Goal: Task Accomplishment & Management: Manage account settings

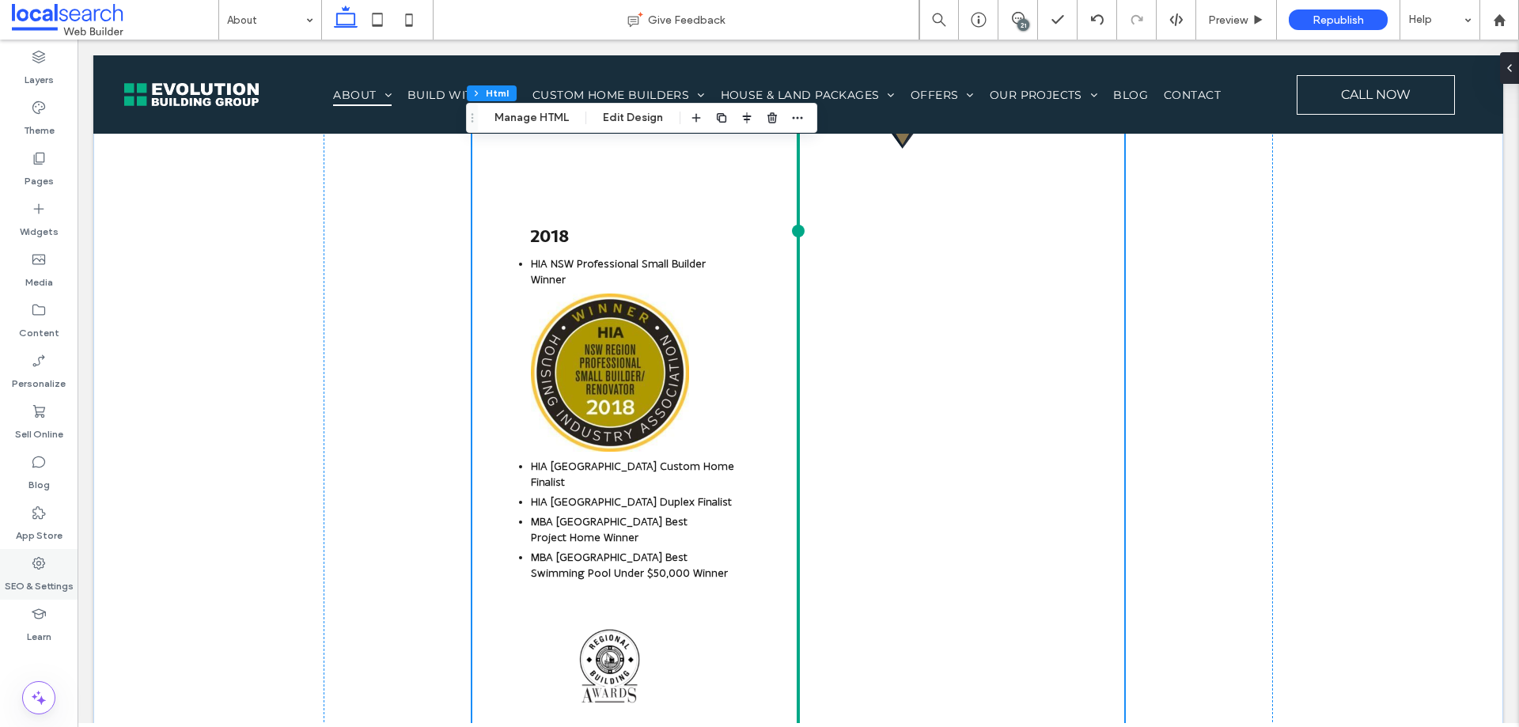
click at [62, 589] on label "SEO & Settings" at bounding box center [39, 582] width 69 height 22
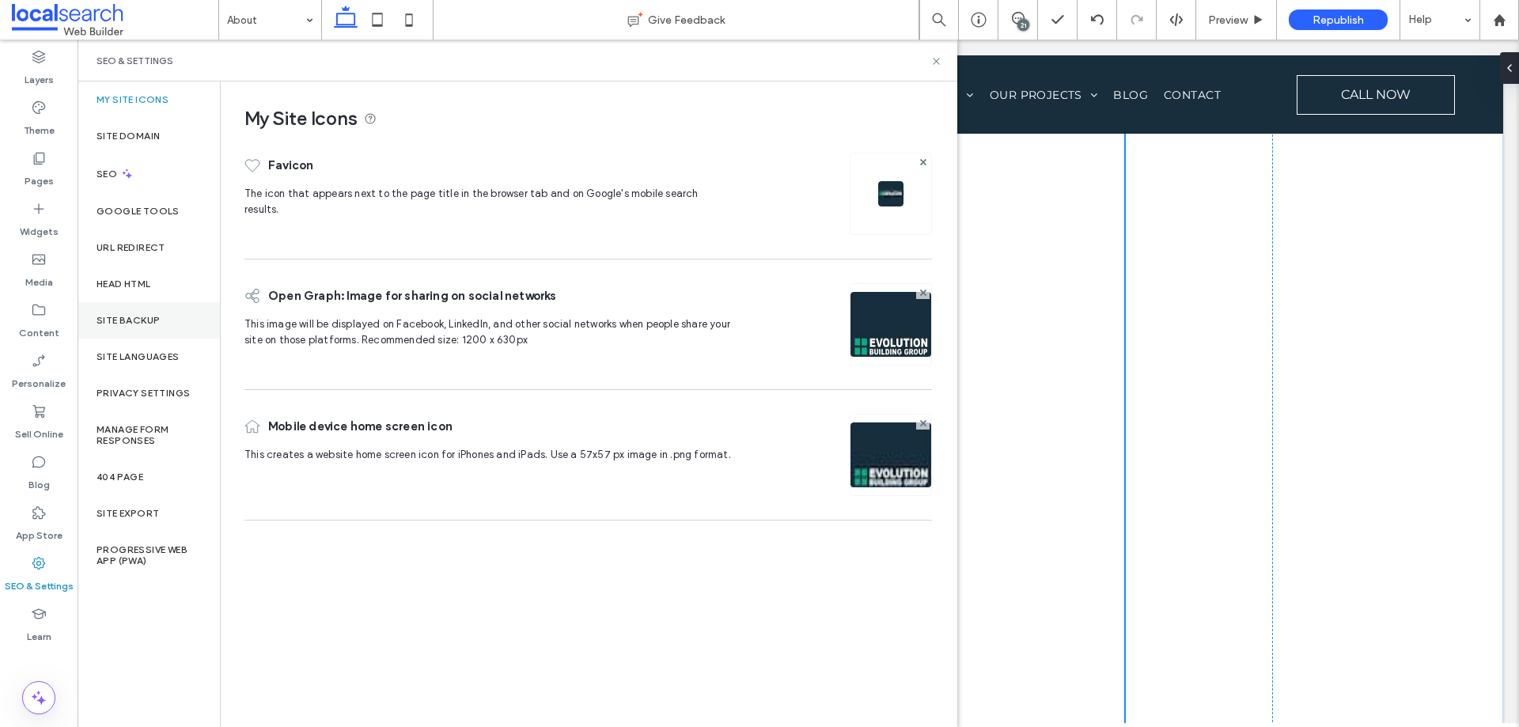
click at [156, 317] on label "Site Backup" at bounding box center [128, 320] width 63 height 11
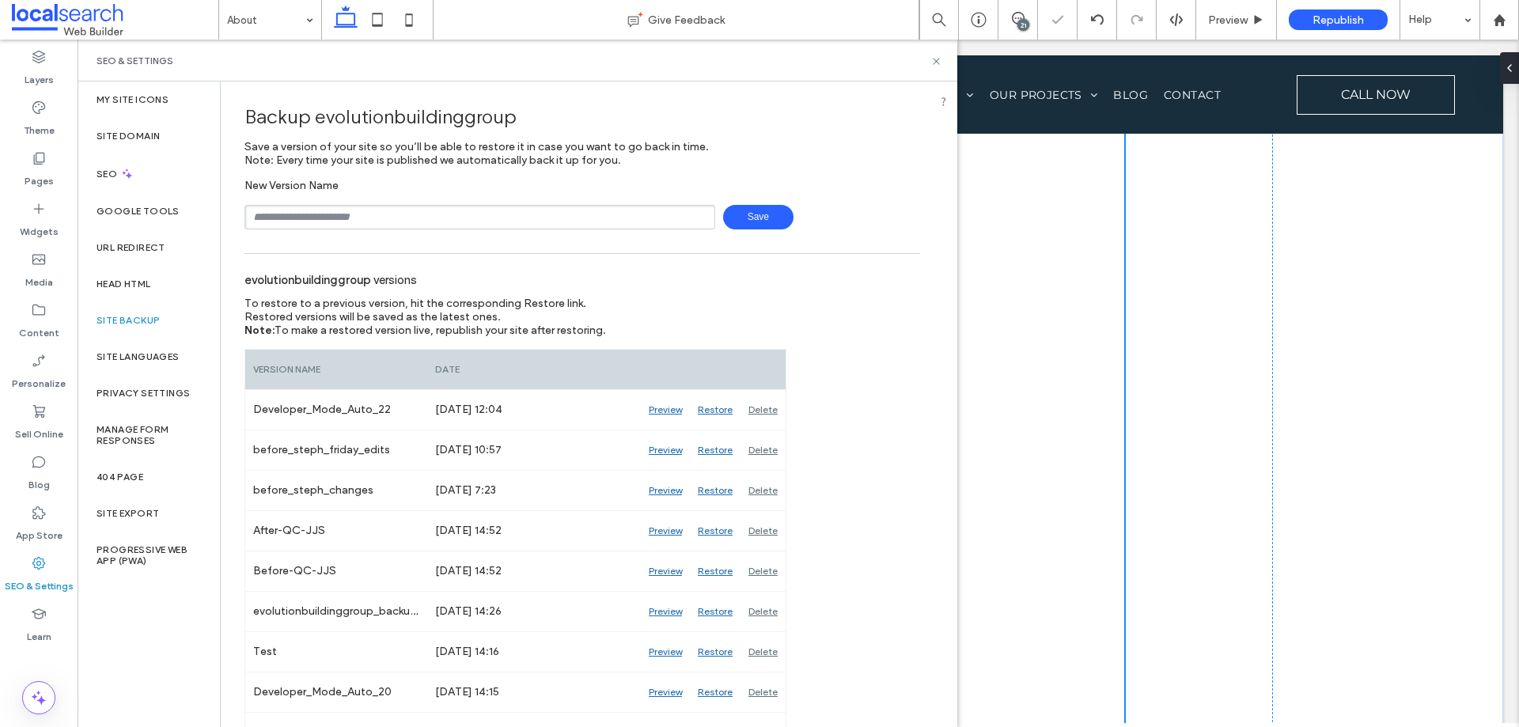
click at [397, 218] on input "text" at bounding box center [479, 217] width 471 height 25
paste input "**********"
type input "**********"
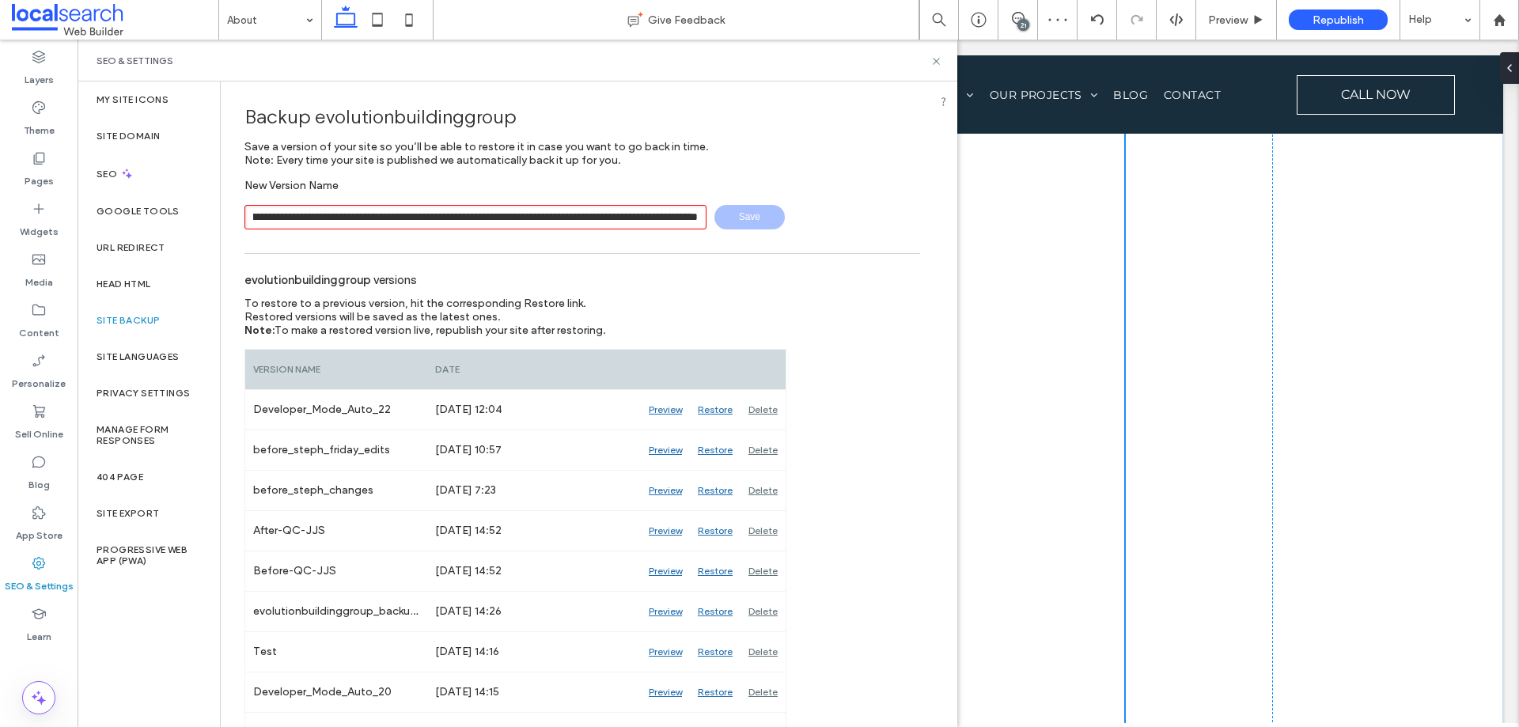
click at [411, 215] on input "text" at bounding box center [475, 217] width 462 height 25
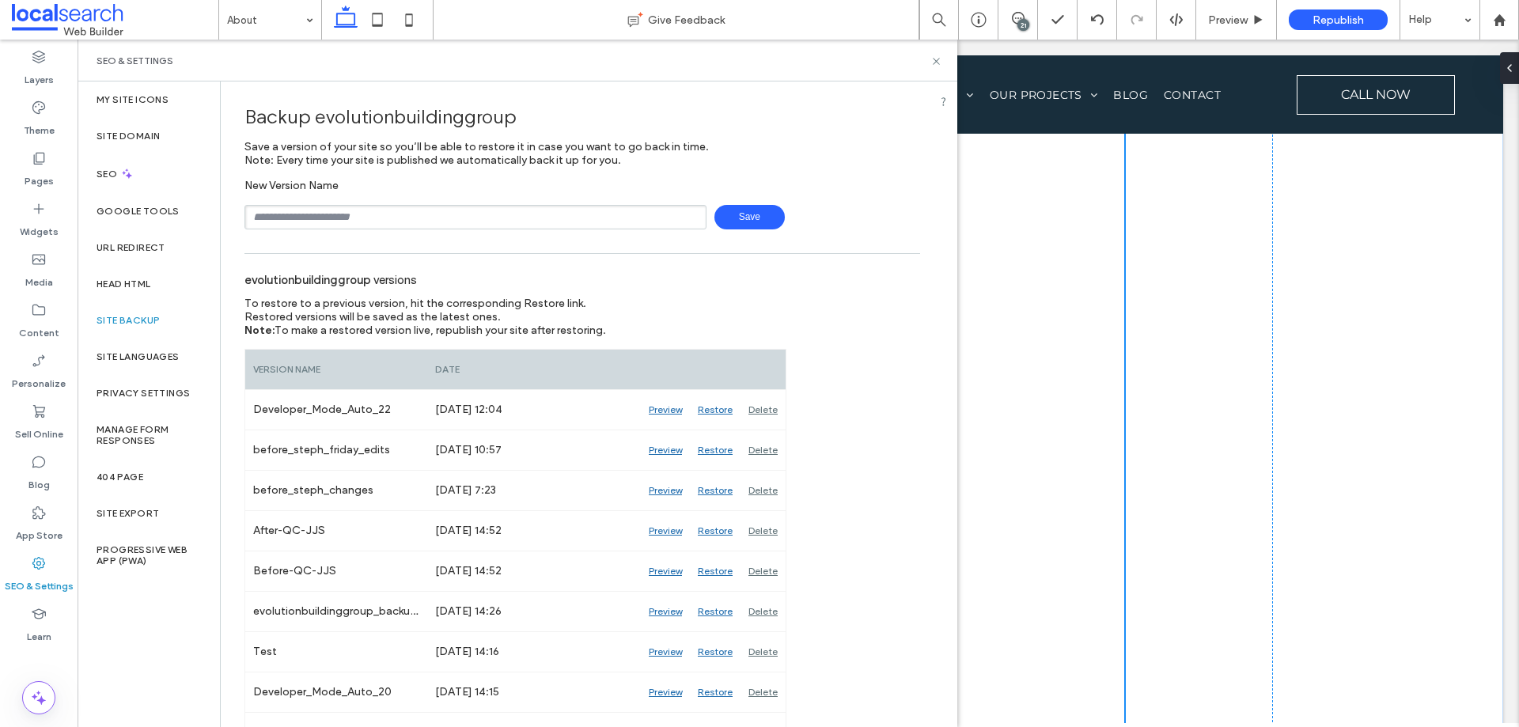
scroll to position [0, 0]
type input "**********"
click at [734, 220] on span "Save" at bounding box center [749, 217] width 70 height 25
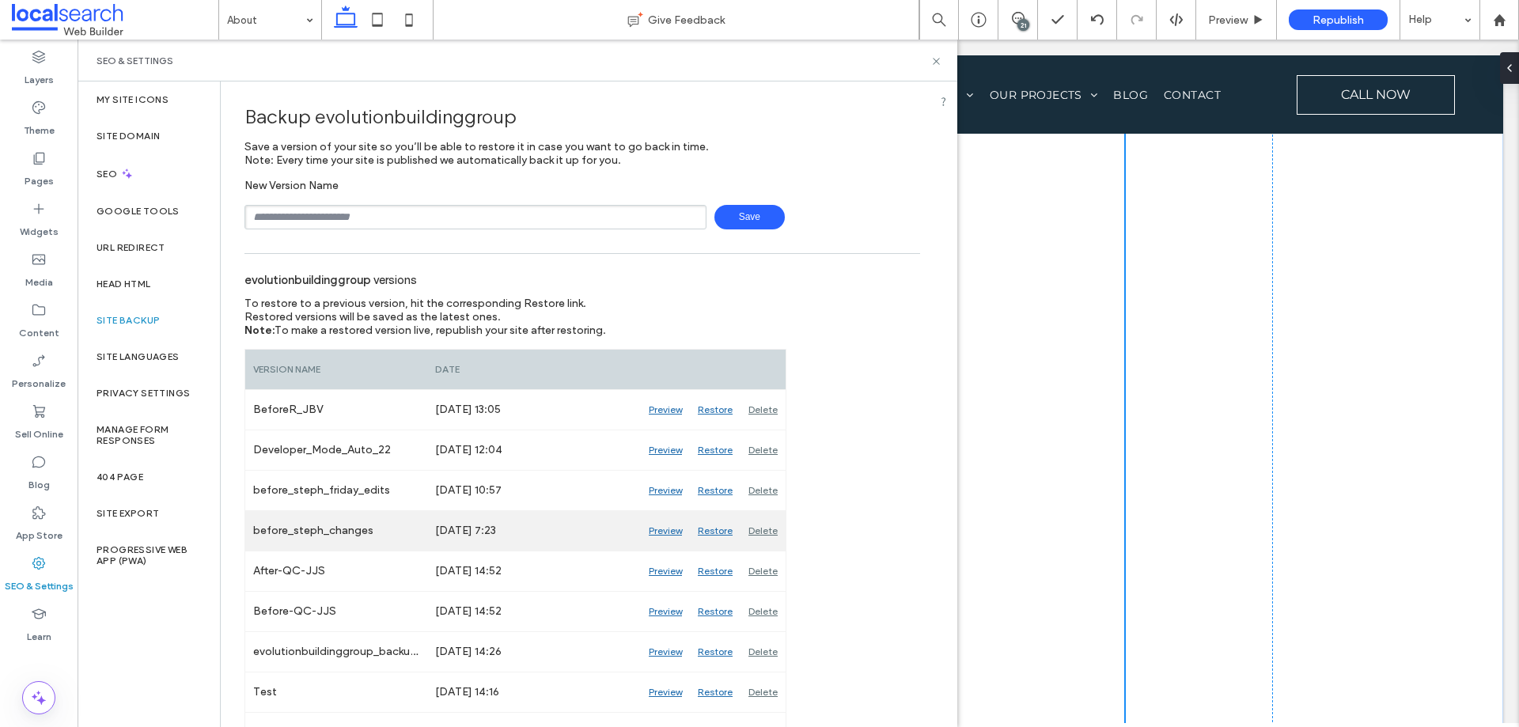
scroll to position [79, 0]
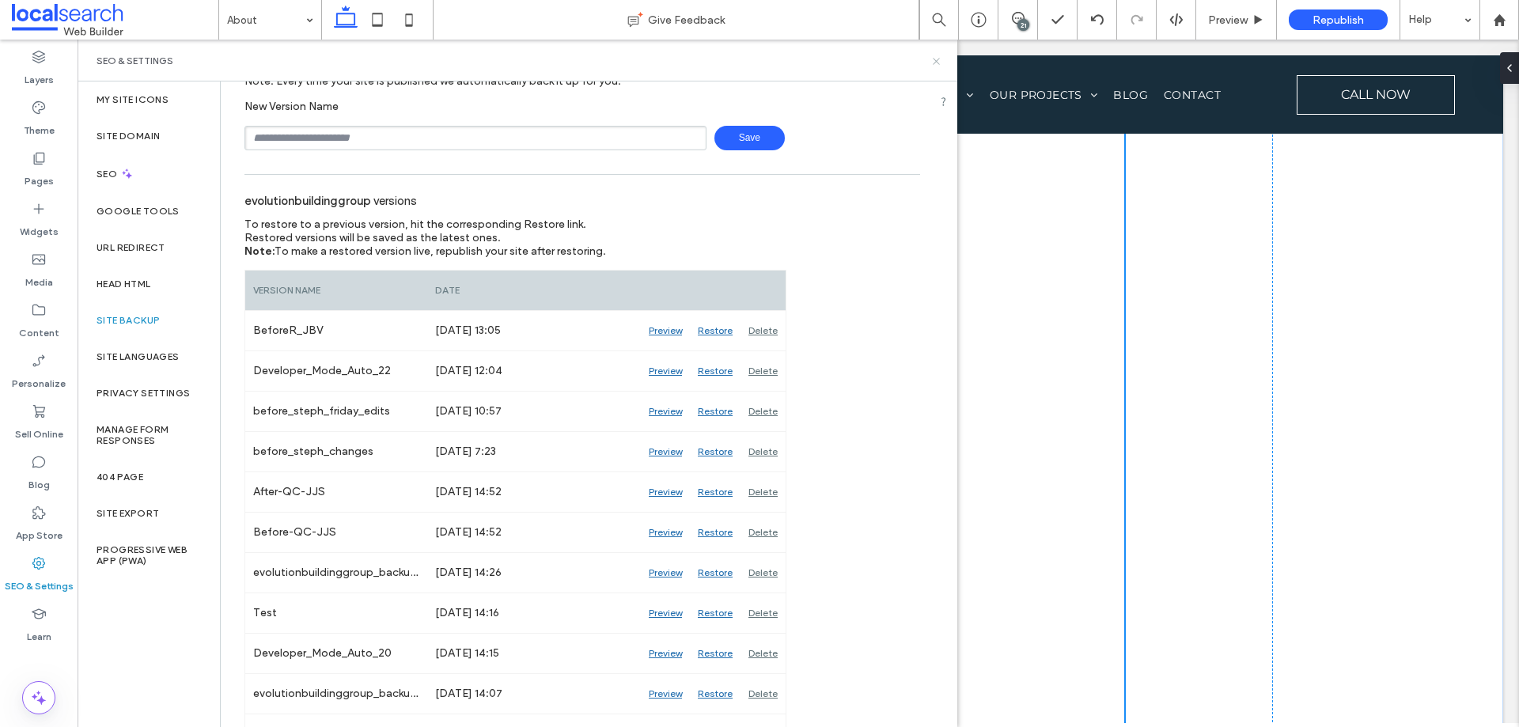
click at [941, 59] on icon at bounding box center [936, 61] width 12 height 12
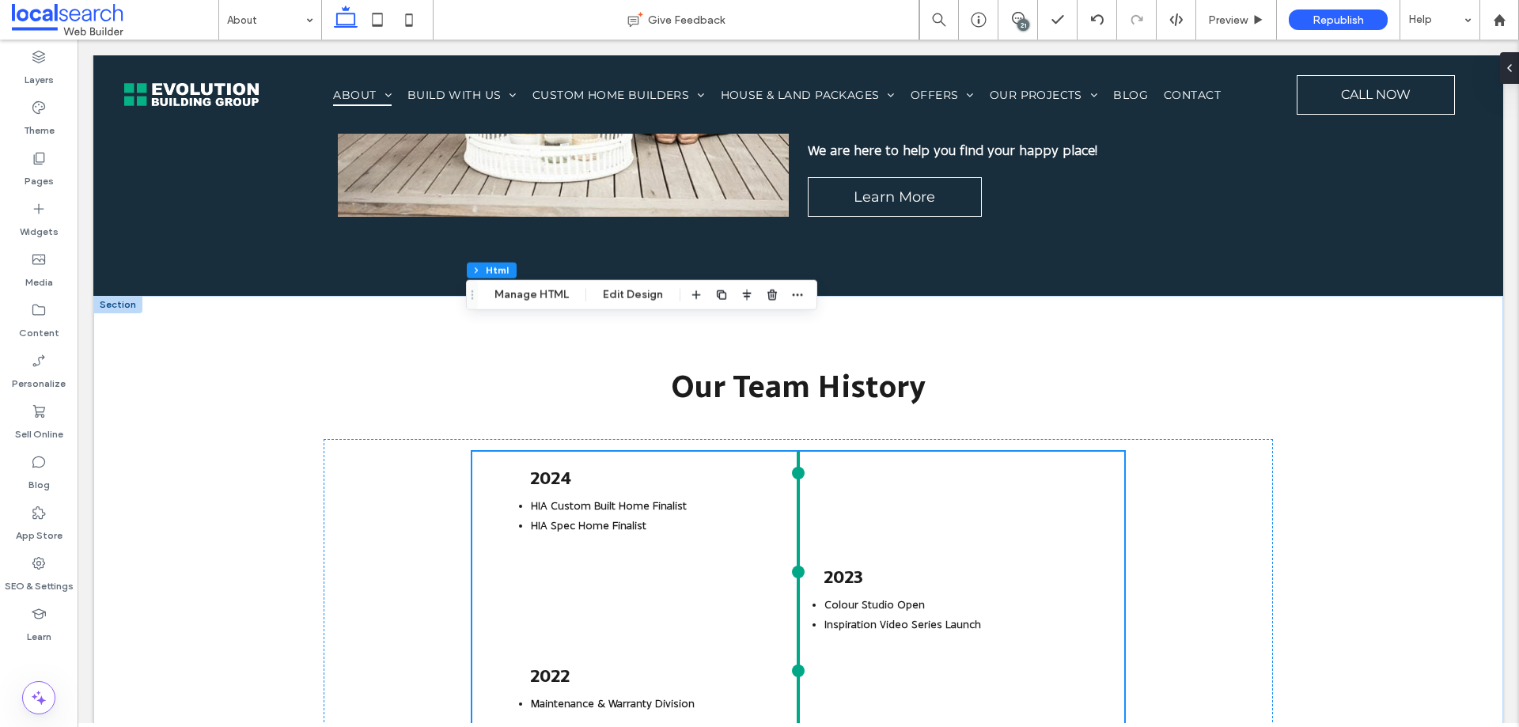
scroll to position [2453, 0]
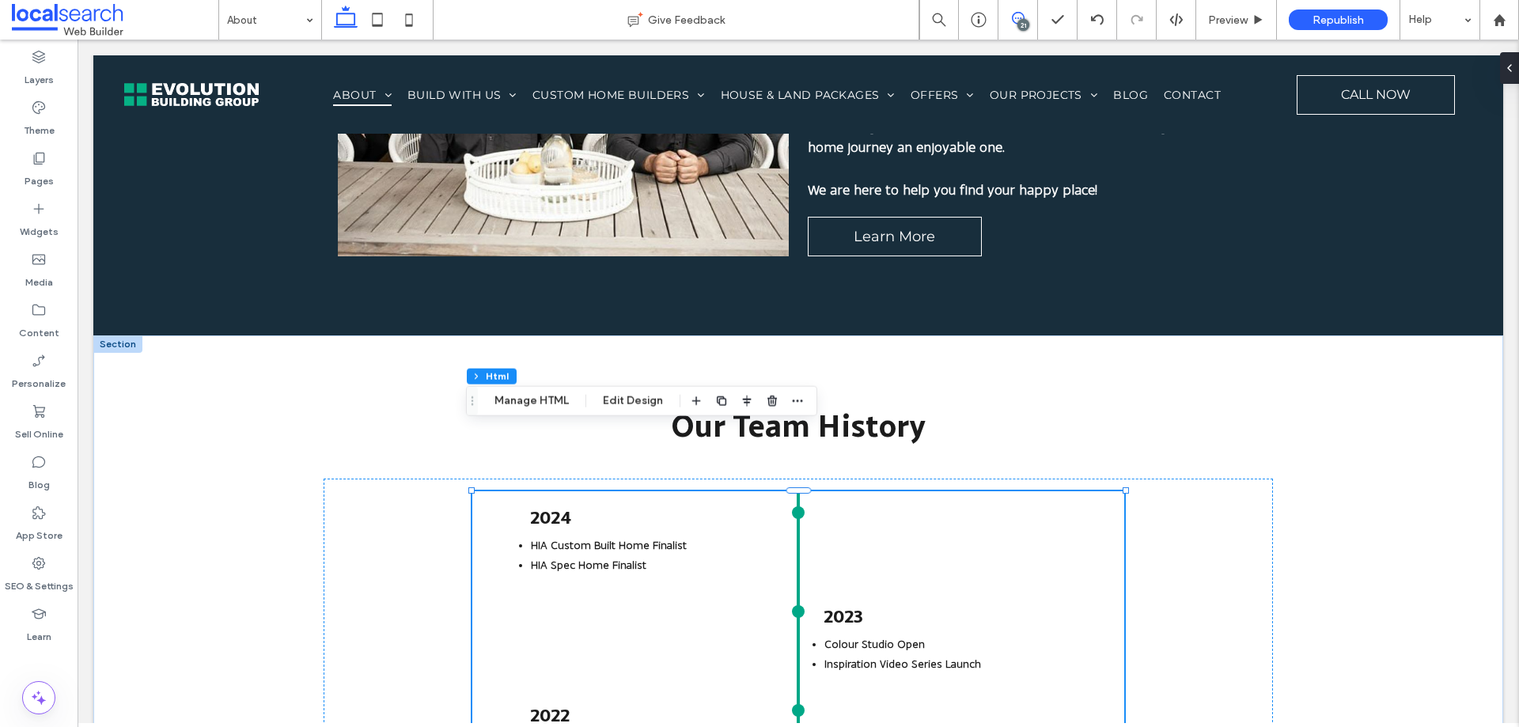
click at [1022, 17] on icon at bounding box center [1018, 18] width 13 height 13
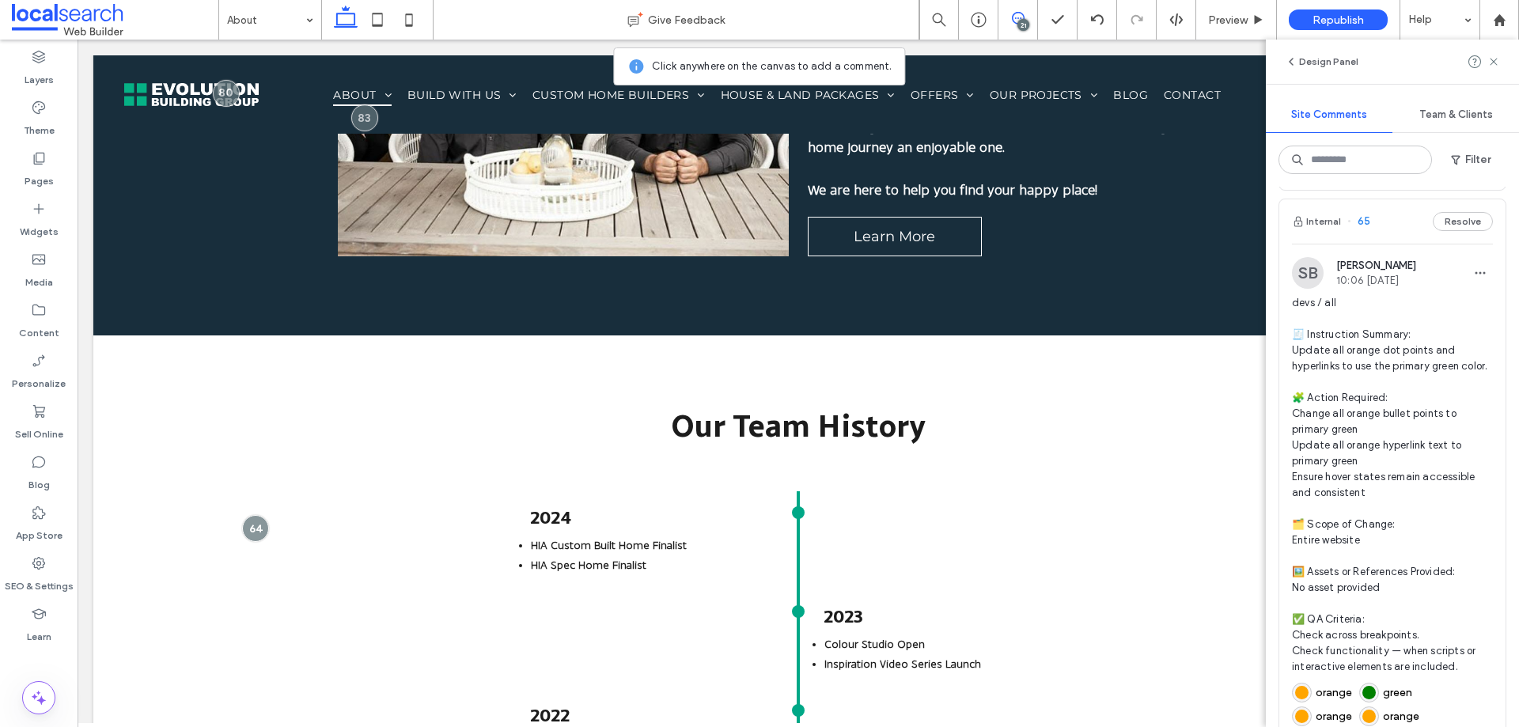
scroll to position [10601, 0]
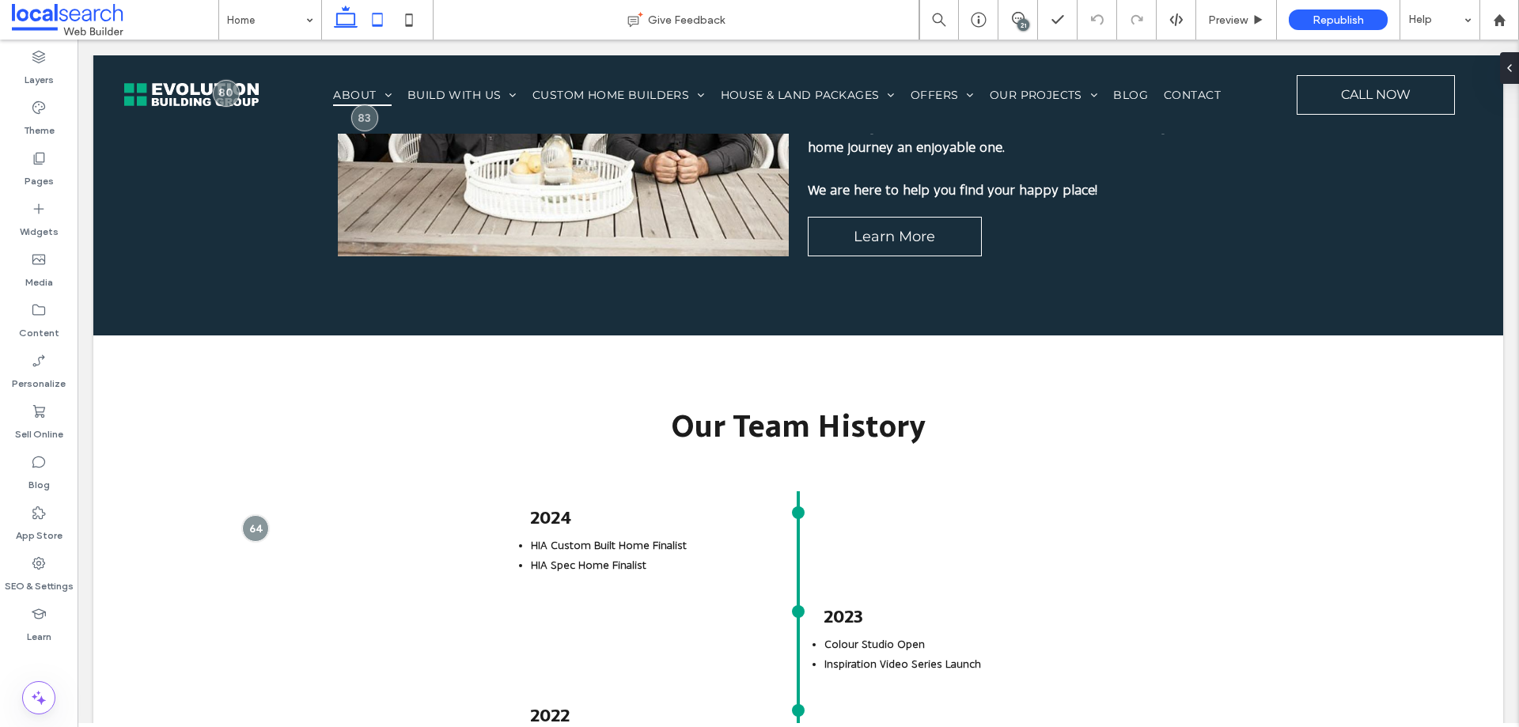
click at [371, 23] on icon at bounding box center [378, 20] width 32 height 32
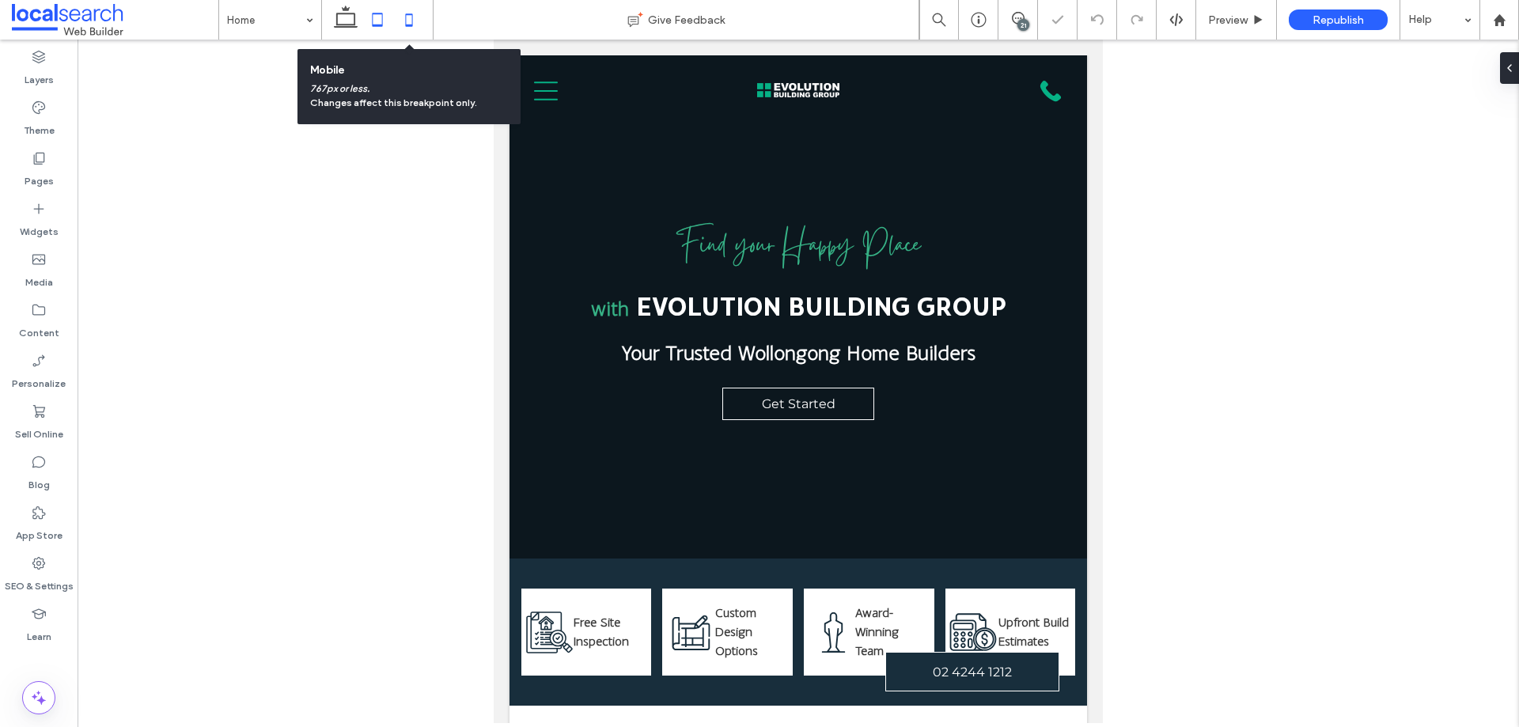
click at [411, 26] on use at bounding box center [409, 19] width 7 height 13
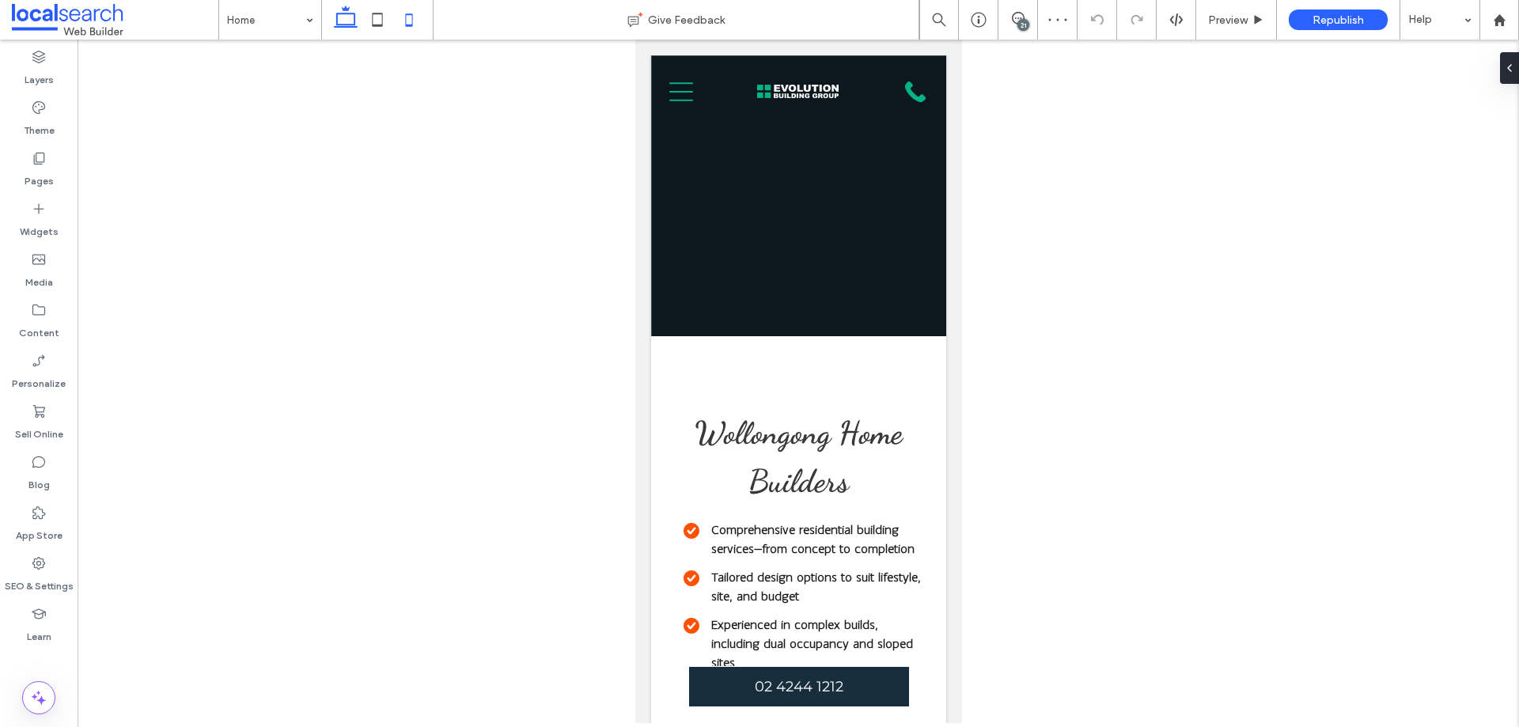
click at [358, 25] on icon at bounding box center [346, 20] width 32 height 32
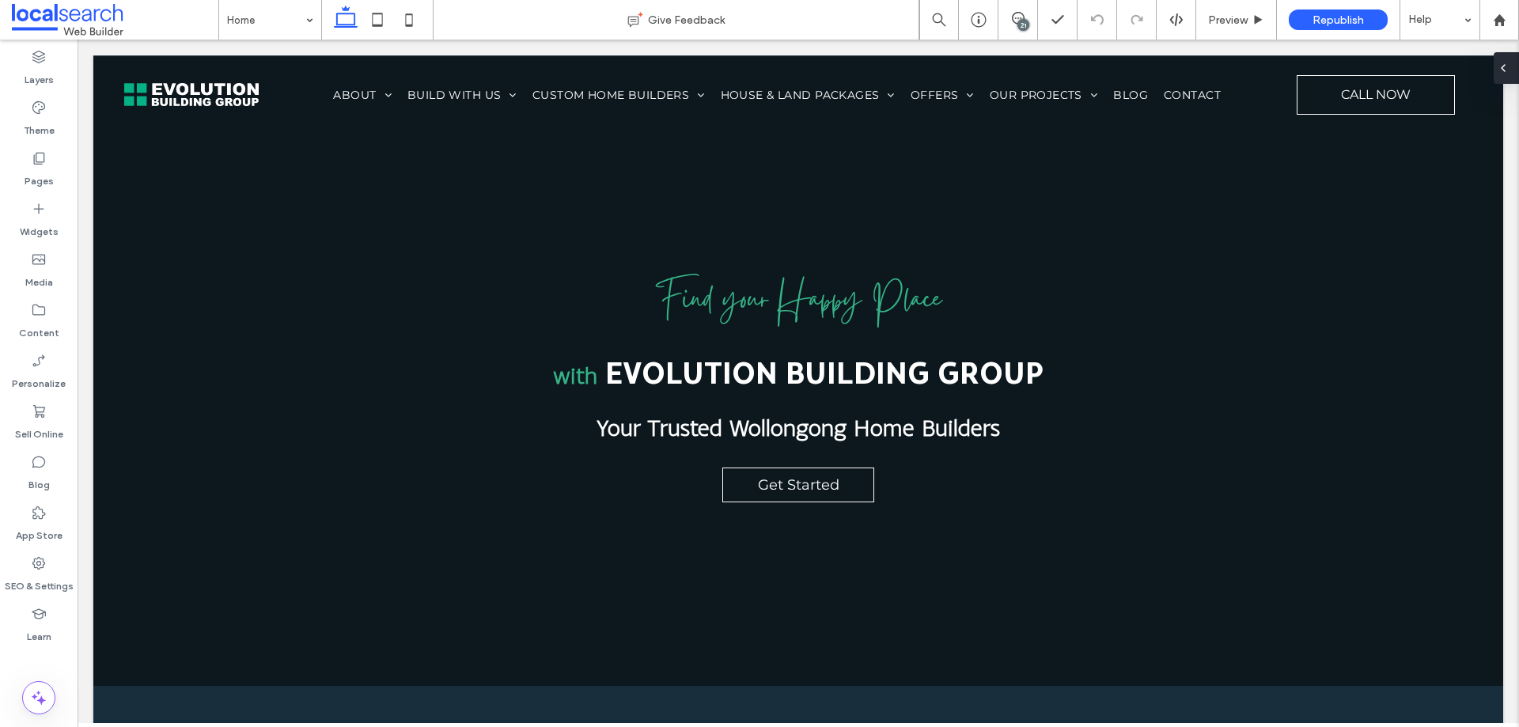
click at [1517, 78] on div at bounding box center [1506, 68] width 25 height 32
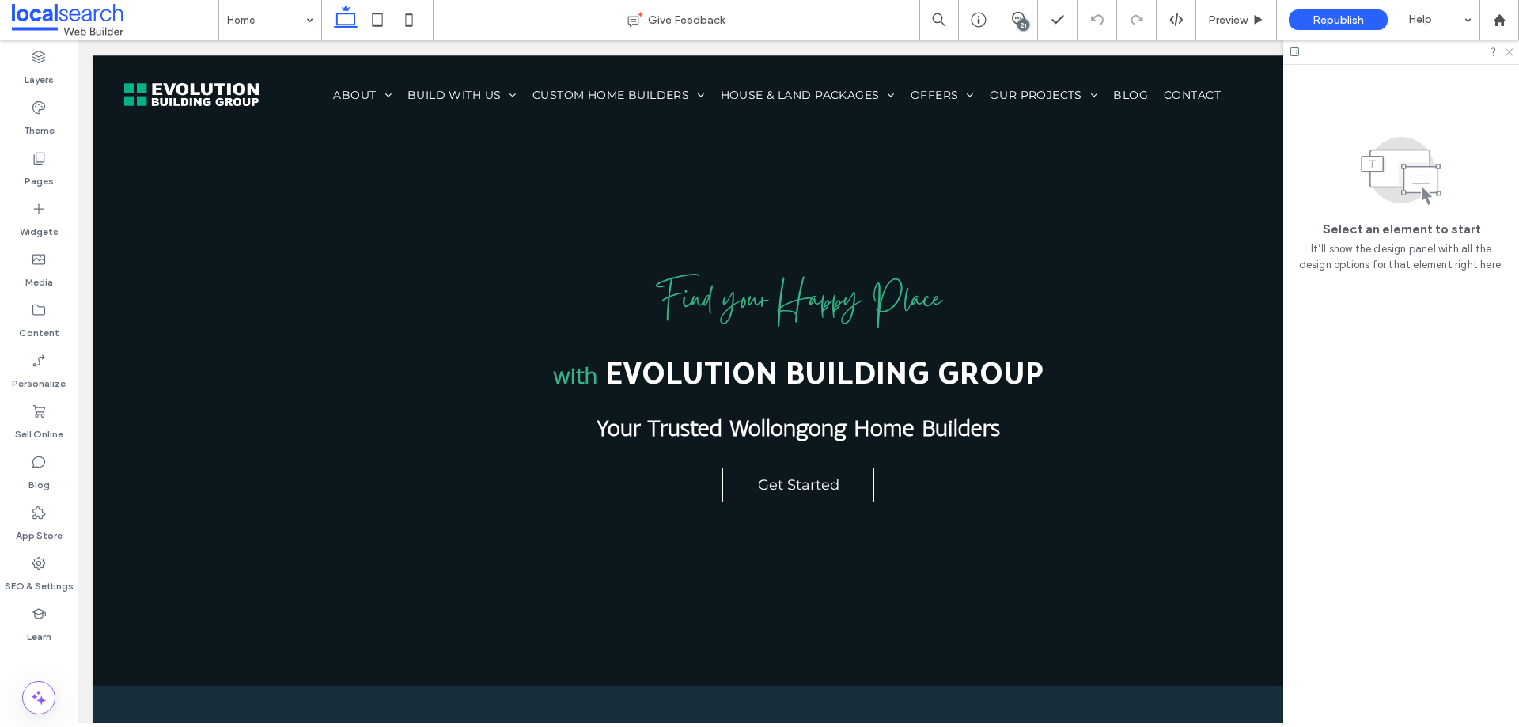
click at [1508, 51] on icon at bounding box center [1508, 51] width 10 height 10
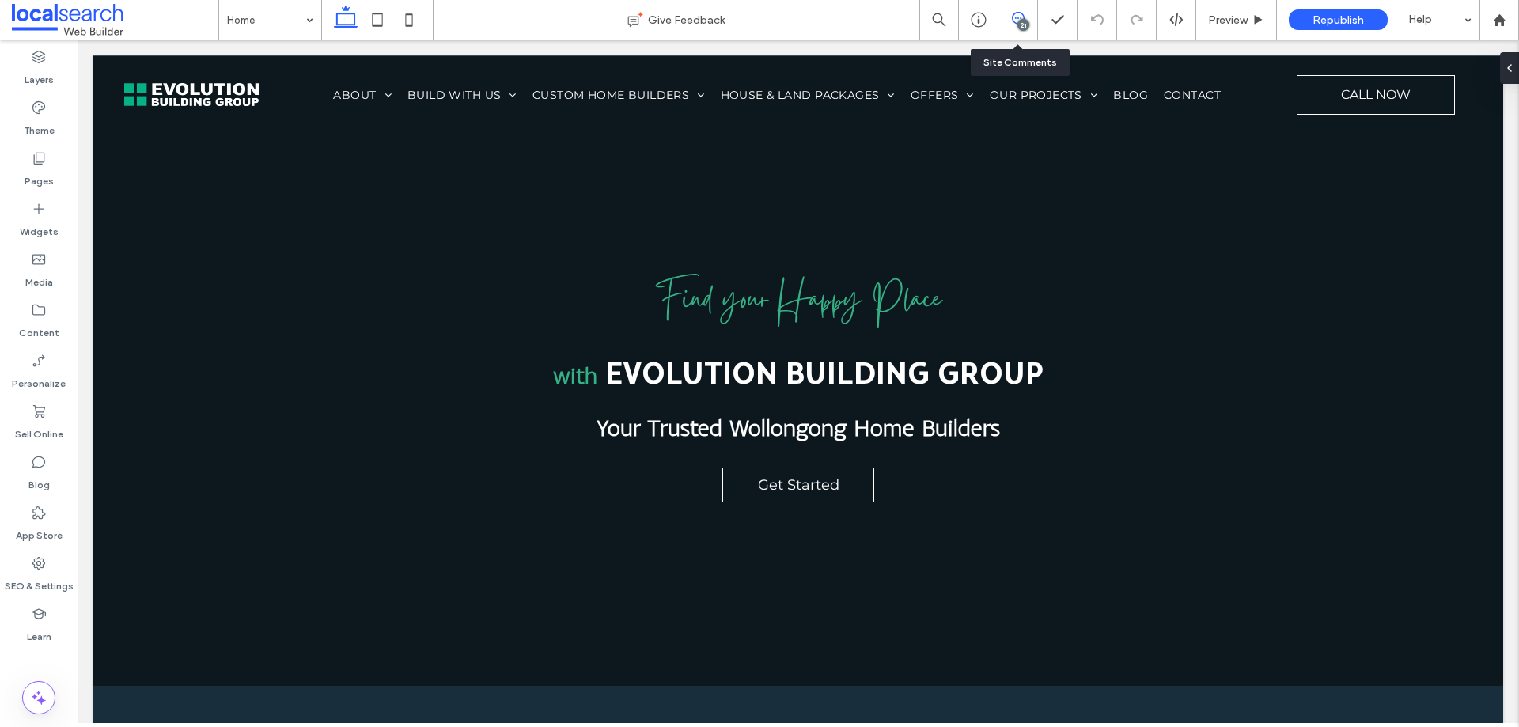
click at [1017, 22] on icon at bounding box center [1018, 18] width 13 height 13
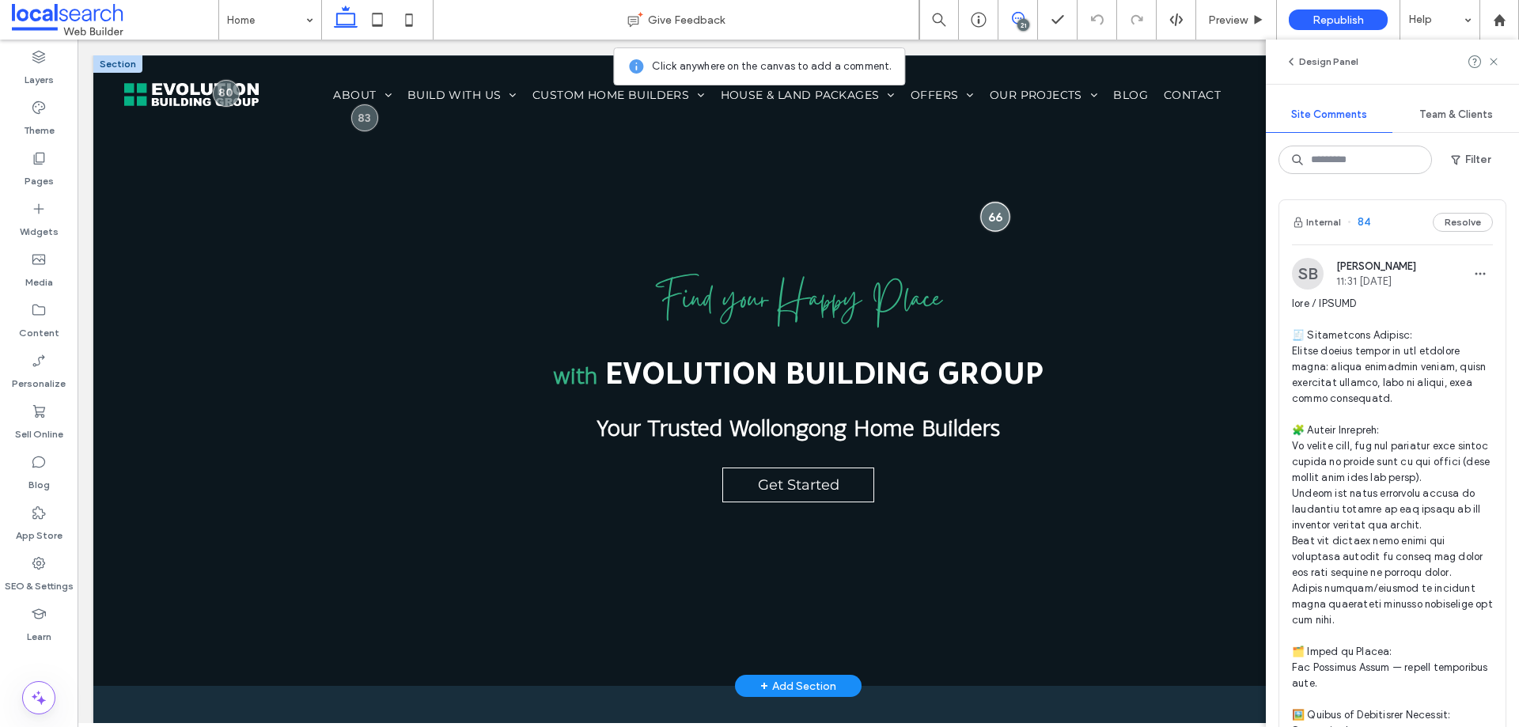
click at [983, 214] on div at bounding box center [994, 216] width 29 height 29
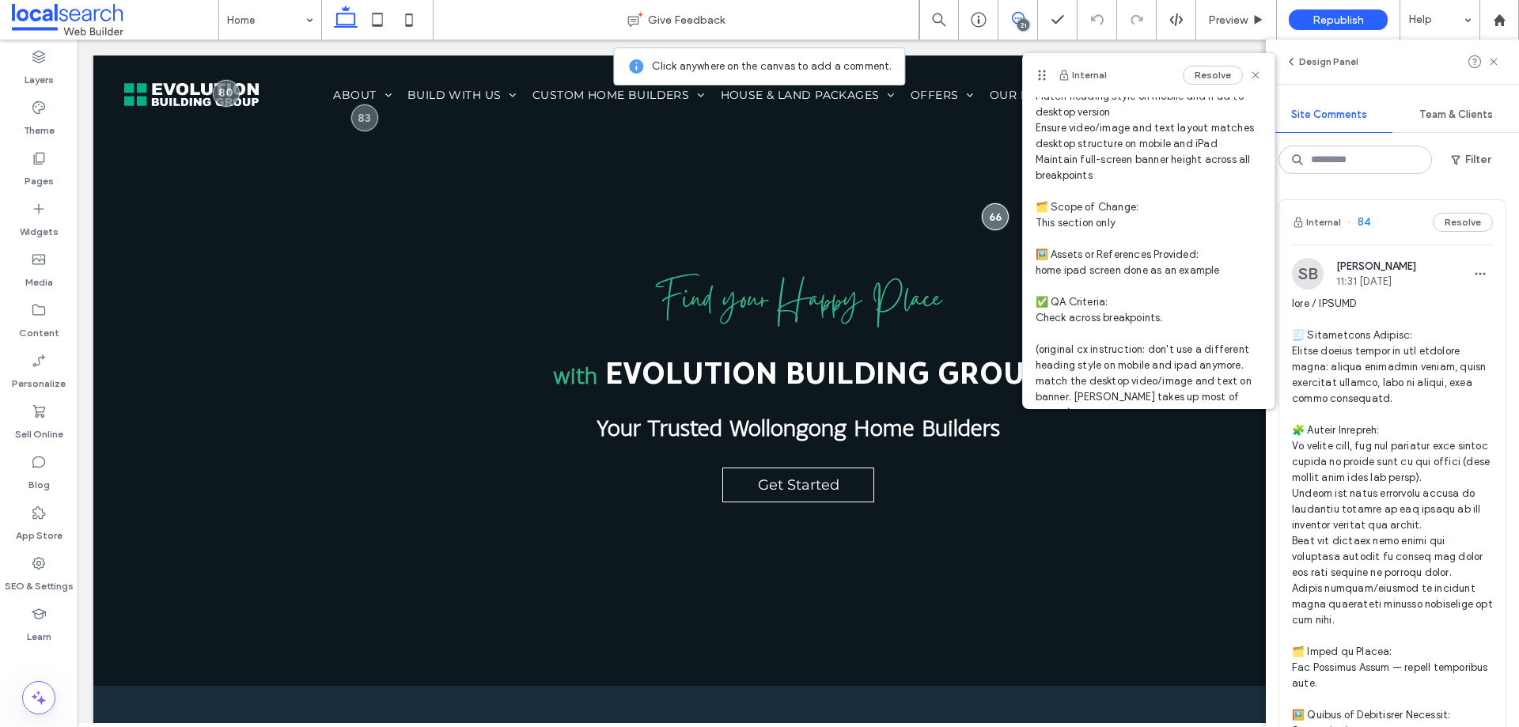
scroll to position [214, 0]
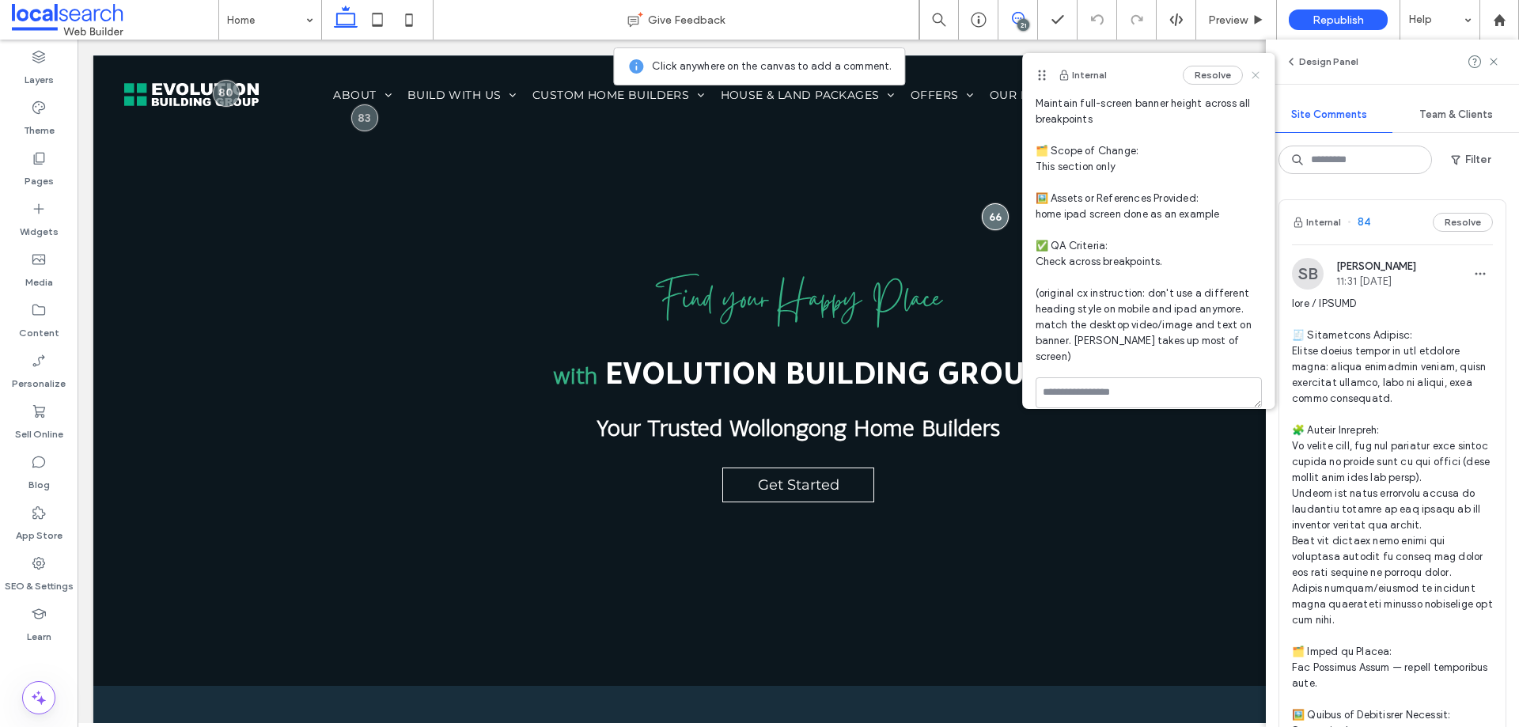
click at [1252, 73] on use at bounding box center [1255, 74] width 7 height 7
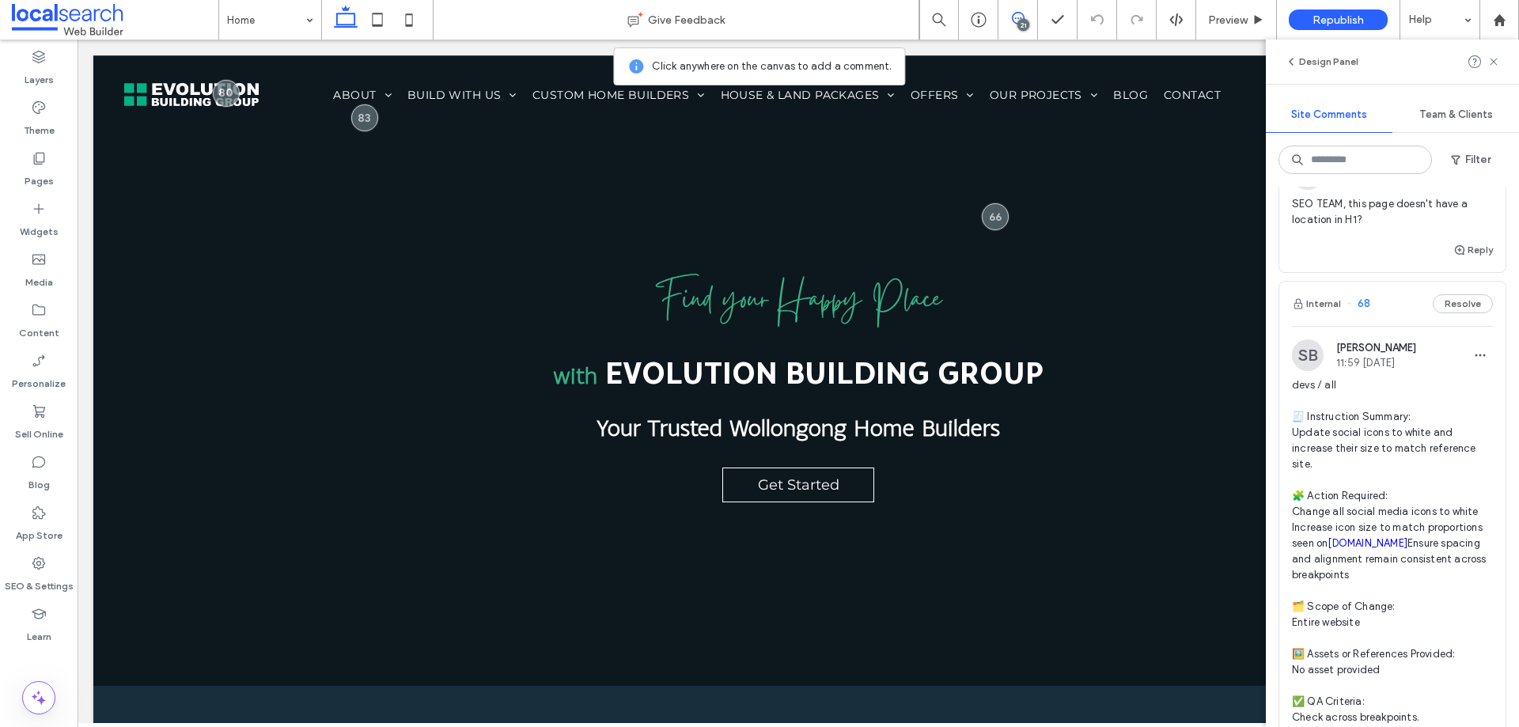
scroll to position [9336, 0]
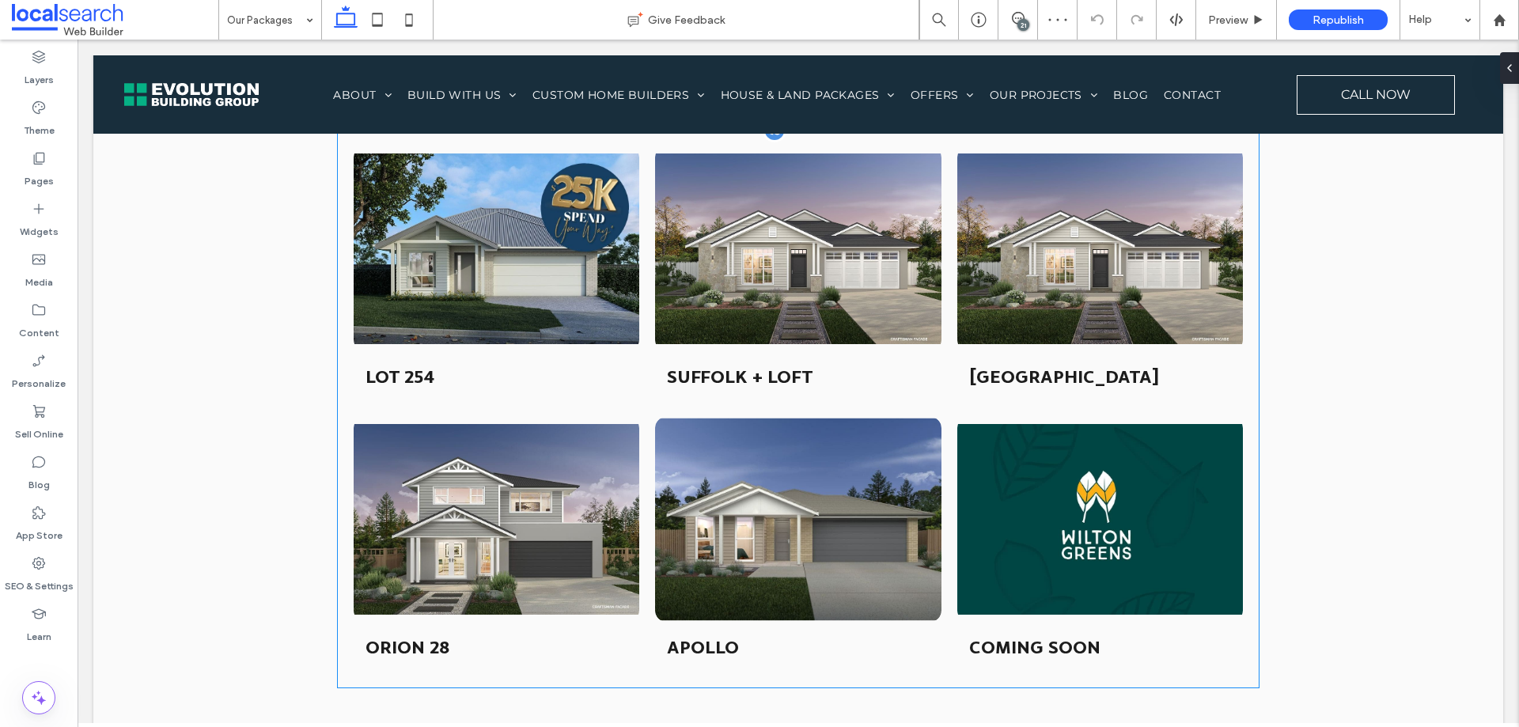
scroll to position [1163, 0]
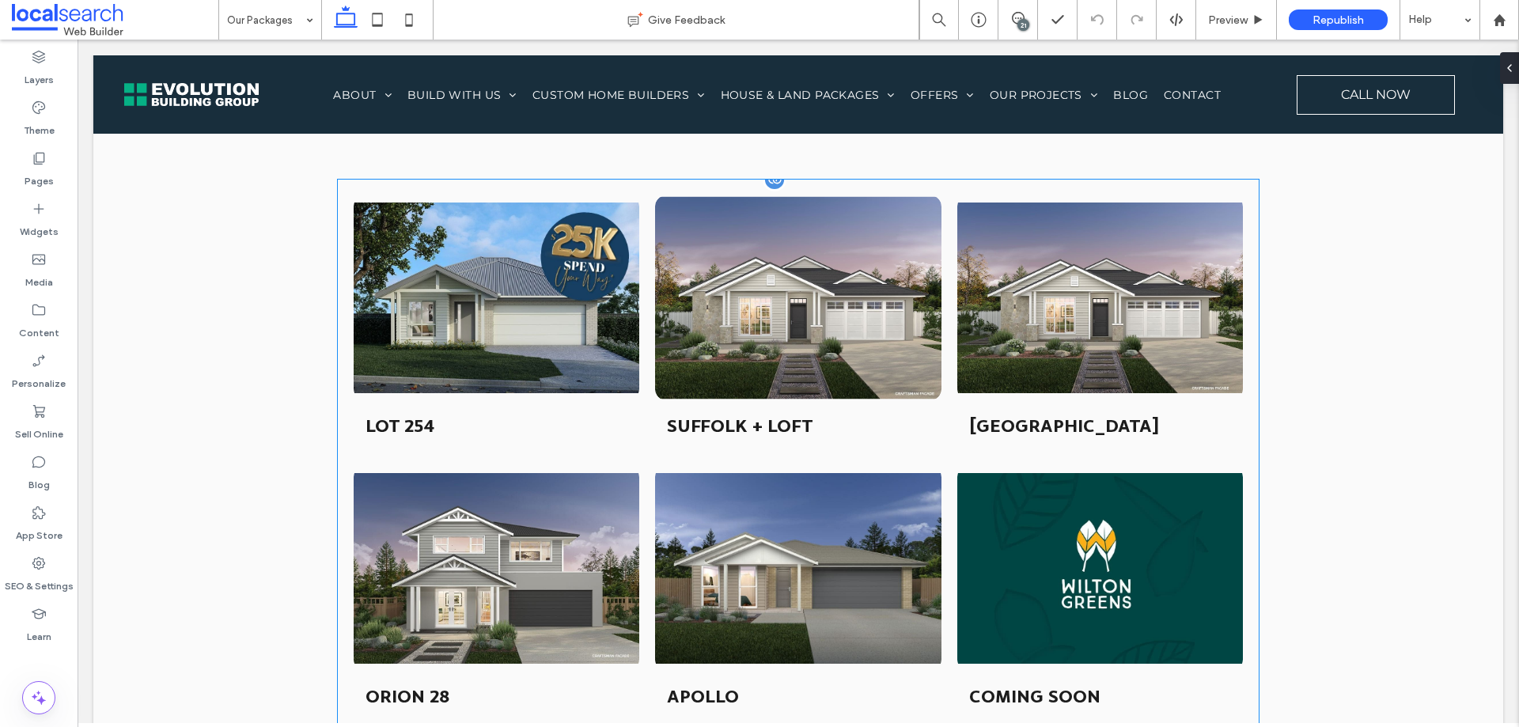
click at [779, 415] on h3 "SUFFOLK + LOFT" at bounding box center [740, 425] width 146 height 26
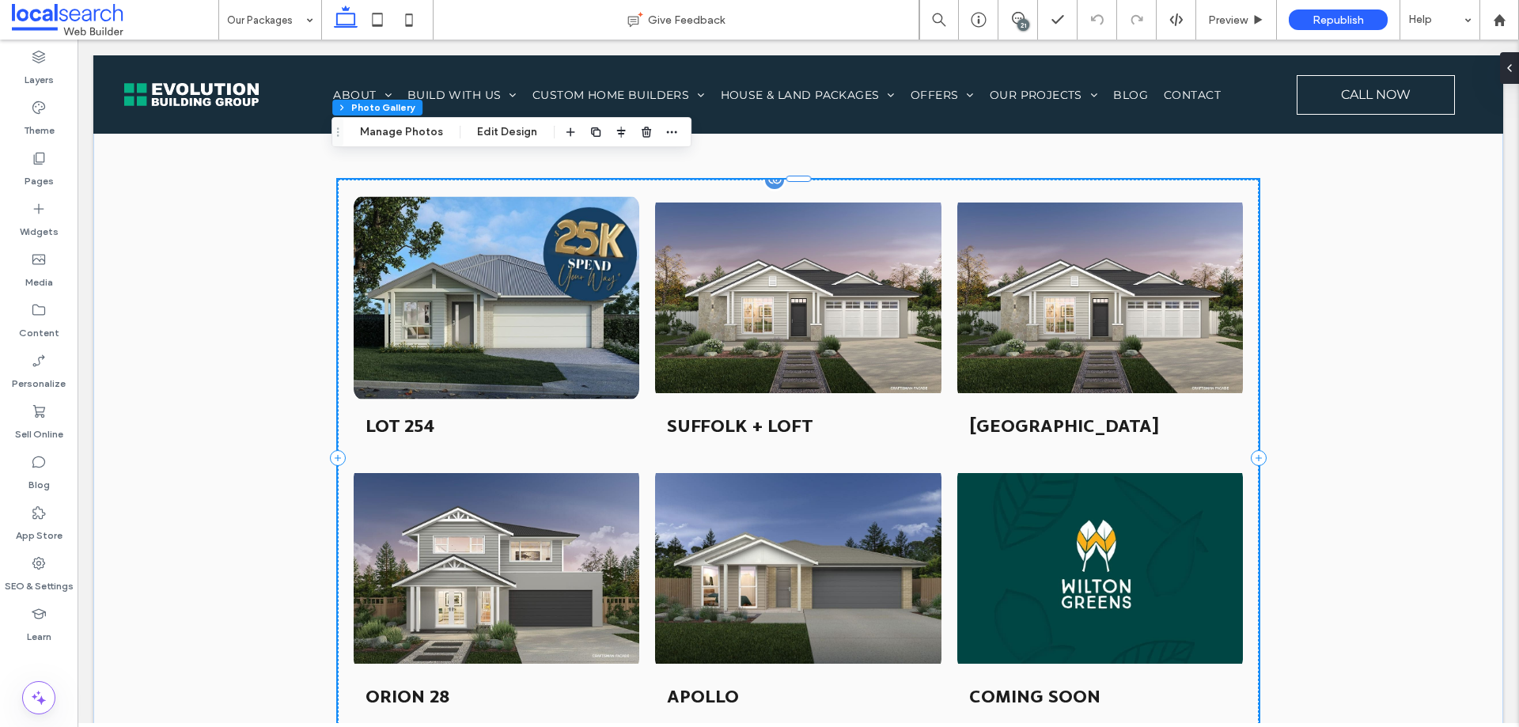
click at [536, 305] on link at bounding box center [496, 298] width 303 height 218
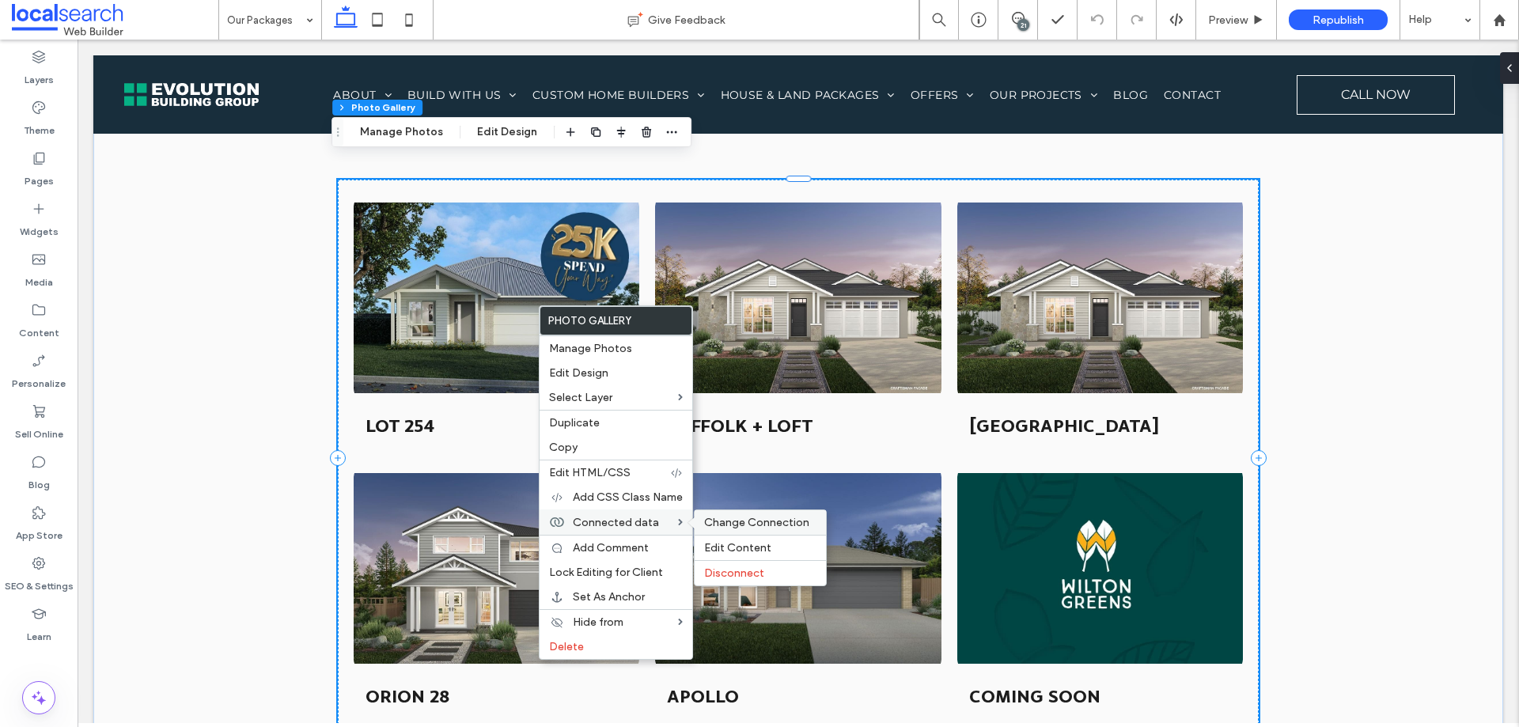
click at [718, 518] on span "Change Connection" at bounding box center [756, 522] width 105 height 13
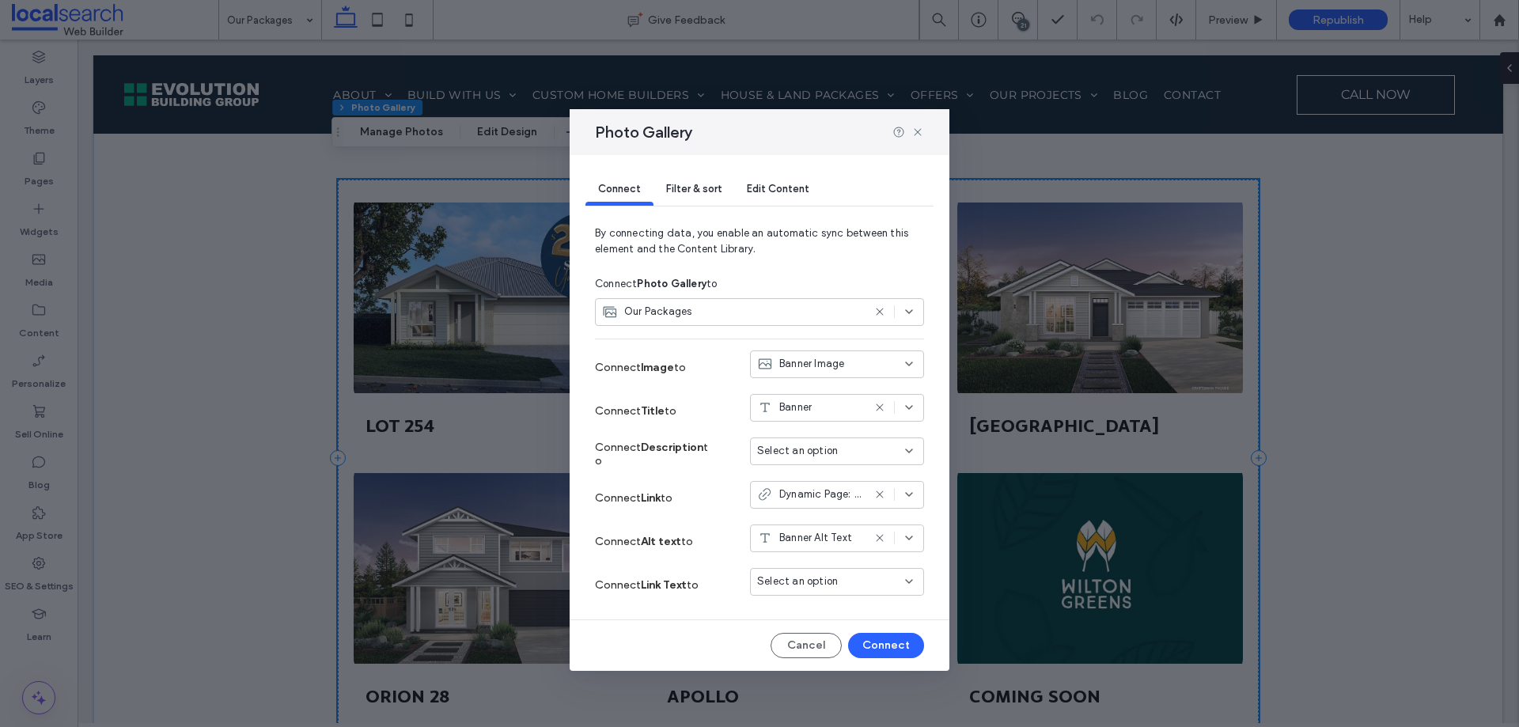
click at [924, 125] on div "Photo Gallery" at bounding box center [760, 132] width 380 height 46
click at [923, 135] on icon at bounding box center [917, 132] width 13 height 13
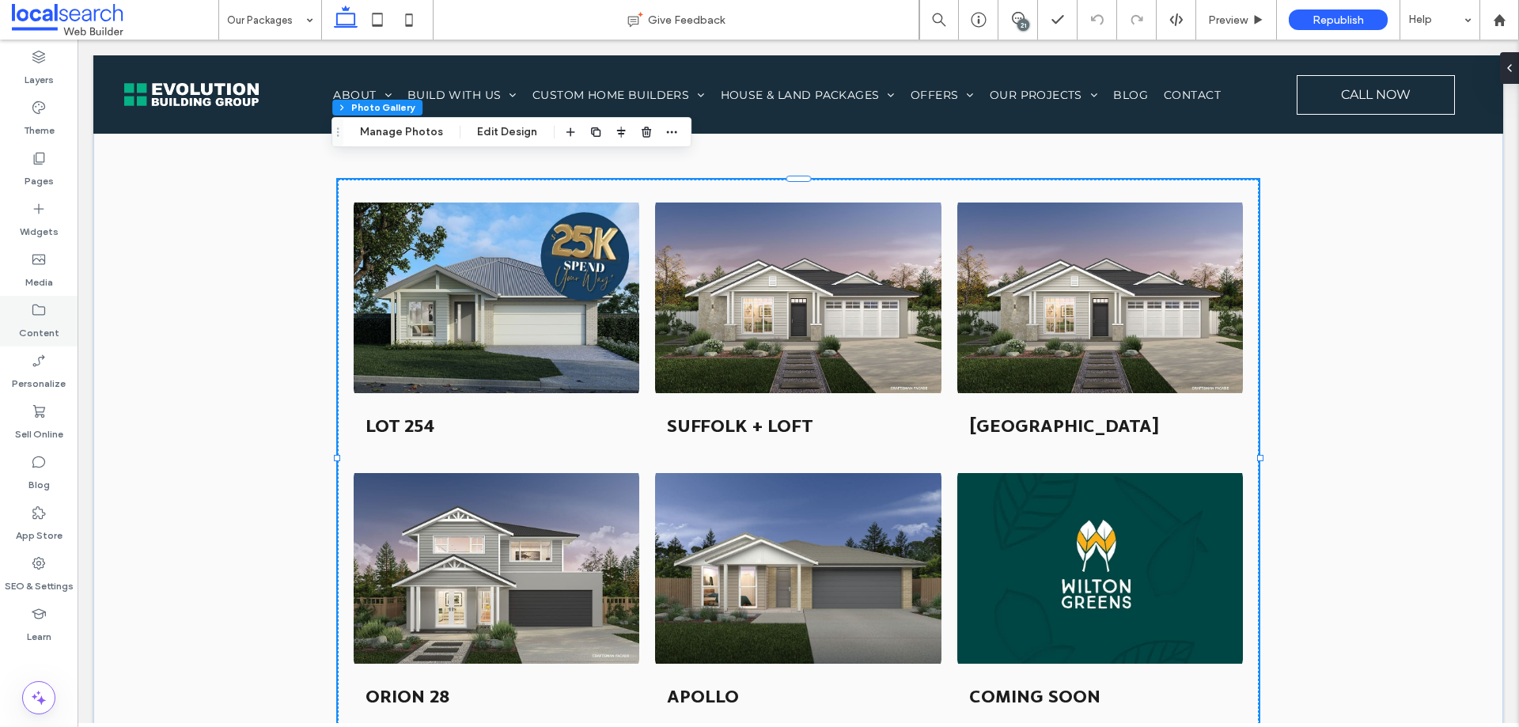
click at [39, 316] on icon at bounding box center [39, 310] width 16 height 16
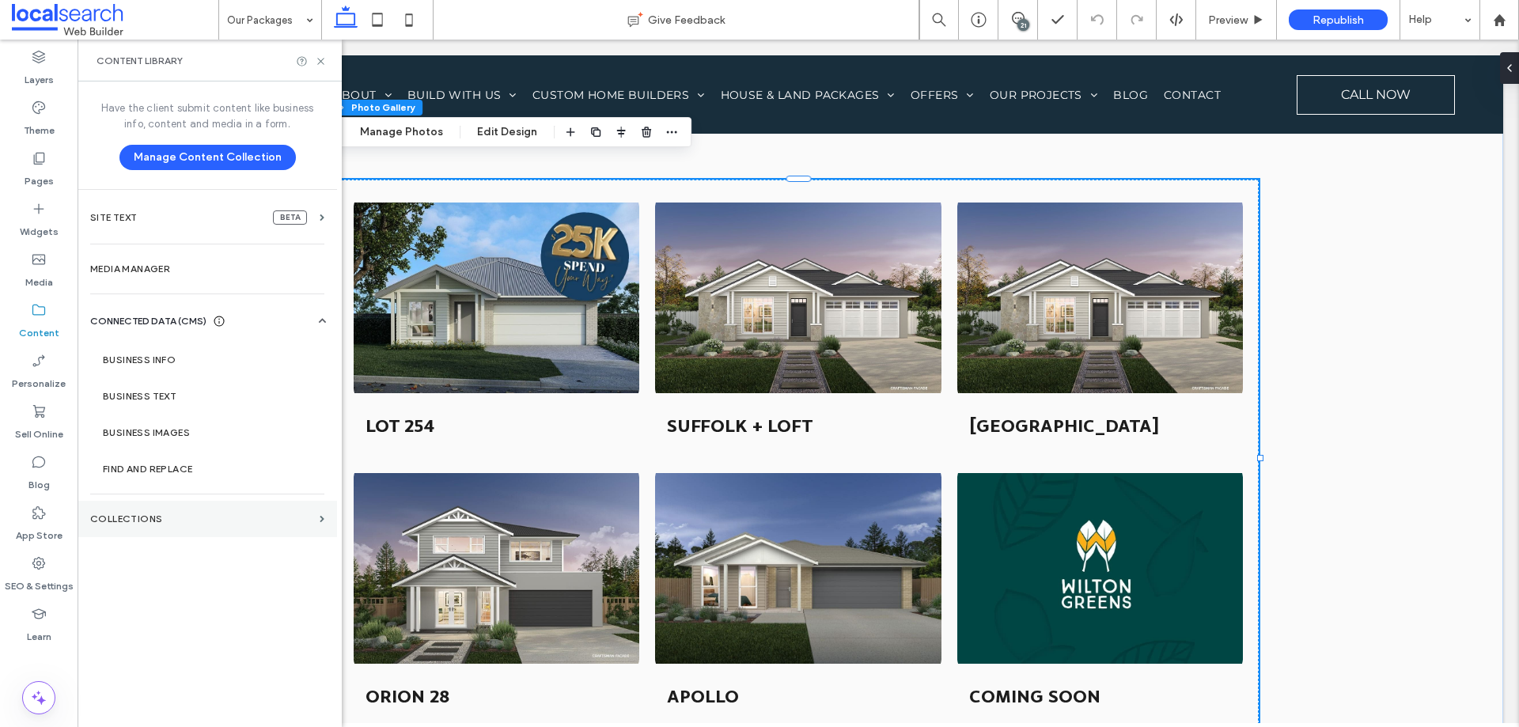
click at [173, 515] on label "Collections" at bounding box center [201, 518] width 223 height 11
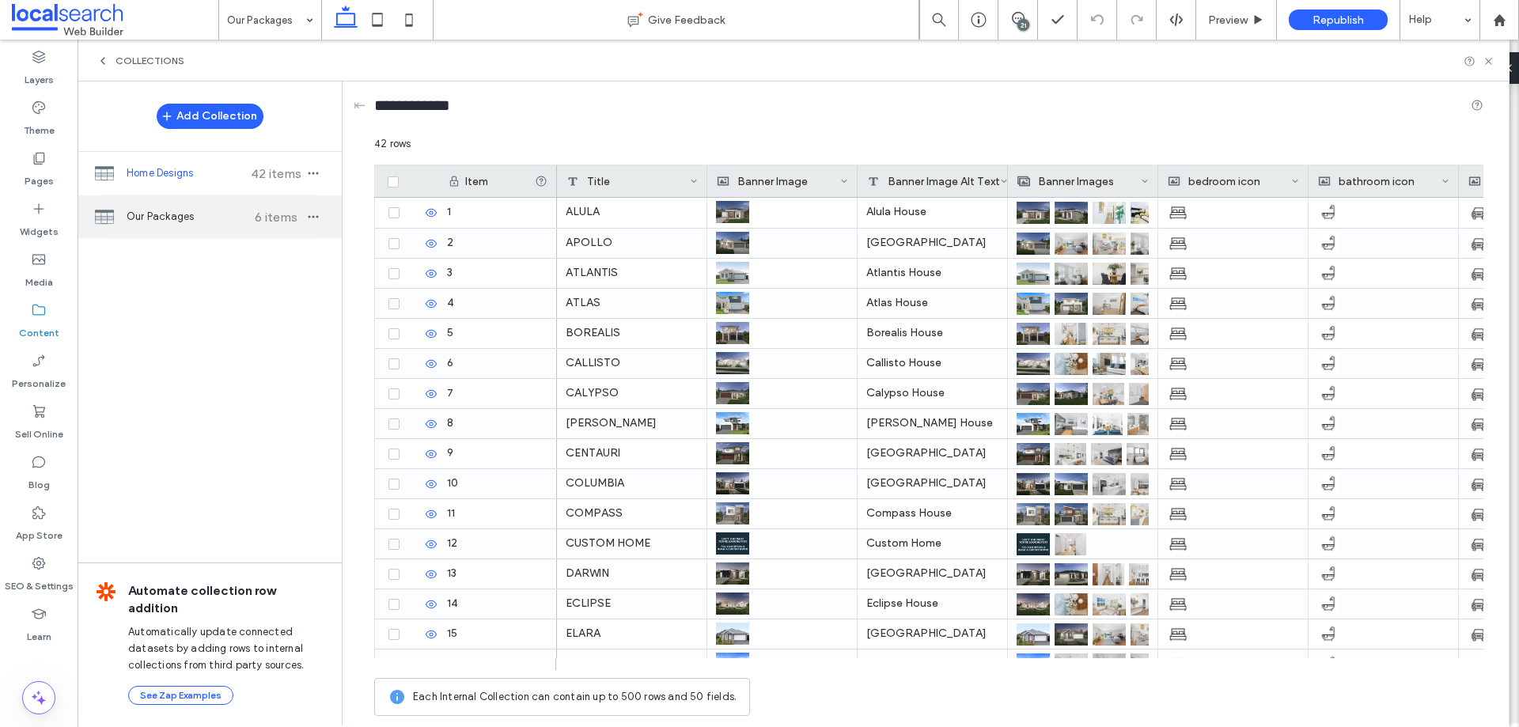
click at [198, 210] on span "Our Packages" at bounding box center [186, 217] width 118 height 16
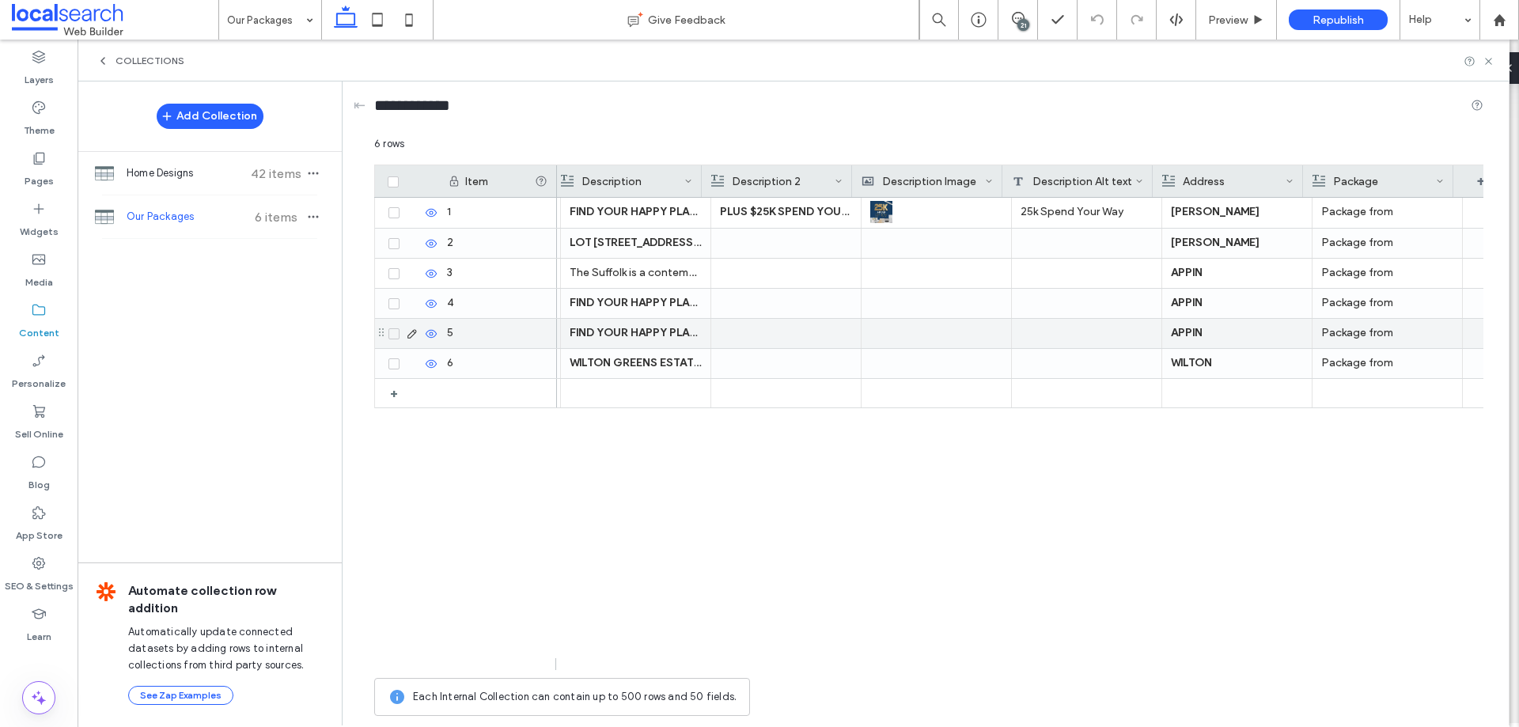
scroll to position [0, 1383]
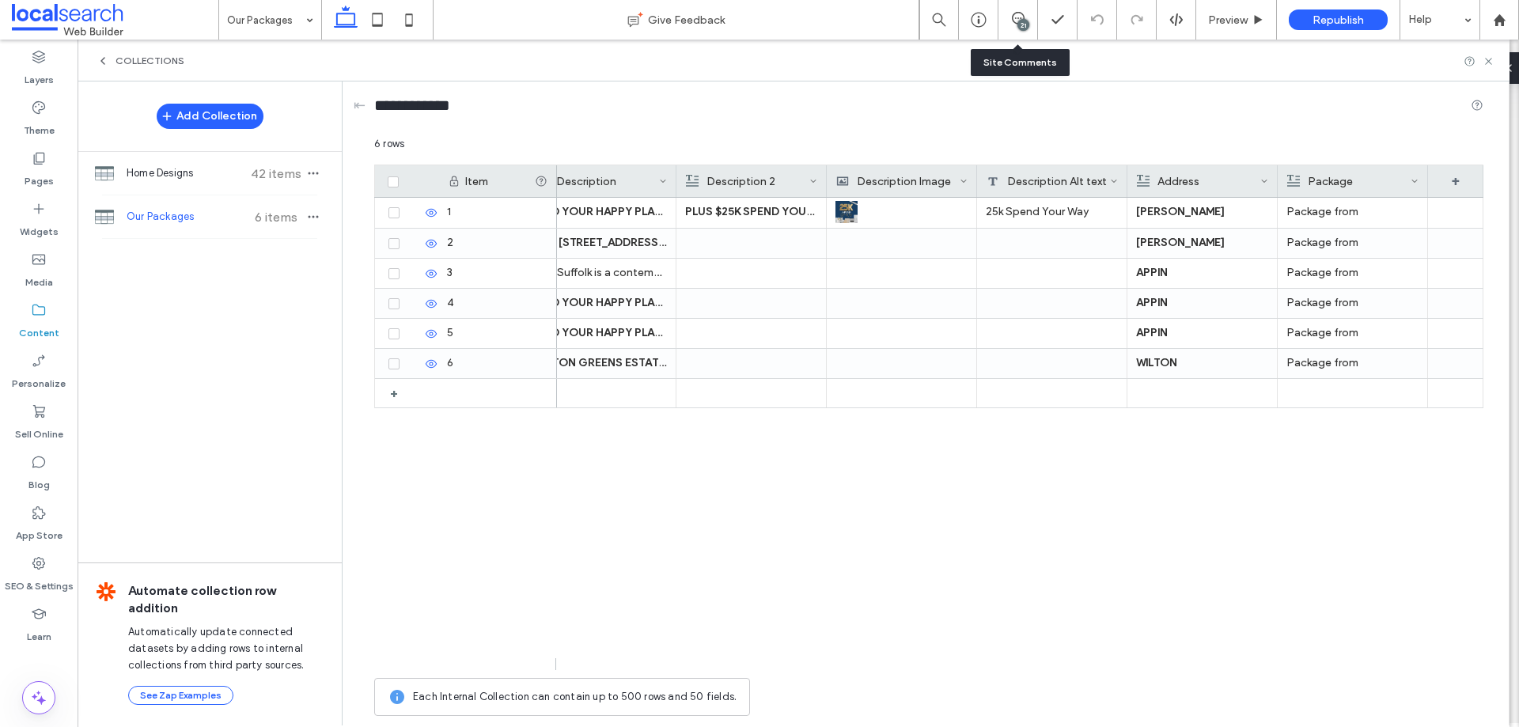
click at [1019, 36] on div "21" at bounding box center [1019, 20] width 40 height 40
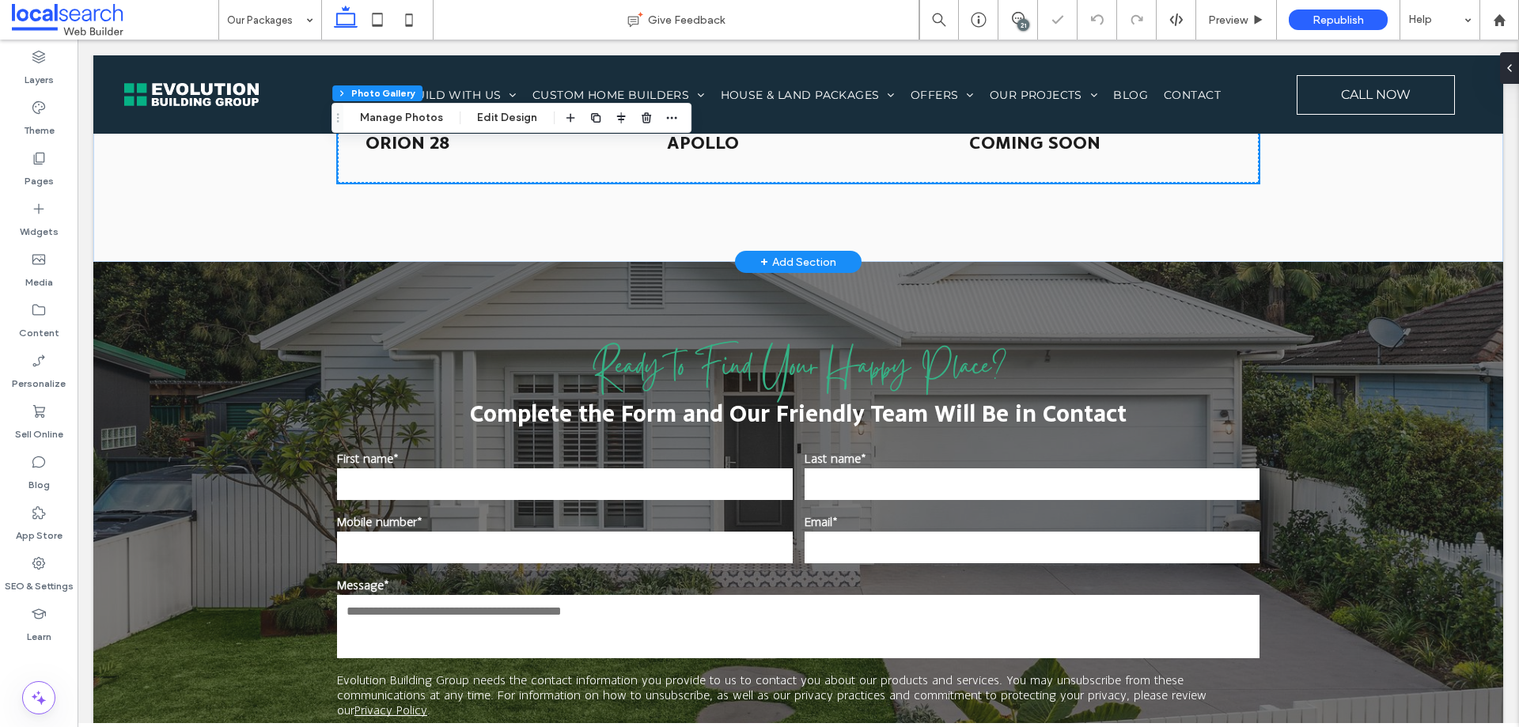
scroll to position [1503, 0]
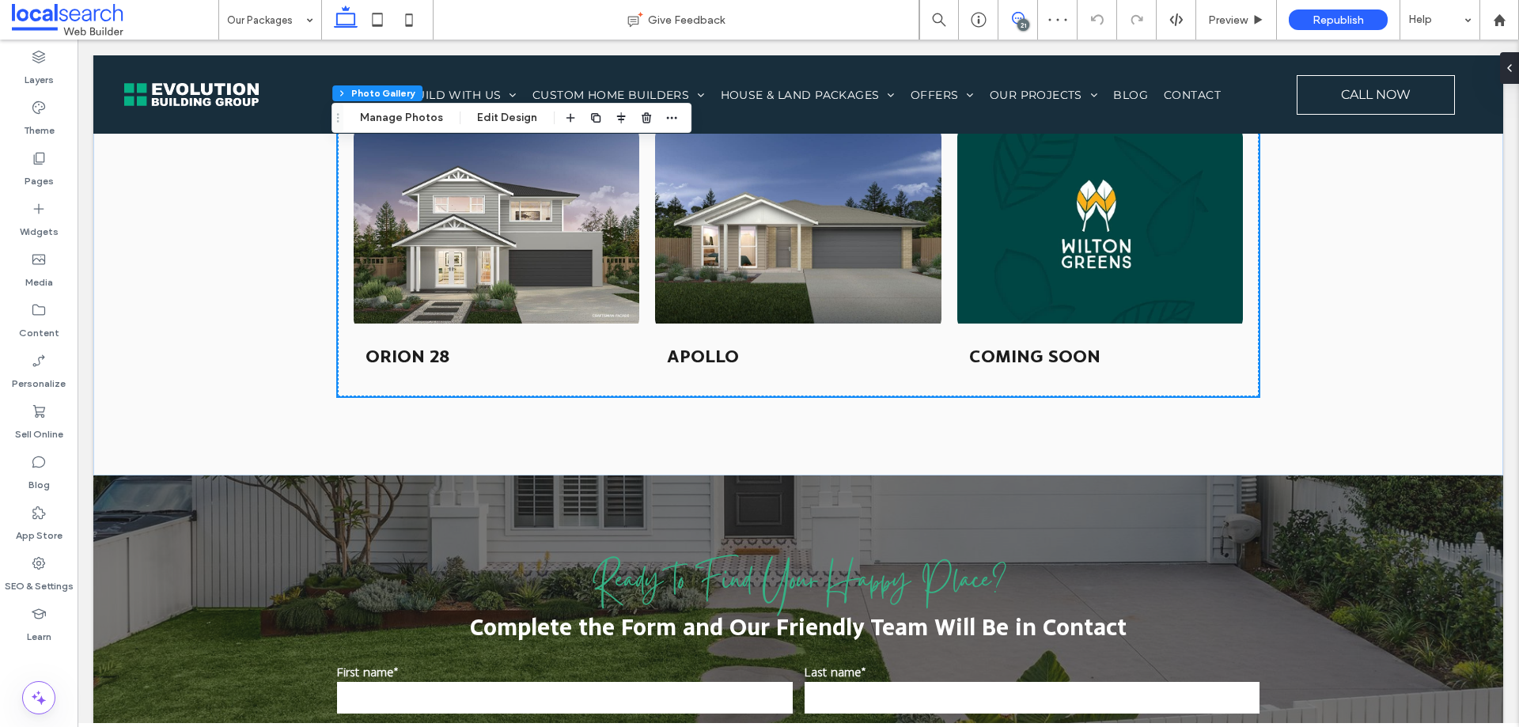
click at [1029, 19] on span at bounding box center [1018, 18] width 39 height 13
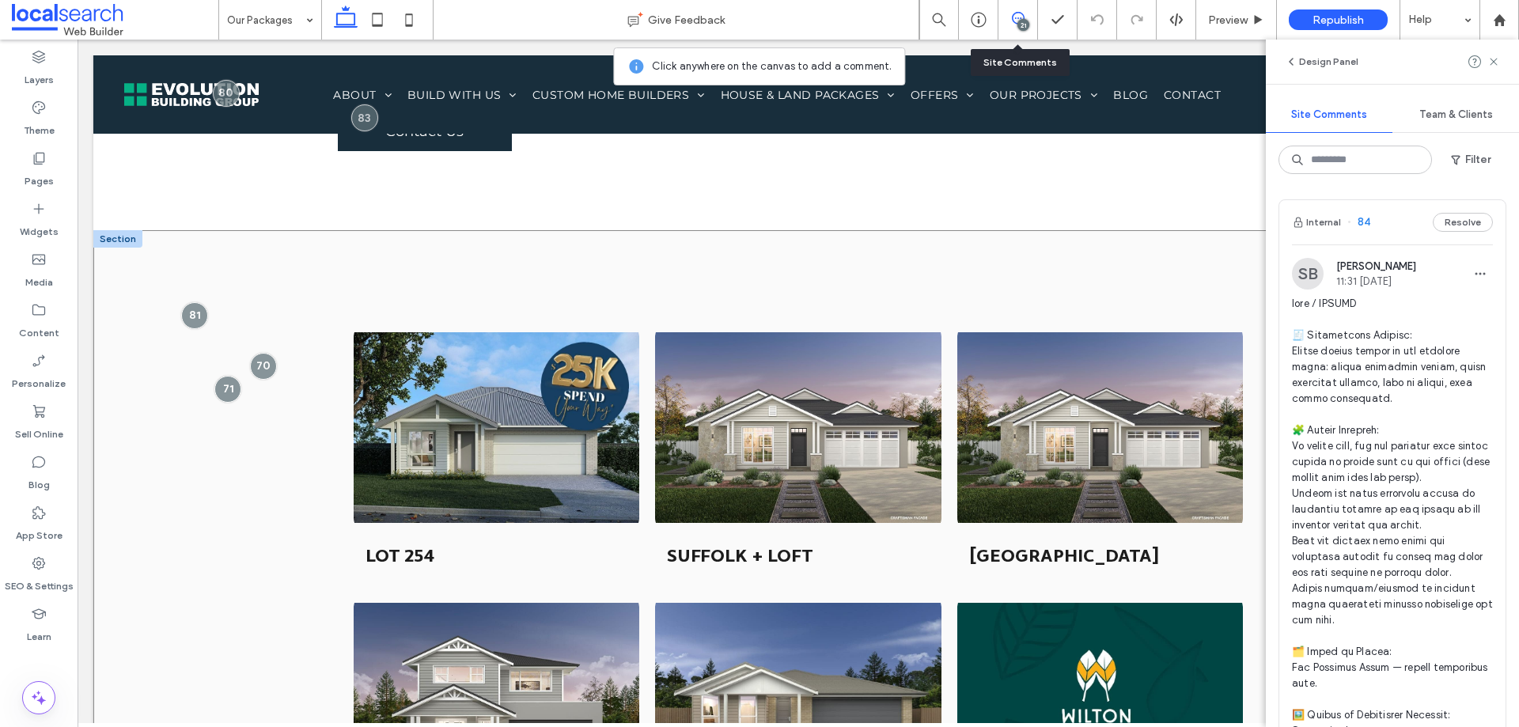
scroll to position [1029, 0]
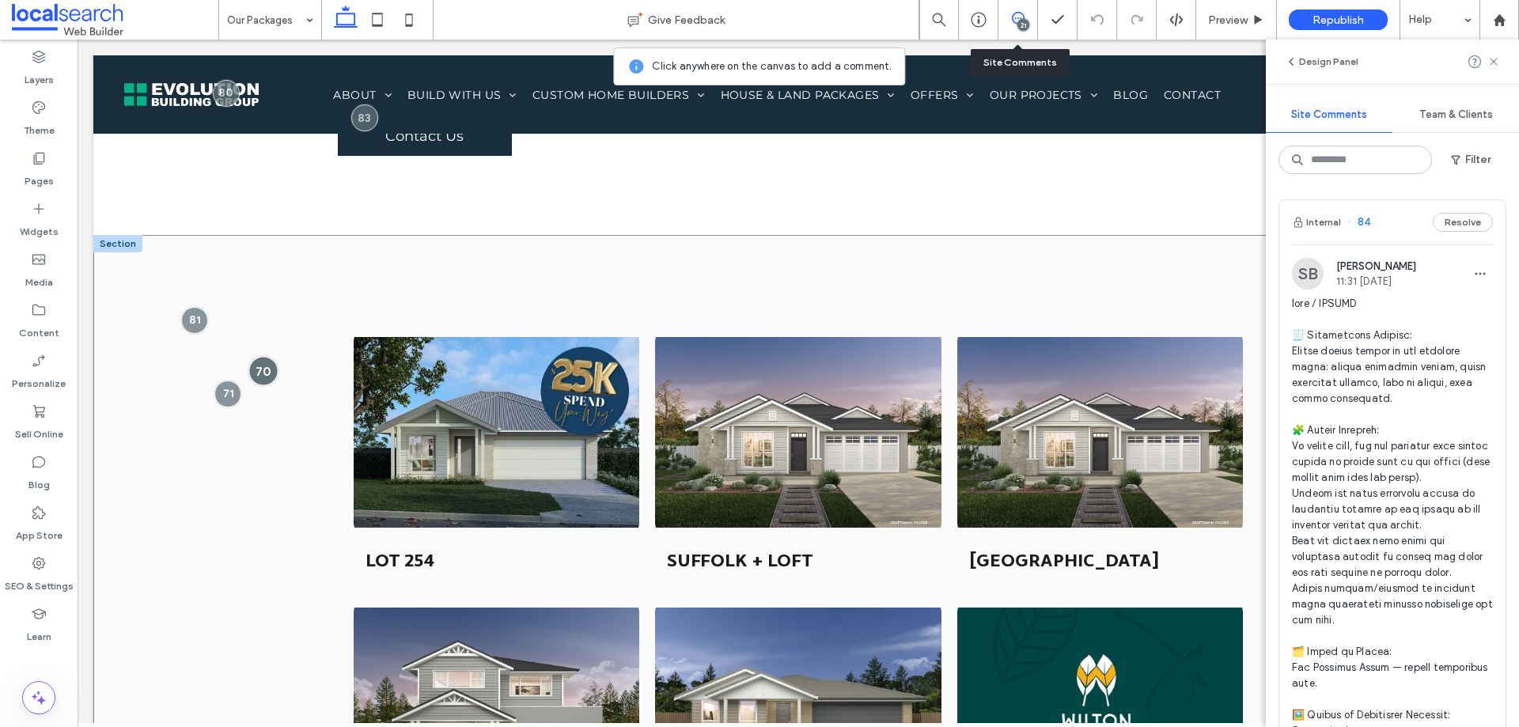
click at [254, 356] on div at bounding box center [262, 370] width 29 height 29
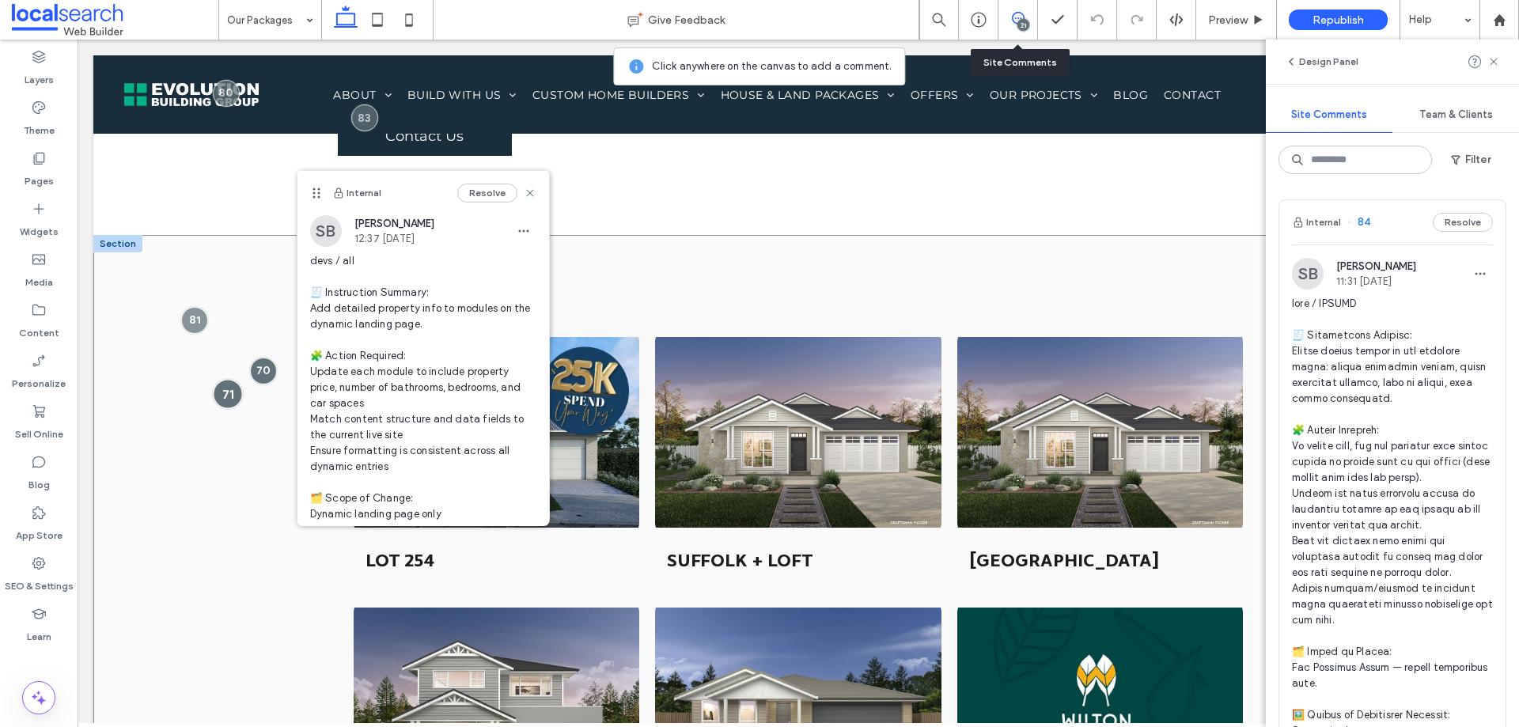
click at [231, 379] on div at bounding box center [228, 393] width 29 height 29
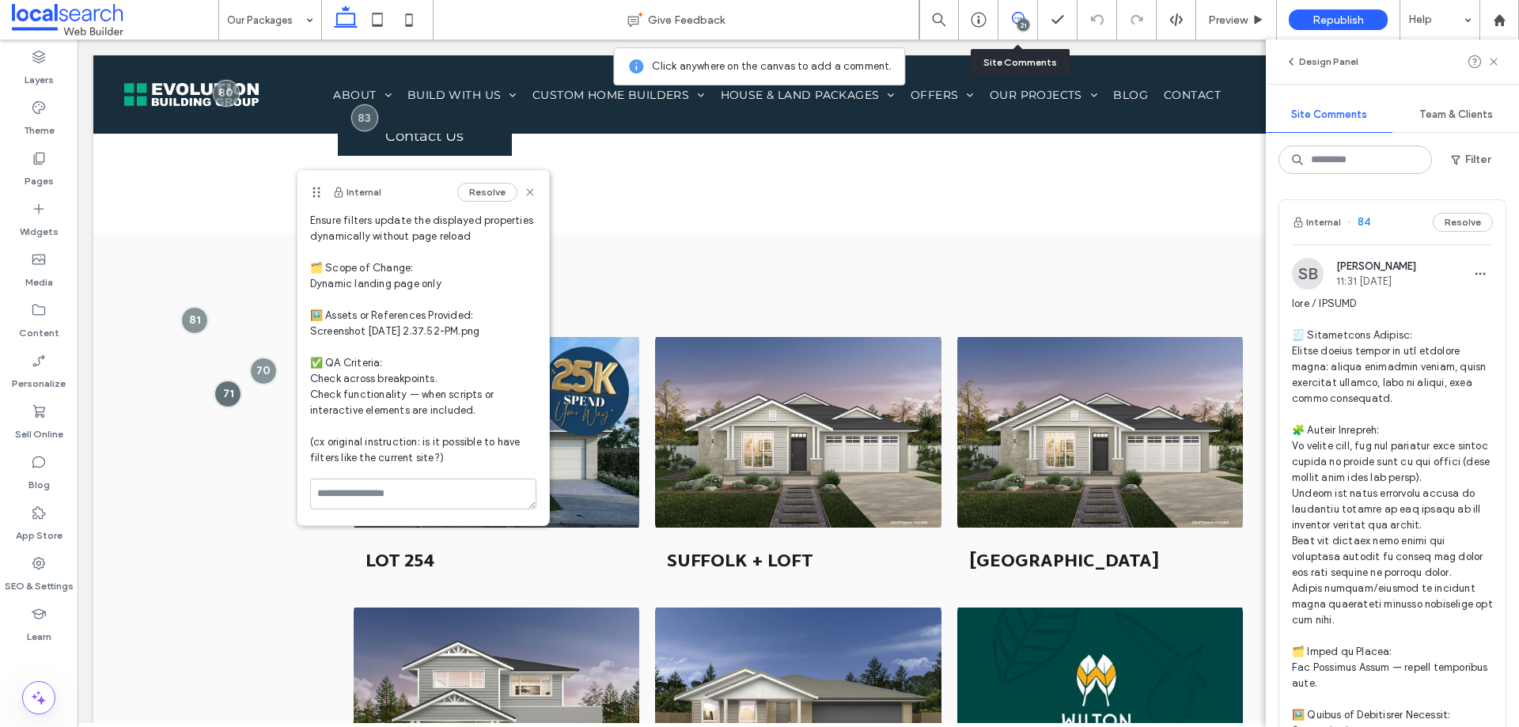
scroll to position [40, 0]
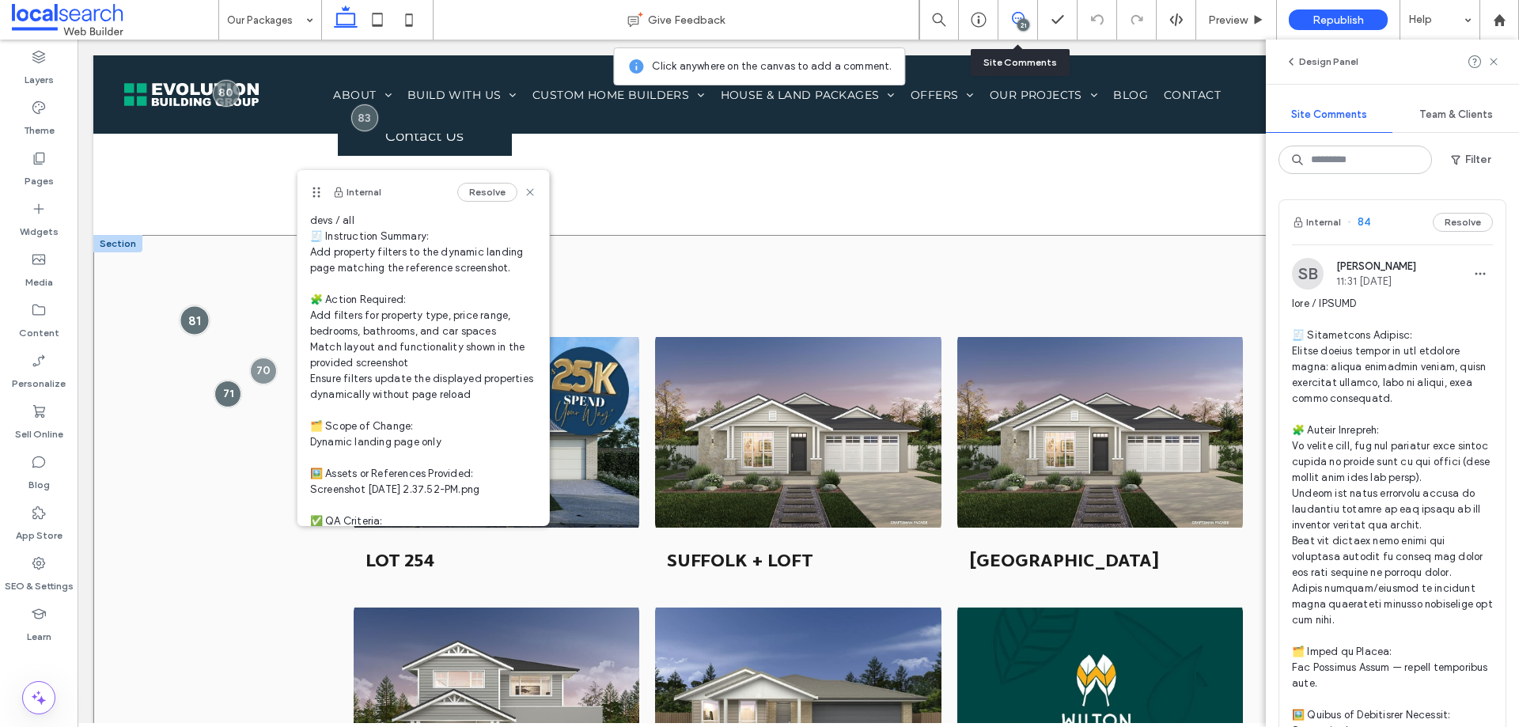
click at [191, 305] on div at bounding box center [194, 319] width 29 height 29
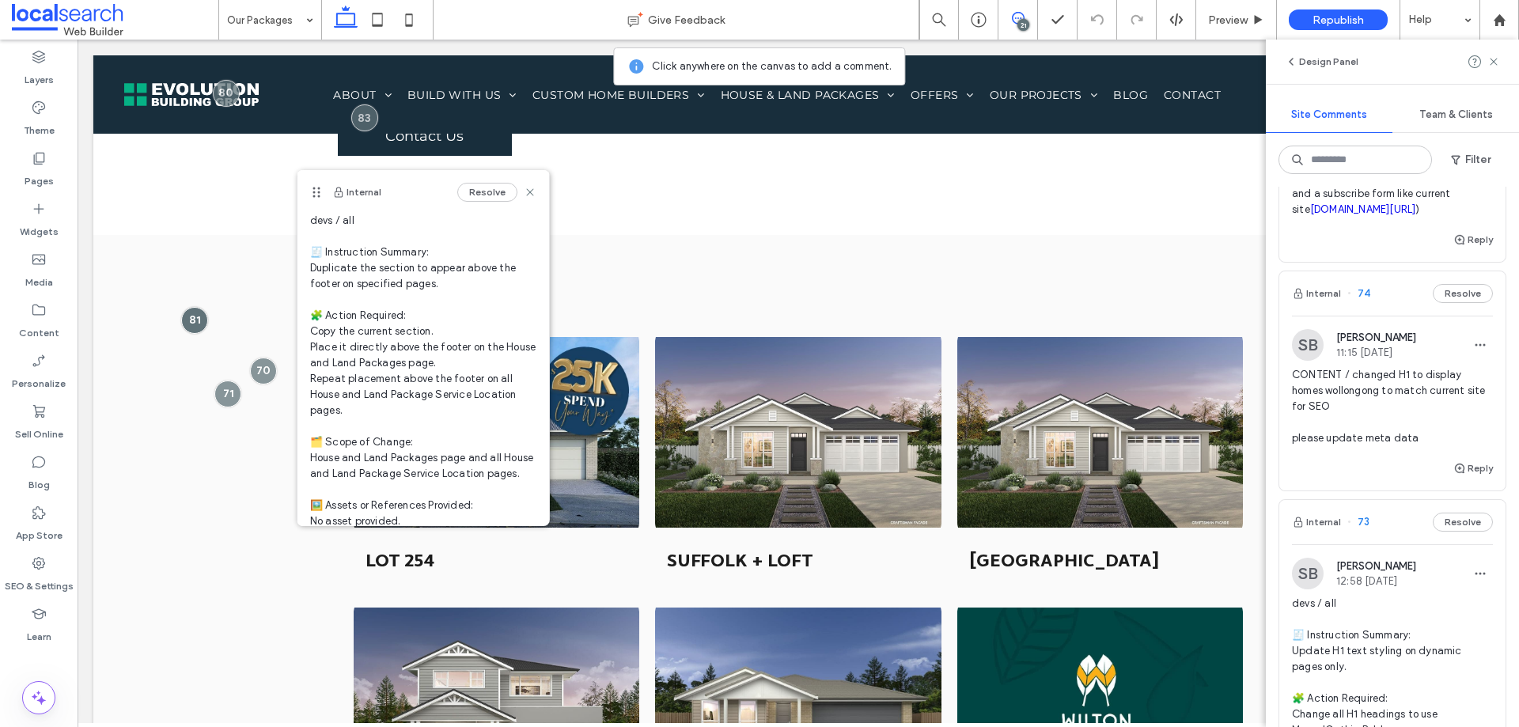
scroll to position [6725, 0]
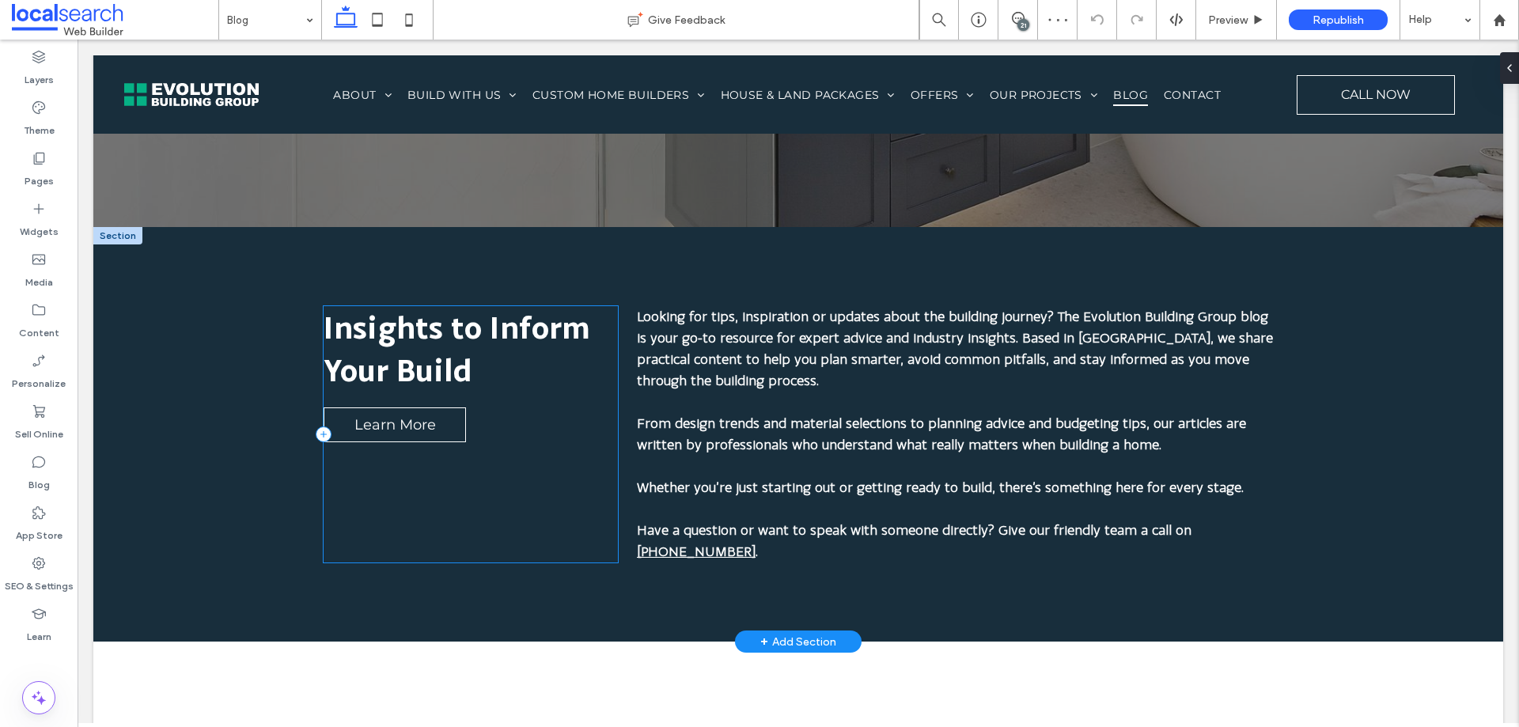
scroll to position [712, 0]
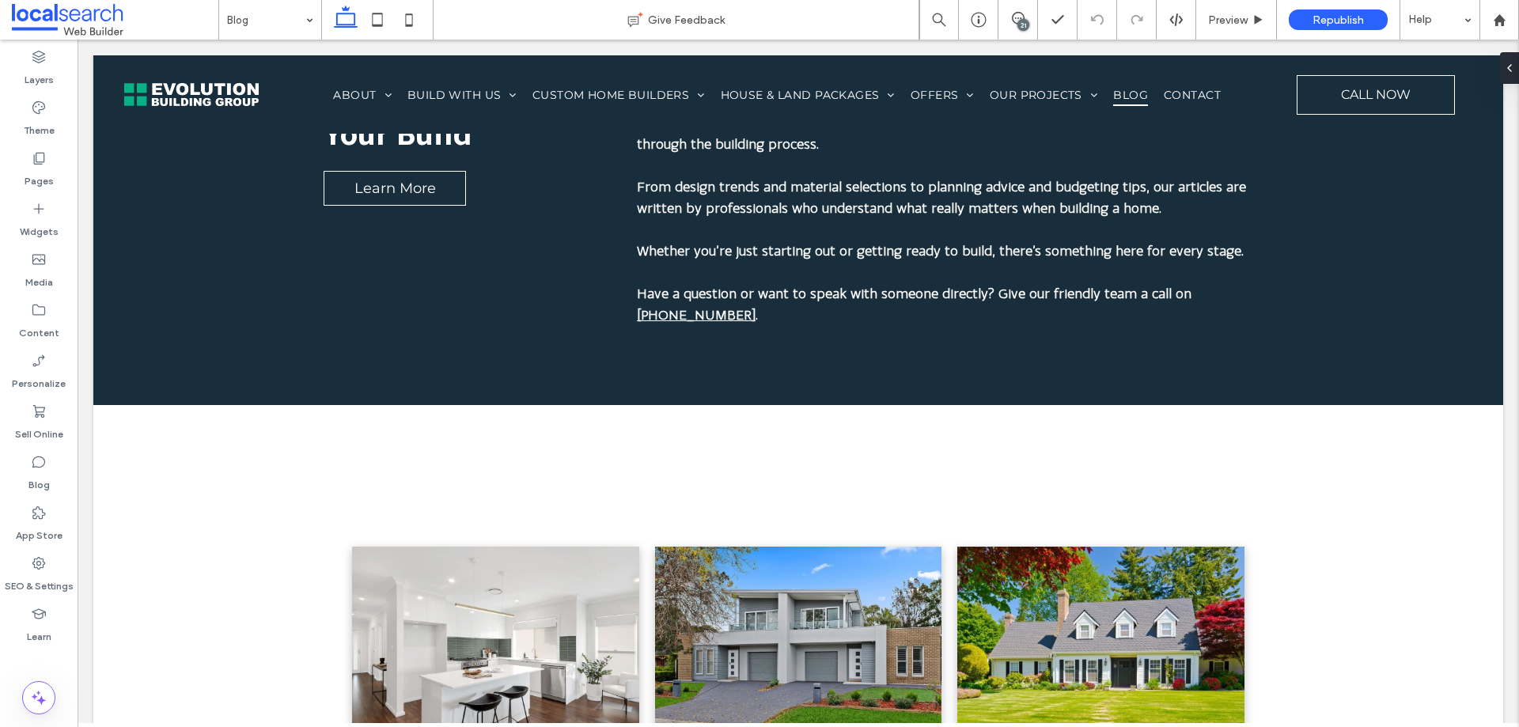
click at [1022, 22] on div "21" at bounding box center [1024, 25] width 12 height 12
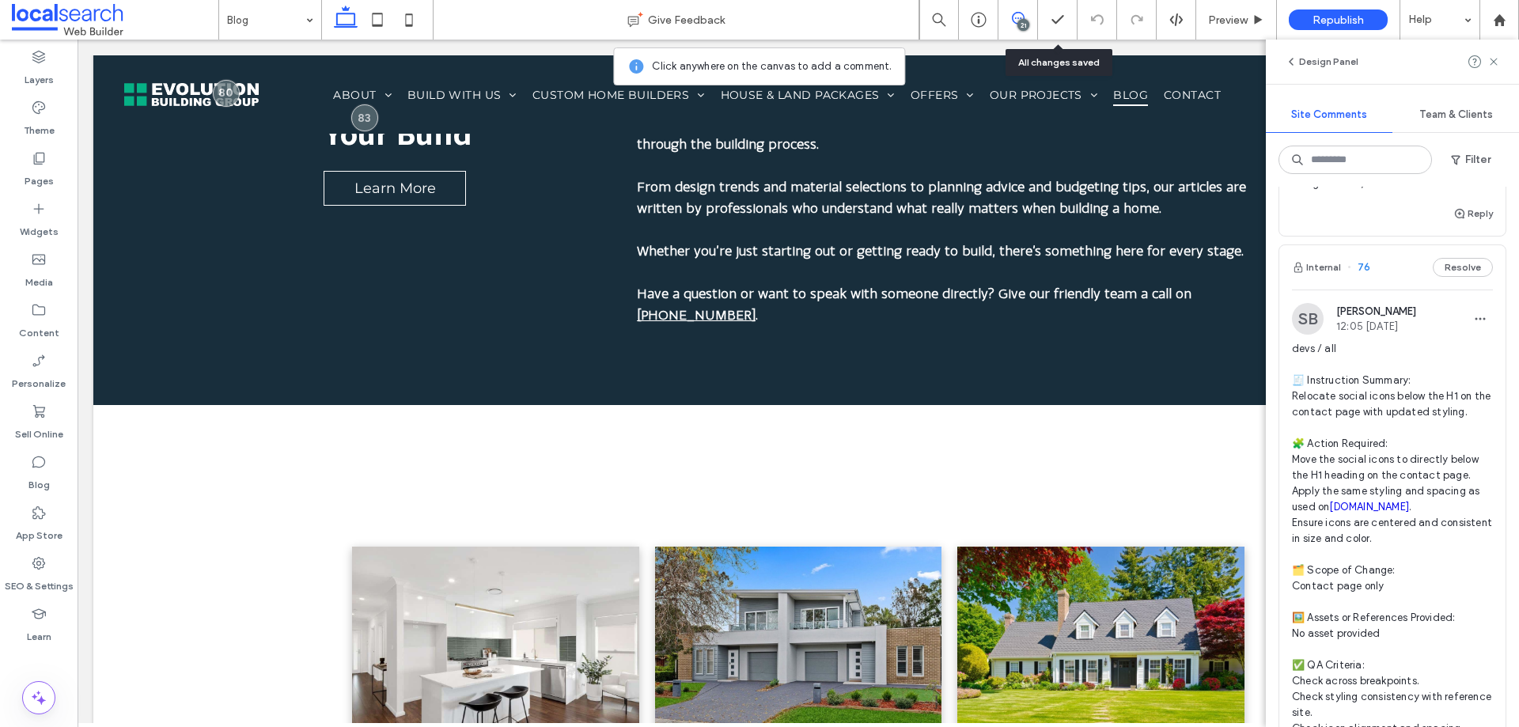
scroll to position [5539, 0]
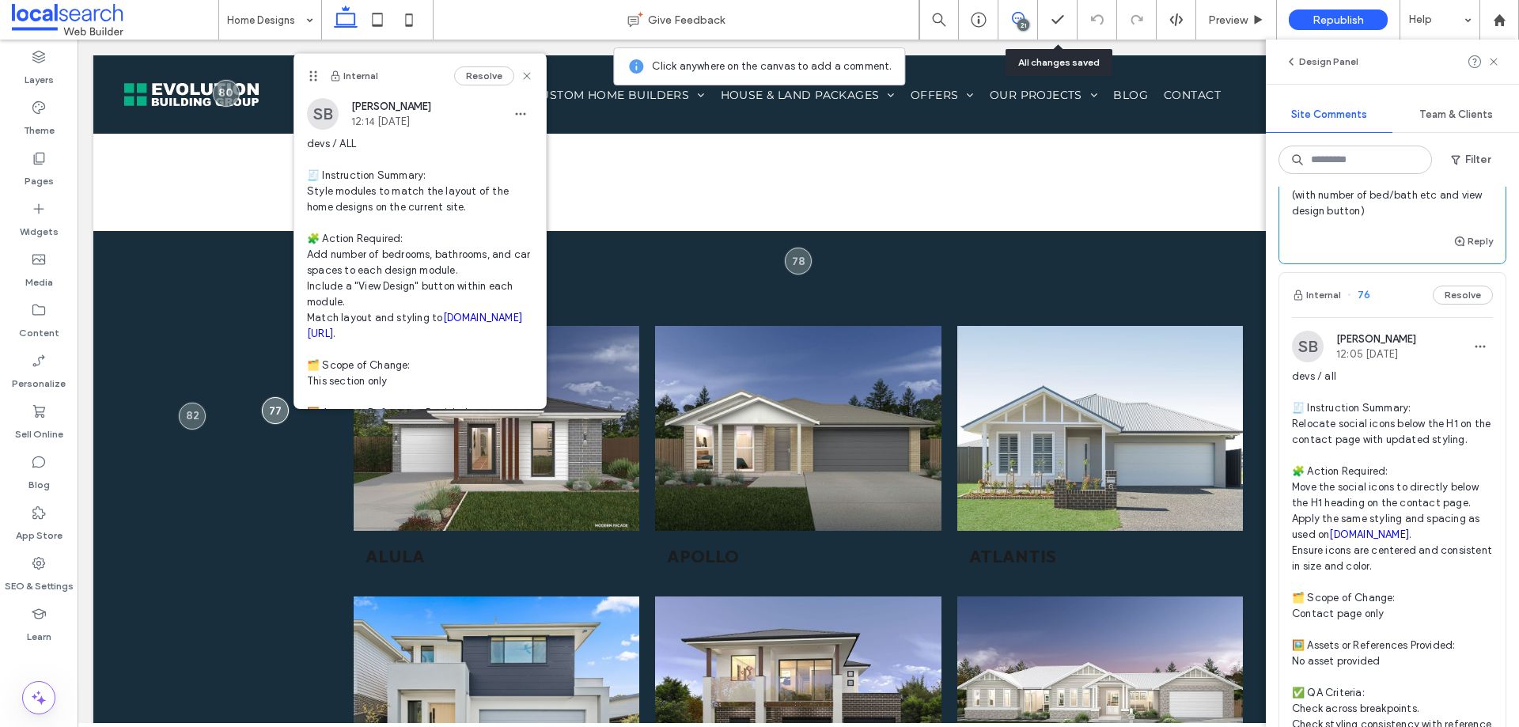
drag, startPoint x: 1378, startPoint y: 497, endPoint x: 1268, endPoint y: 481, distance: 111.1
click at [1268, 481] on div "Internal 84 Resolve SB Stephanie Boniface 11:31 Aug 11 2025 Reply Internal 83 R…" at bounding box center [1392, 457] width 253 height 540
copy span "evolutionbuildinggroup.com.au/our-home-designs ."
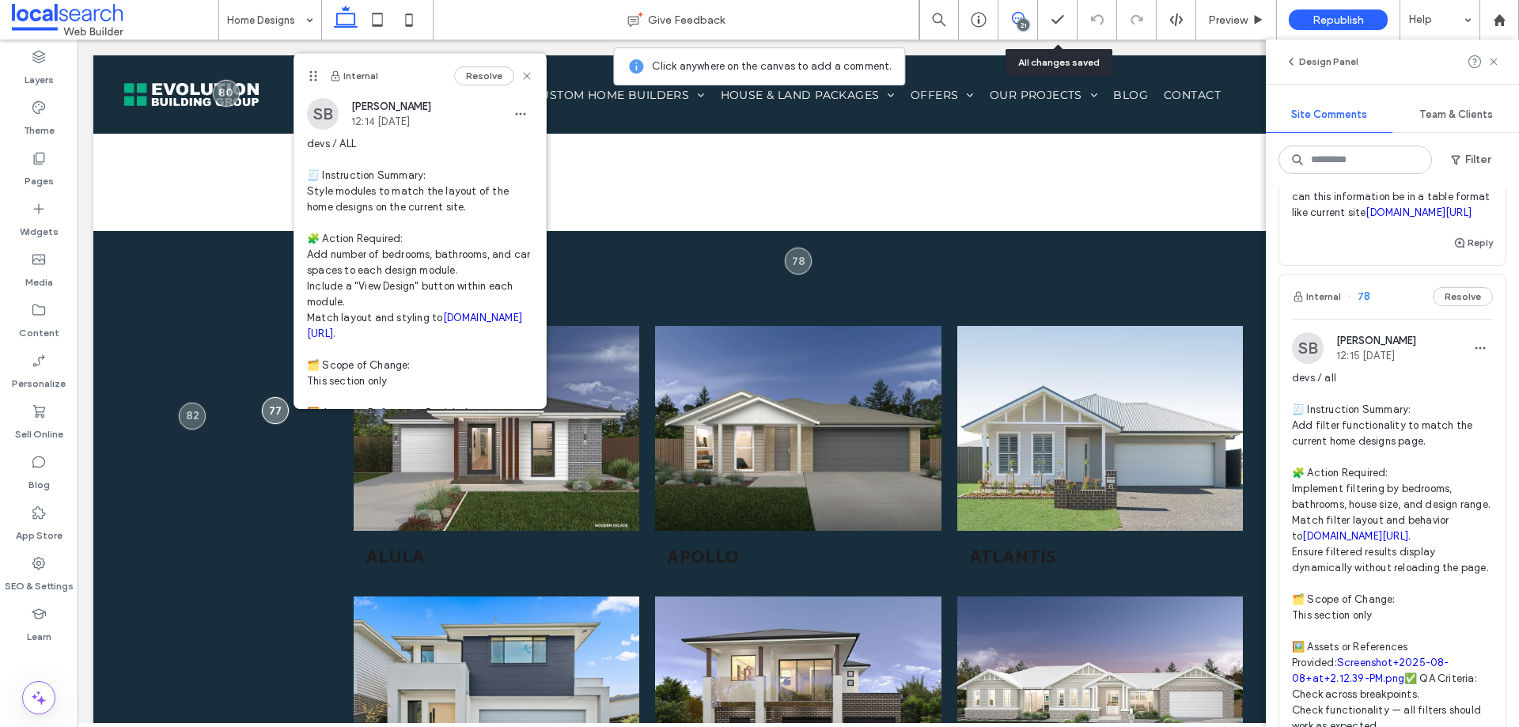
scroll to position [4193, 0]
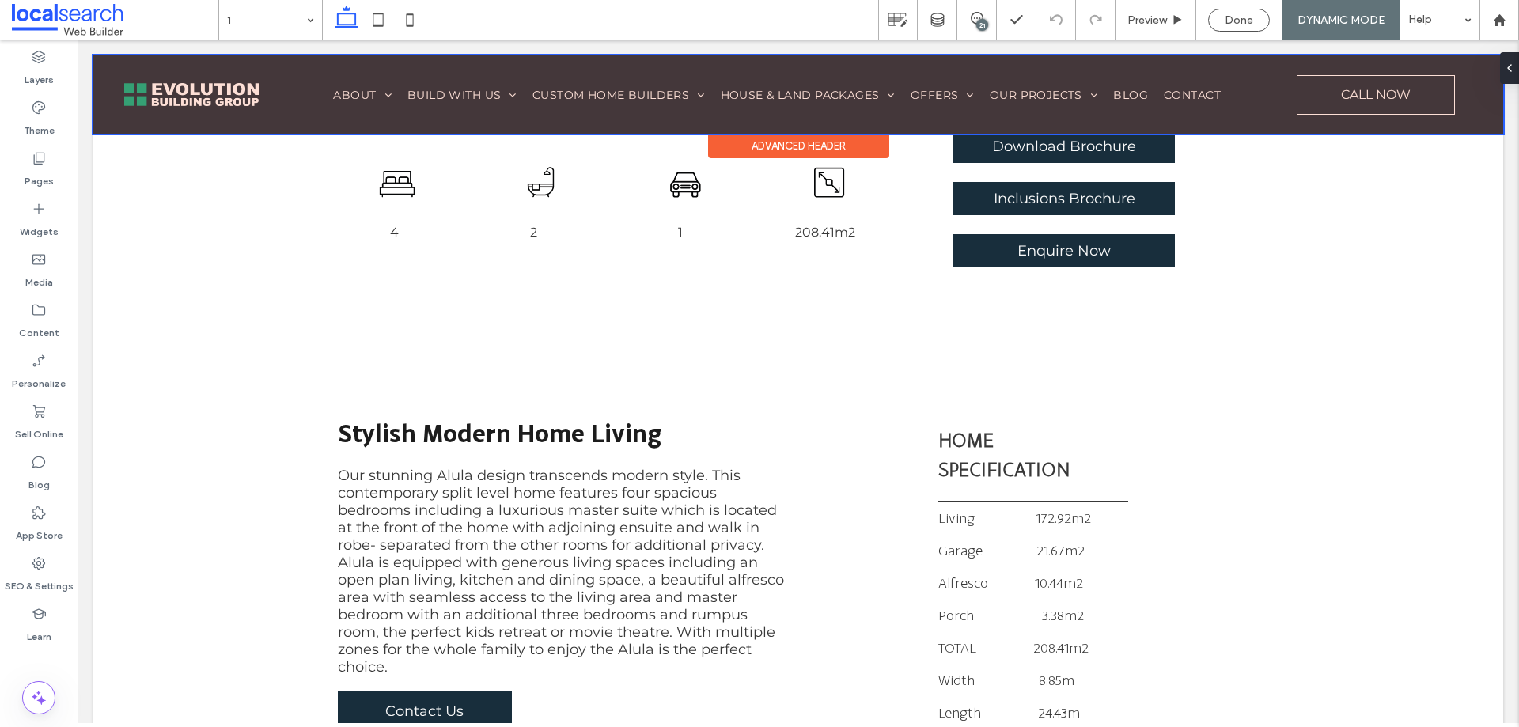
scroll to position [604, 0]
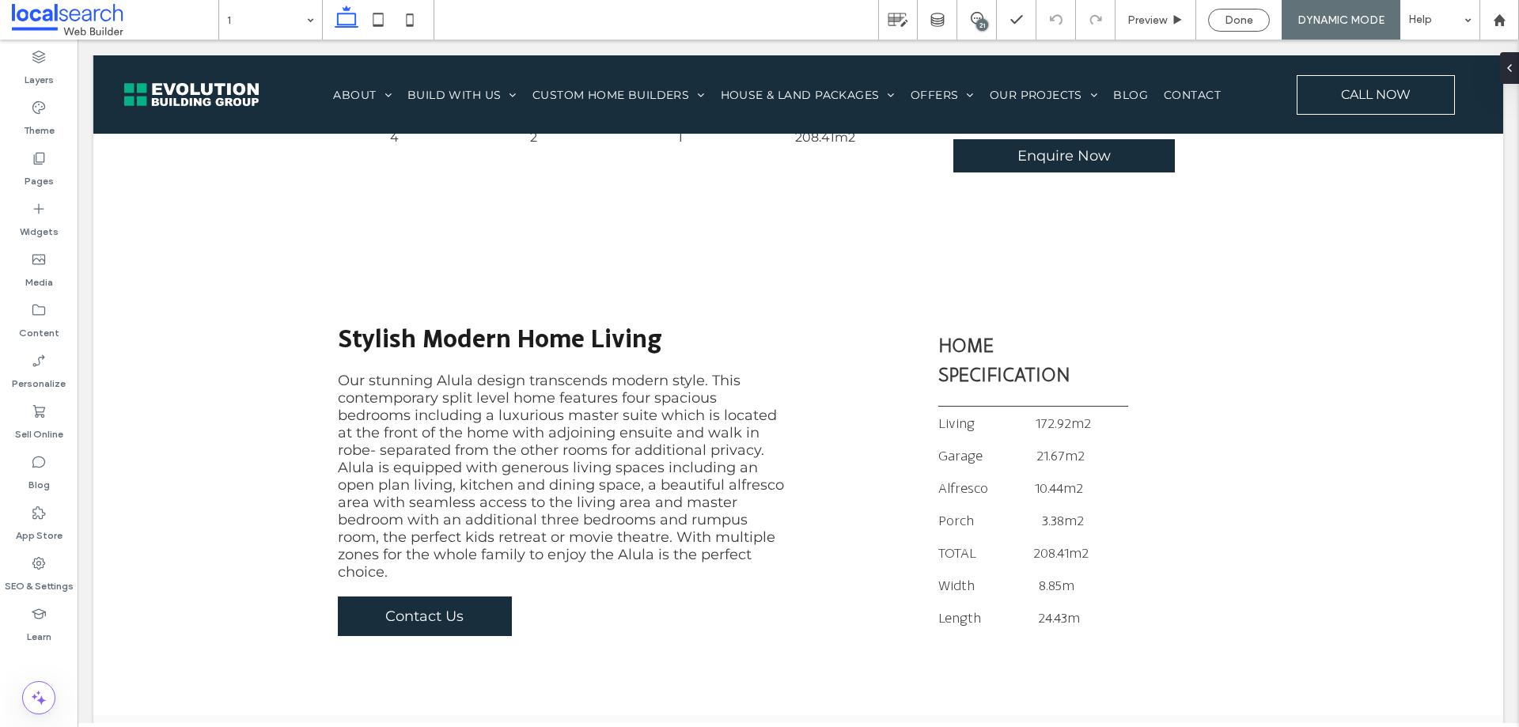
click at [976, 24] on div "21" at bounding box center [982, 25] width 12 height 12
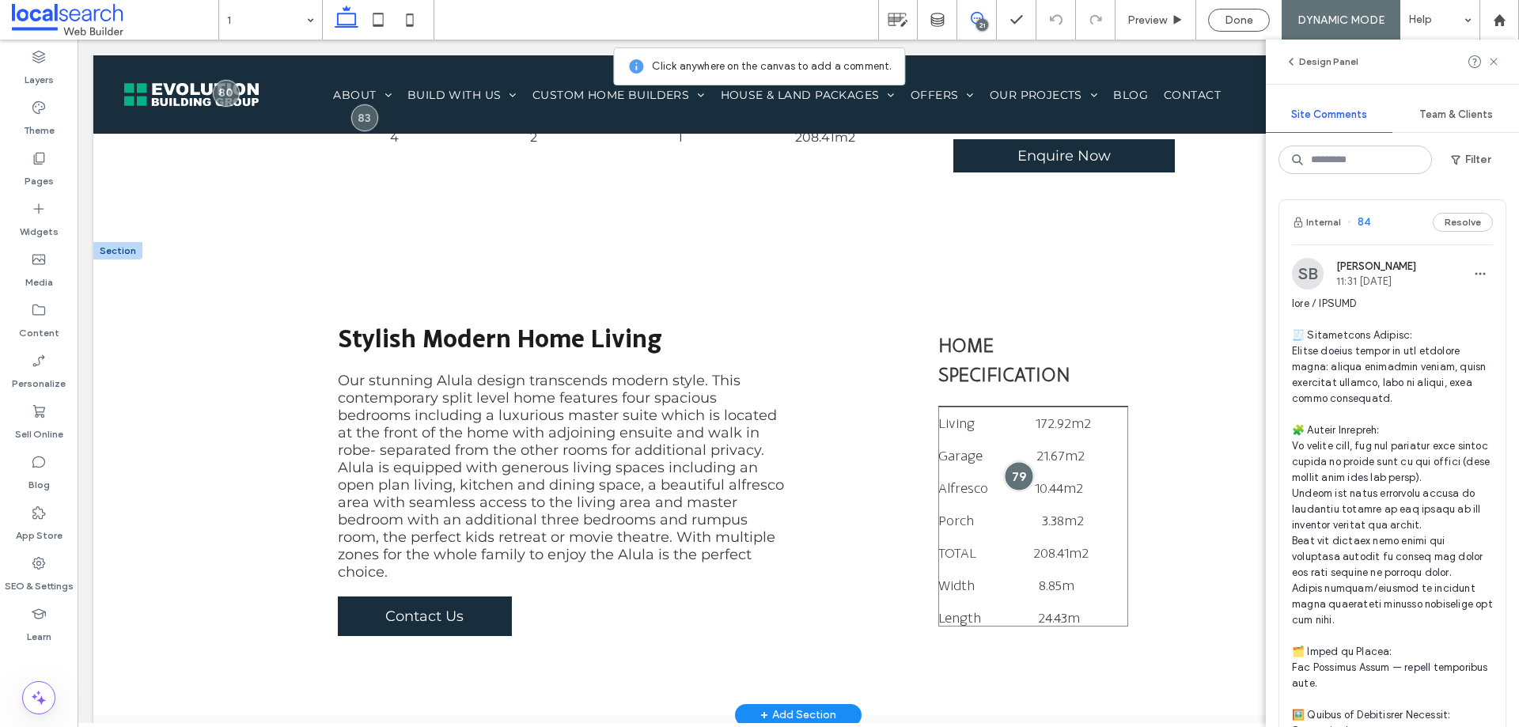
click at [1011, 461] on div at bounding box center [1018, 475] width 29 height 29
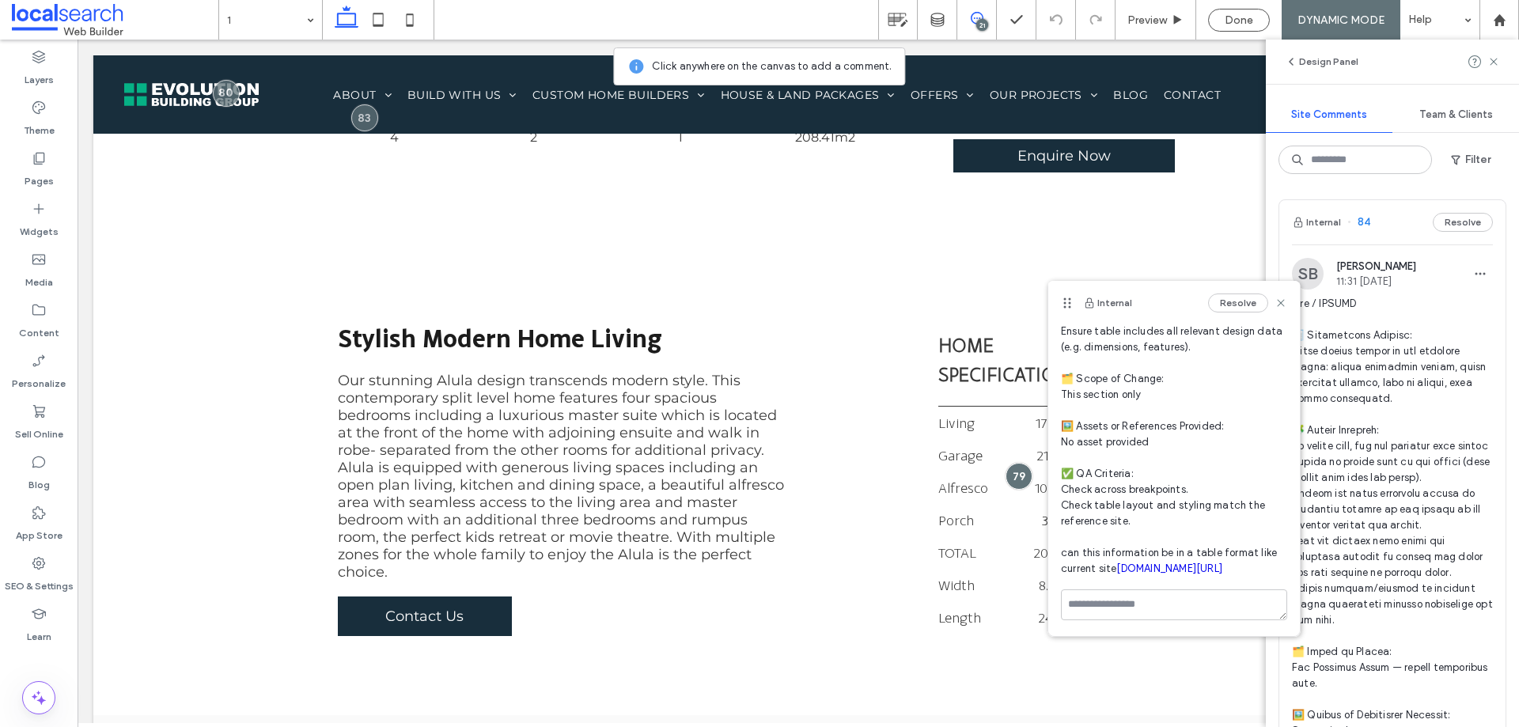
scroll to position [262, 0]
click at [1275, 301] on icon at bounding box center [1281, 303] width 13 height 13
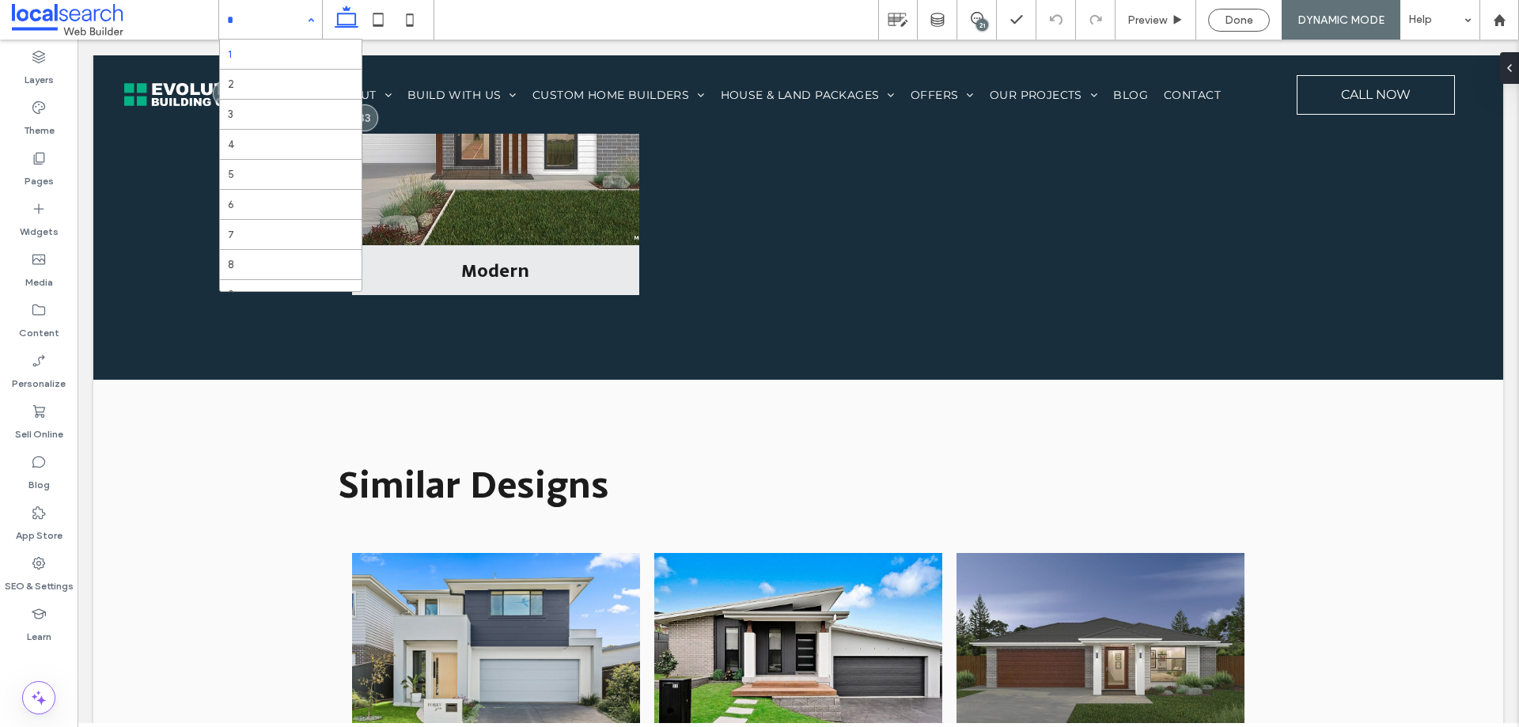
scroll to position [0, 0]
click at [1245, 22] on span "Done" at bounding box center [1239, 19] width 28 height 13
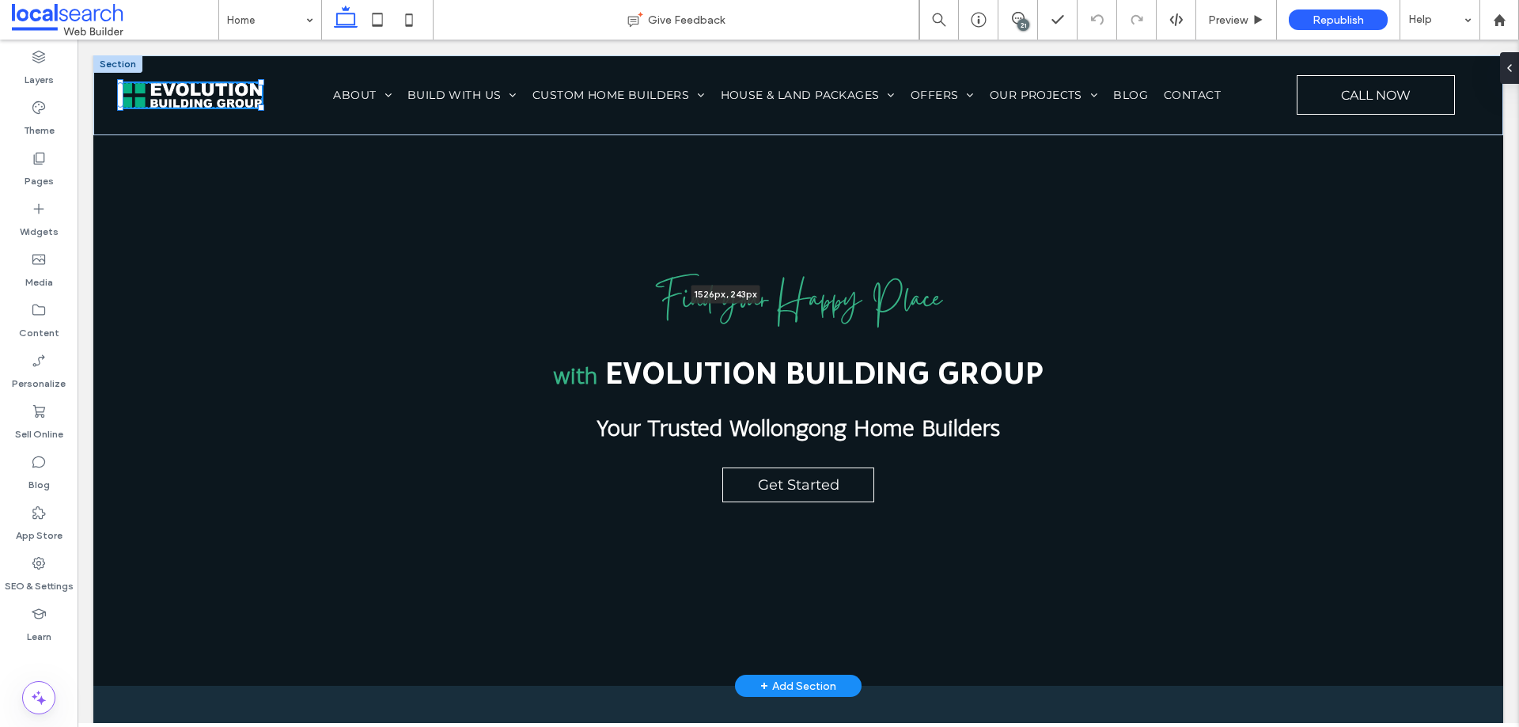
drag, startPoint x: 257, startPoint y: 106, endPoint x: 655, endPoint y: 490, distance: 552.9
type input "***"
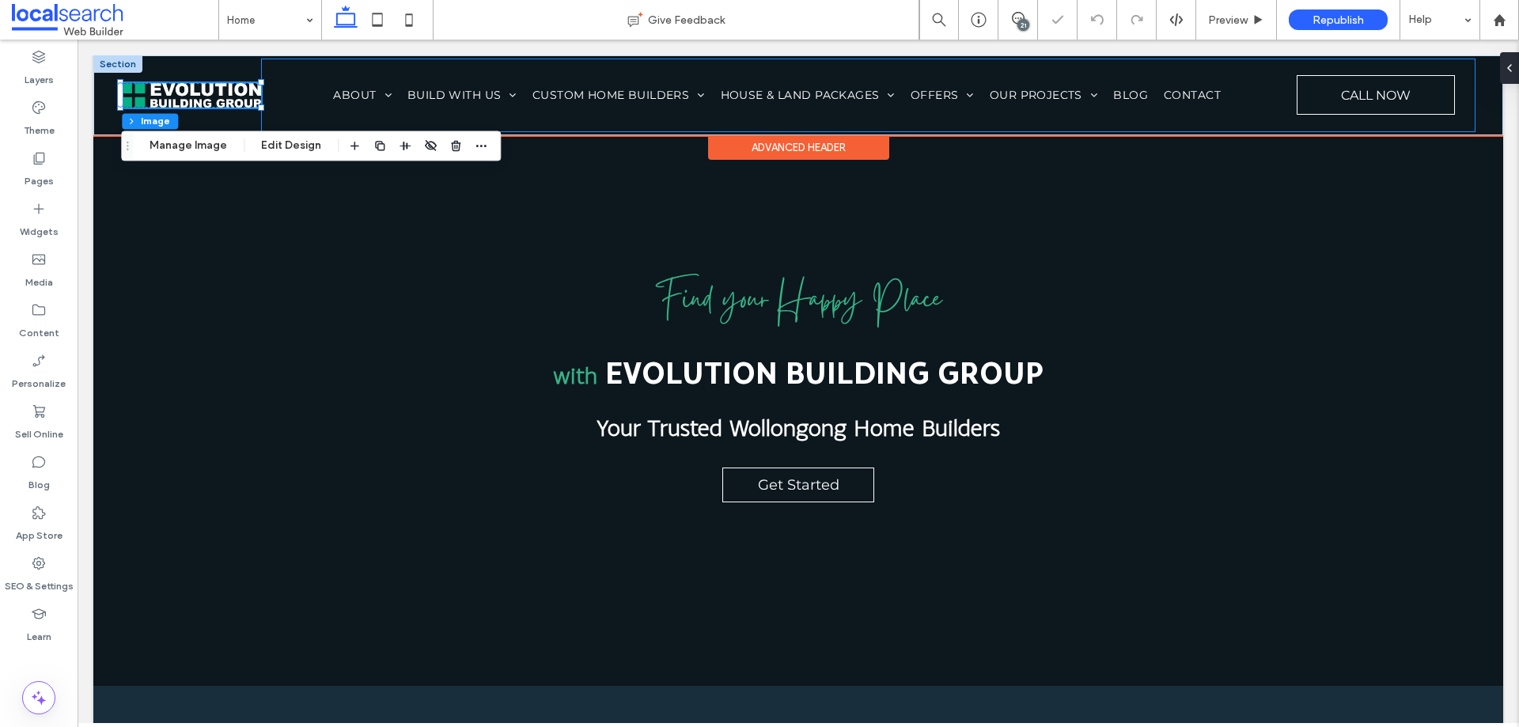
click at [282, 110] on div "Home About Our Awards Build With Us Our Process Where We Build Inclusions Colou…" at bounding box center [868, 95] width 1213 height 72
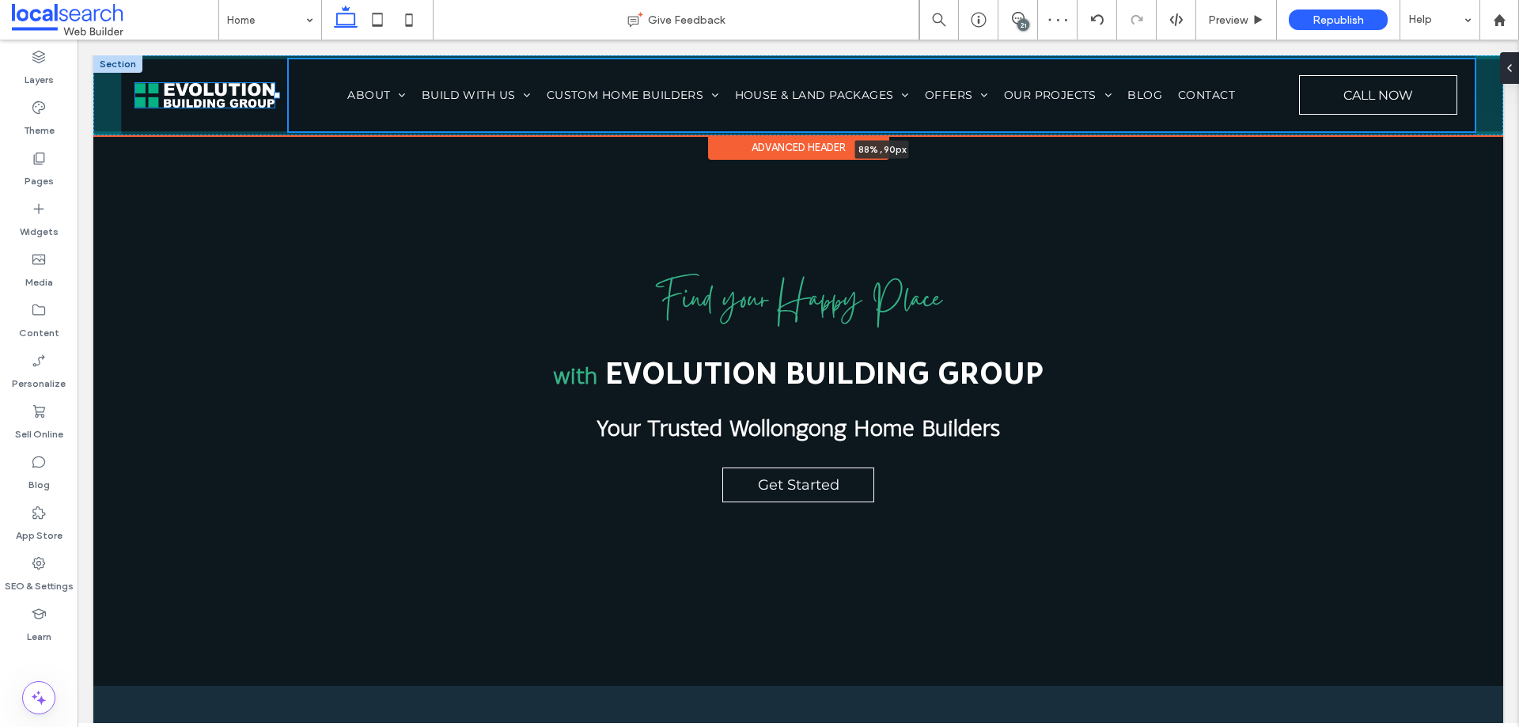
drag, startPoint x: 257, startPoint y: 96, endPoint x: 274, endPoint y: 97, distance: 16.7
click at [274, 97] on div at bounding box center [277, 96] width 6 height 6
type input "**"
type input "*****"
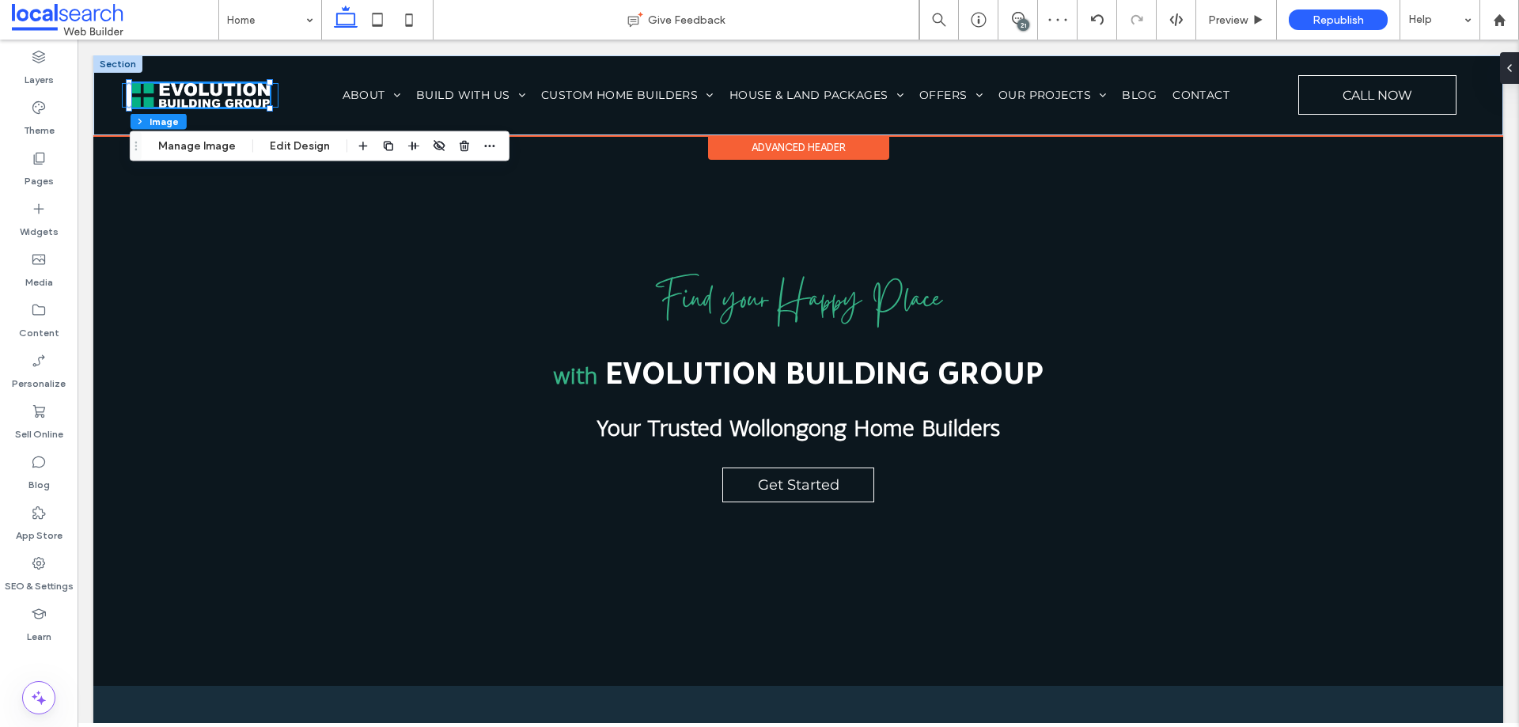
click at [274, 94] on div at bounding box center [200, 95] width 157 height 25
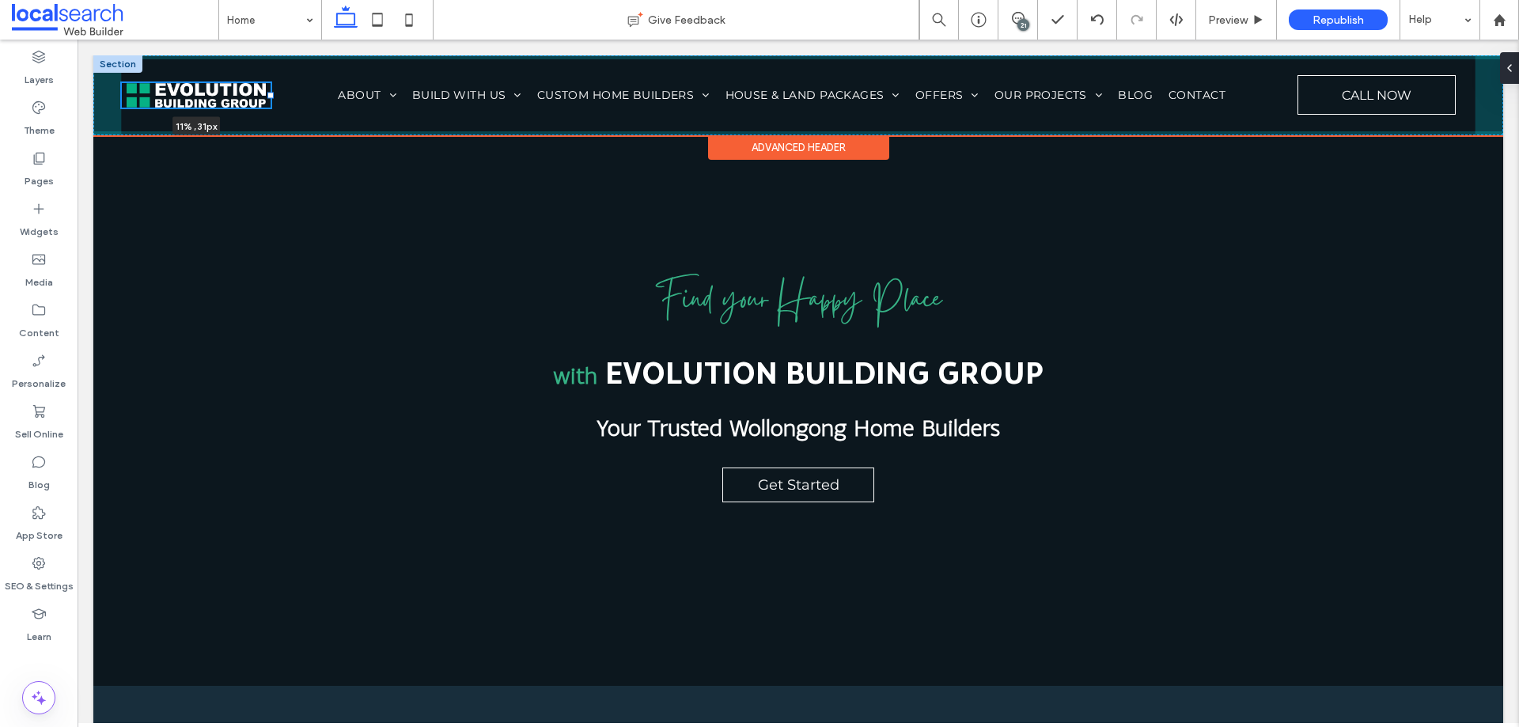
click at [270, 93] on div at bounding box center [270, 96] width 6 height 6
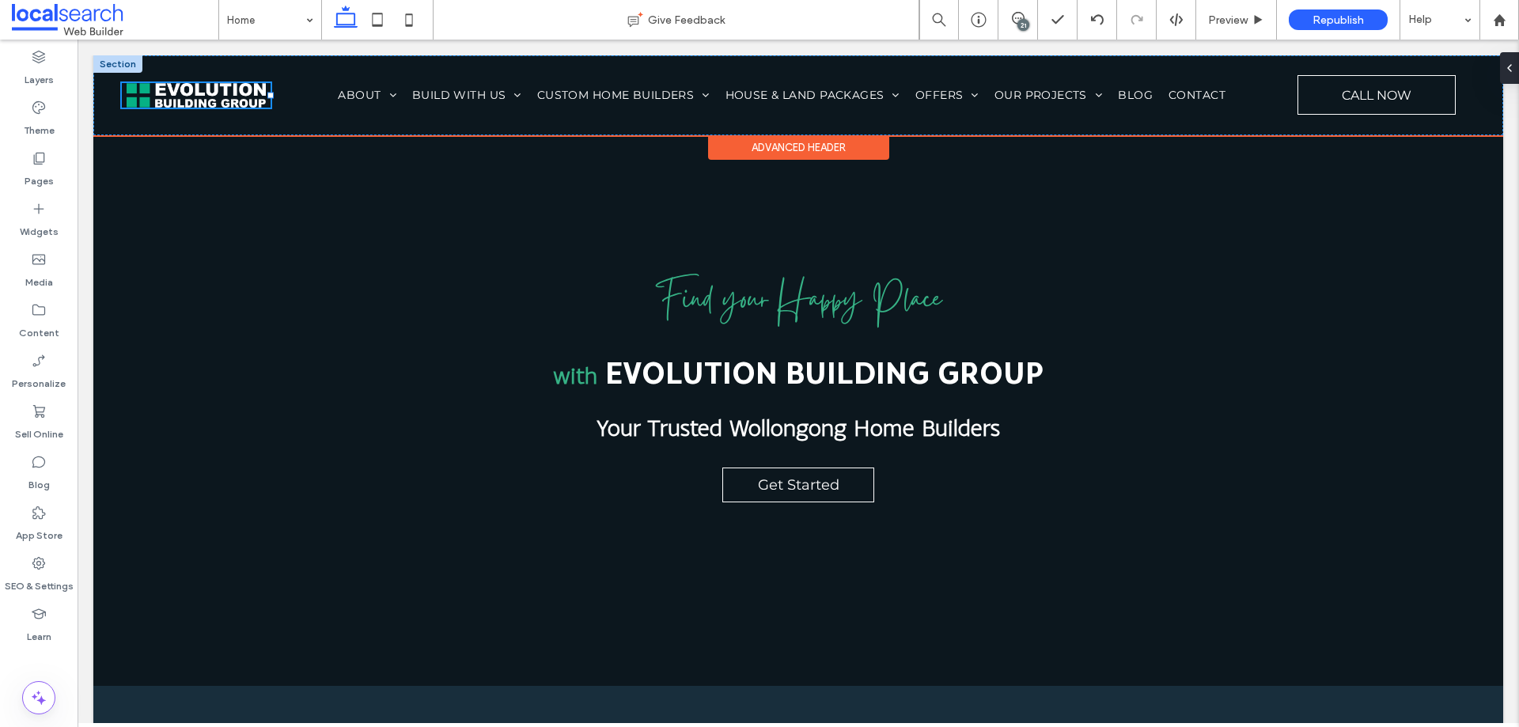
type input "**"
type input "*****"
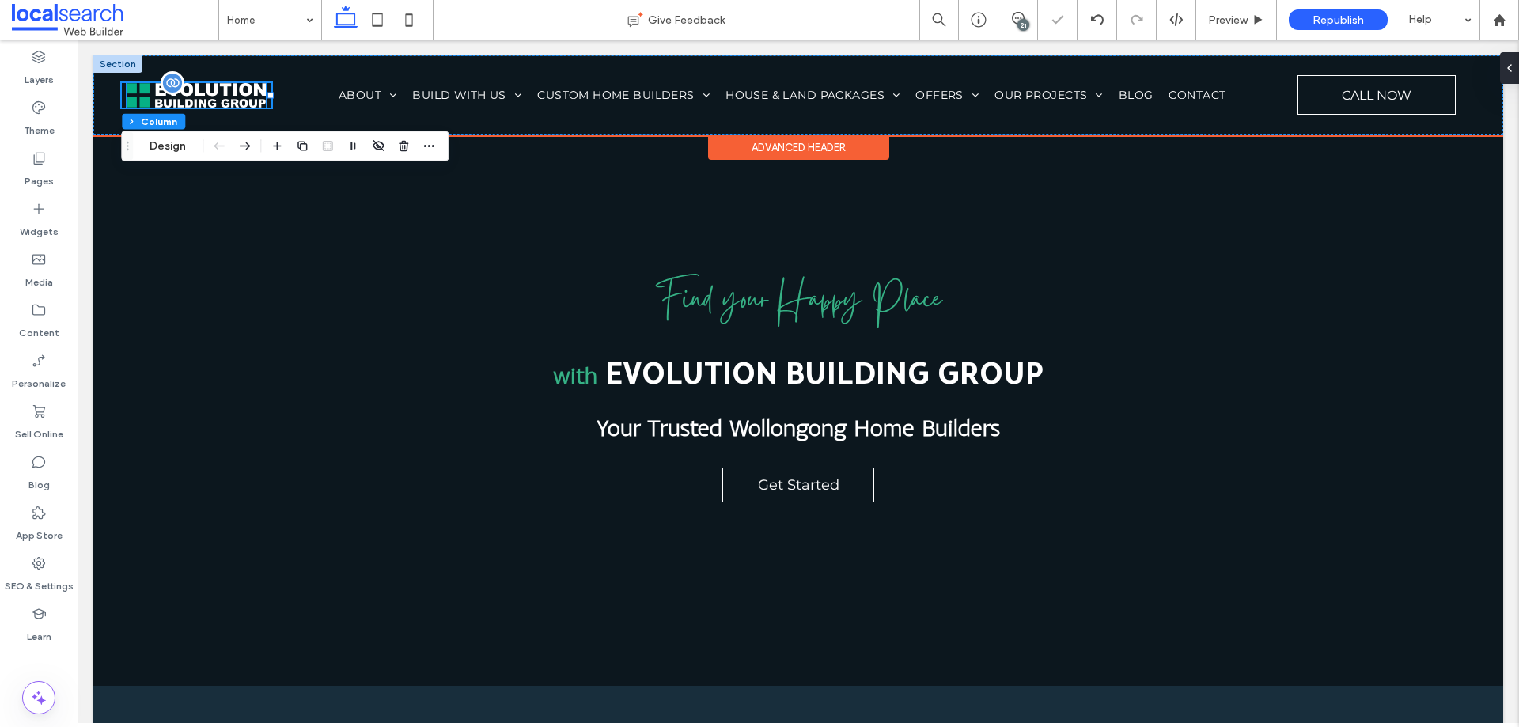
click at [218, 92] on img at bounding box center [196, 95] width 139 height 25
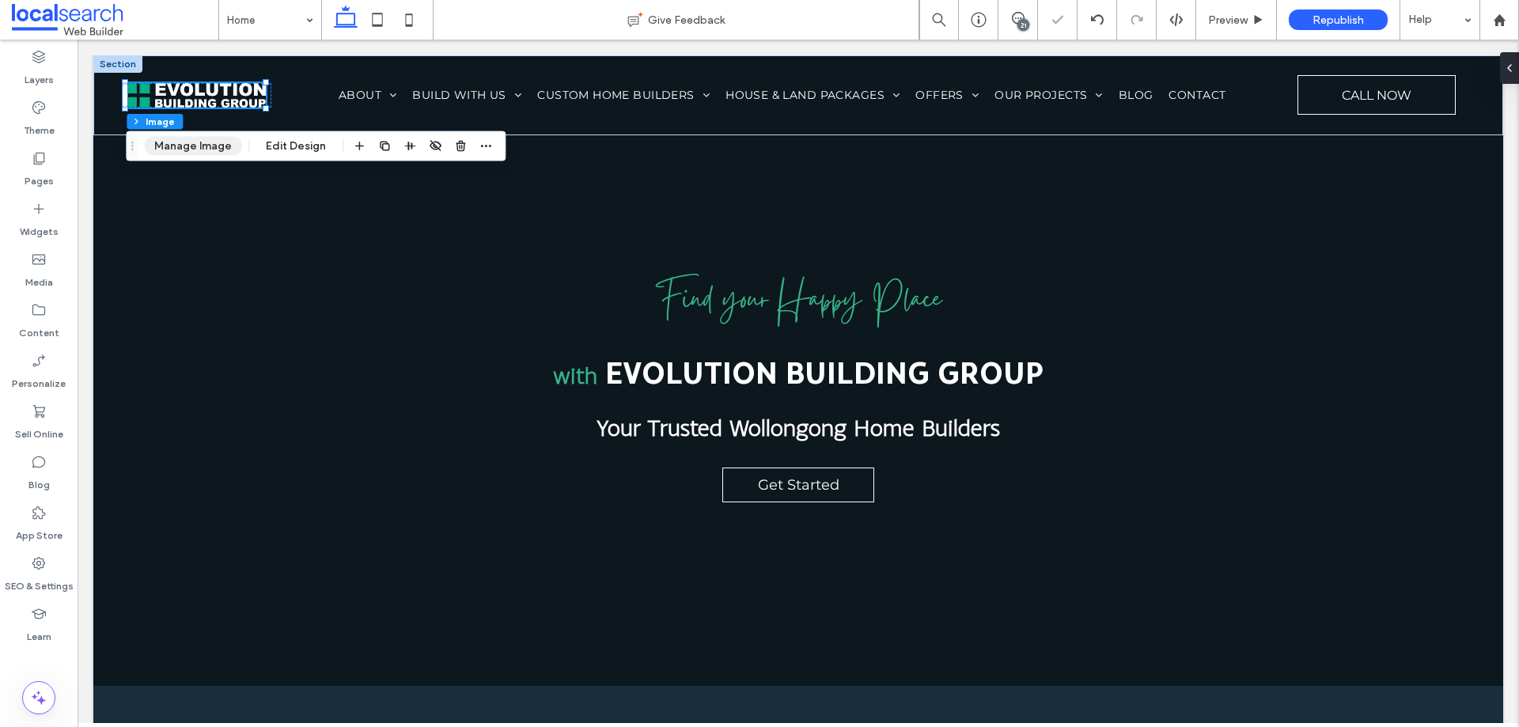
click at [198, 150] on button "Manage Image" at bounding box center [193, 146] width 98 height 19
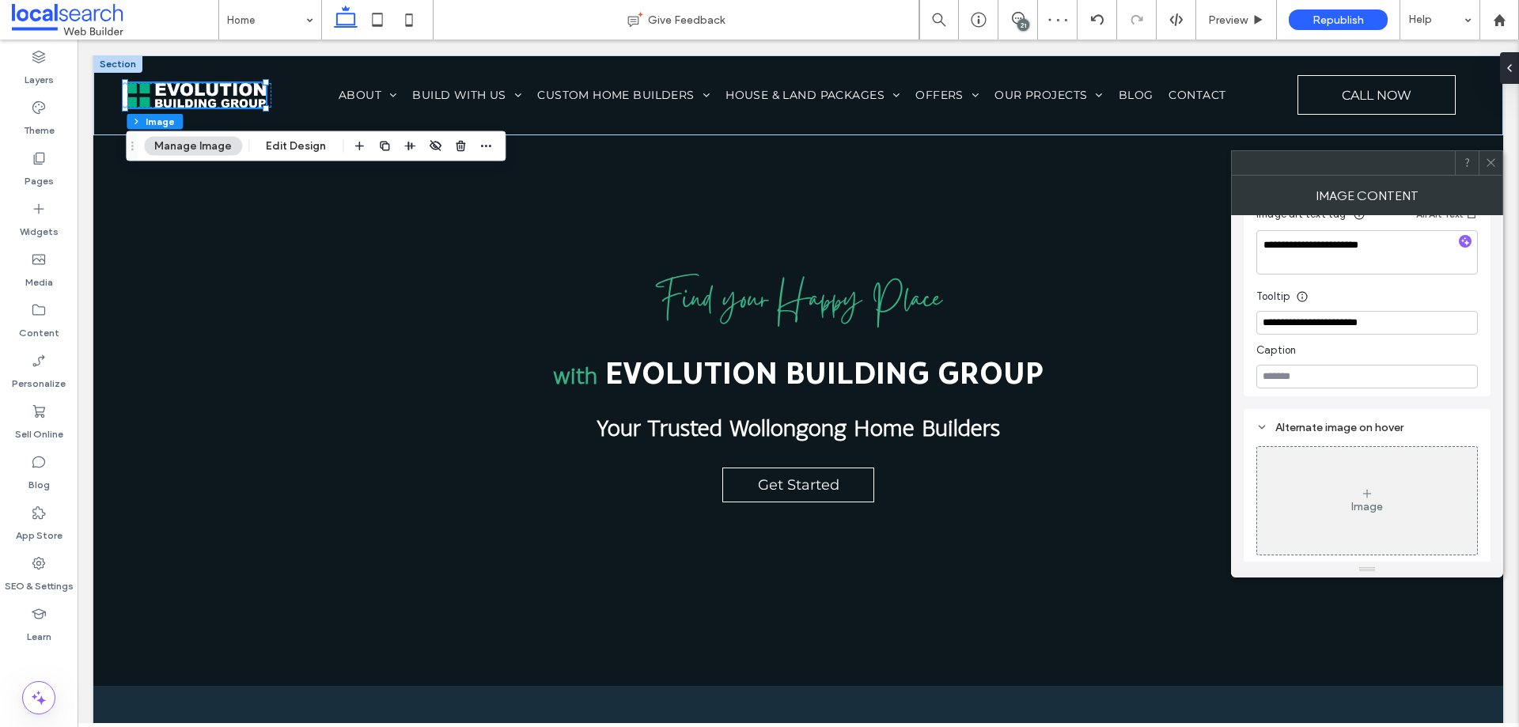
scroll to position [403, 0]
click at [1488, 163] on icon at bounding box center [1491, 163] width 12 height 12
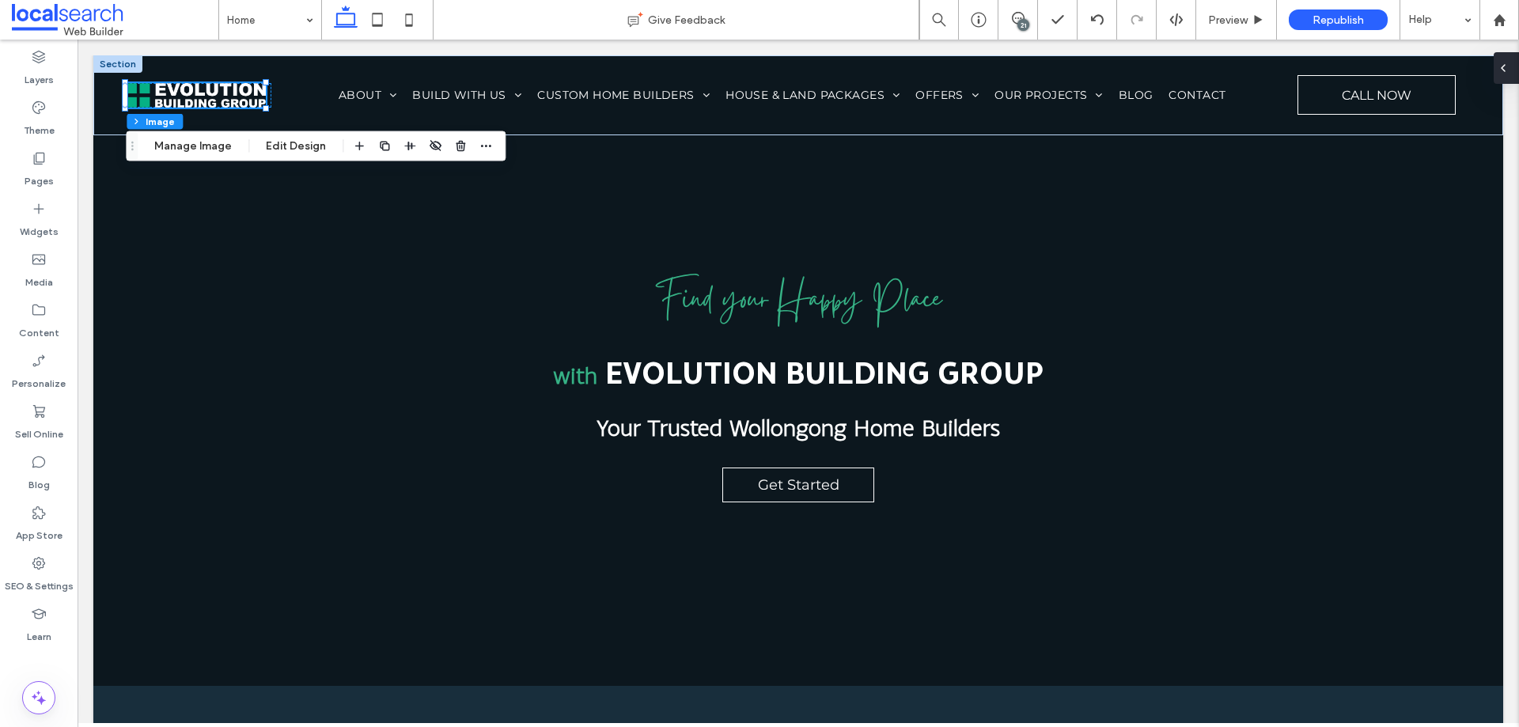
click at [1509, 78] on span at bounding box center [1503, 68] width 13 height 32
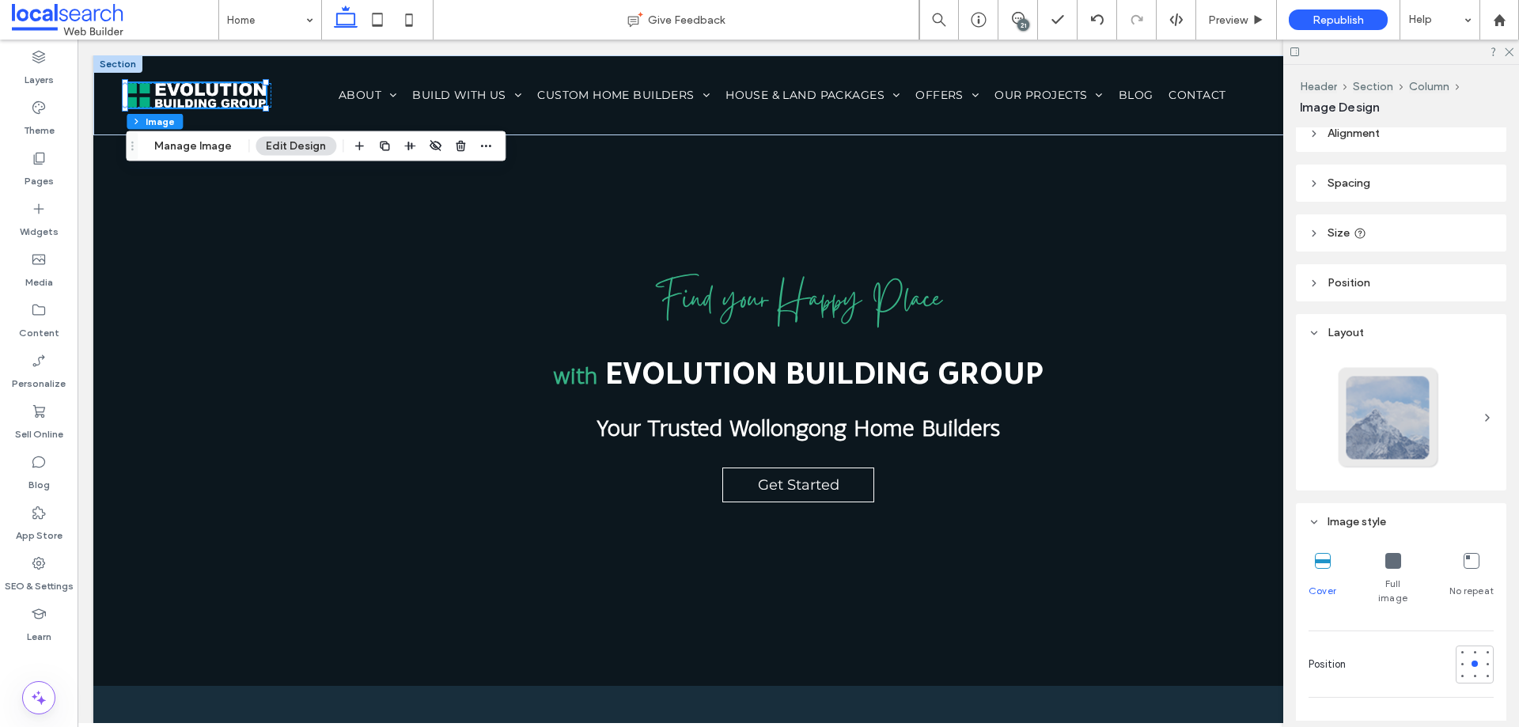
scroll to position [0, 0]
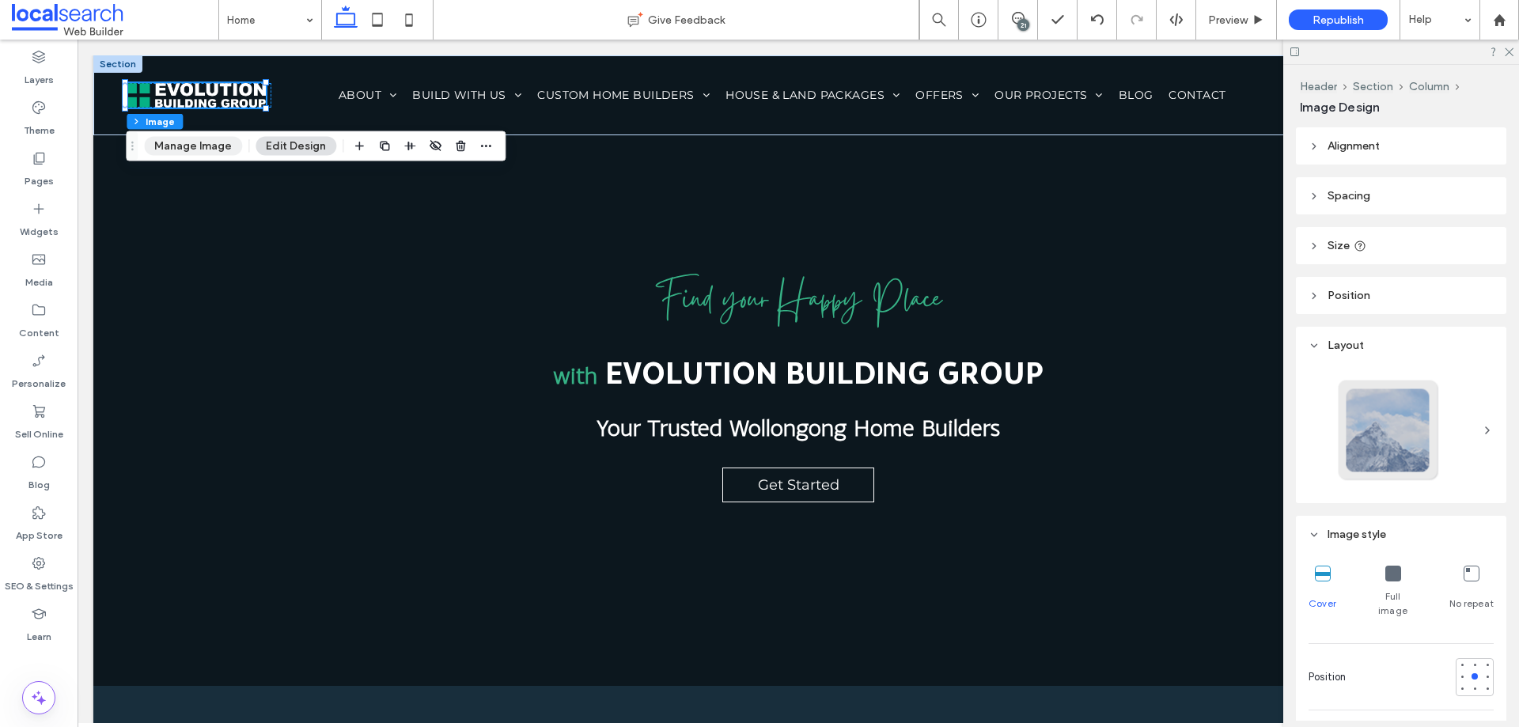
click at [186, 147] on button "Manage Image" at bounding box center [193, 146] width 98 height 19
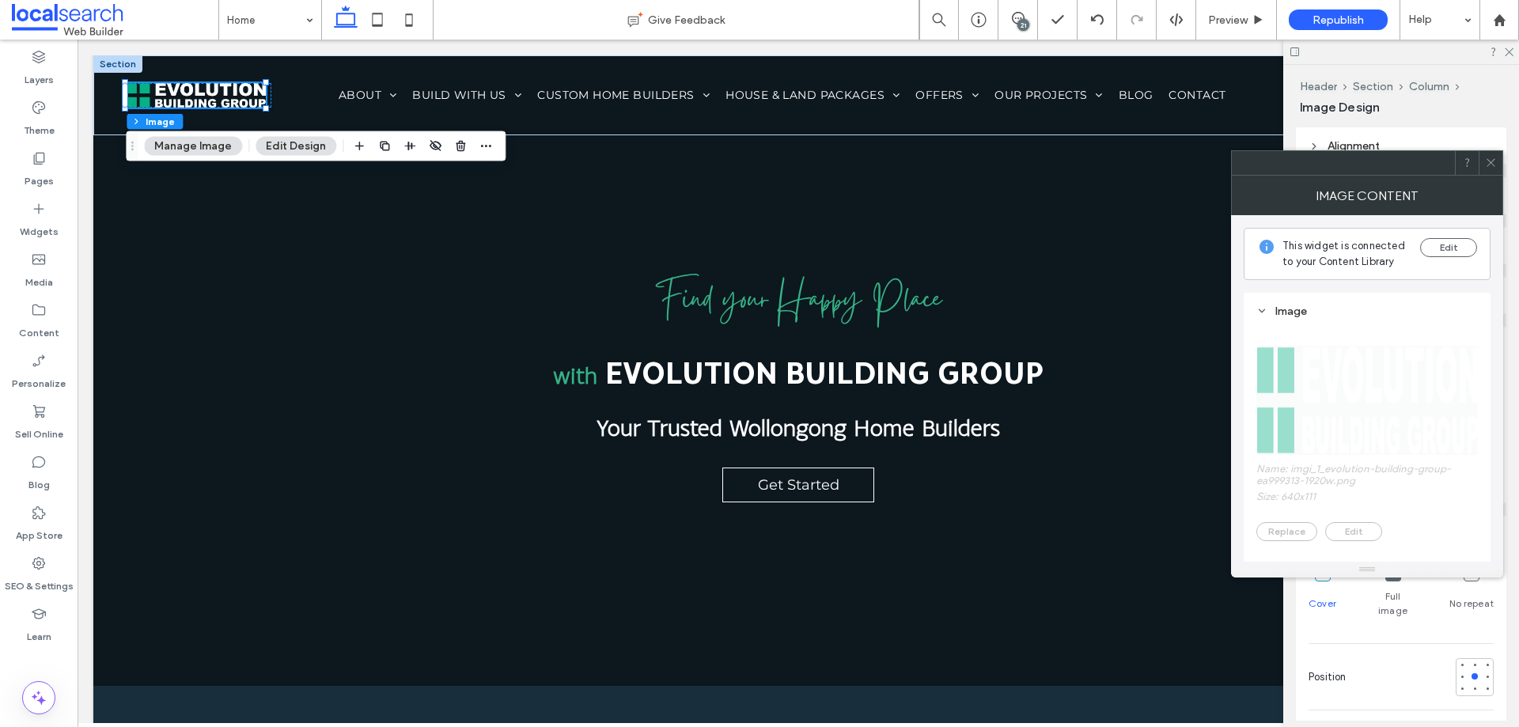
click at [1489, 169] on span at bounding box center [1491, 163] width 12 height 24
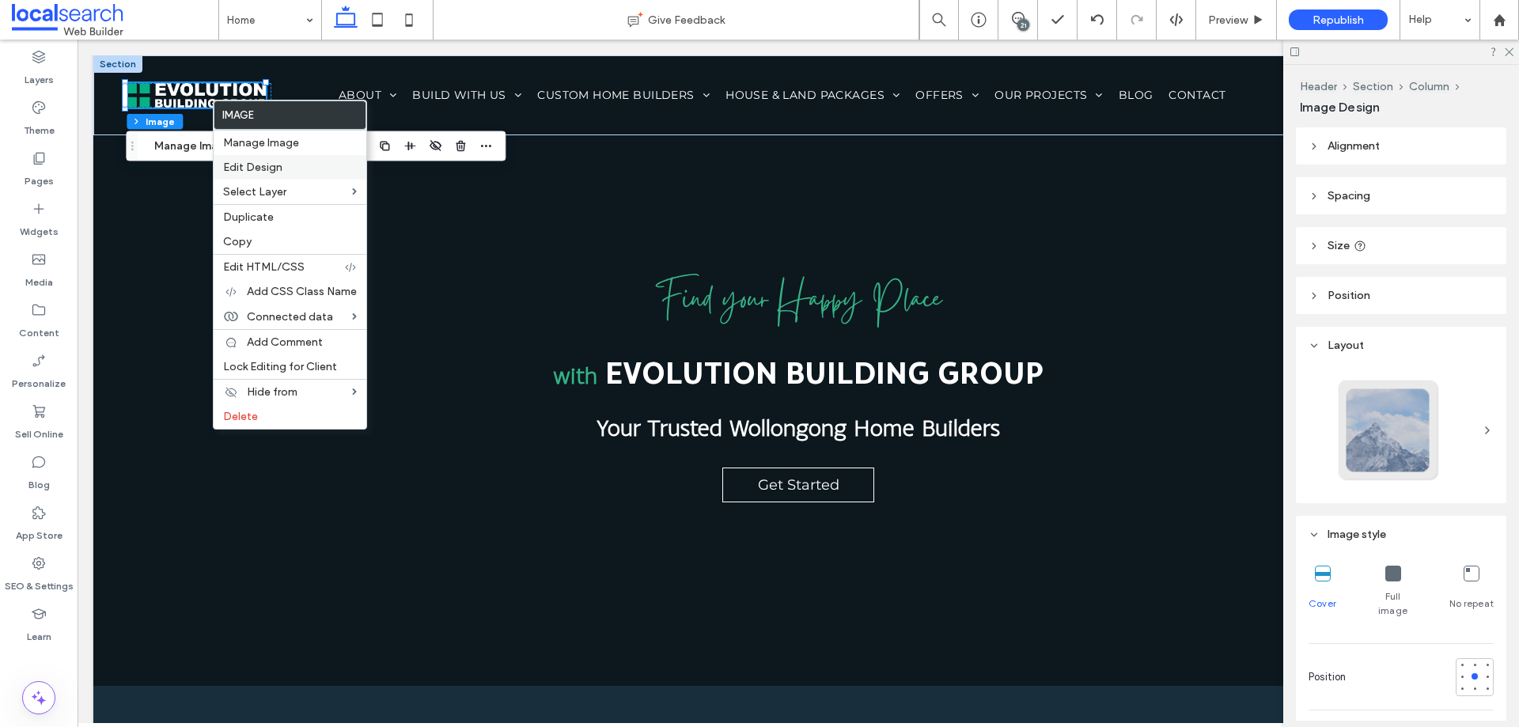
click at [286, 172] on label "Edit Design" at bounding box center [290, 167] width 134 height 13
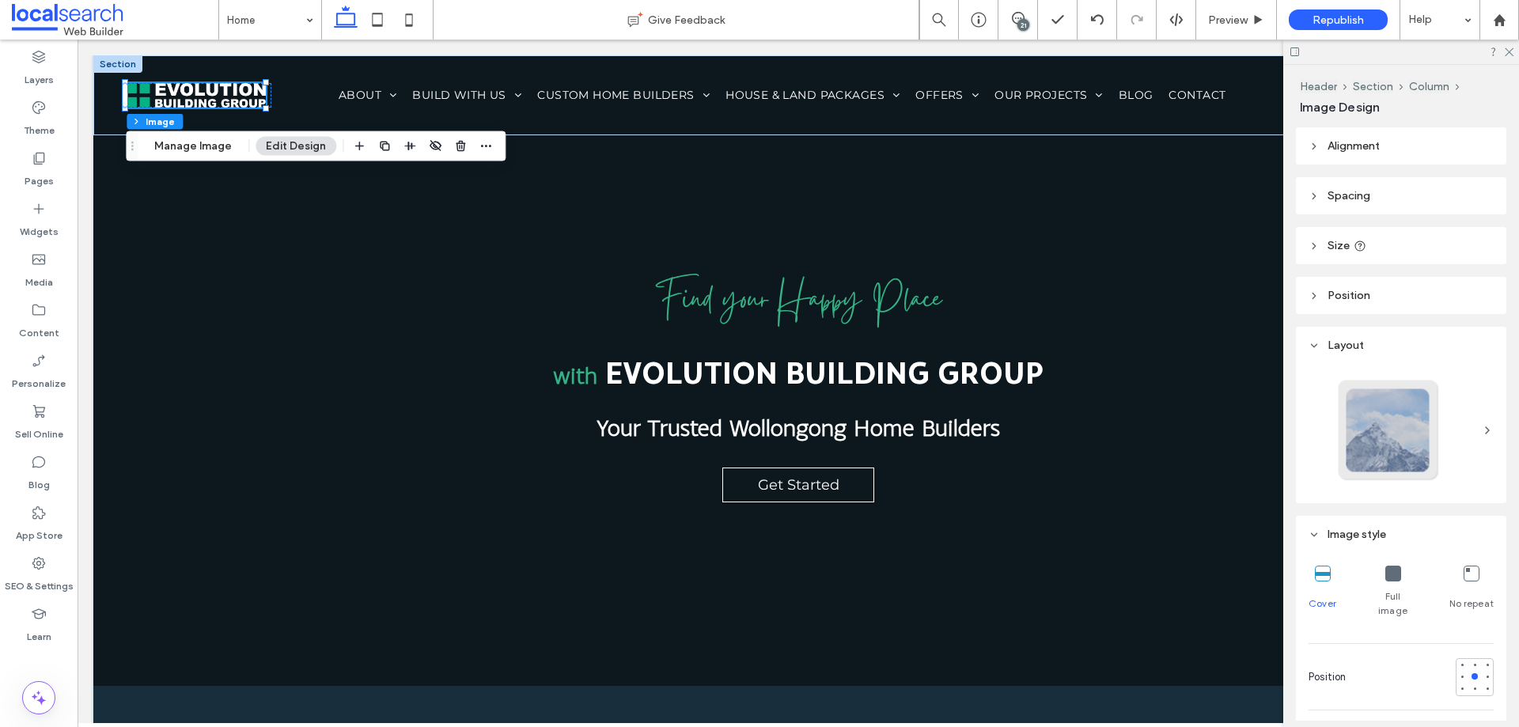
click at [287, 144] on button "Edit Design" at bounding box center [296, 146] width 81 height 19
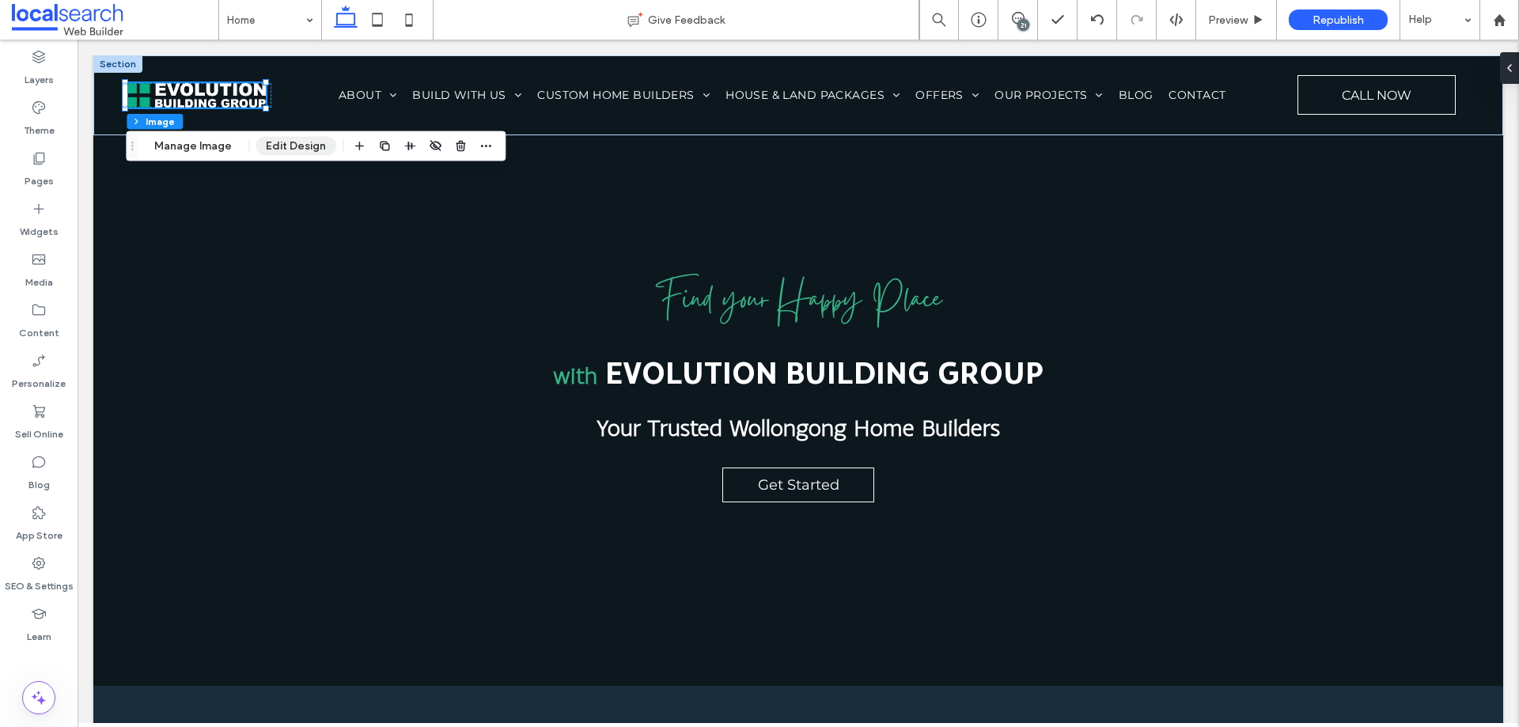
click at [287, 144] on button "Edit Design" at bounding box center [296, 146] width 81 height 19
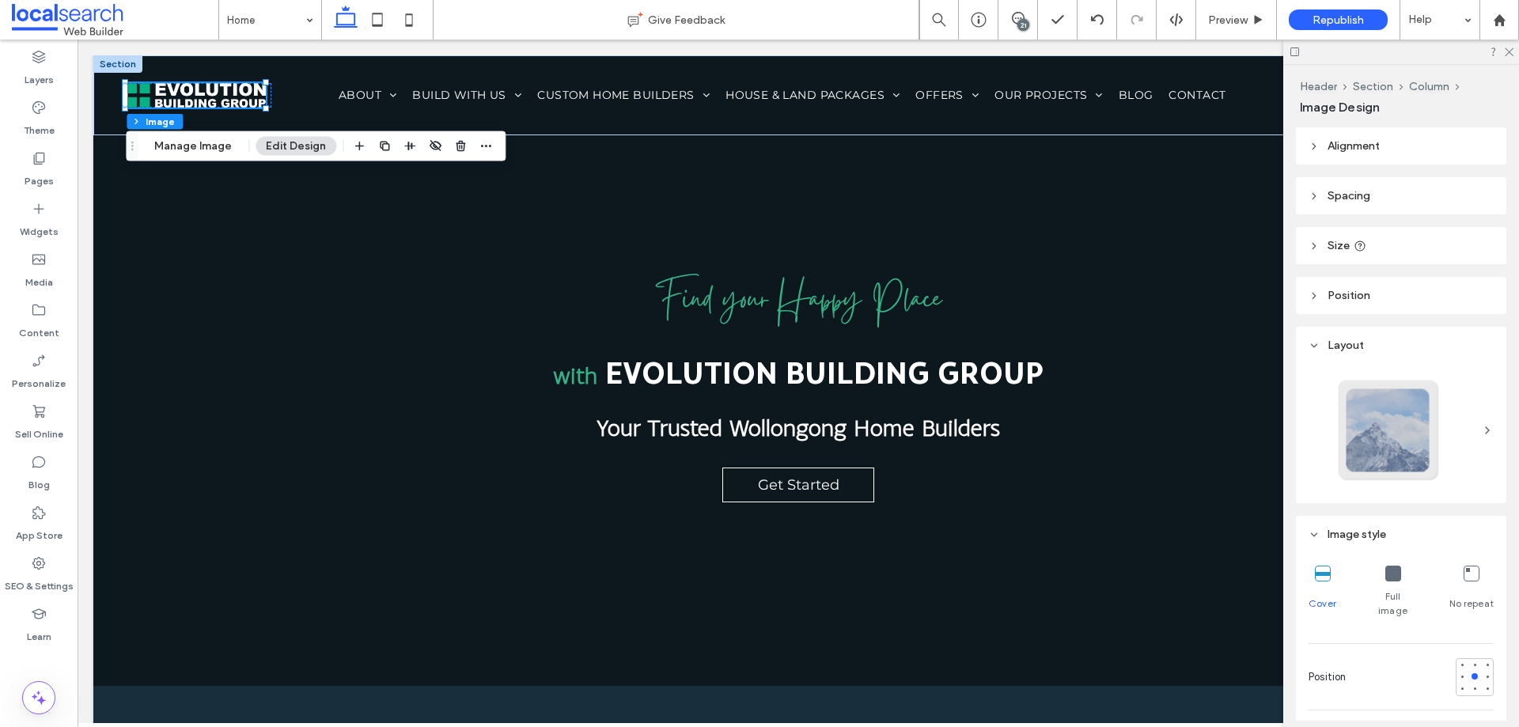
click at [1362, 249] on use at bounding box center [1360, 246] width 10 height 10
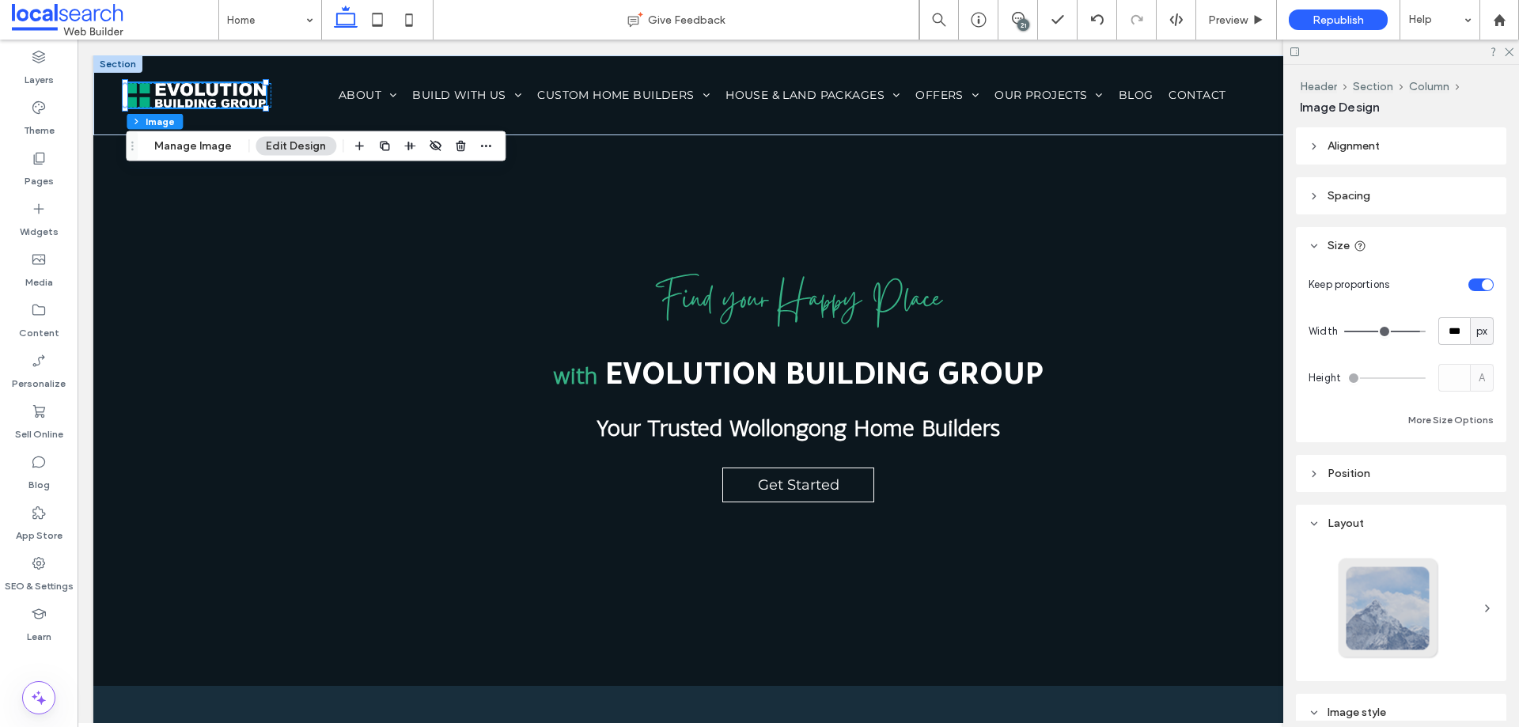
click at [1473, 286] on div "toggle" at bounding box center [1480, 285] width 25 height 13
type input "**"
type input "****"
click at [1439, 419] on button "More Size Options" at bounding box center [1450, 420] width 85 height 19
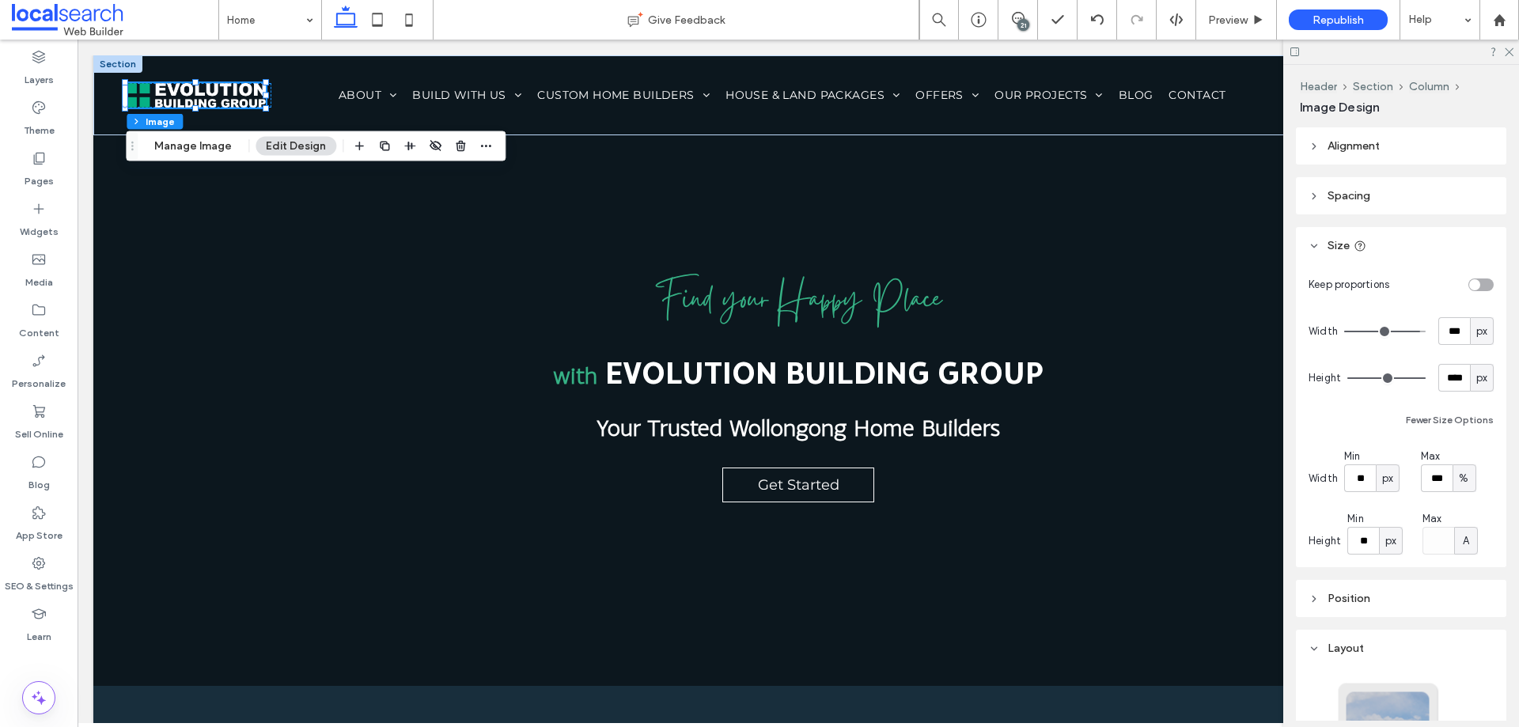
click at [1463, 533] on span "A" at bounding box center [1466, 541] width 6 height 16
click at [1464, 601] on span "%" at bounding box center [1461, 597] width 9 height 16
type input "***"
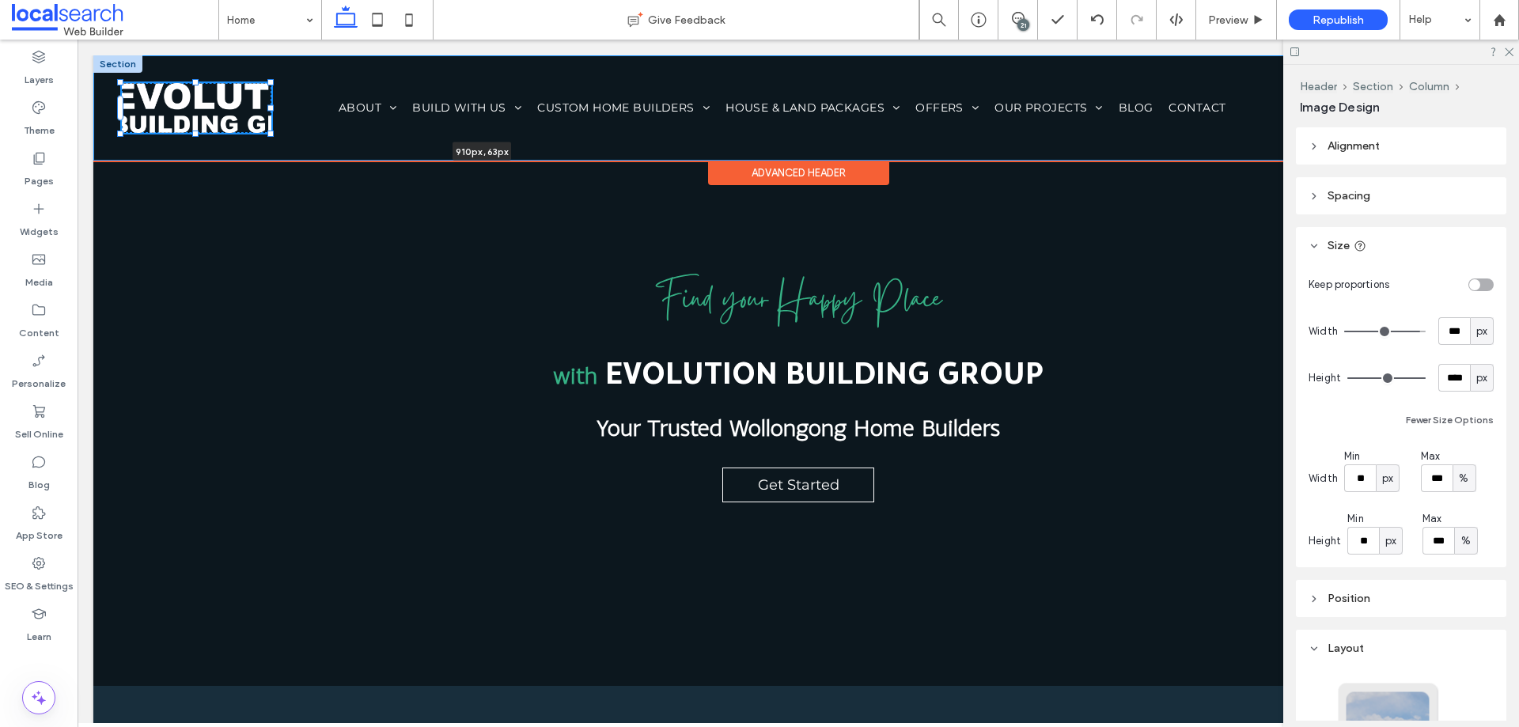
drag, startPoint x: 263, startPoint y: 108, endPoint x: 554, endPoint y: 121, distance: 290.7
click at [554, 121] on div "910px , 63px Home About Our Awards Build With Us Our Process Where We Build Inc…" at bounding box center [798, 107] width 1410 height 105
type input "***"
type input "**"
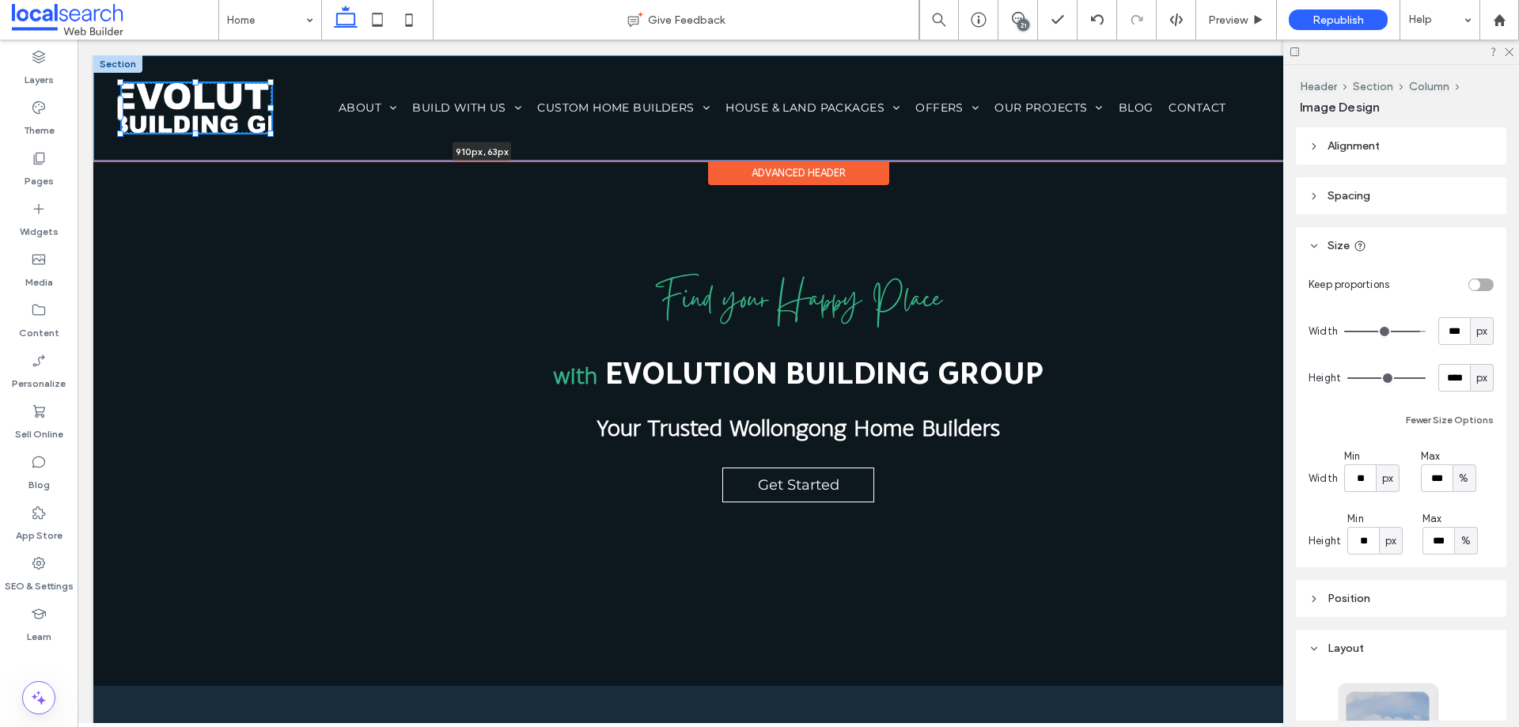
type input "**"
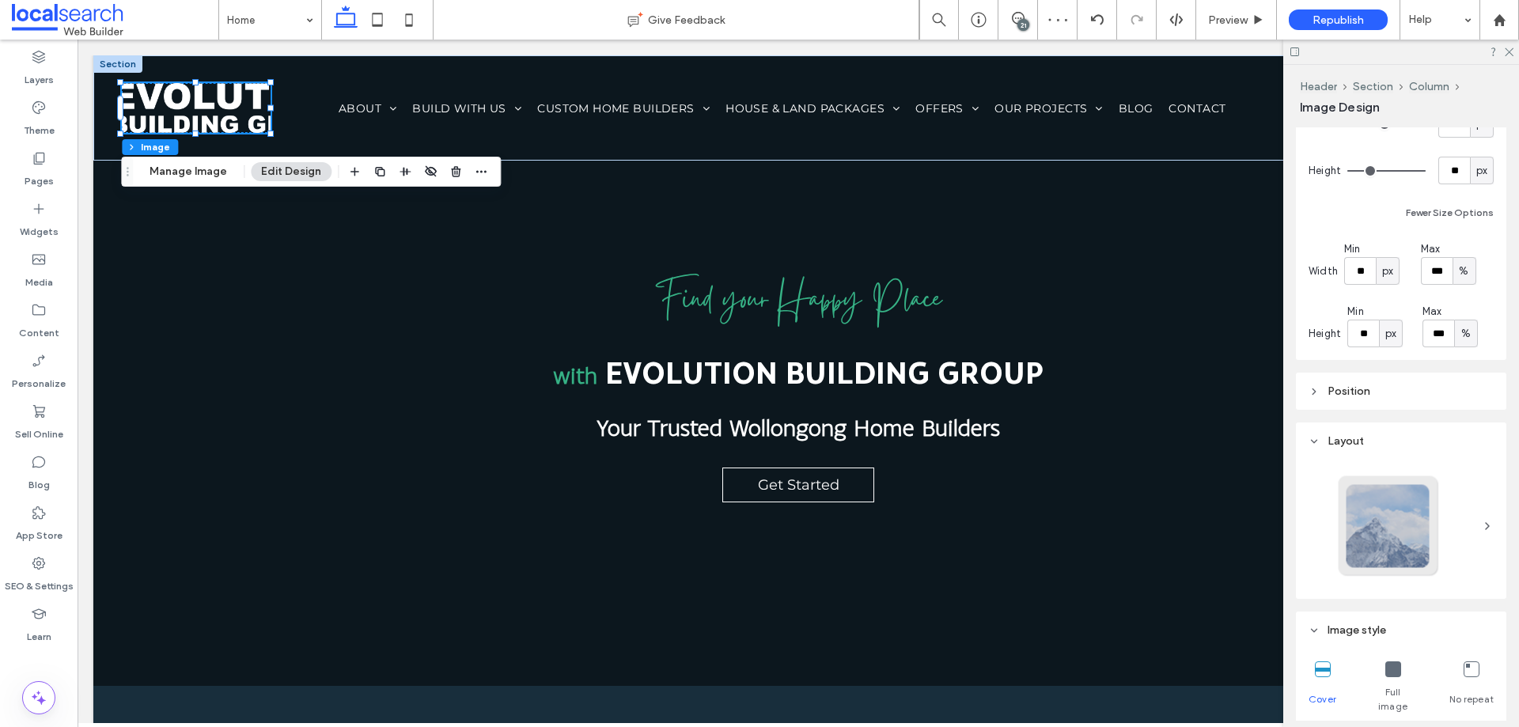
scroll to position [396, 0]
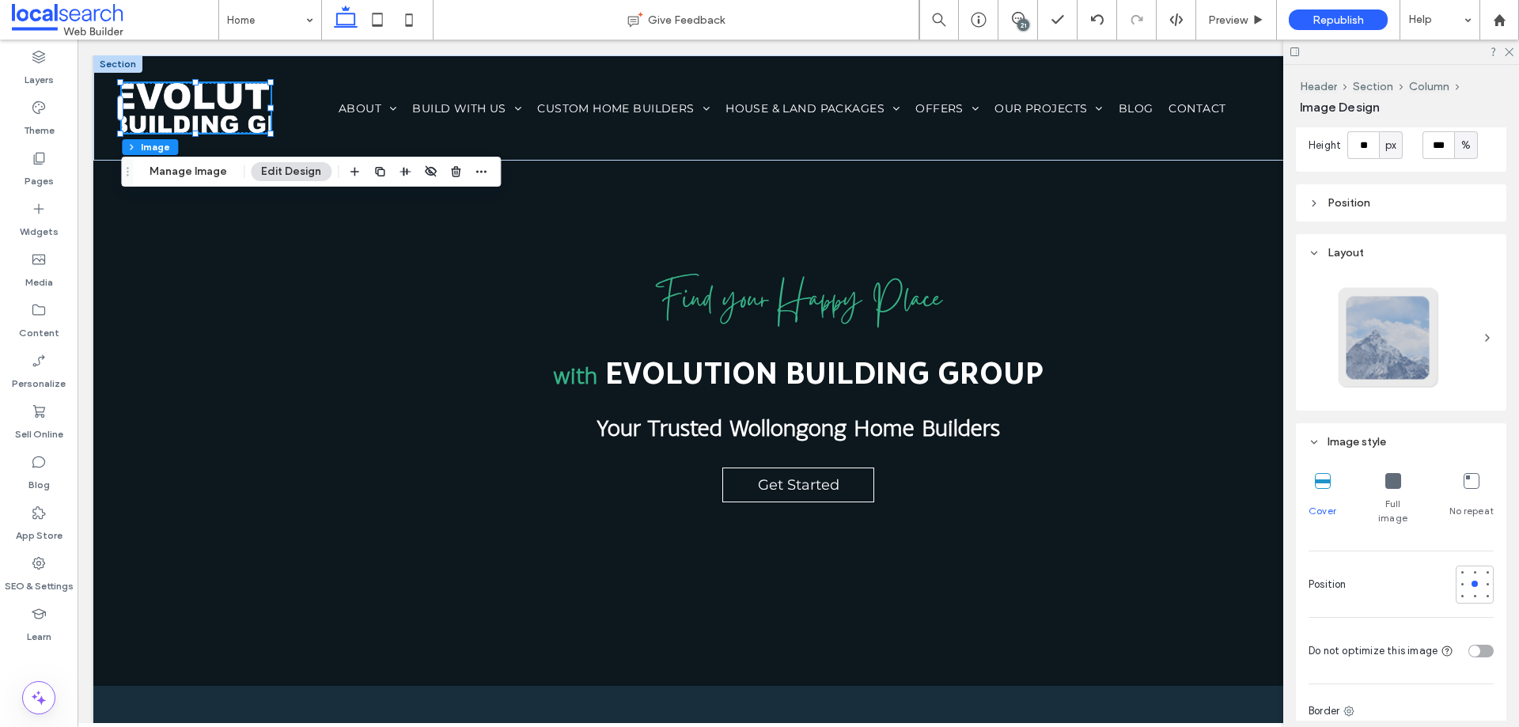
click at [1481, 335] on icon at bounding box center [1487, 338] width 13 height 13
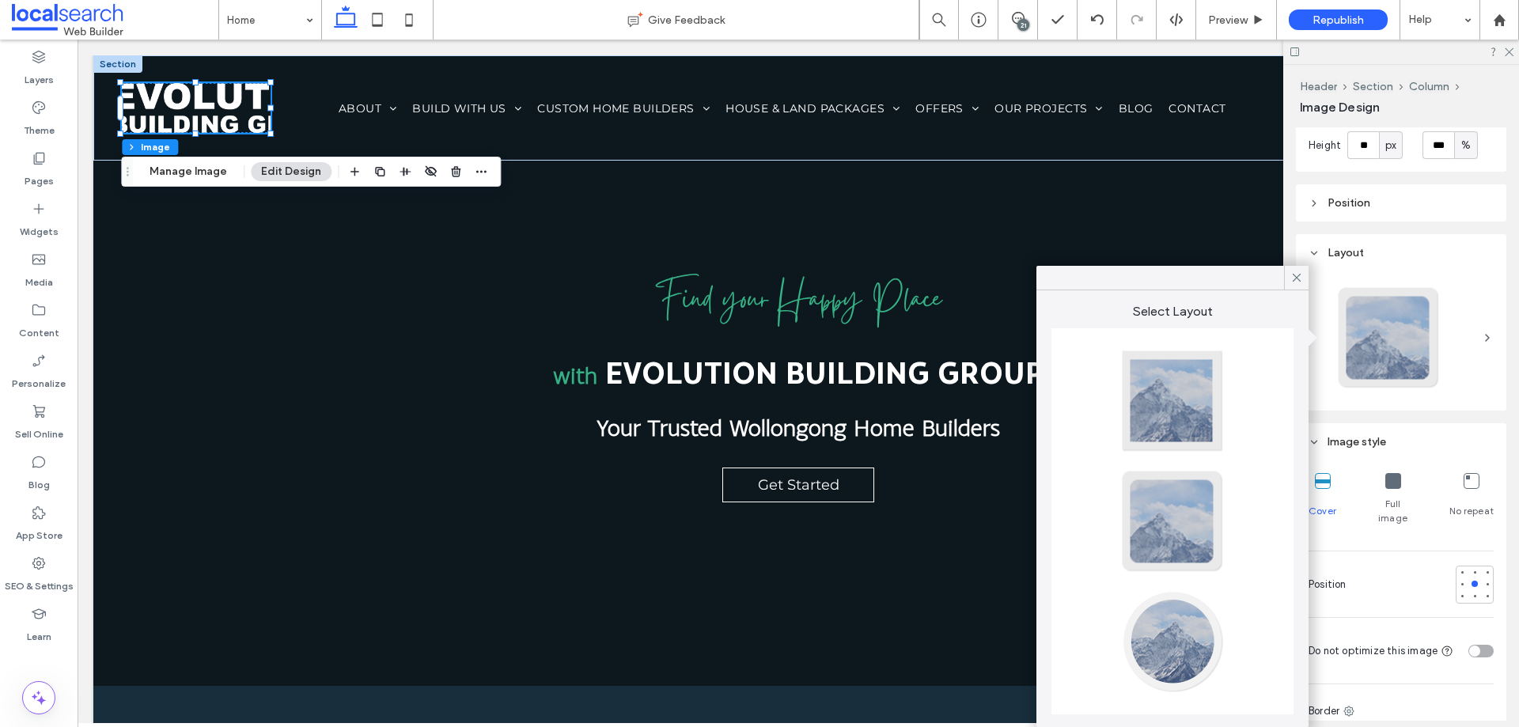
click at [1481, 335] on icon at bounding box center [1487, 338] width 13 height 13
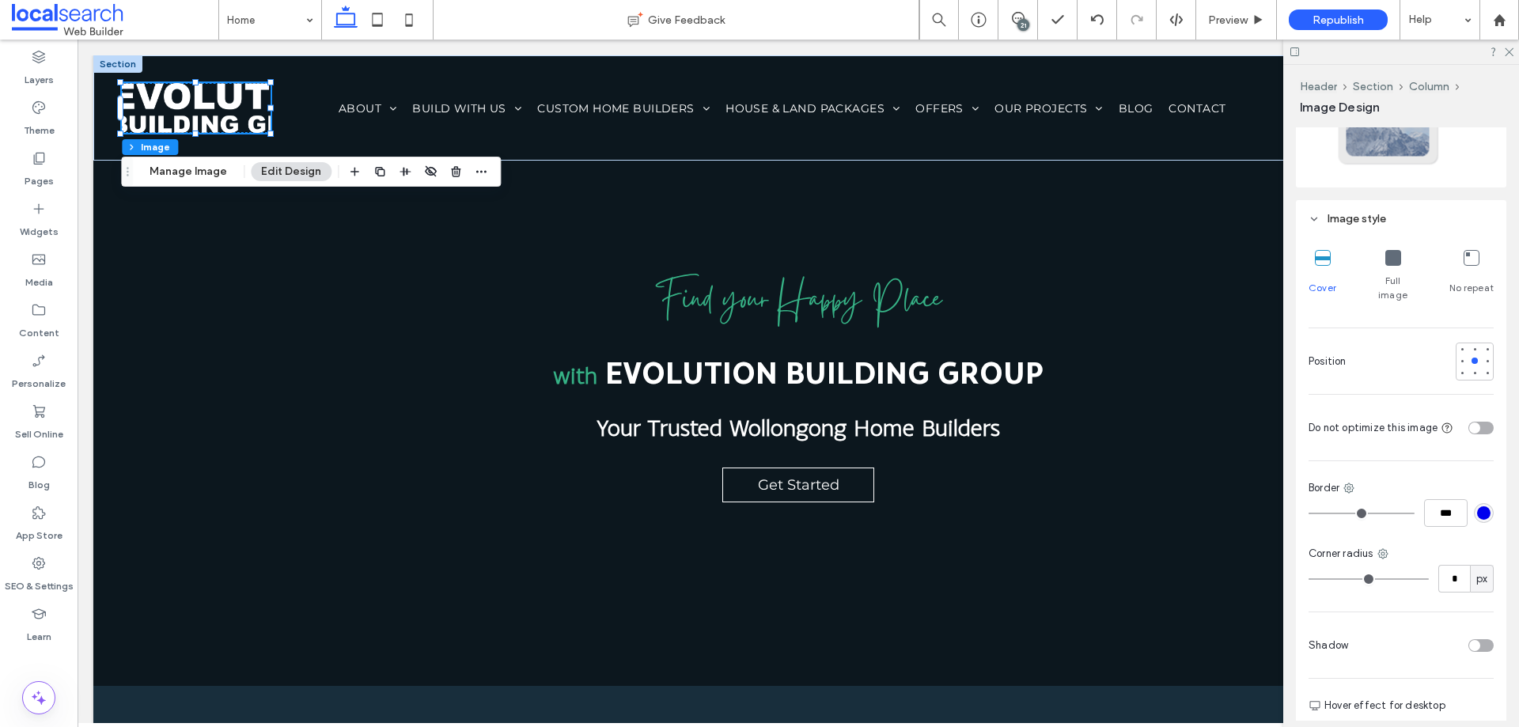
scroll to position [633, 0]
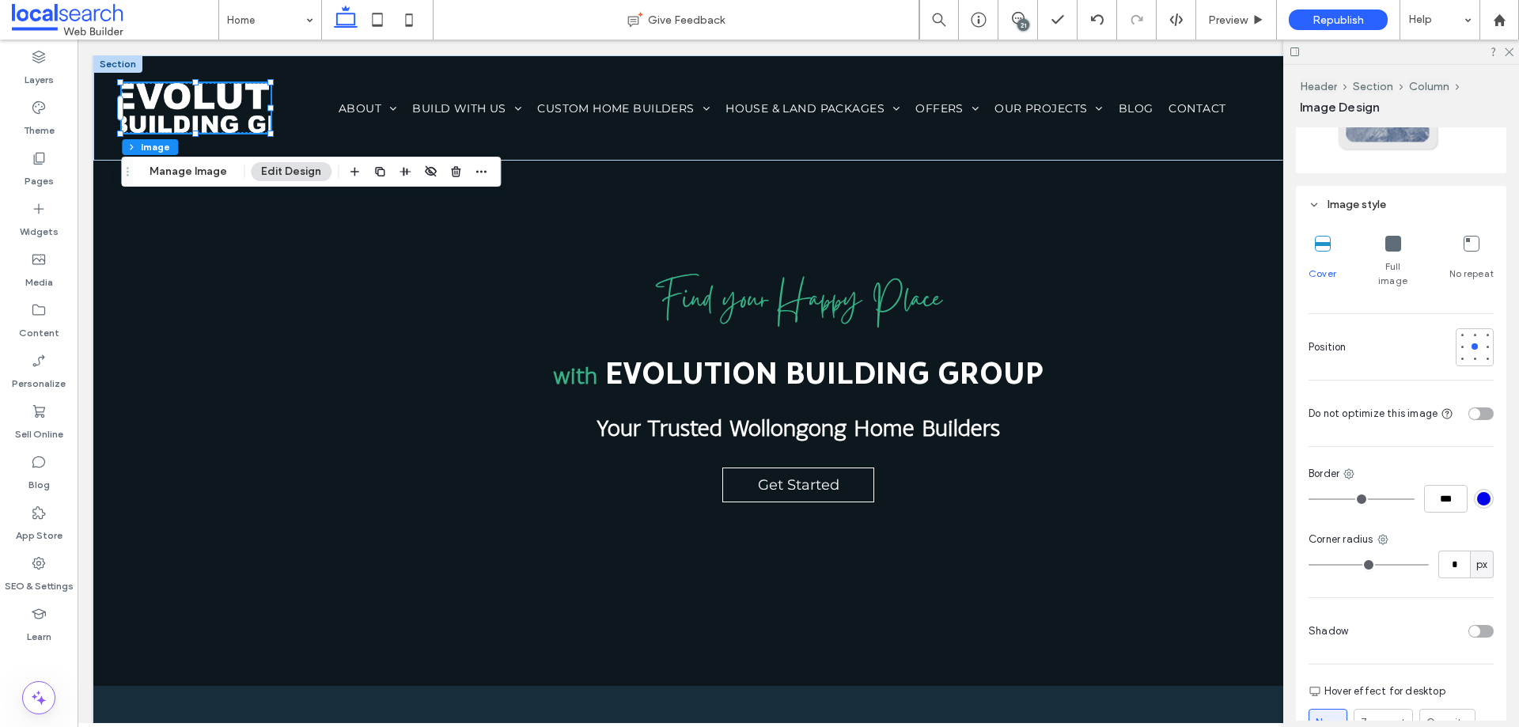
click at [1389, 252] on div at bounding box center [1393, 244] width 16 height 17
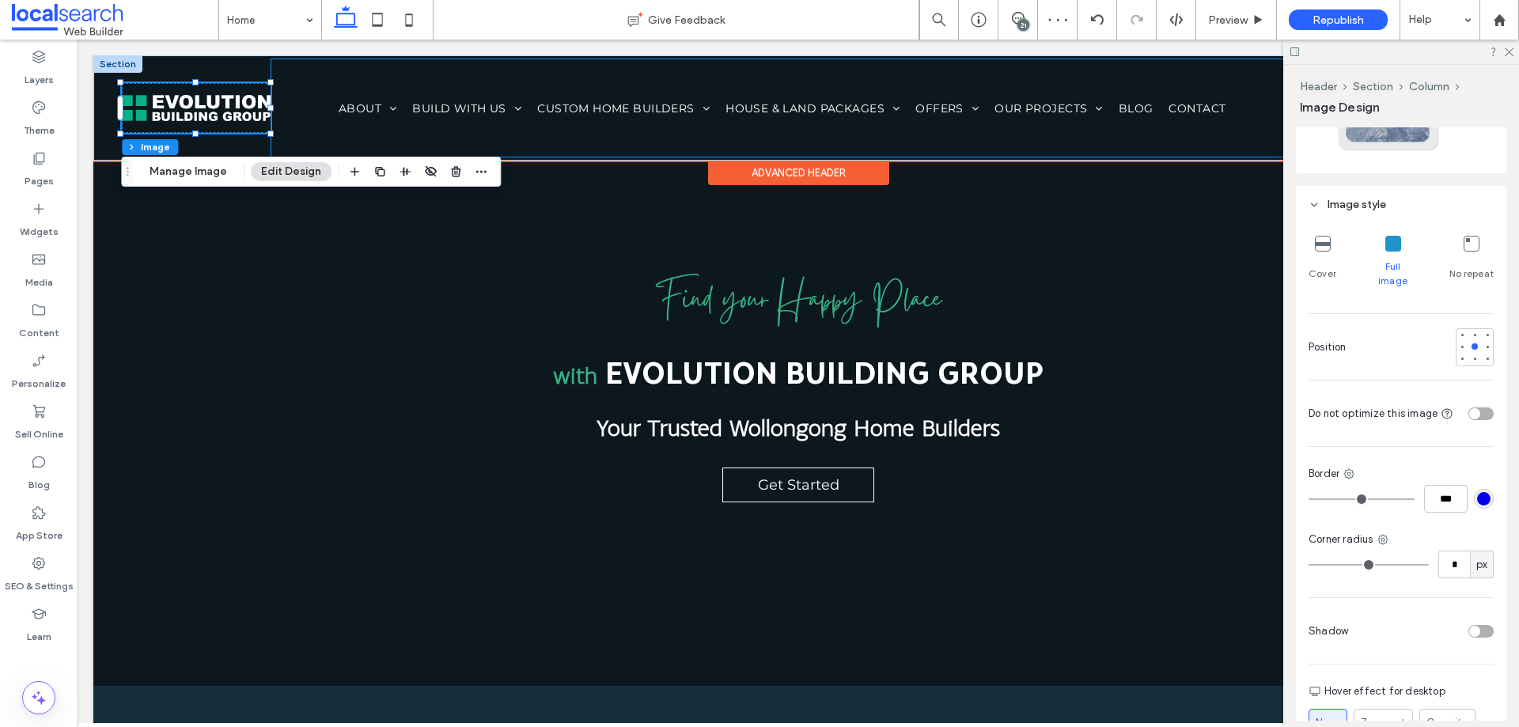
click at [319, 82] on div "Home About Our Awards Build With Us Our Process Where We Build Inclusions Colou…" at bounding box center [872, 107] width 1203 height 97
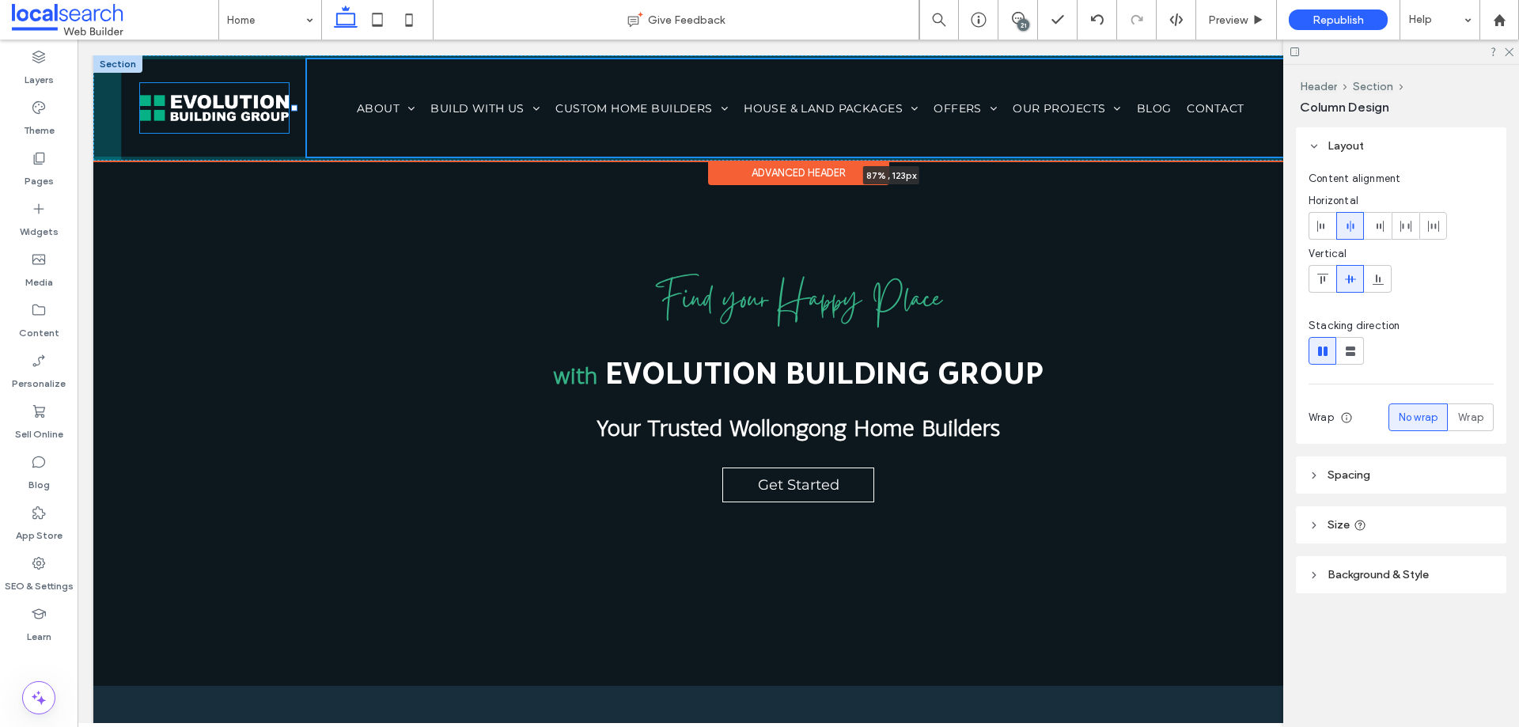
drag, startPoint x: 269, startPoint y: 106, endPoint x: 302, endPoint y: 108, distance: 33.3
click at [297, 108] on div at bounding box center [294, 108] width 6 height 6
type input "**"
type input "*****"
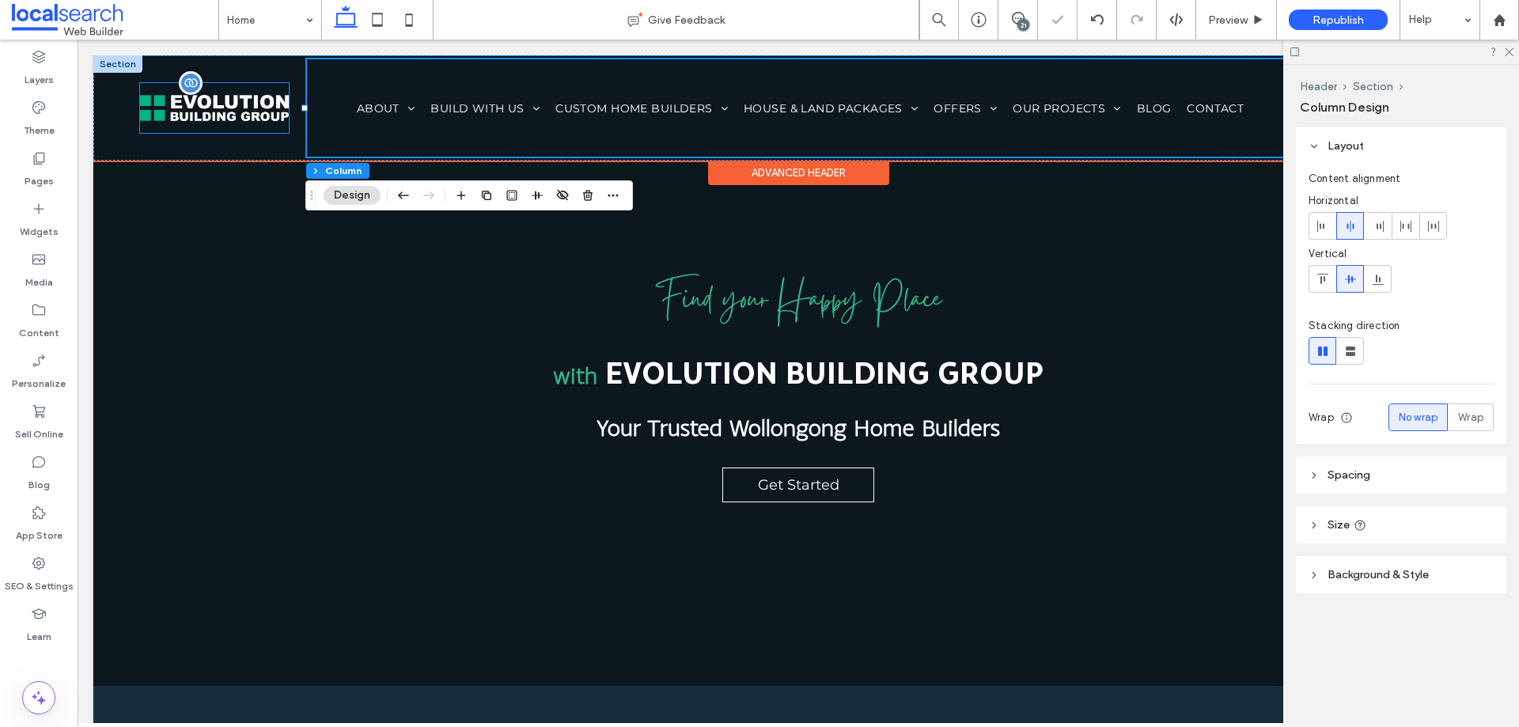
click at [268, 119] on img at bounding box center [214, 108] width 149 height 50
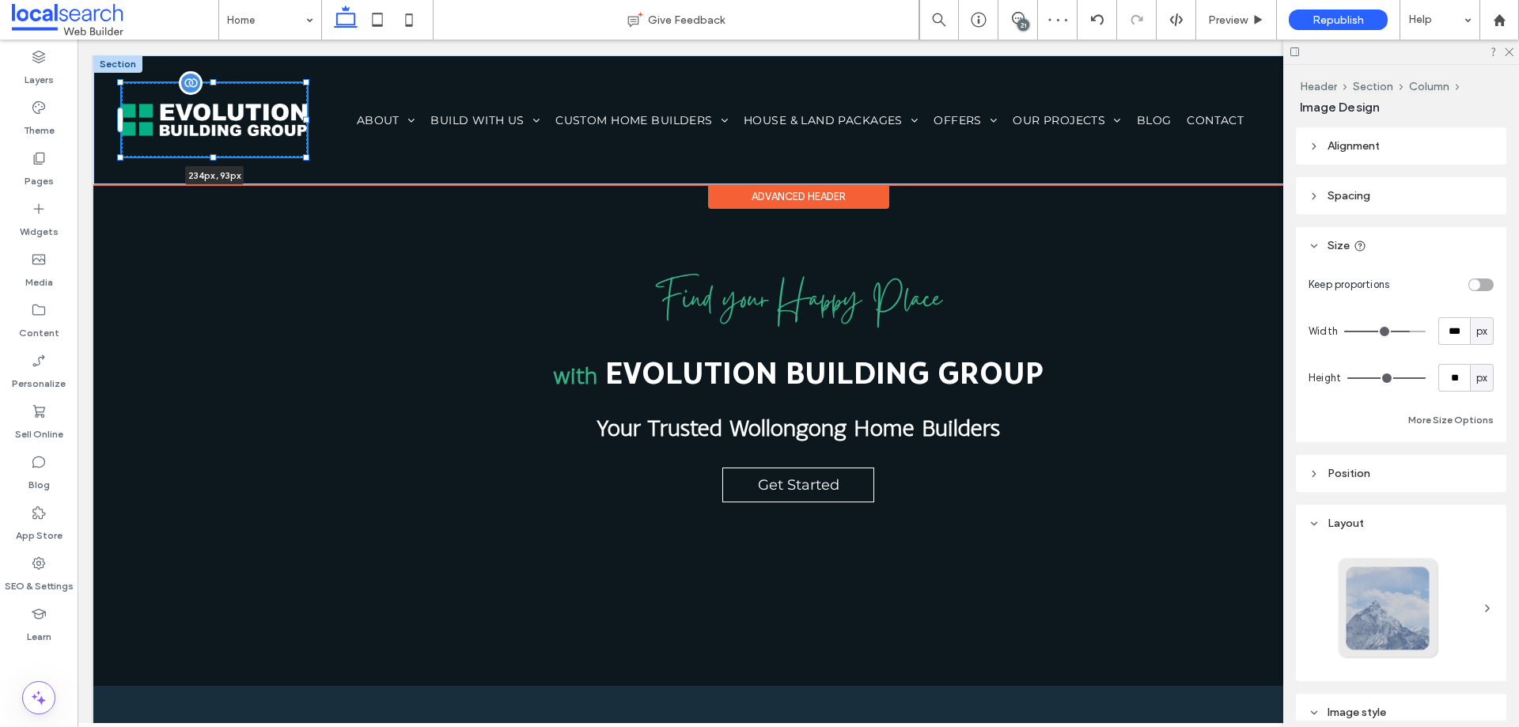
click at [304, 144] on div "234px , 93px Home About Our Awards Build With Us Our Process Where We Build Inc…" at bounding box center [798, 119] width 1410 height 129
type input "***"
type input "**"
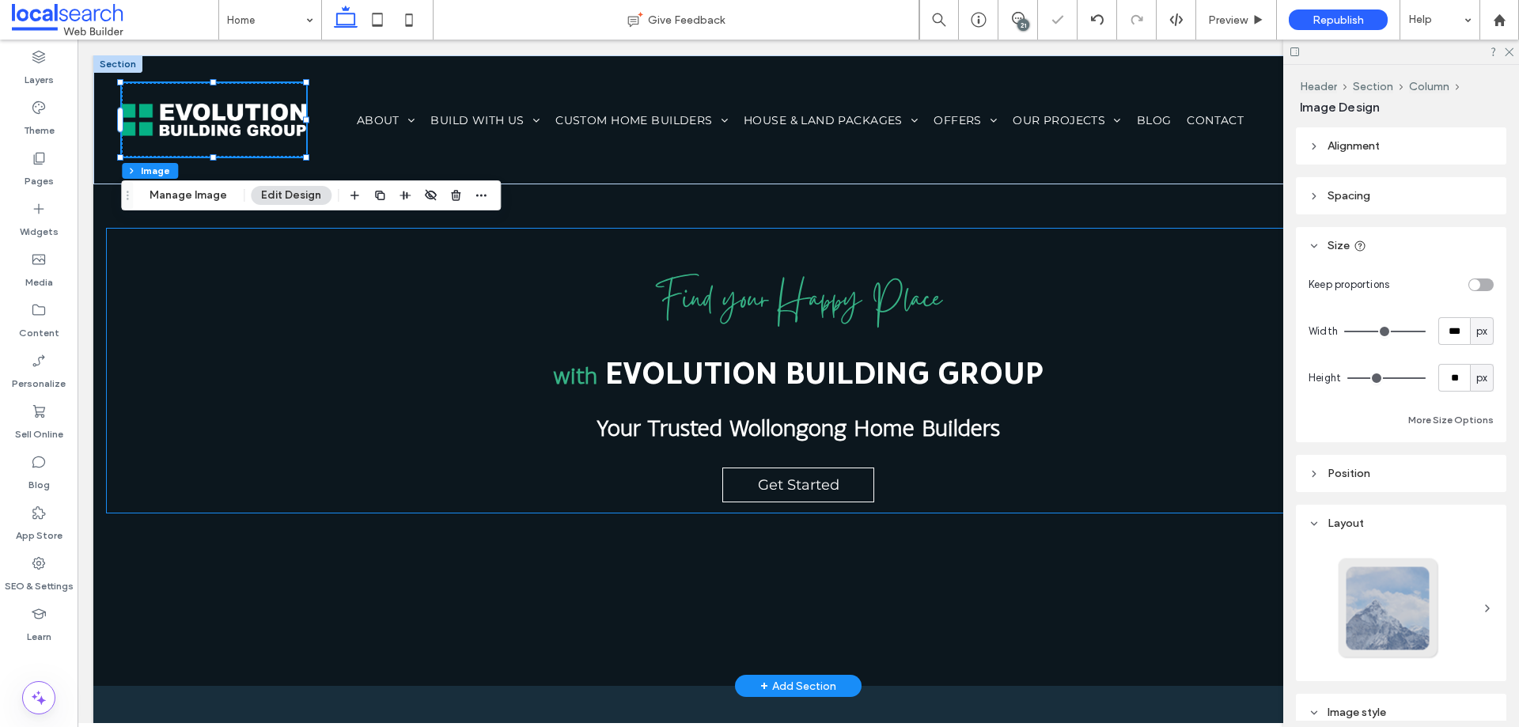
click at [544, 422] on div "Find your Happy Place with Evolution Building Group Your Trusted Wollongong Hom…" at bounding box center [798, 371] width 1385 height 286
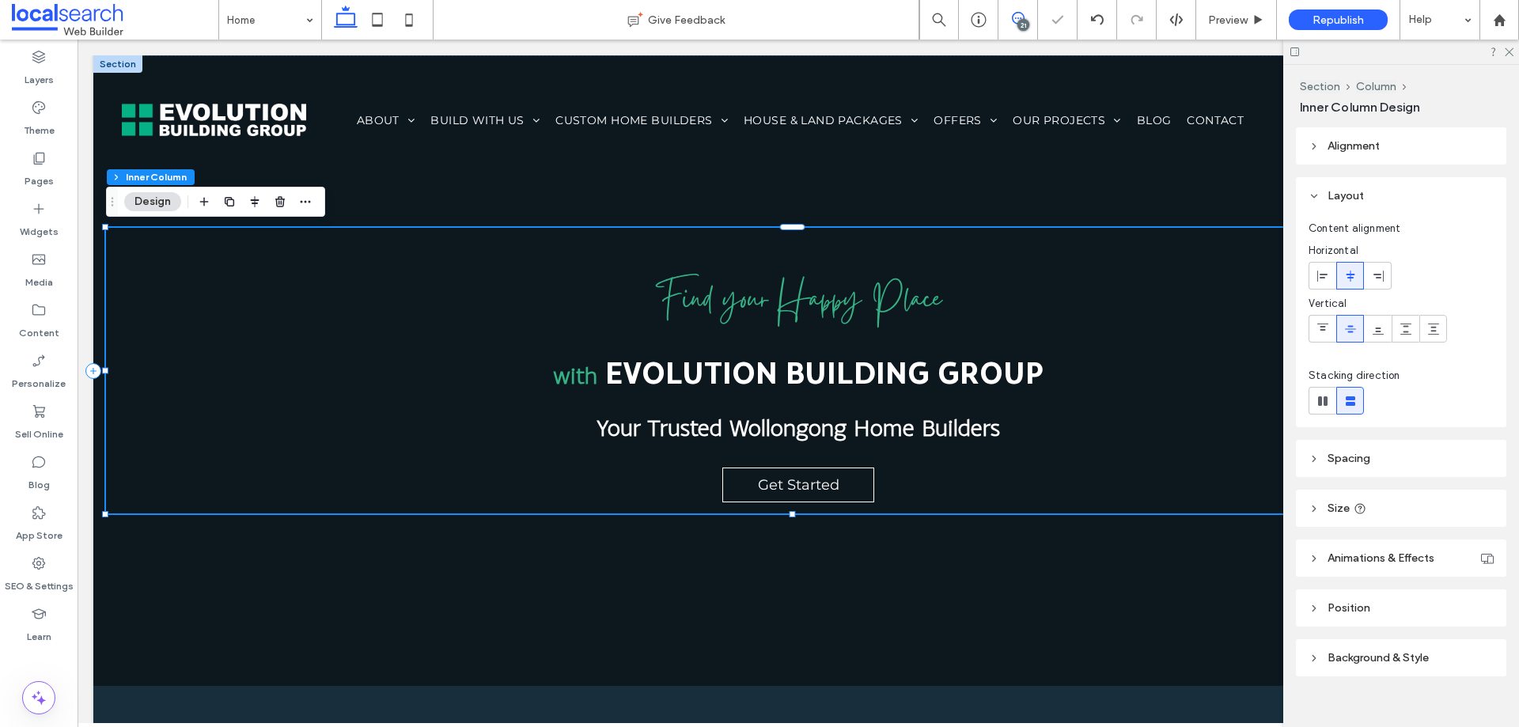
click at [1012, 20] on use at bounding box center [1018, 18] width 13 height 13
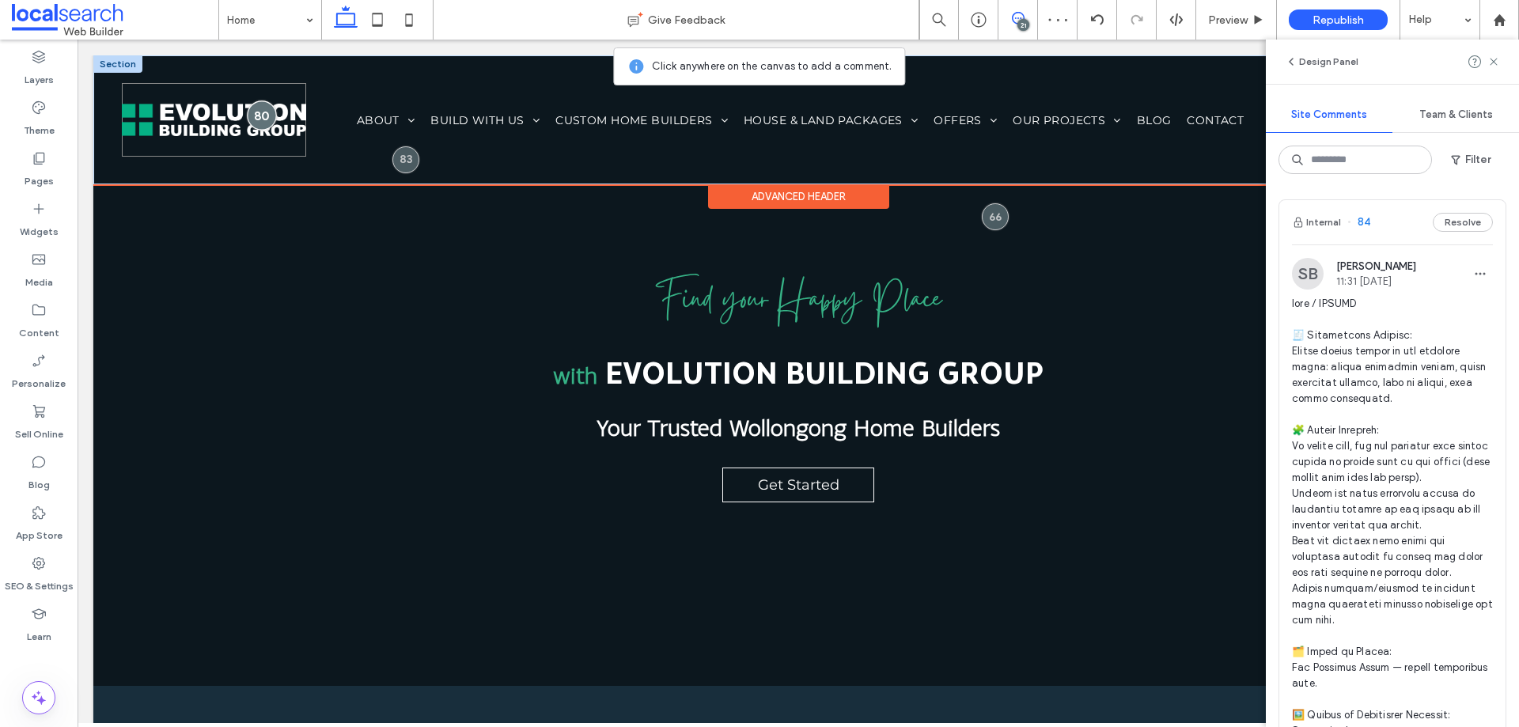
click at [264, 115] on div at bounding box center [261, 114] width 29 height 29
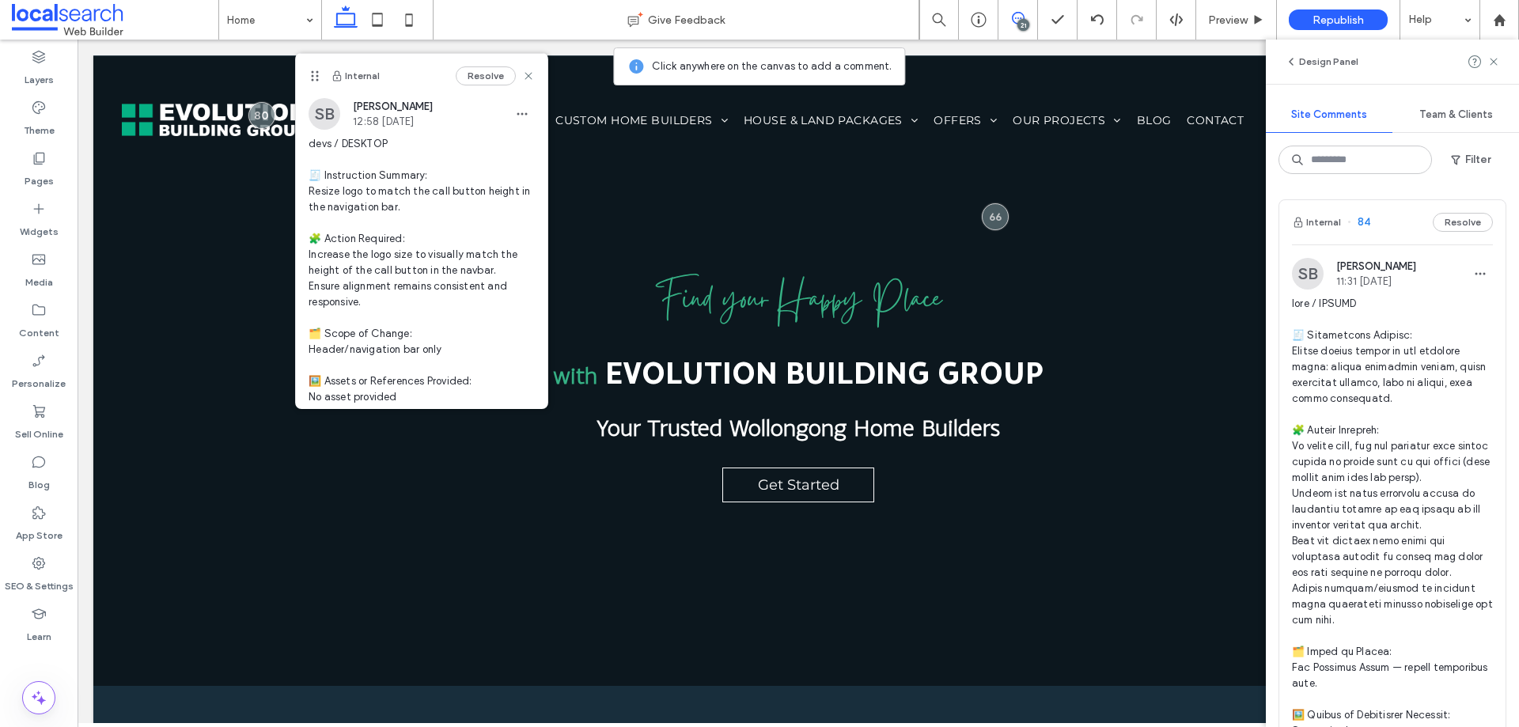
click at [1487, 58] on div at bounding box center [1484, 61] width 32 height 19
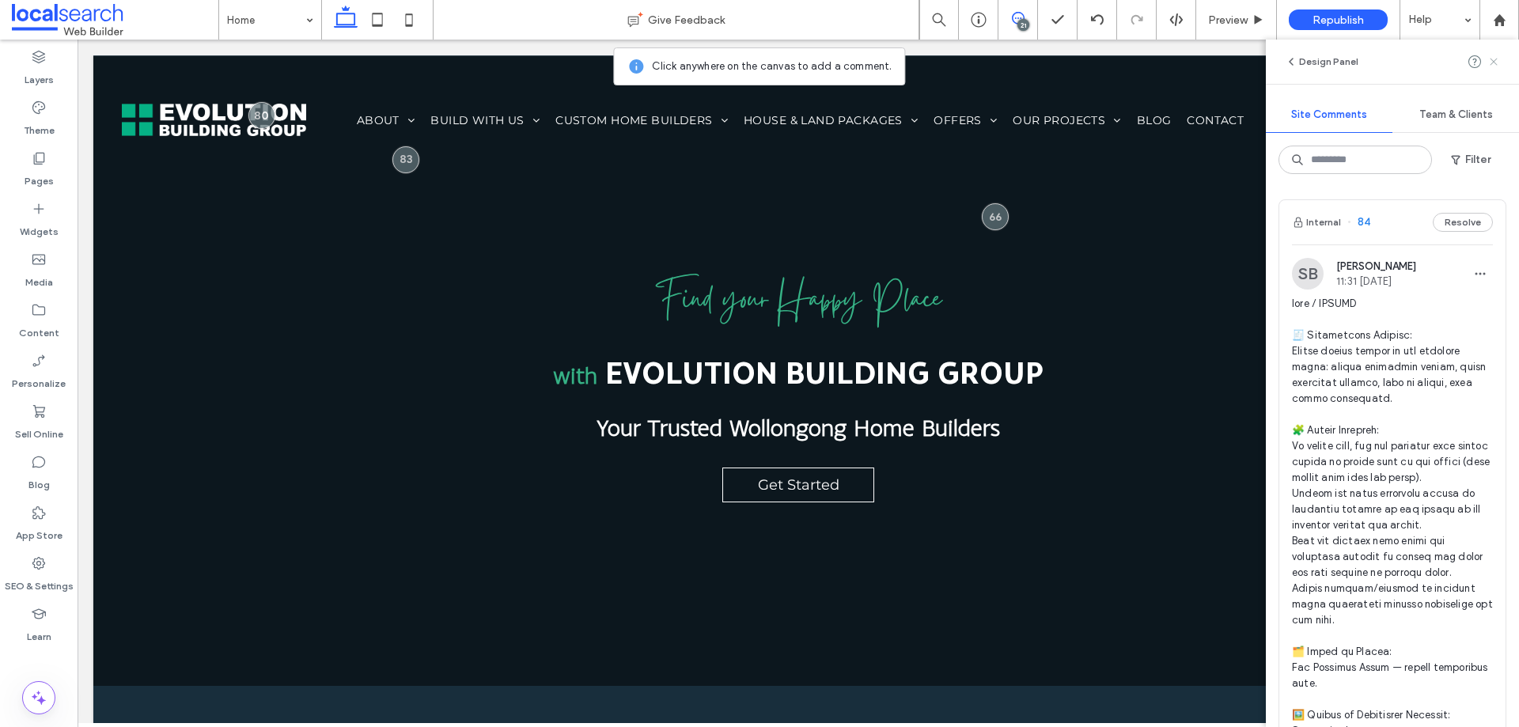
click at [1489, 60] on icon at bounding box center [1493, 61] width 13 height 13
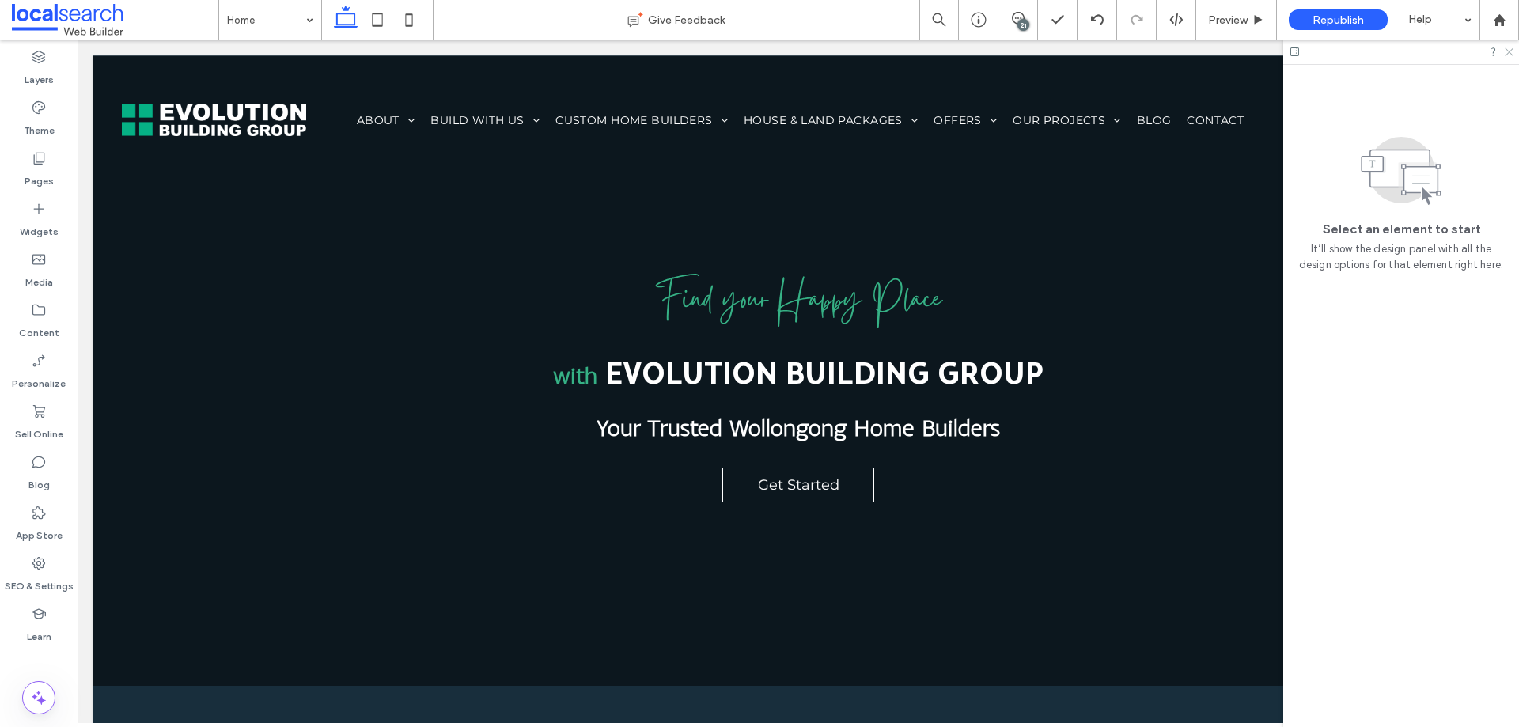
click at [1508, 50] on icon at bounding box center [1508, 51] width 10 height 10
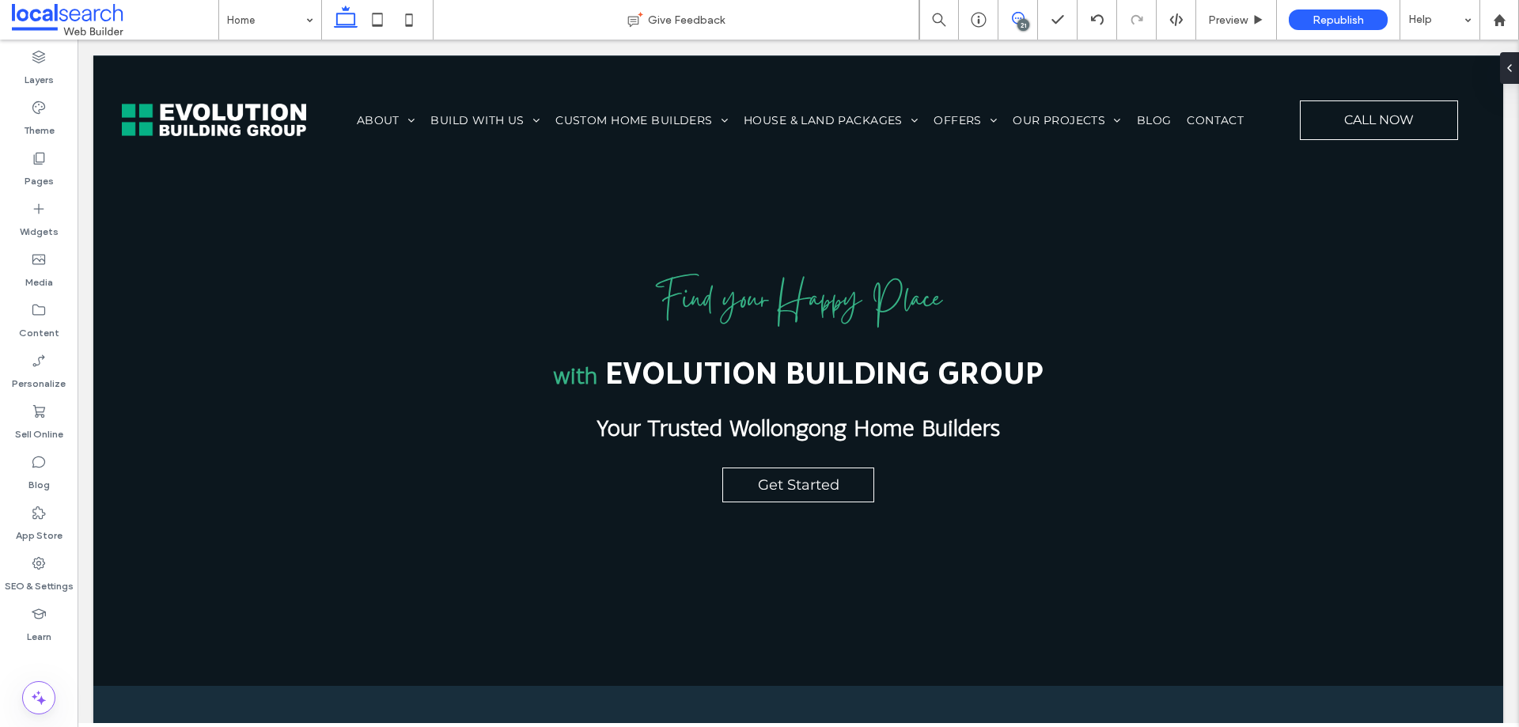
click at [1014, 17] on icon at bounding box center [1018, 18] width 13 height 13
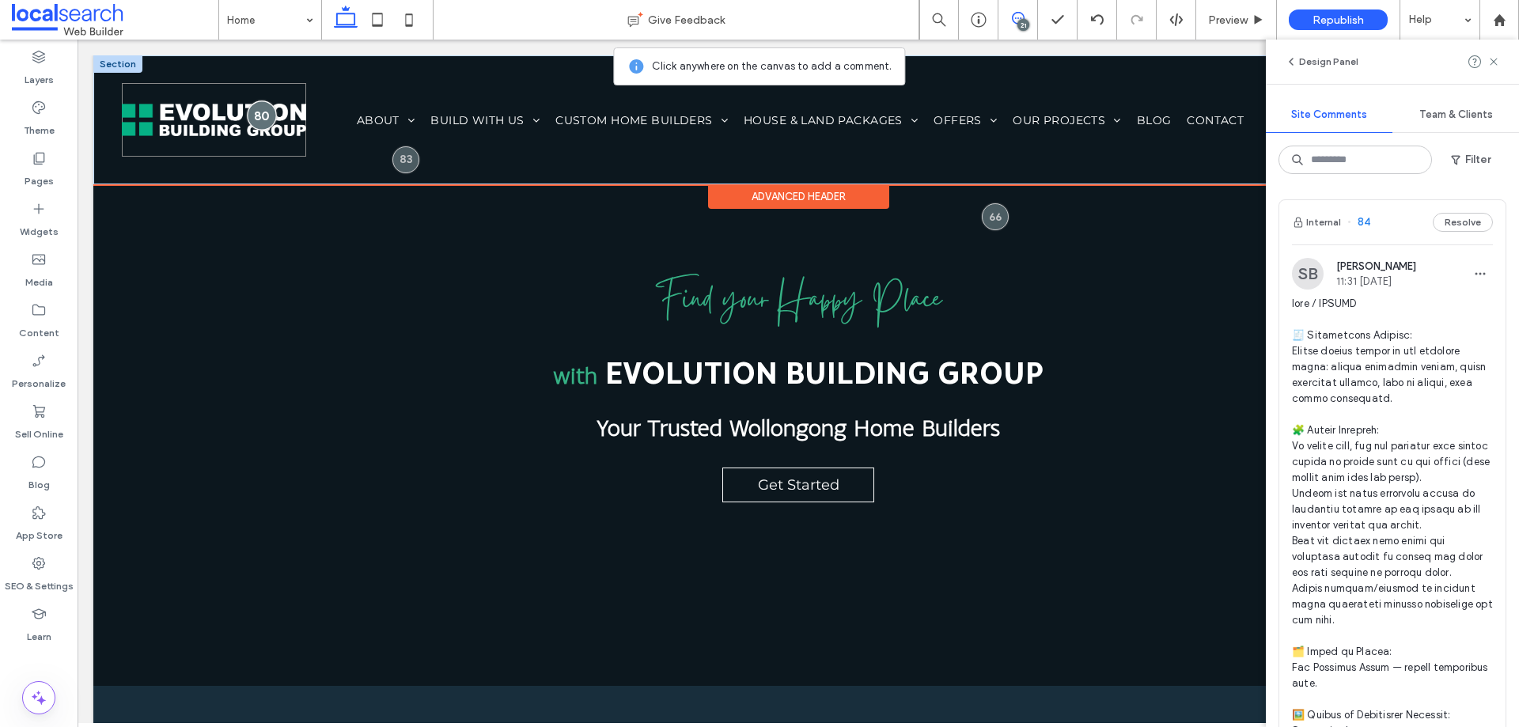
click at [261, 116] on div at bounding box center [261, 114] width 29 height 29
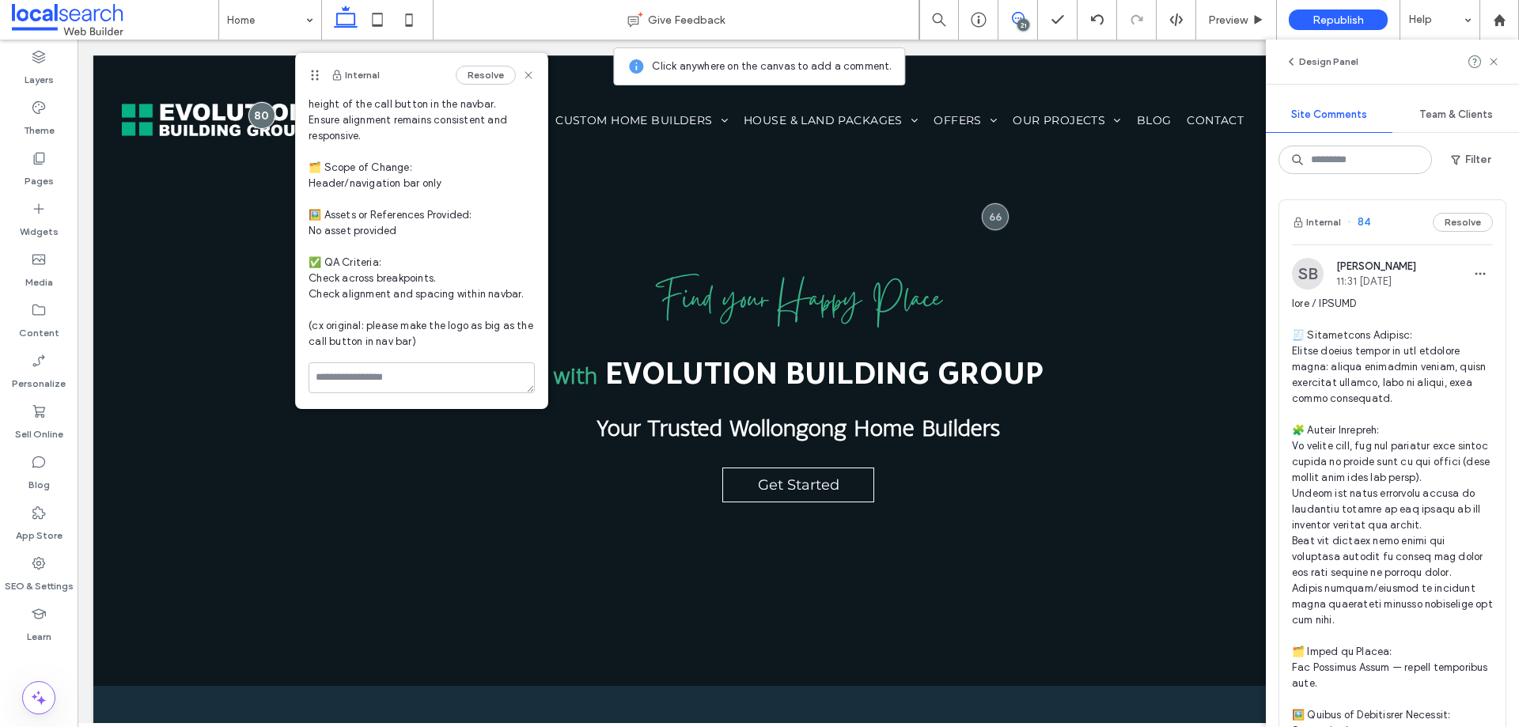
scroll to position [167, 0]
click at [415, 373] on textarea at bounding box center [422, 401] width 226 height 79
type textarea "******"
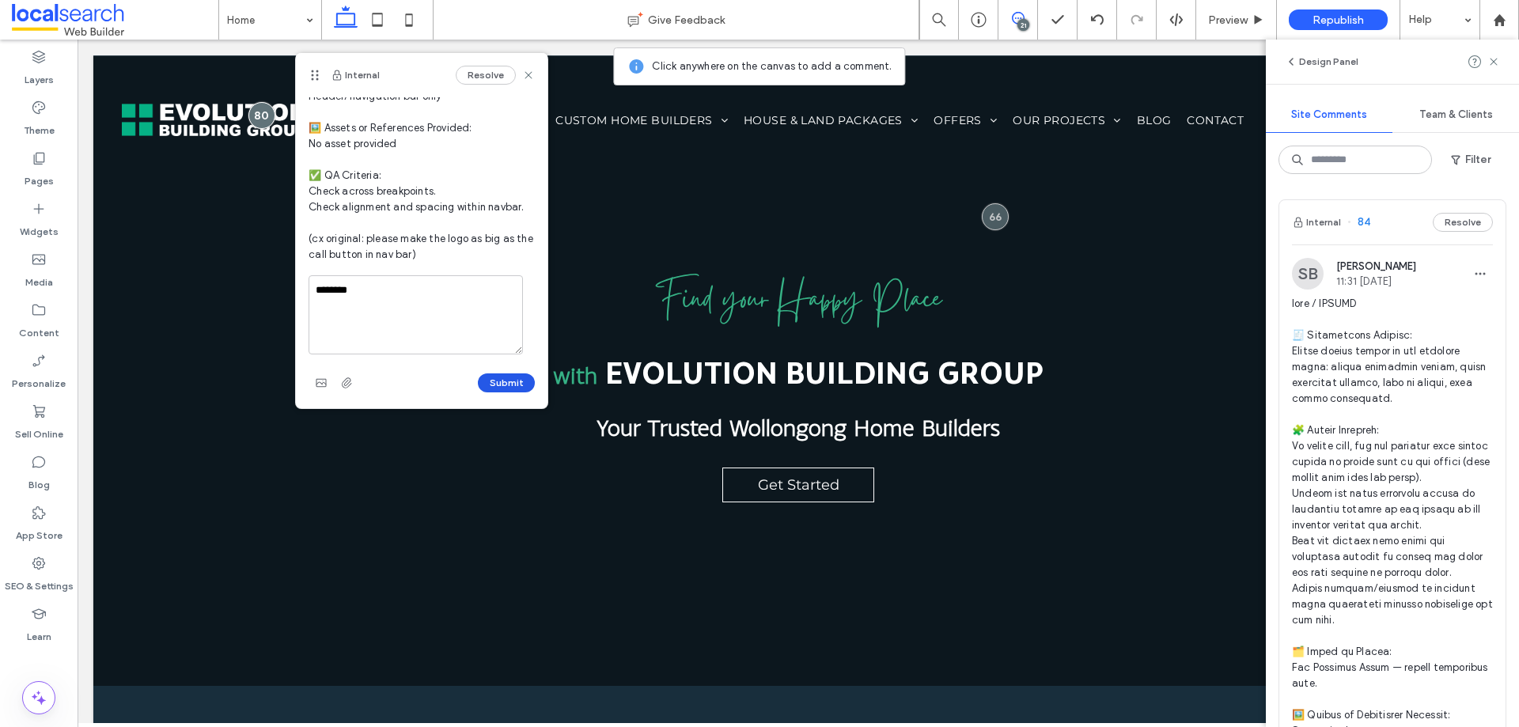
type textarea "********"
click at [513, 386] on button "Submit" at bounding box center [506, 382] width 57 height 19
click at [368, 13] on icon at bounding box center [378, 20] width 32 height 32
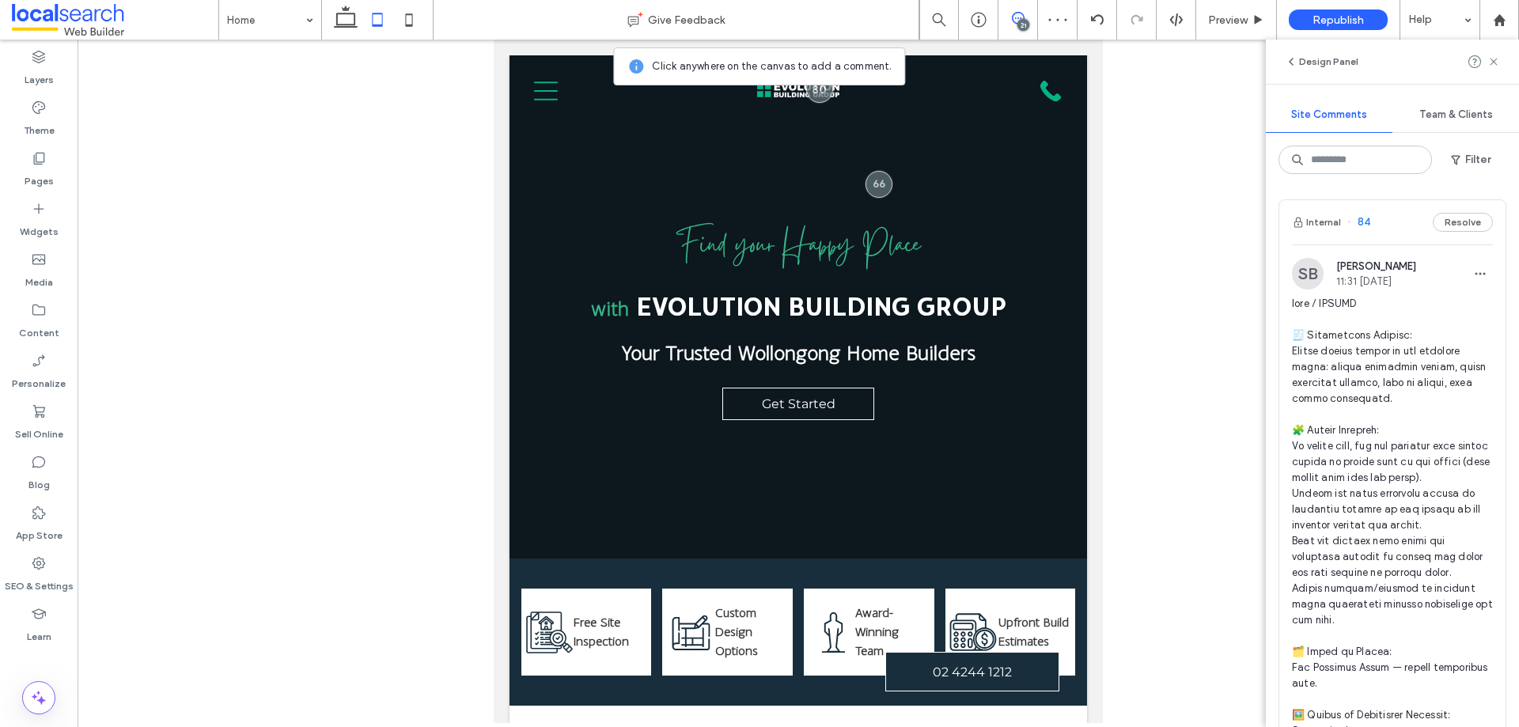
drag, startPoint x: 1495, startPoint y: 65, endPoint x: 1446, endPoint y: 63, distance: 49.1
click at [1495, 64] on icon at bounding box center [1493, 61] width 13 height 13
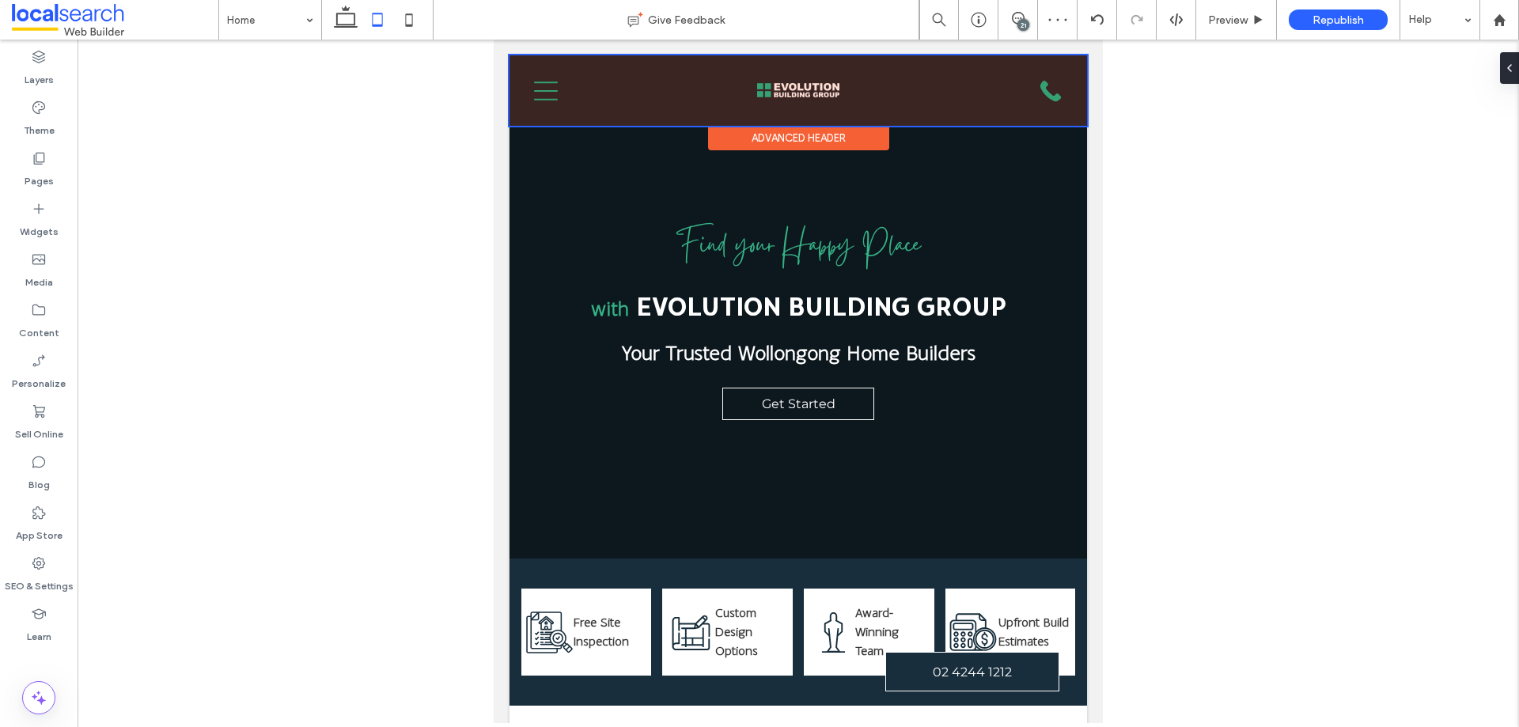
click at [793, 90] on div at bounding box center [799, 90] width 578 height 70
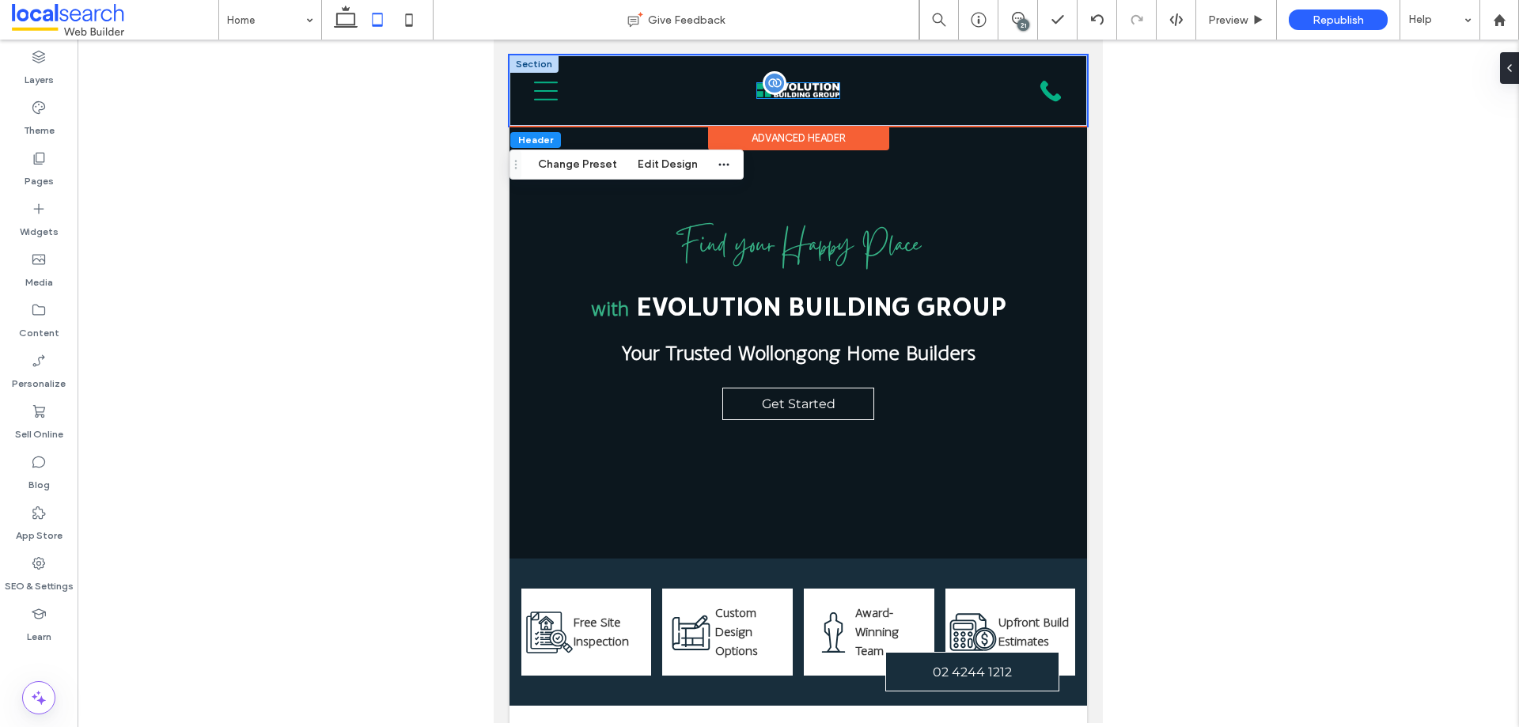
click at [790, 89] on div at bounding box center [798, 90] width 82 height 15
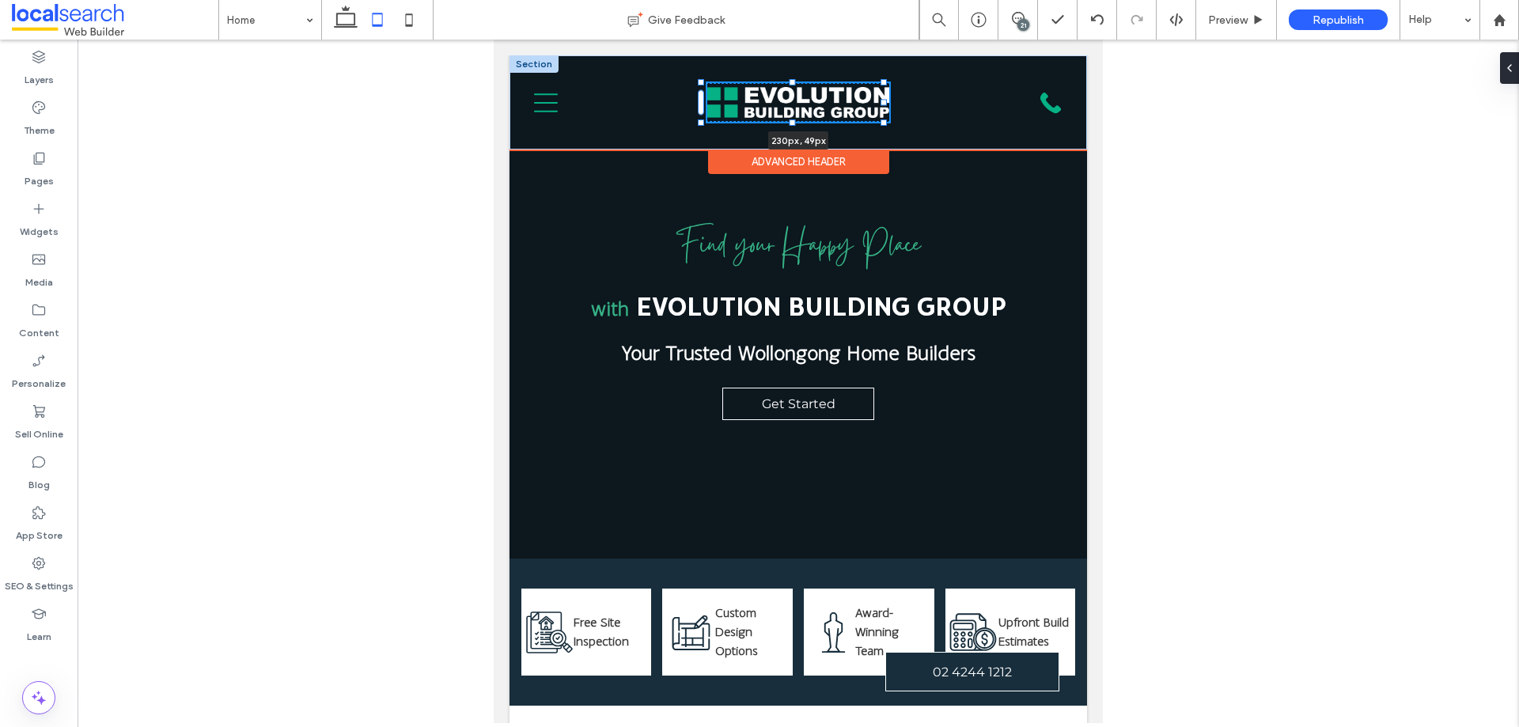
drag, startPoint x: 833, startPoint y: 97, endPoint x: 883, endPoint y: 109, distance: 51.2
click at [703, 84] on div at bounding box center [702, 83] width 1 height 1
type input "***"
type input "**"
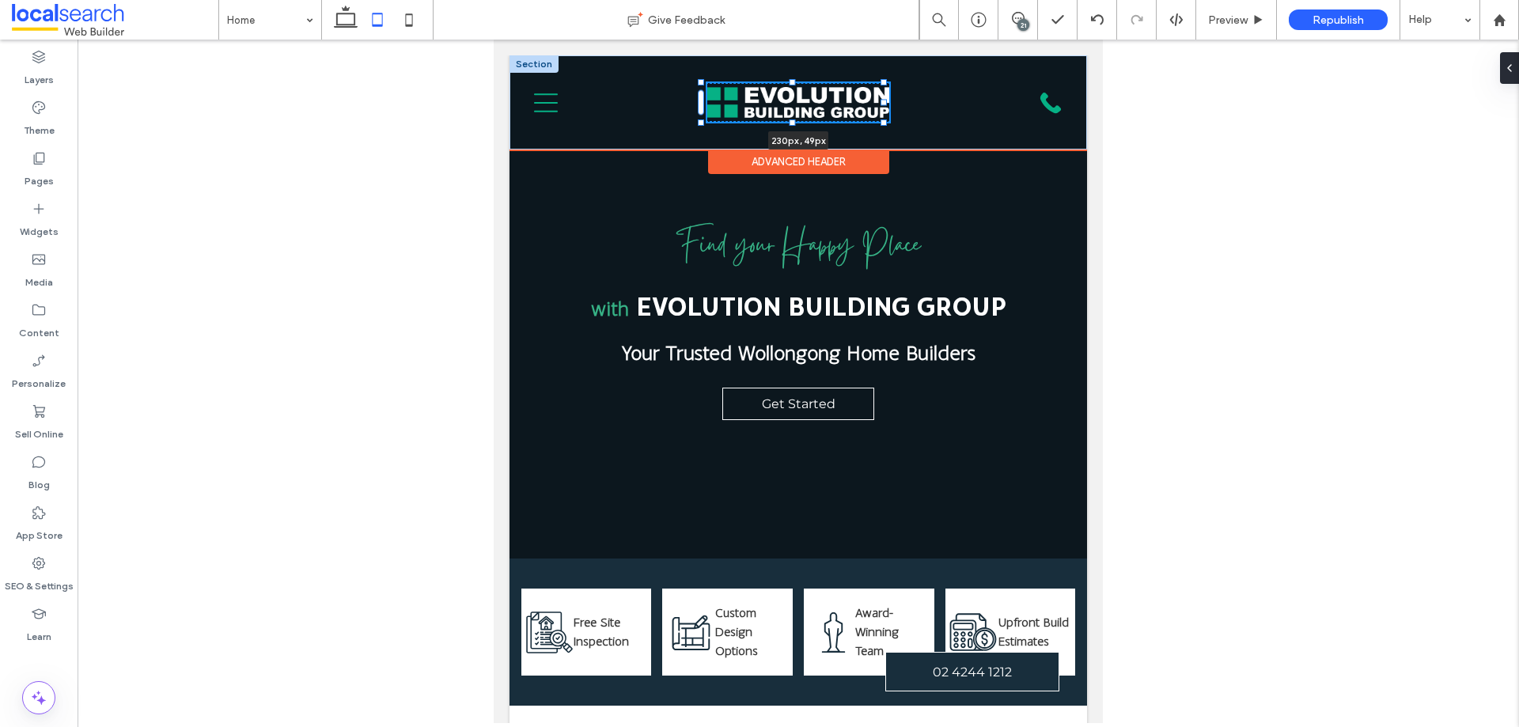
type input "**"
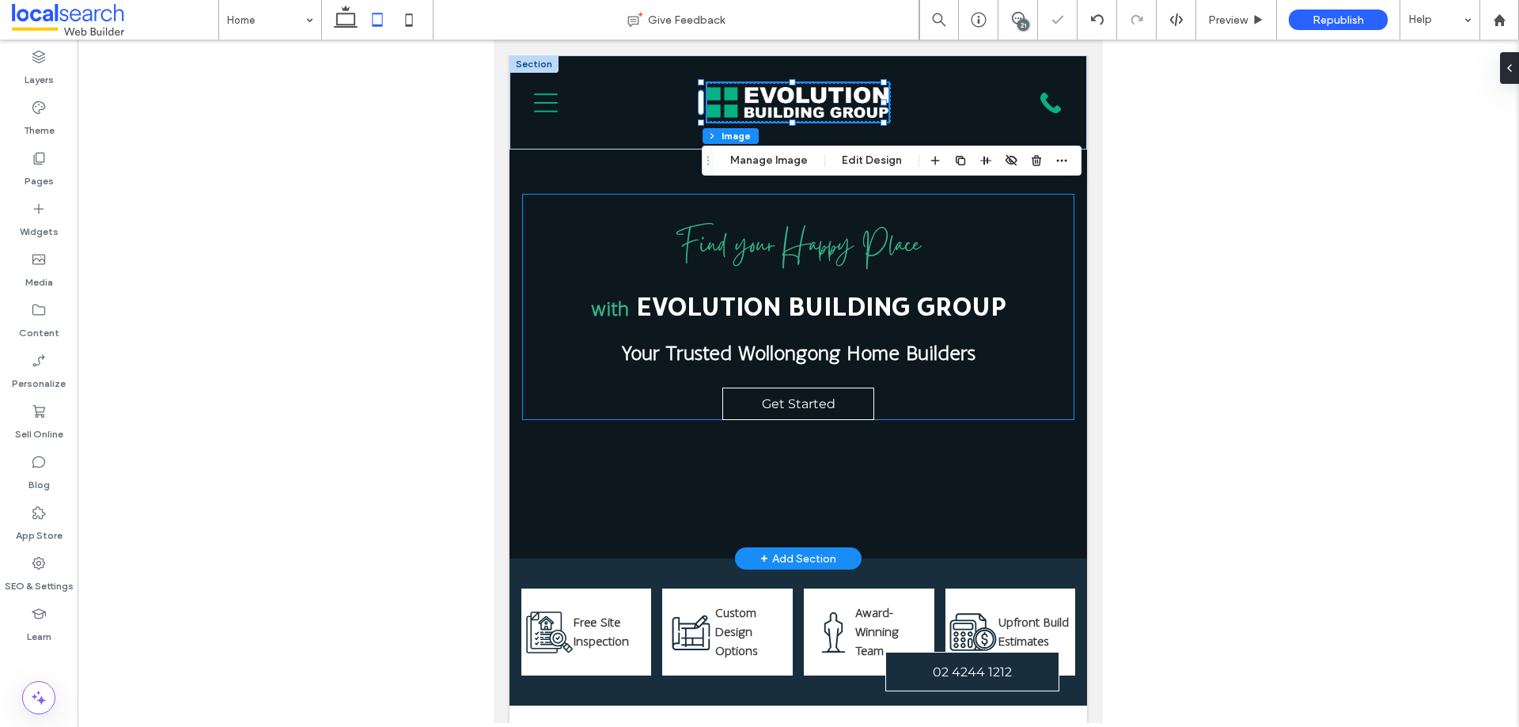
click at [1049, 257] on p "Find your Happy Place" at bounding box center [798, 244] width 552 height 60
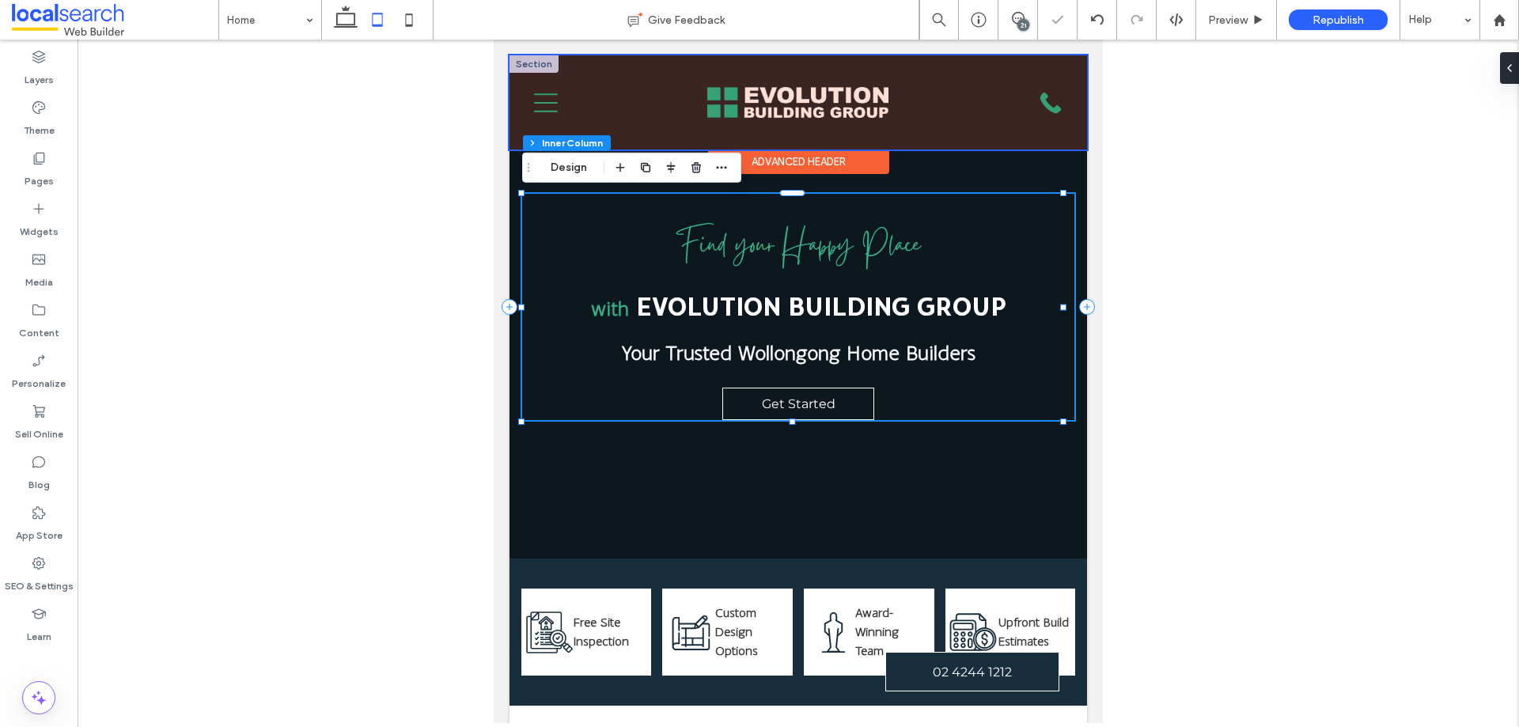
click at [856, 119] on div at bounding box center [799, 102] width 578 height 94
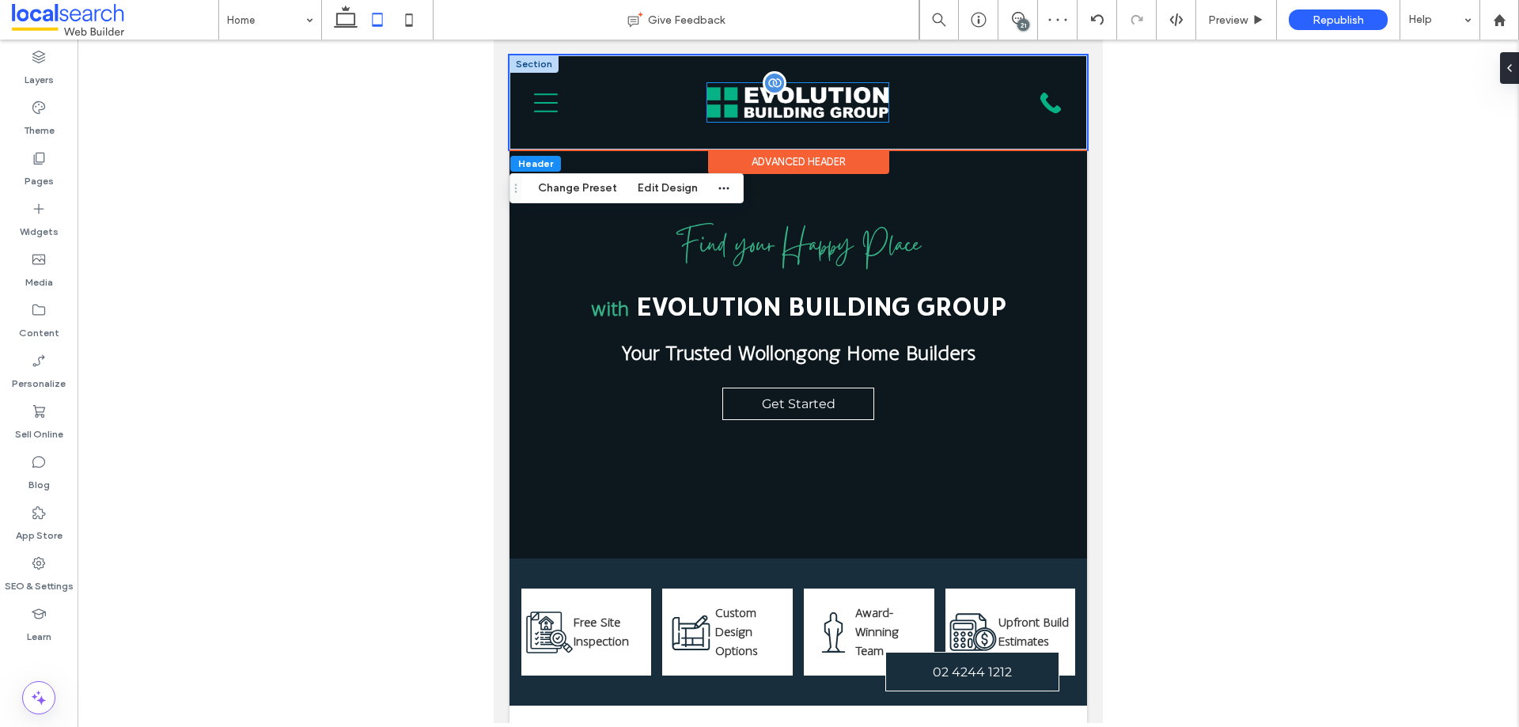
click at [857, 108] on img at bounding box center [797, 102] width 181 height 39
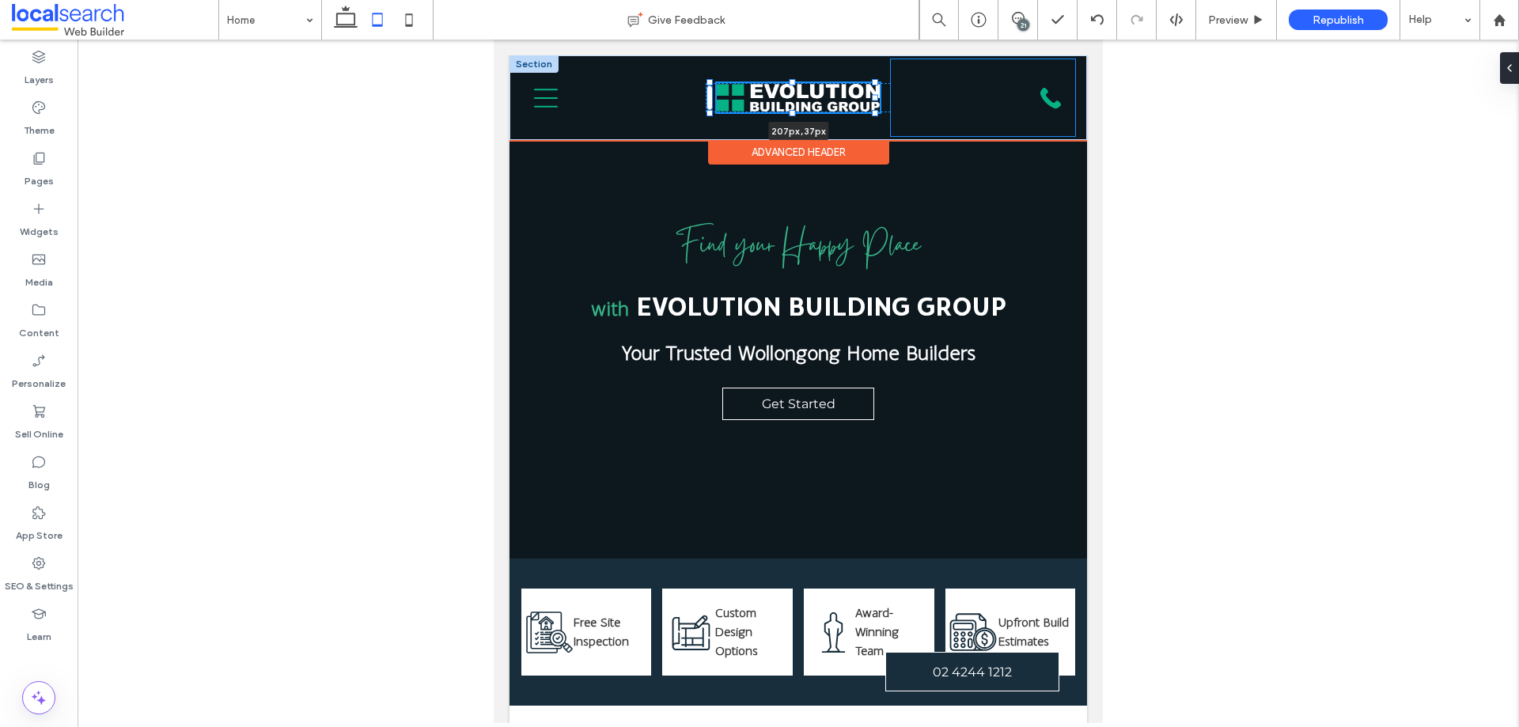
drag, startPoint x: 885, startPoint y: 121, endPoint x: 876, endPoint y: 116, distance: 9.9
click at [876, 116] on div "207px , 37px Home About Our Awards Build With Us Our Process Where We Build Inc…" at bounding box center [799, 97] width 578 height 85
type input "***"
type input "**"
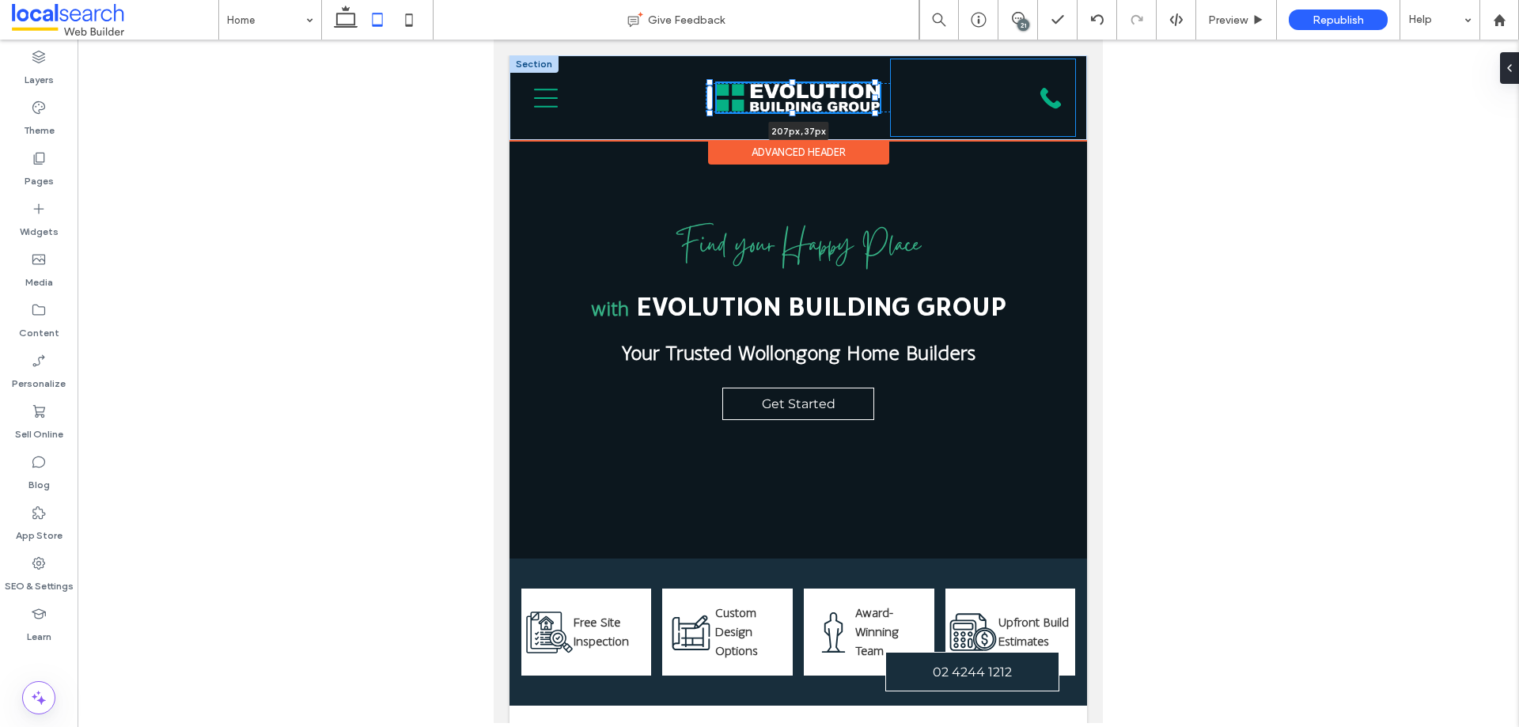
type input "**"
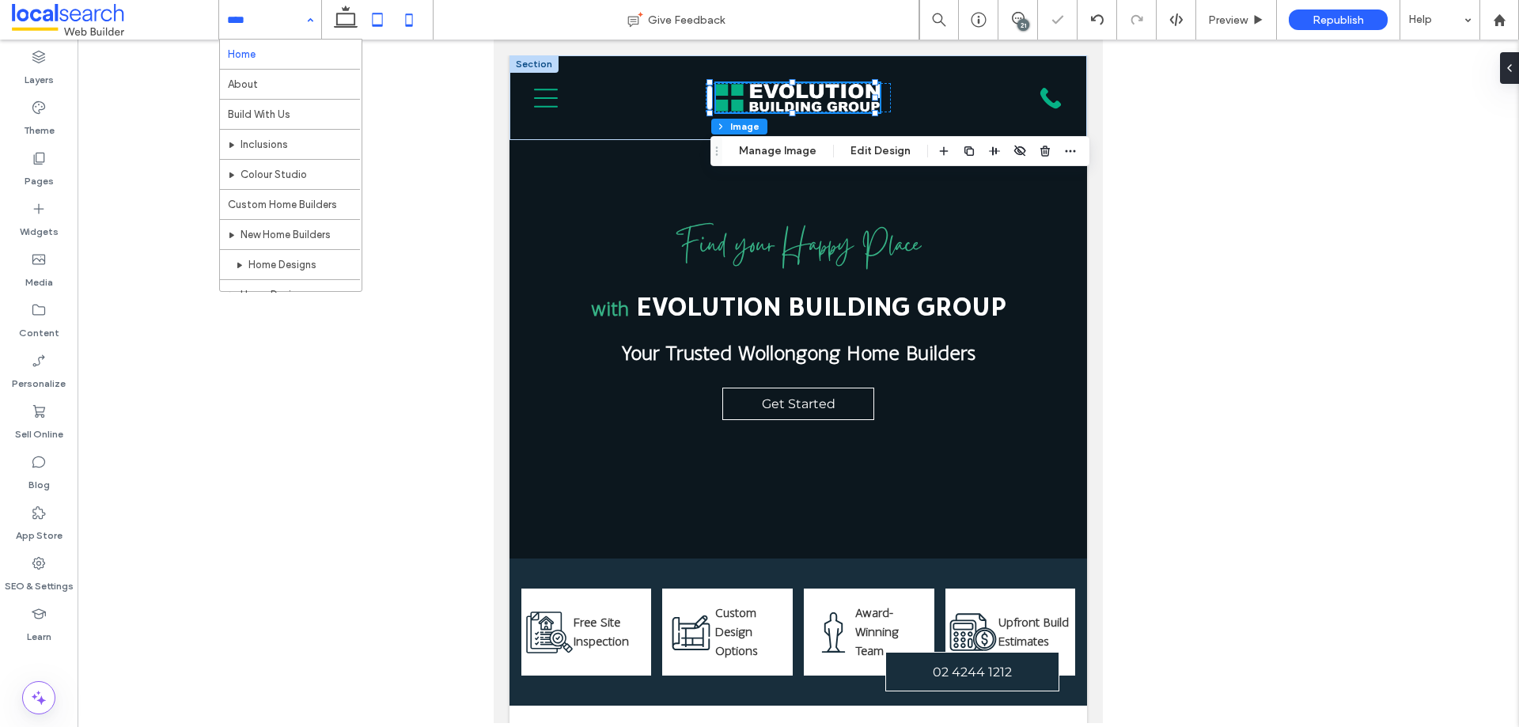
click at [417, 18] on icon at bounding box center [409, 20] width 32 height 32
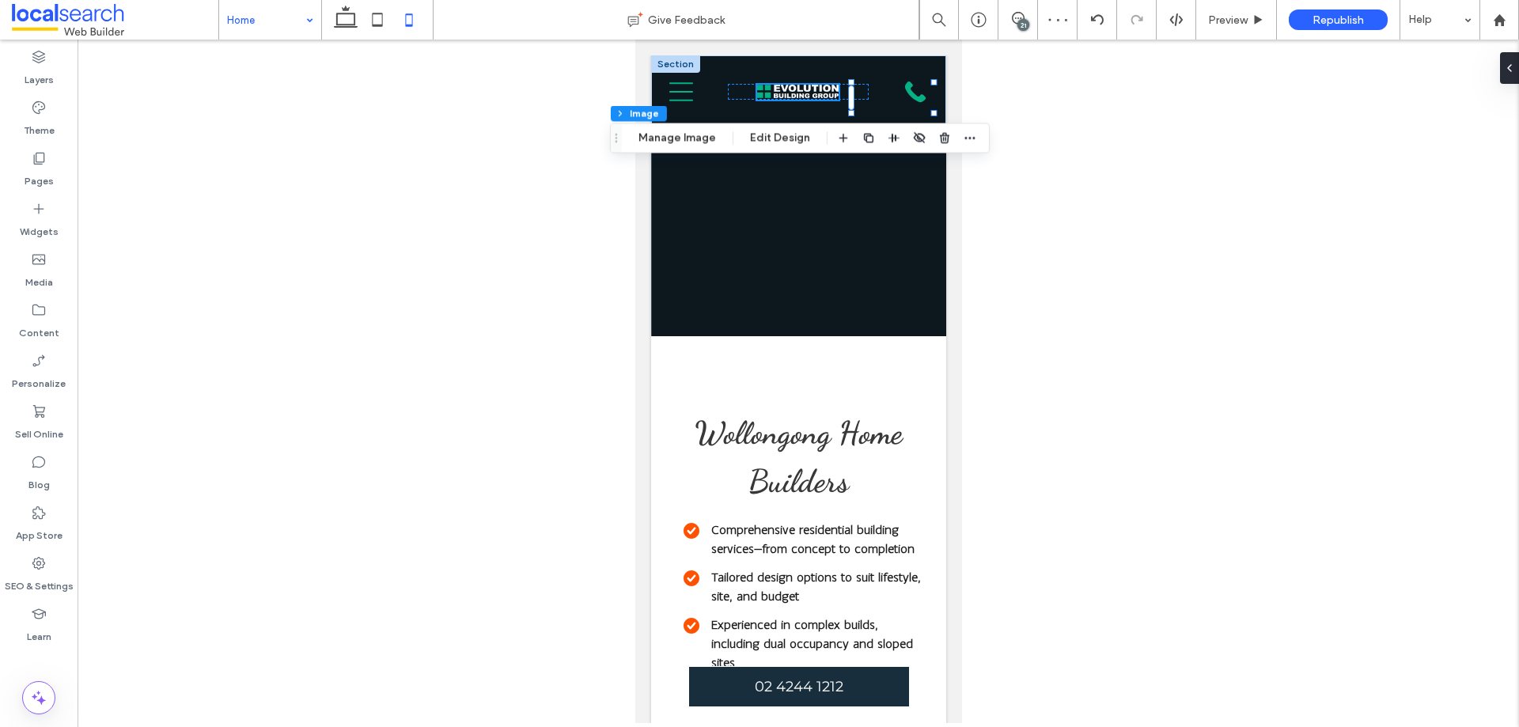
type input "***"
type input "*"
type input "***"
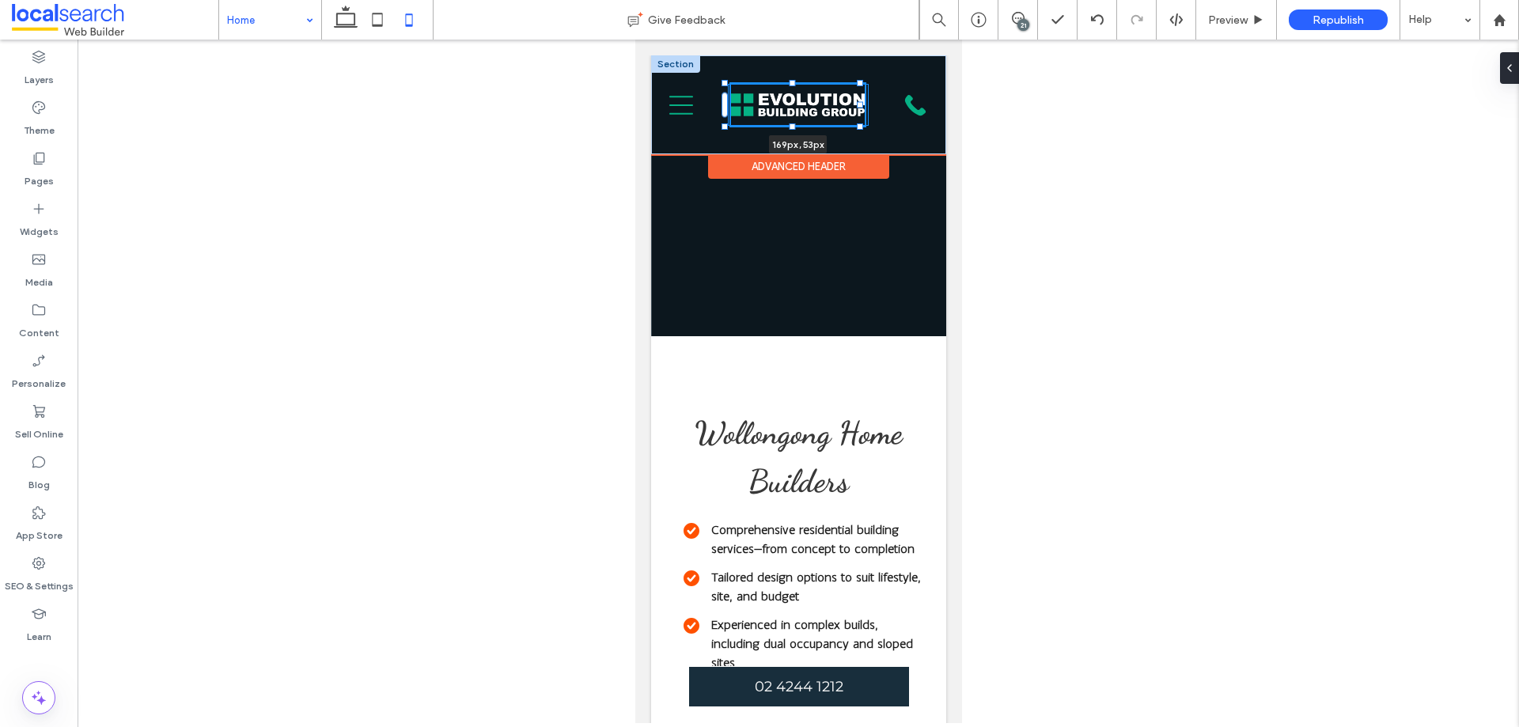
drag, startPoint x: 834, startPoint y: 99, endPoint x: 860, endPoint y: 112, distance: 29.4
click at [860, 112] on div "169px , 53px Home About Our Awards Build With Us Our Process Where We Build Inc…" at bounding box center [797, 104] width 295 height 99
type input "***"
type input "**"
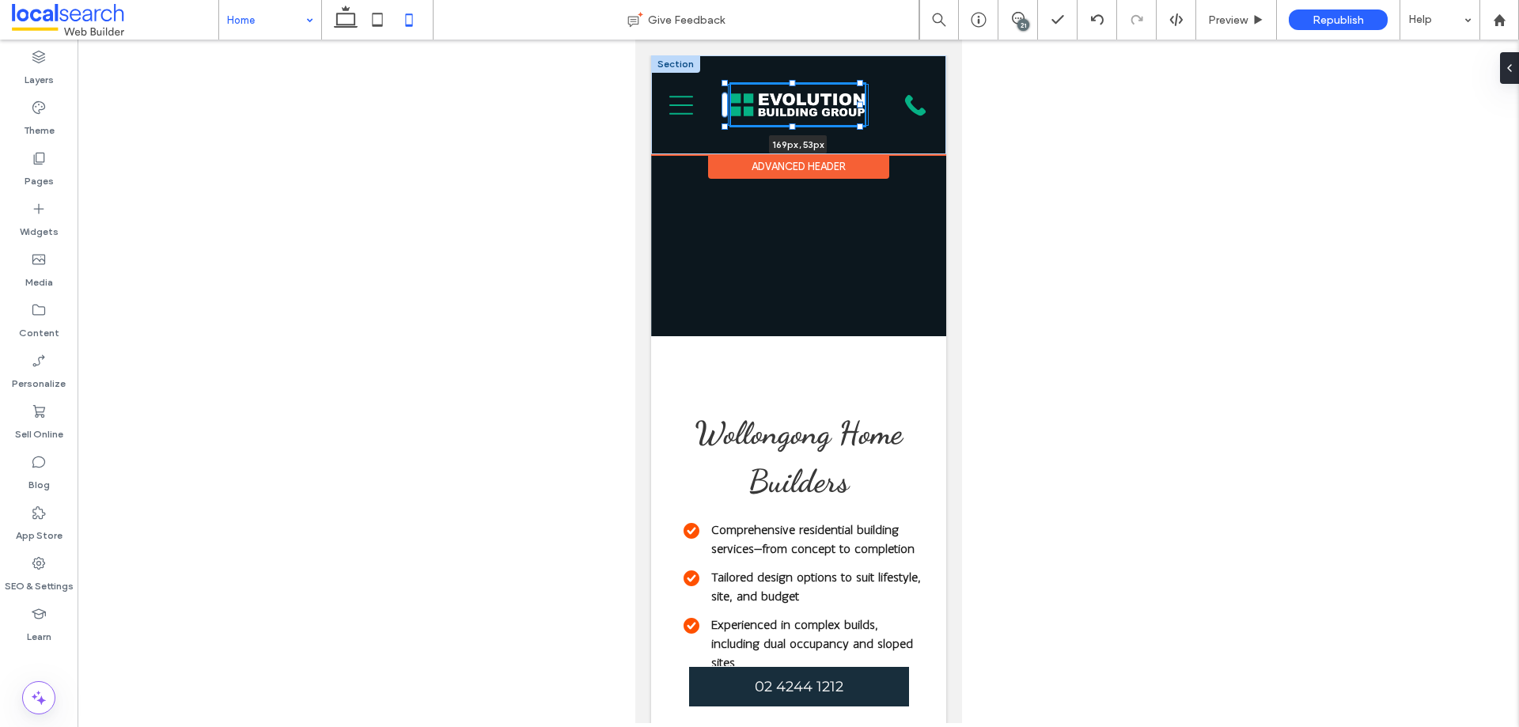
type input "**"
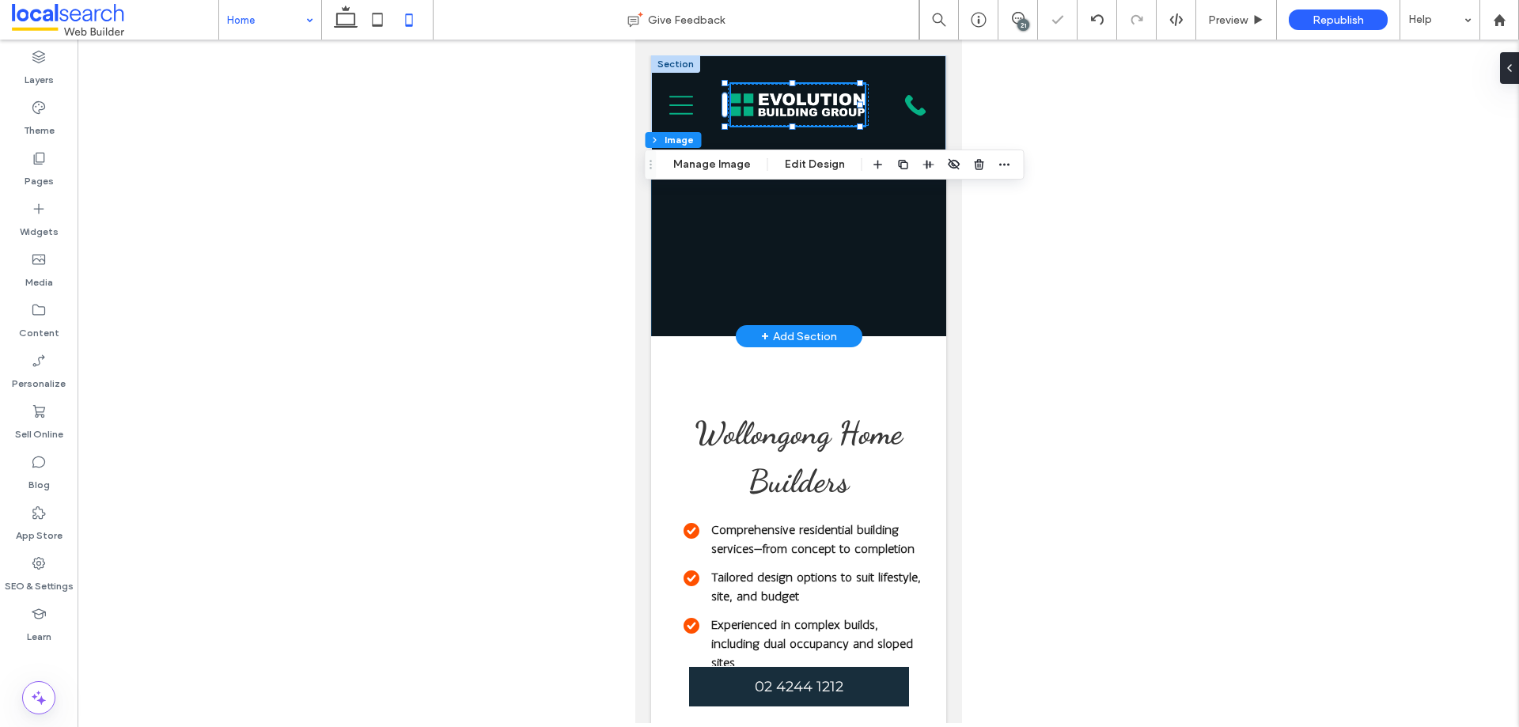
click at [927, 309] on div at bounding box center [797, 195] width 295 height 281
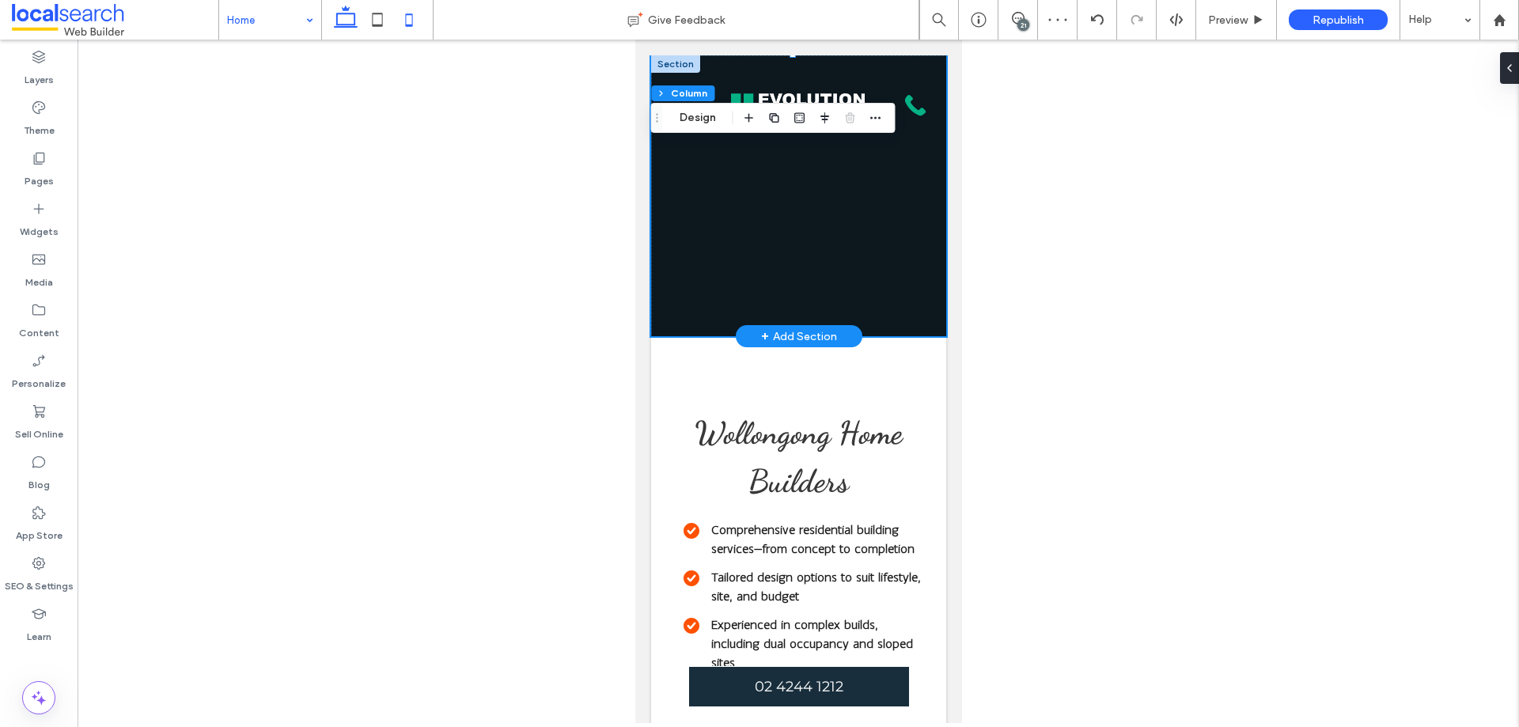
click at [357, 16] on icon at bounding box center [346, 20] width 32 height 32
type input "****"
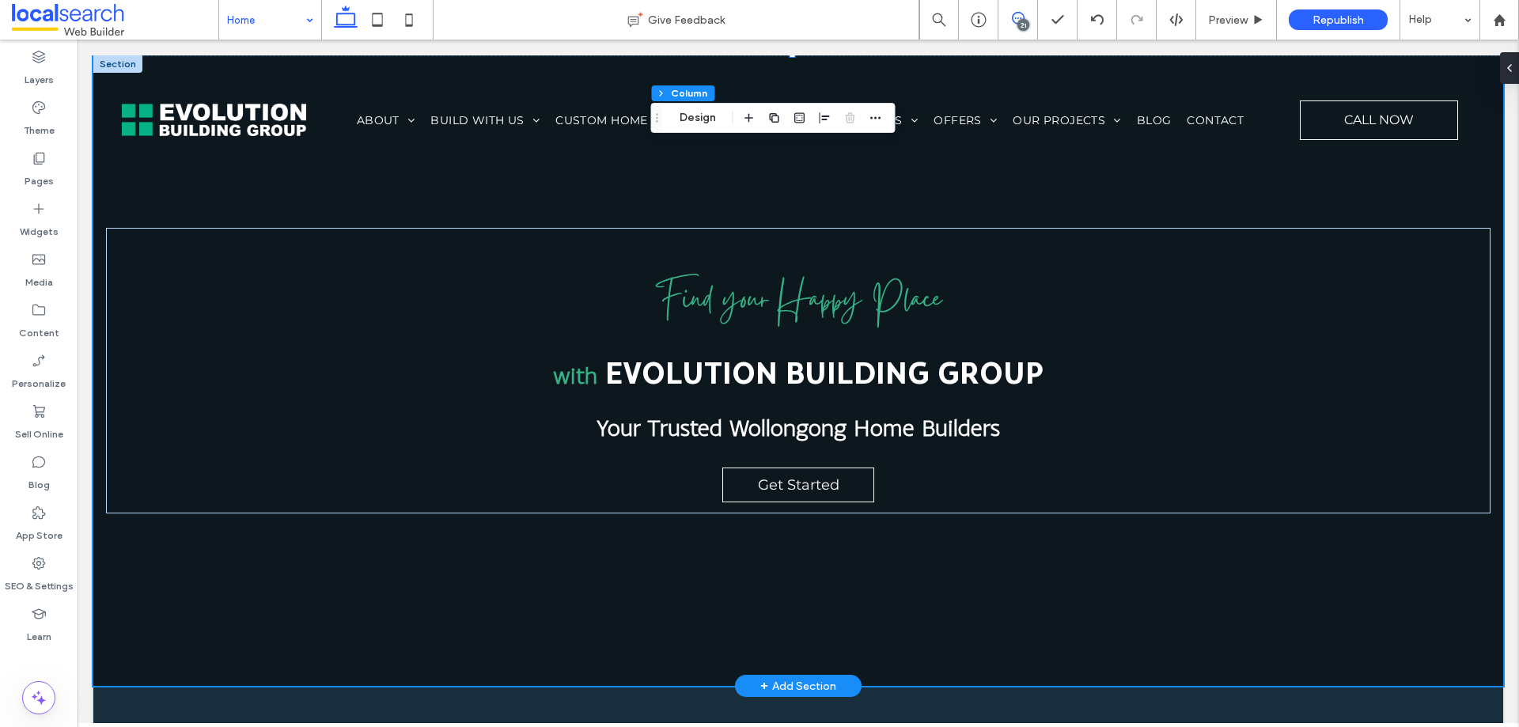
click at [1013, 21] on icon at bounding box center [1018, 18] width 13 height 13
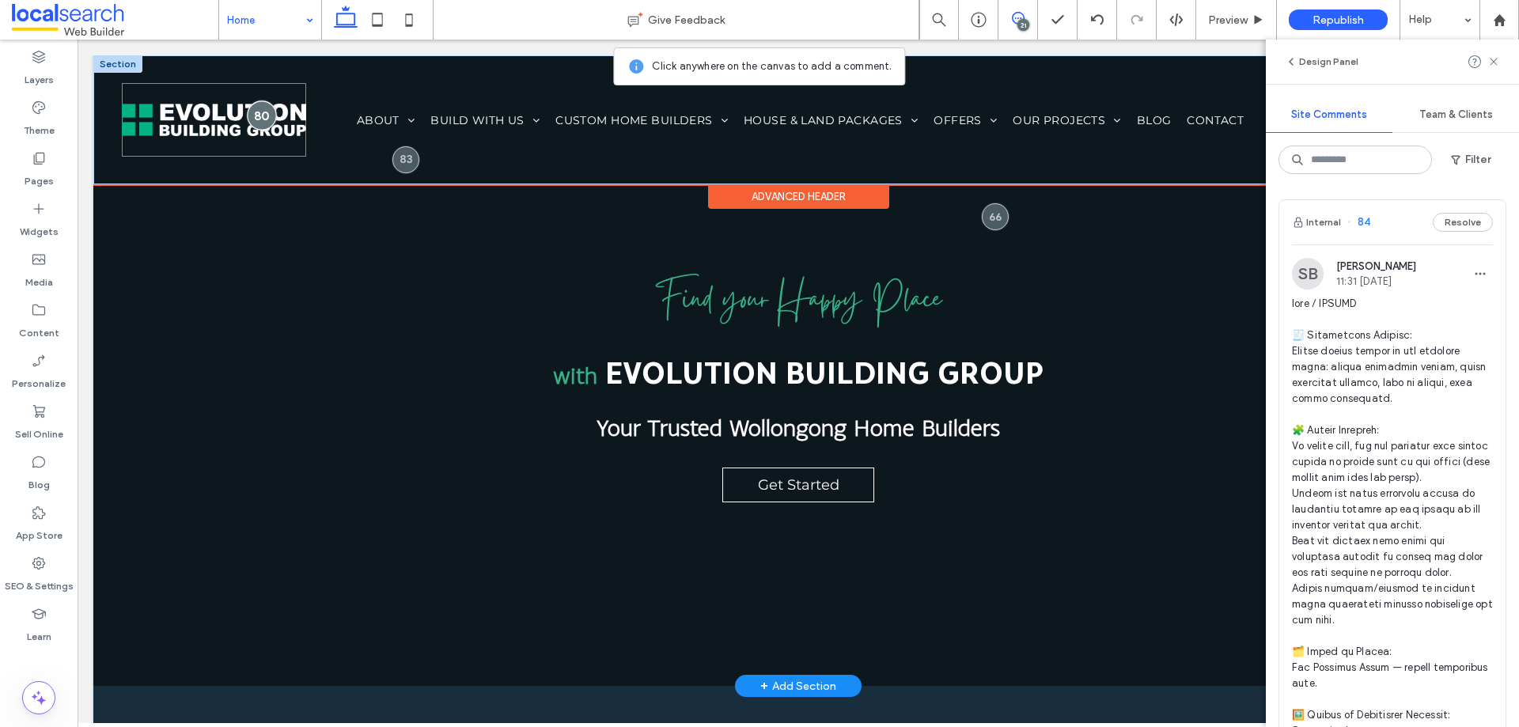
click at [267, 108] on div at bounding box center [261, 114] width 29 height 29
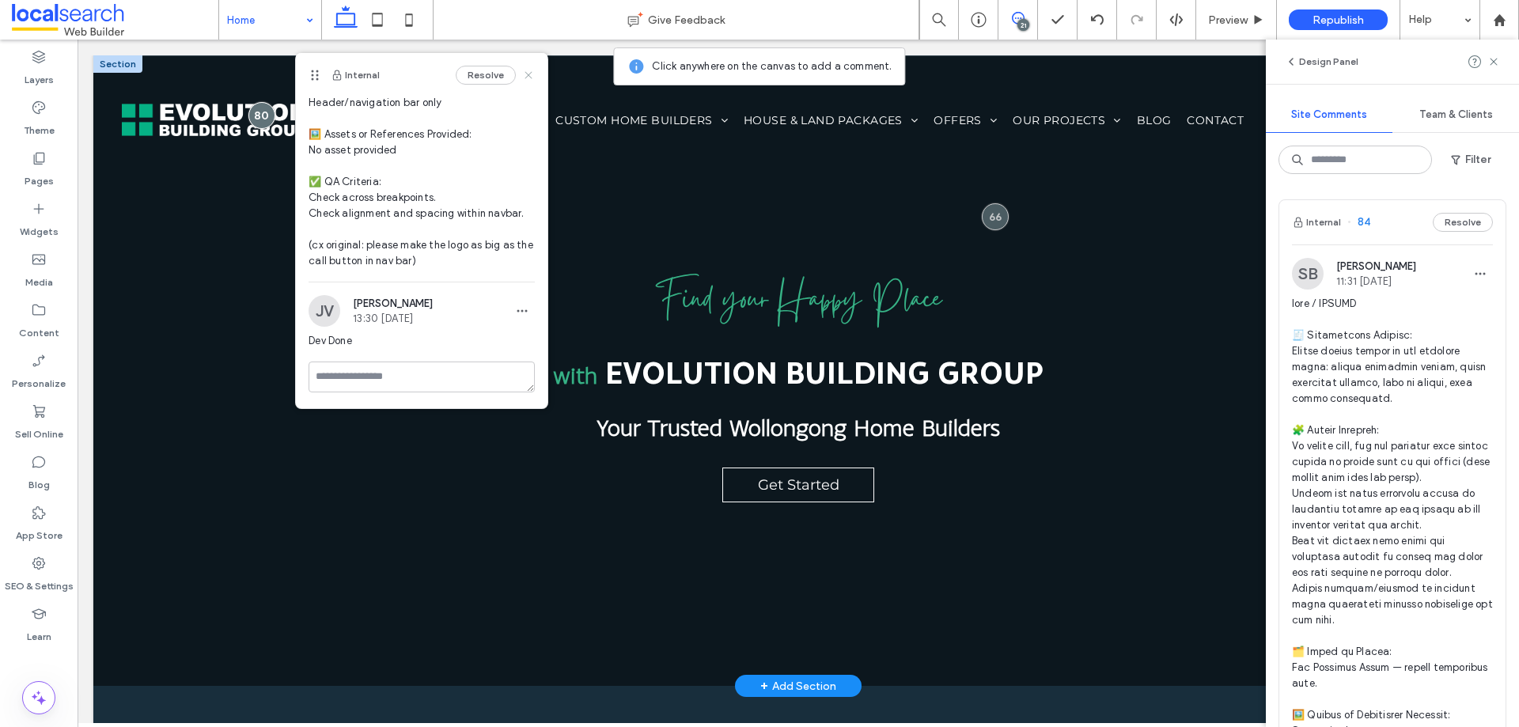
click at [522, 74] on icon at bounding box center [528, 75] width 13 height 13
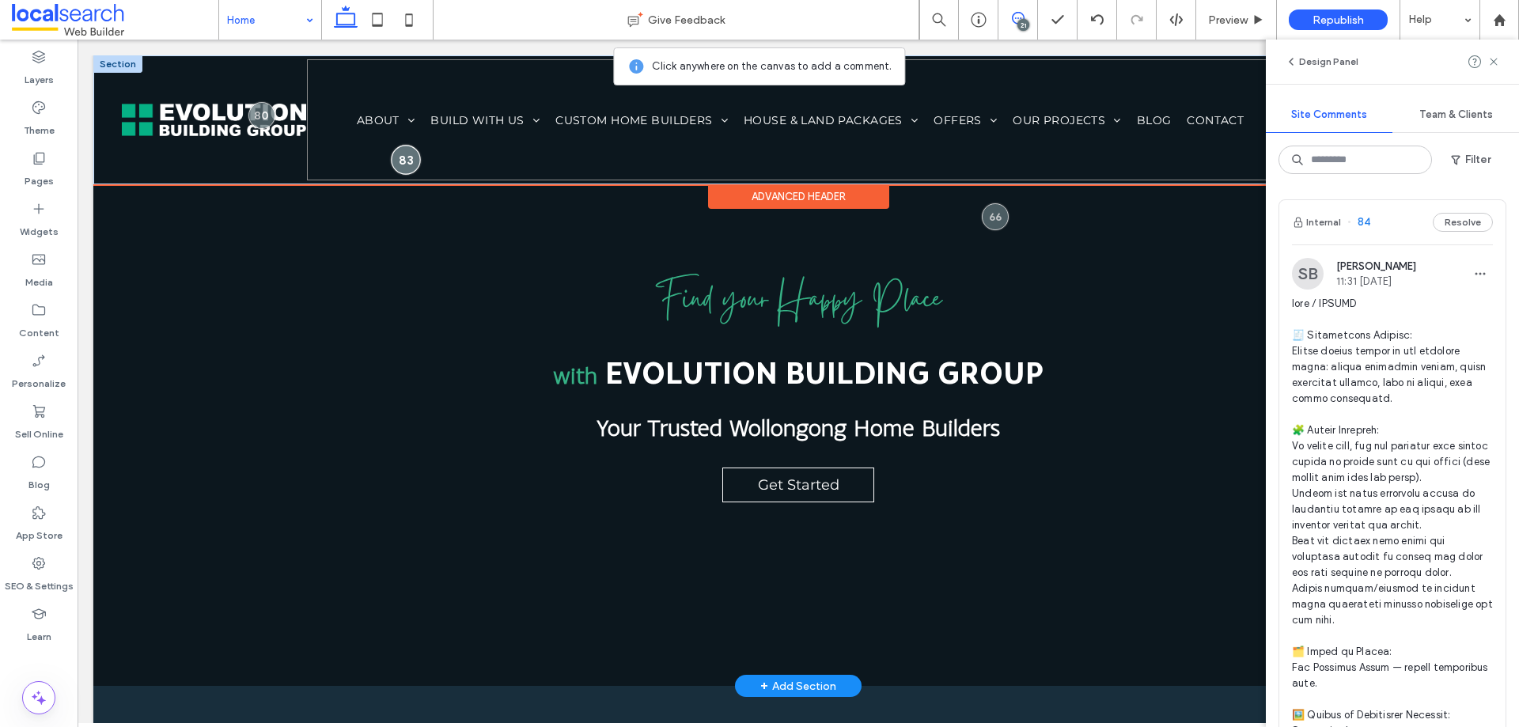
click at [406, 153] on div at bounding box center [406, 159] width 29 height 29
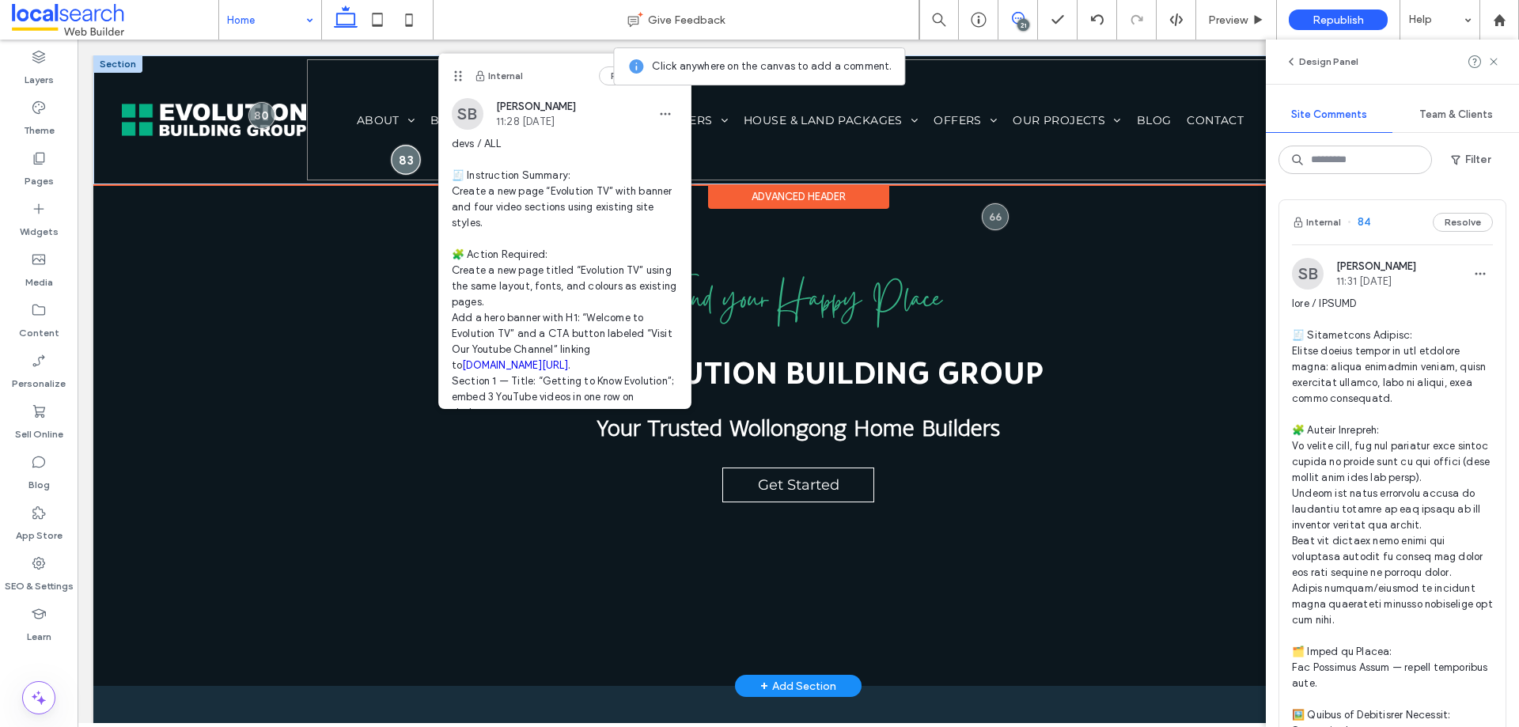
click at [406, 153] on div at bounding box center [406, 159] width 29 height 29
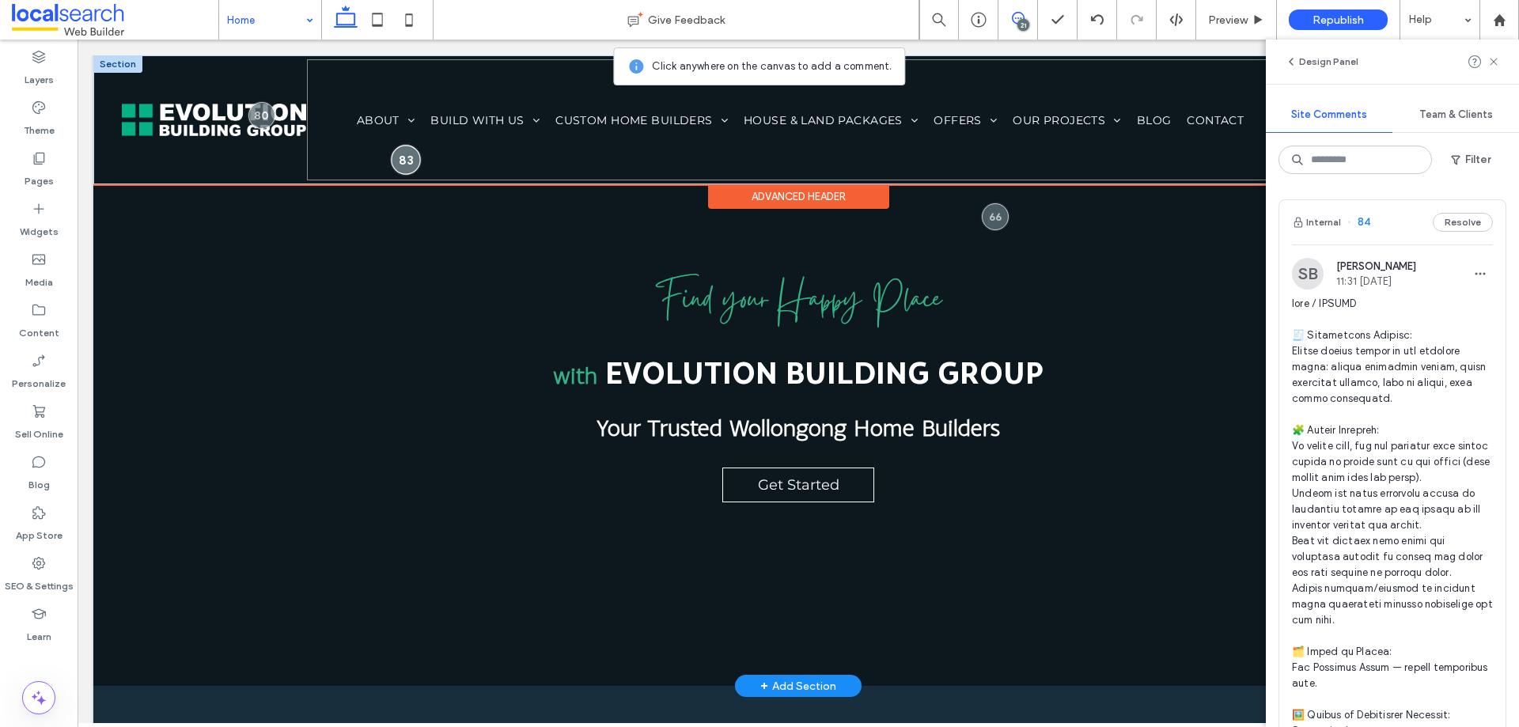
click at [407, 169] on div at bounding box center [406, 159] width 29 height 29
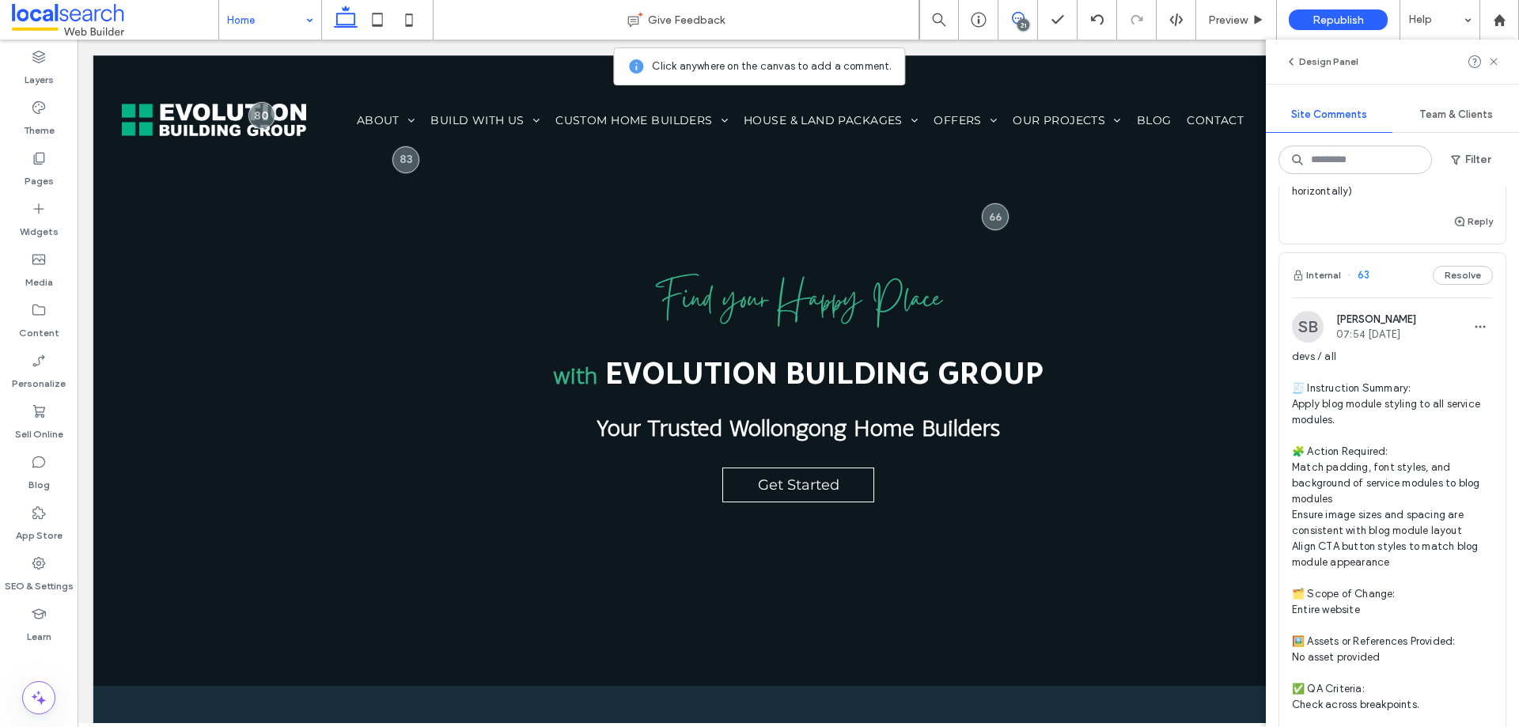
scroll to position [12976, 0]
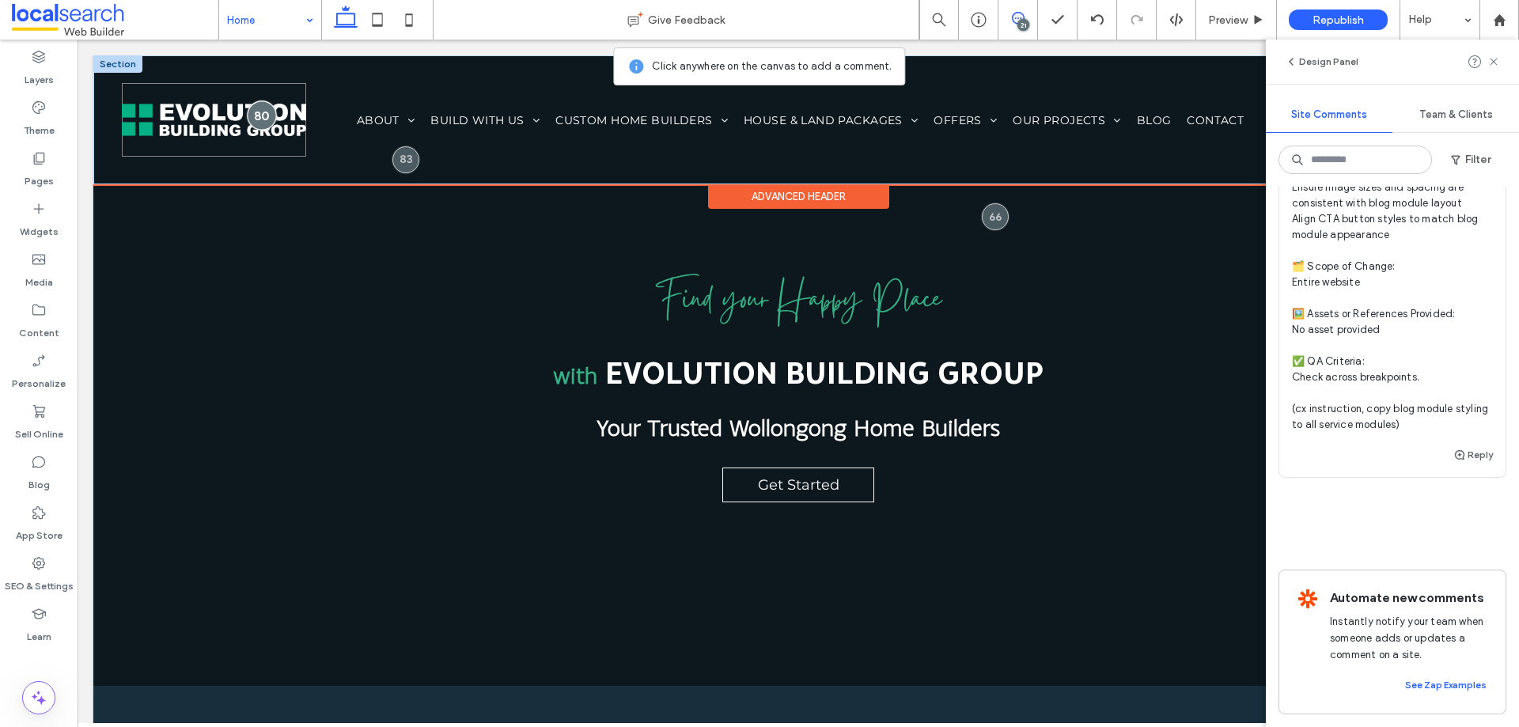
click at [266, 112] on div at bounding box center [261, 114] width 29 height 29
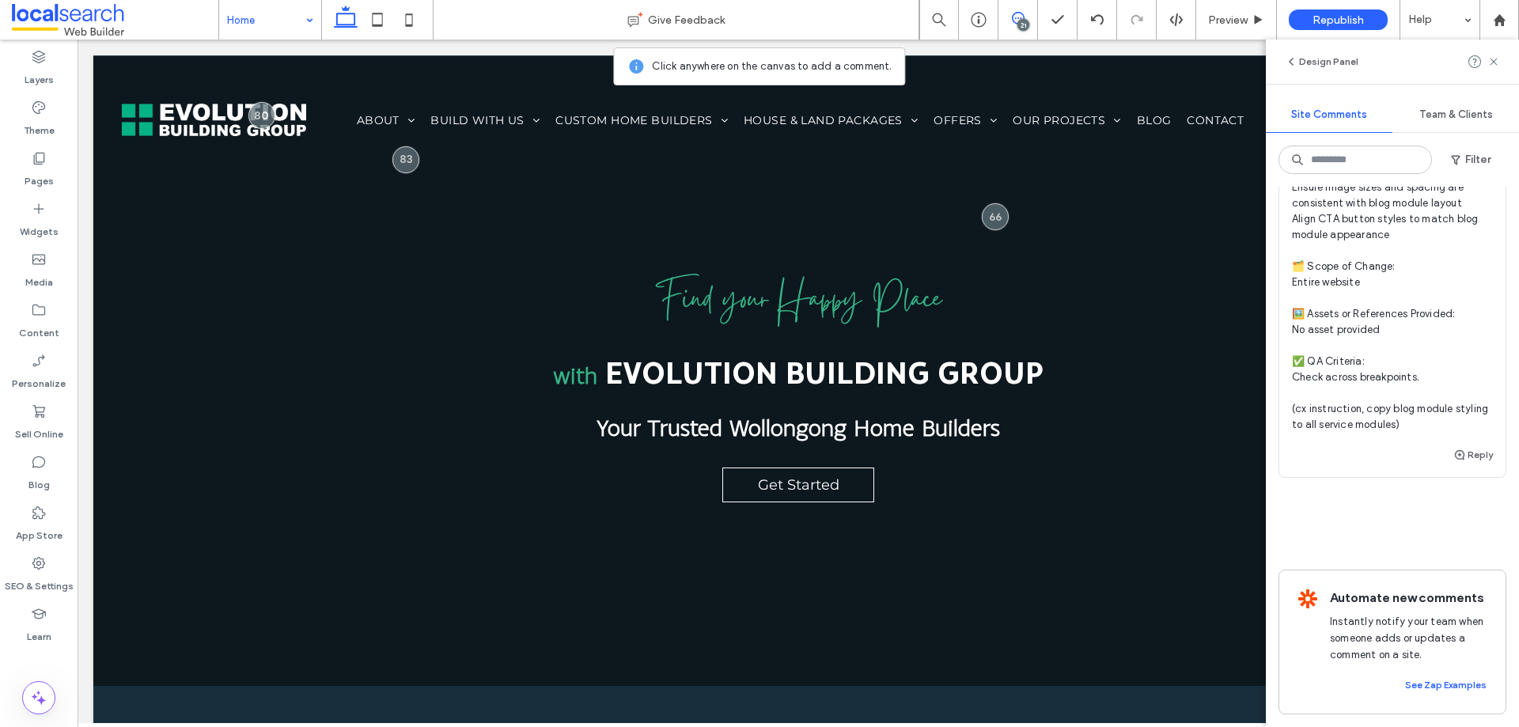
scroll to position [12580, 0]
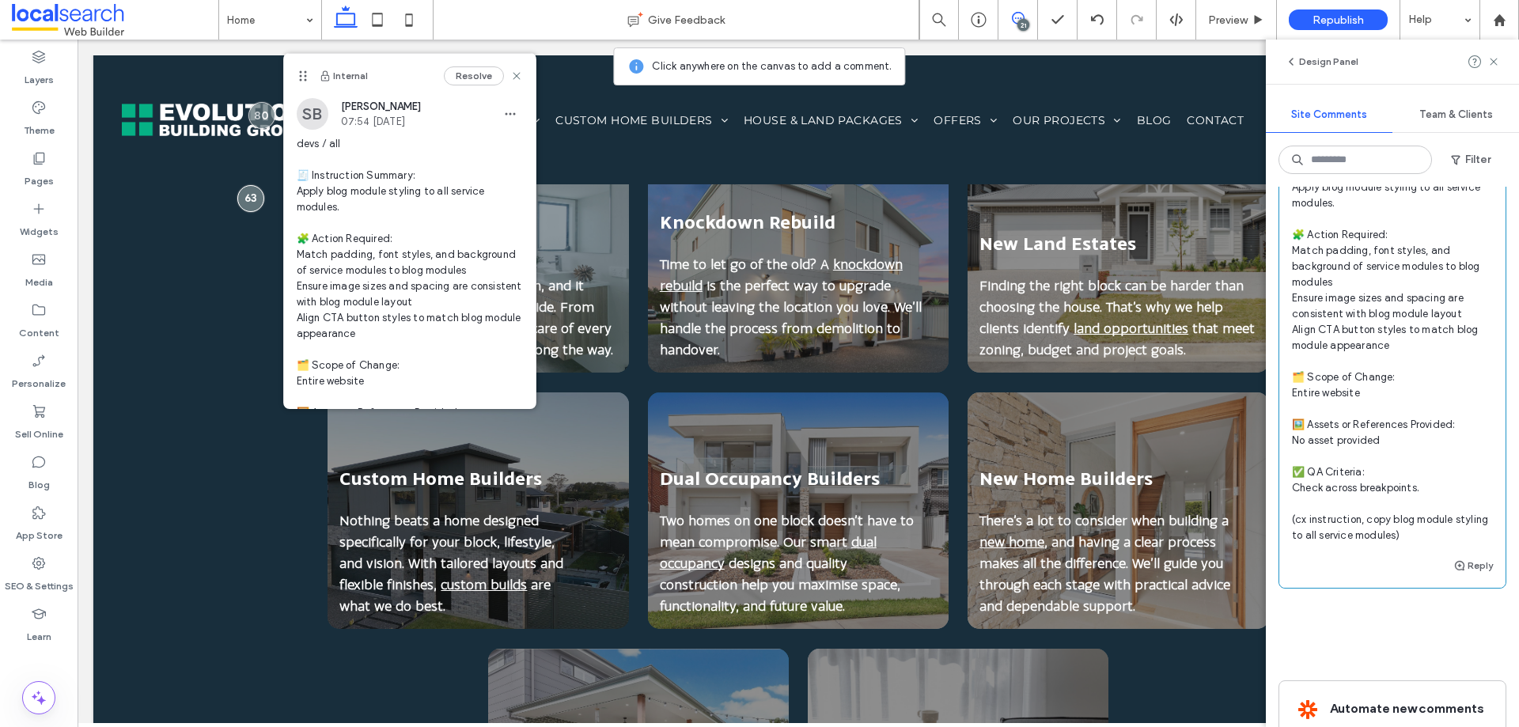
scroll to position [12026, 0]
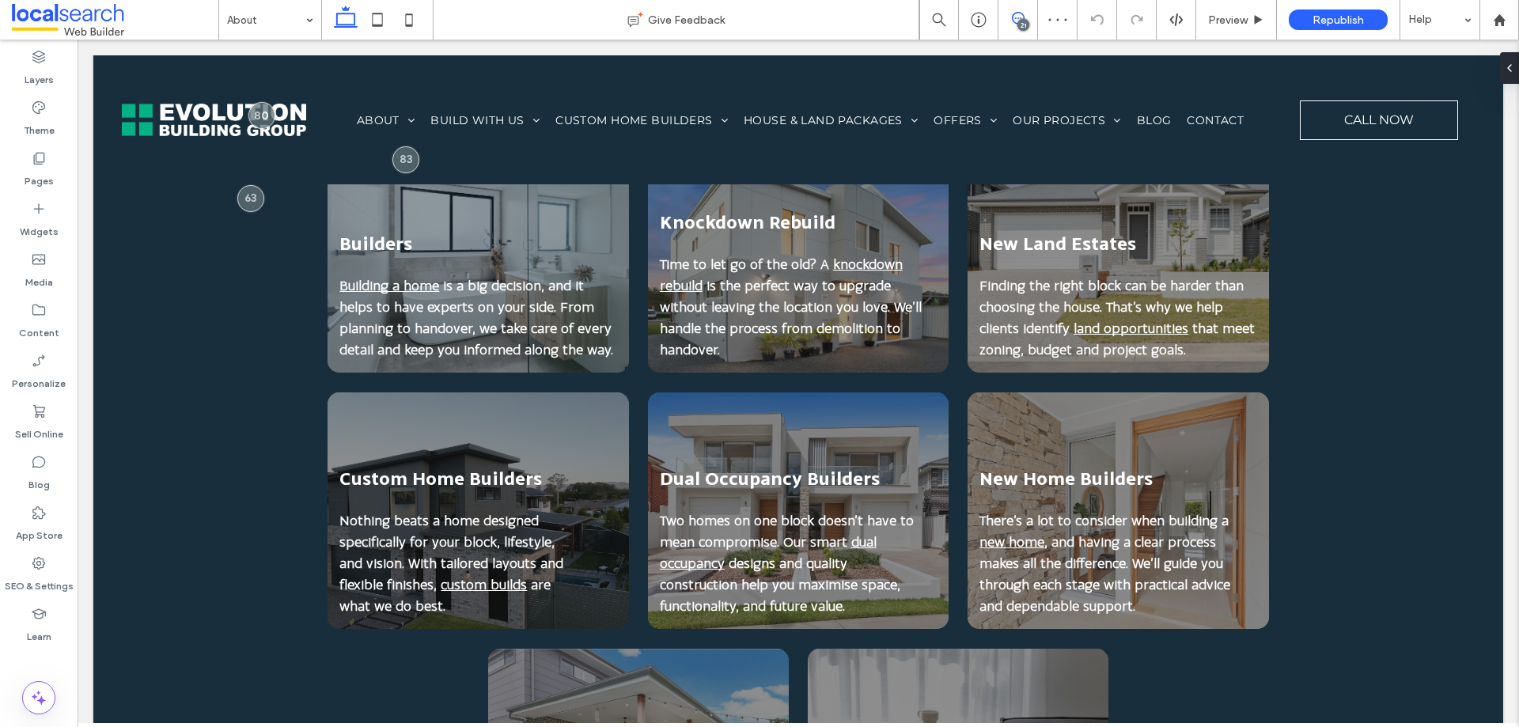
click at [1012, 24] on icon at bounding box center [1018, 18] width 13 height 13
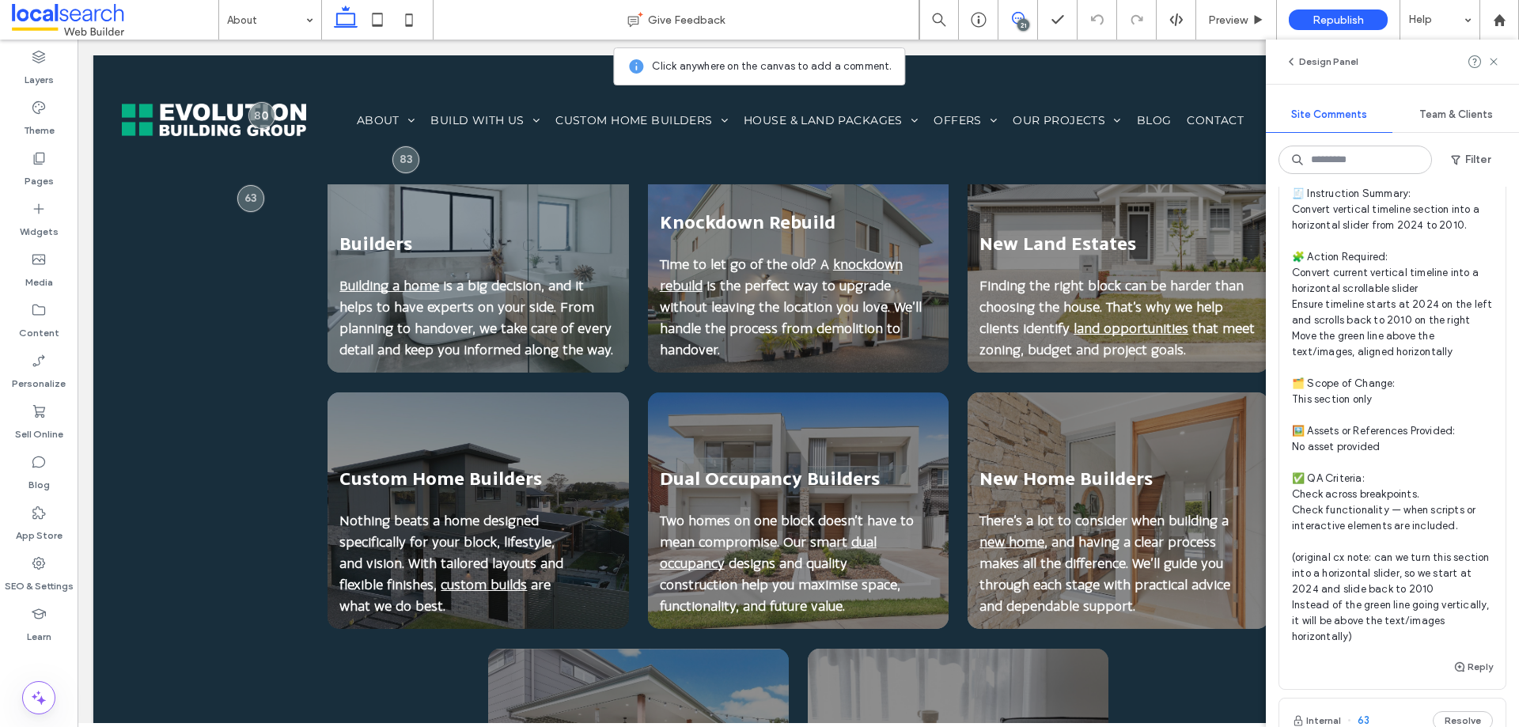
scroll to position [11314, 0]
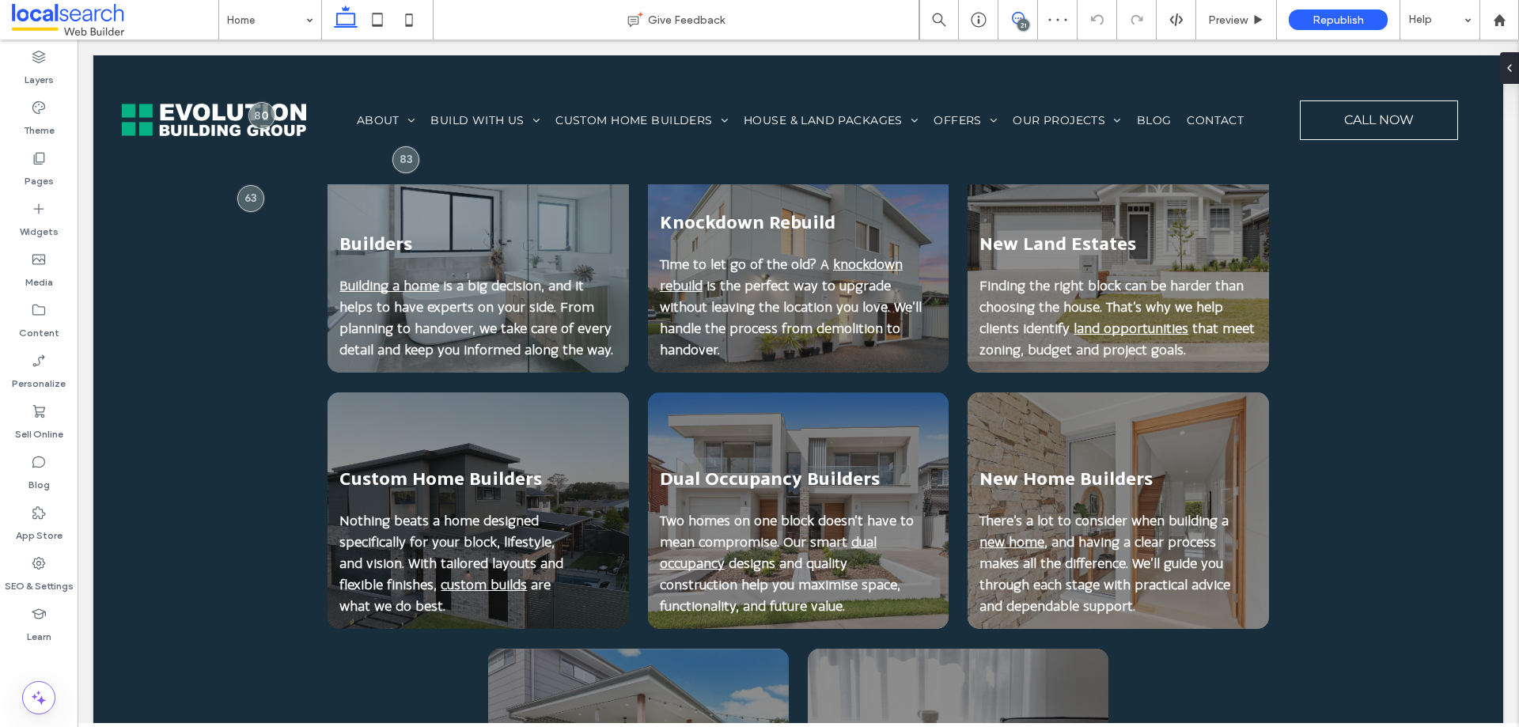
click at [1028, 20] on span at bounding box center [1018, 18] width 39 height 13
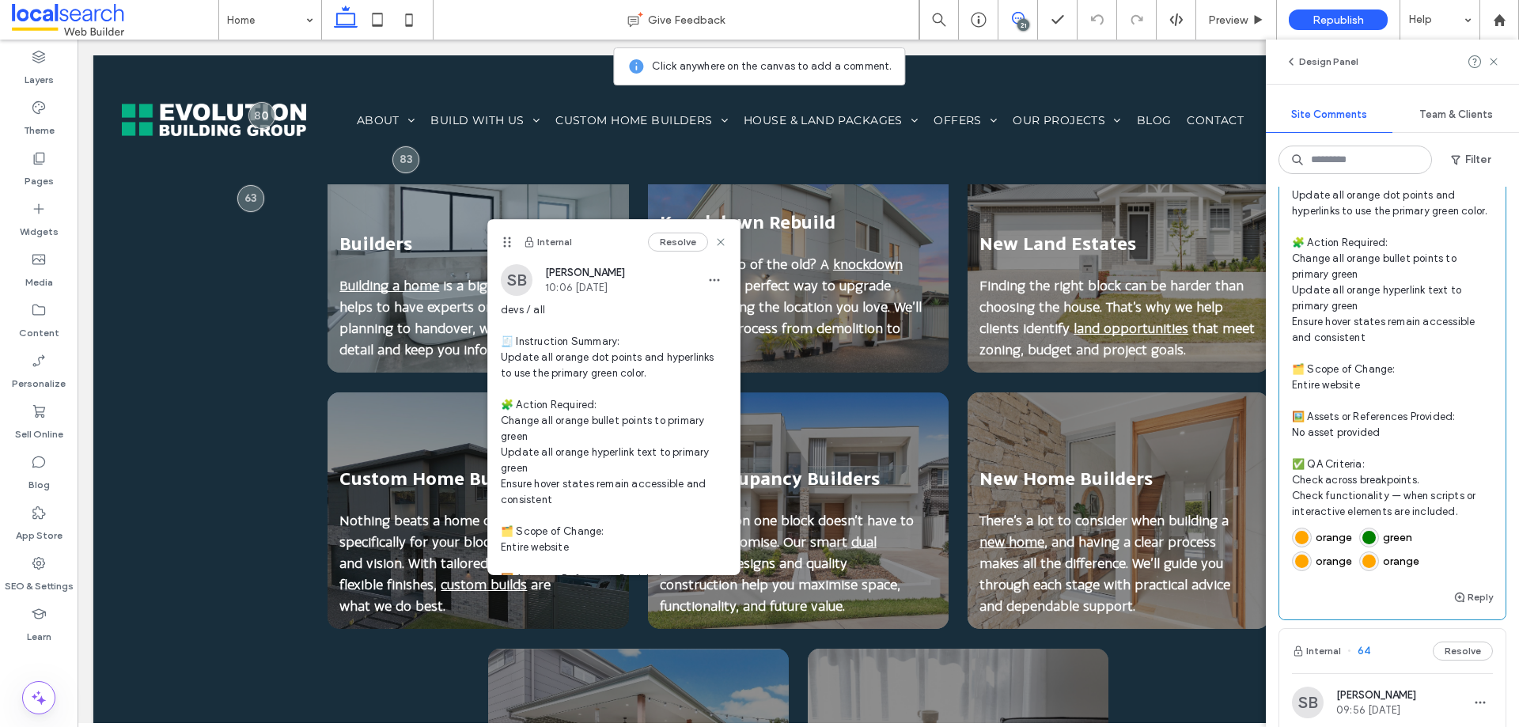
scroll to position [10761, 0]
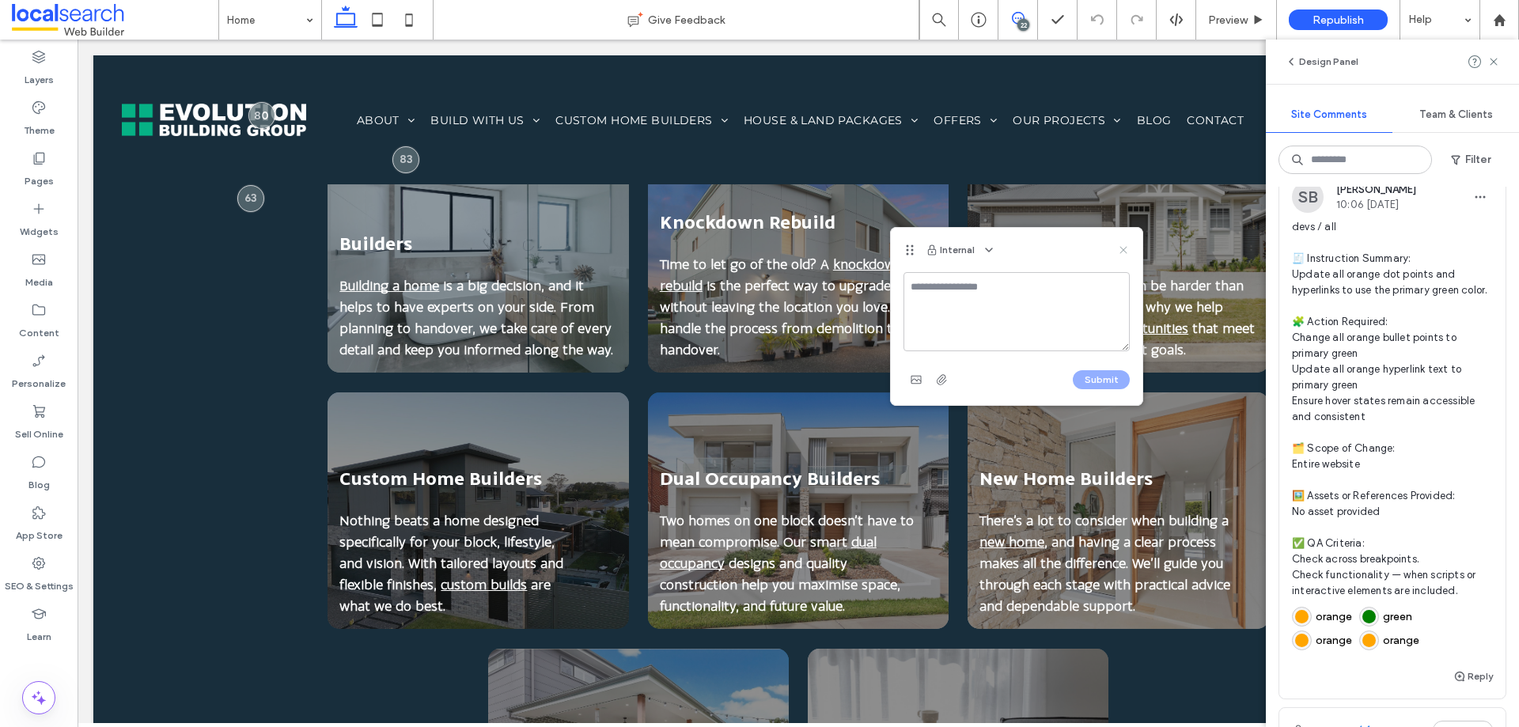
click at [1126, 245] on icon at bounding box center [1123, 250] width 13 height 13
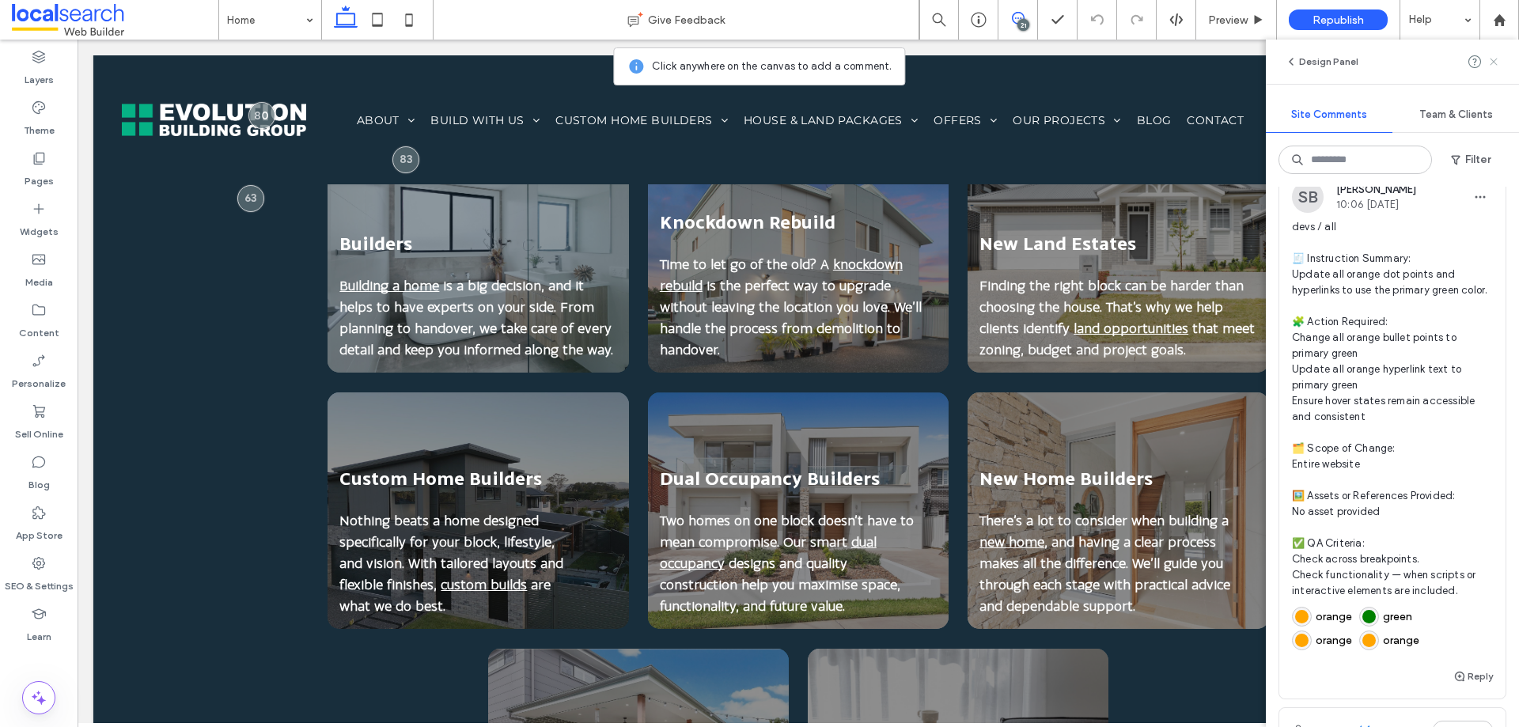
click at [1488, 57] on icon at bounding box center [1493, 61] width 13 height 13
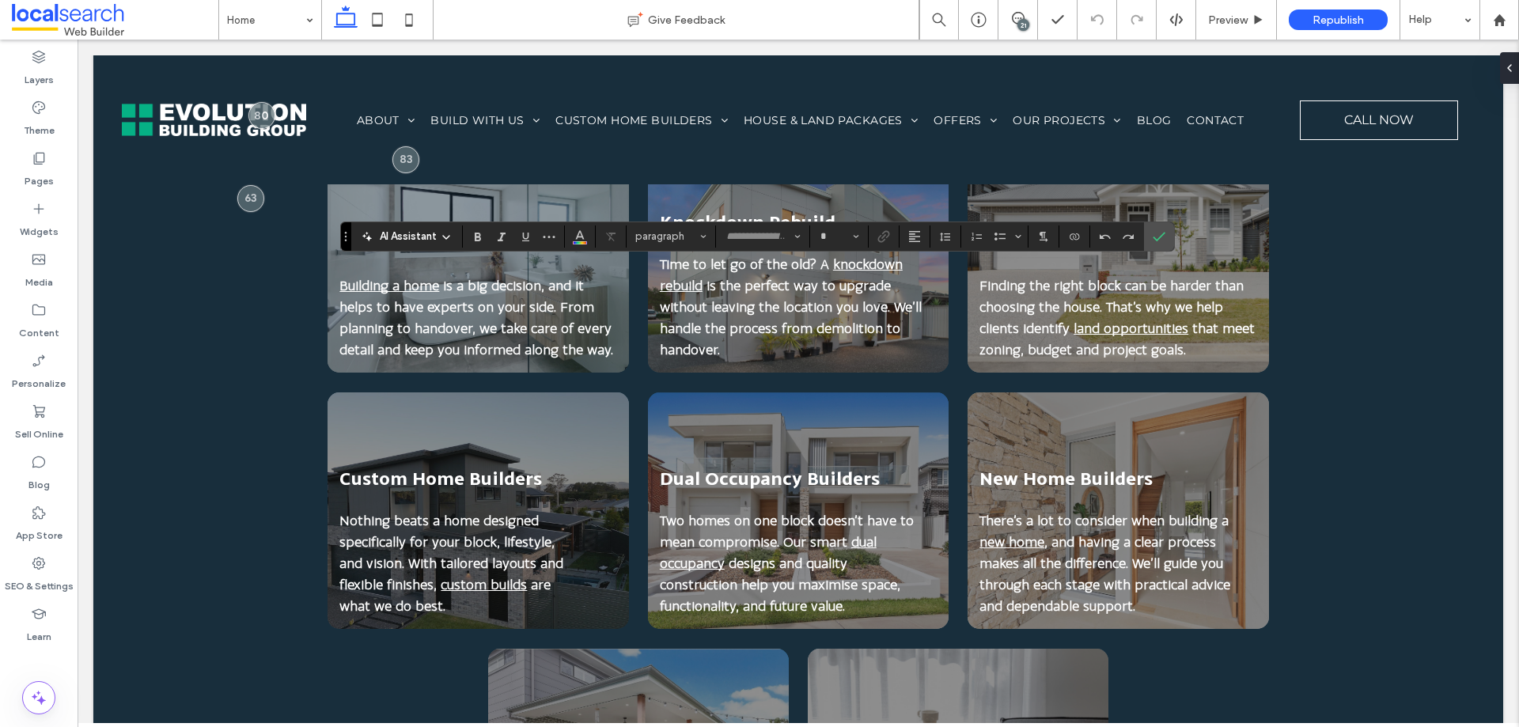
type input "*******"
type input "**"
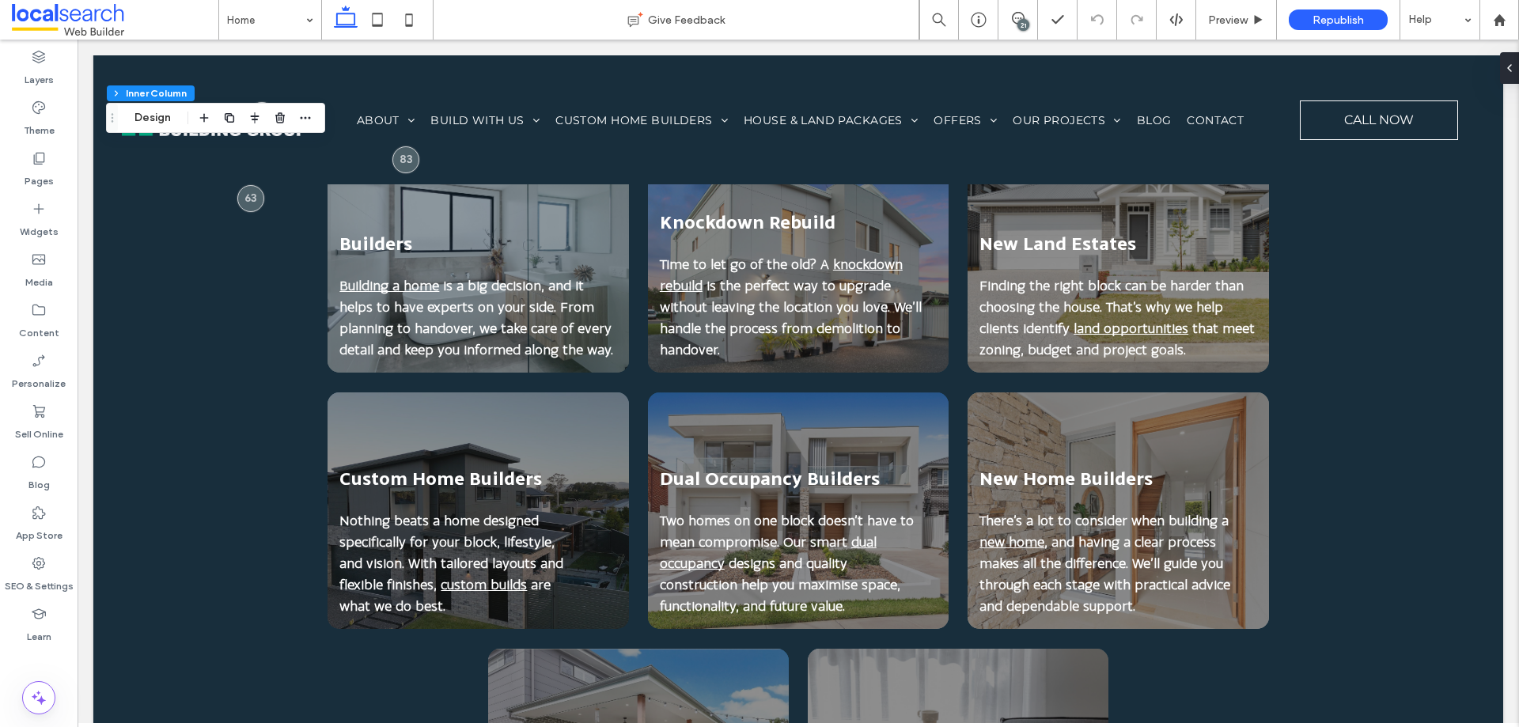
click at [1022, 21] on div "21" at bounding box center [1024, 25] width 12 height 12
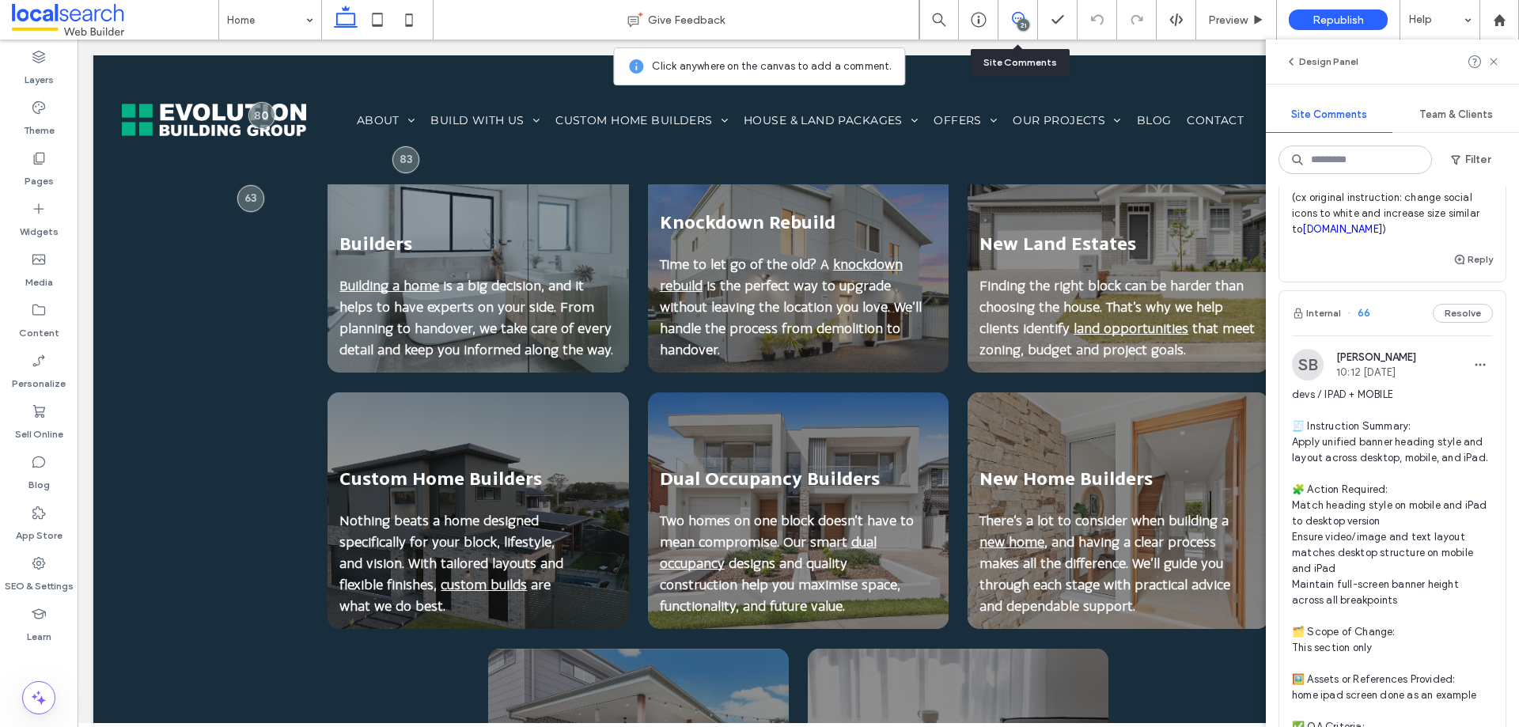
scroll to position [9969, 0]
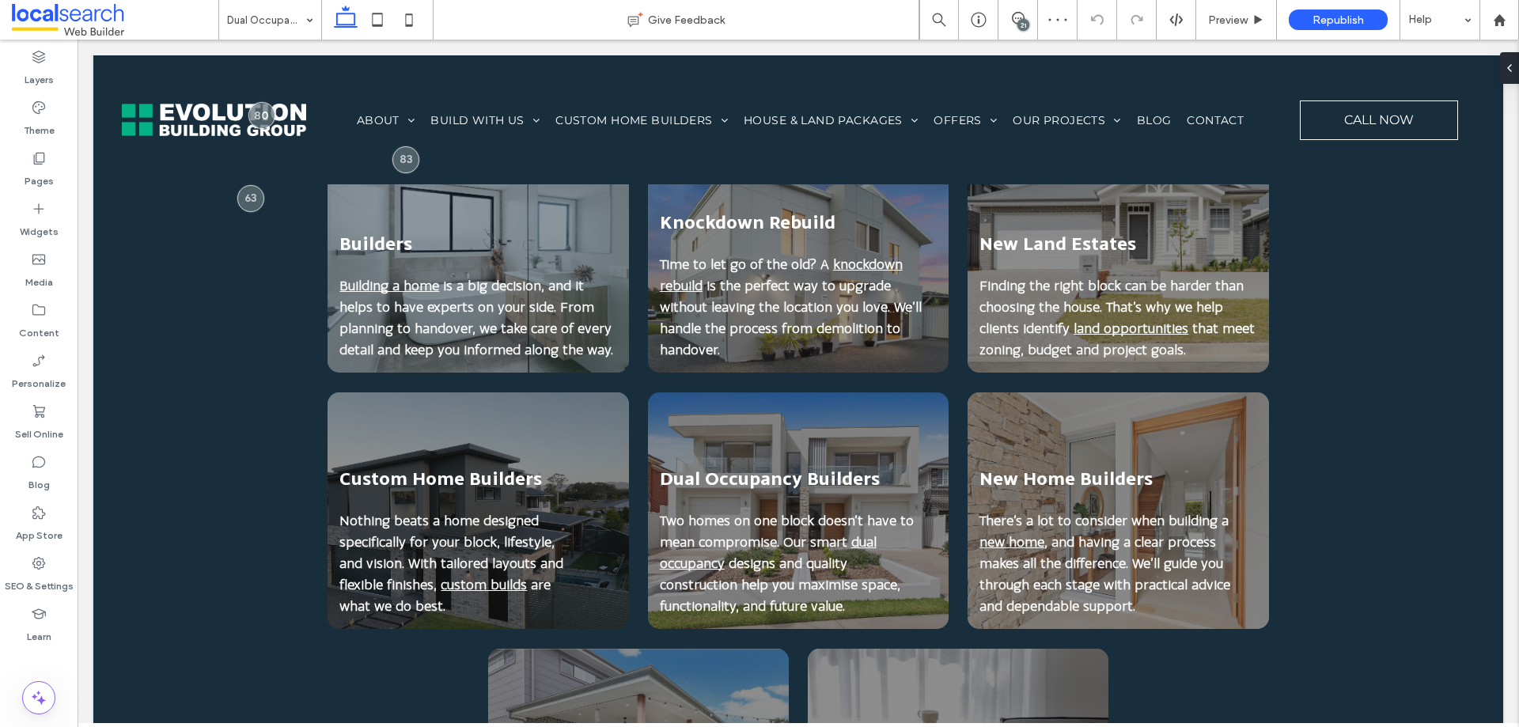
click at [1018, 23] on div "21" at bounding box center [1024, 25] width 12 height 12
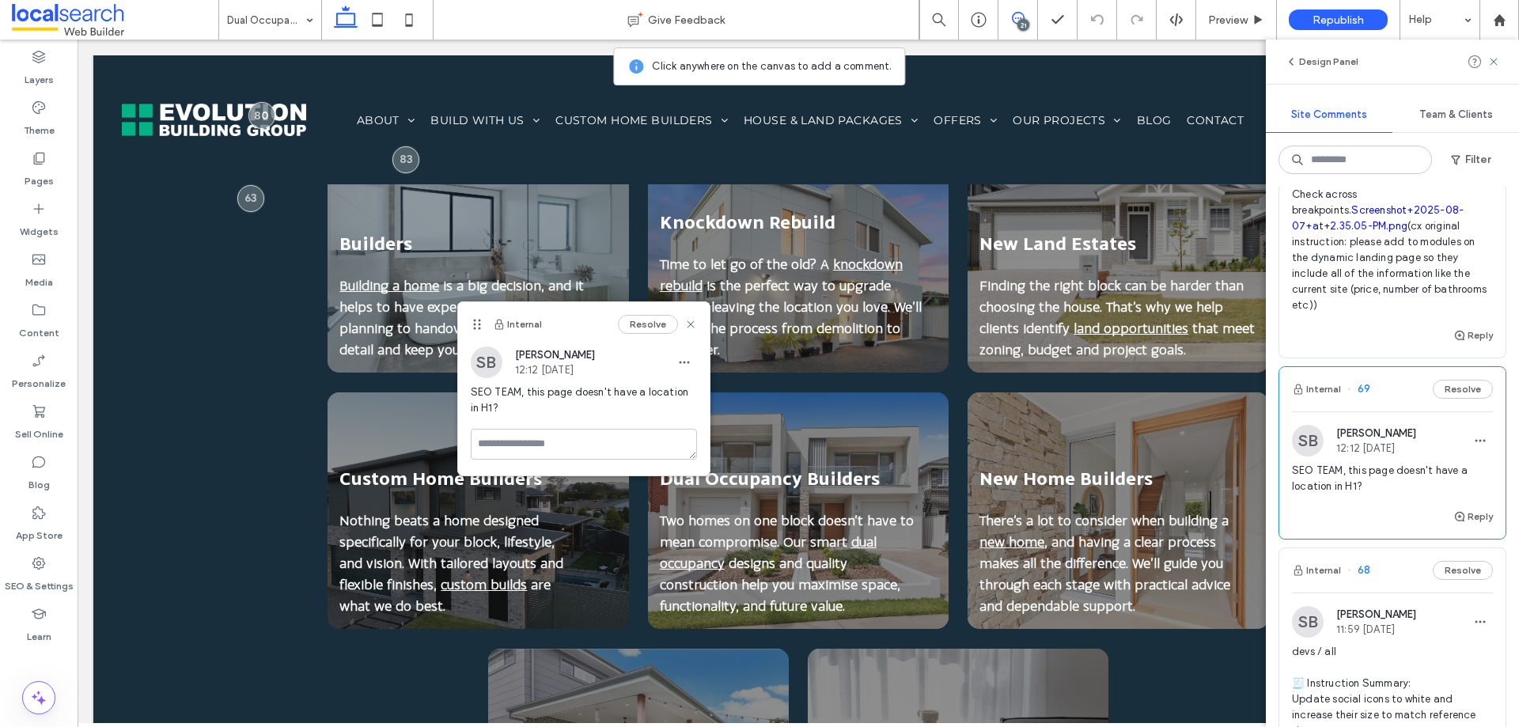
scroll to position [9178, 0]
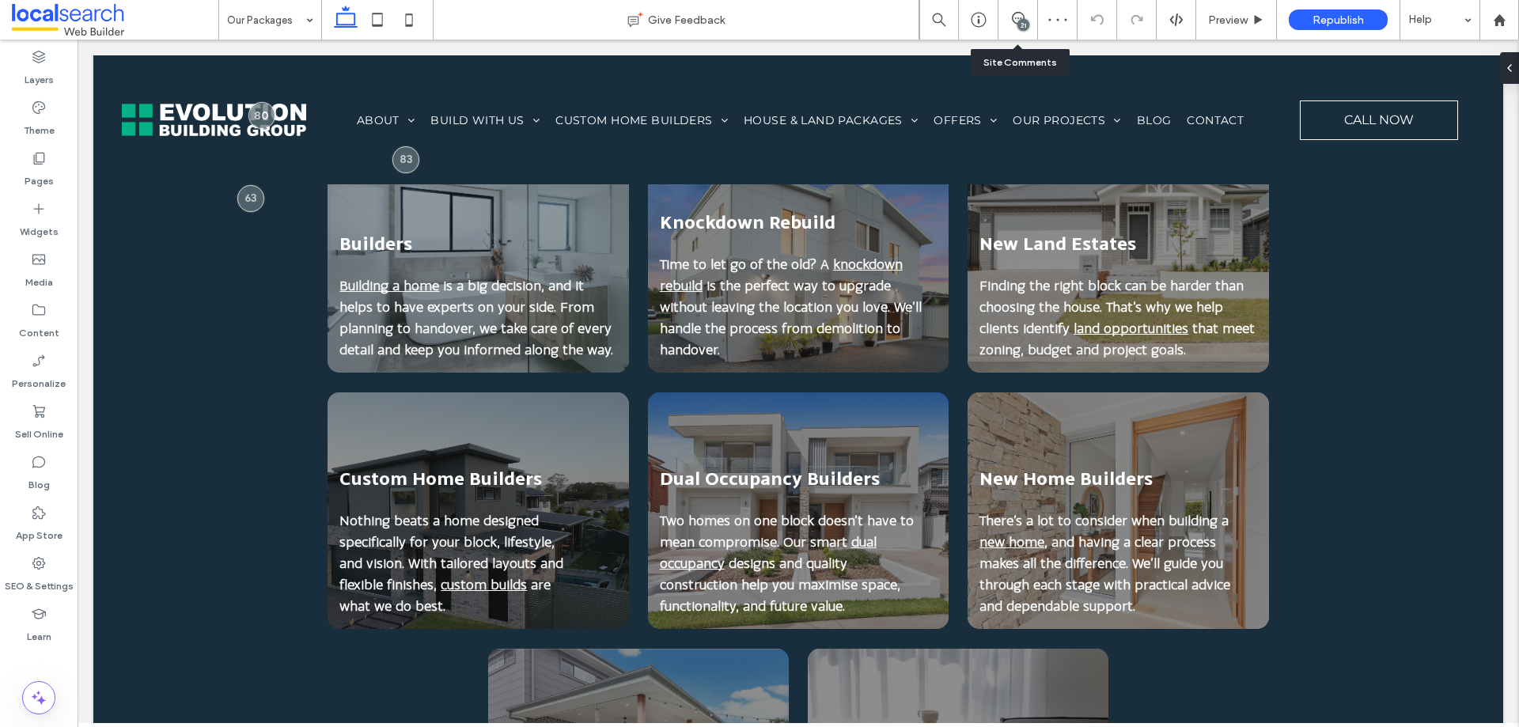
click at [1016, 25] on div "21" at bounding box center [1018, 20] width 39 height 16
click at [1029, 13] on span at bounding box center [1018, 18] width 39 height 13
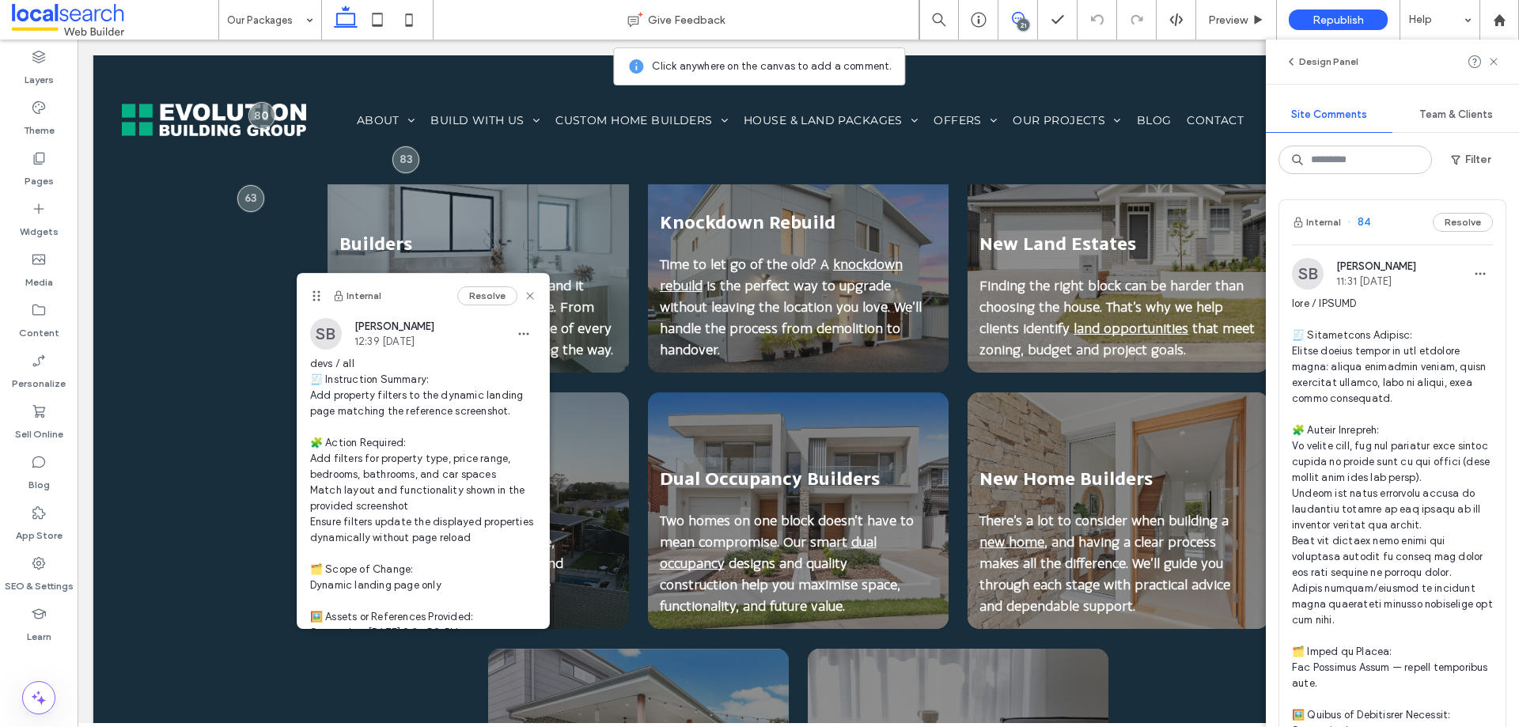
scroll to position [475, 0]
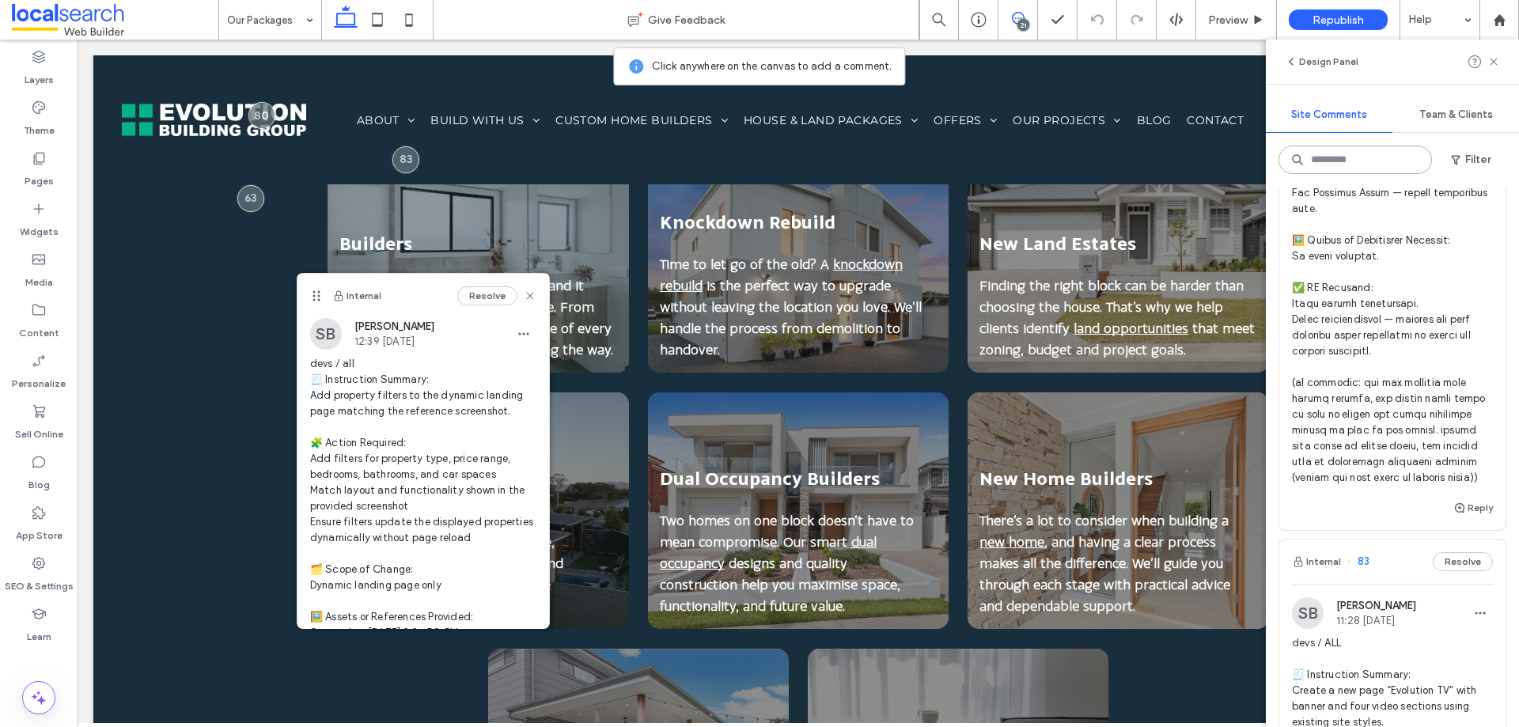
click at [1392, 160] on input at bounding box center [1355, 160] width 153 height 28
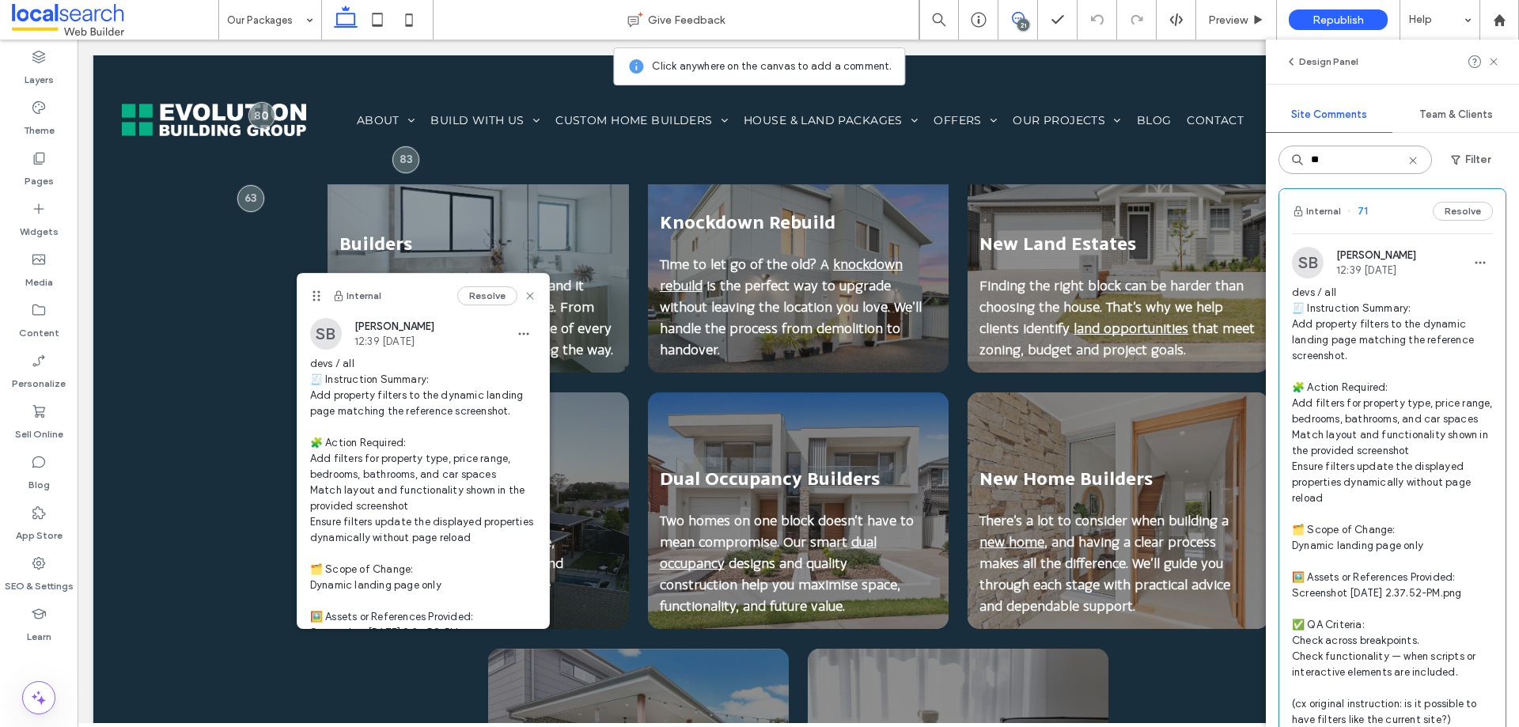
scroll to position [0, 0]
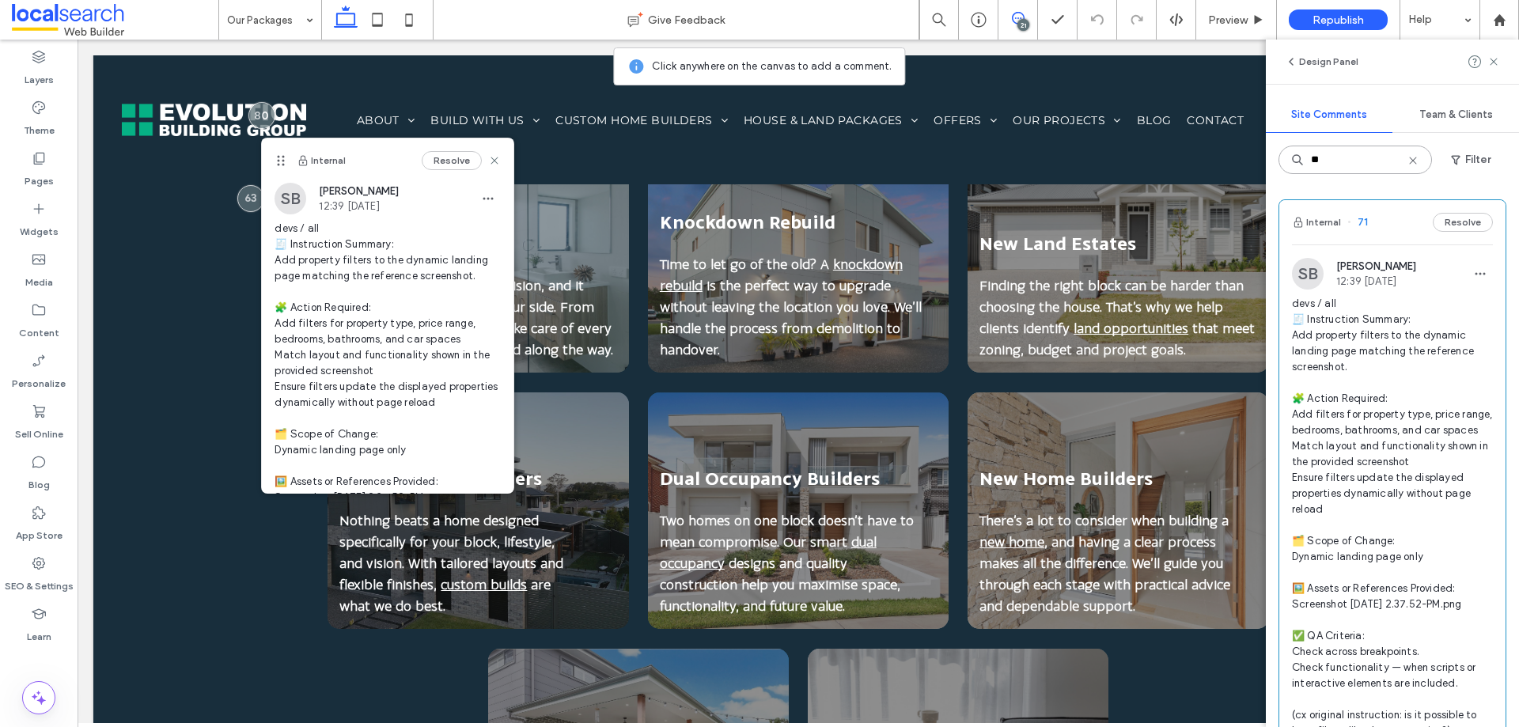
click at [1364, 163] on input "**" at bounding box center [1355, 160] width 153 height 28
type input "*"
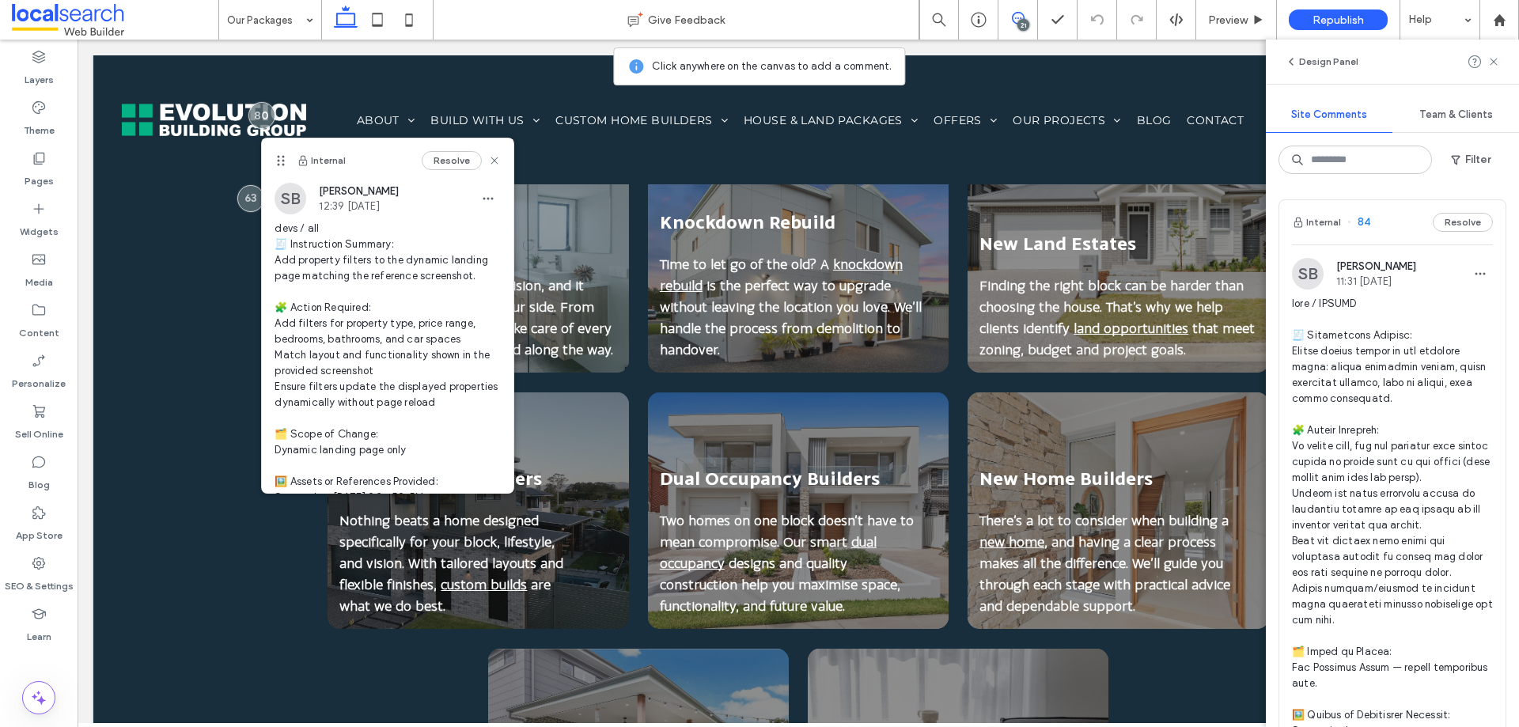
click at [59, 695] on div at bounding box center [39, 697] width 78 height 33
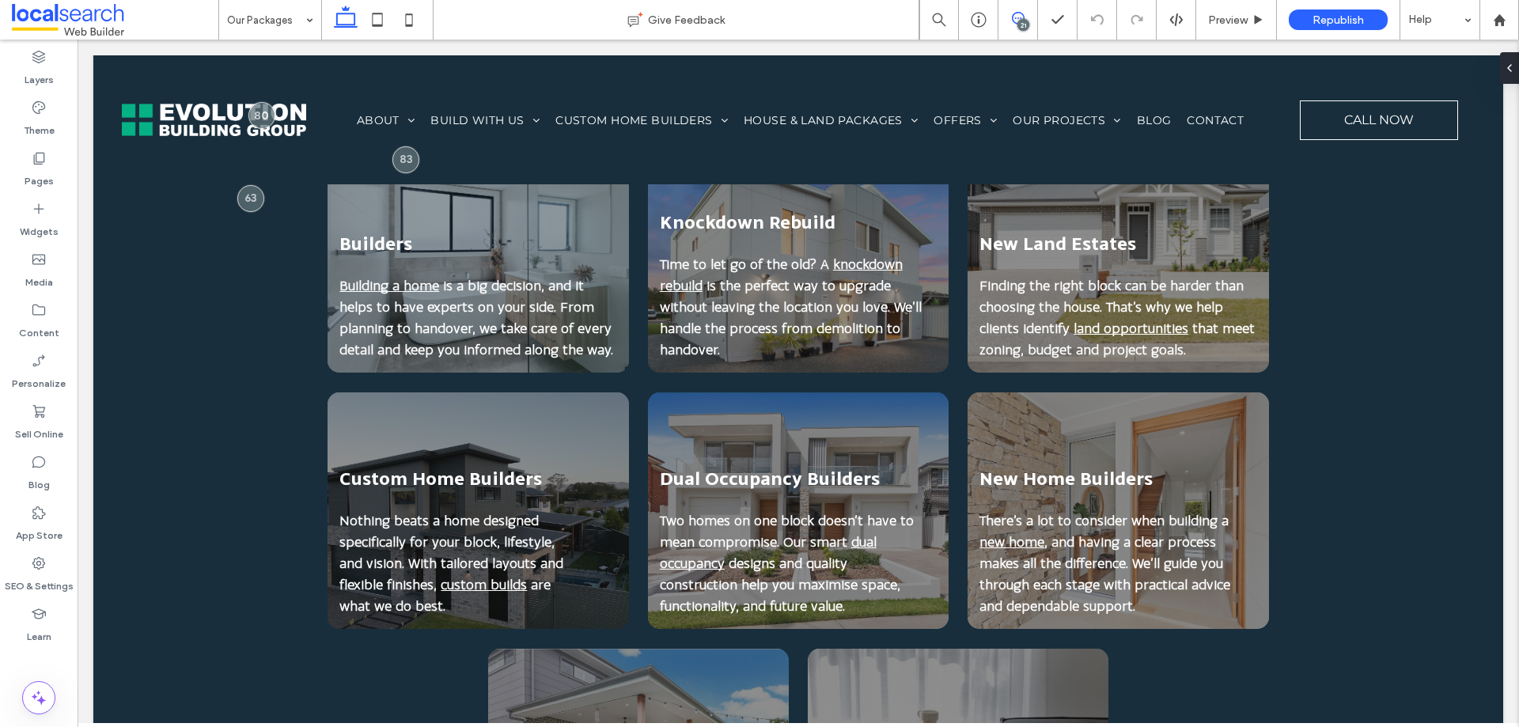
click at [1027, 15] on span at bounding box center [1018, 18] width 39 height 13
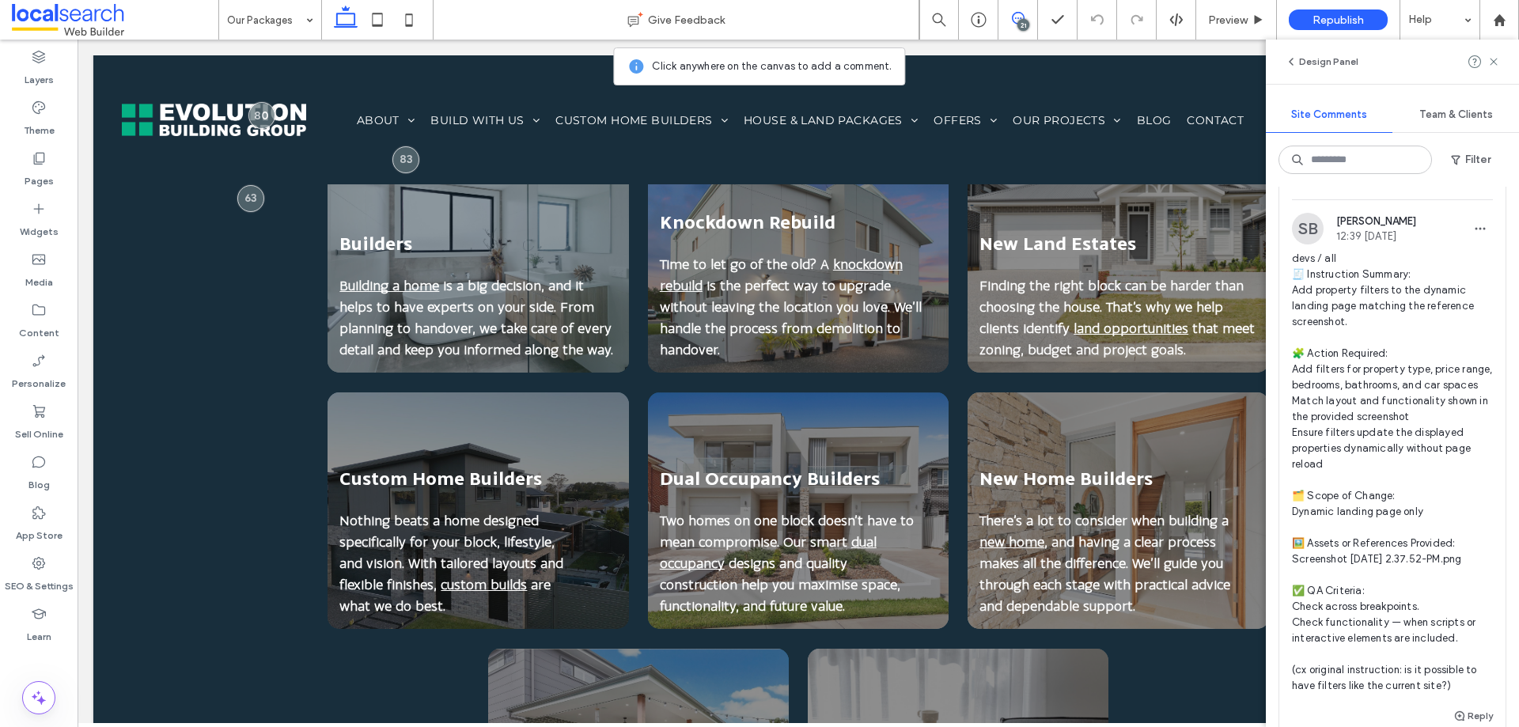
scroll to position [8150, 0]
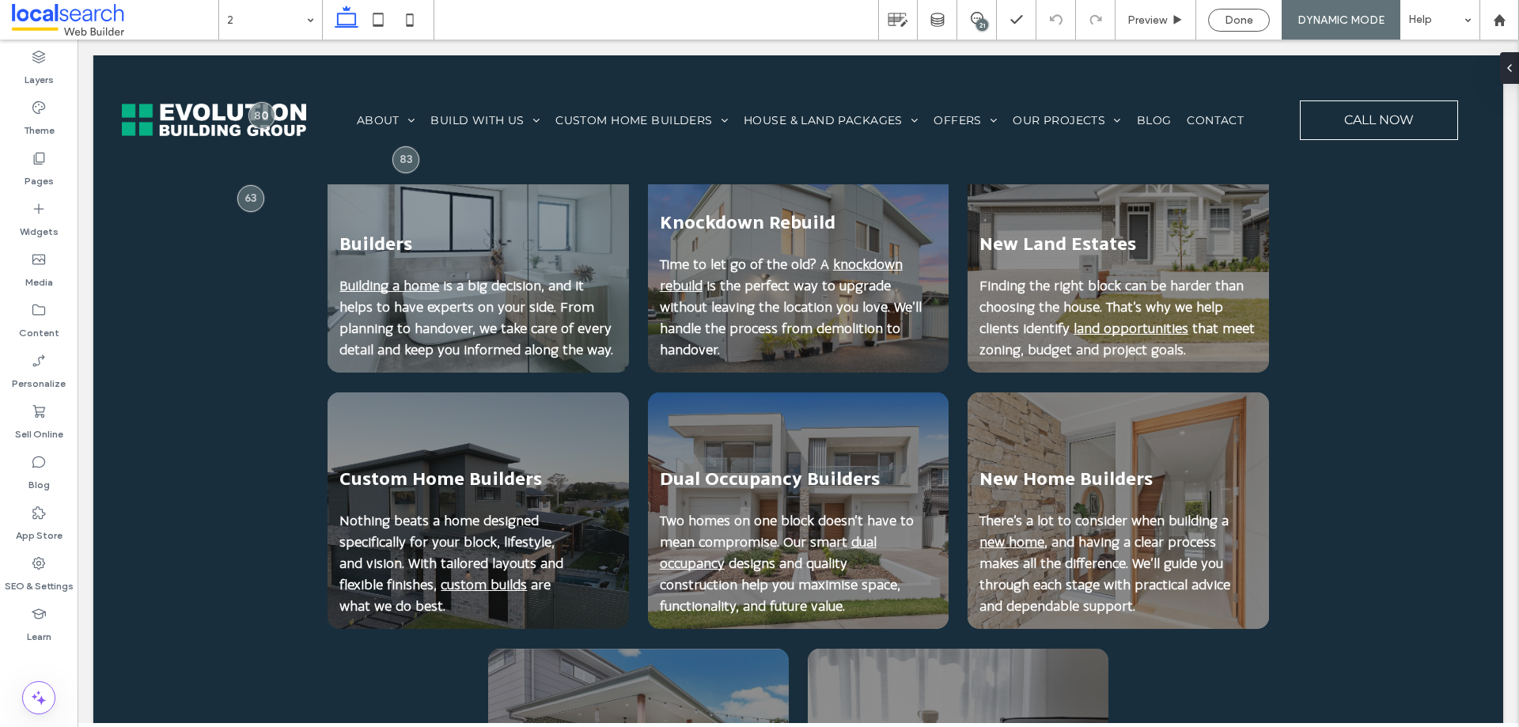
click at [986, 21] on div "21" at bounding box center [982, 25] width 12 height 12
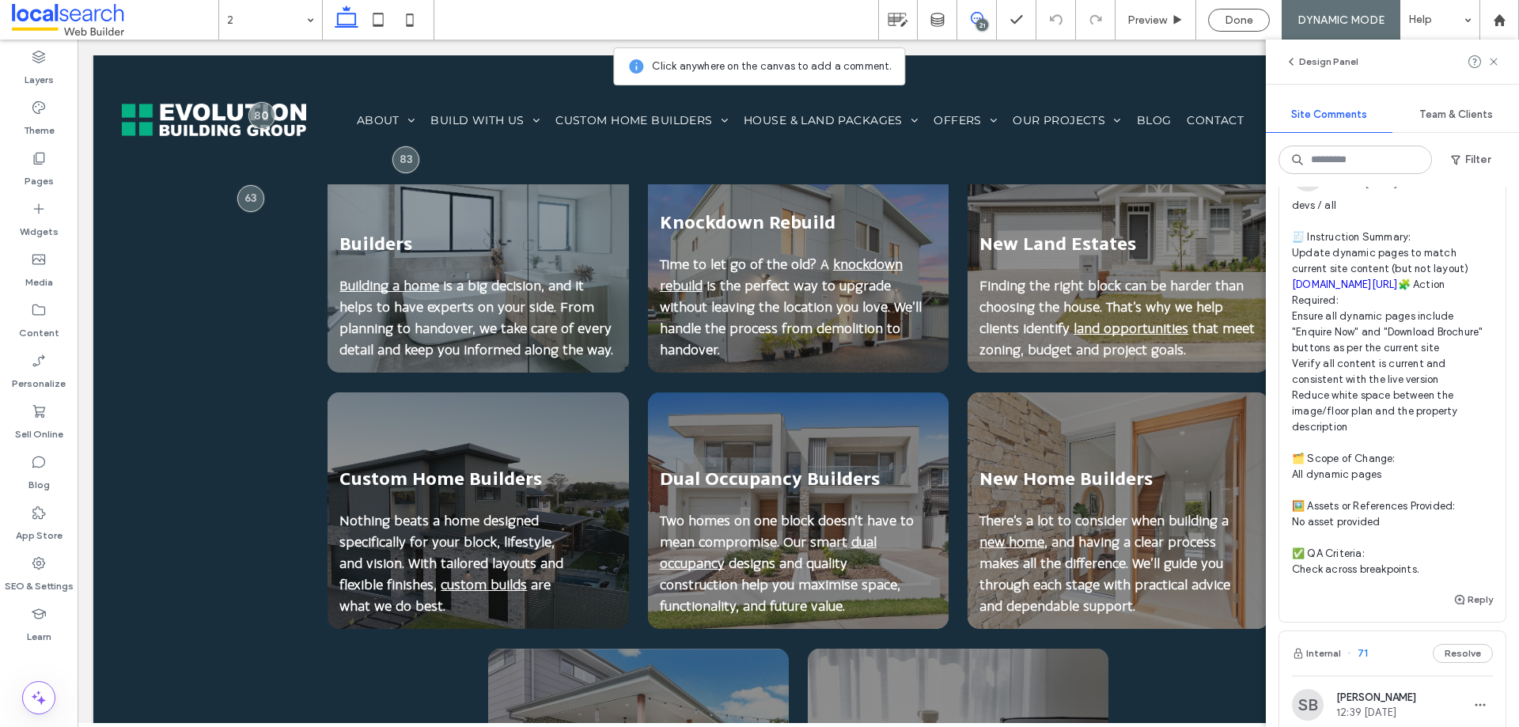
scroll to position [7675, 0]
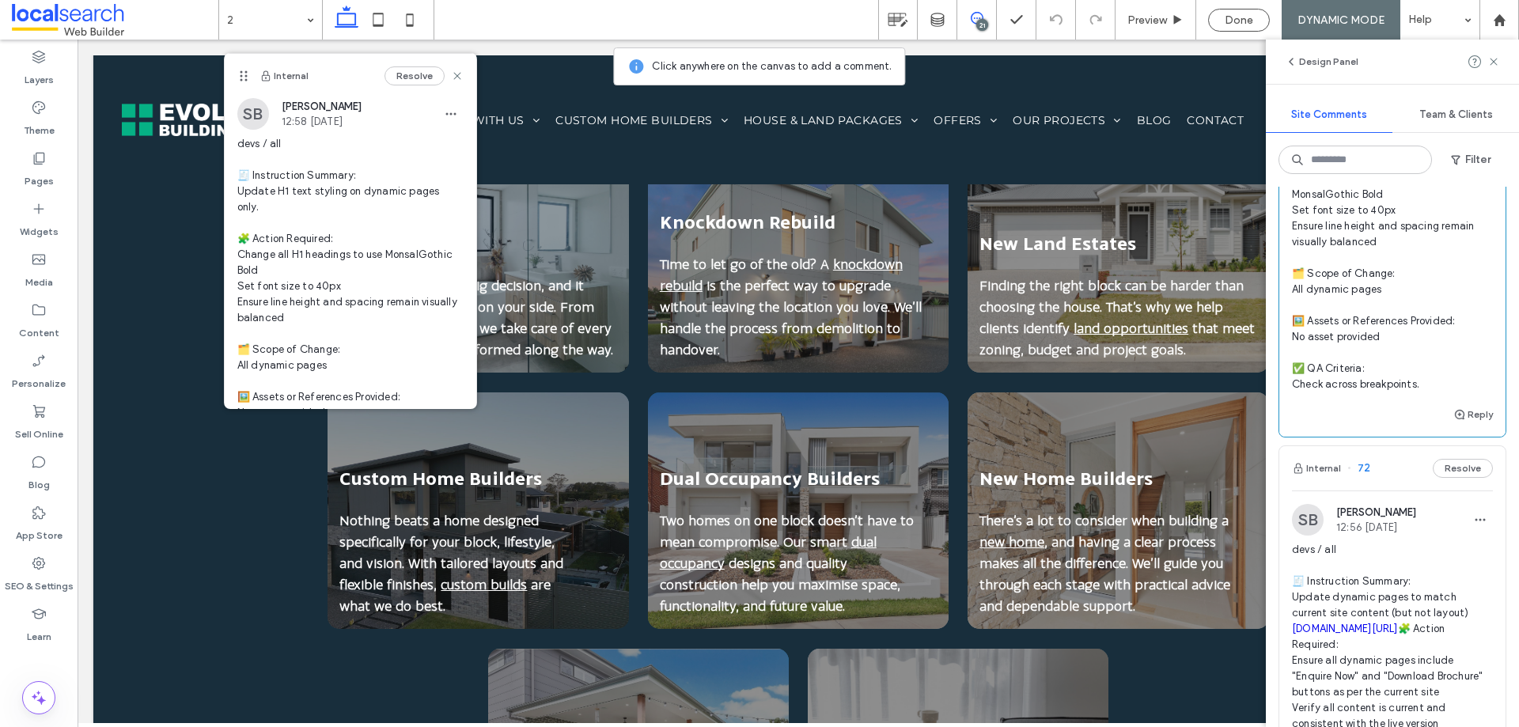
scroll to position [7358, 0]
click at [453, 78] on use at bounding box center [456, 75] width 7 height 7
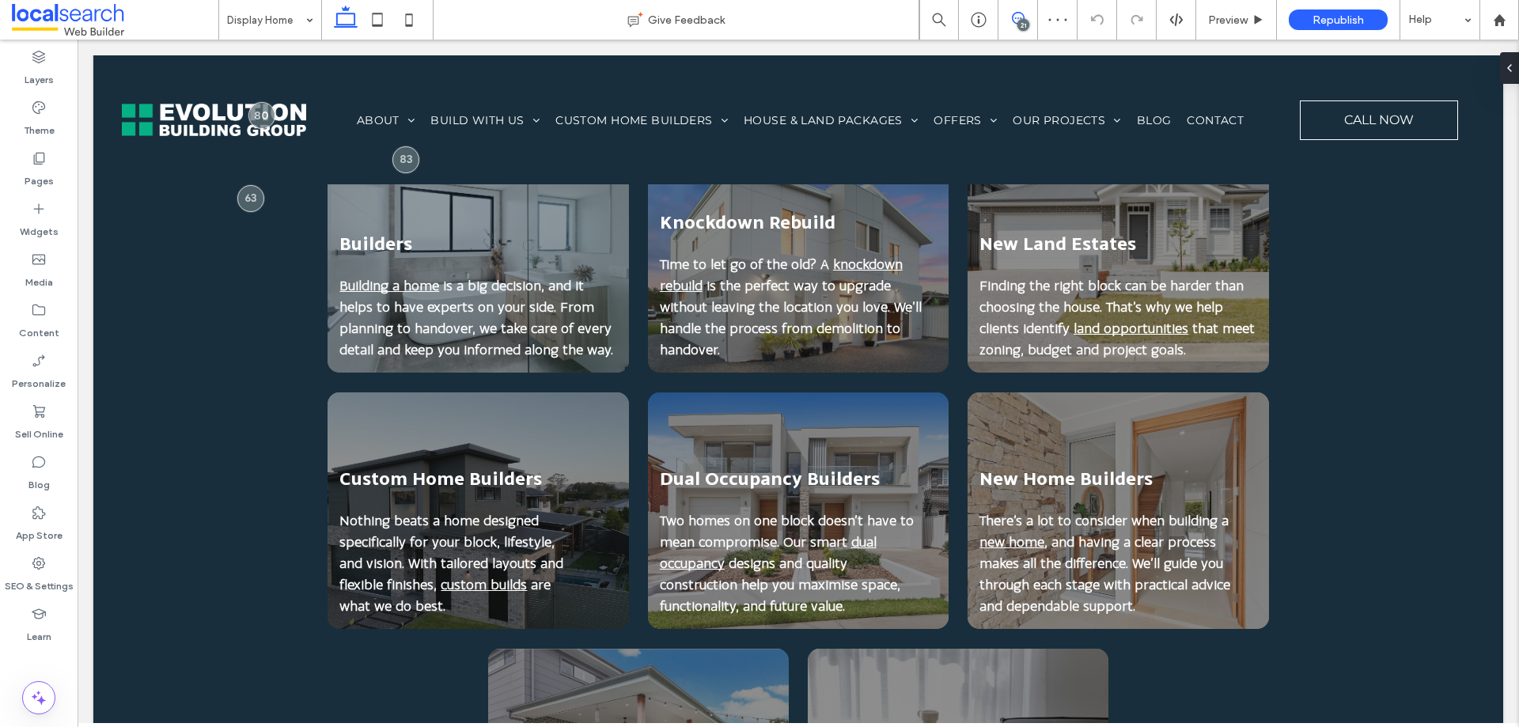
click at [1014, 22] on use at bounding box center [1018, 18] width 13 height 13
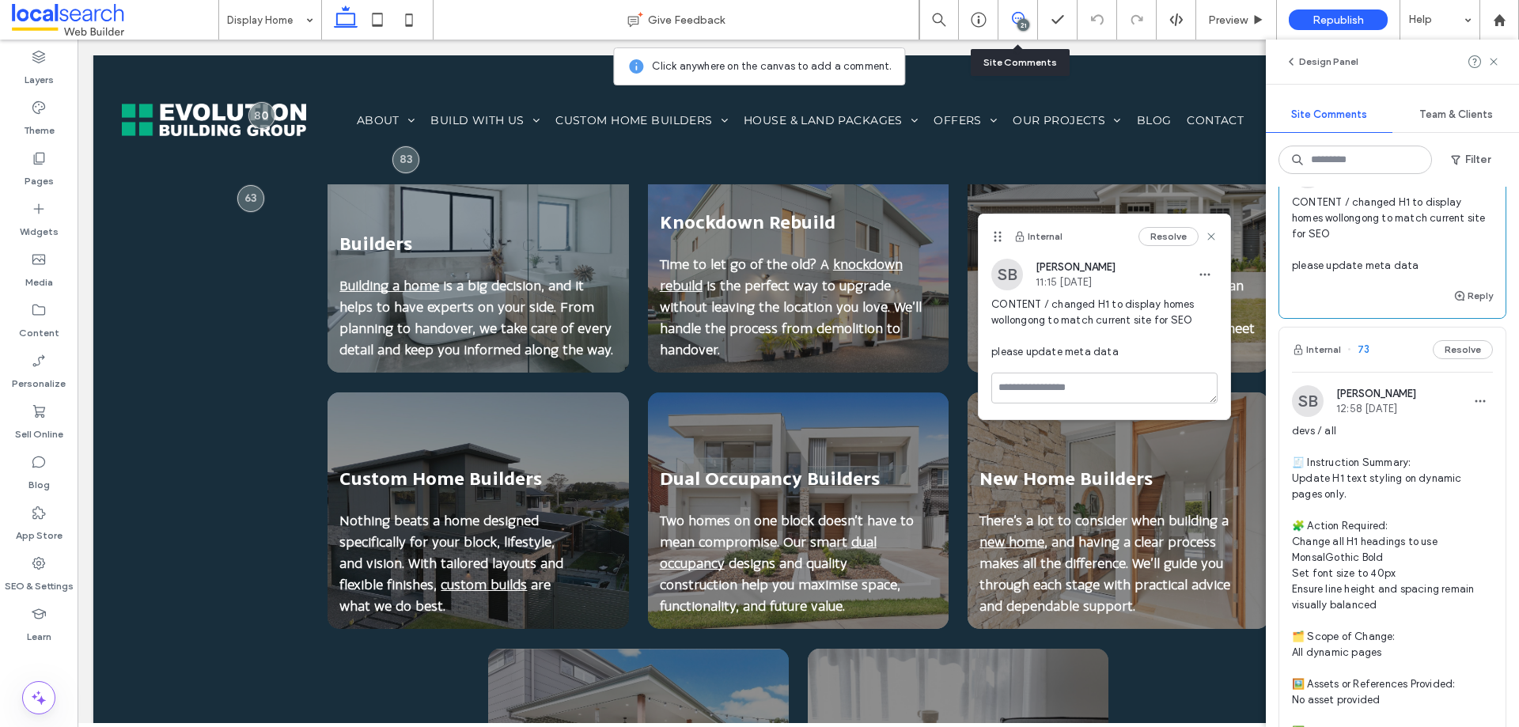
scroll to position [6804, 0]
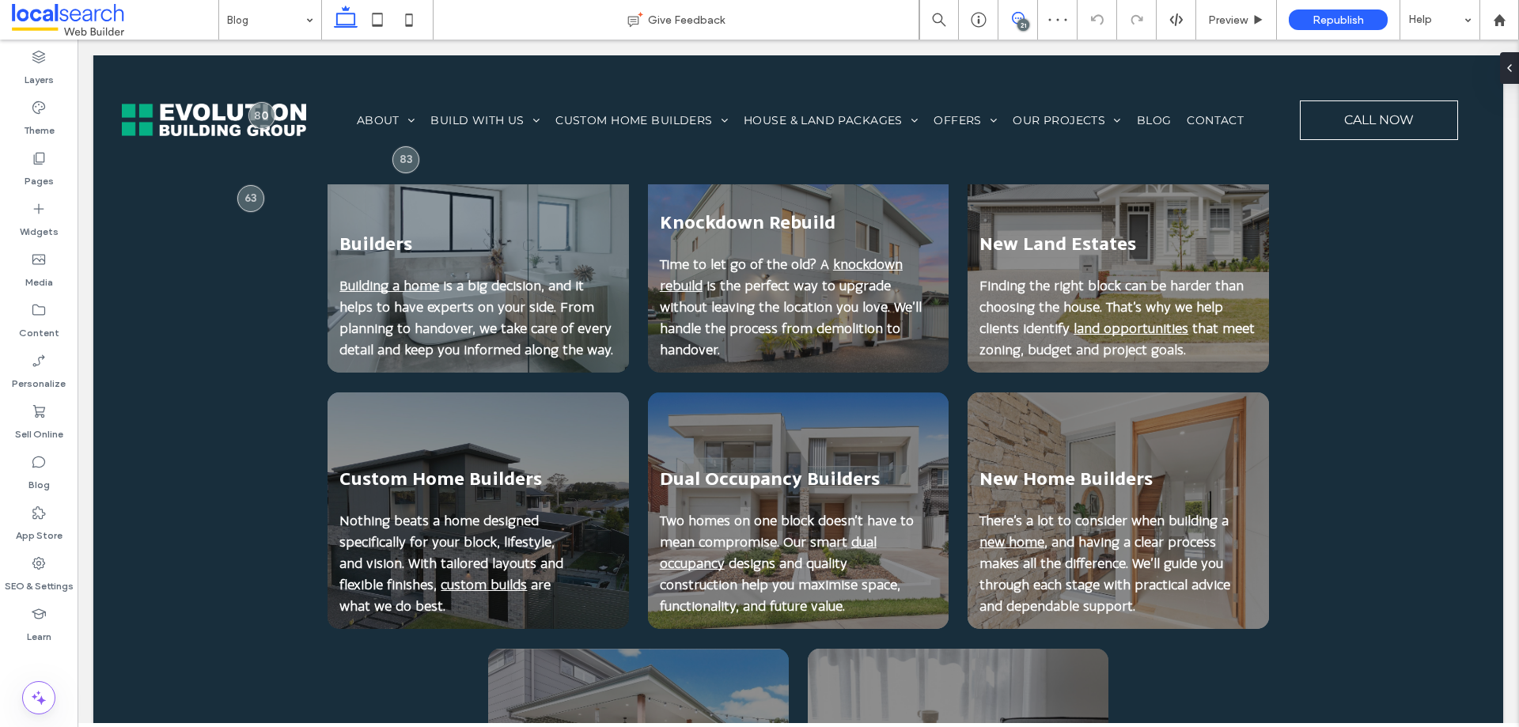
click at [1017, 15] on icon at bounding box center [1018, 18] width 13 height 13
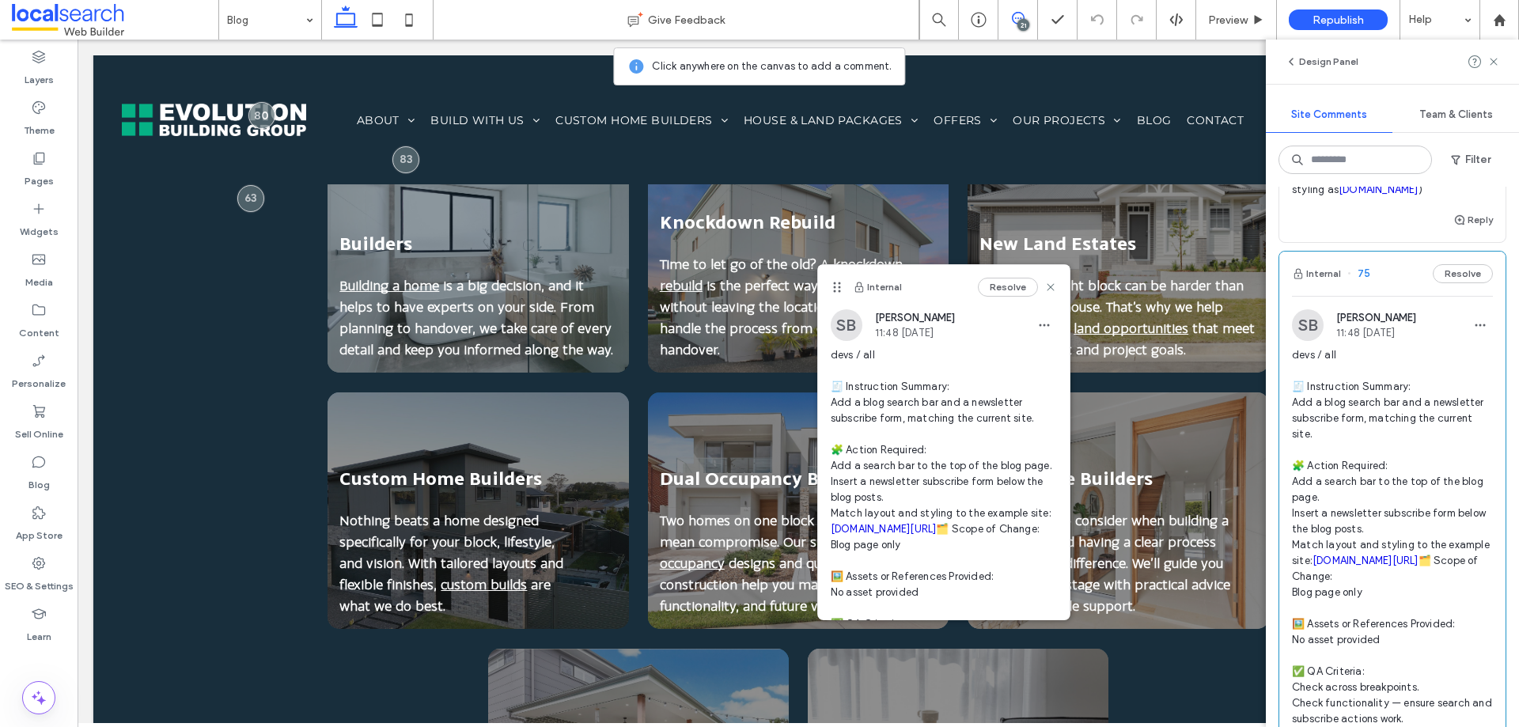
scroll to position [6251, 0]
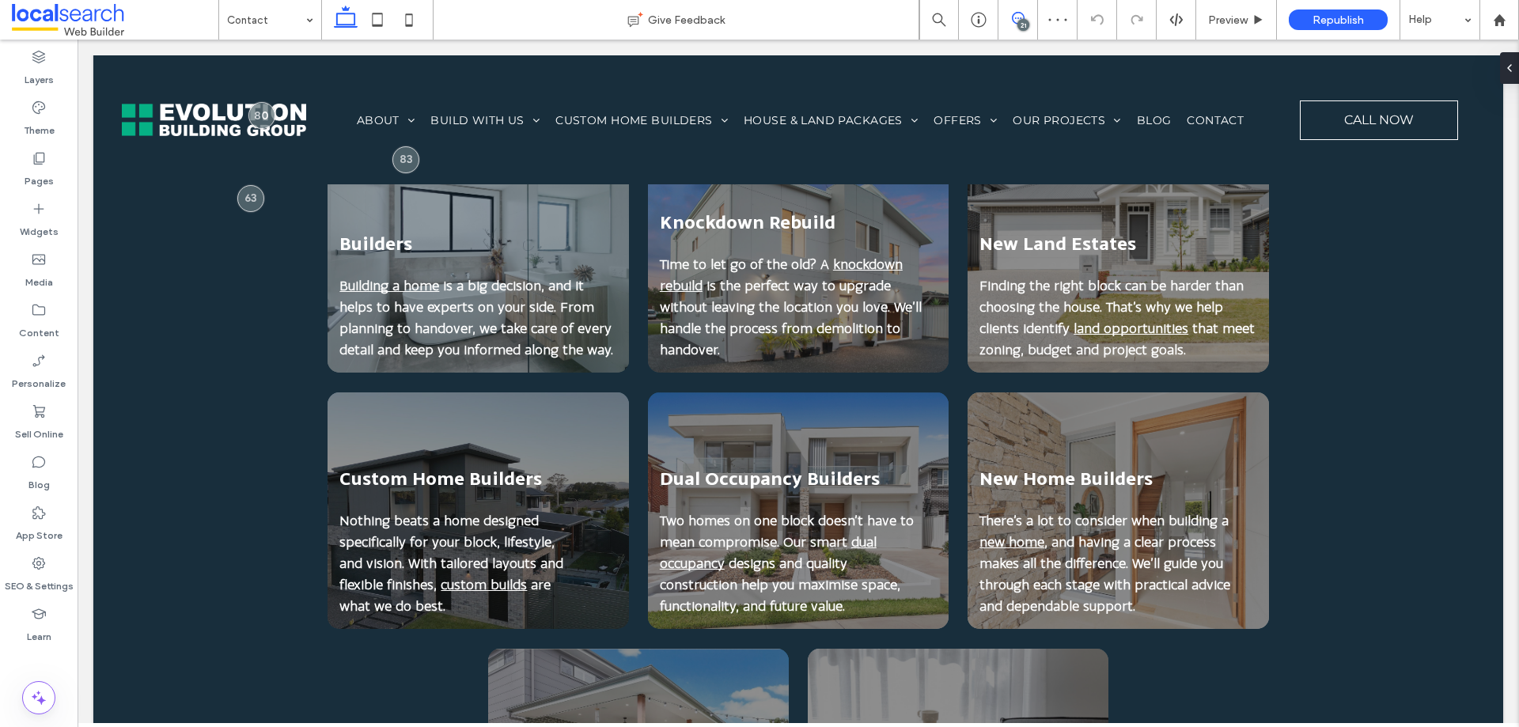
click at [1014, 21] on use at bounding box center [1018, 18] width 13 height 13
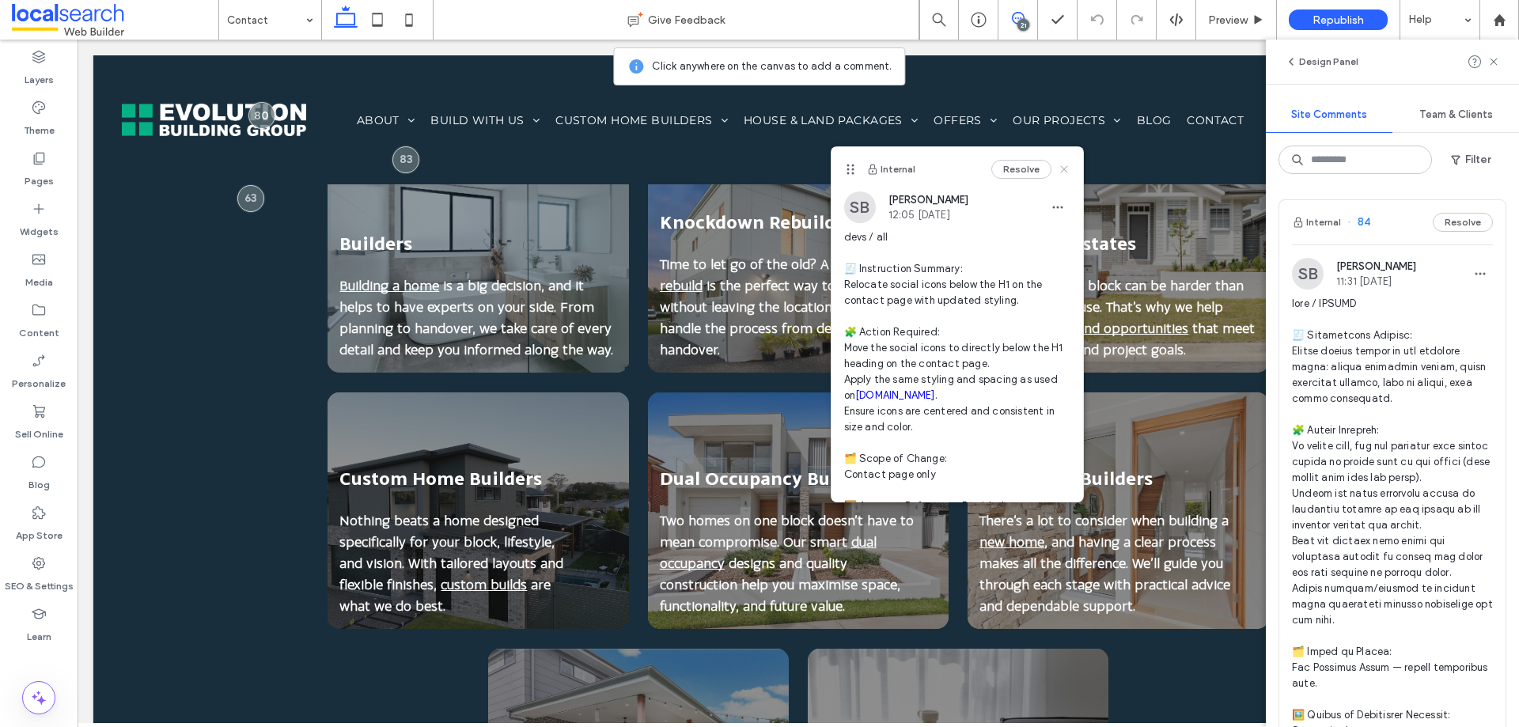
click at [1058, 171] on icon at bounding box center [1064, 169] width 13 height 13
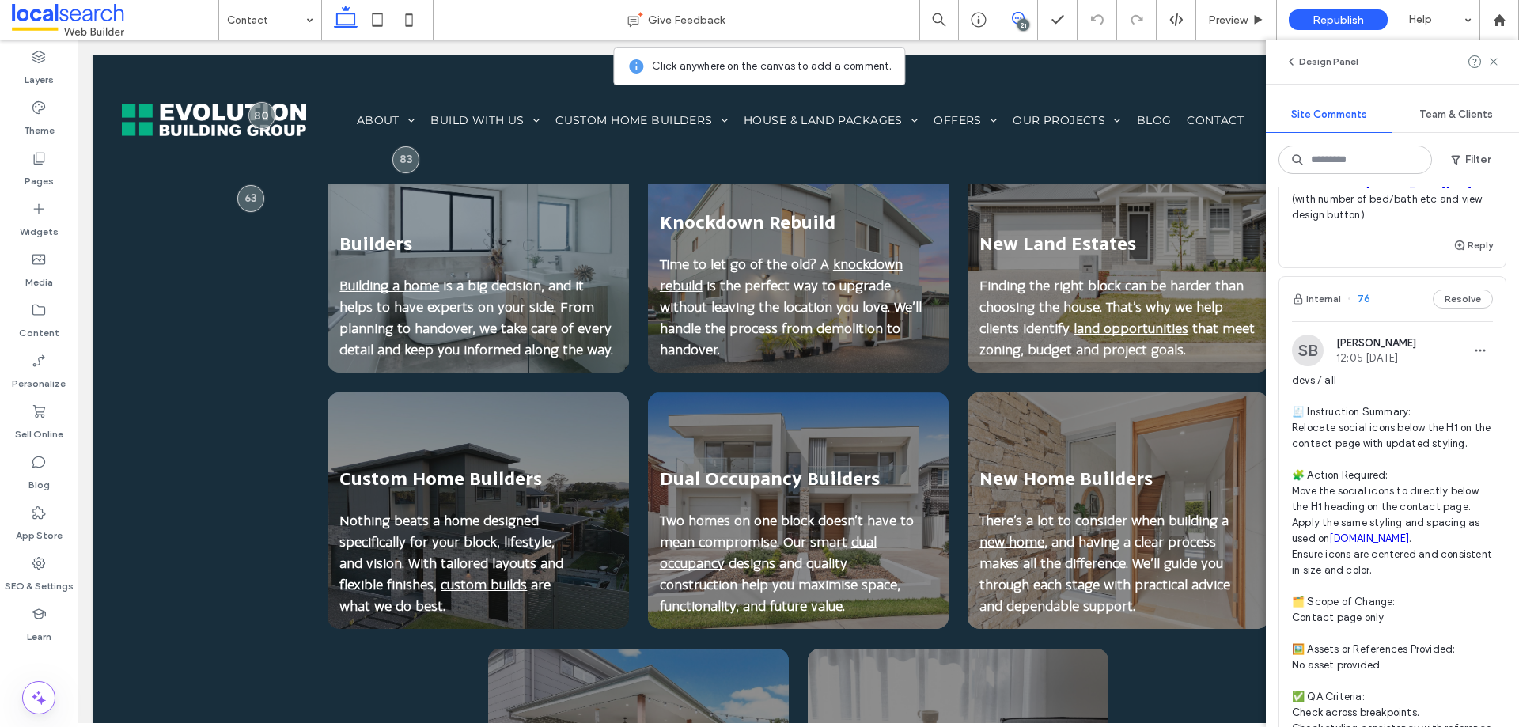
scroll to position [5618, 0]
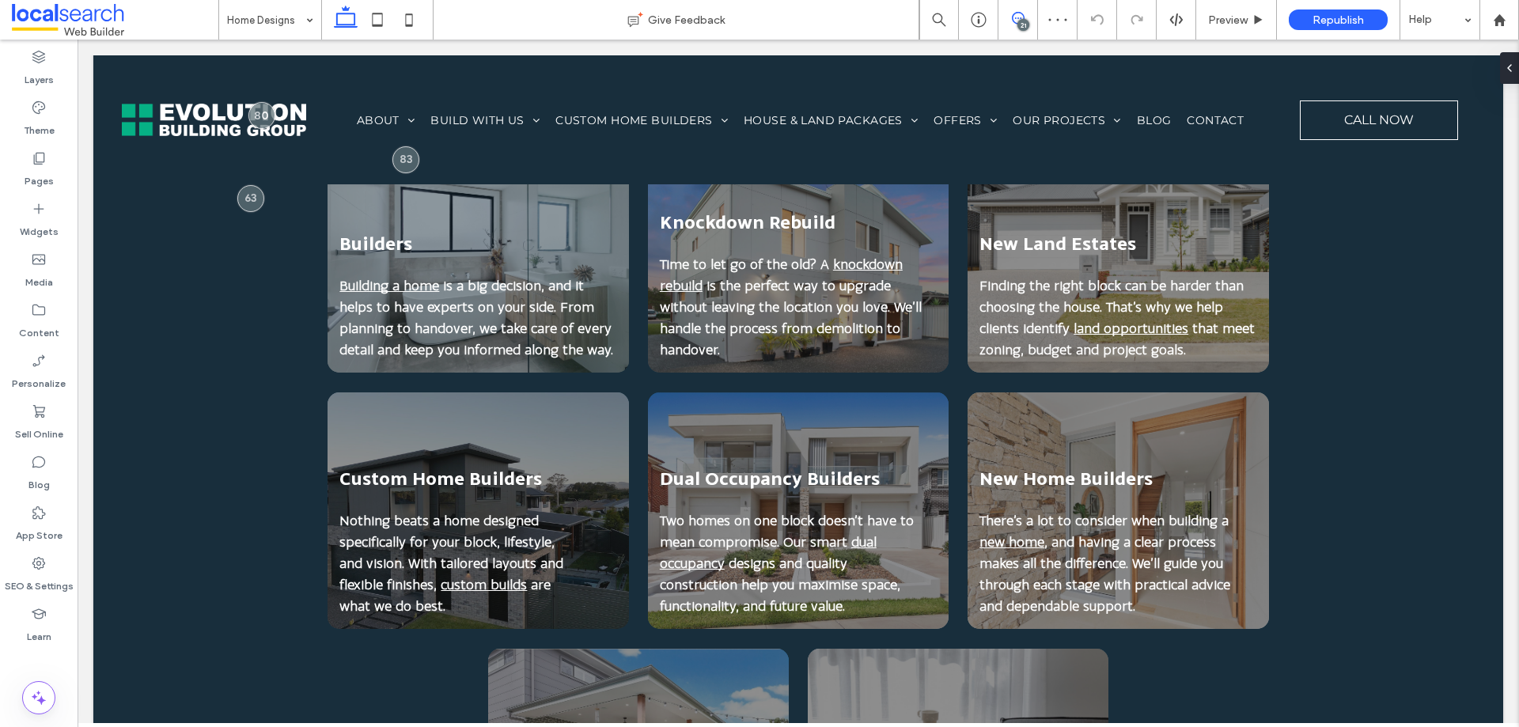
click at [1014, 24] on icon at bounding box center [1018, 18] width 13 height 13
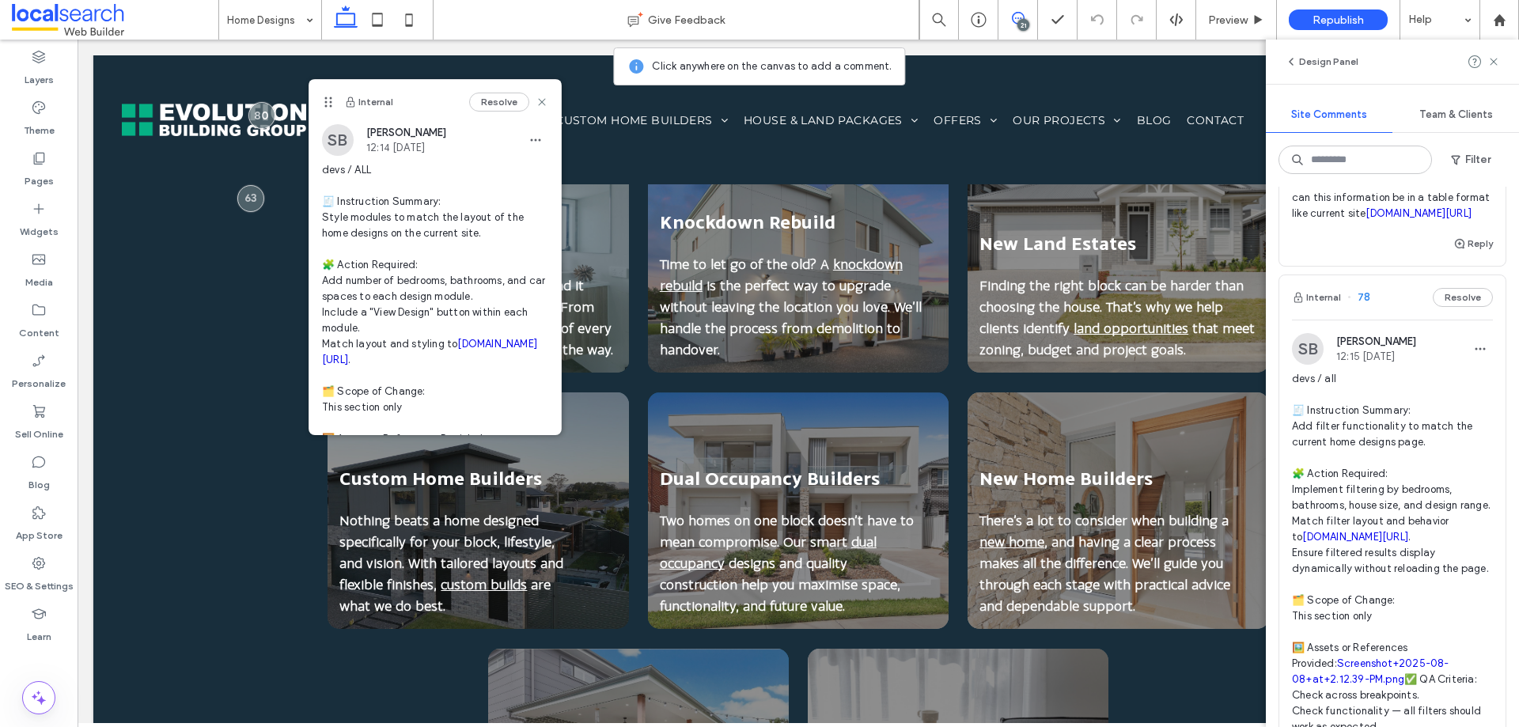
scroll to position [4589, 0]
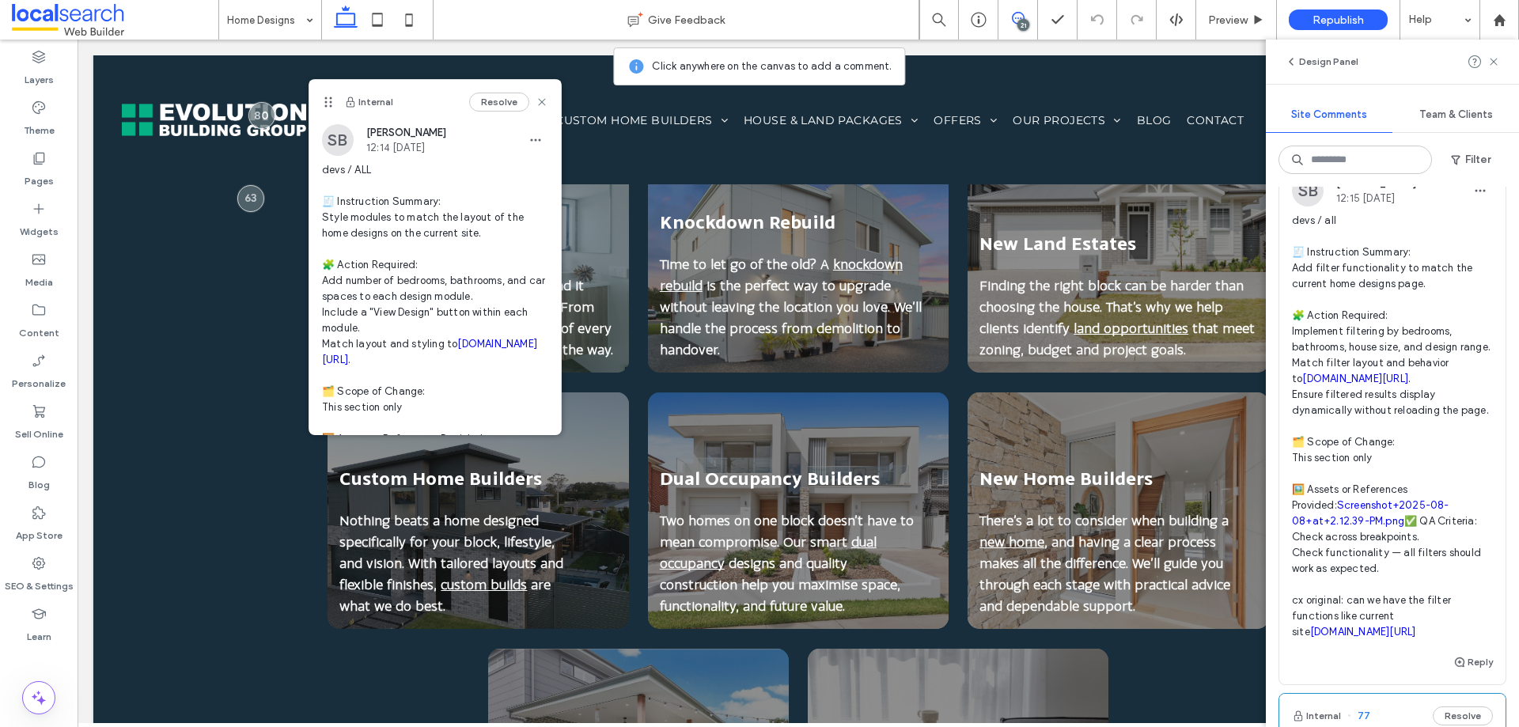
click at [1340, 161] on div "Internal 78 Resolve" at bounding box center [1392, 139] width 226 height 44
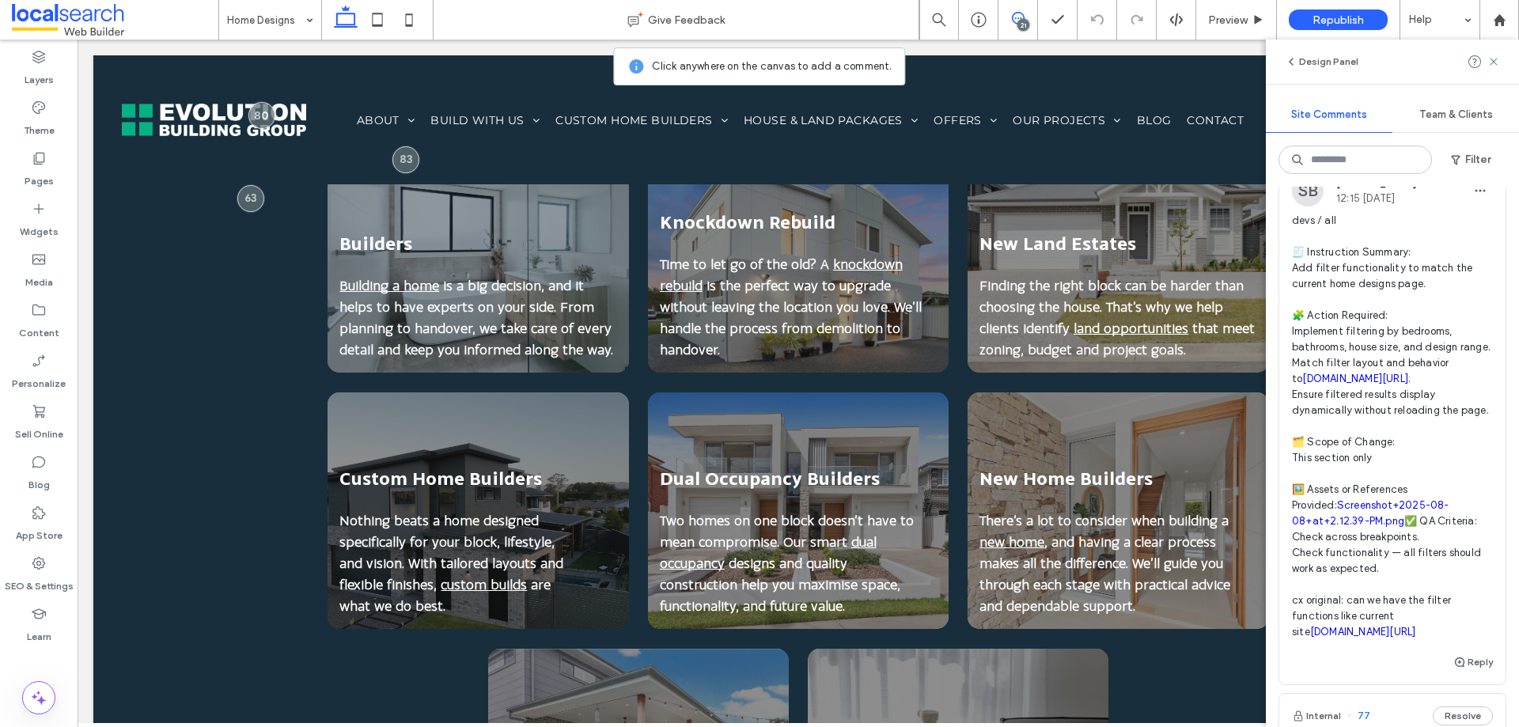
click at [1326, 149] on button "Internal" at bounding box center [1316, 139] width 49 height 19
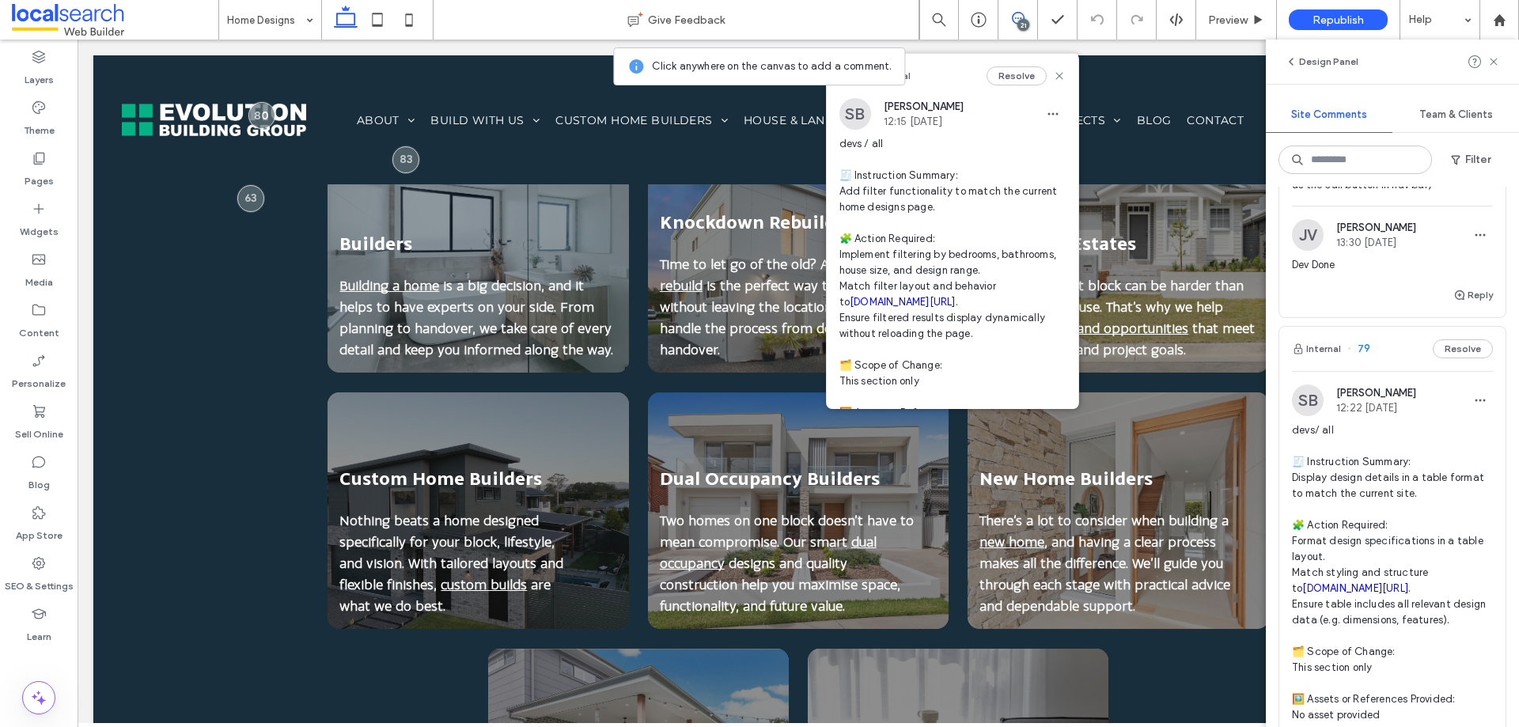
scroll to position [3640, 0]
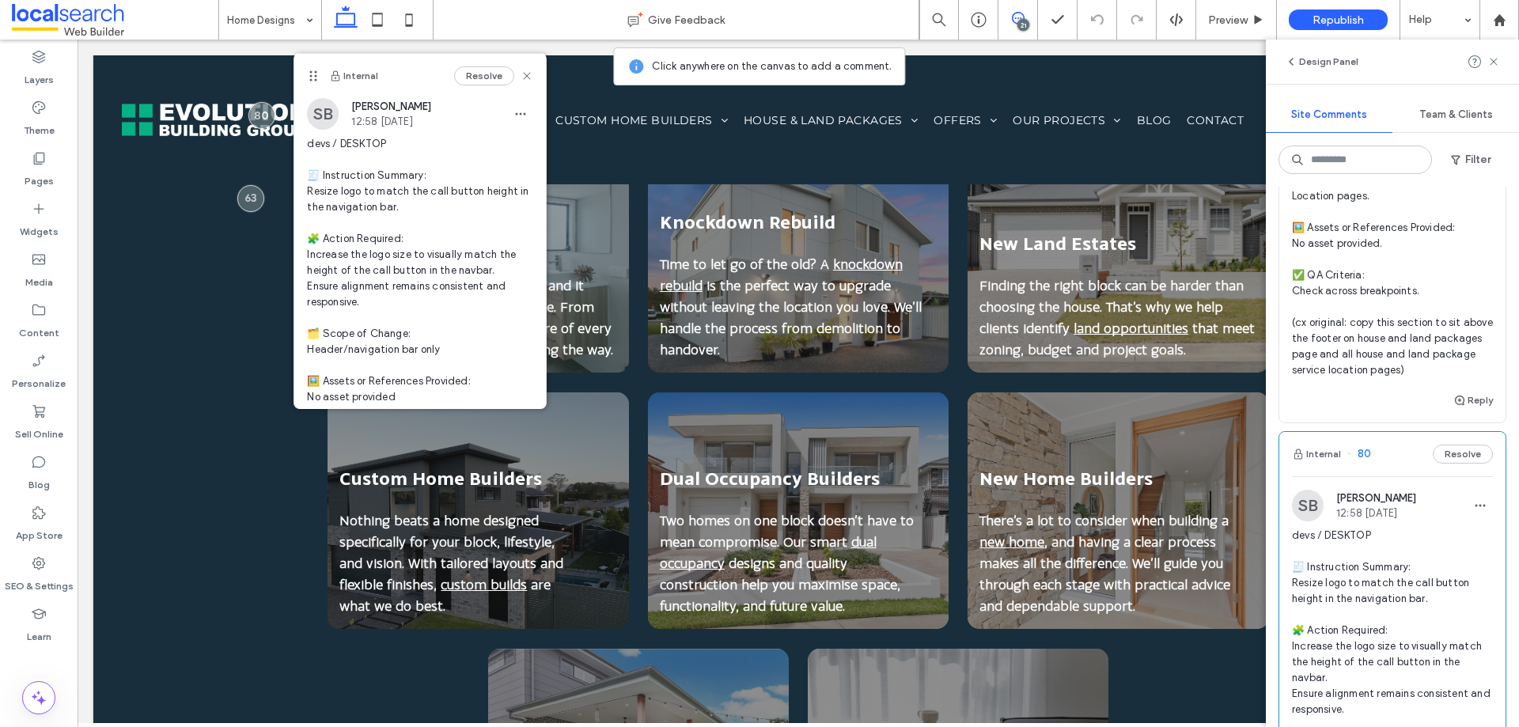
scroll to position [3007, 0]
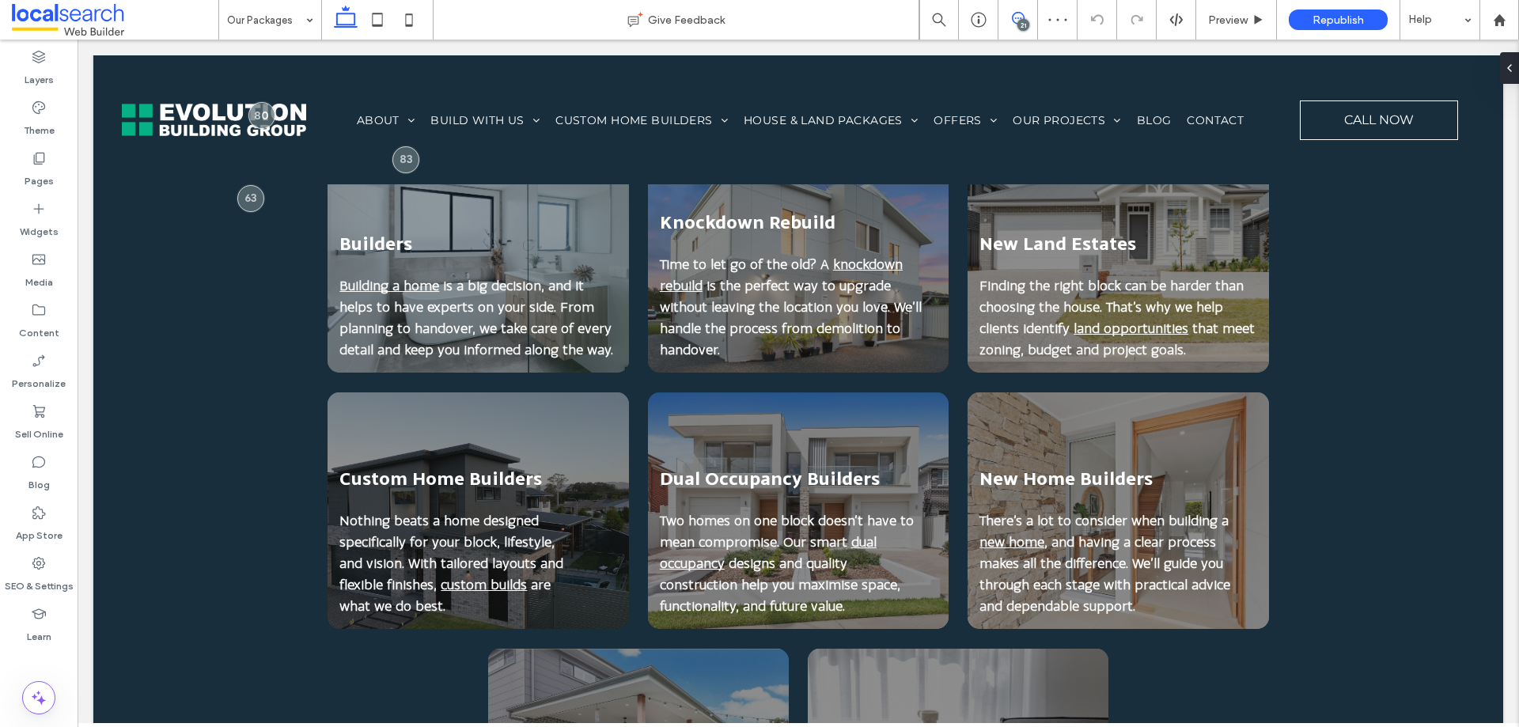
click at [1029, 21] on span at bounding box center [1018, 18] width 39 height 13
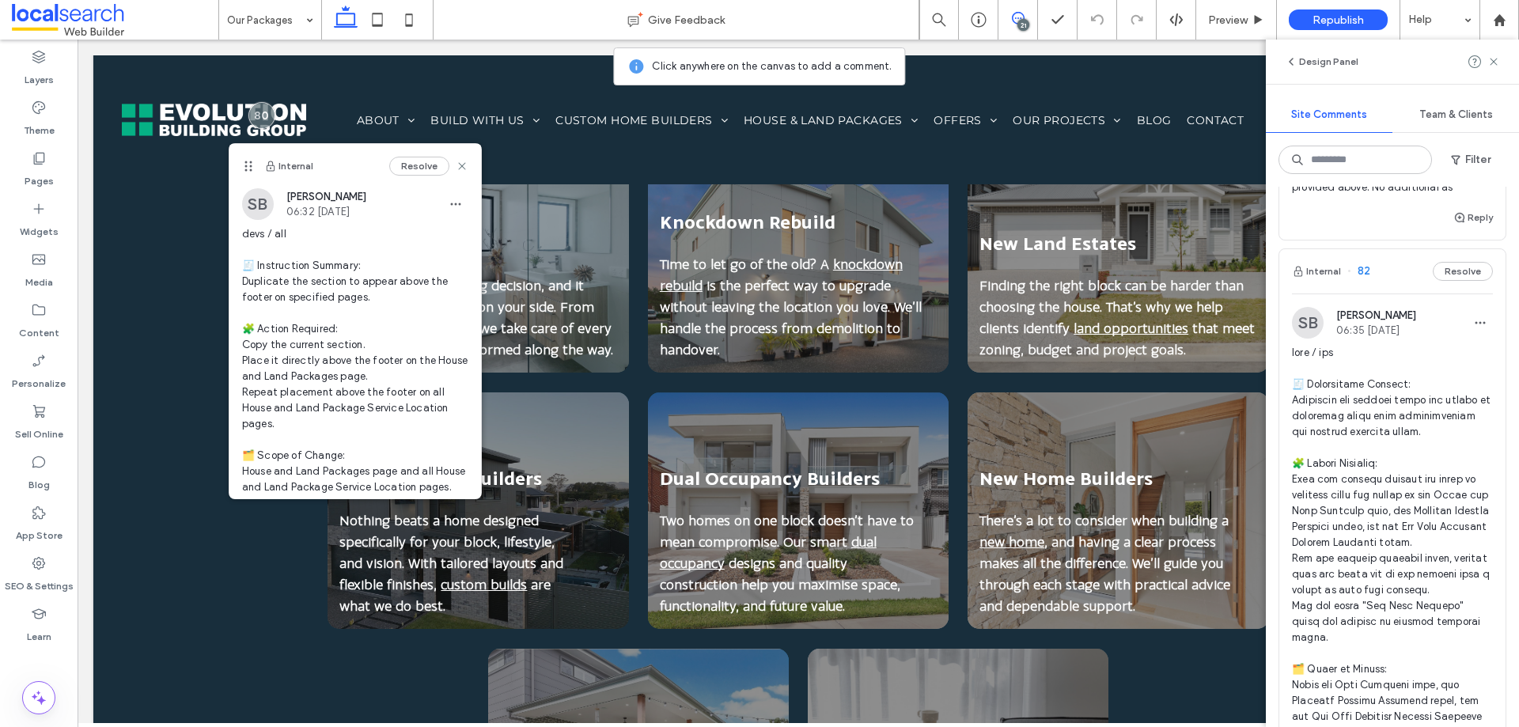
scroll to position [1978, 0]
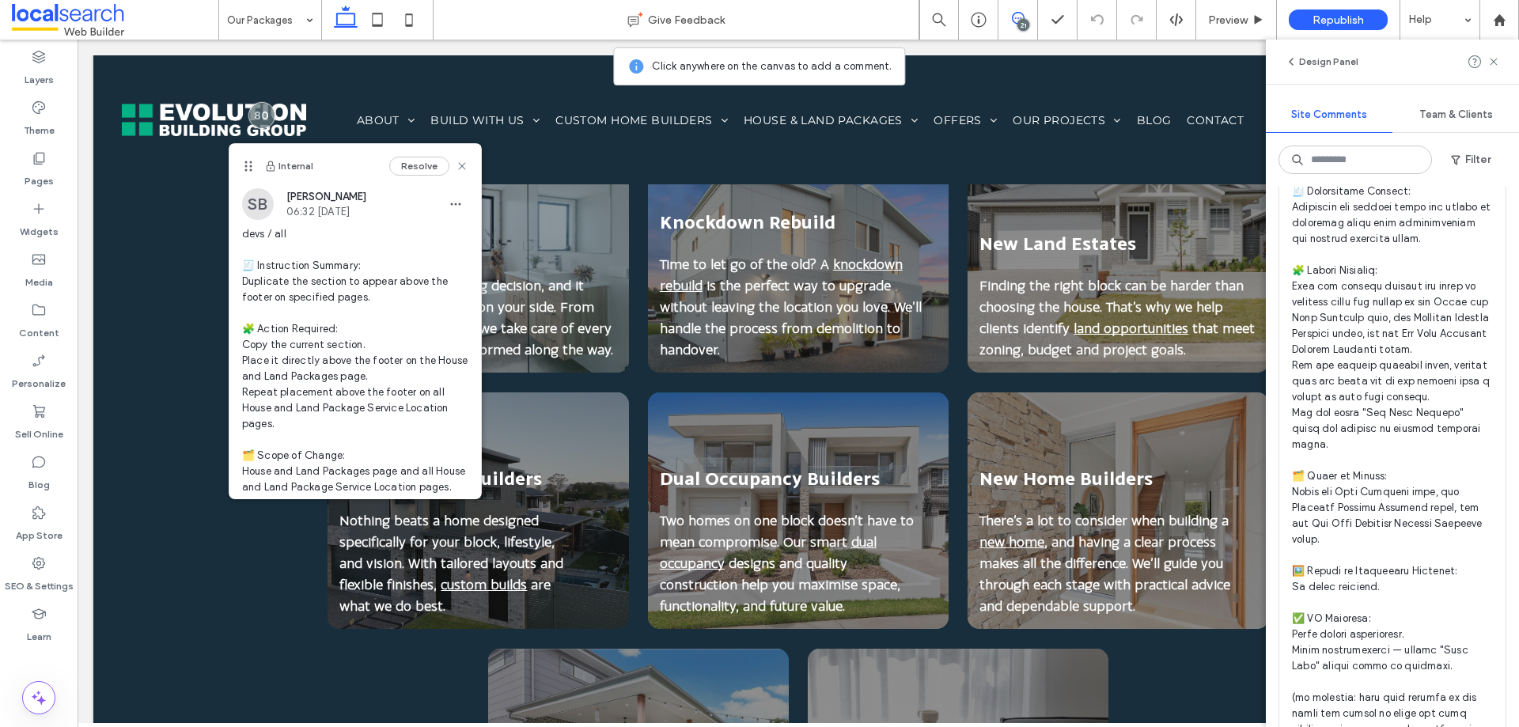
click at [1317, 88] on button "Internal" at bounding box center [1316, 78] width 49 height 19
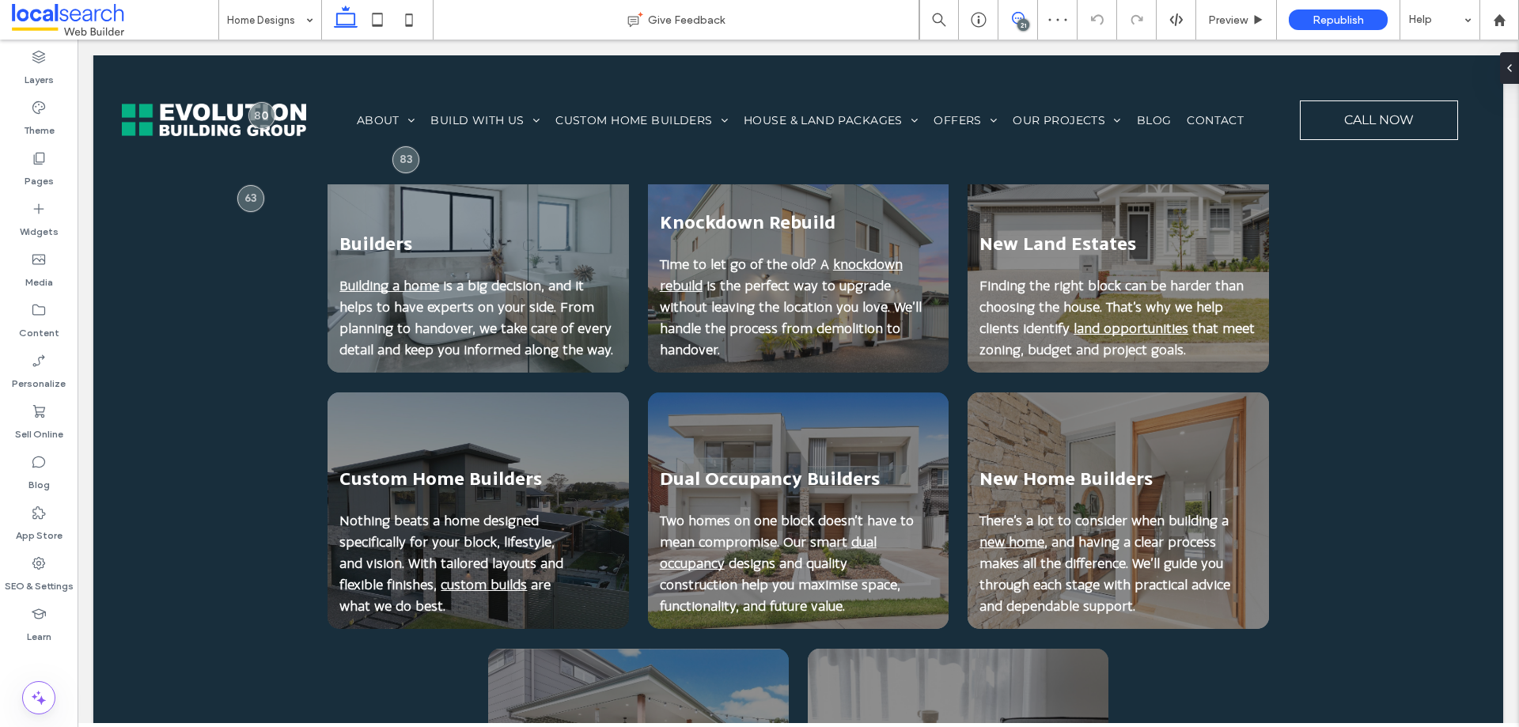
click at [1030, 17] on span at bounding box center [1018, 18] width 39 height 13
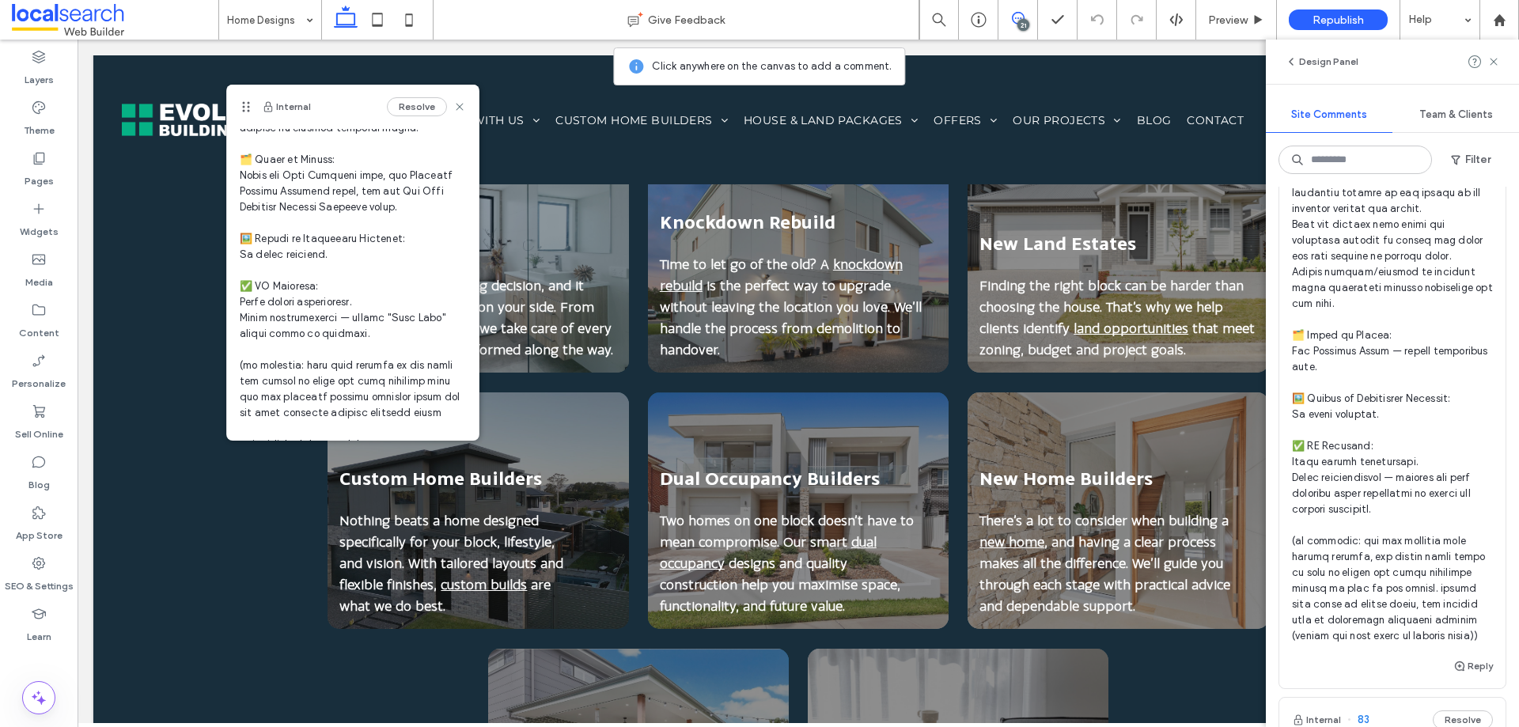
scroll to position [633, 0]
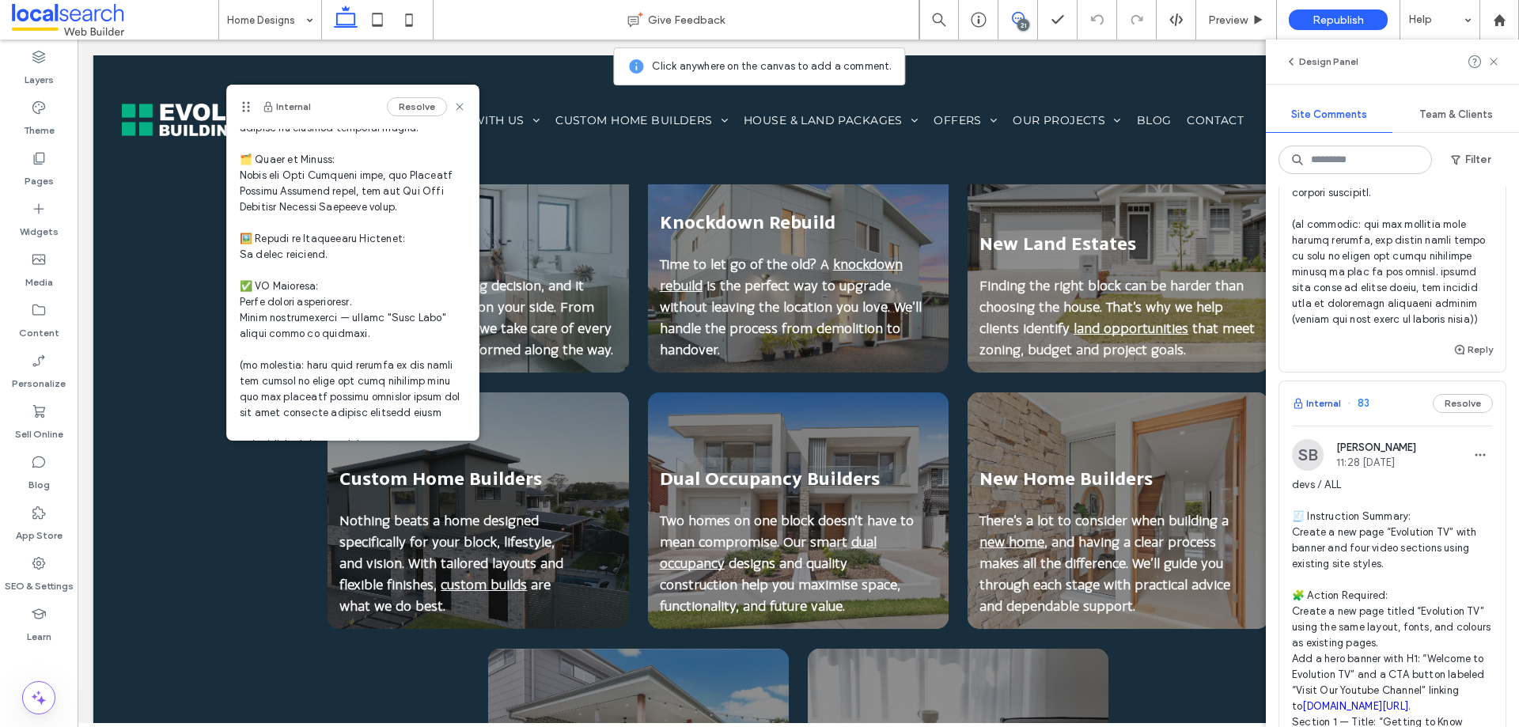
click at [1313, 413] on button "Internal" at bounding box center [1316, 403] width 49 height 19
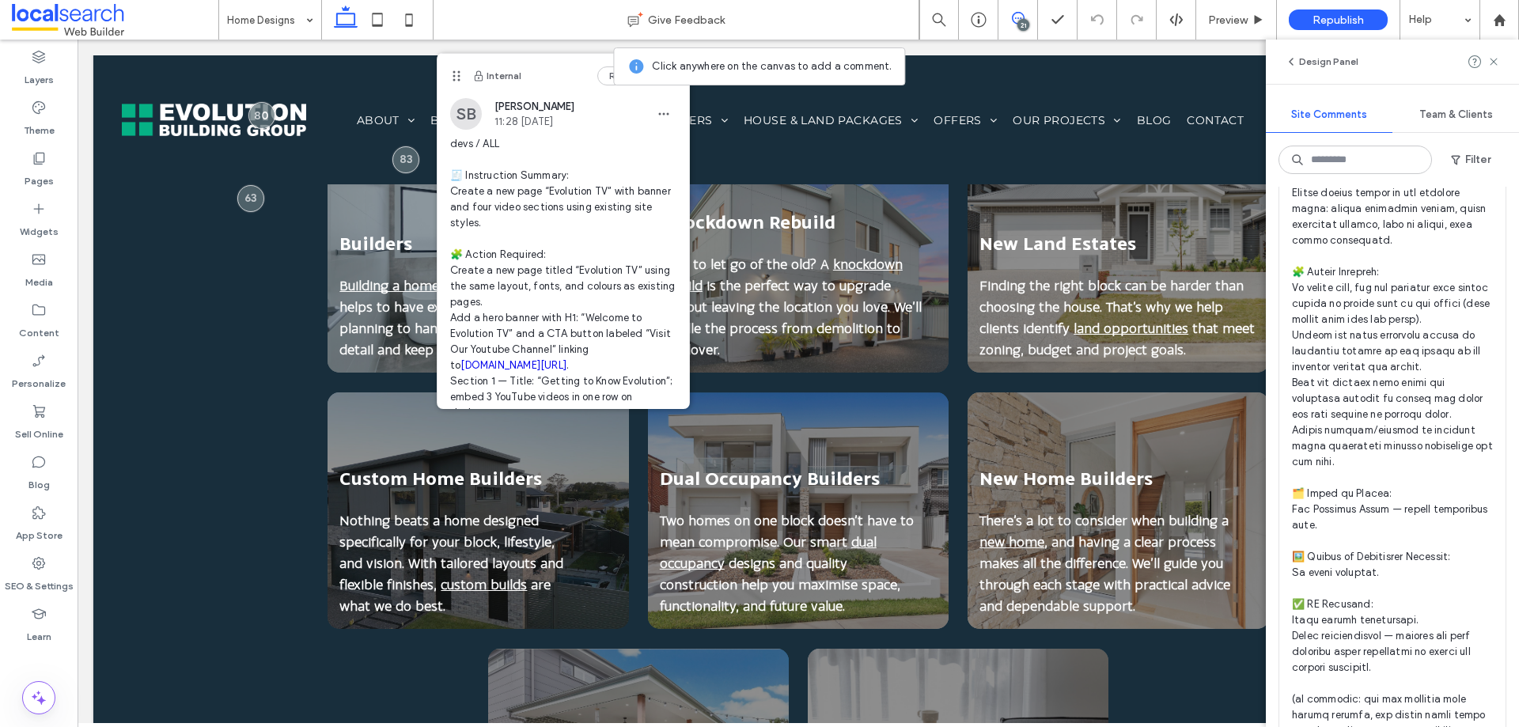
scroll to position [0, 0]
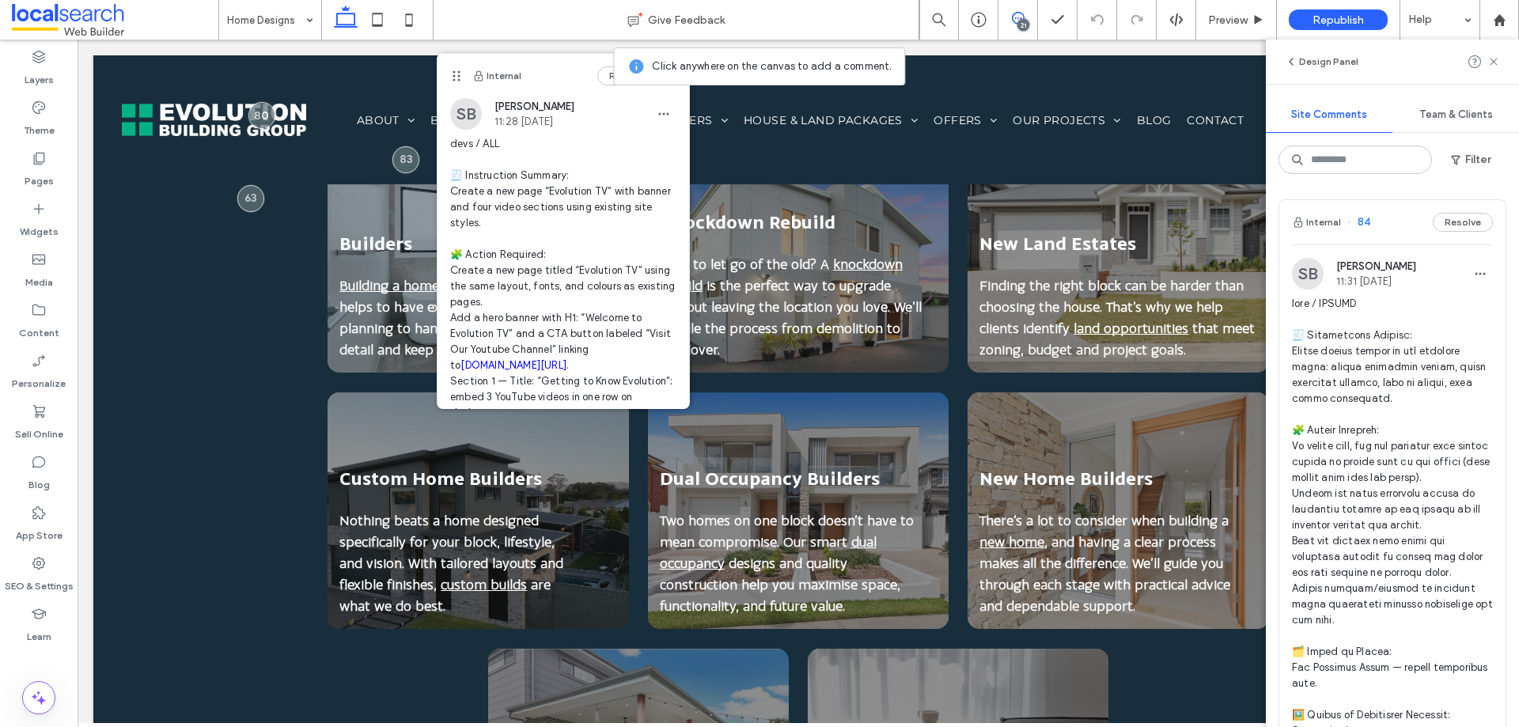
click at [1318, 217] on button "Internal" at bounding box center [1316, 222] width 49 height 19
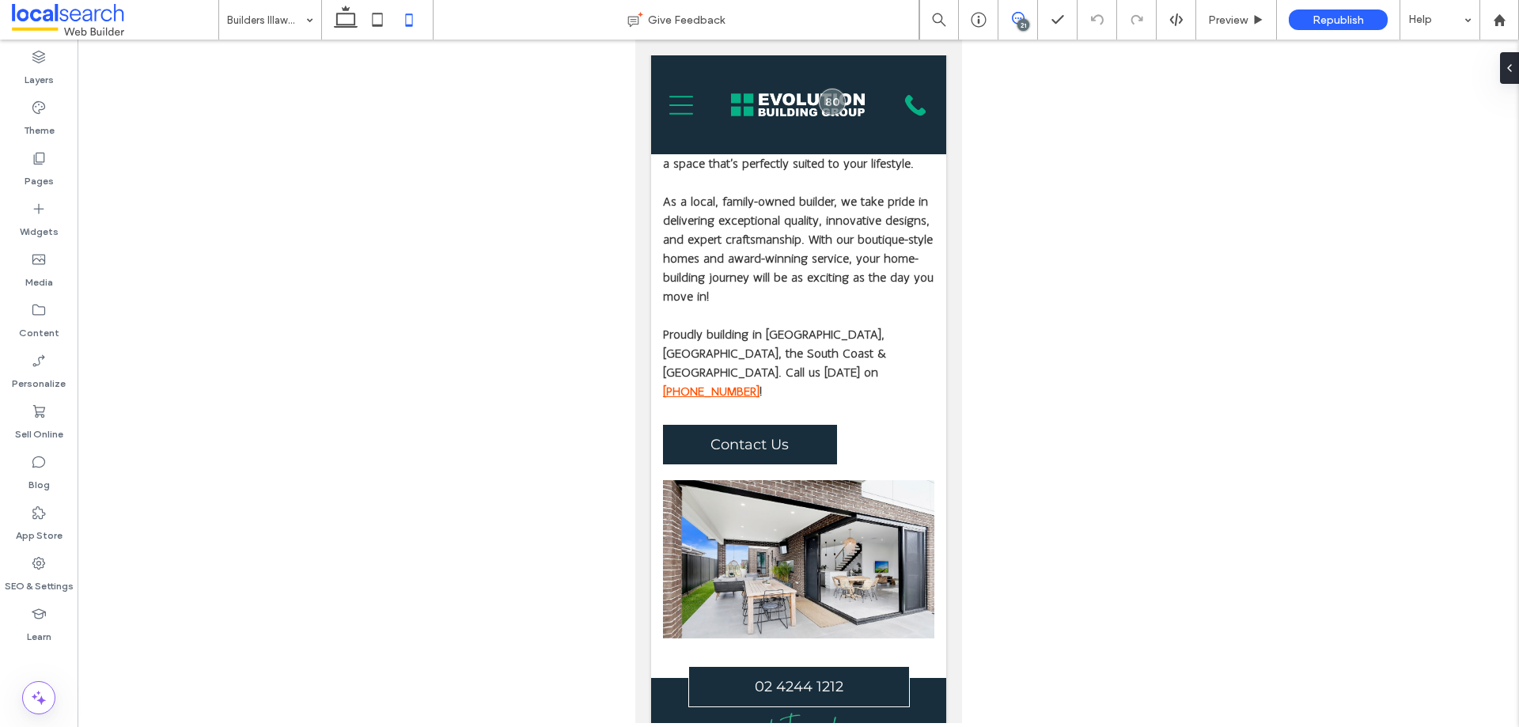
click at [1028, 18] on span at bounding box center [1018, 18] width 39 height 13
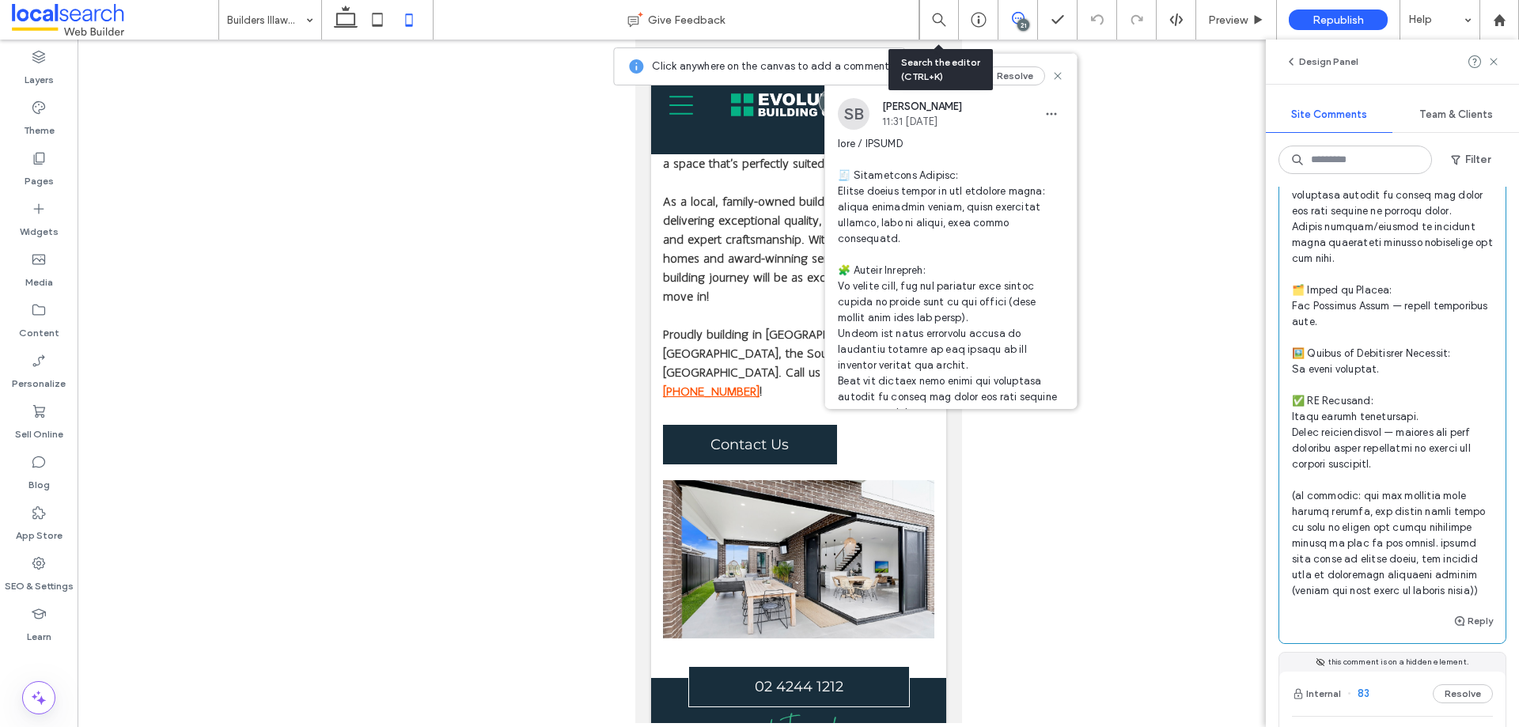
scroll to position [554, 0]
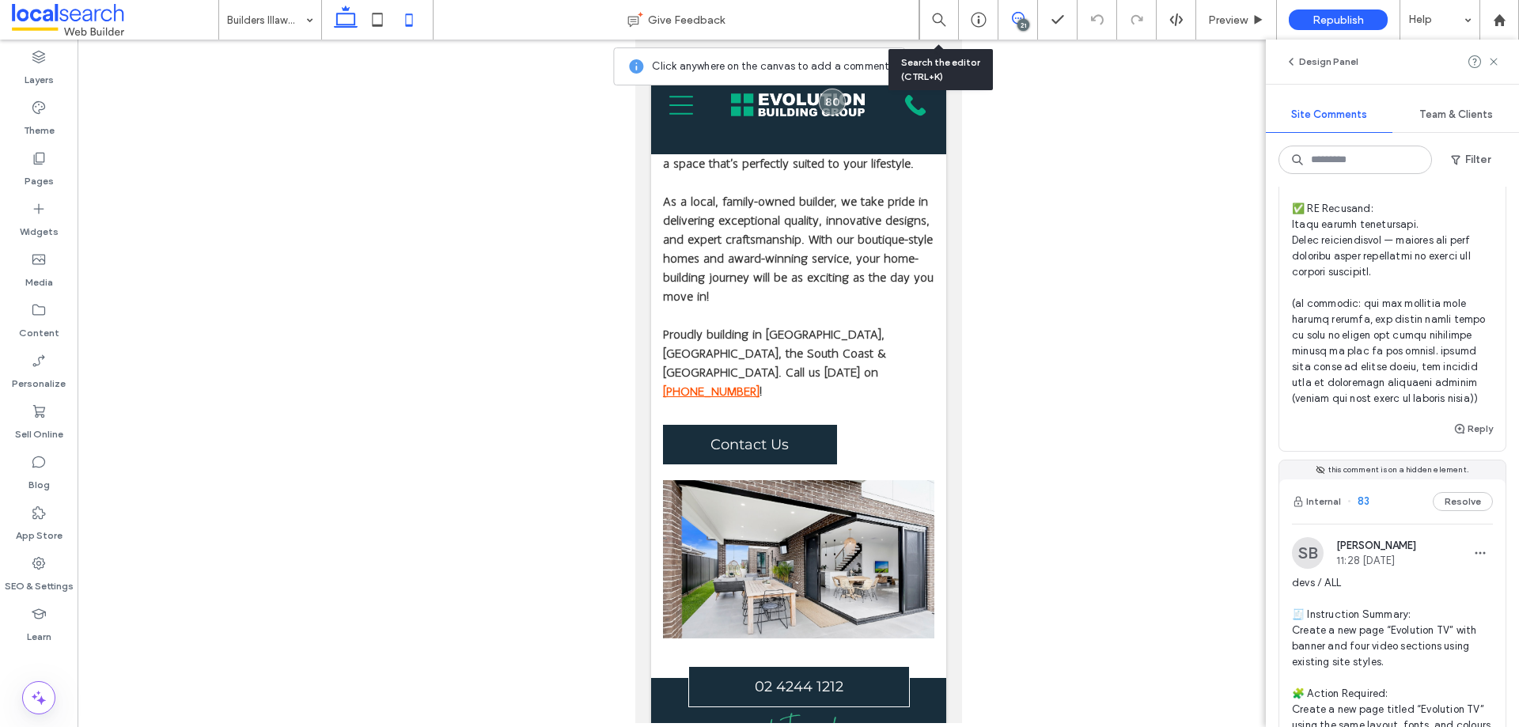
click at [337, 21] on icon at bounding box center [346, 20] width 32 height 32
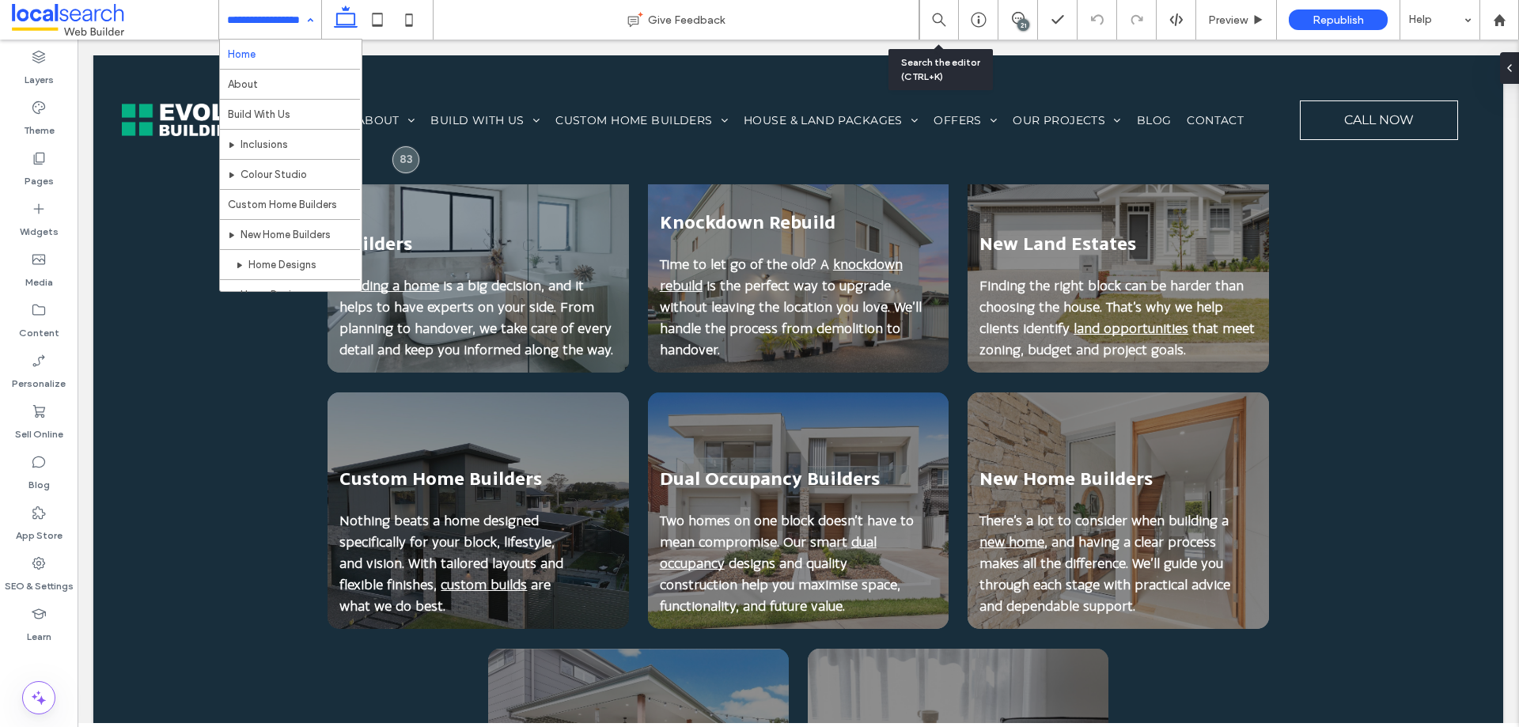
scroll to position [0, 0]
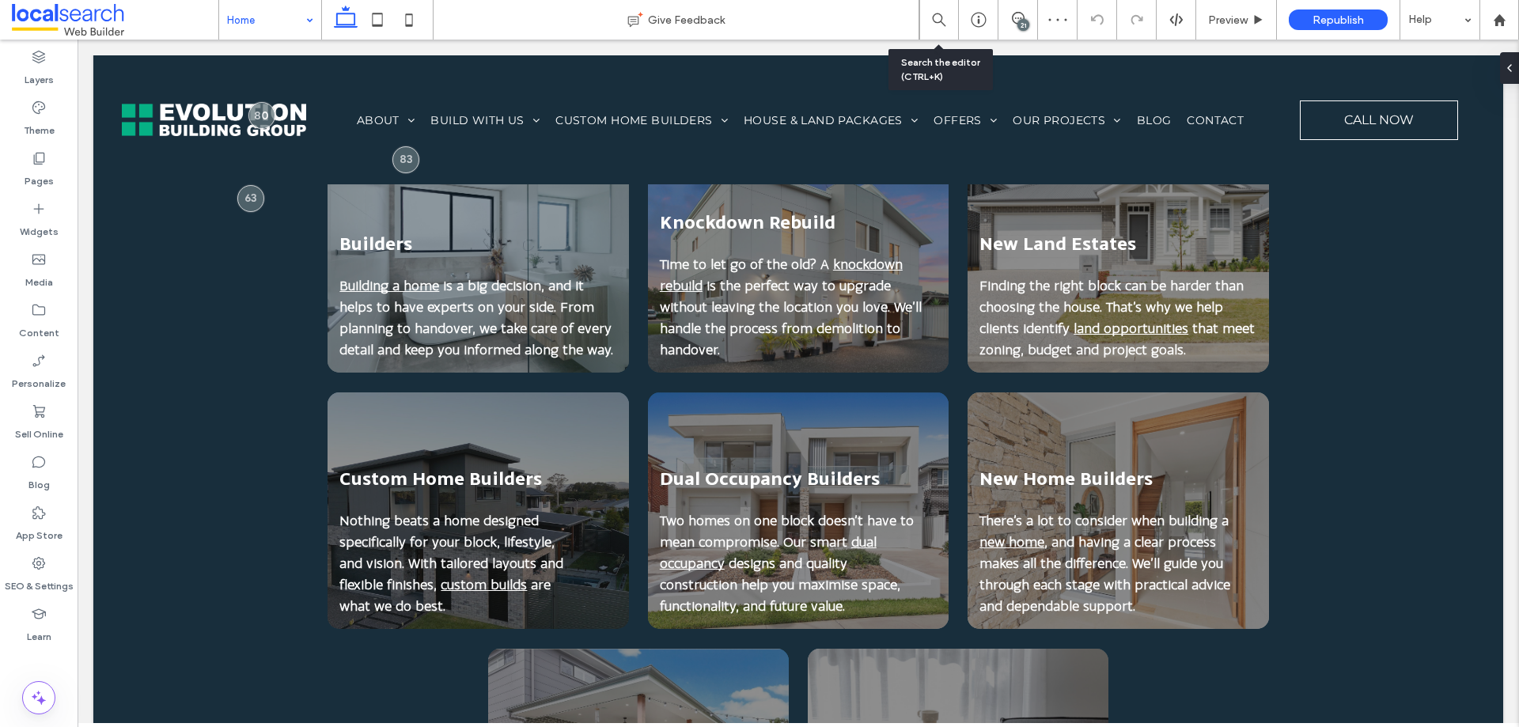
click at [267, 6] on input at bounding box center [266, 20] width 78 height 40
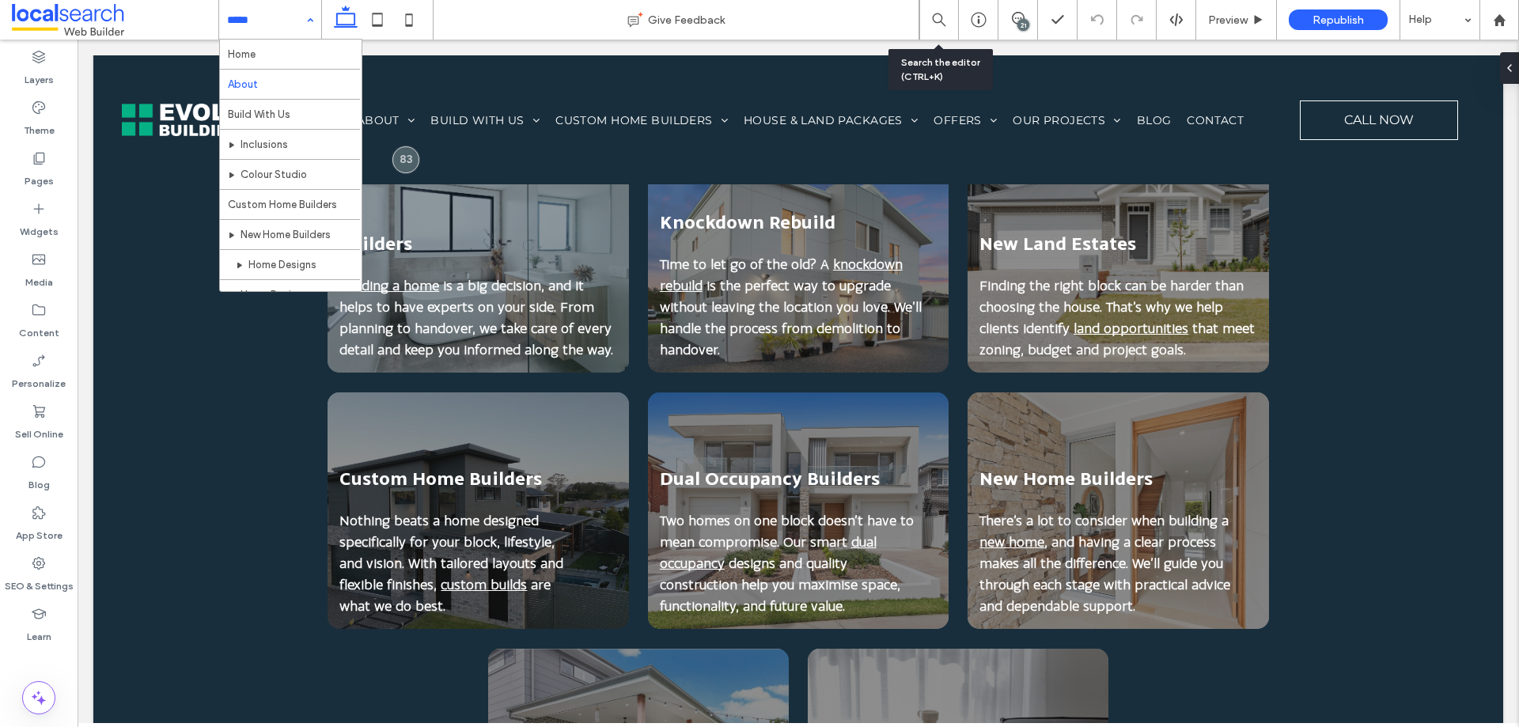
click at [289, 4] on input at bounding box center [266, 20] width 78 height 40
click at [260, 21] on input at bounding box center [266, 20] width 78 height 40
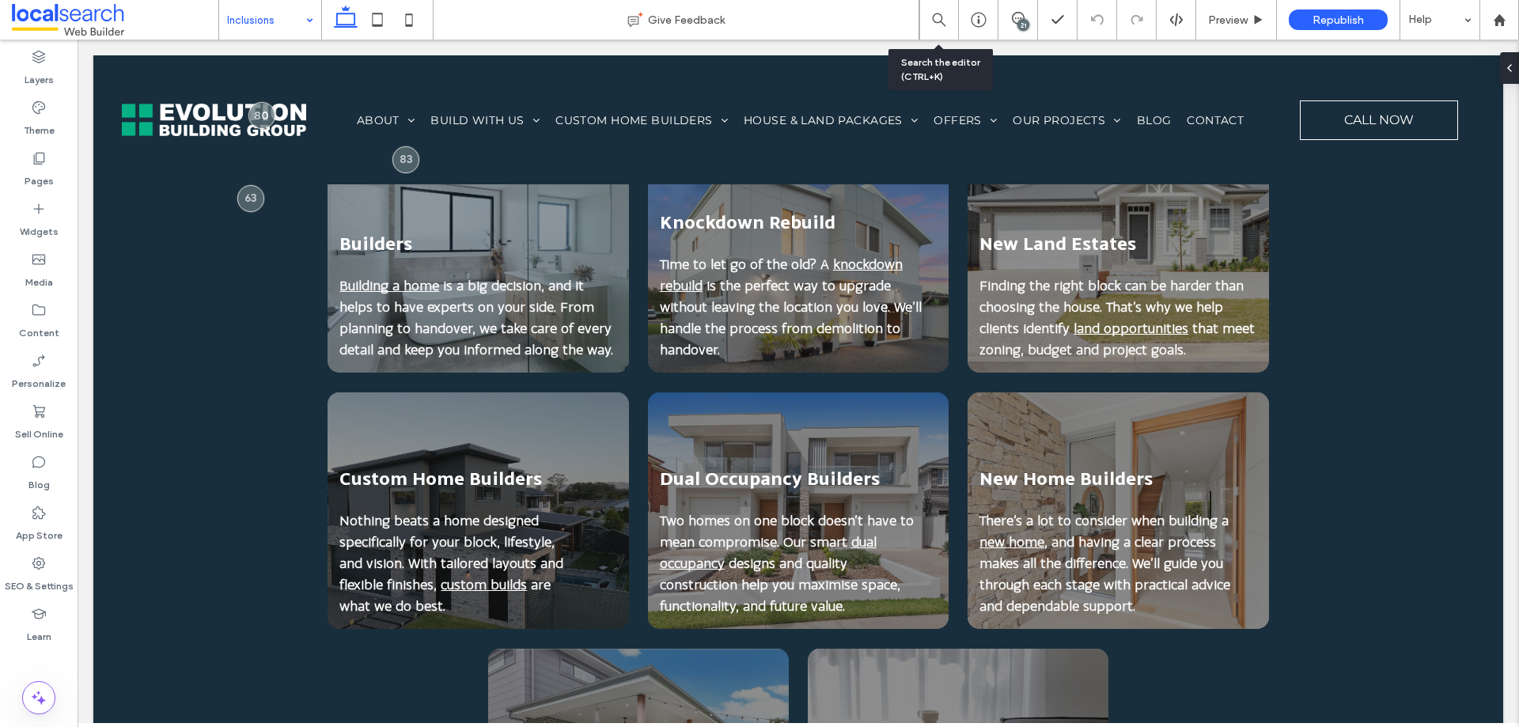
click at [302, 22] on div "Inclusions" at bounding box center [270, 20] width 102 height 40
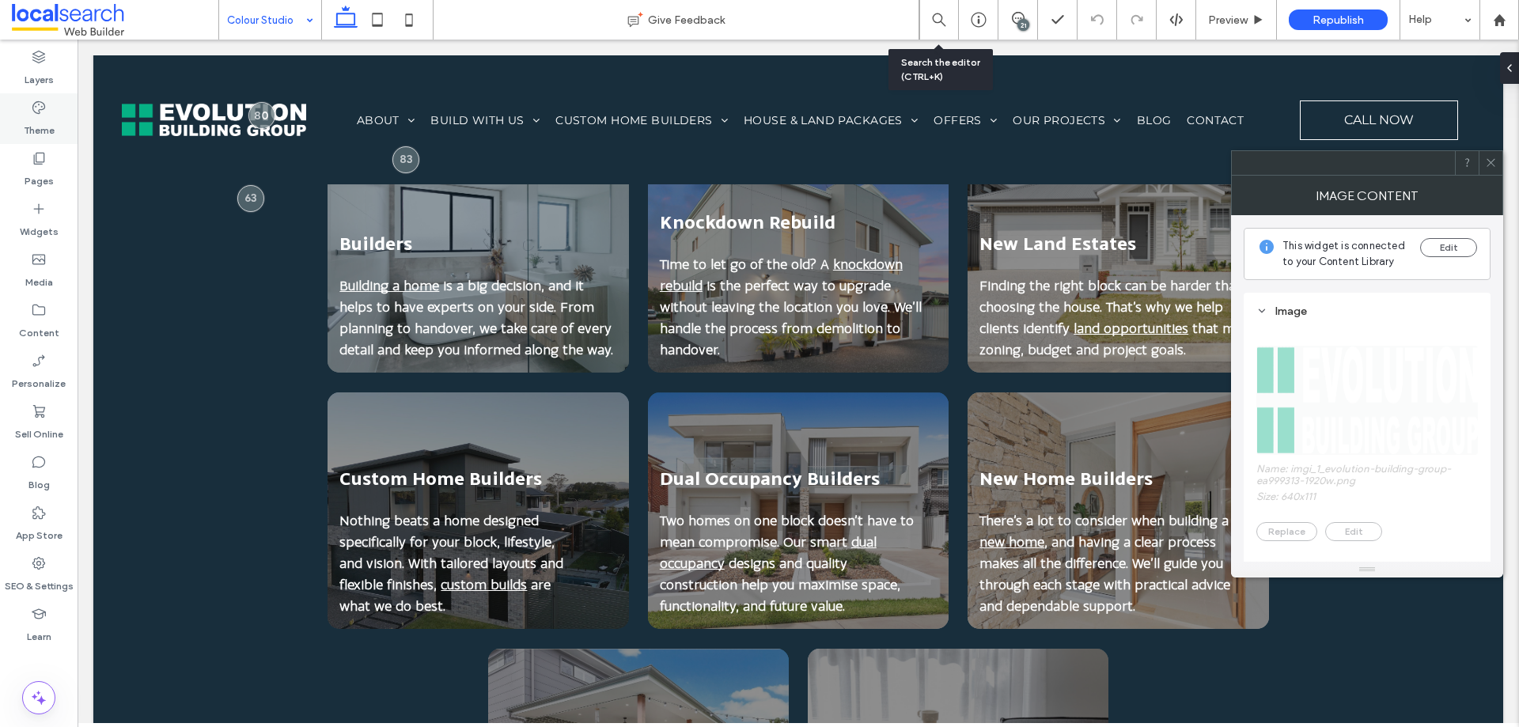
type input "**"
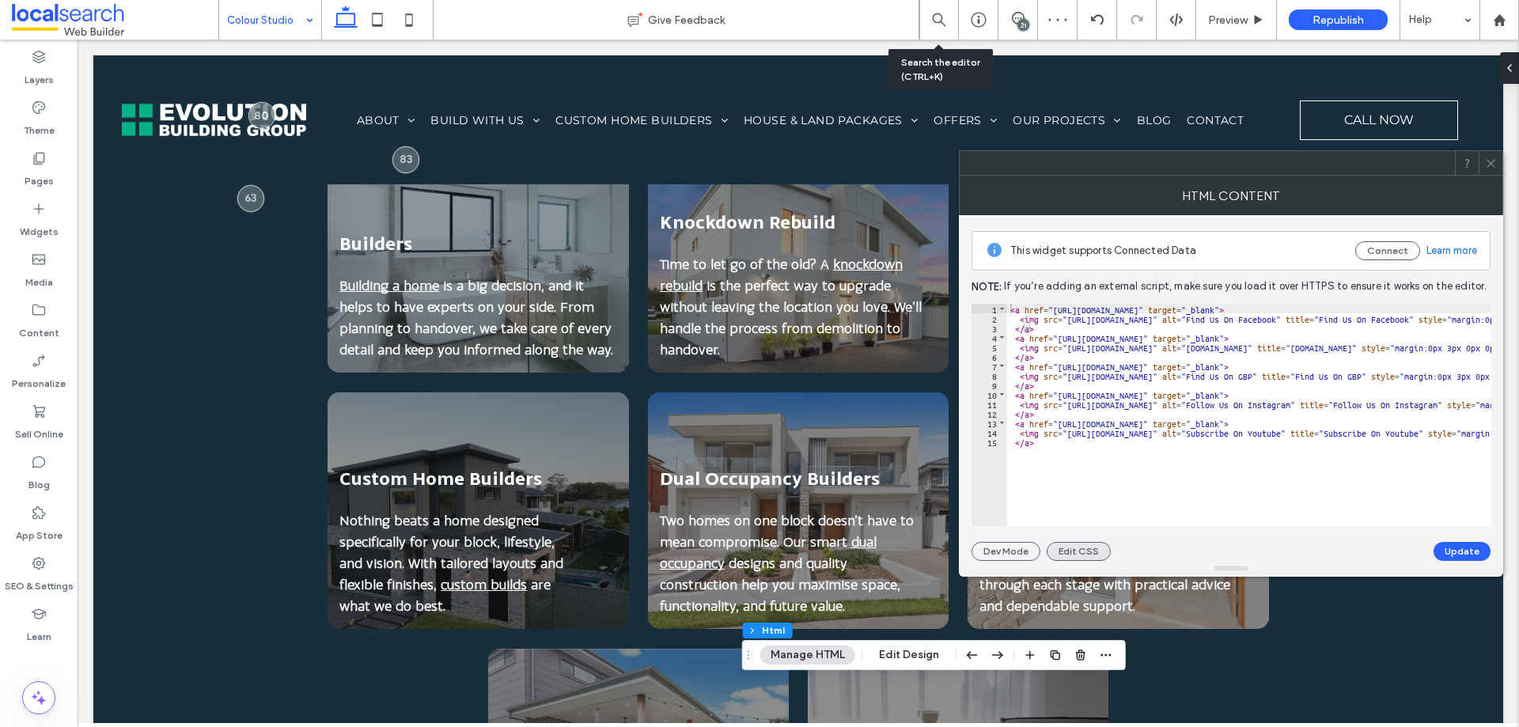
click at [1093, 544] on button "Edit CSS" at bounding box center [1079, 551] width 64 height 19
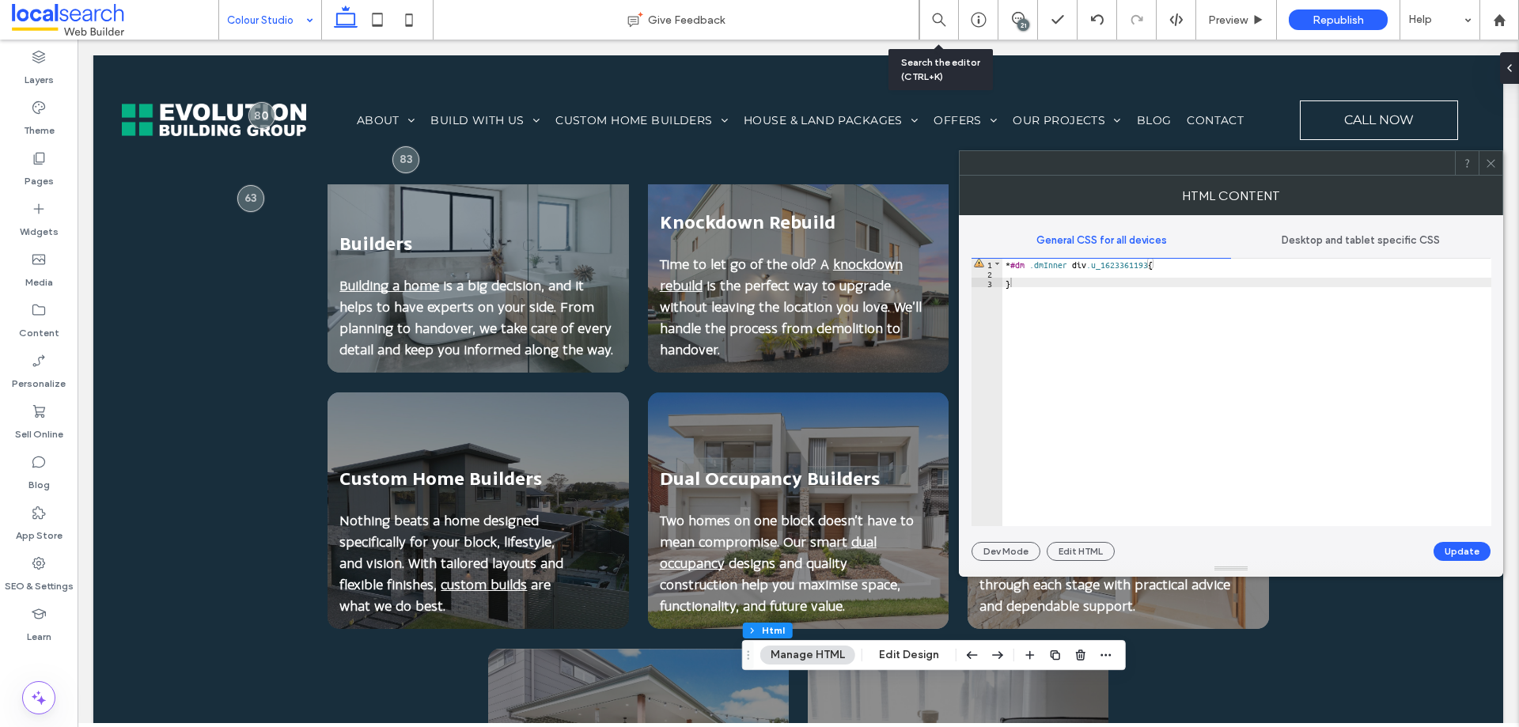
click at [1496, 162] on icon at bounding box center [1491, 163] width 12 height 12
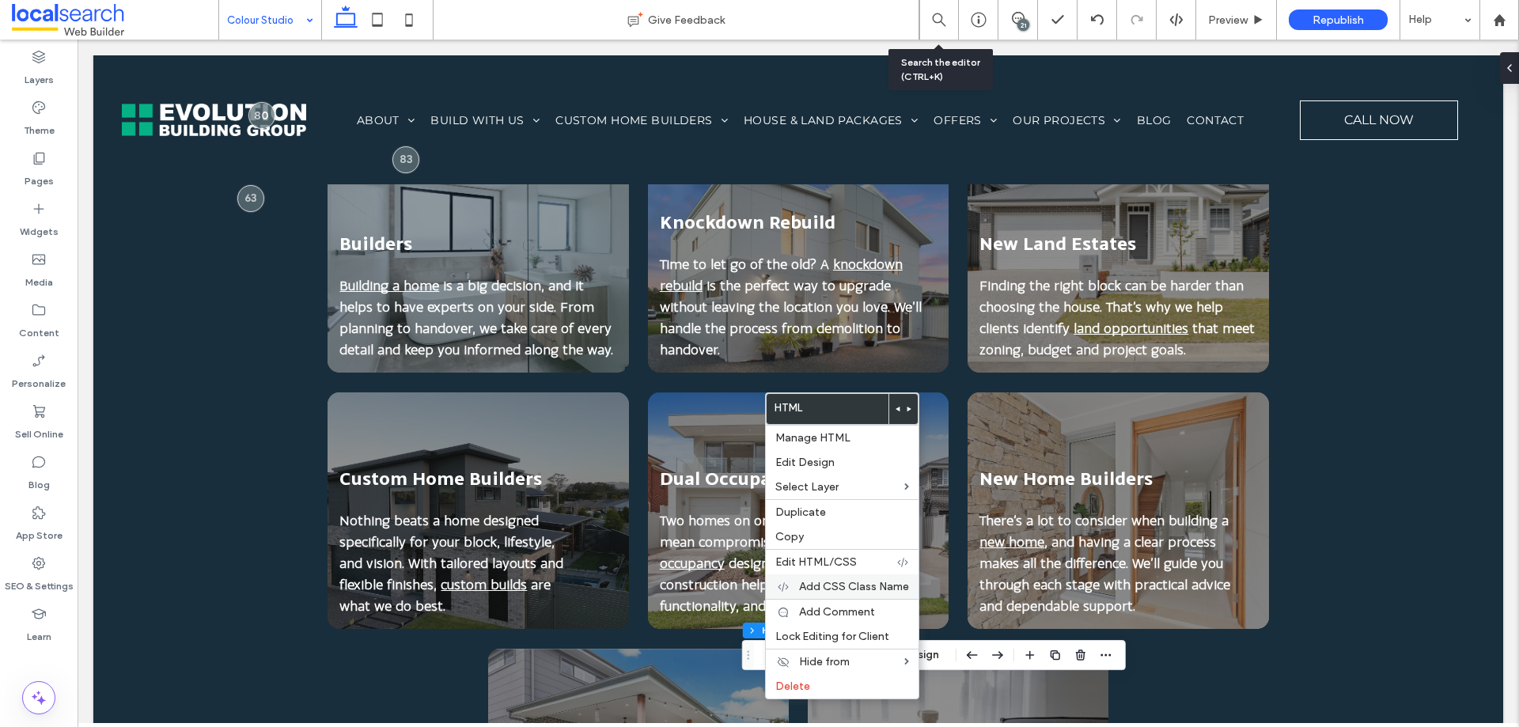
click at [844, 586] on span "Add CSS Class Name" at bounding box center [854, 586] width 110 height 13
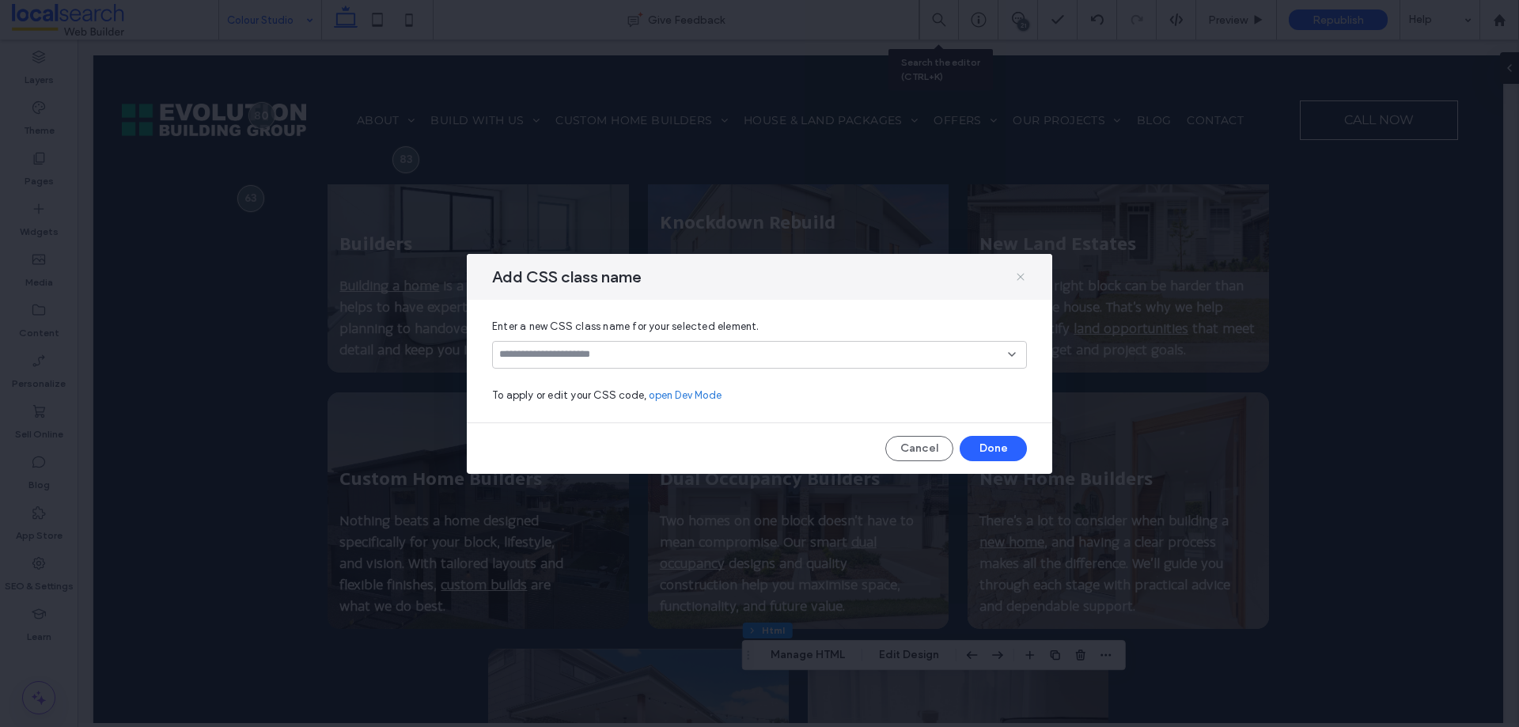
click at [1020, 274] on icon at bounding box center [1020, 277] width 13 height 13
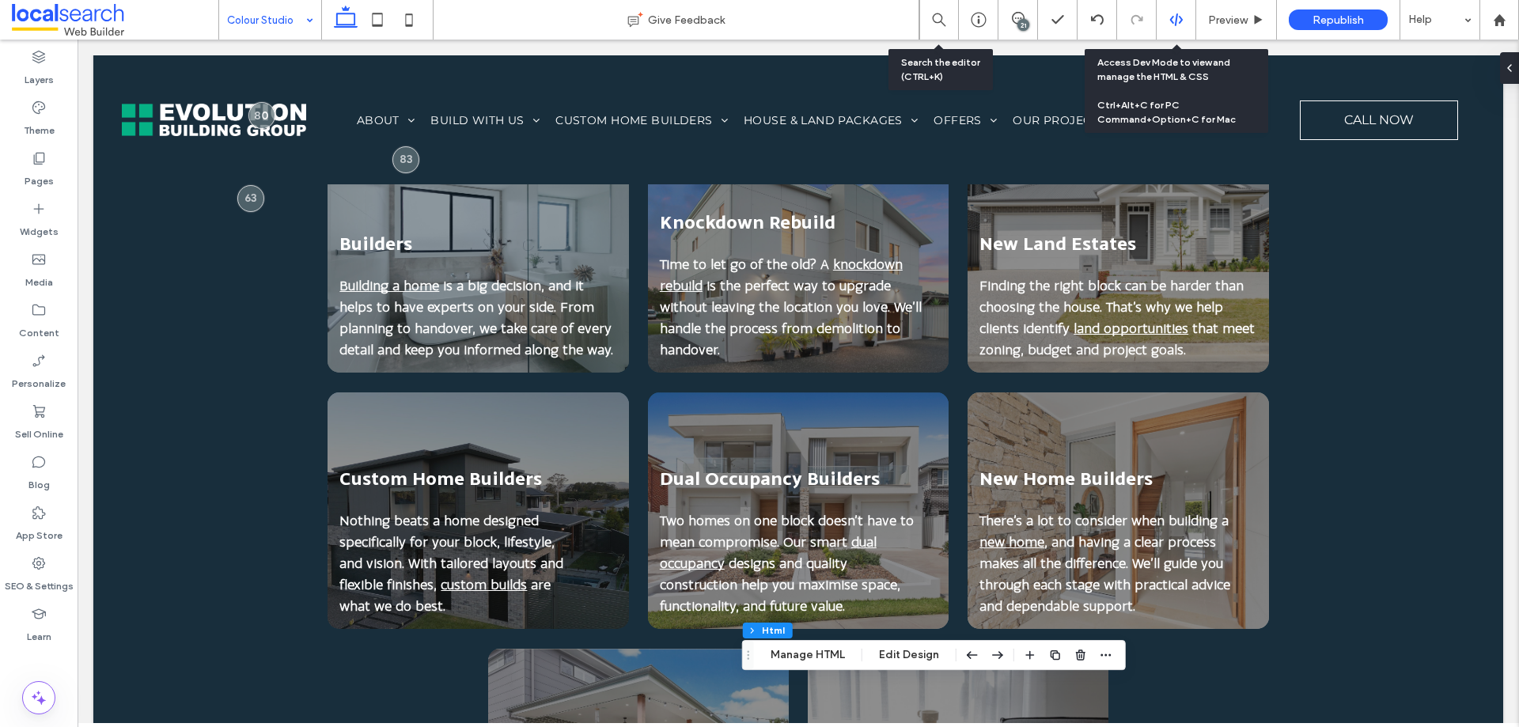
click at [1166, 21] on div at bounding box center [1176, 20] width 39 height 14
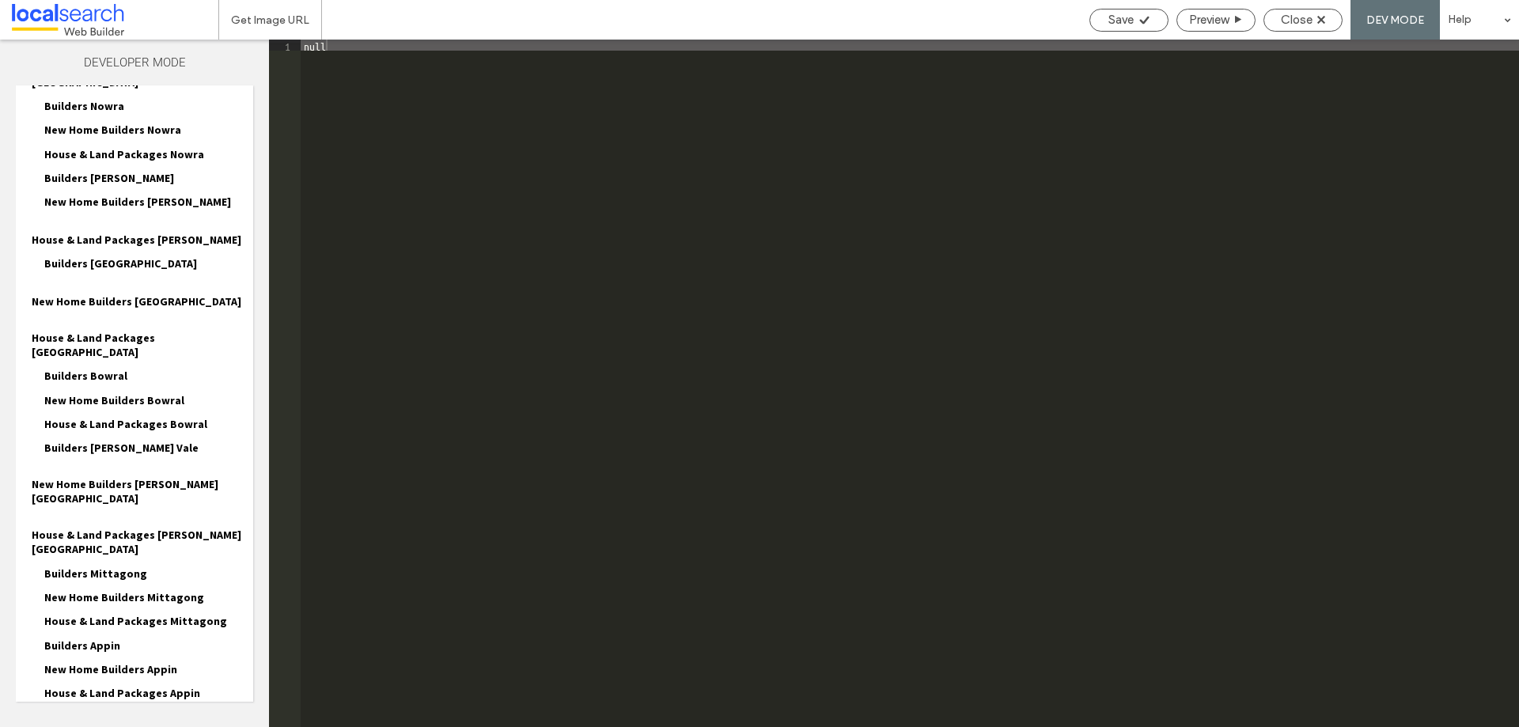
scroll to position [1075, 0]
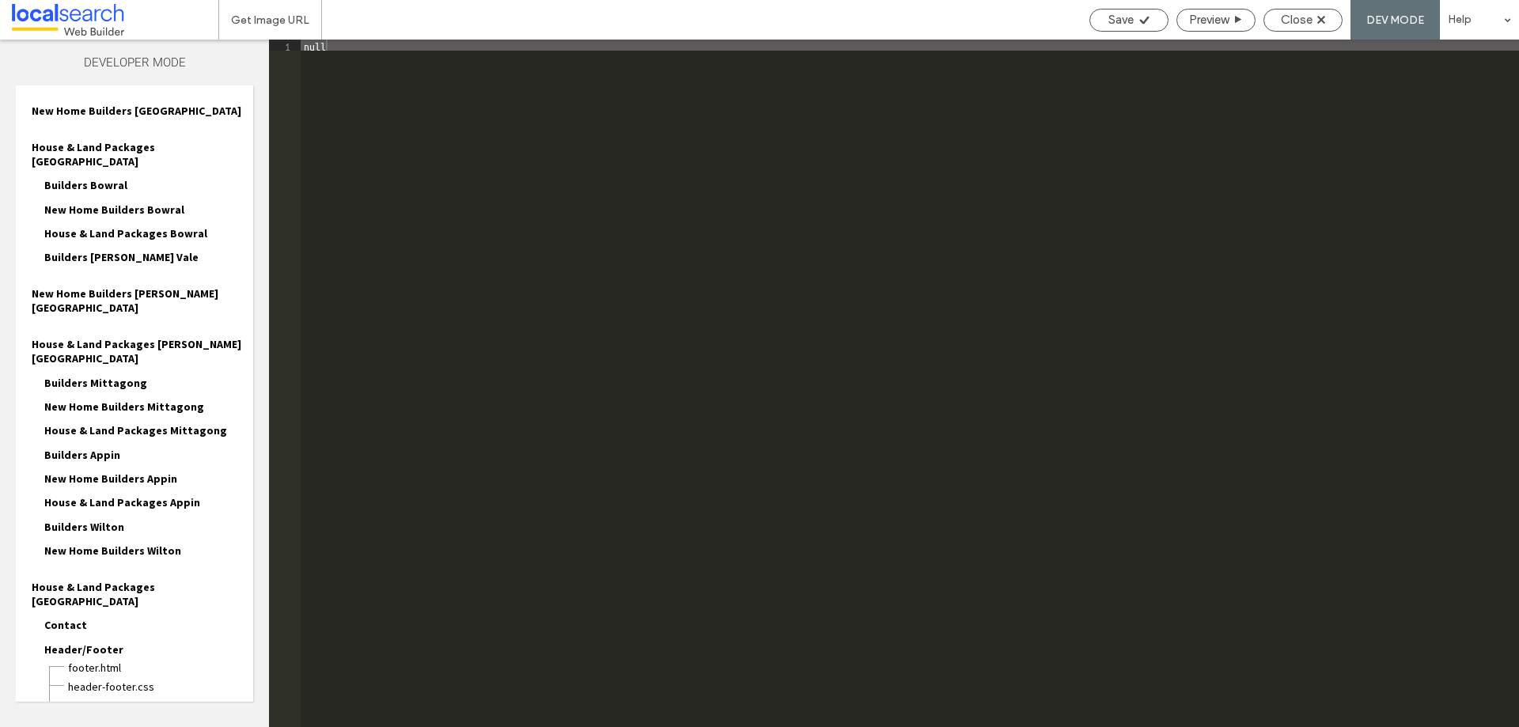
scroll to position [1218, 0]
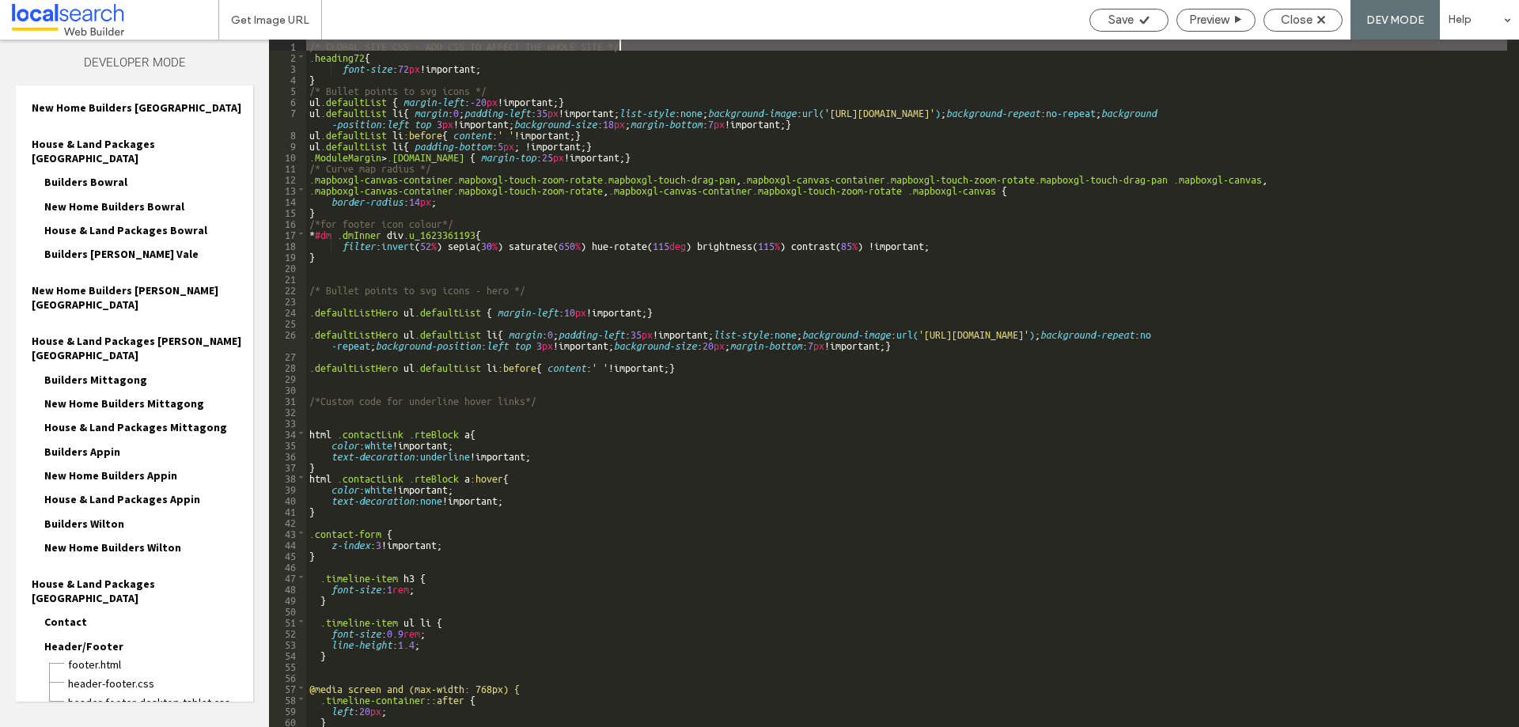
scroll to position [0, 0]
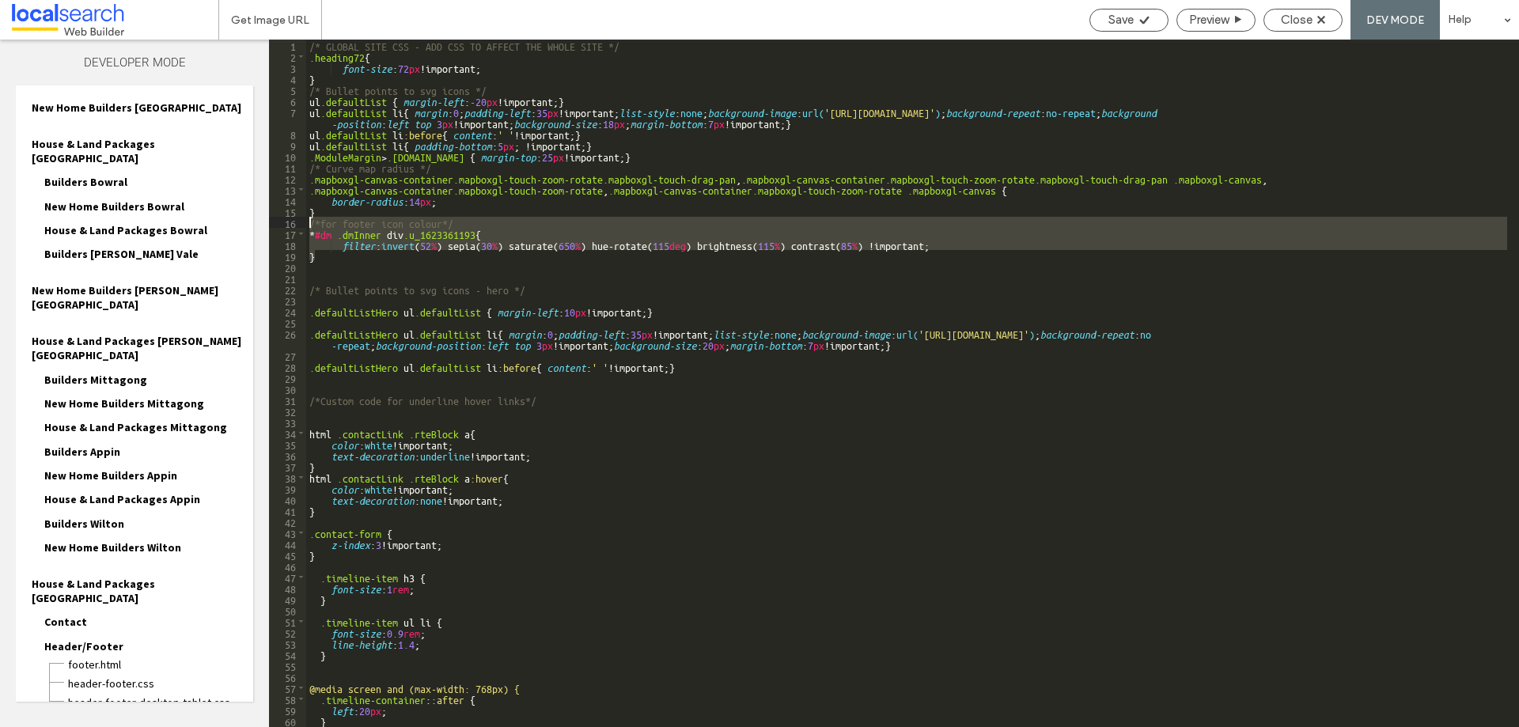
drag, startPoint x: 335, startPoint y: 258, endPoint x: 302, endPoint y: 222, distance: 48.8
click at [302, 222] on div "** 1 2 3 4 5 6 7 8 9 10 11 12 13 14 15 16 17 18 19 20 21 22 23 24 25 26 27 28 2…" at bounding box center [894, 384] width 1250 height 688
click at [1147, 11] on div "Save" at bounding box center [1129, 20] width 79 height 23
click at [1124, 19] on span "Save" at bounding box center [1120, 20] width 25 height 14
click at [1314, 22] on div "Get Image URL Save Preview Close DEV MODE Help Design Panel Site Comments Team …" at bounding box center [759, 363] width 1519 height 727
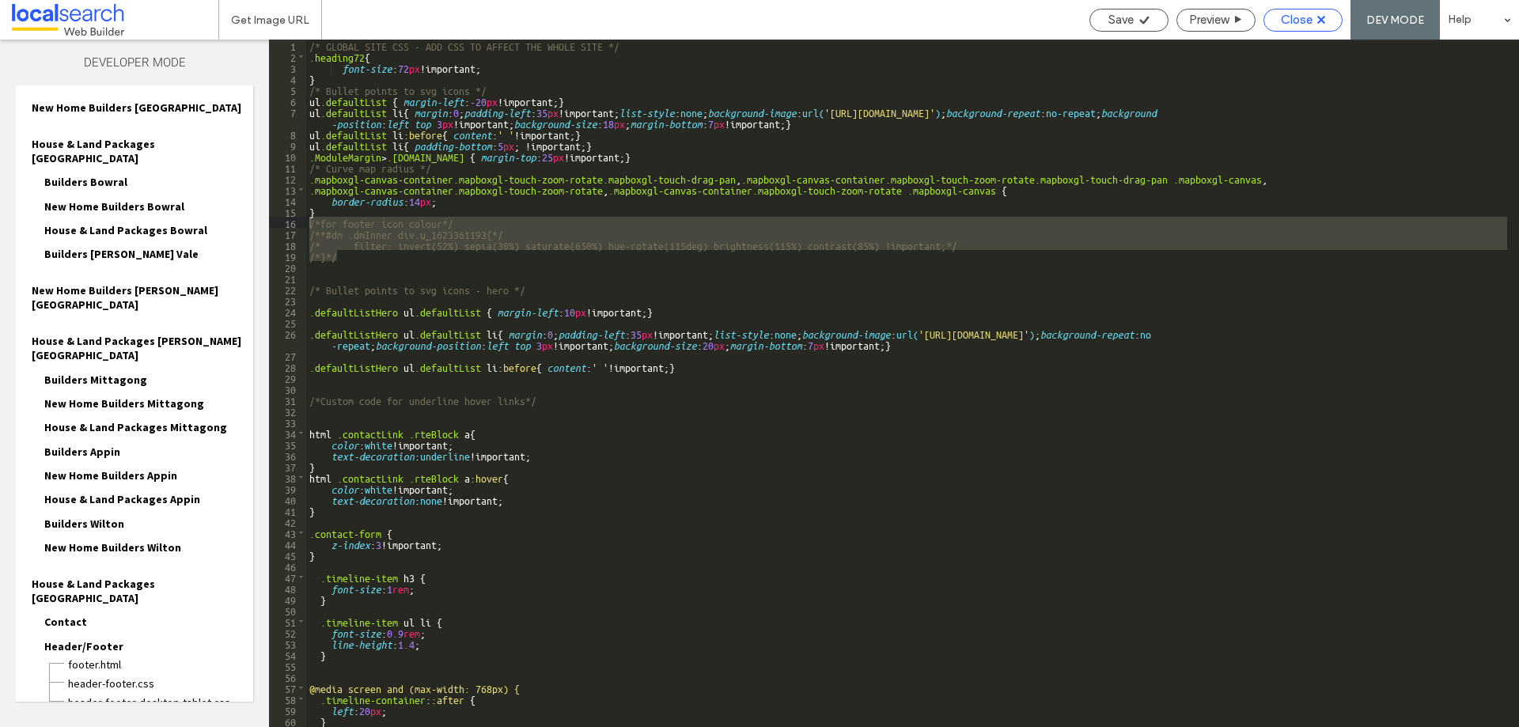
click at [1310, 24] on span "Close" at bounding box center [1297, 20] width 32 height 14
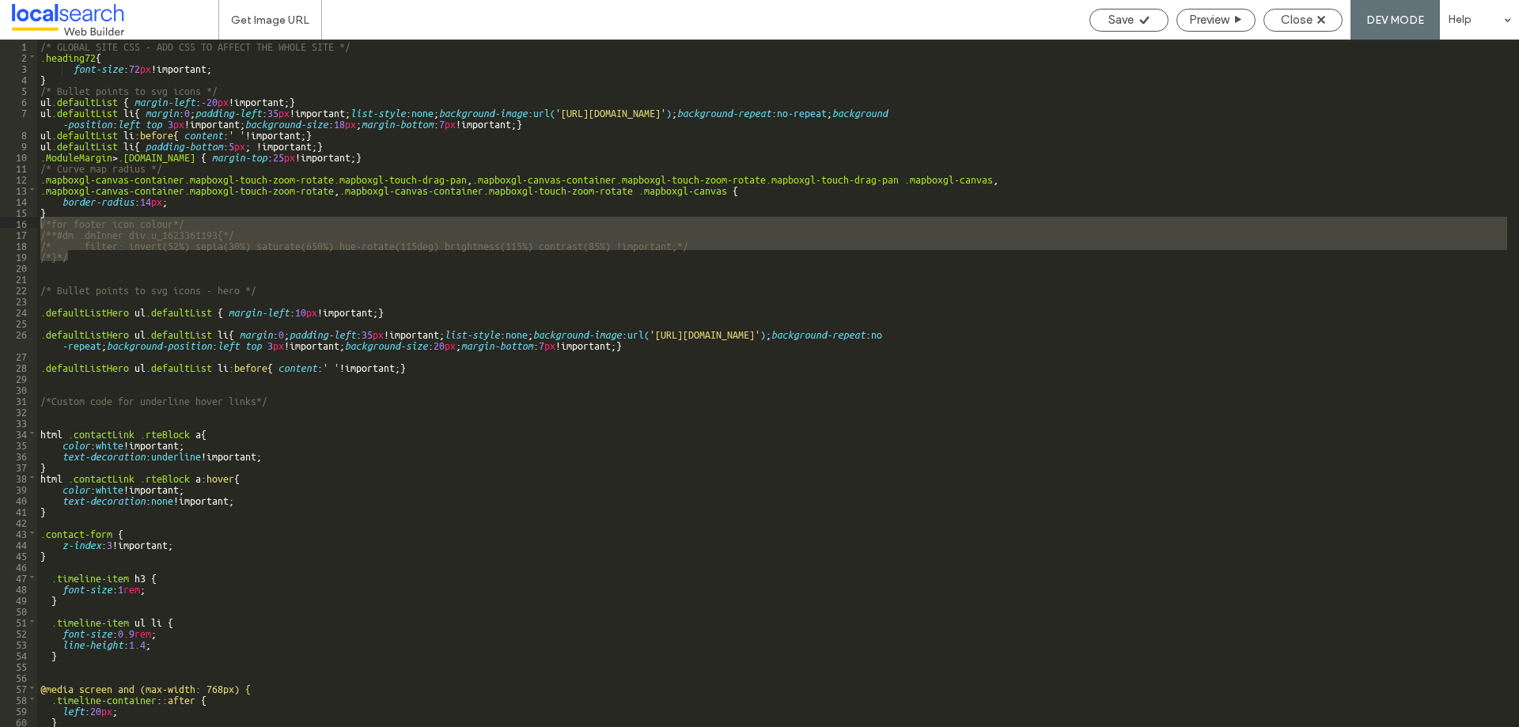
scroll to position [1178, 0]
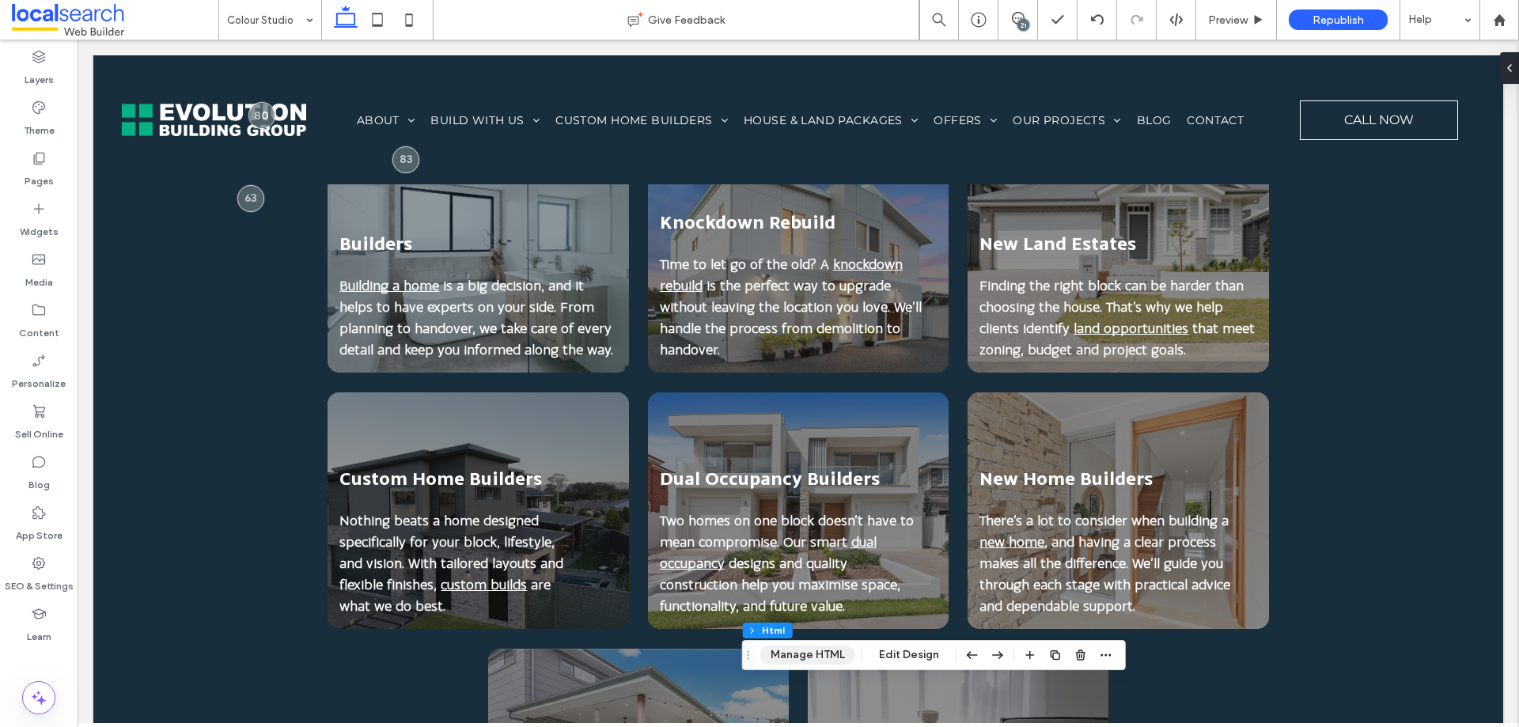
click at [824, 658] on button "Manage HTML" at bounding box center [807, 655] width 95 height 19
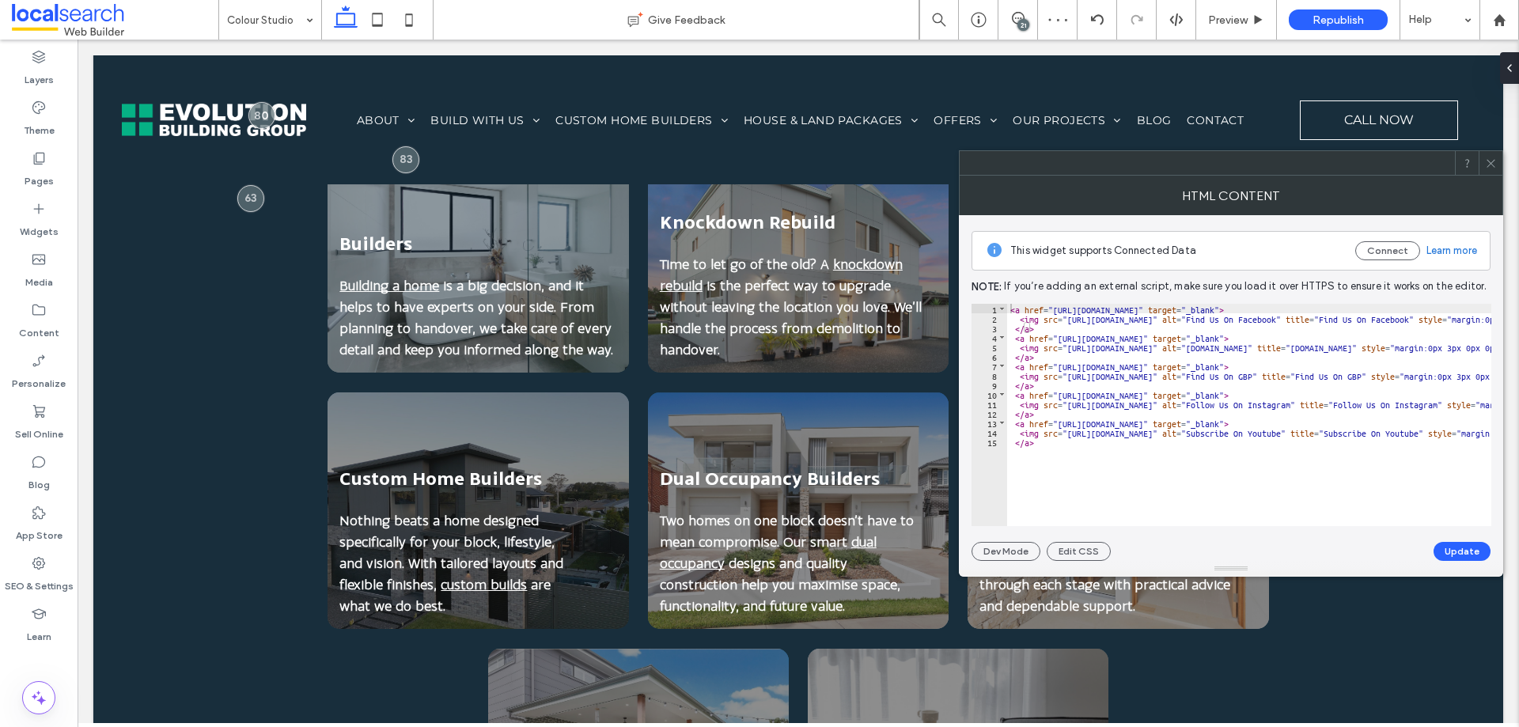
type input "**"
type input "****"
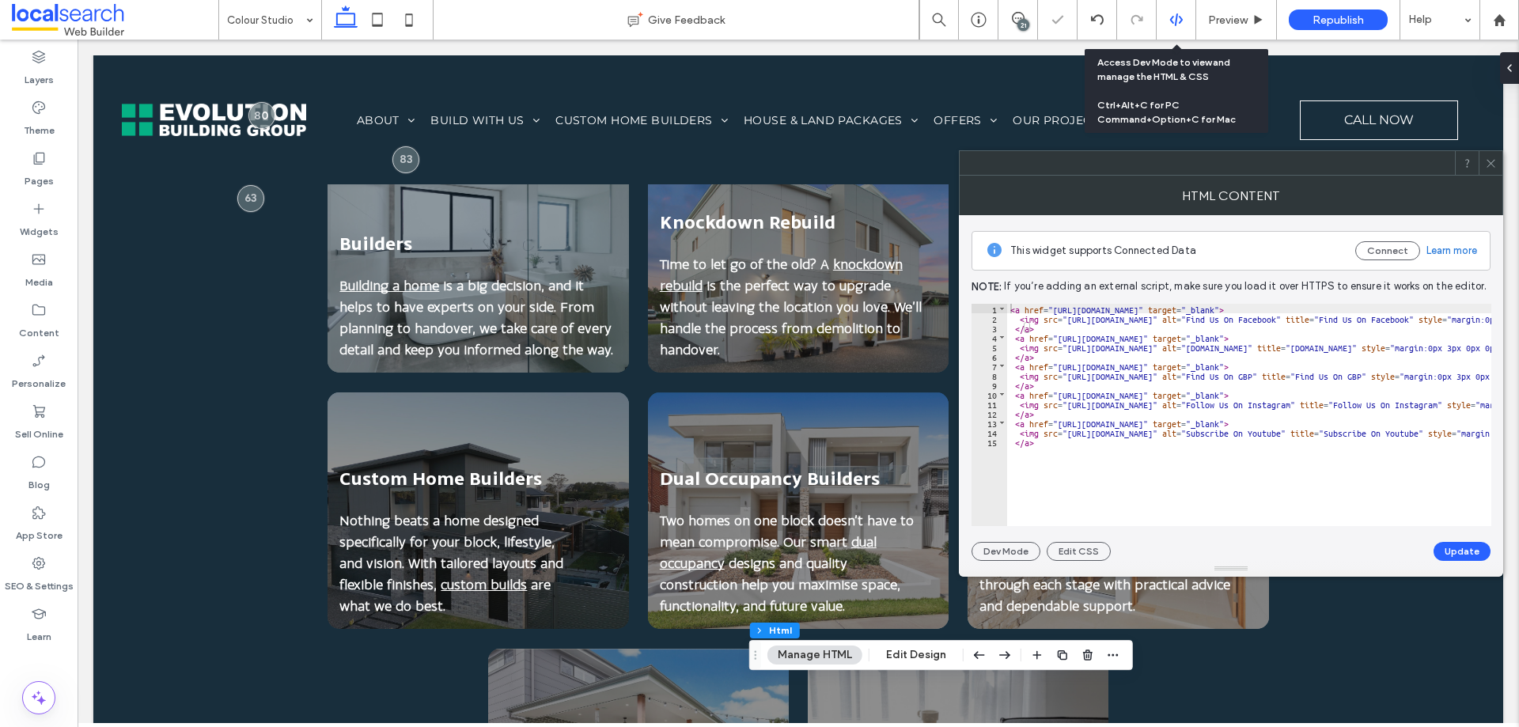
click at [1183, 9] on div at bounding box center [1177, 20] width 40 height 40
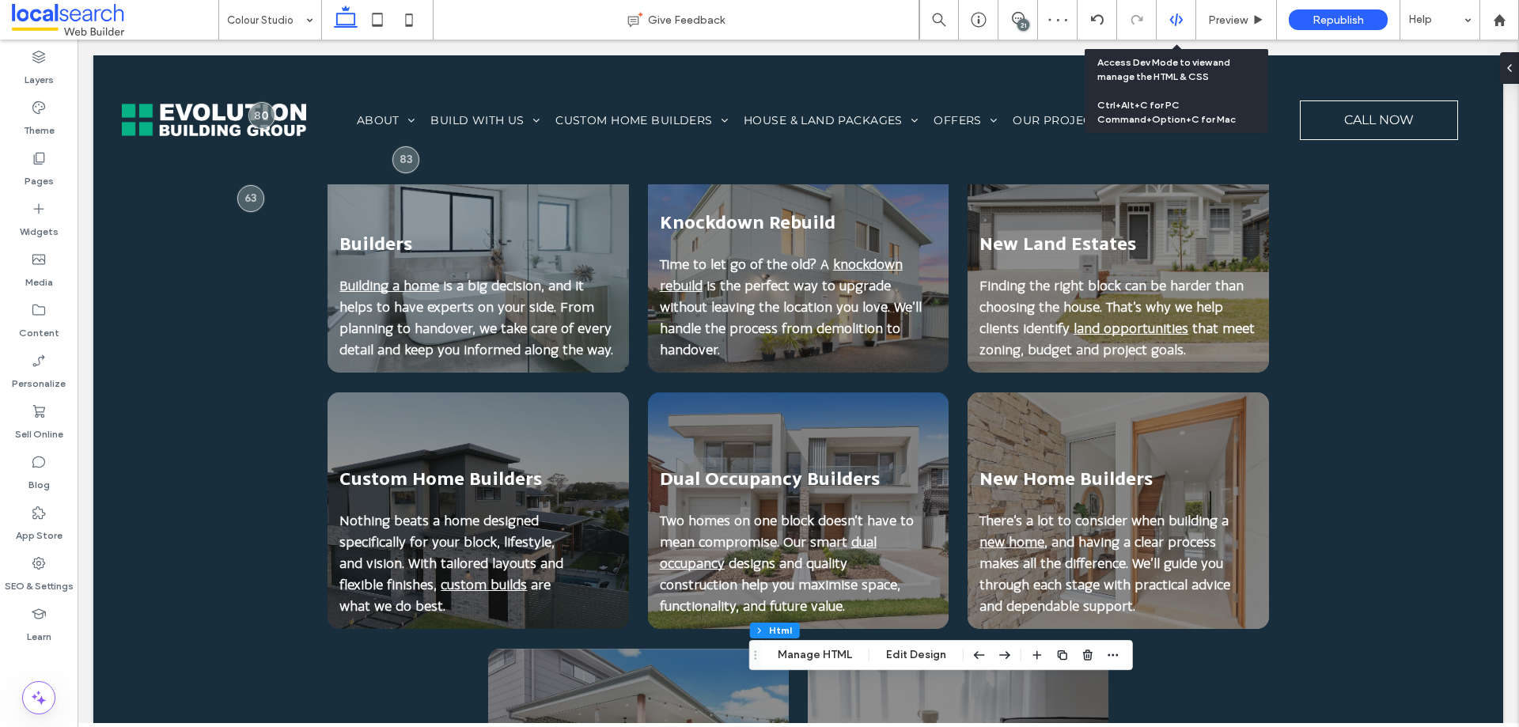
click at [1169, 18] on div at bounding box center [1176, 20] width 39 height 14
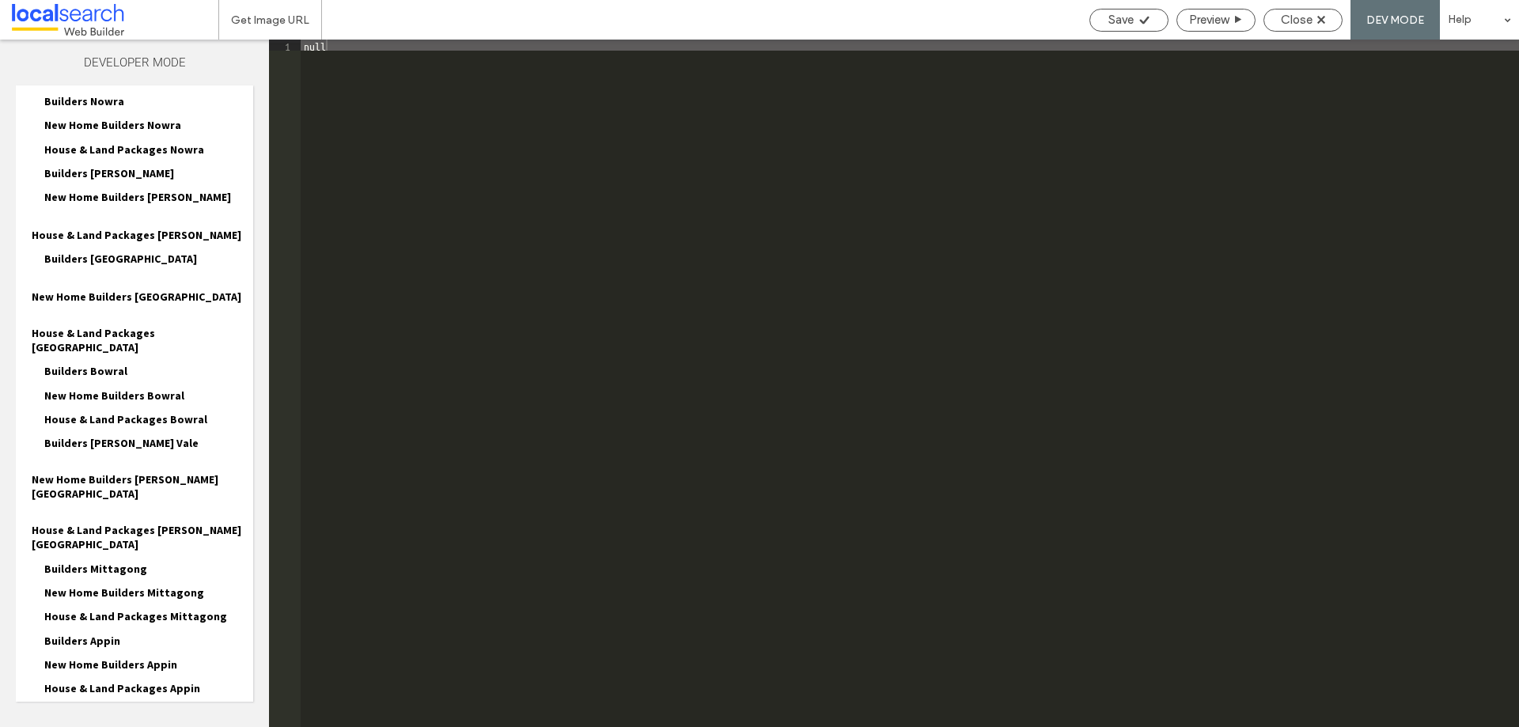
scroll to position [1075, 0]
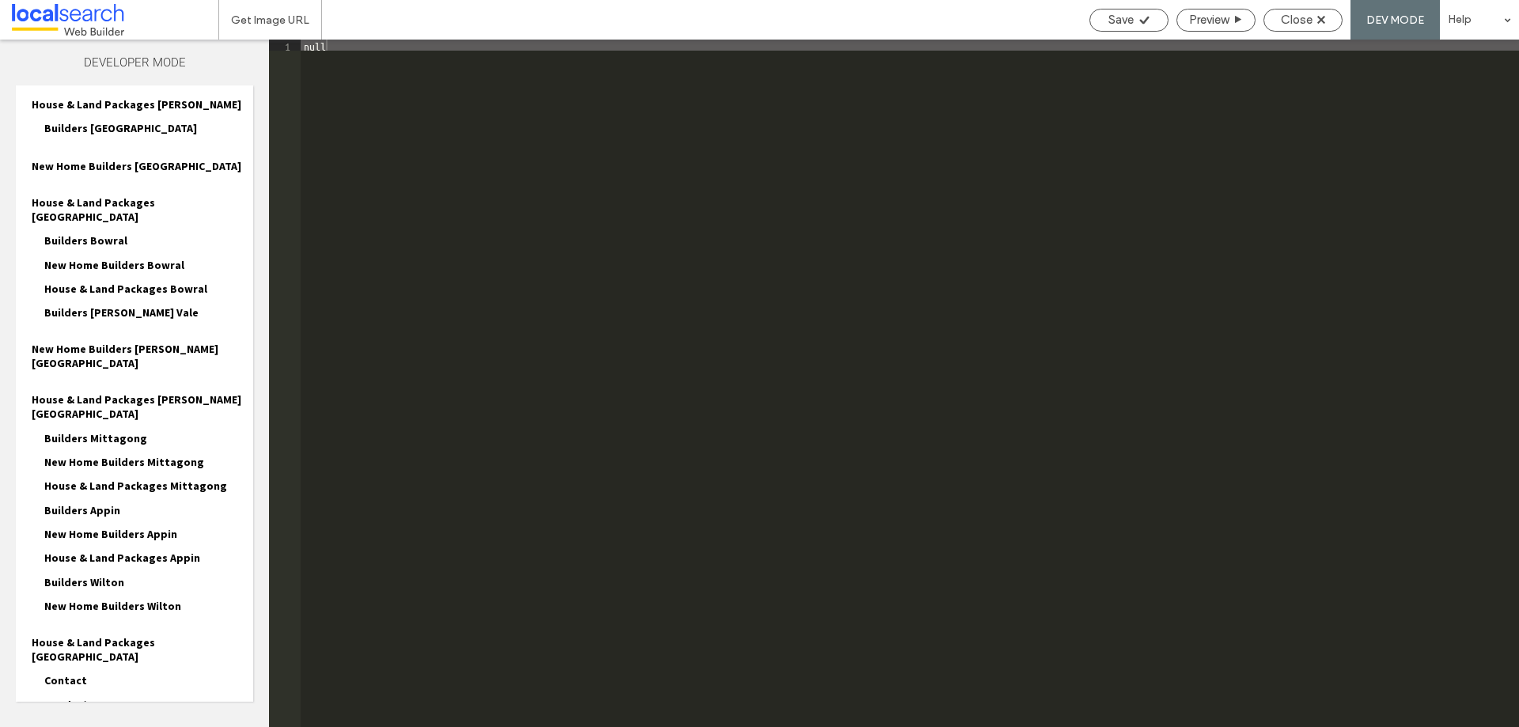
scroll to position [1218, 0]
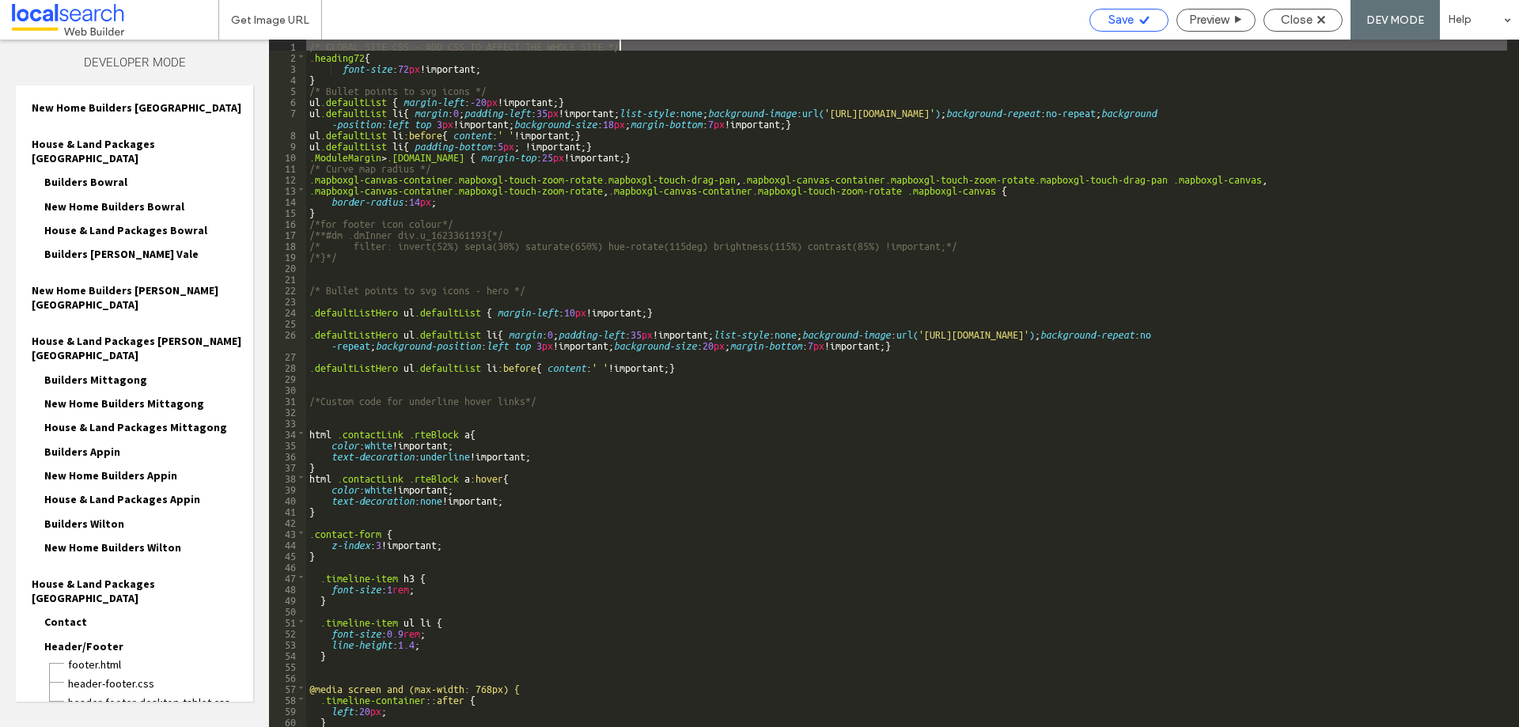
click at [1139, 18] on icon at bounding box center [1145, 20] width 12 height 12
click at [1293, 17] on span "Close" at bounding box center [1297, 20] width 32 height 14
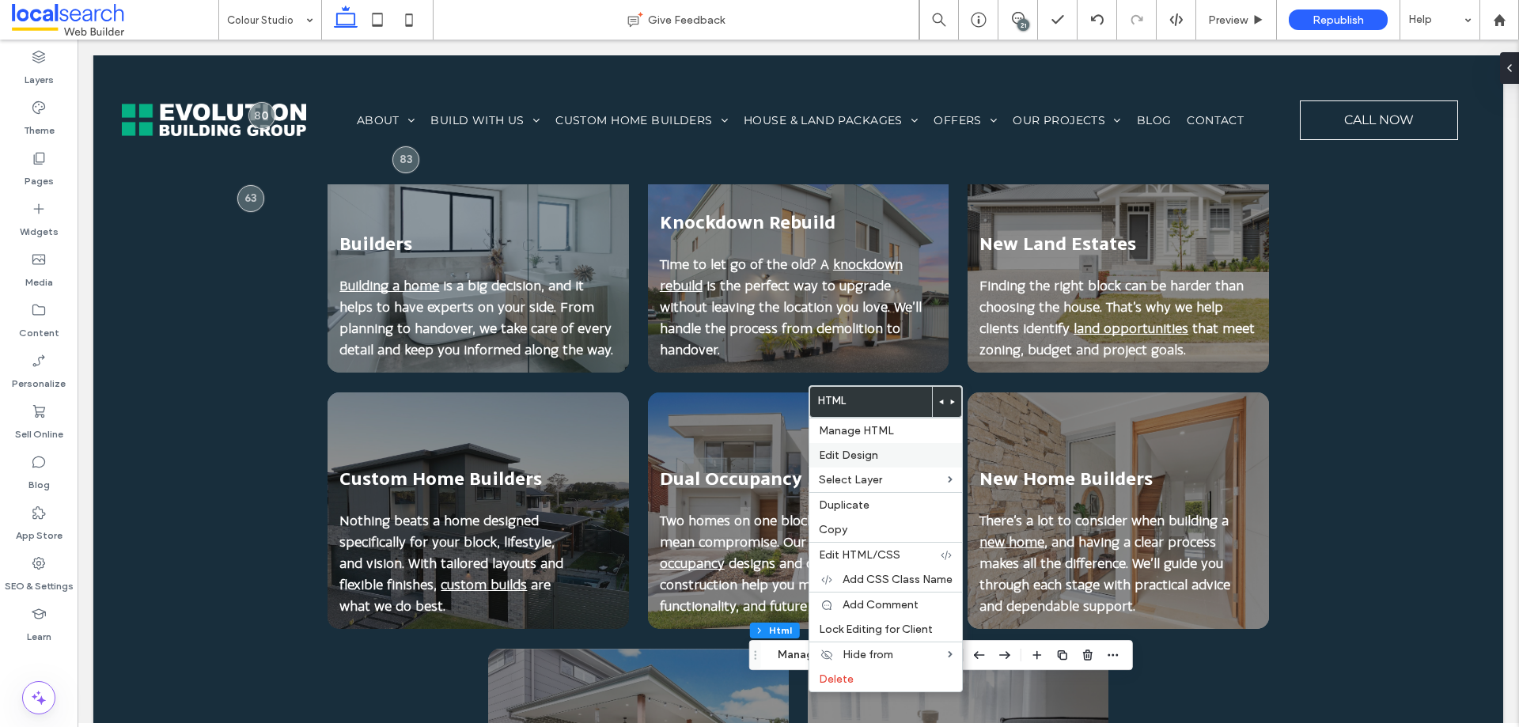
click at [874, 457] on span "Edit Design" at bounding box center [848, 455] width 59 height 13
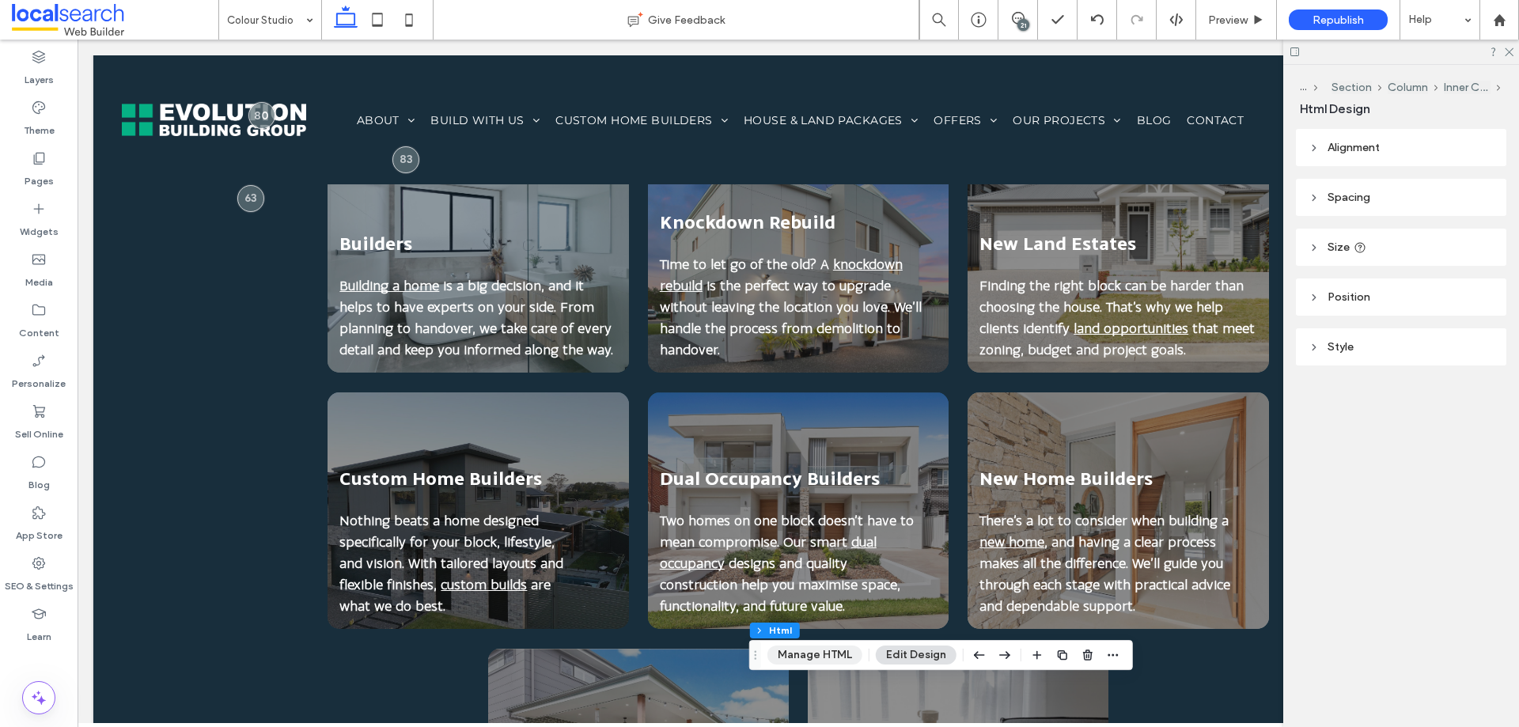
click at [812, 648] on button "Manage HTML" at bounding box center [814, 655] width 95 height 19
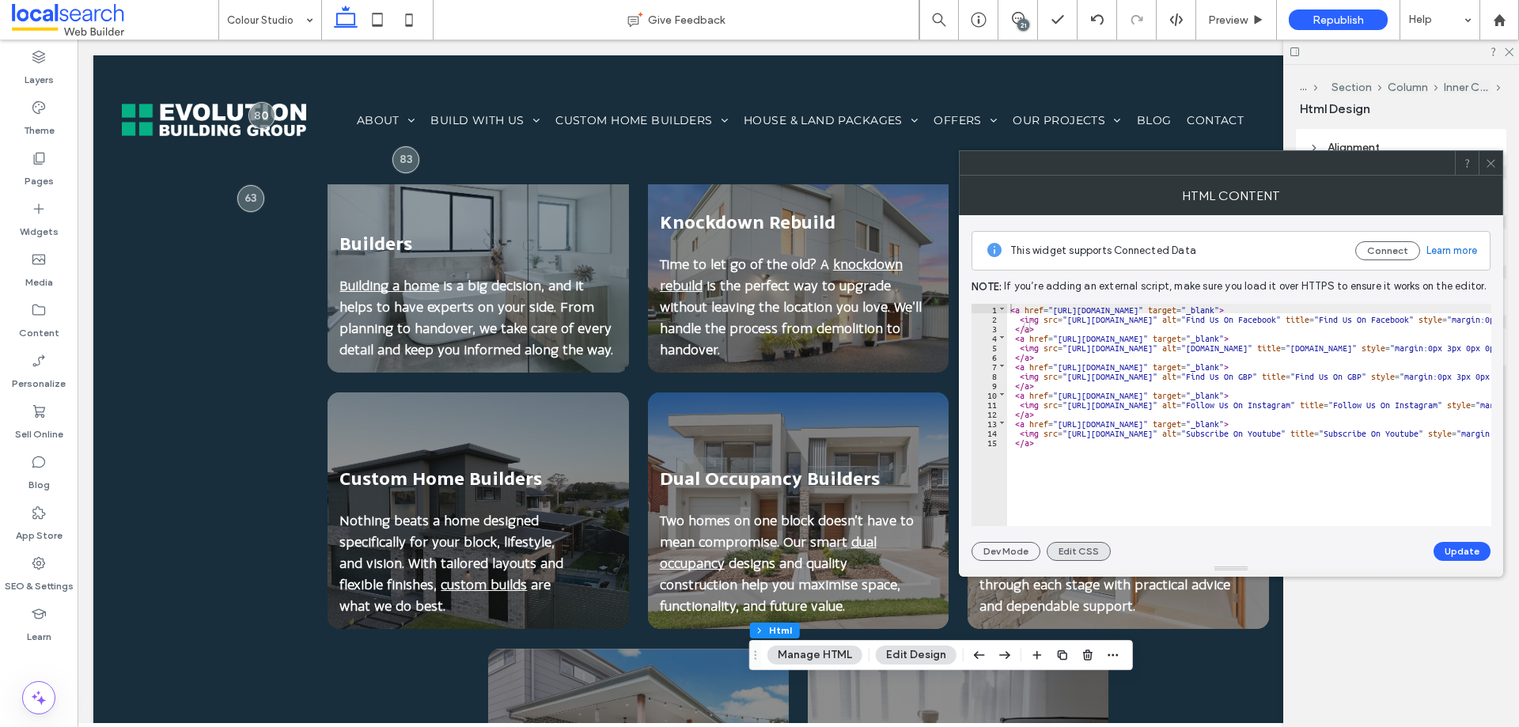
click at [1071, 558] on button "Edit CSS" at bounding box center [1079, 551] width 64 height 19
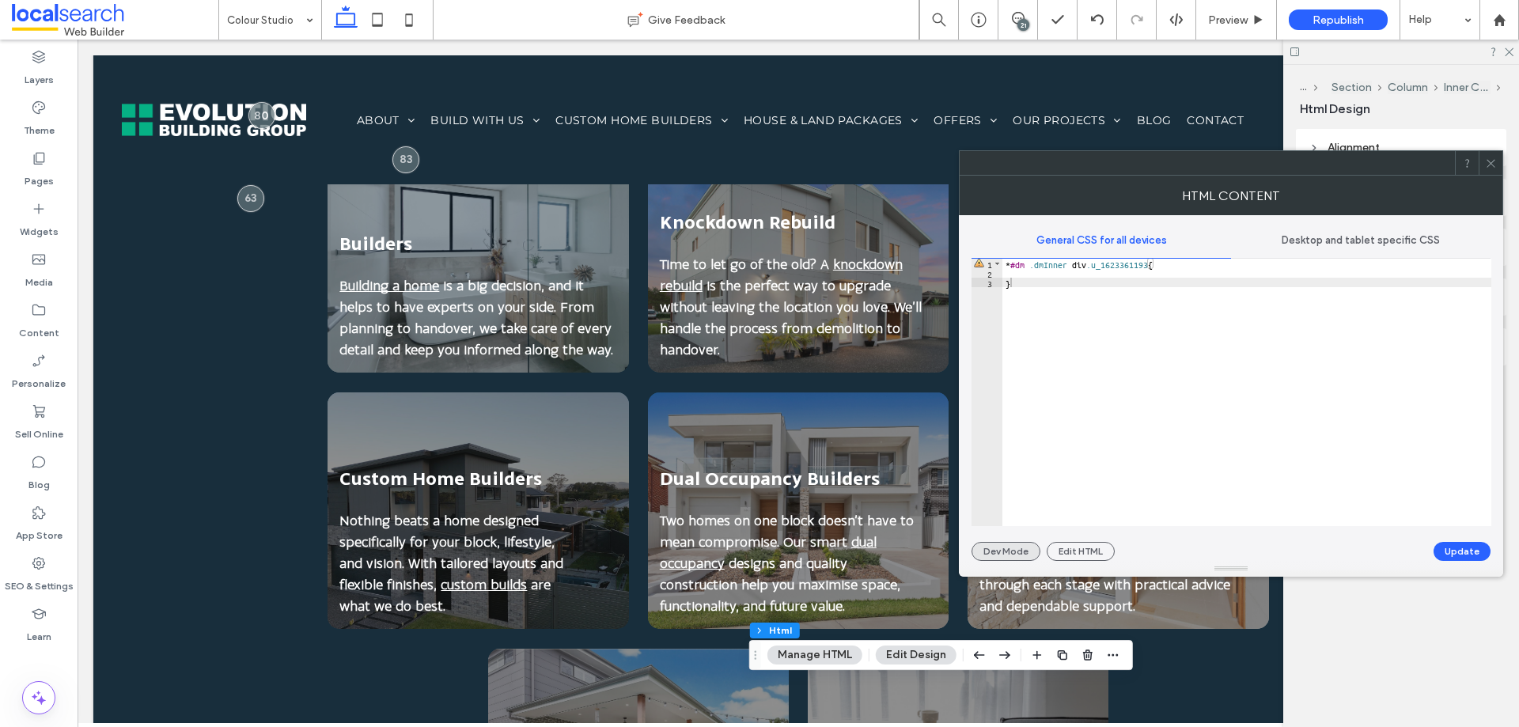
click at [1021, 555] on button "Dev Mode" at bounding box center [1006, 551] width 69 height 19
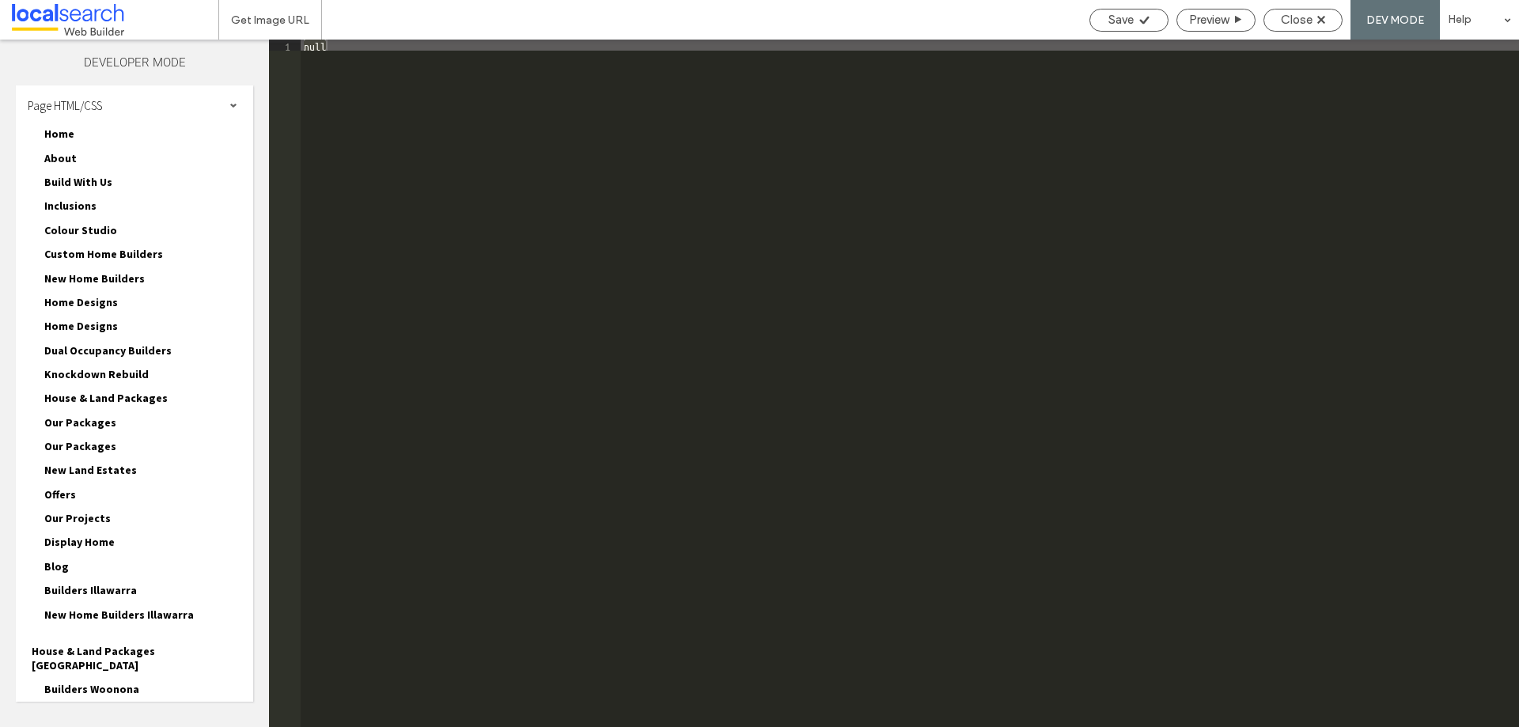
click at [1303, 7] on div "Save Preview Close DEV MODE Help" at bounding box center [1301, 20] width 438 height 40
click at [1290, 17] on span "Close" at bounding box center [1297, 20] width 32 height 14
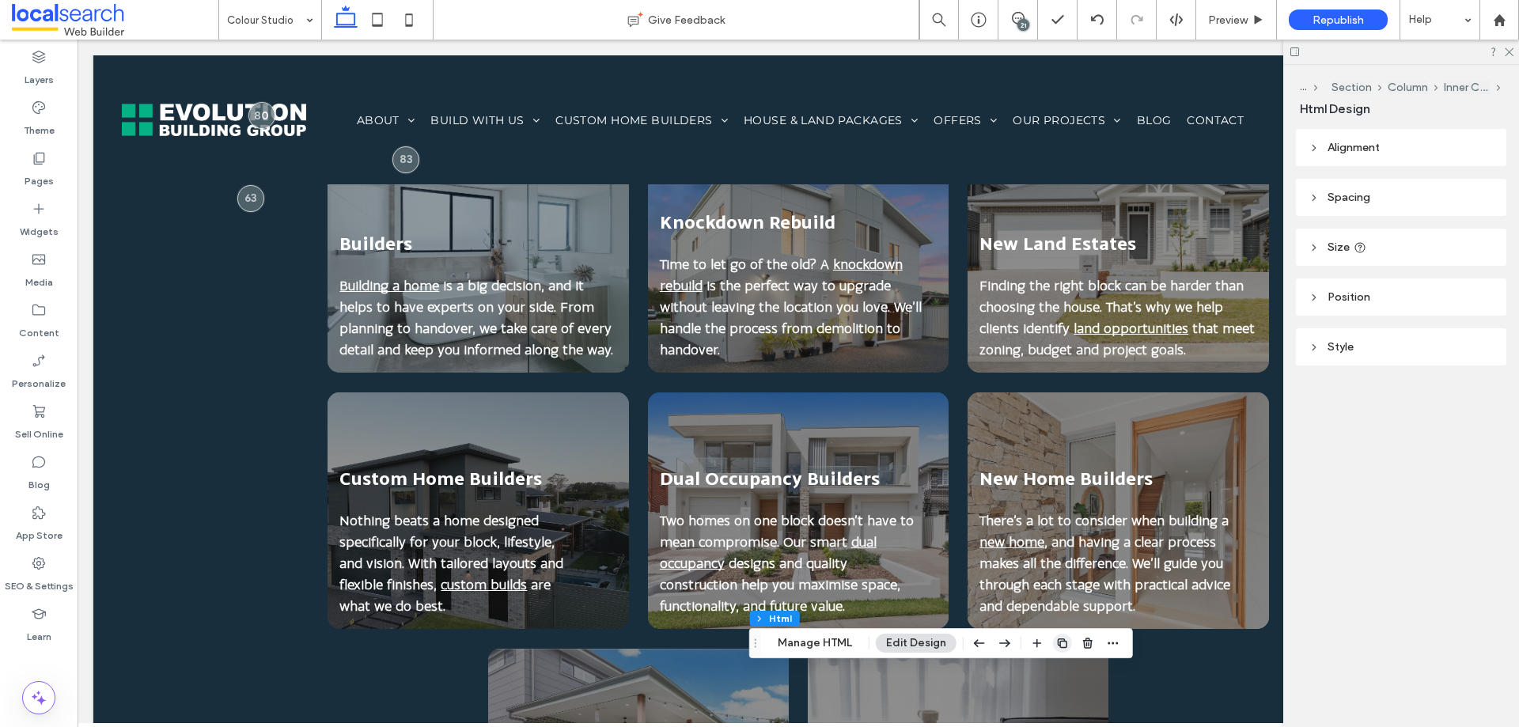
click at [1060, 642] on icon "button" at bounding box center [1062, 643] width 13 height 13
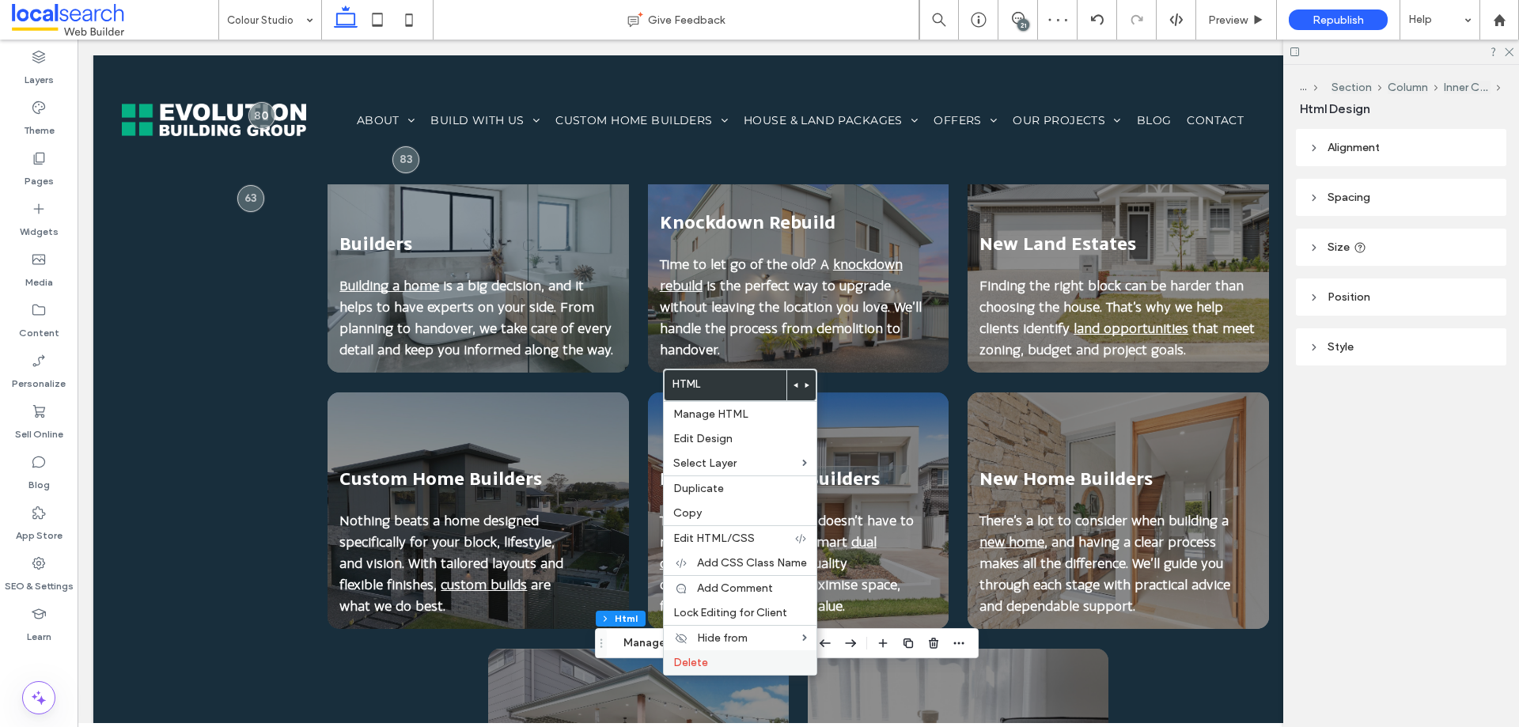
click at [724, 660] on label "Delete" at bounding box center [740, 662] width 134 height 13
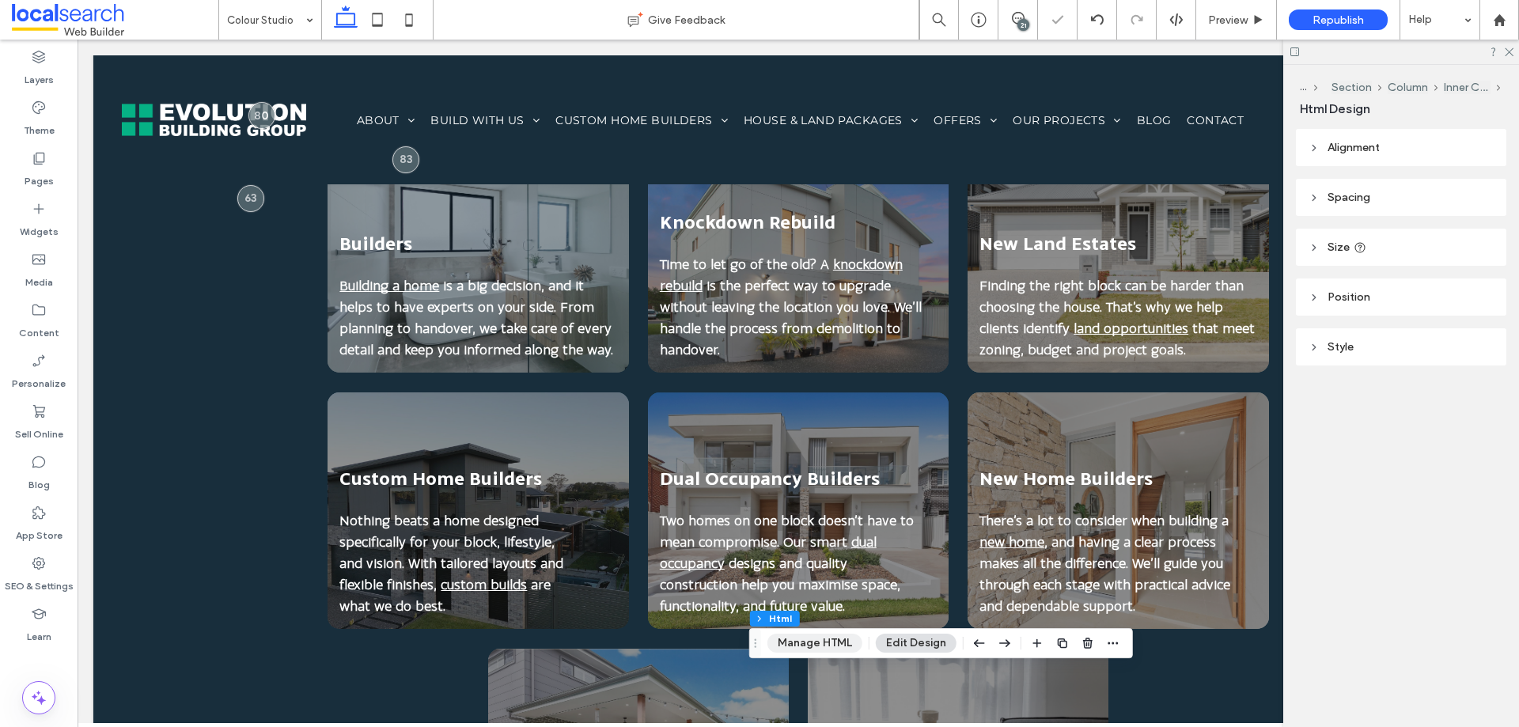
click at [804, 634] on button "Manage HTML" at bounding box center [814, 643] width 95 height 19
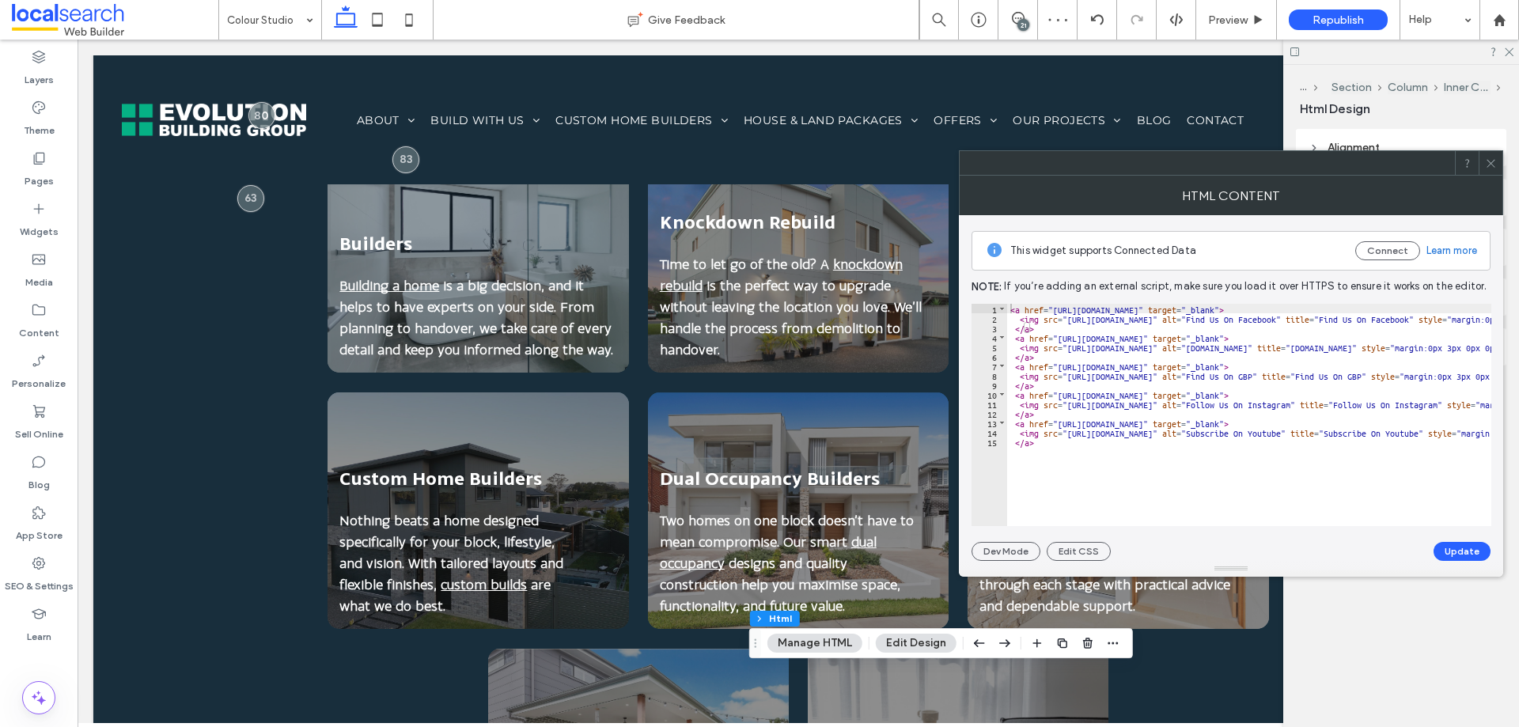
drag, startPoint x: 1487, startPoint y: 164, endPoint x: 1457, endPoint y: 158, distance: 31.4
click at [1488, 163] on icon at bounding box center [1491, 163] width 12 height 12
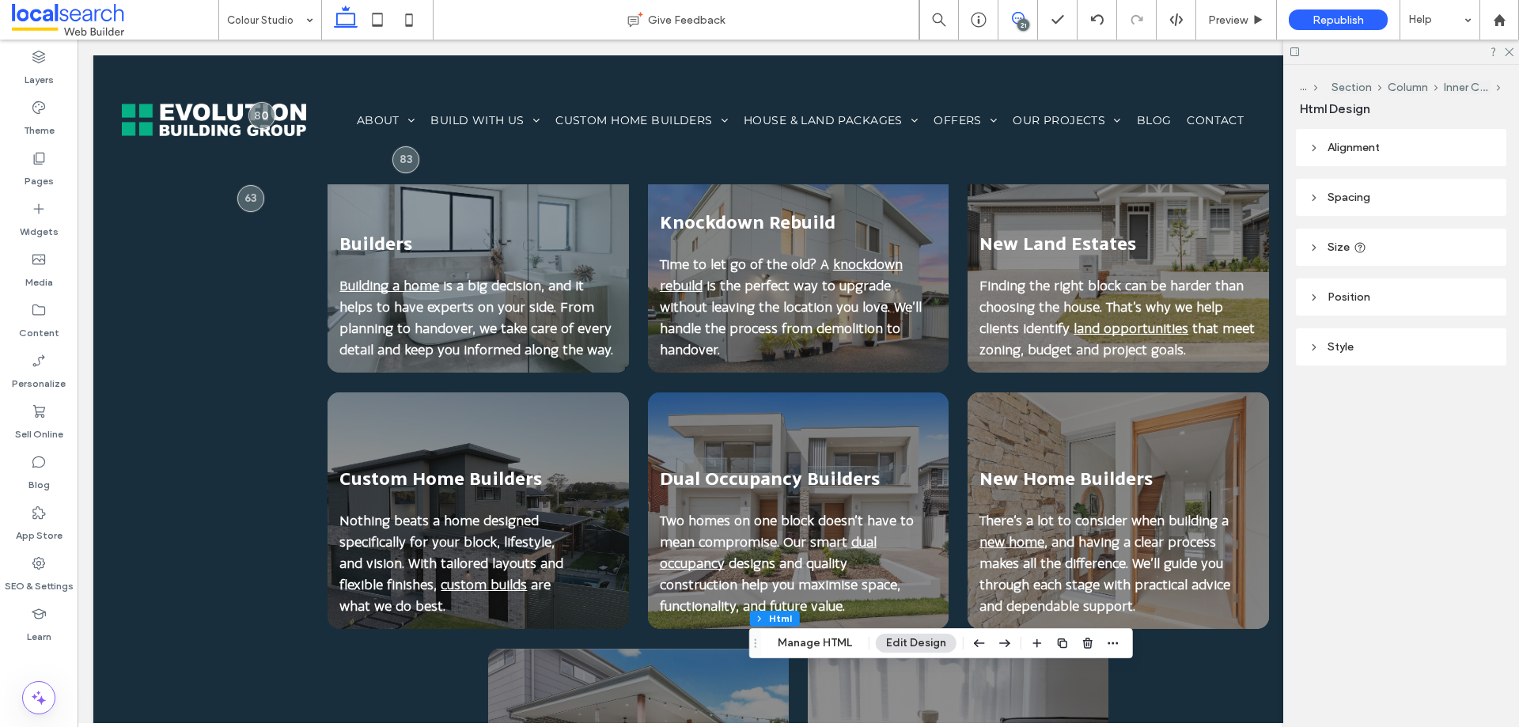
click at [1023, 18] on icon at bounding box center [1018, 18] width 13 height 13
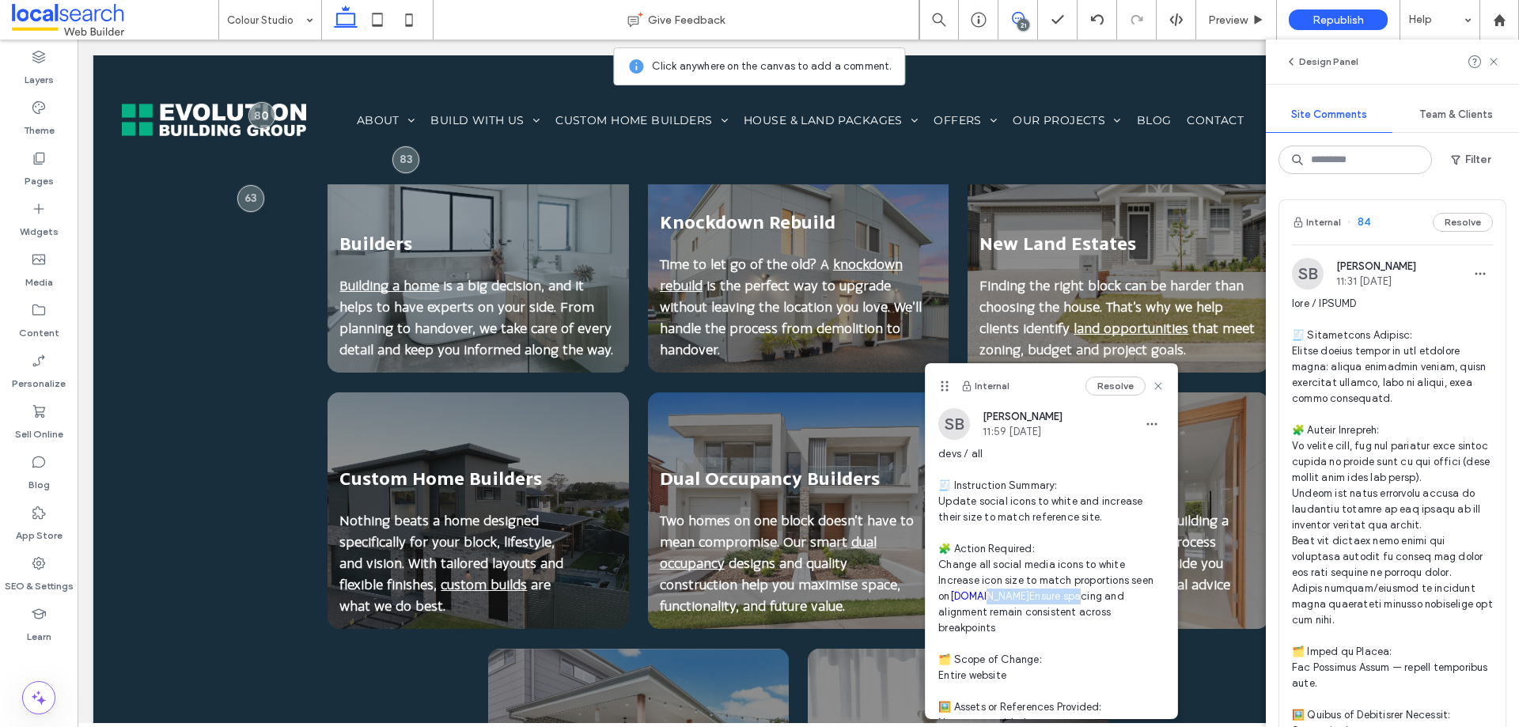
click at [986, 608] on span "devs / all 🧾 Instruction Summary: Update social icons to white and increase the…" at bounding box center [1051, 644] width 226 height 396
click at [968, 592] on link "[DOMAIN_NAME]" at bounding box center [990, 596] width 80 height 12
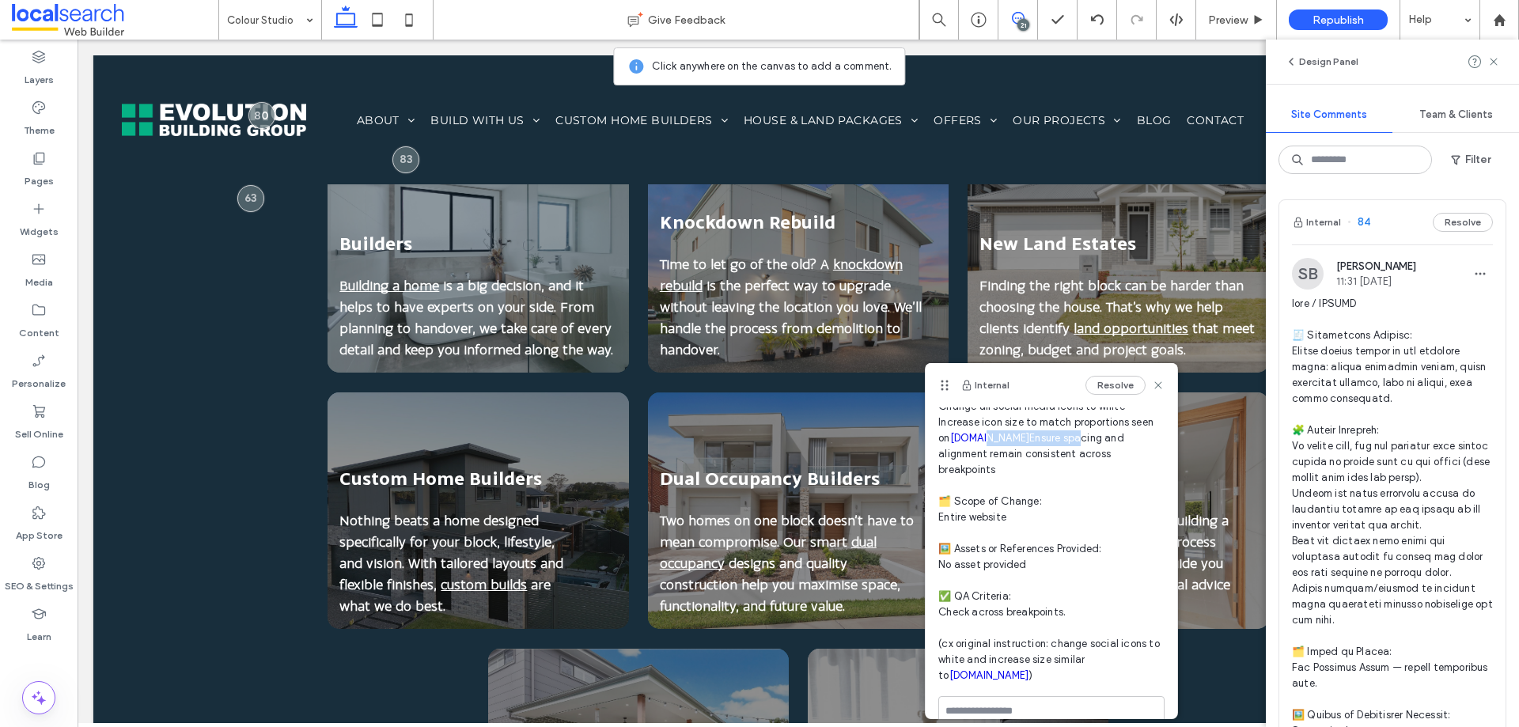
scroll to position [183, 0]
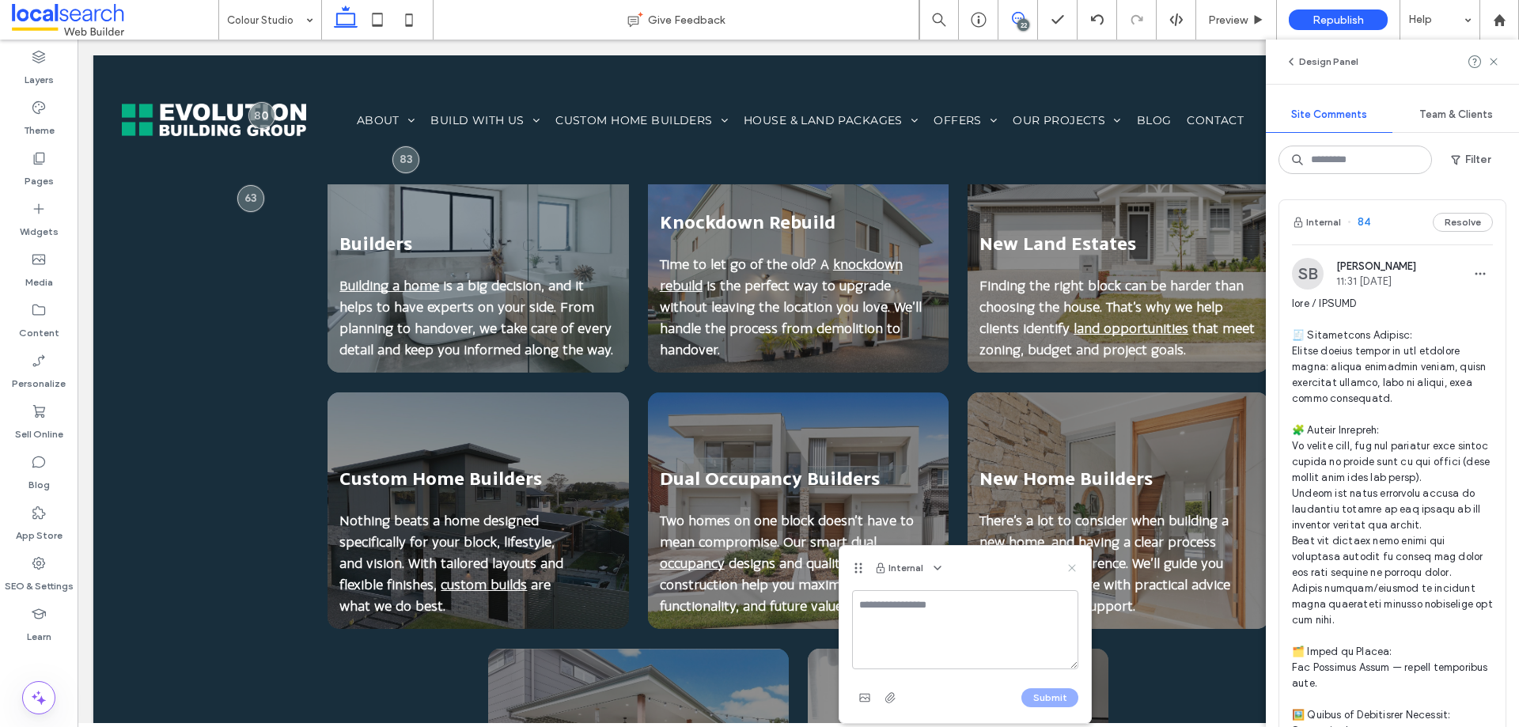
click at [1066, 567] on icon at bounding box center [1072, 568] width 13 height 13
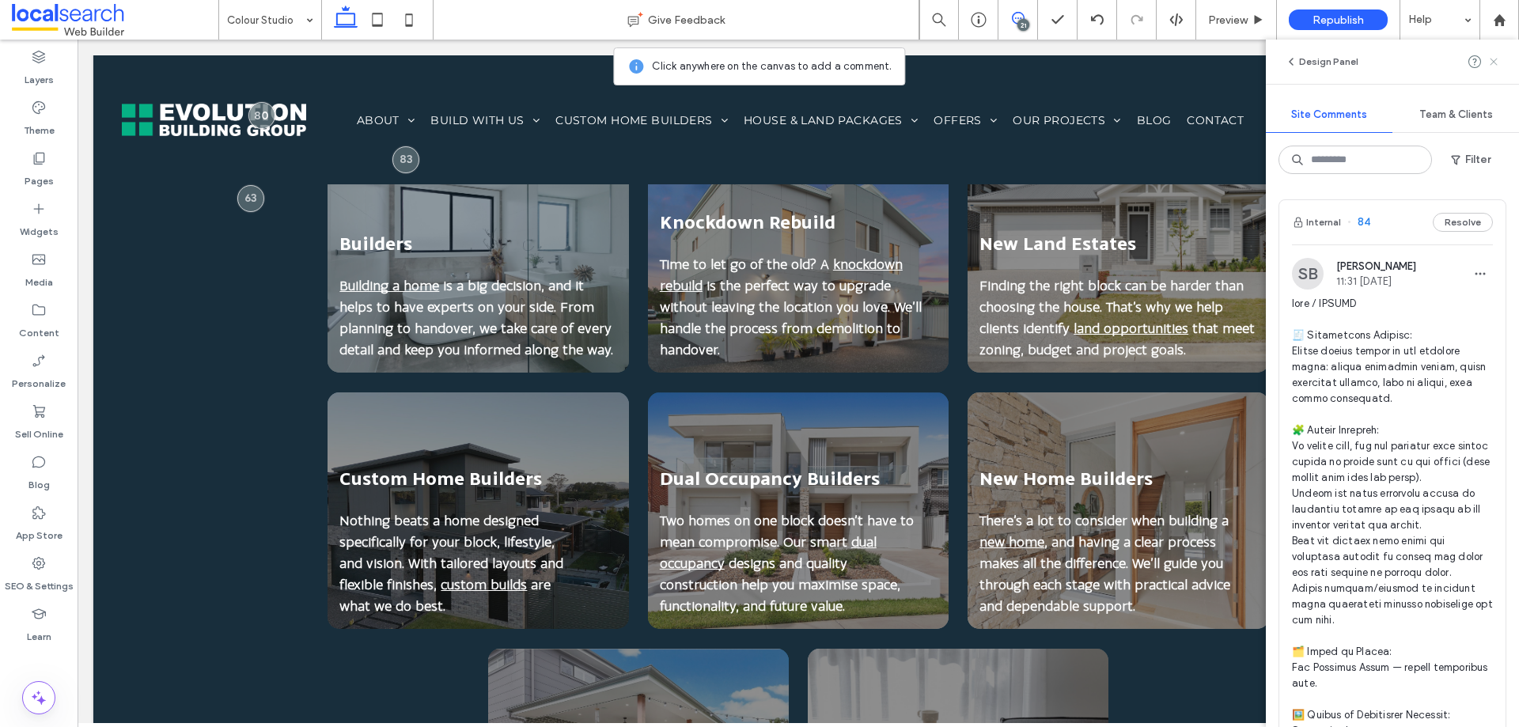
click at [1492, 66] on icon at bounding box center [1493, 61] width 13 height 13
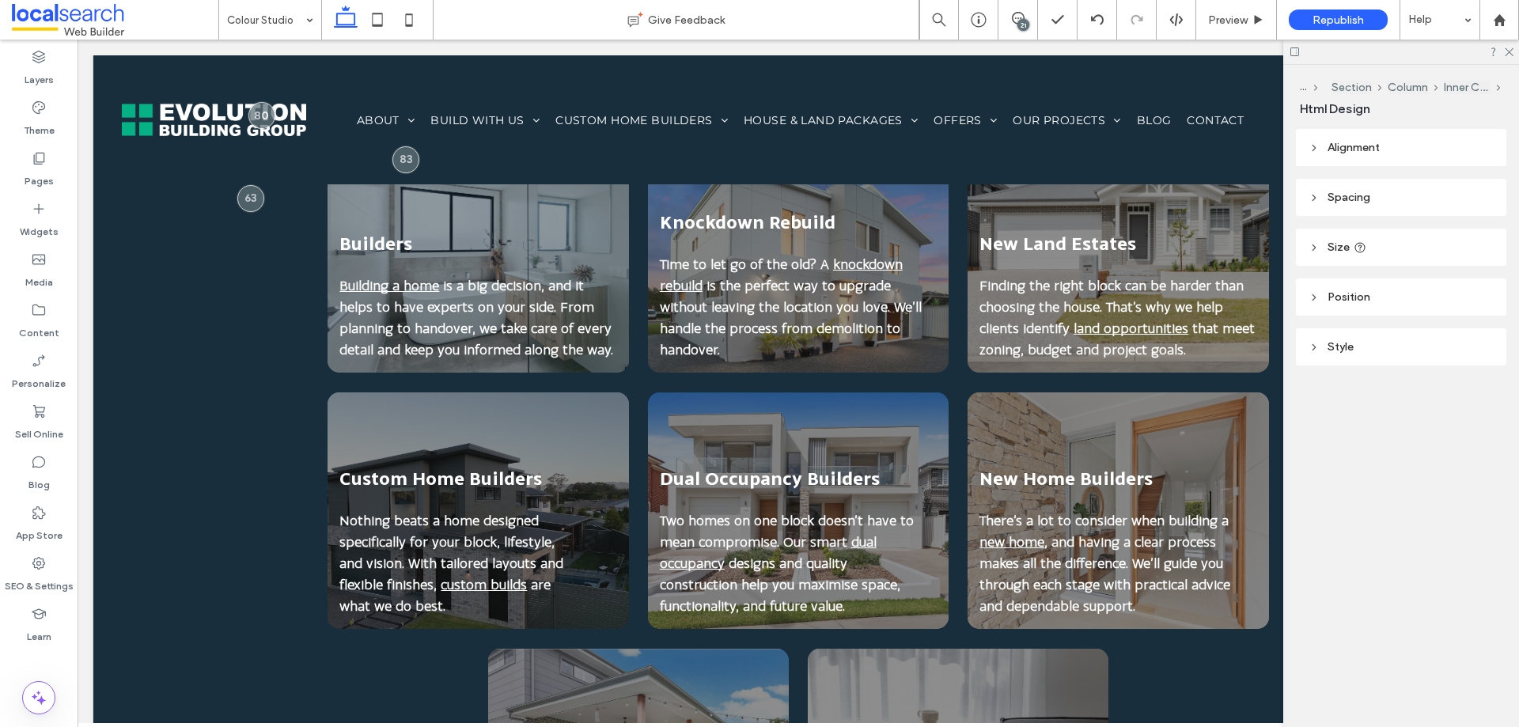
type input "****"
type input "**"
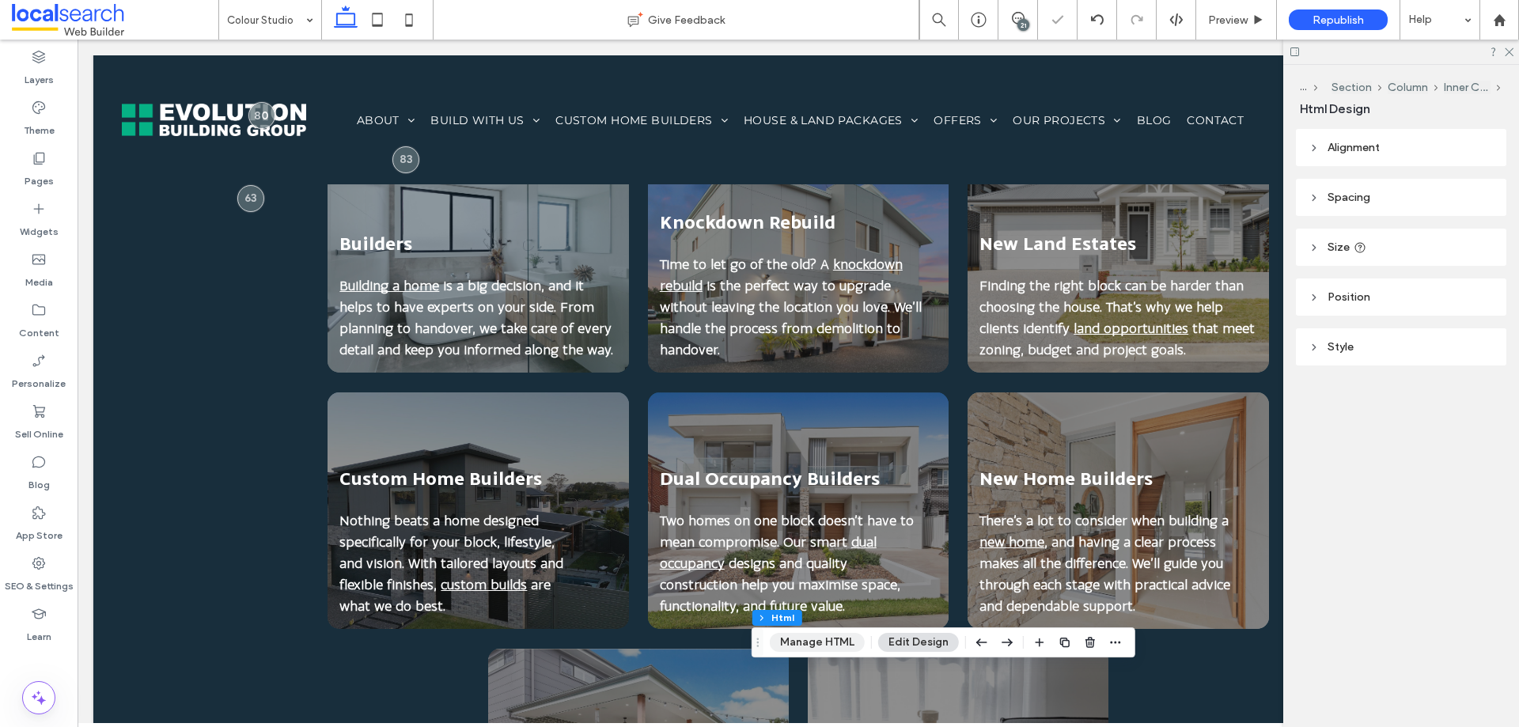
click at [808, 639] on button "Manage HTML" at bounding box center [817, 642] width 95 height 19
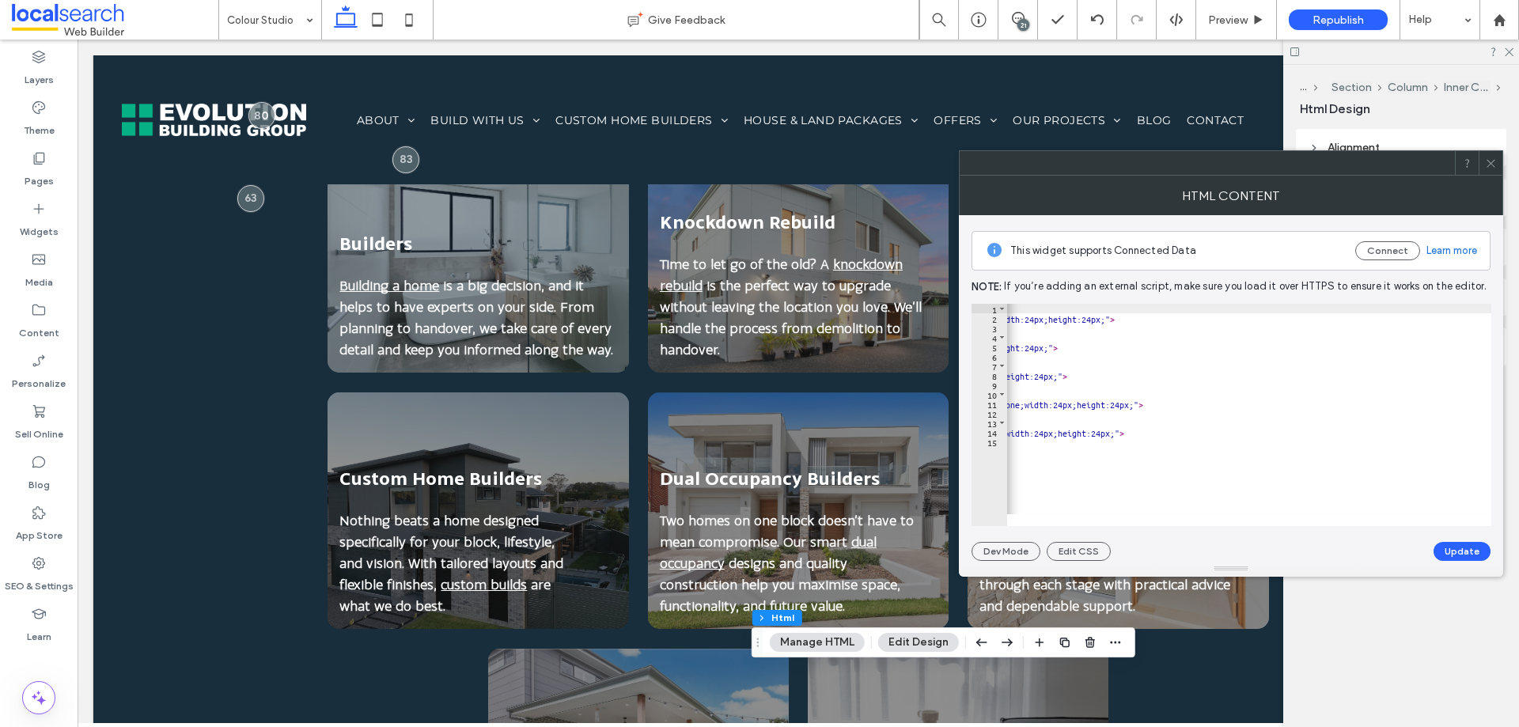
scroll to position [0, 633]
click at [1364, 316] on div "< a href = "[URL][DOMAIN_NAME]" target = "_blank" > < img src = "[URL][DOMAIN_N…" at bounding box center [932, 418] width 1117 height 229
click at [1421, 318] on div "< a href = "[URL][DOMAIN_NAME]" target = "_blank" > < img src = "[URL][DOMAIN_N…" at bounding box center [932, 418] width 1117 height 229
click at [1456, 549] on button "Update" at bounding box center [1462, 551] width 57 height 19
click at [1410, 347] on div "< a href = "[URL][DOMAIN_NAME]" target = "_blank" > < img src = "[URL][DOMAIN_N…" at bounding box center [932, 418] width 1117 height 229
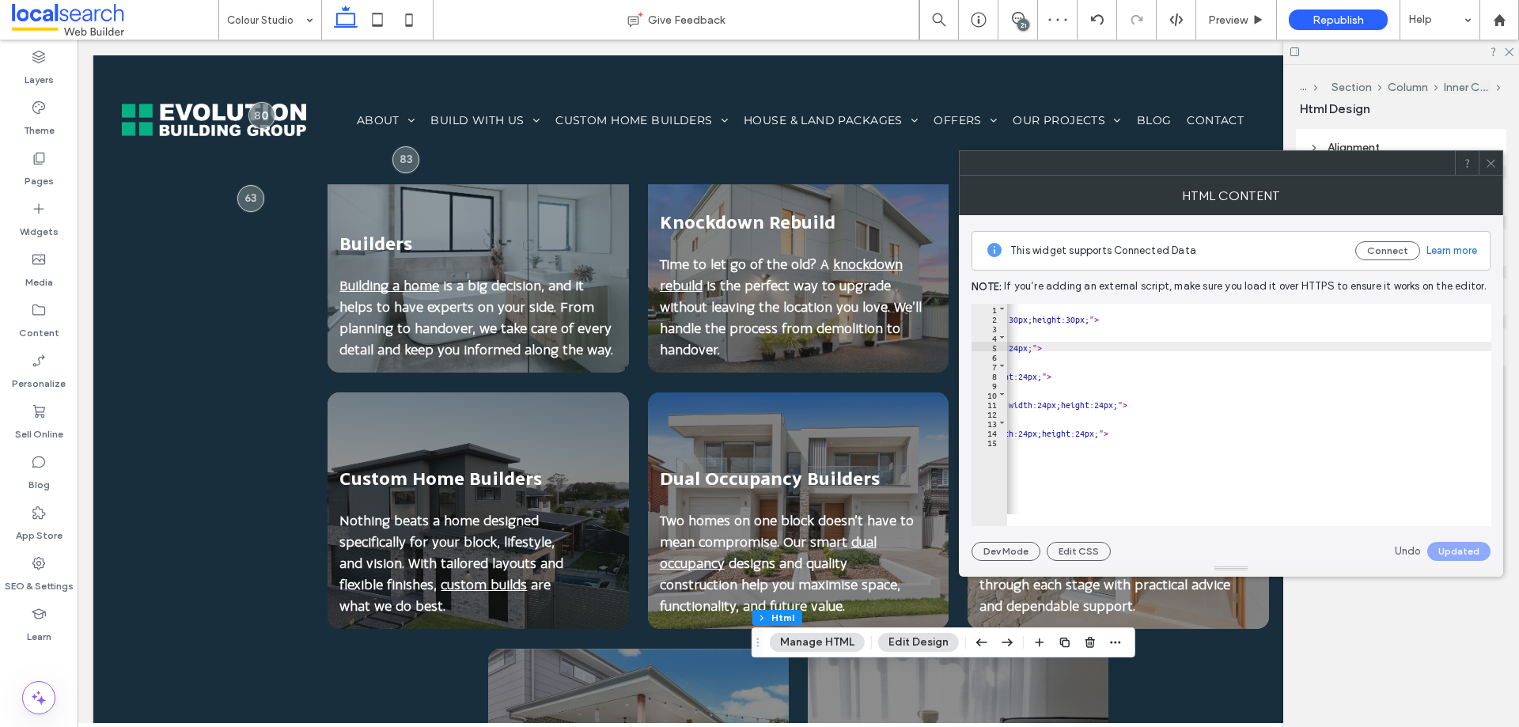
click at [1407, 351] on div "< a href = "[URL][DOMAIN_NAME]" target = "_blank" > < img src = "[URL][DOMAIN_N…" at bounding box center [932, 418] width 1117 height 229
click at [1471, 349] on div "< a href = "[URL][DOMAIN_NAME]" target = "_blank" > < img src = "[URL][DOMAIN_N…" at bounding box center [942, 418] width 1117 height 229
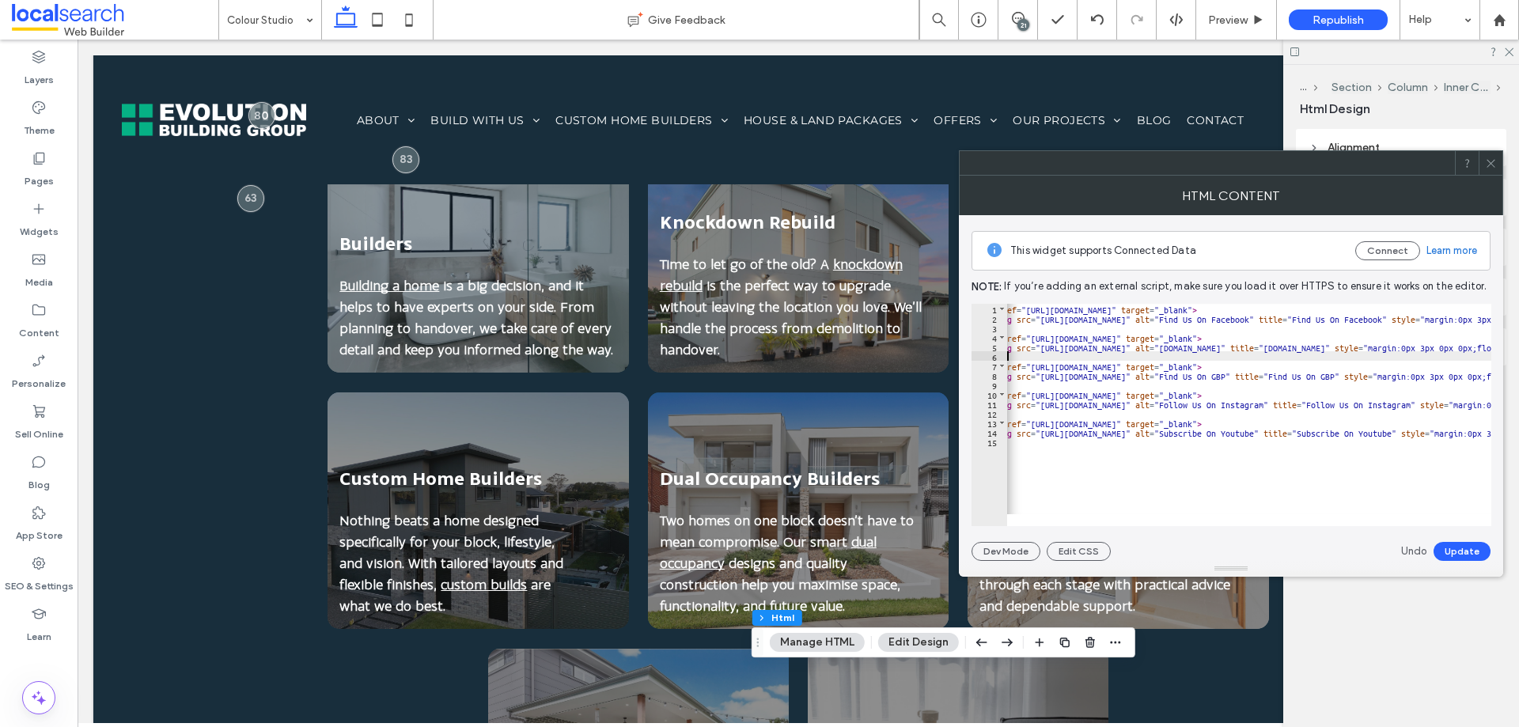
scroll to position [0, 27]
click at [1478, 352] on div "< a href = "[URL][DOMAIN_NAME]" target = "_blank" > < img src = "[URL][DOMAIN_N…" at bounding box center [1538, 418] width 1117 height 229
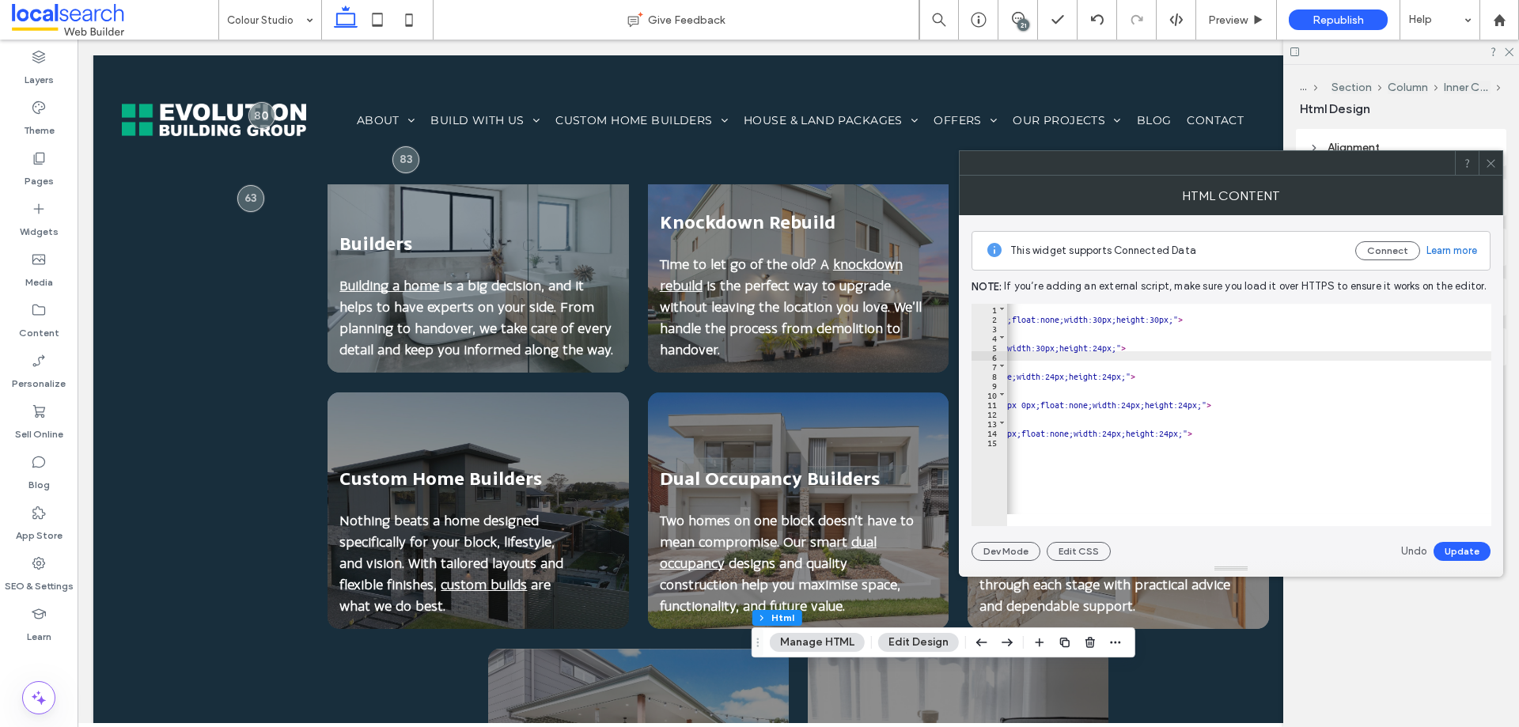
scroll to position [0, 633]
click at [1455, 339] on div "< a href = "[URL][DOMAIN_NAME]" target = "_blank" > < img src = "[URL][DOMAIN_N…" at bounding box center [1007, 418] width 1117 height 229
click at [1466, 349] on div "< a href = "[URL][DOMAIN_NAME]" target = "_blank" > < img src = "[URL][DOMAIN_N…" at bounding box center [932, 418] width 1117 height 229
click at [1303, 377] on div "< a href = "[URL][DOMAIN_NAME]" target = "_blank" > < img src = "[URL][DOMAIN_N…" at bounding box center [942, 418] width 1117 height 229
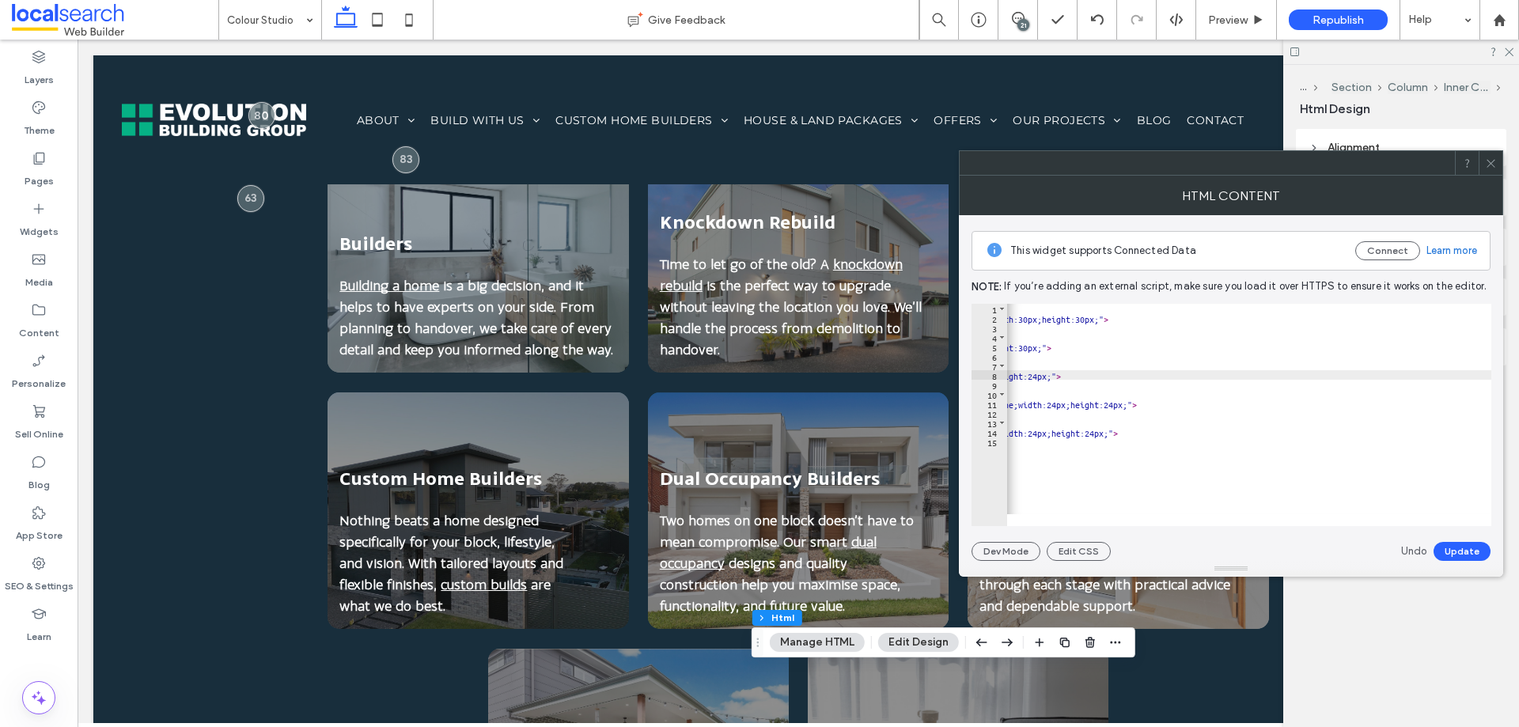
scroll to position [0, 331]
click at [1360, 369] on div "< a href = "[URL][DOMAIN_NAME]" target = "_blank" > < img src = "[URL][DOMAIN_N…" at bounding box center [942, 418] width 1117 height 229
click at [1352, 375] on div "< a href = "[URL][DOMAIN_NAME]" target = "_blank" > < img src = "[URL][DOMAIN_N…" at bounding box center [932, 418] width 1117 height 229
click at [1354, 406] on div "< a href = "[URL][DOMAIN_NAME]" target = "_blank" > < img src = "[URL][DOMAIN_N…" at bounding box center [932, 418] width 1117 height 229
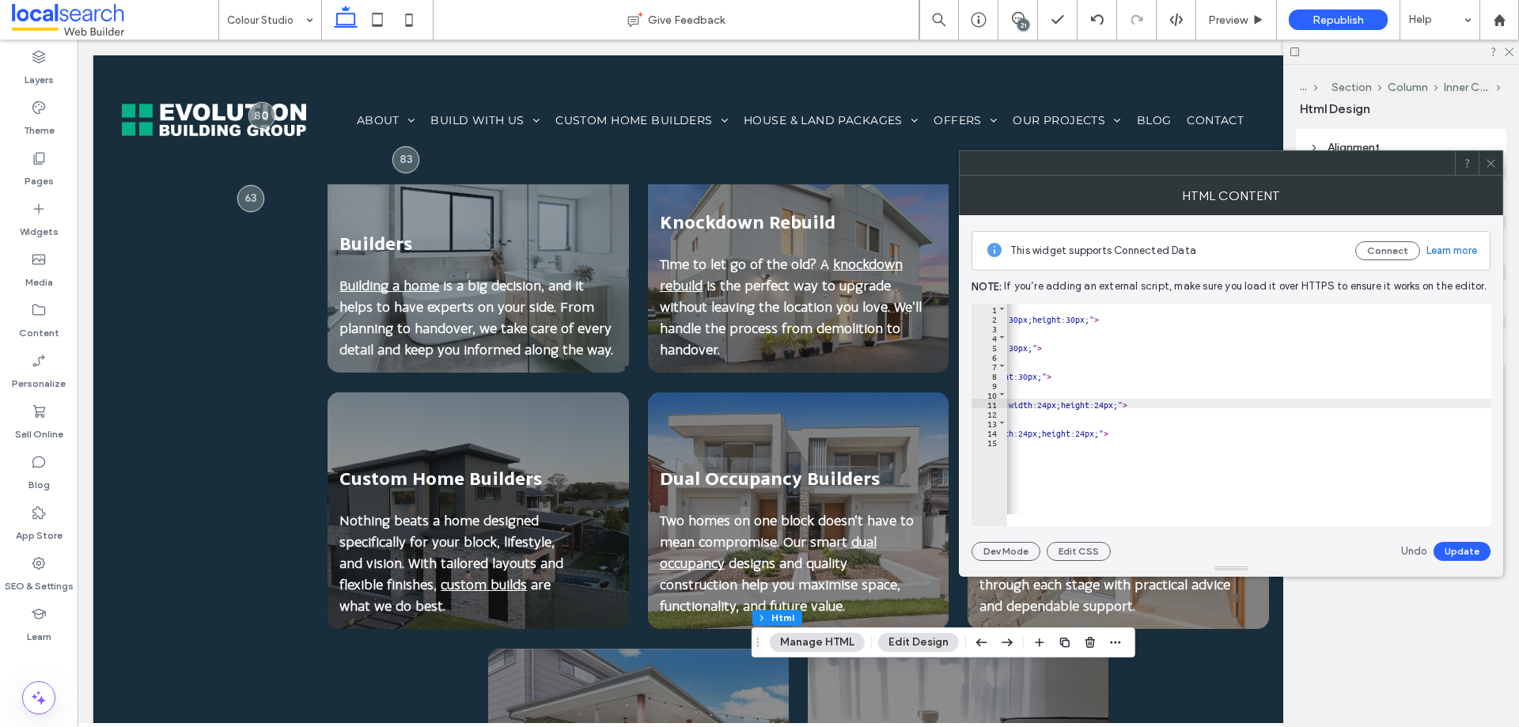
click at [1402, 407] on div "< a href = "[URL][DOMAIN_NAME]" target = "_blank" > < img src = "[URL][DOMAIN_N…" at bounding box center [932, 418] width 1117 height 229
click at [1400, 406] on div "< a href = "[URL][DOMAIN_NAME]" target = "_blank" > < img src = "[URL][DOMAIN_N…" at bounding box center [932, 418] width 1117 height 229
click at [1401, 404] on div "< a href = "[URL][DOMAIN_NAME]" target = "_blank" > < img src = "[URL][DOMAIN_N…" at bounding box center [932, 418] width 1117 height 229
click at [1398, 403] on div "< a href = "[URL][DOMAIN_NAME]" target = "_blank" > < img src = "[URL][DOMAIN_N…" at bounding box center [932, 418] width 1117 height 229
click at [1456, 401] on div "< a href = "[URL][DOMAIN_NAME]" target = "_blank" > < img src = "[URL][DOMAIN_N…" at bounding box center [932, 418] width 1117 height 229
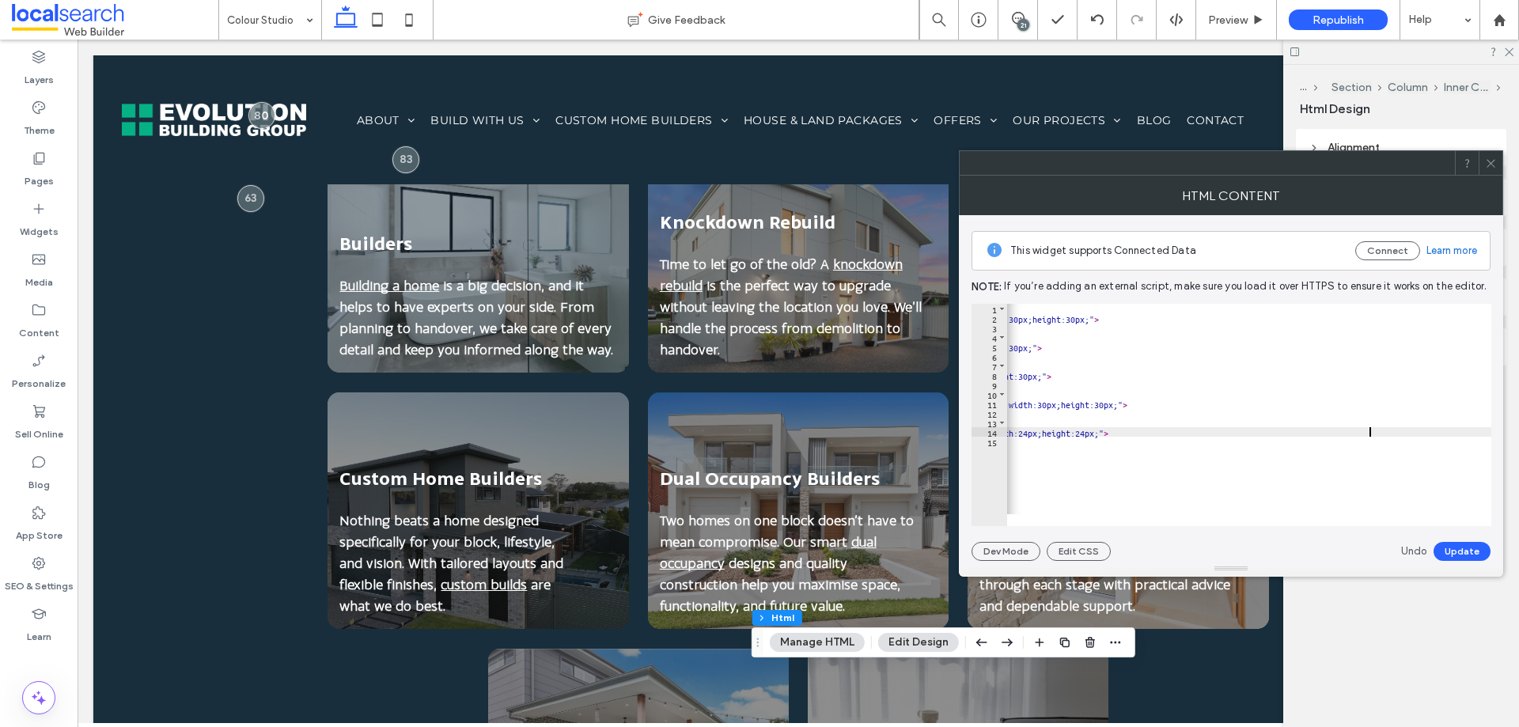
click at [1370, 427] on div "< a href = "[URL][DOMAIN_NAME]" target = "_blank" > < img src = "[URL][DOMAIN_N…" at bounding box center [932, 418] width 1117 height 229
click at [1427, 430] on div "< a href = "[URL][DOMAIN_NAME]" target = "_blank" > < img src = "[URL][DOMAIN_N…" at bounding box center [932, 418] width 1117 height 229
type textarea "**"
click at [1466, 544] on button "Update" at bounding box center [1462, 551] width 57 height 19
click at [1490, 159] on icon at bounding box center [1491, 163] width 12 height 12
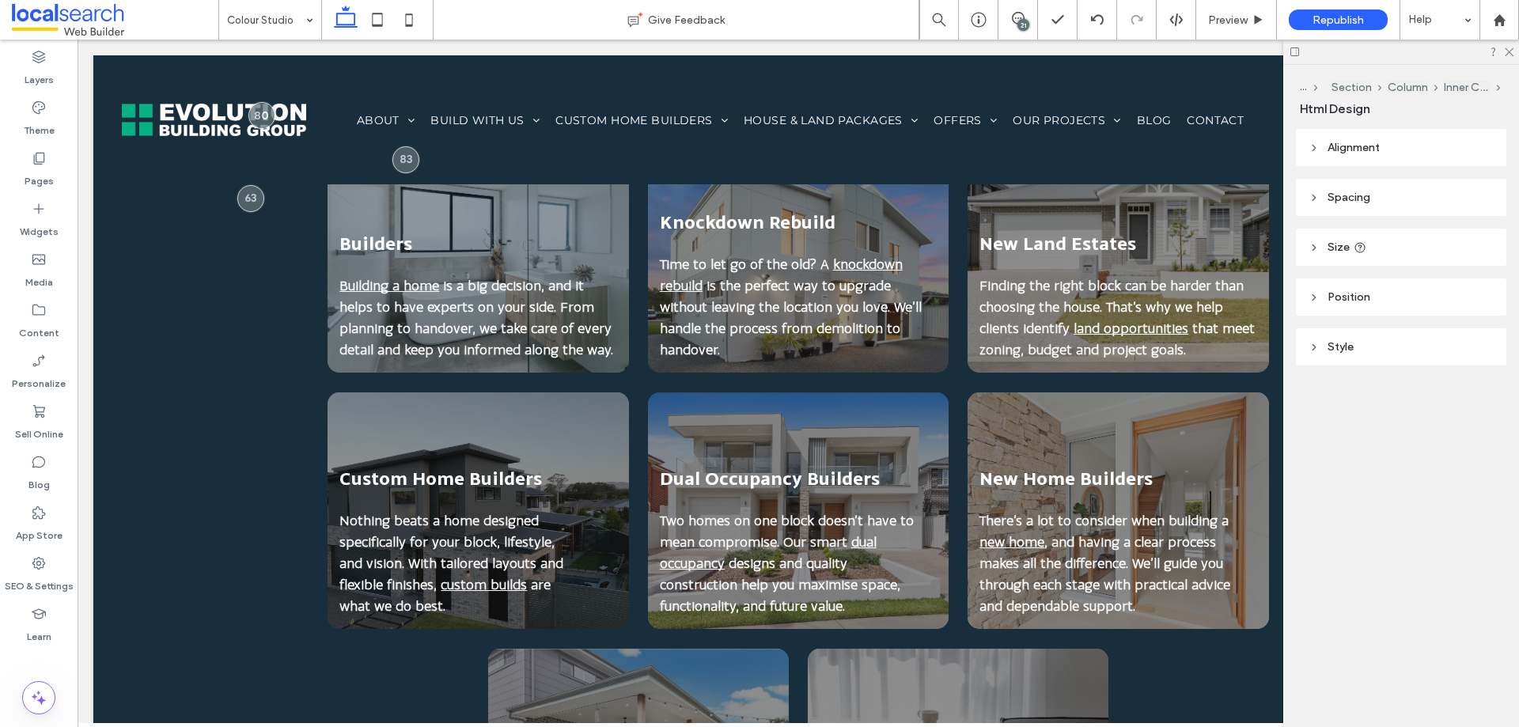
type input "**"
type input "****"
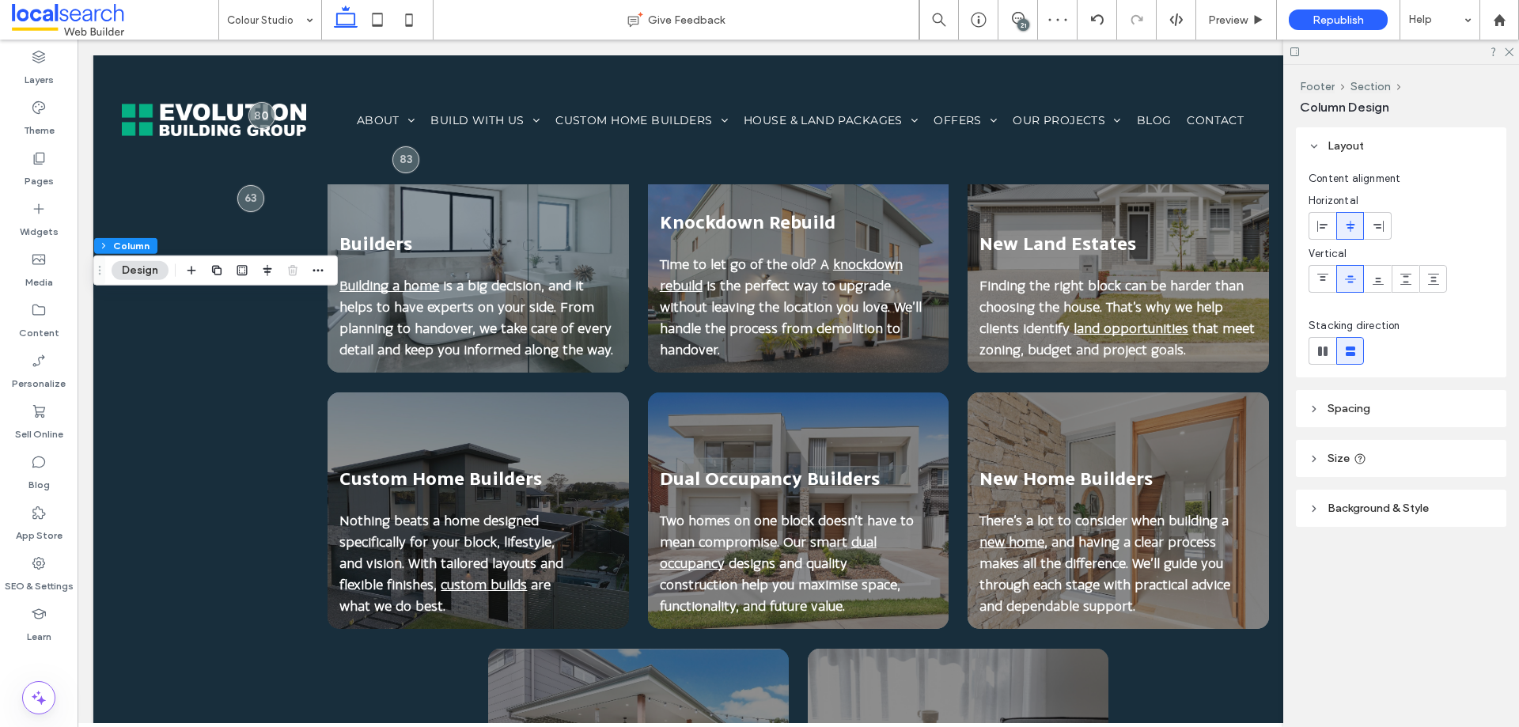
click at [1029, 24] on div "21" at bounding box center [1024, 25] width 12 height 12
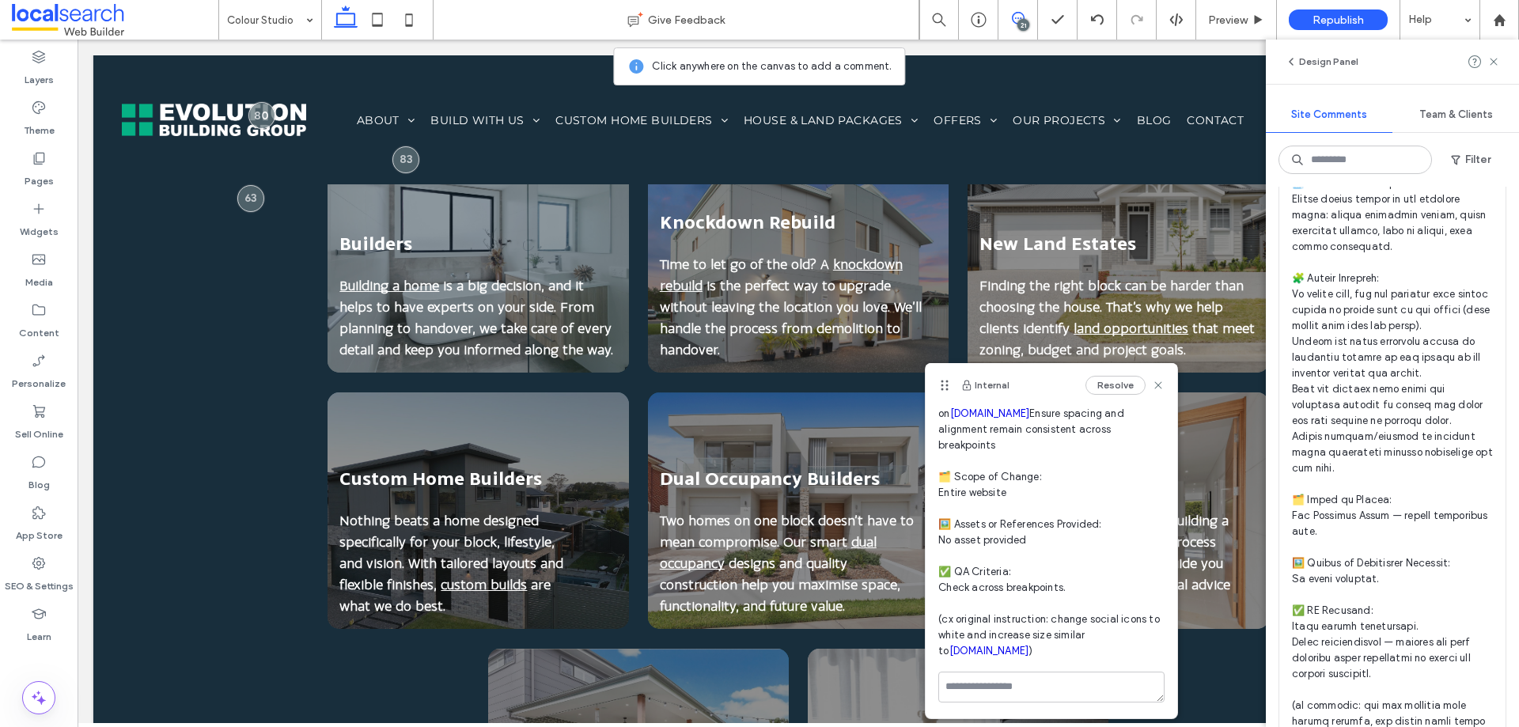
scroll to position [158, 0]
click at [1057, 695] on textarea at bounding box center [1051, 687] width 226 height 31
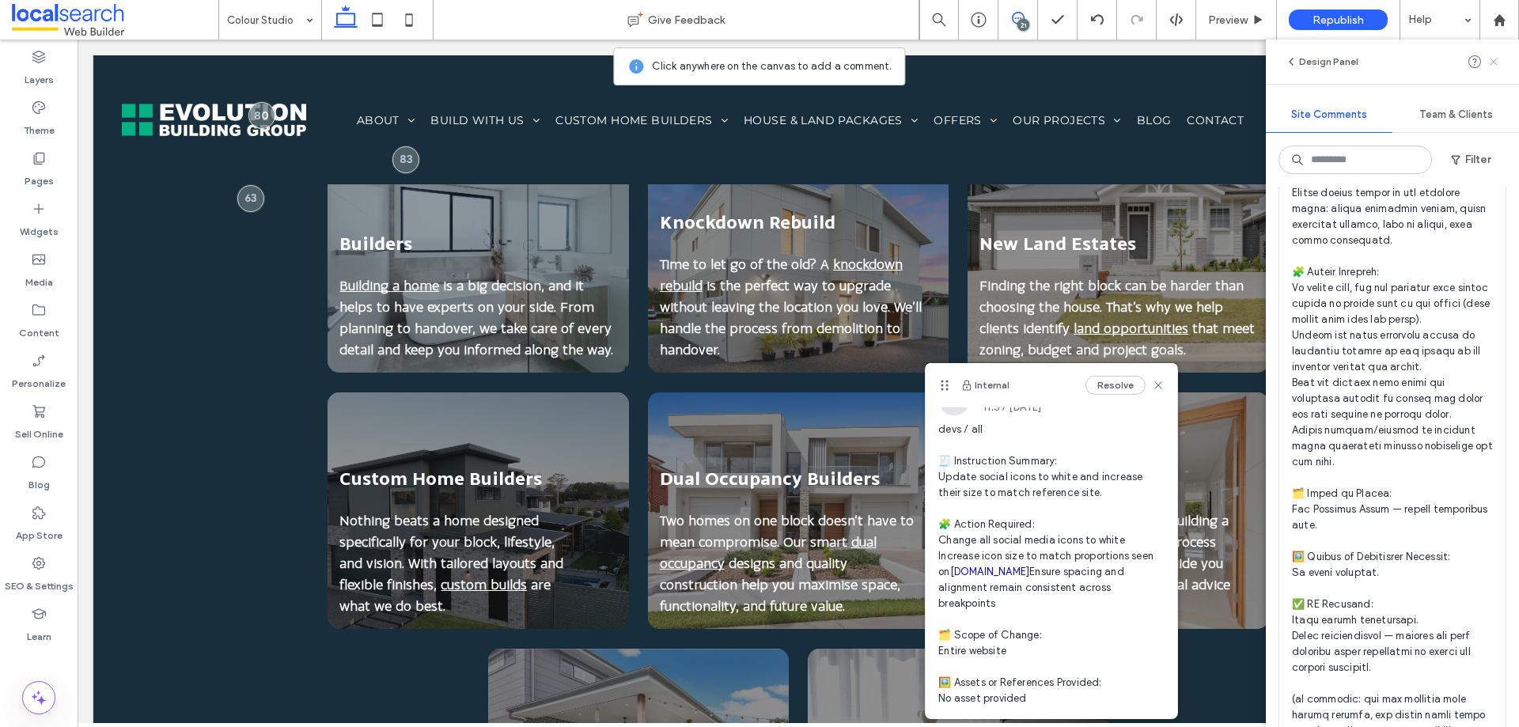
click at [1497, 60] on icon at bounding box center [1493, 61] width 13 height 13
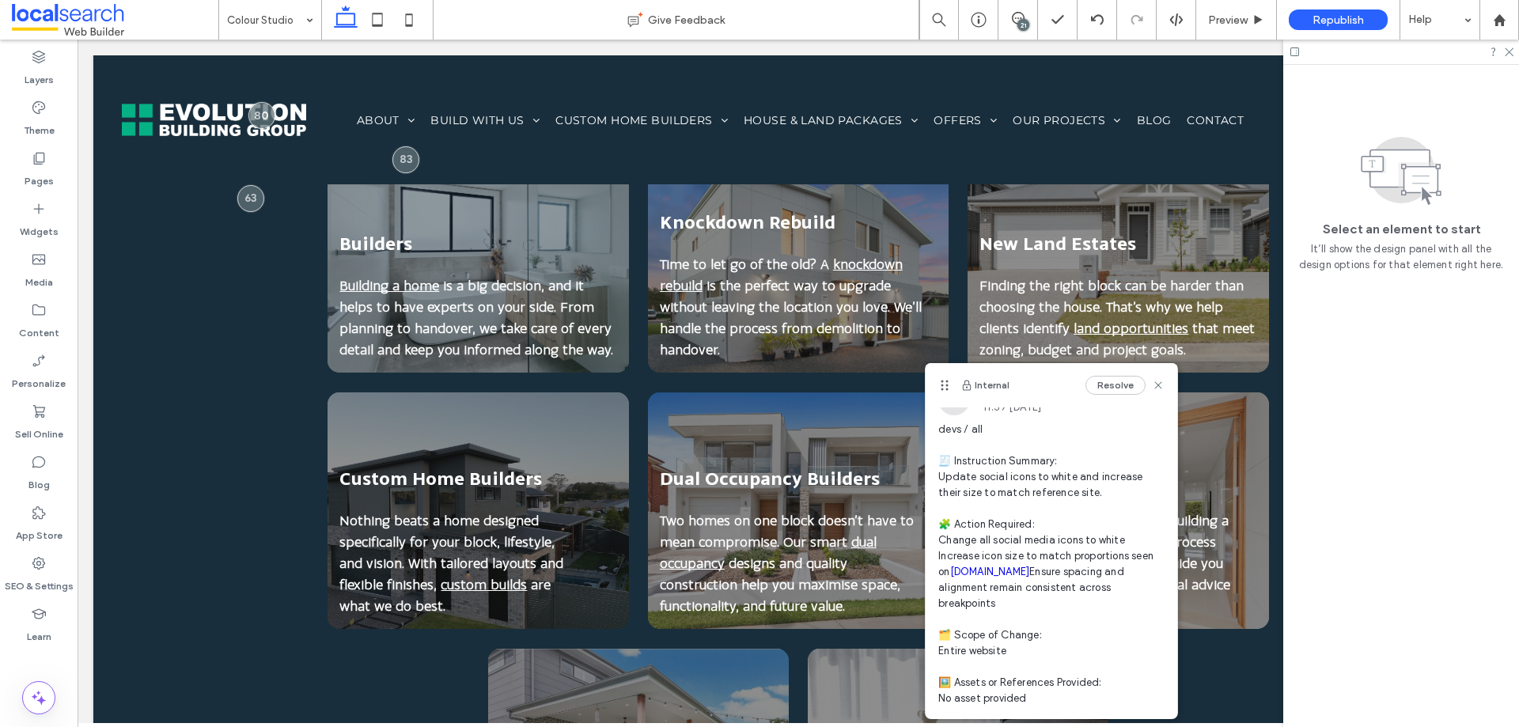
scroll to position [0, 0]
click at [1152, 385] on icon at bounding box center [1158, 385] width 13 height 13
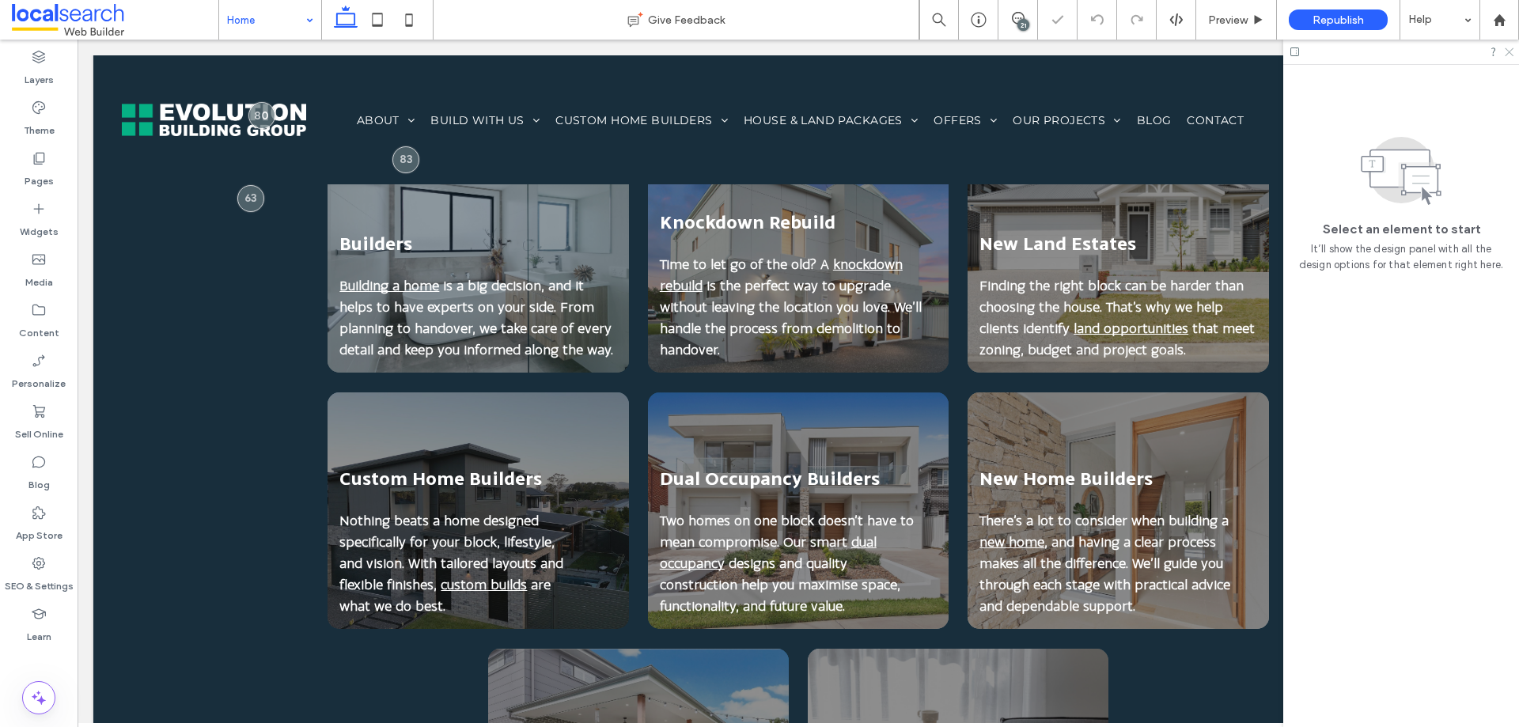
click at [1504, 50] on icon at bounding box center [1508, 51] width 10 height 10
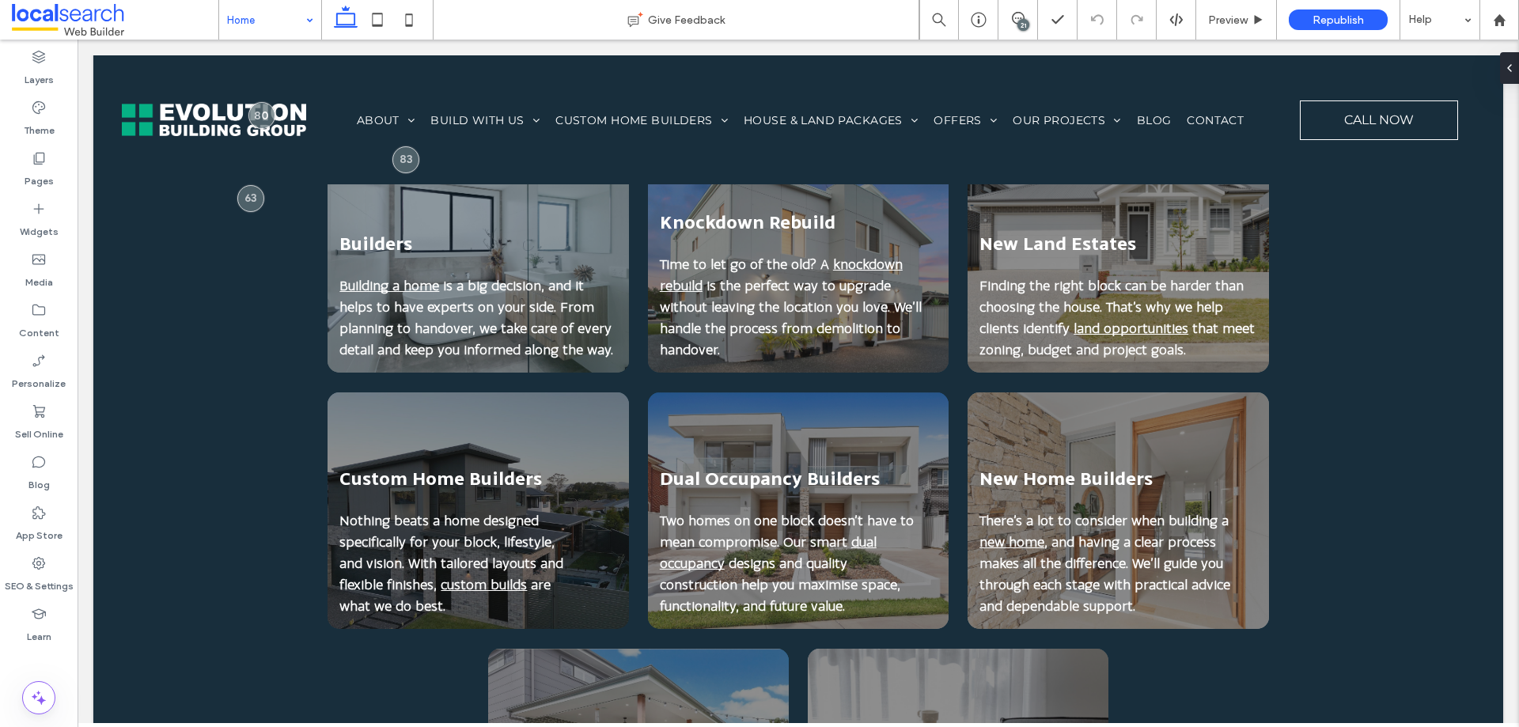
click at [1028, 26] on div "21" at bounding box center [1024, 25] width 12 height 12
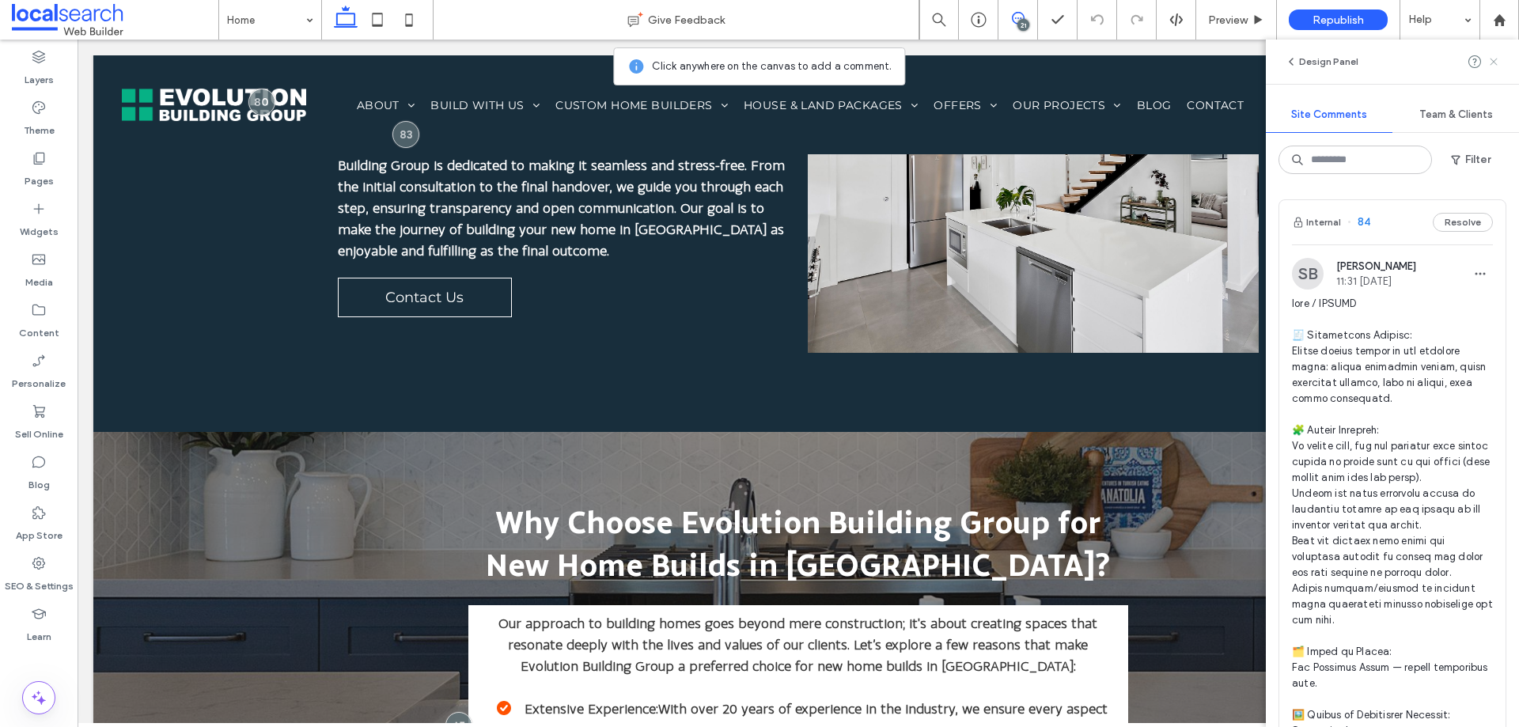
click at [1493, 63] on icon at bounding box center [1493, 61] width 13 height 13
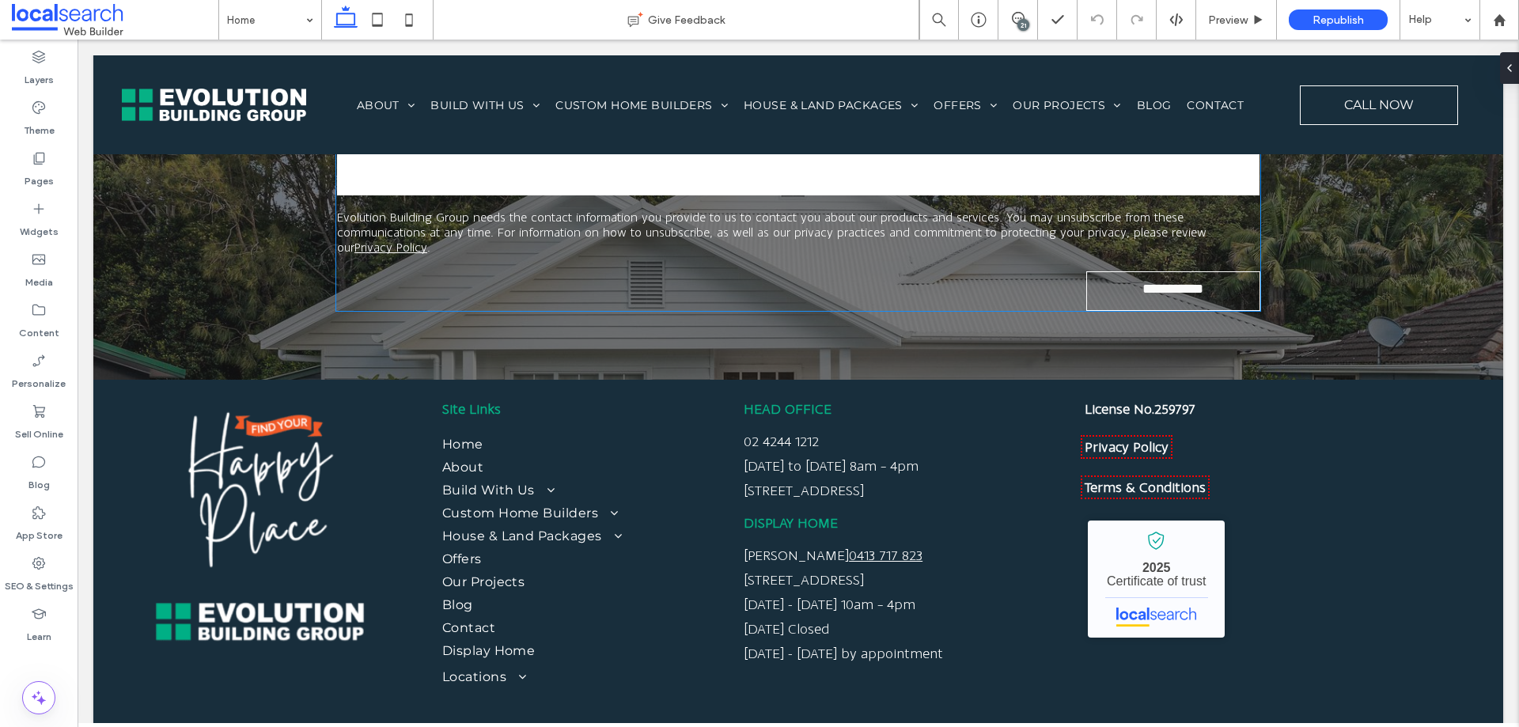
scroll to position [6252, 0]
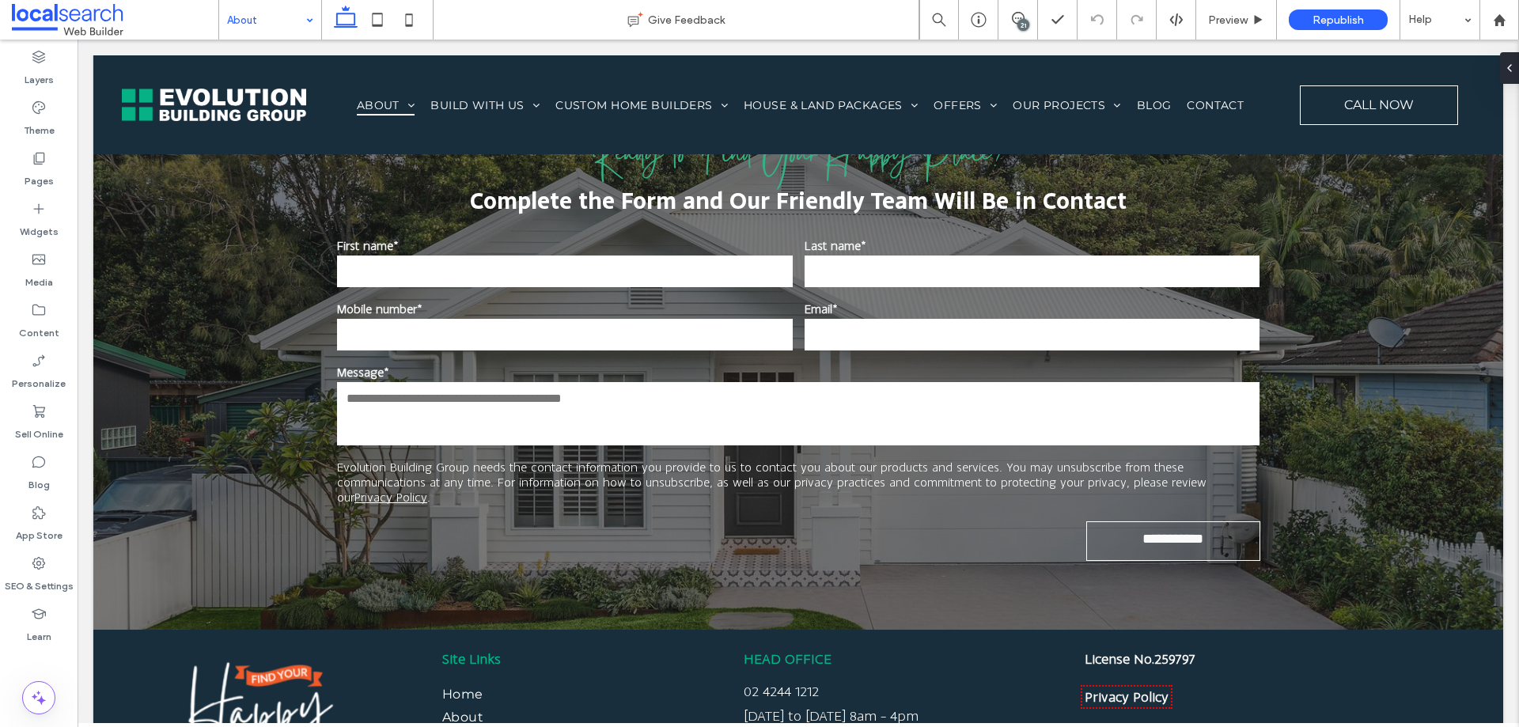
scroll to position [7131, 0]
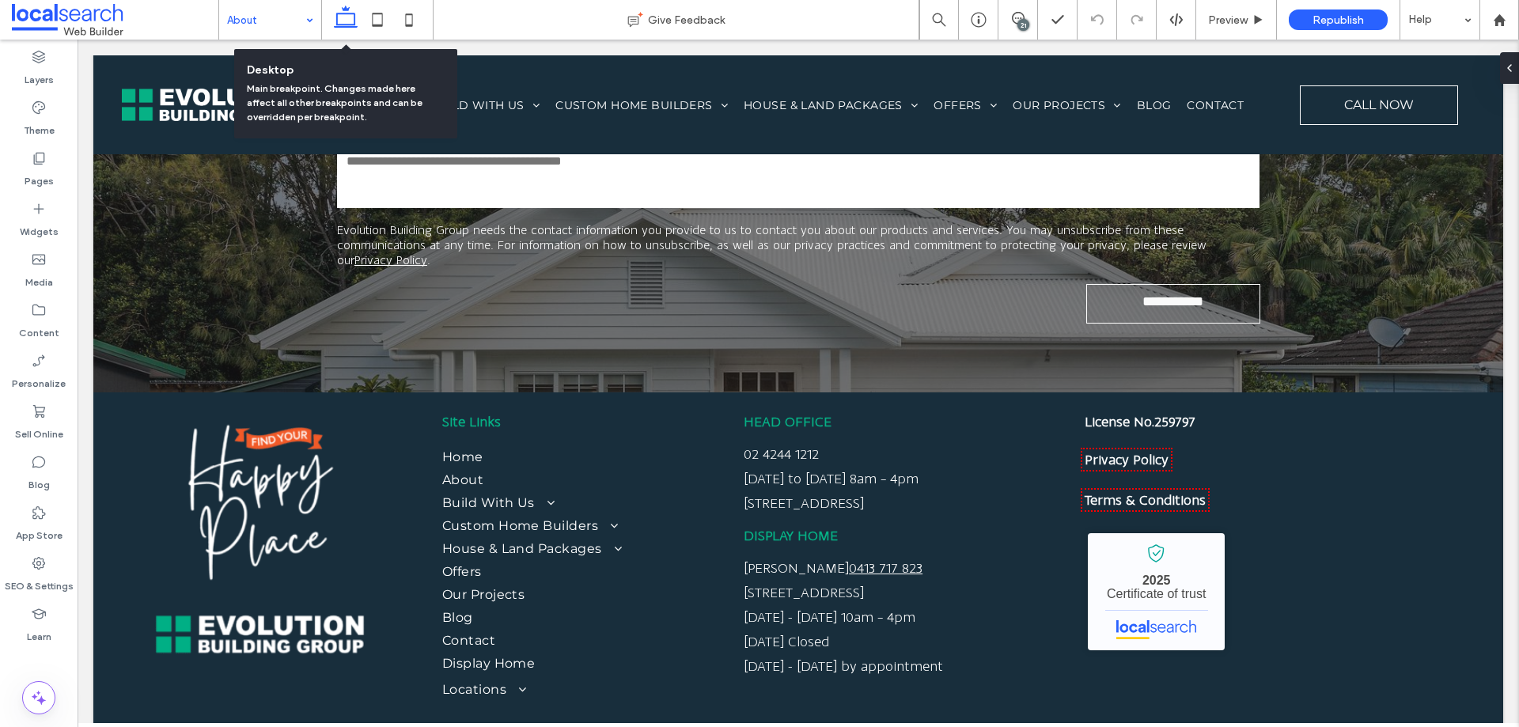
click at [295, 27] on input at bounding box center [266, 20] width 78 height 40
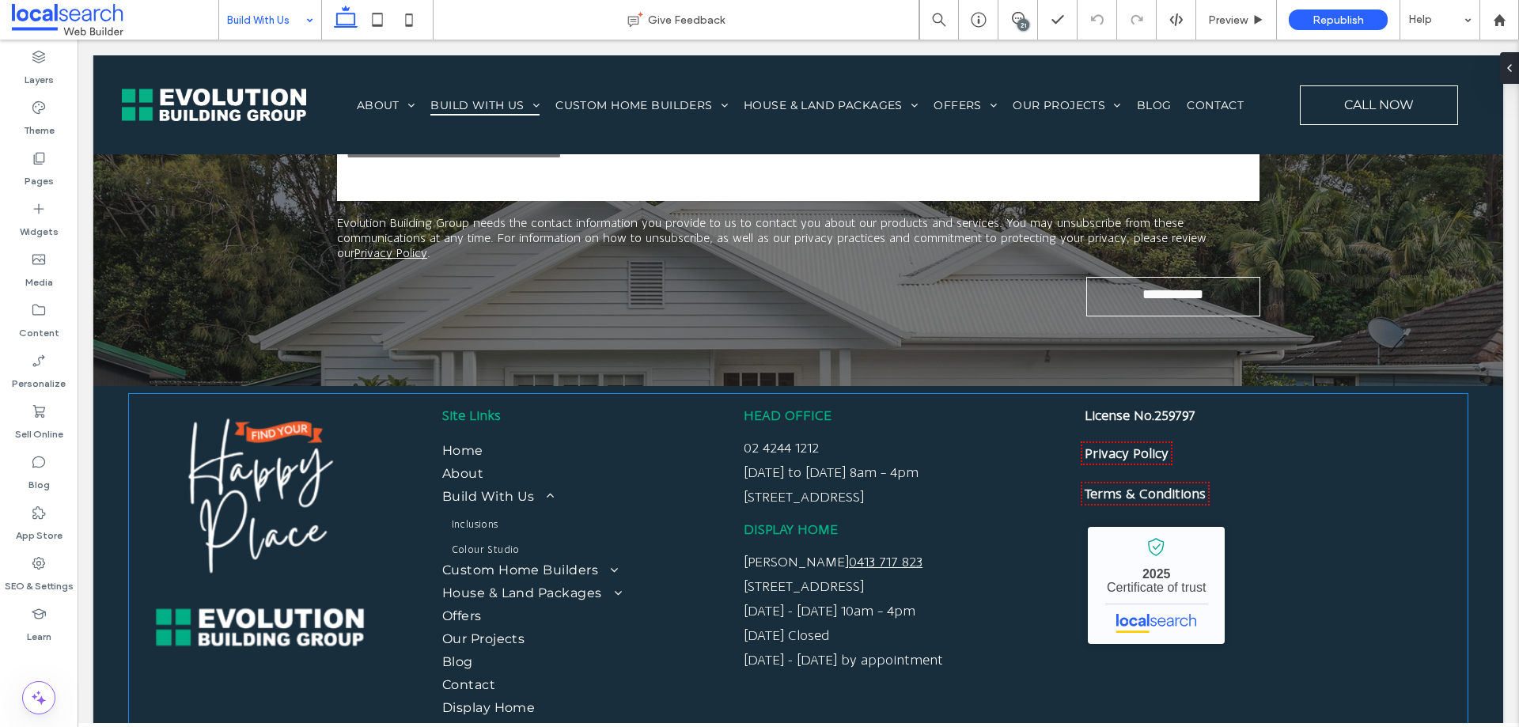
scroll to position [4985, 0]
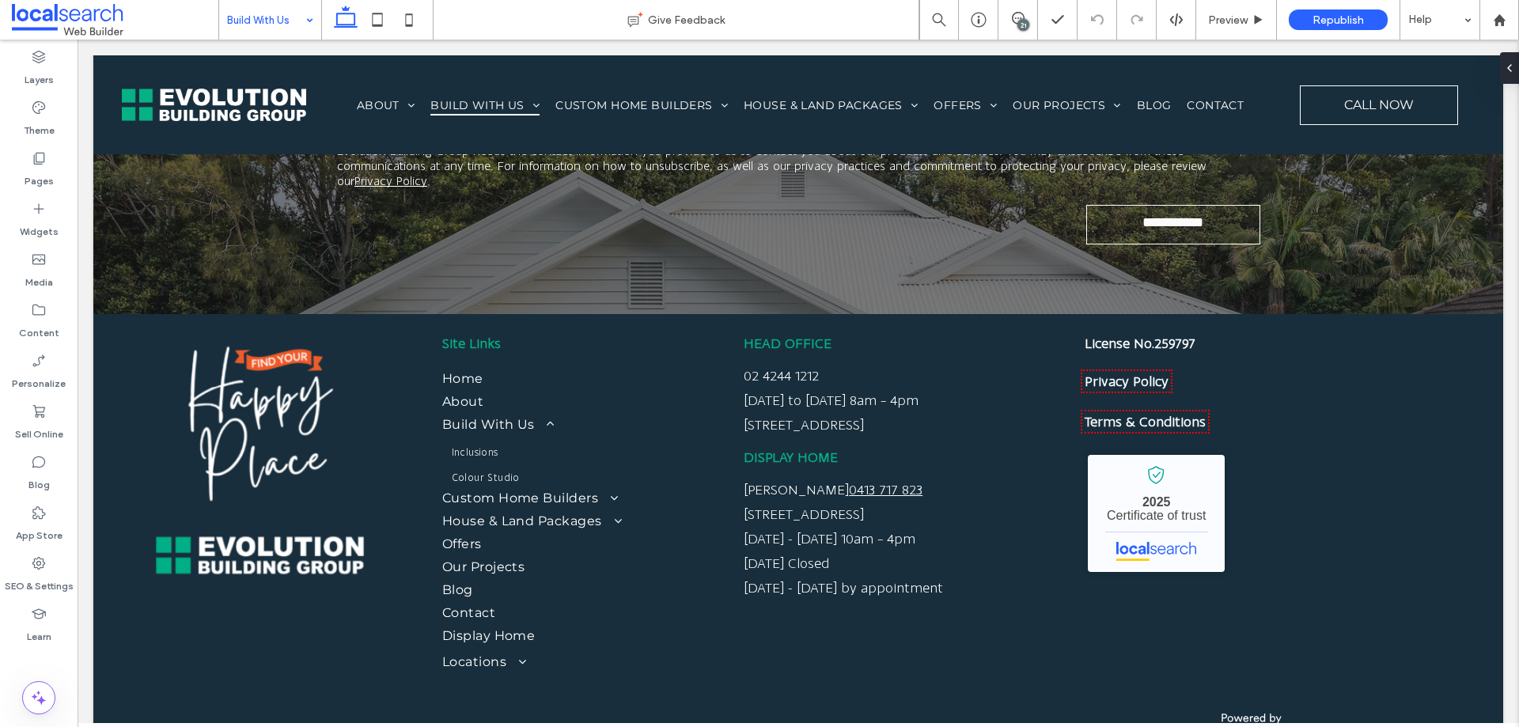
click at [256, 21] on input at bounding box center [266, 20] width 78 height 40
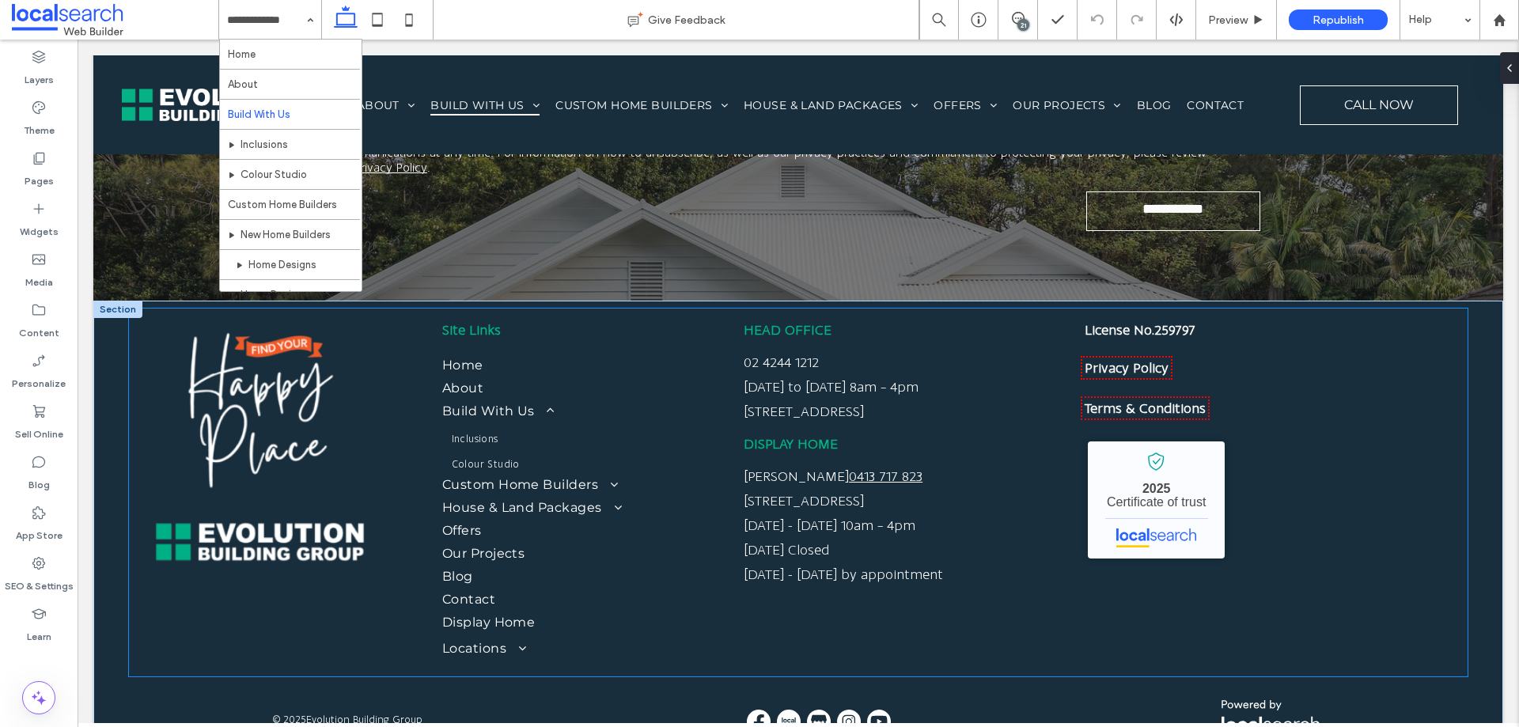
scroll to position [5004, 0]
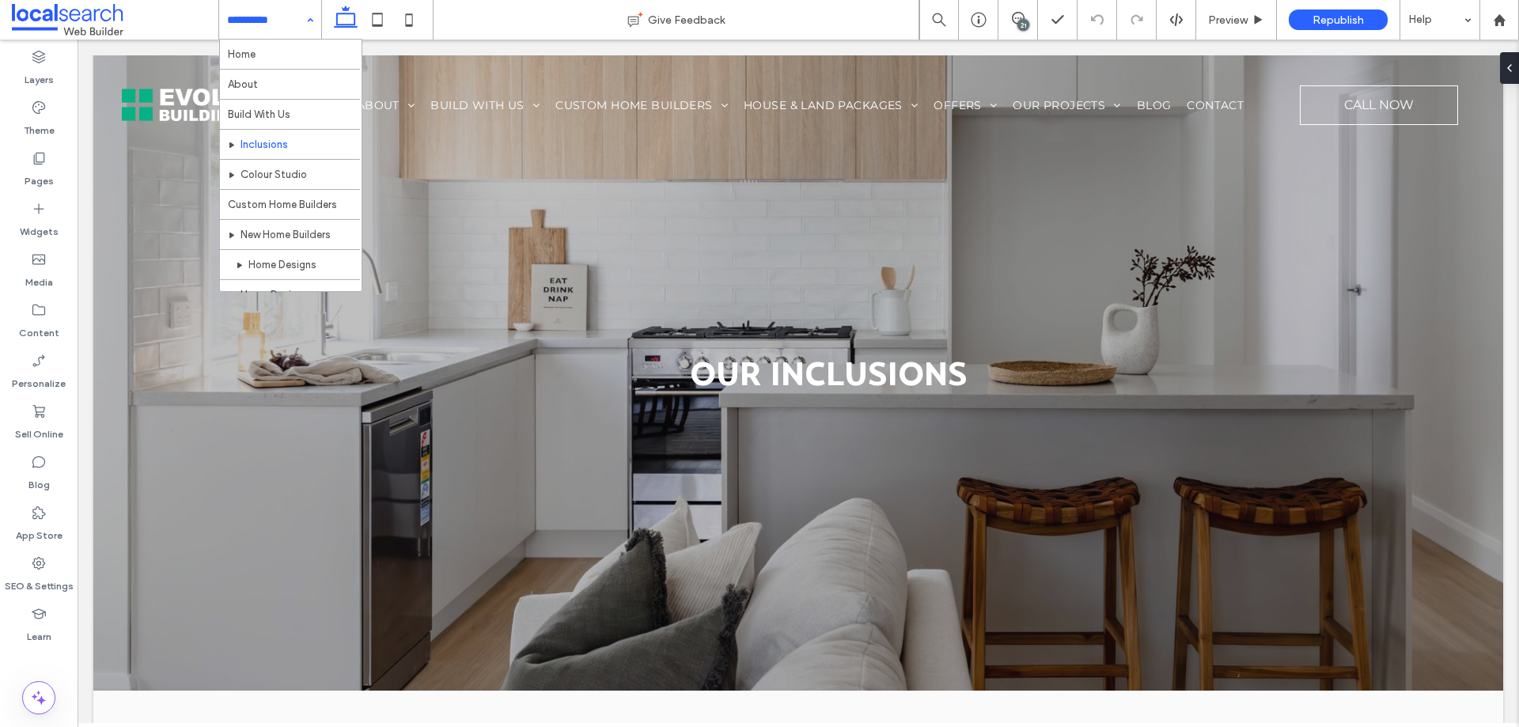
click at [237, 4] on input at bounding box center [266, 20] width 78 height 40
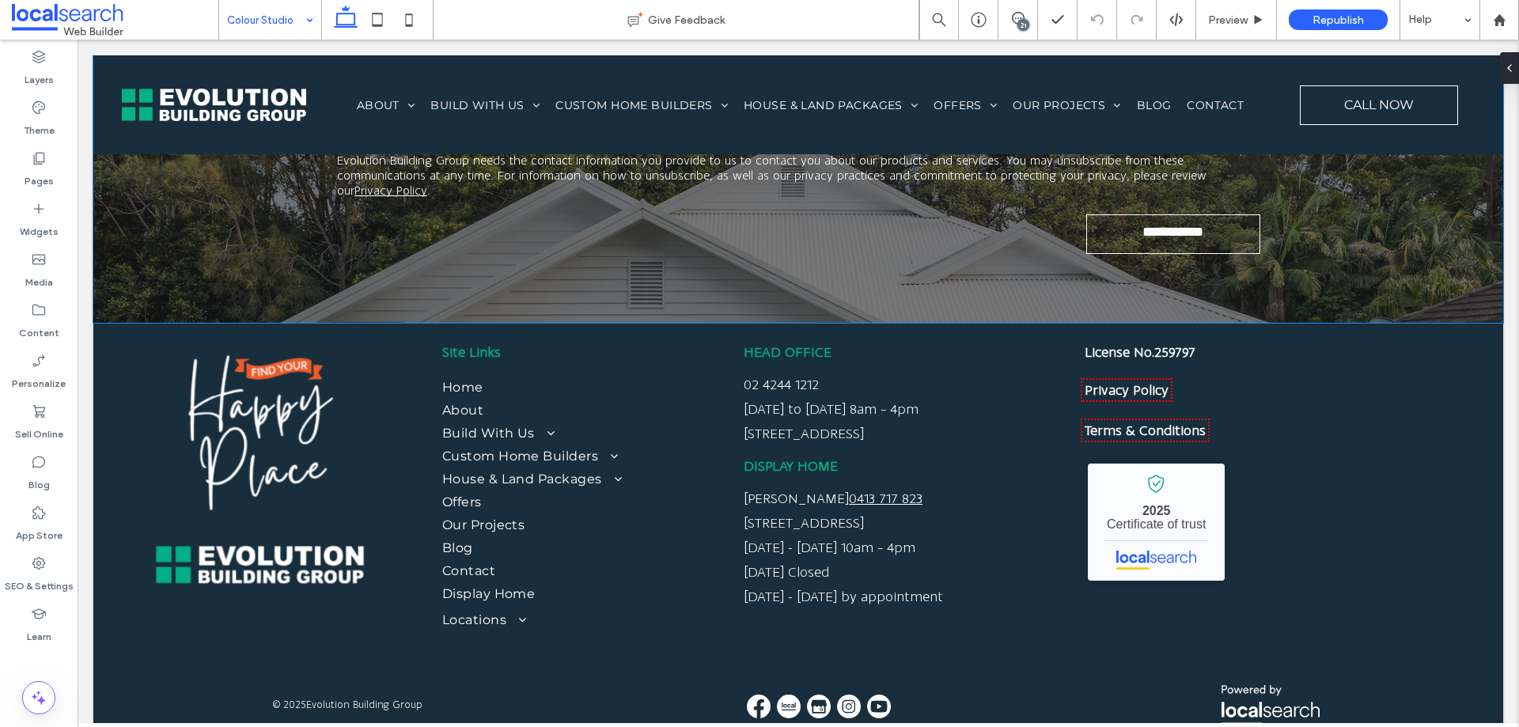
scroll to position [2934, 0]
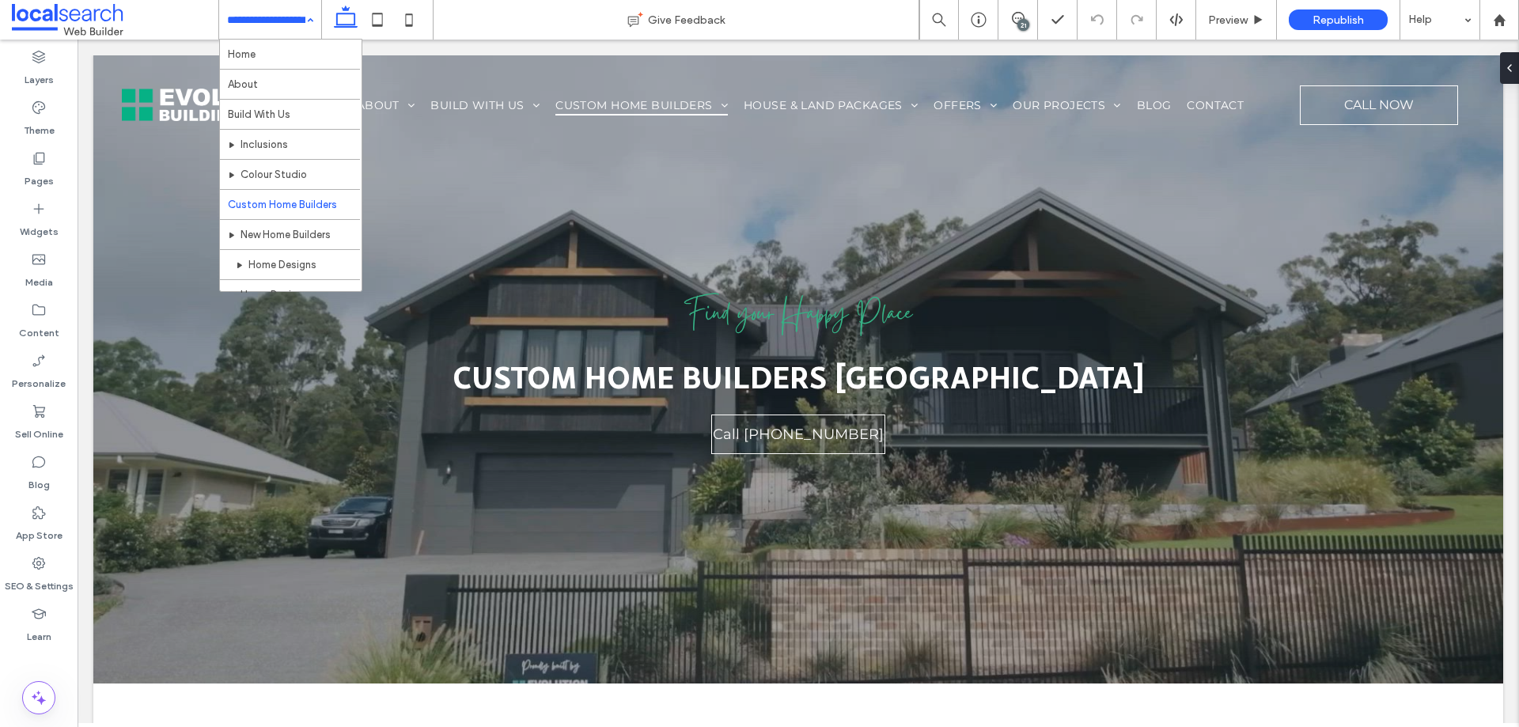
click at [268, 29] on input at bounding box center [266, 20] width 78 height 40
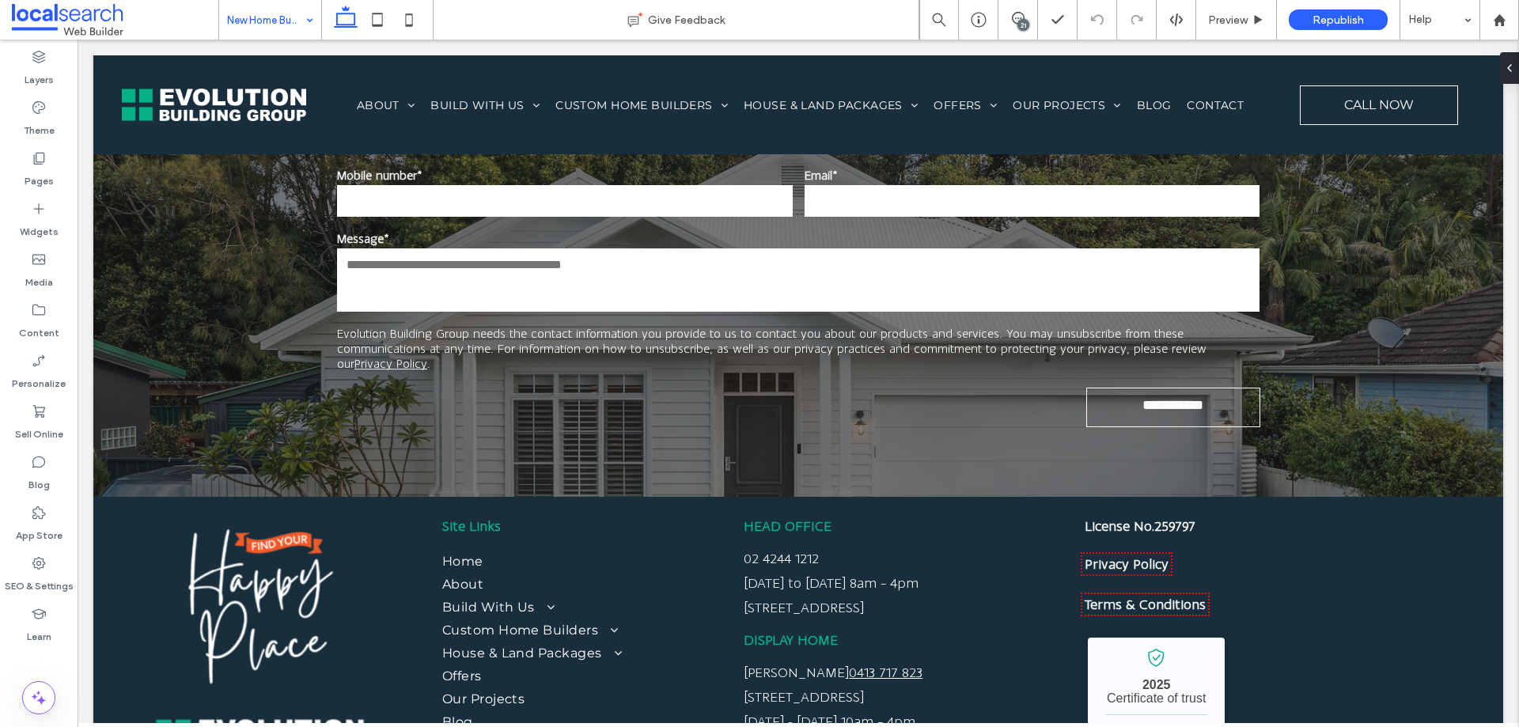
scroll to position [3488, 0]
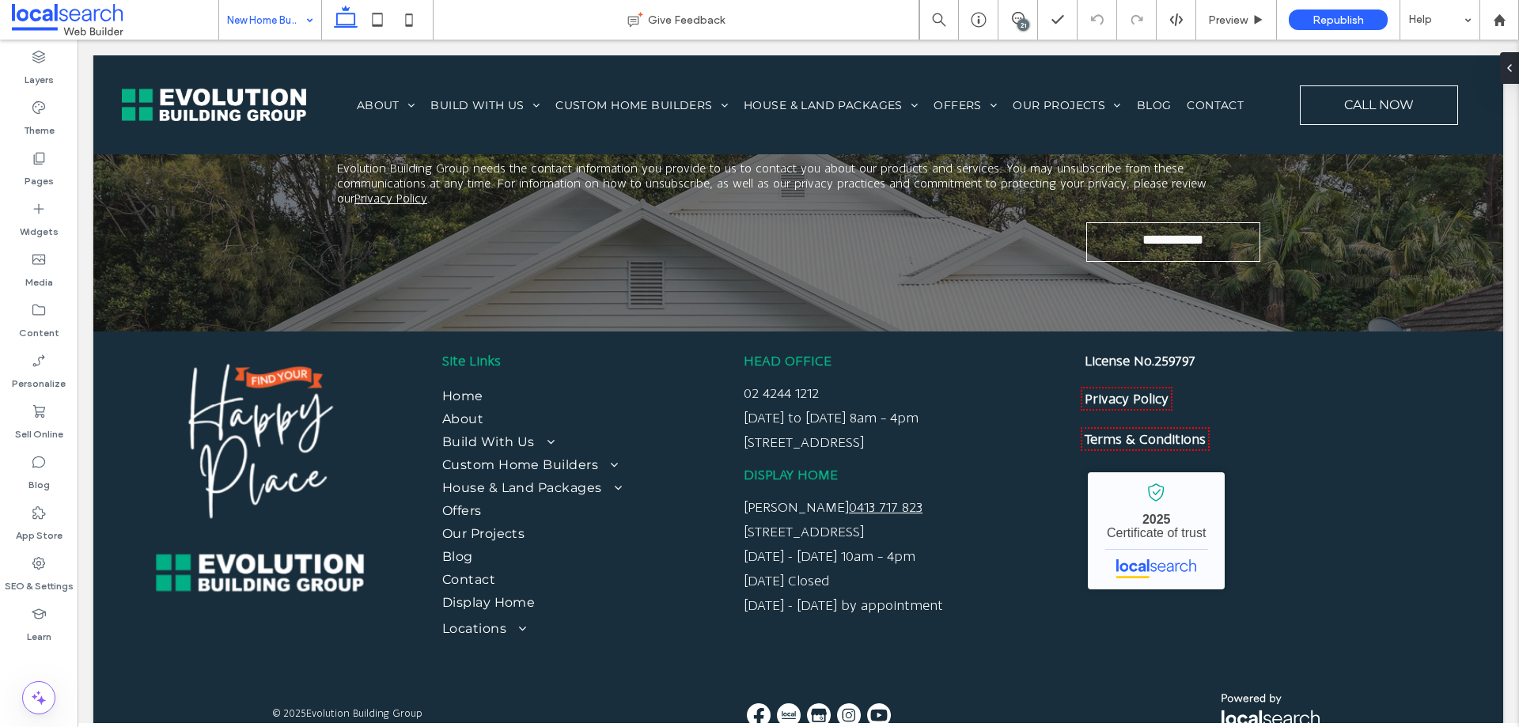
click at [248, 28] on input at bounding box center [266, 20] width 78 height 40
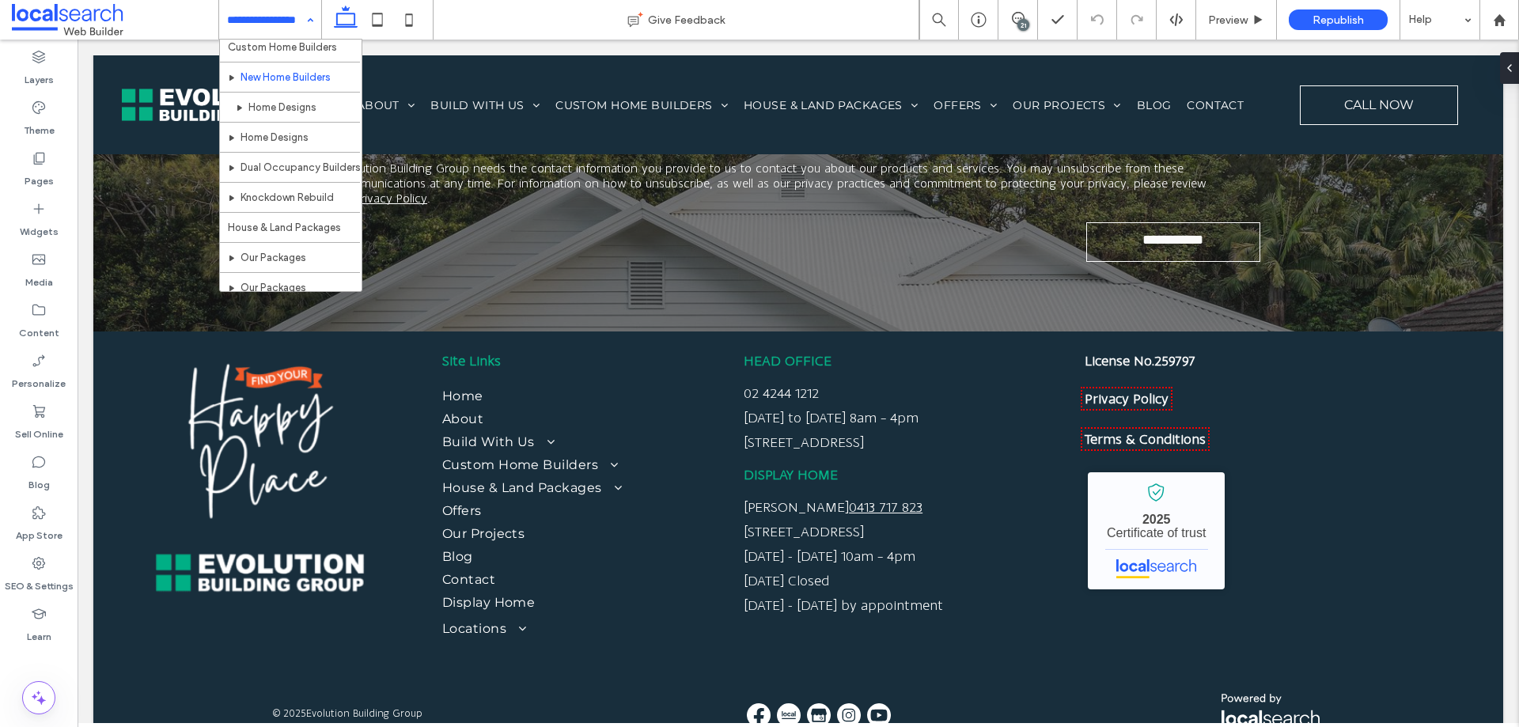
scroll to position [158, 0]
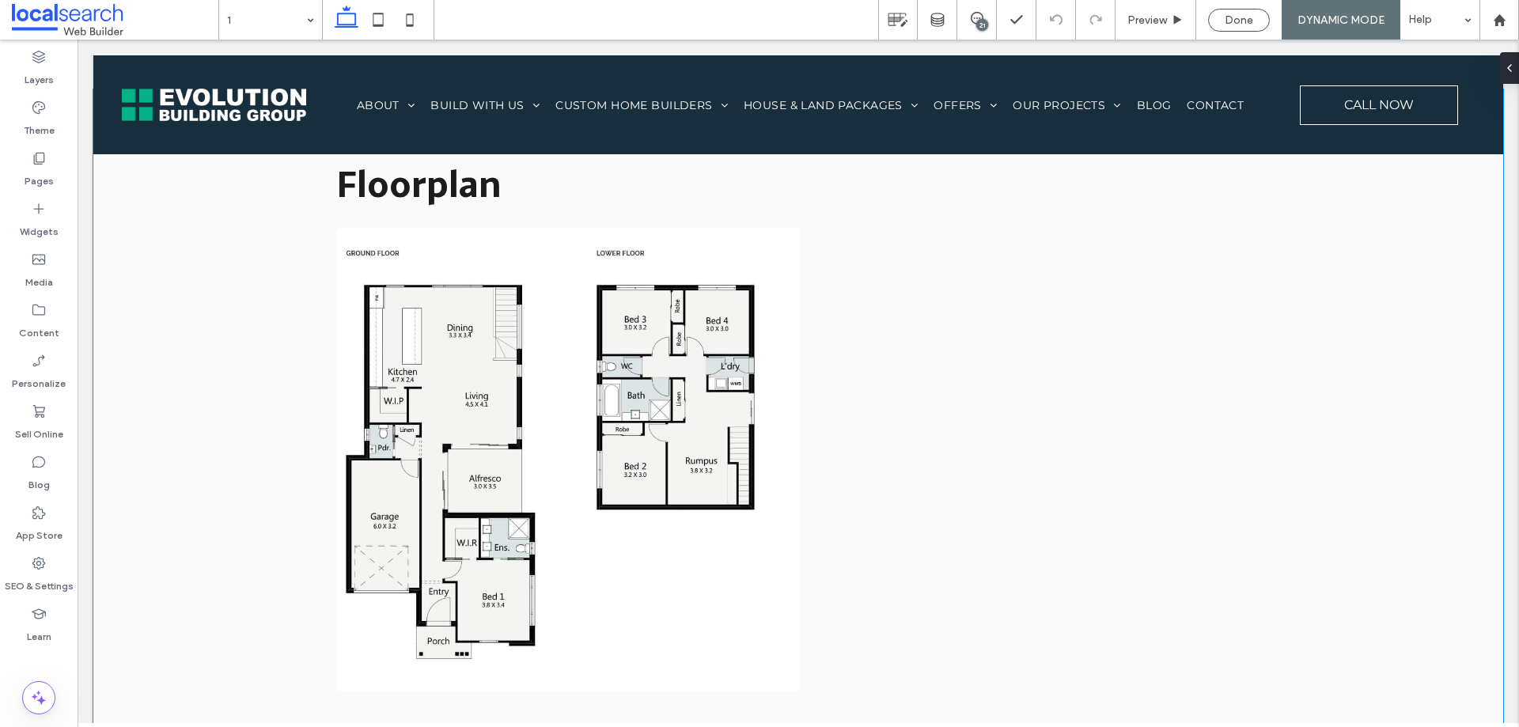
scroll to position [1266, 0]
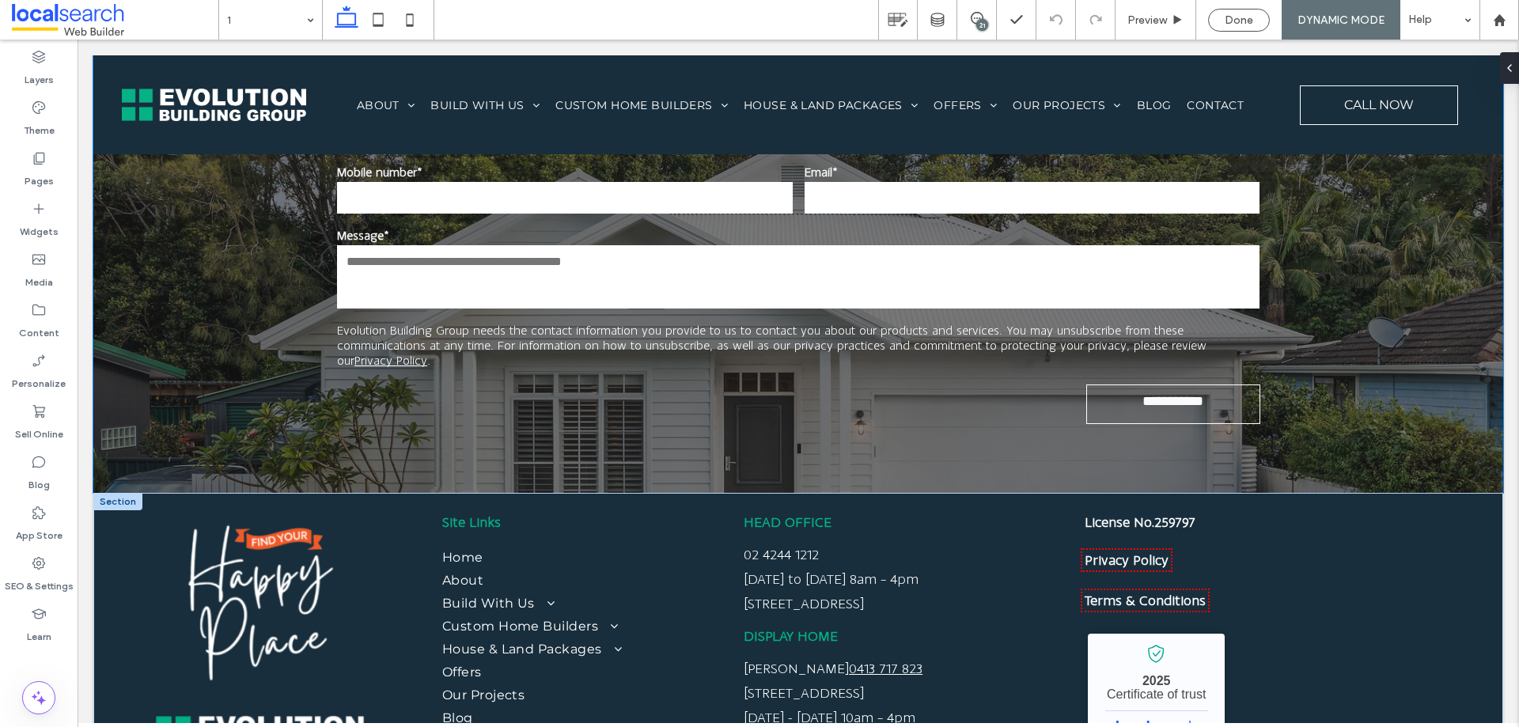
scroll to position [3357, 0]
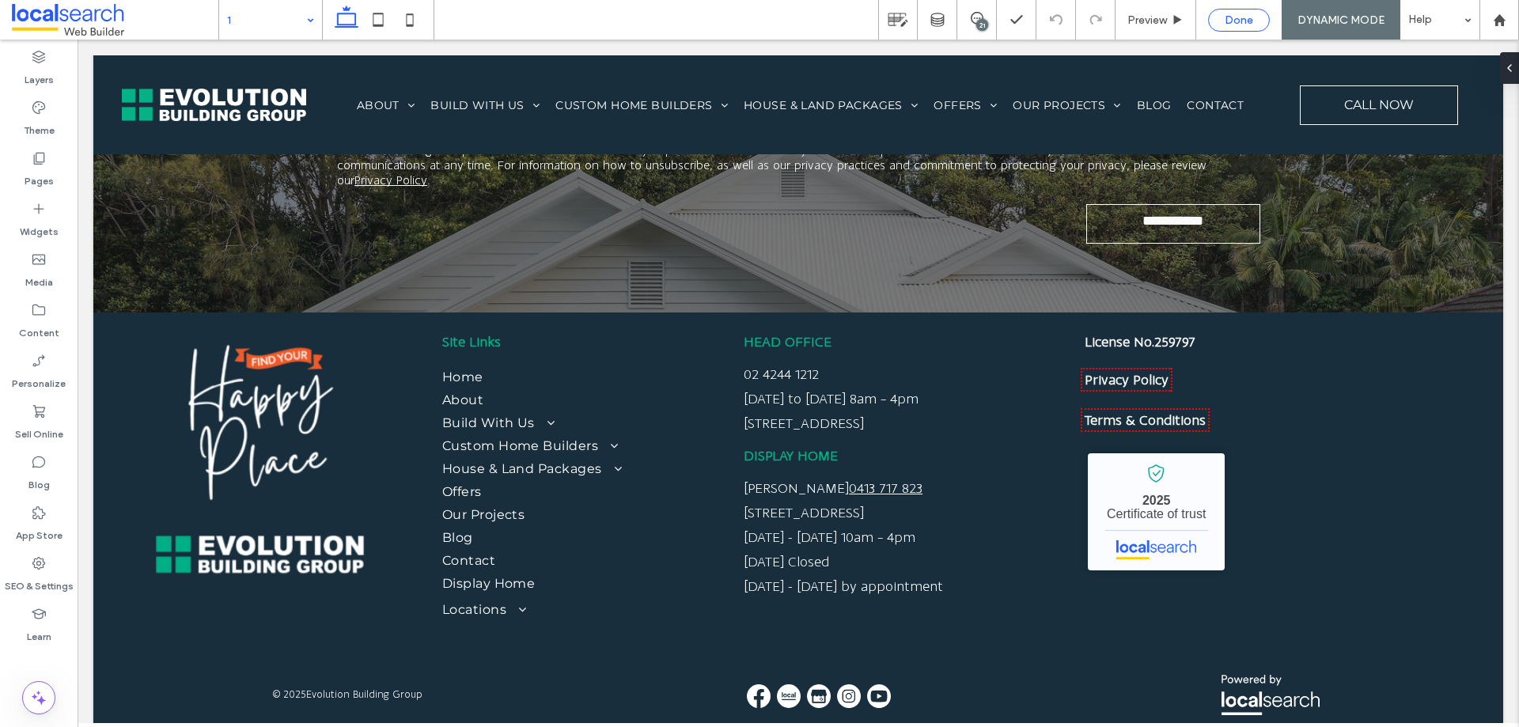
click at [1241, 22] on span "Done" at bounding box center [1239, 19] width 28 height 13
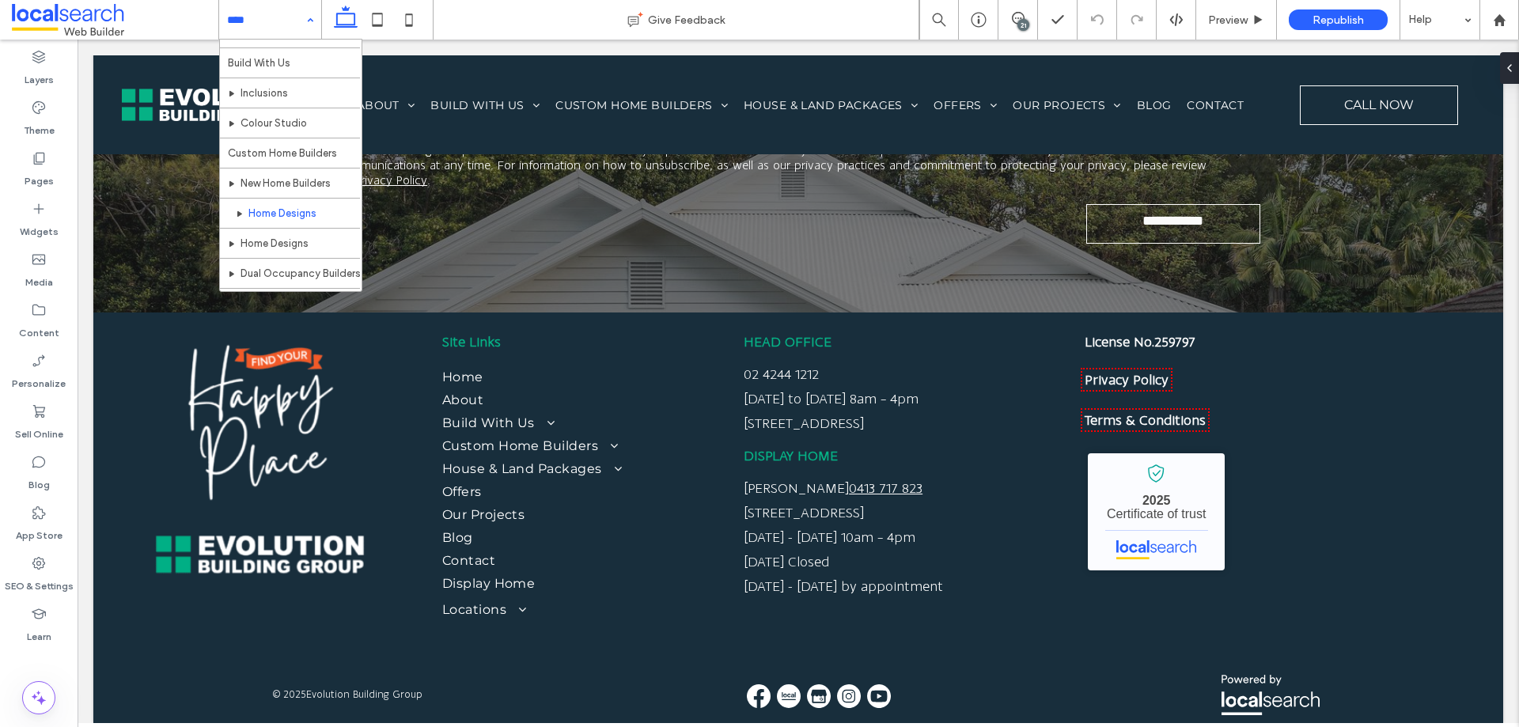
scroll to position [79, 0]
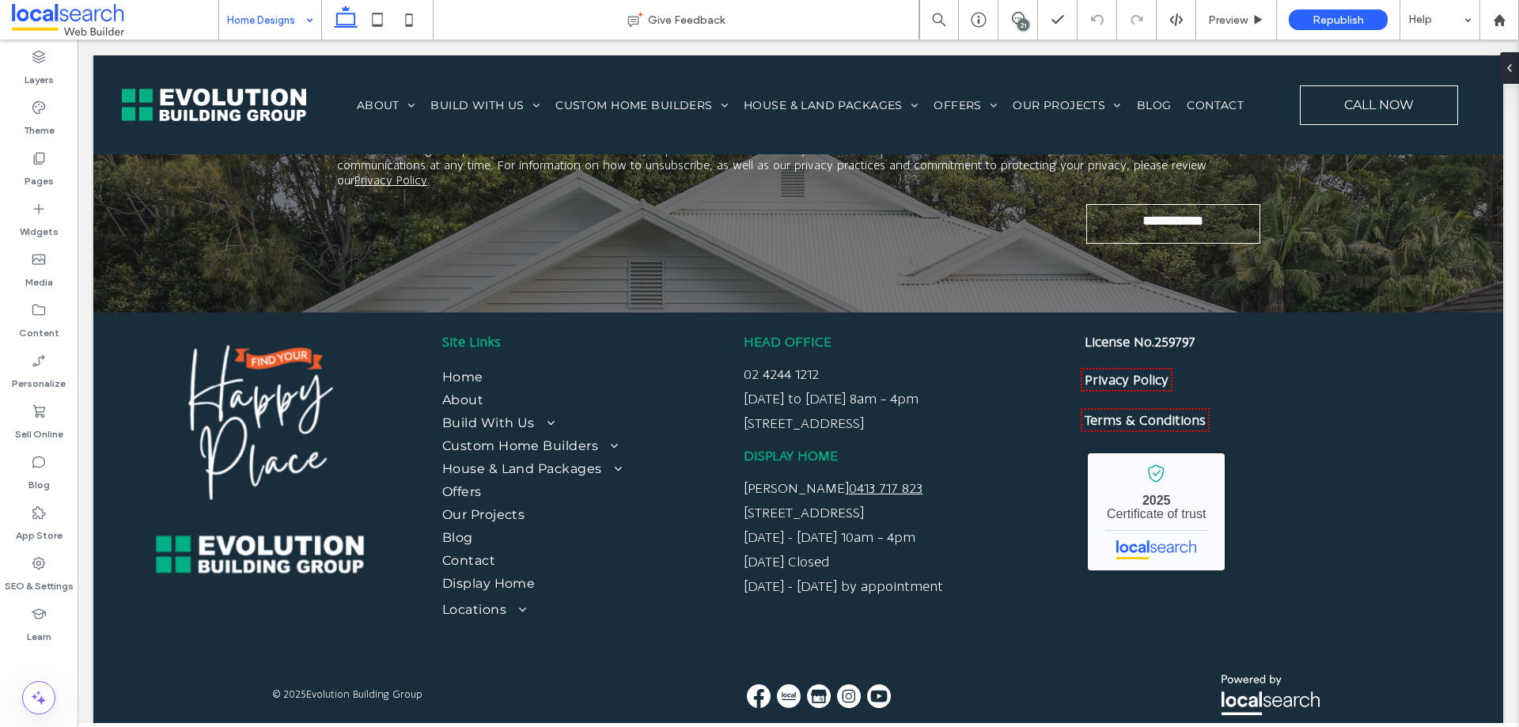
click at [263, 28] on input at bounding box center [266, 20] width 78 height 40
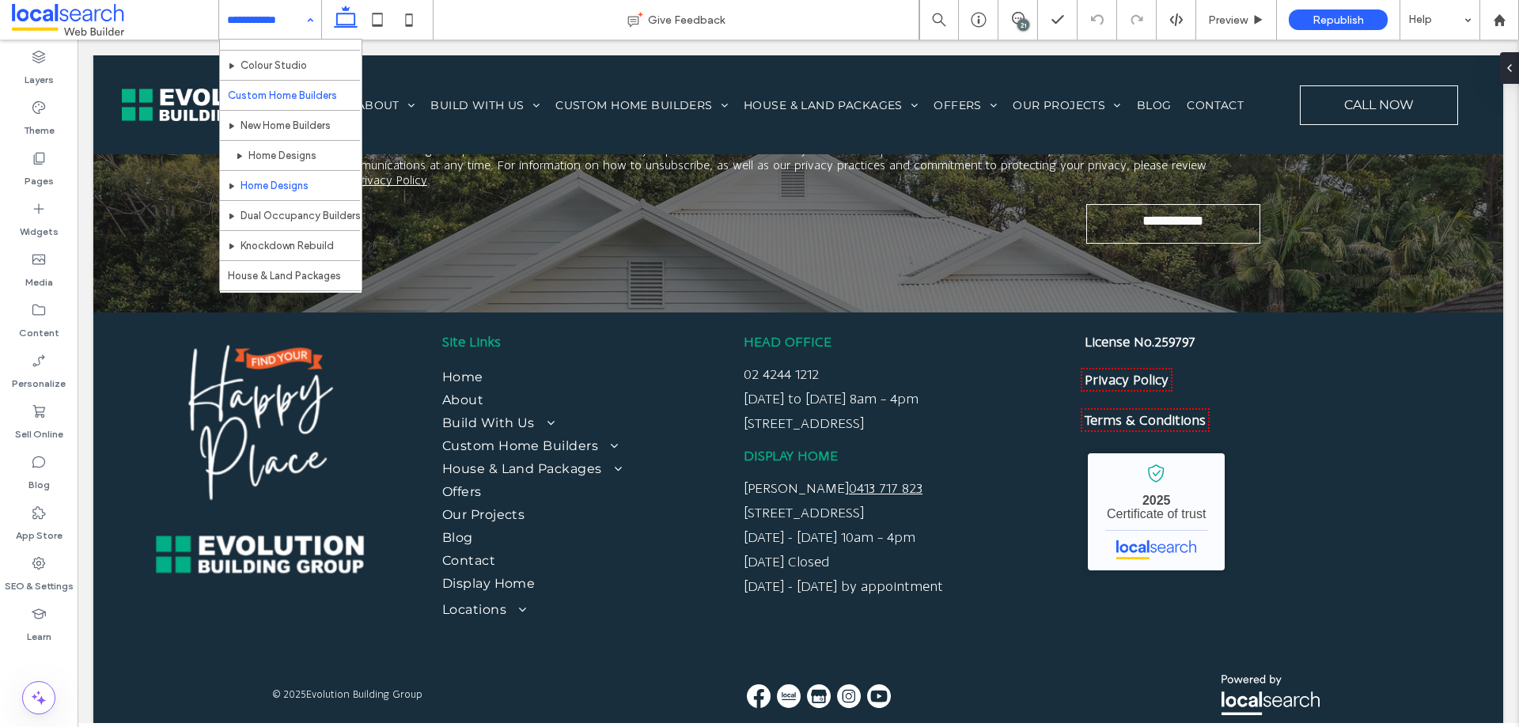
scroll to position [79, 0]
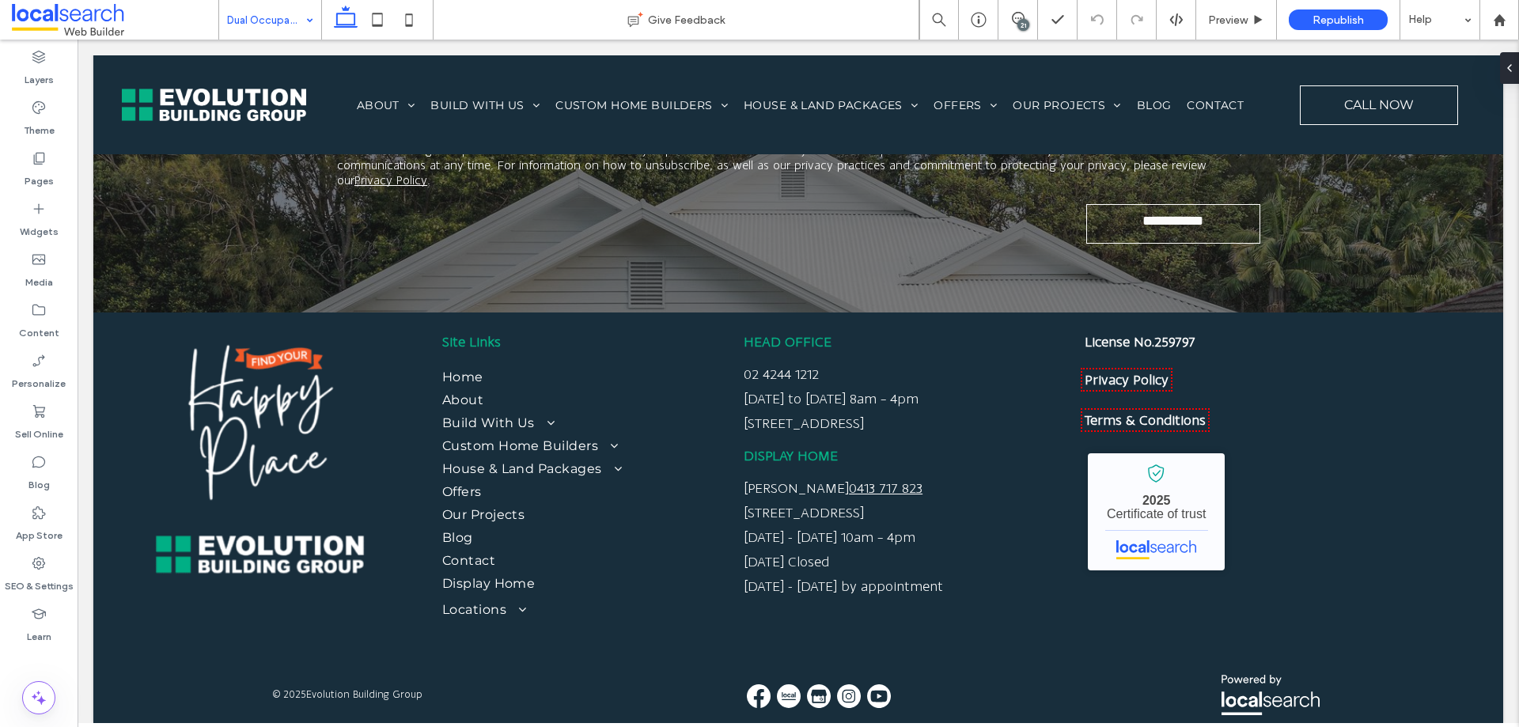
click at [238, 32] on input at bounding box center [266, 20] width 78 height 40
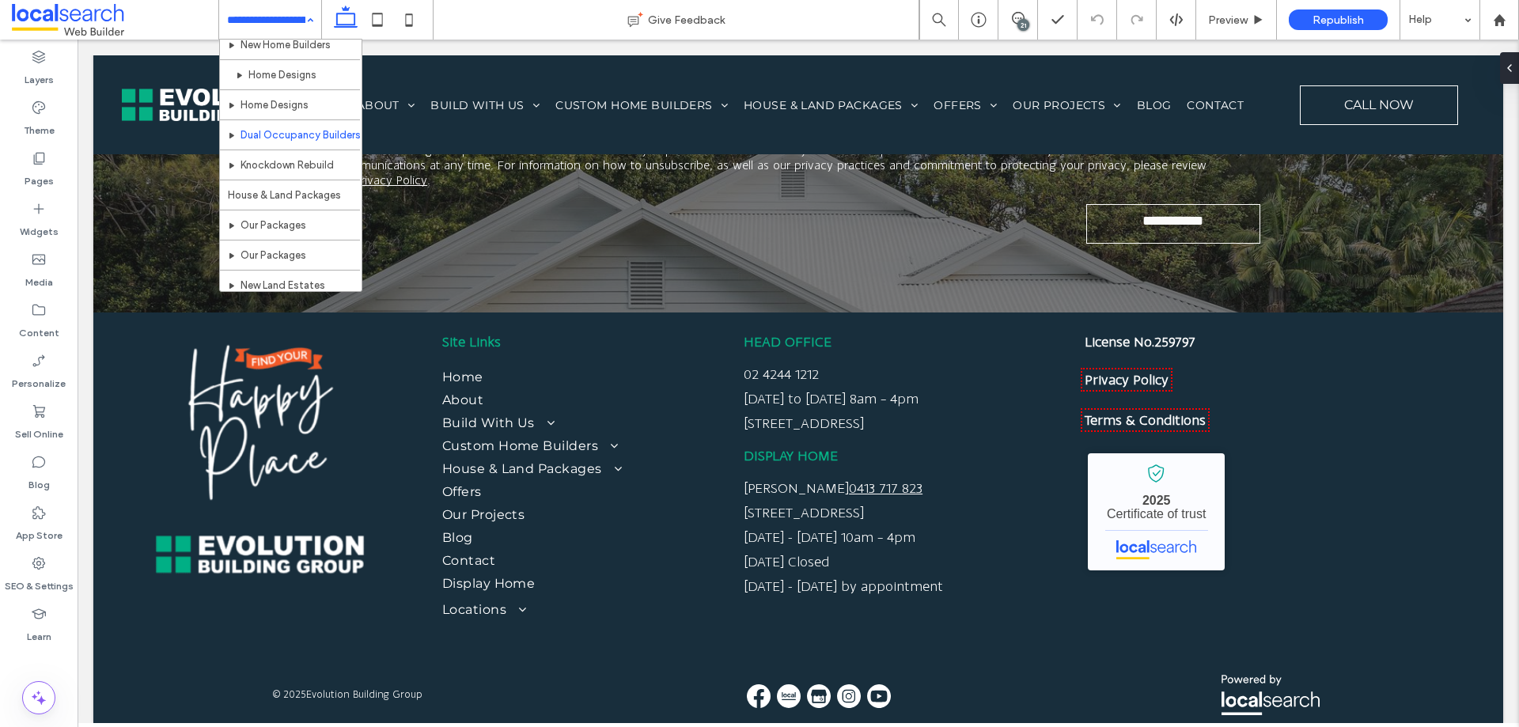
scroll to position [186, 0]
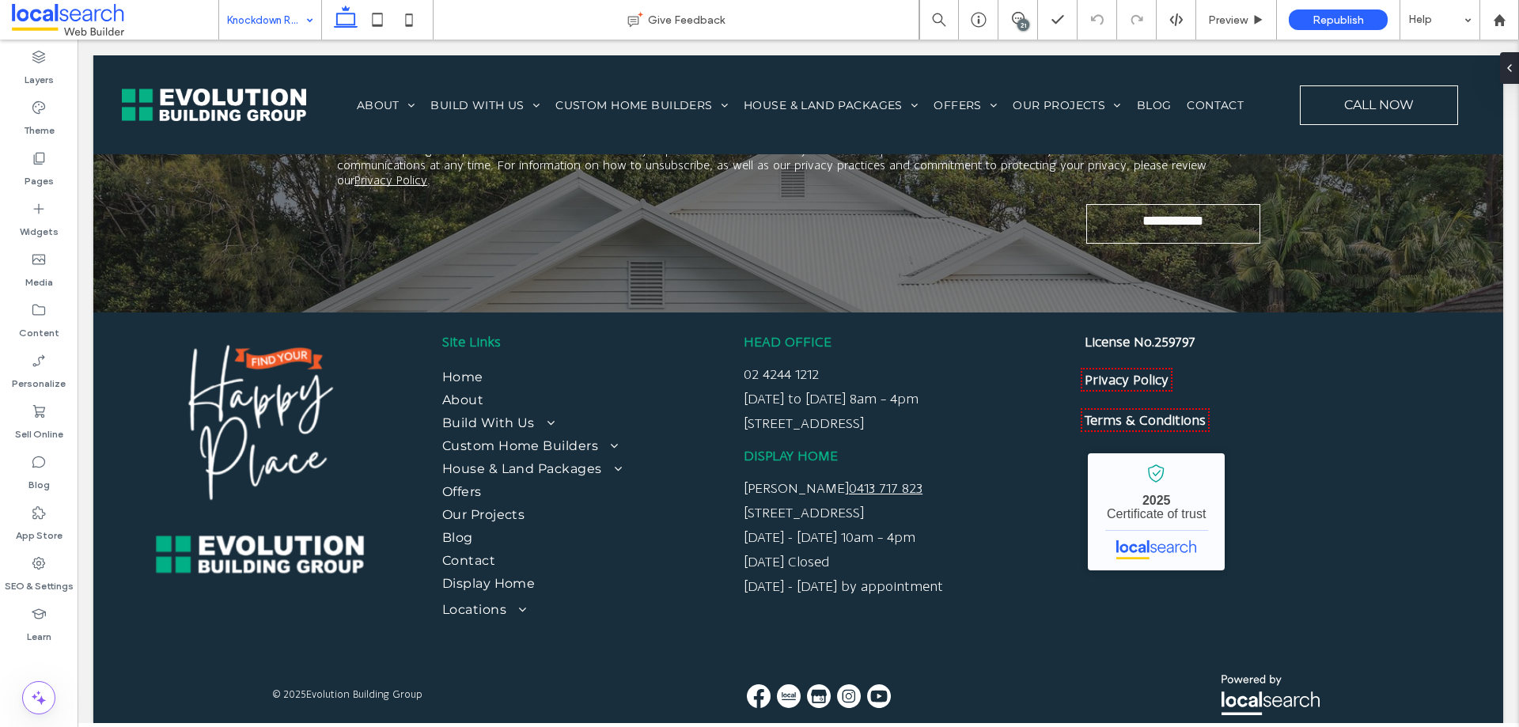
click at [293, 23] on input at bounding box center [266, 20] width 78 height 40
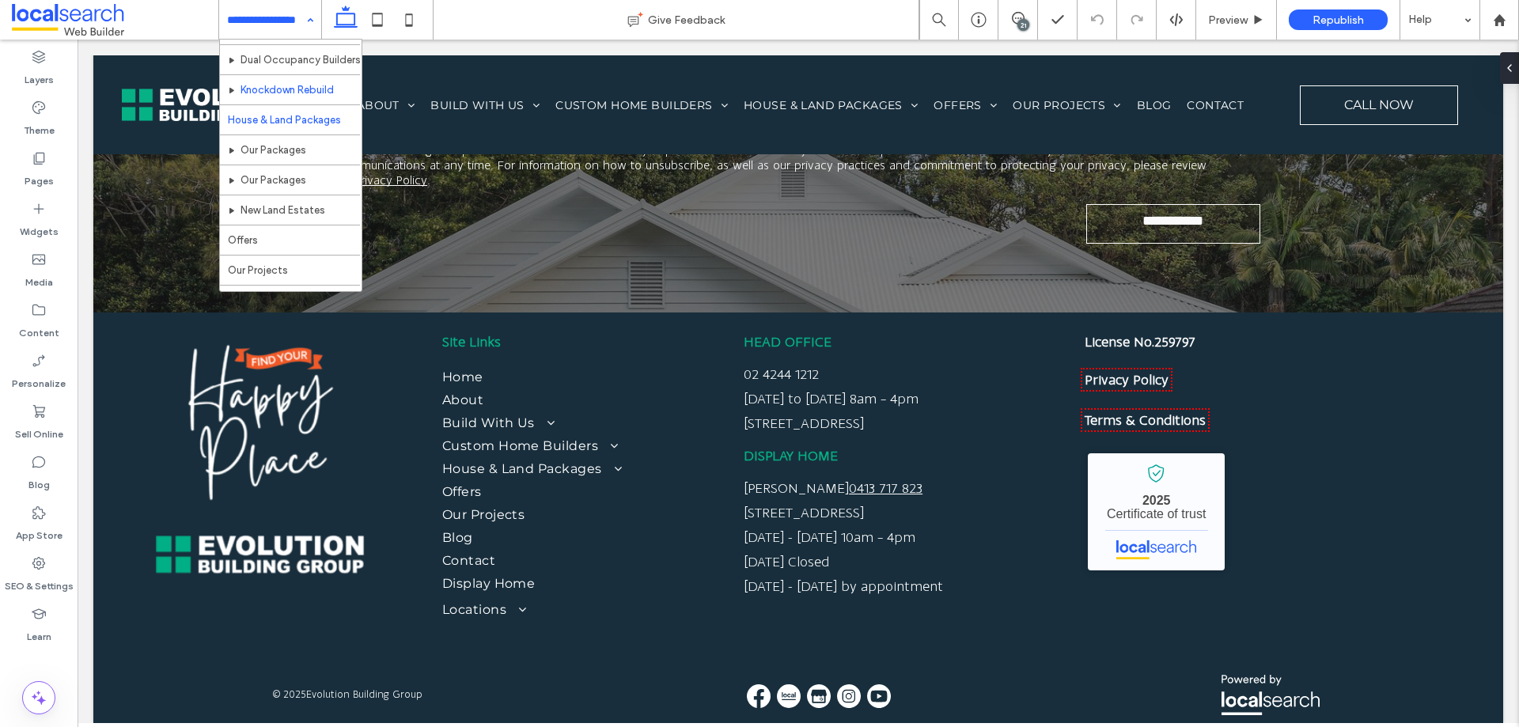
scroll to position [237, 0]
click at [269, 27] on input at bounding box center [266, 20] width 78 height 40
click at [287, 21] on input at bounding box center [266, 20] width 78 height 40
click at [292, 28] on input at bounding box center [266, 20] width 78 height 40
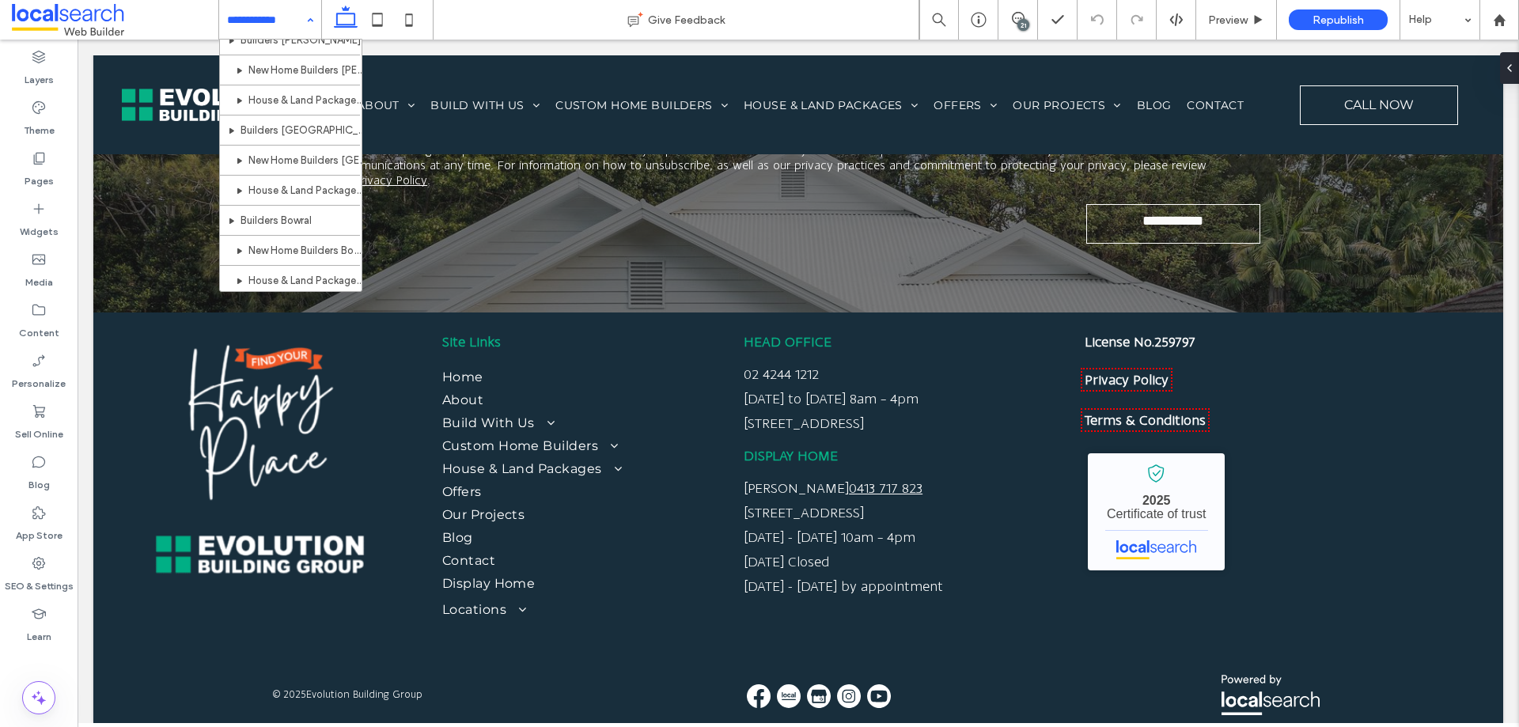
scroll to position [1424, 0]
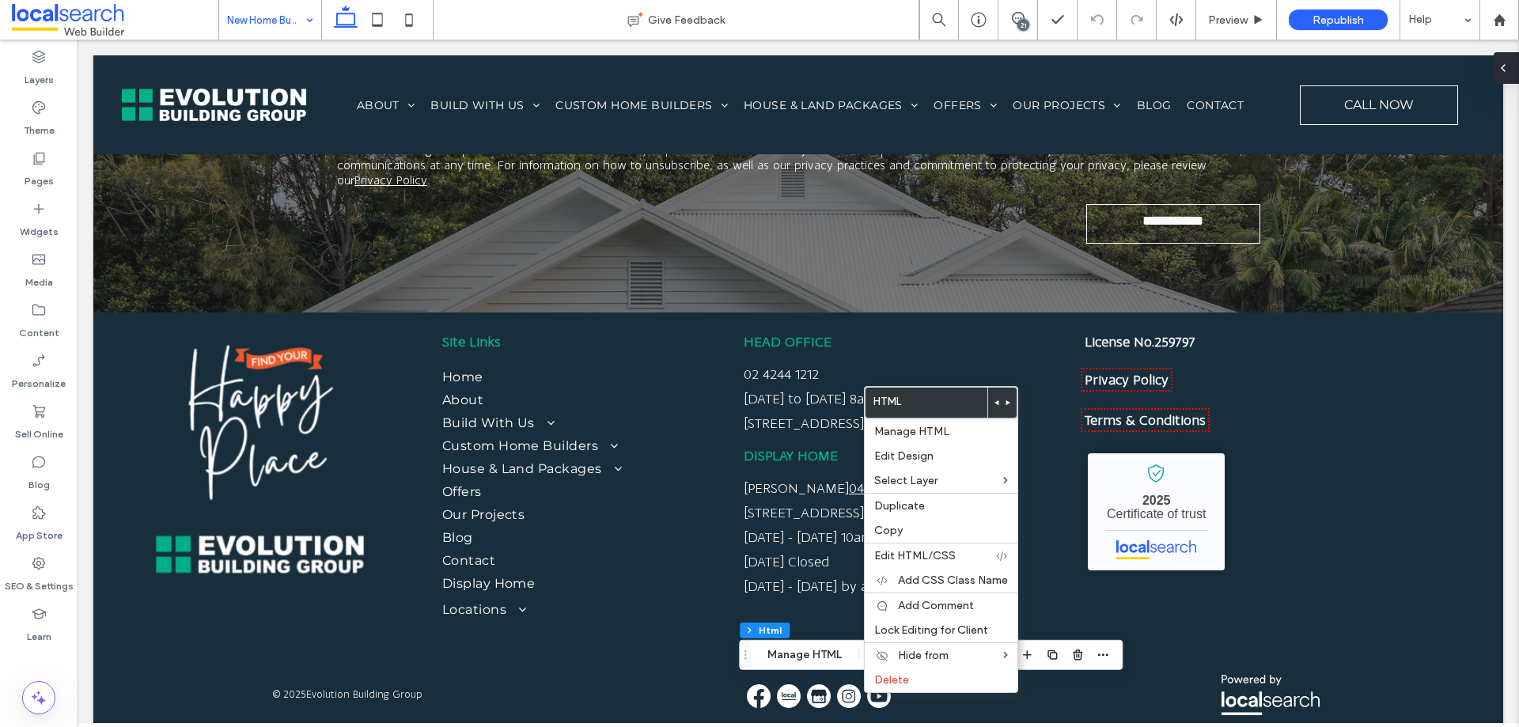
click at [1518, 70] on div at bounding box center [1506, 68] width 25 height 32
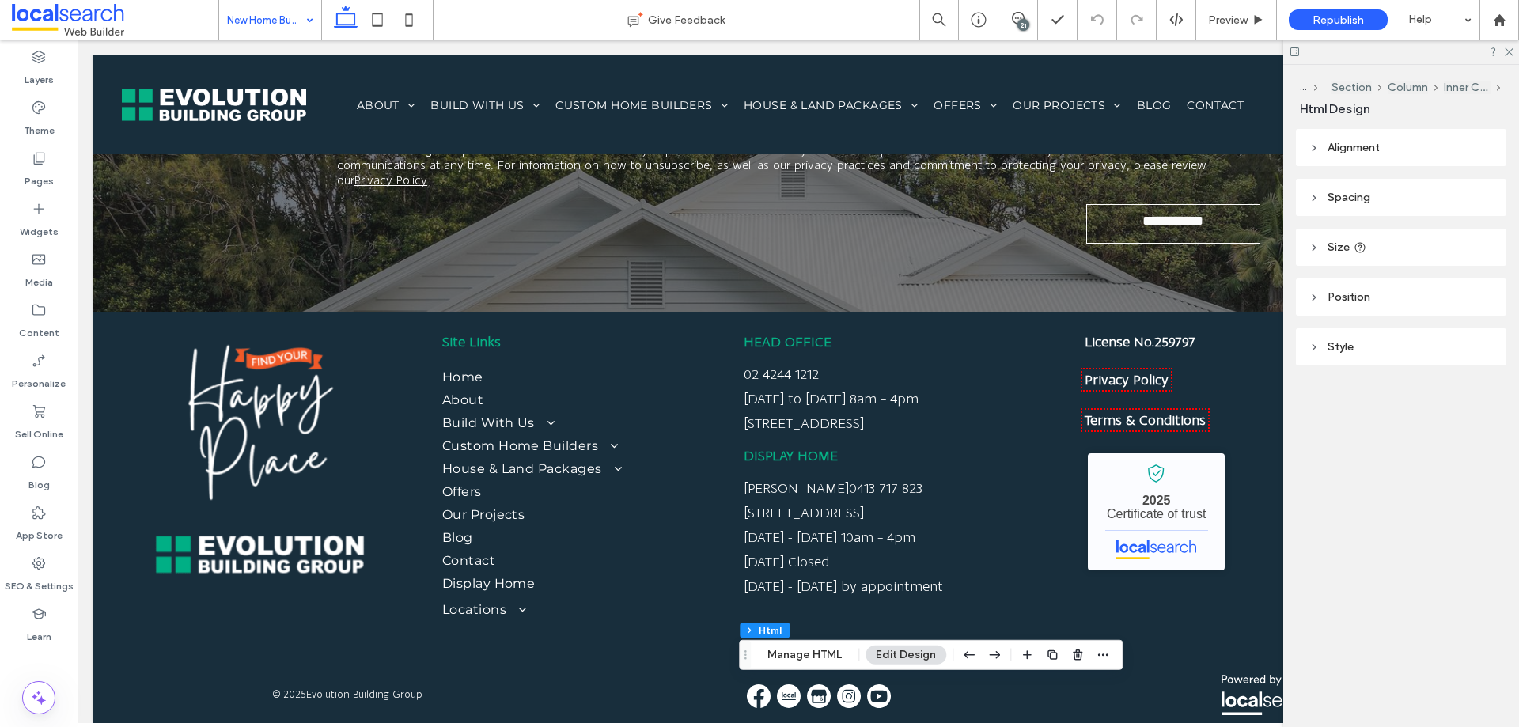
click at [1342, 154] on header "Alignment" at bounding box center [1401, 147] width 210 height 37
click at [1342, 153] on span "Alignment" at bounding box center [1354, 147] width 52 height 13
click at [1031, 29] on div "21" at bounding box center [1019, 20] width 40 height 40
click at [1014, 11] on div "21" at bounding box center [1019, 20] width 40 height 40
click at [1016, 20] on icon at bounding box center [1018, 18] width 13 height 13
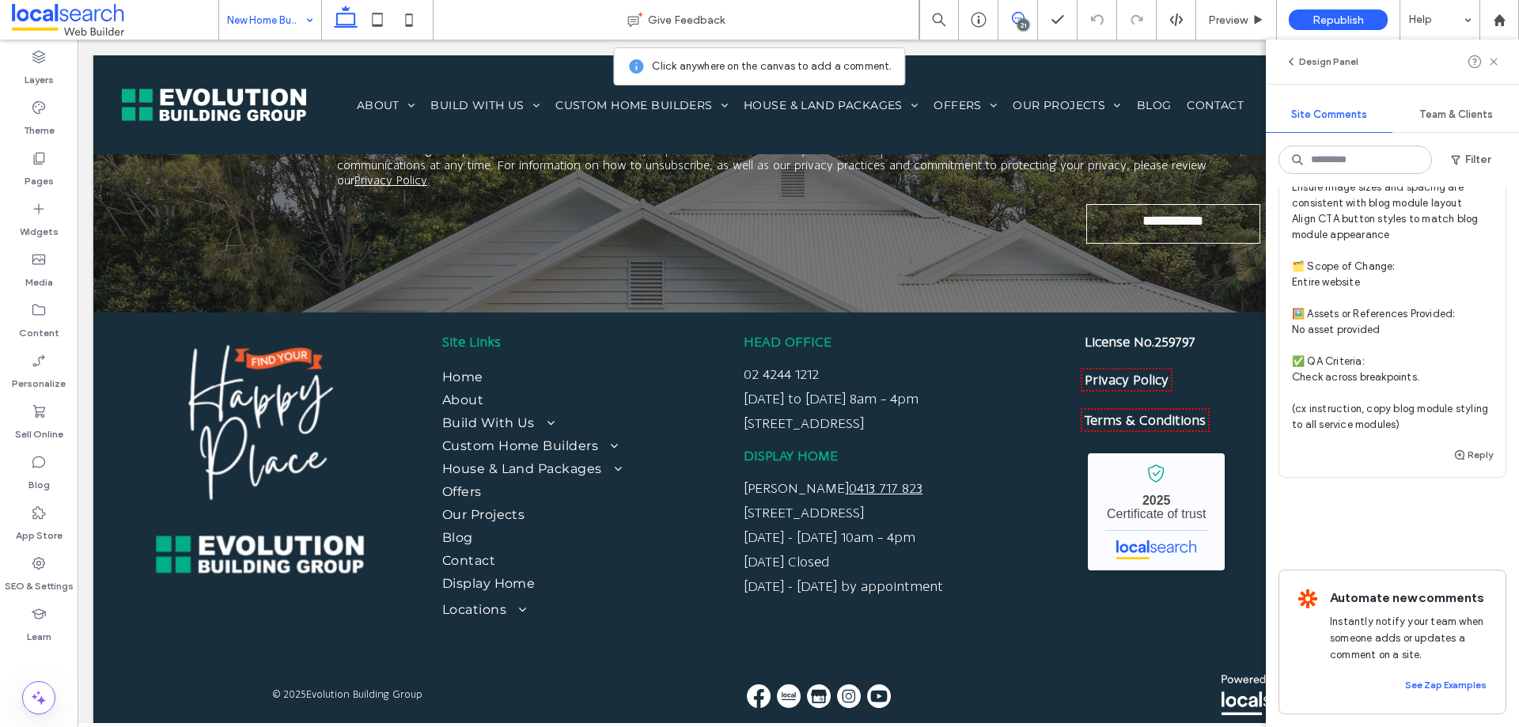
scroll to position [12739, 0]
click at [1350, 161] on input at bounding box center [1355, 160] width 153 height 28
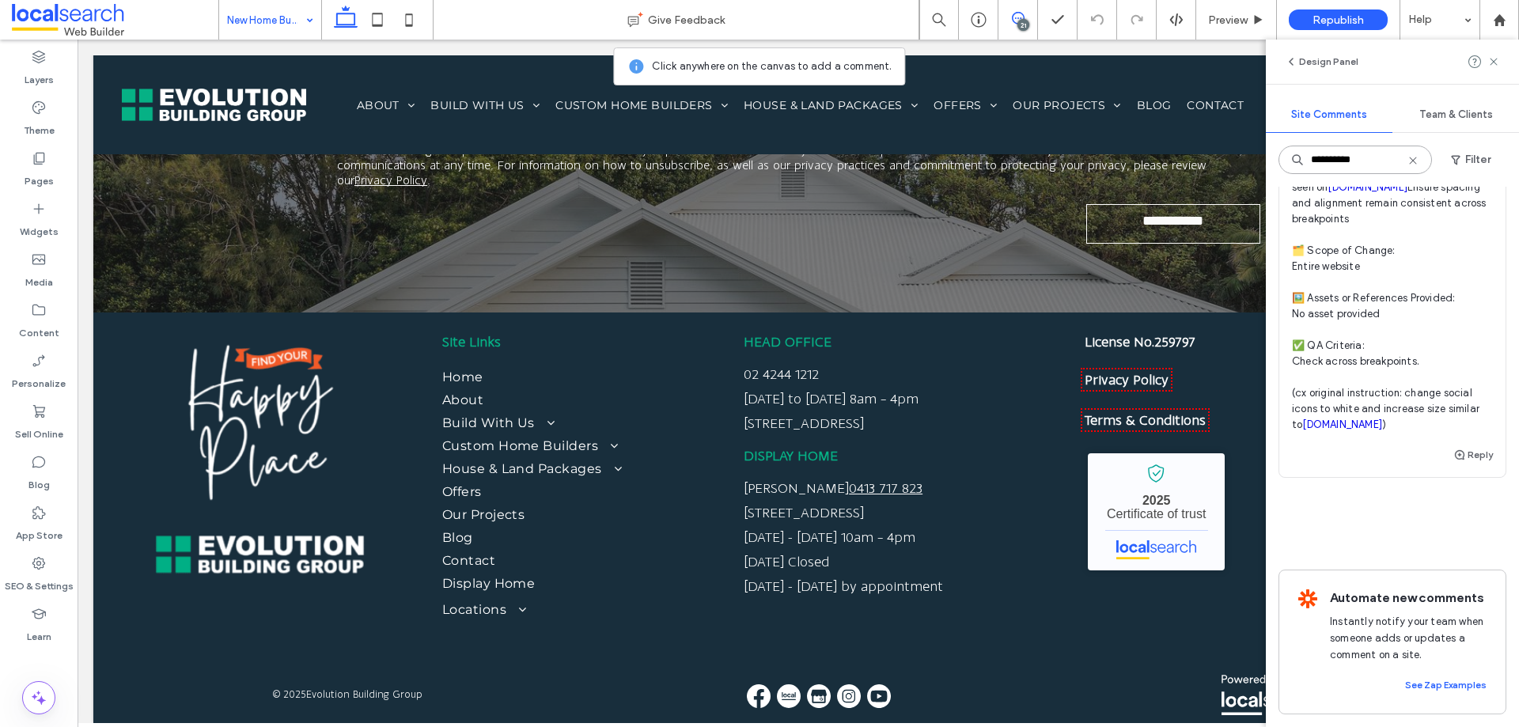
type input "**********"
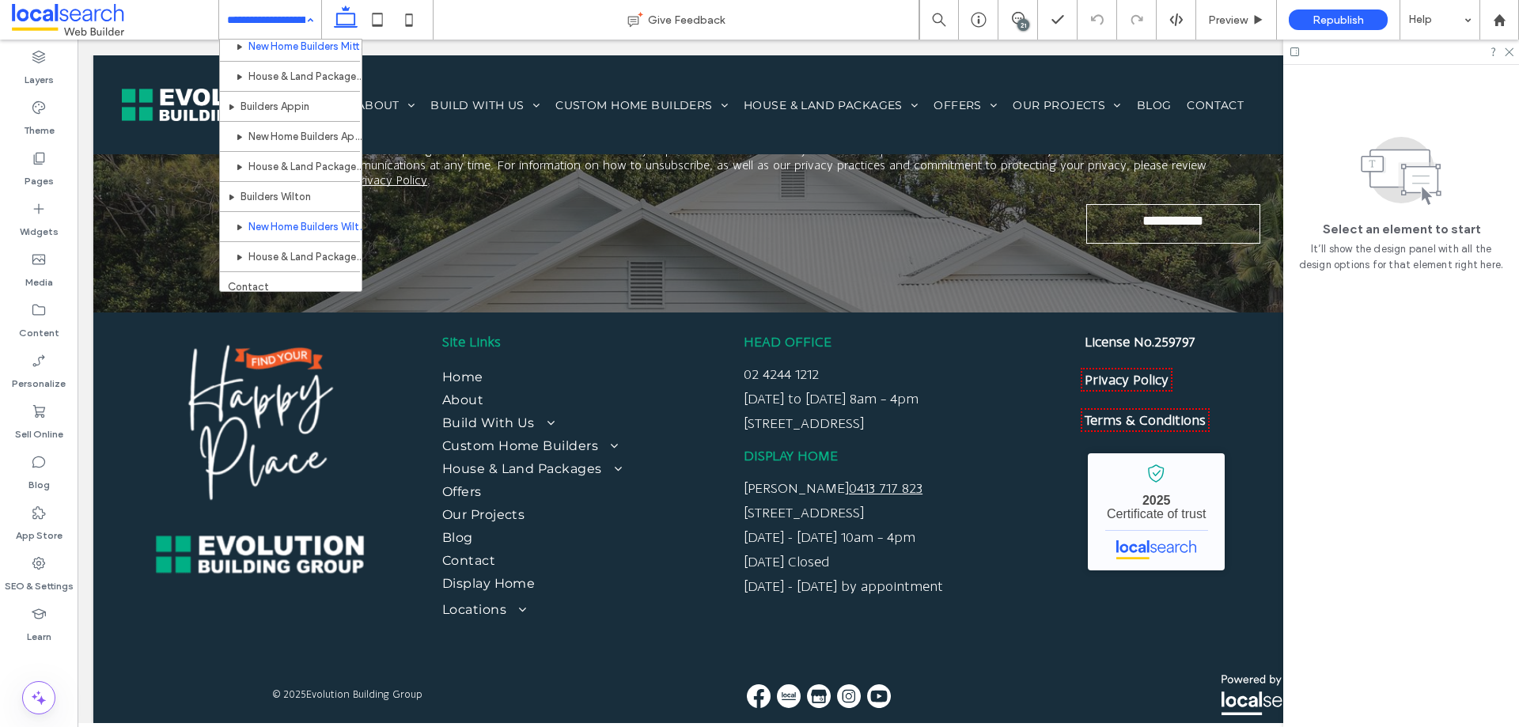
scroll to position [1610, 0]
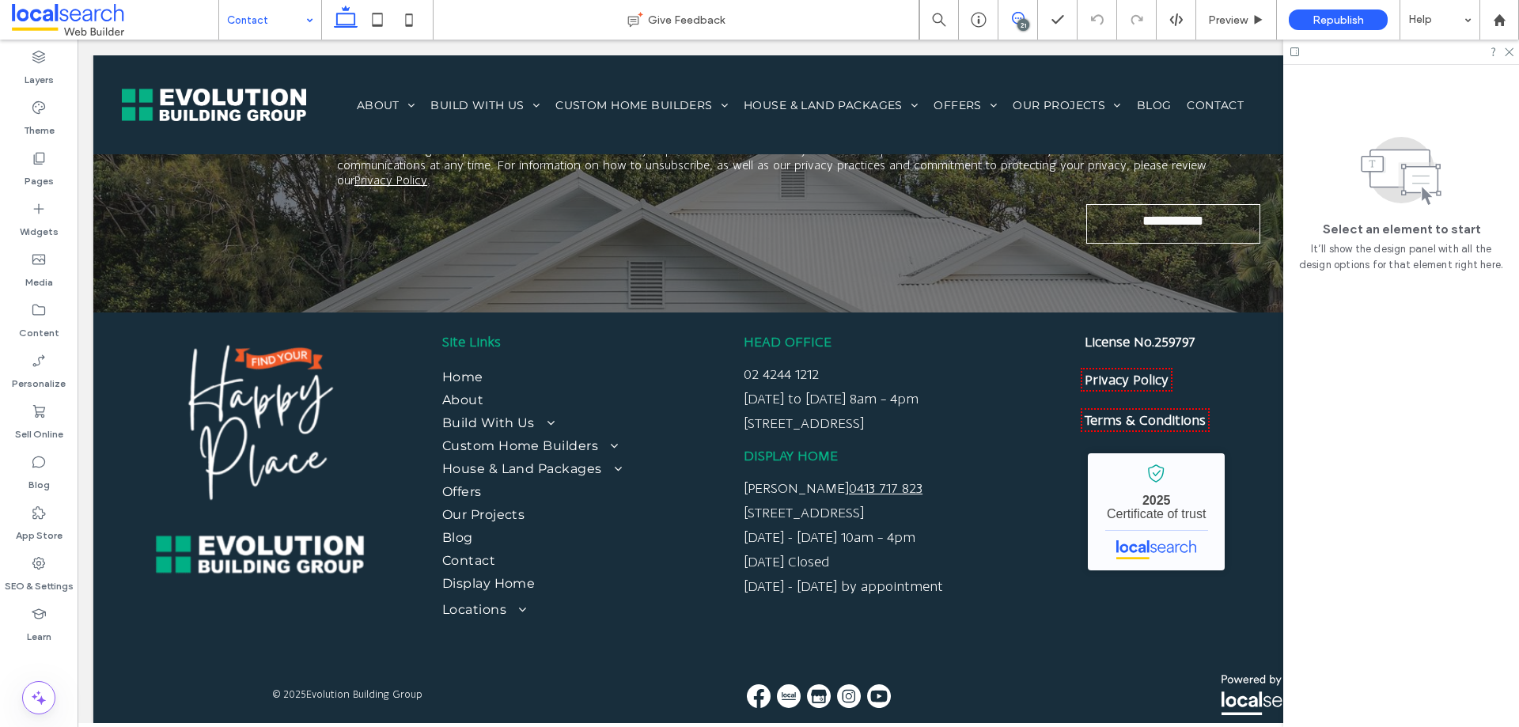
click at [1013, 13] on icon at bounding box center [1018, 18] width 13 height 13
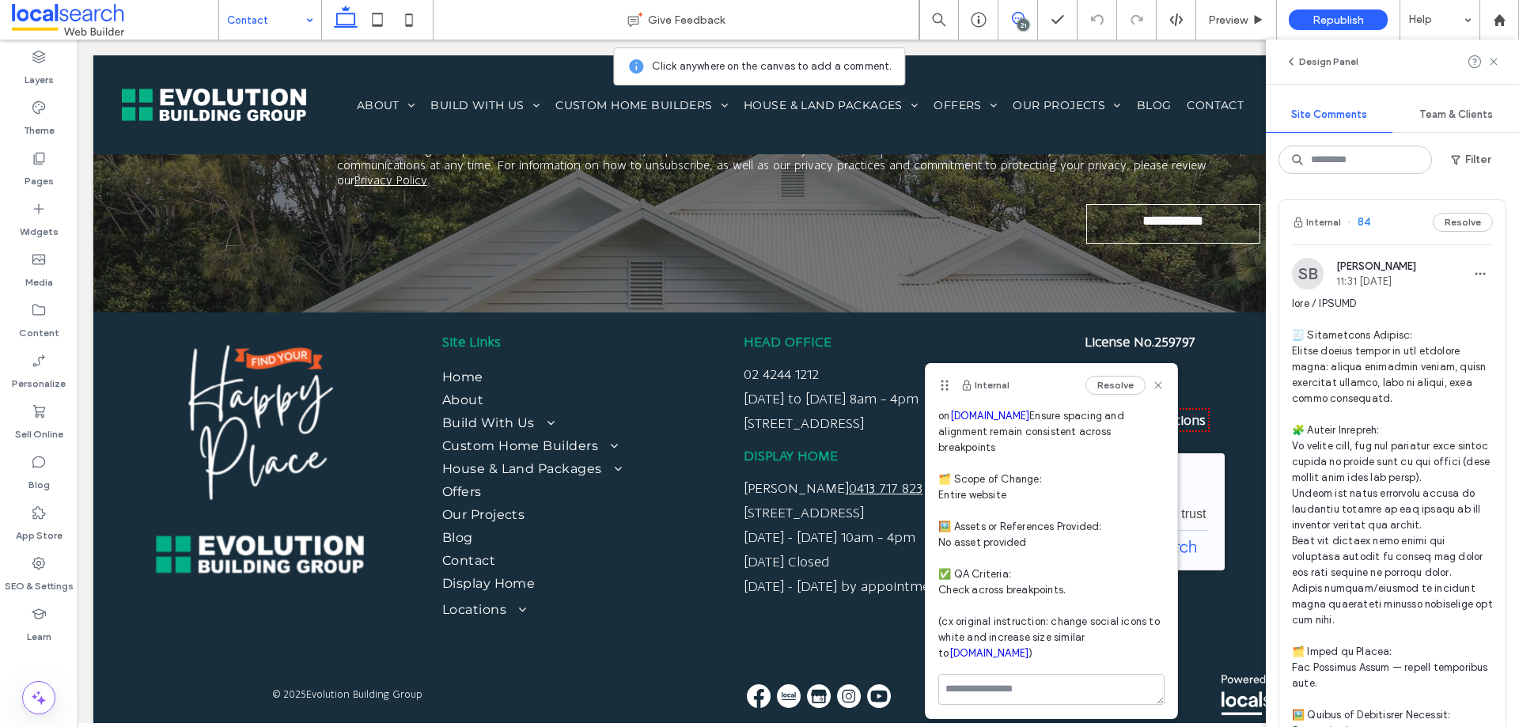
scroll to position [183, 0]
click at [1024, 693] on textarea at bounding box center [1051, 687] width 226 height 31
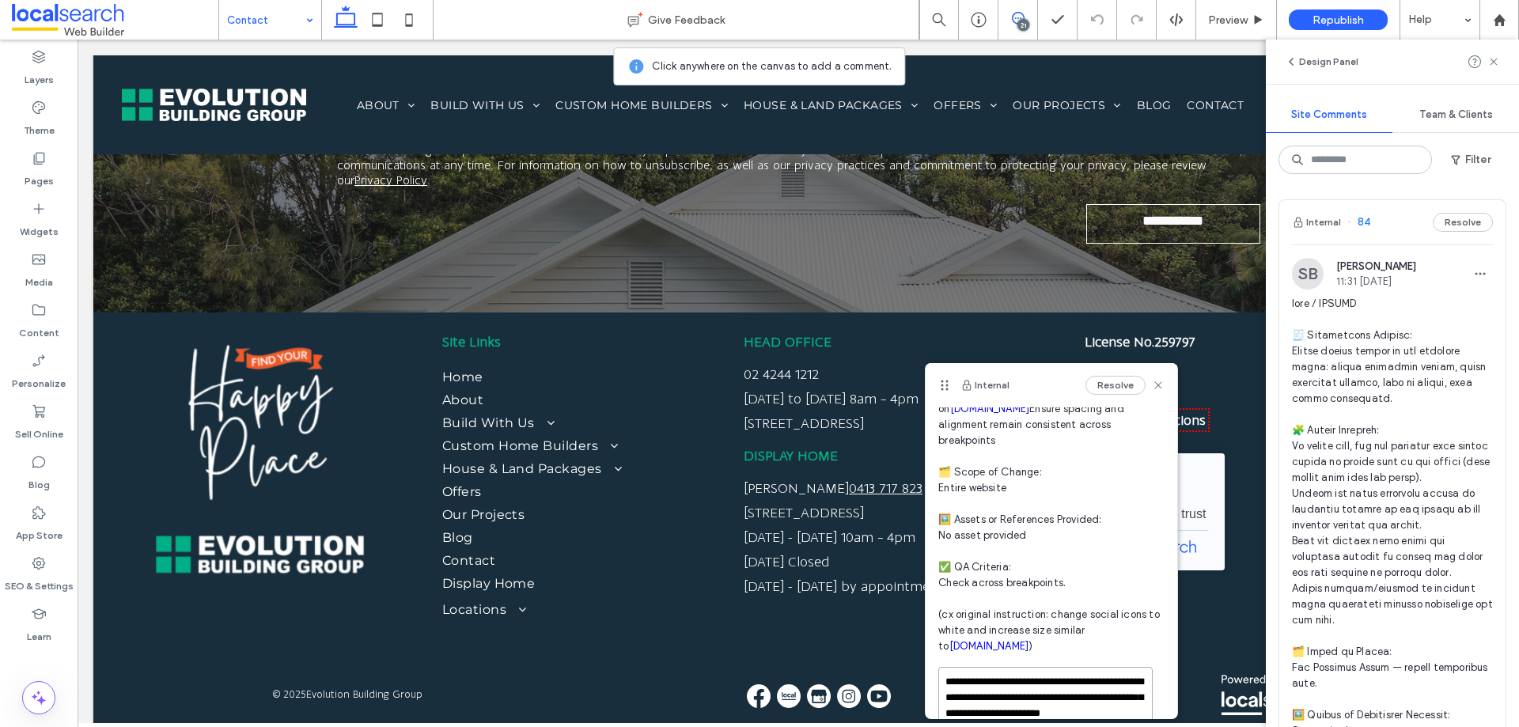
click at [1050, 715] on textarea "**********" at bounding box center [1045, 706] width 214 height 79
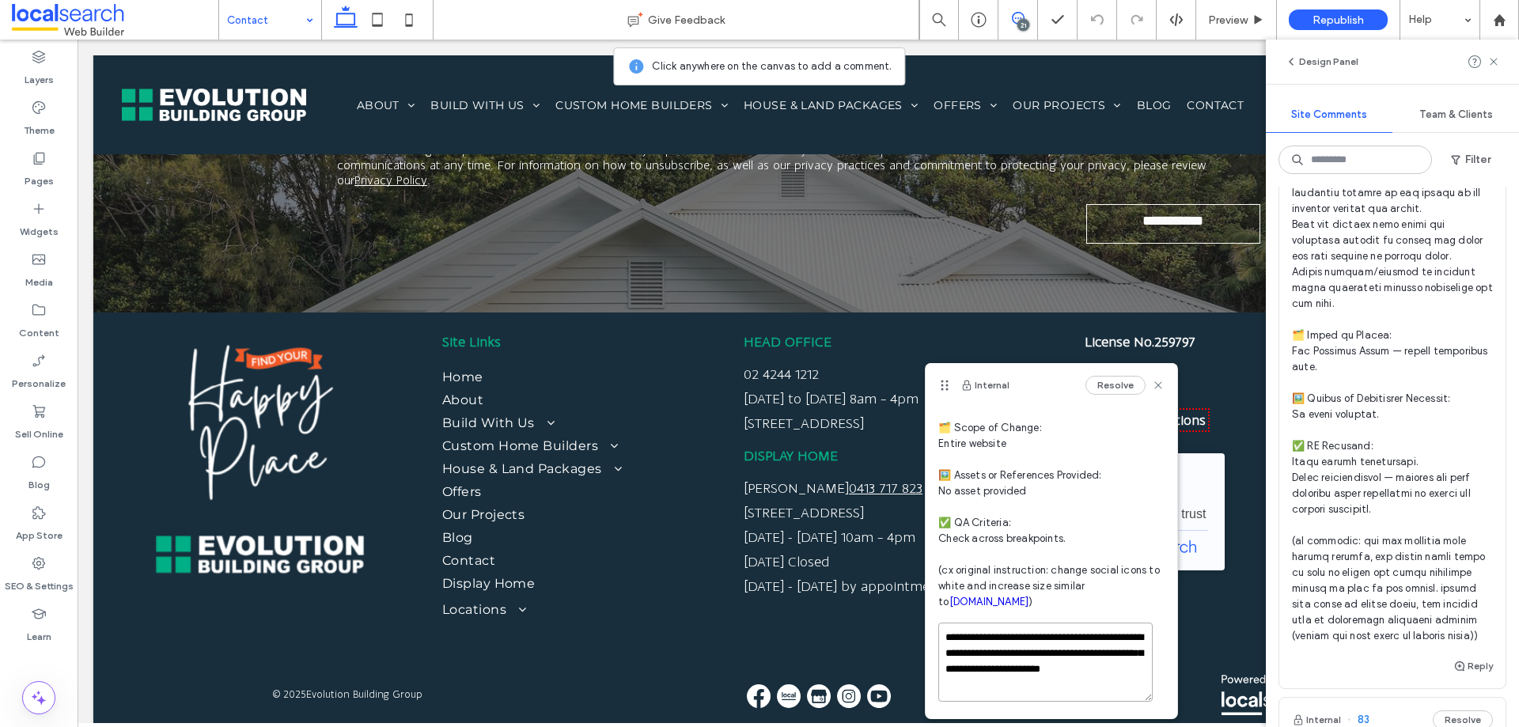
scroll to position [269, 0]
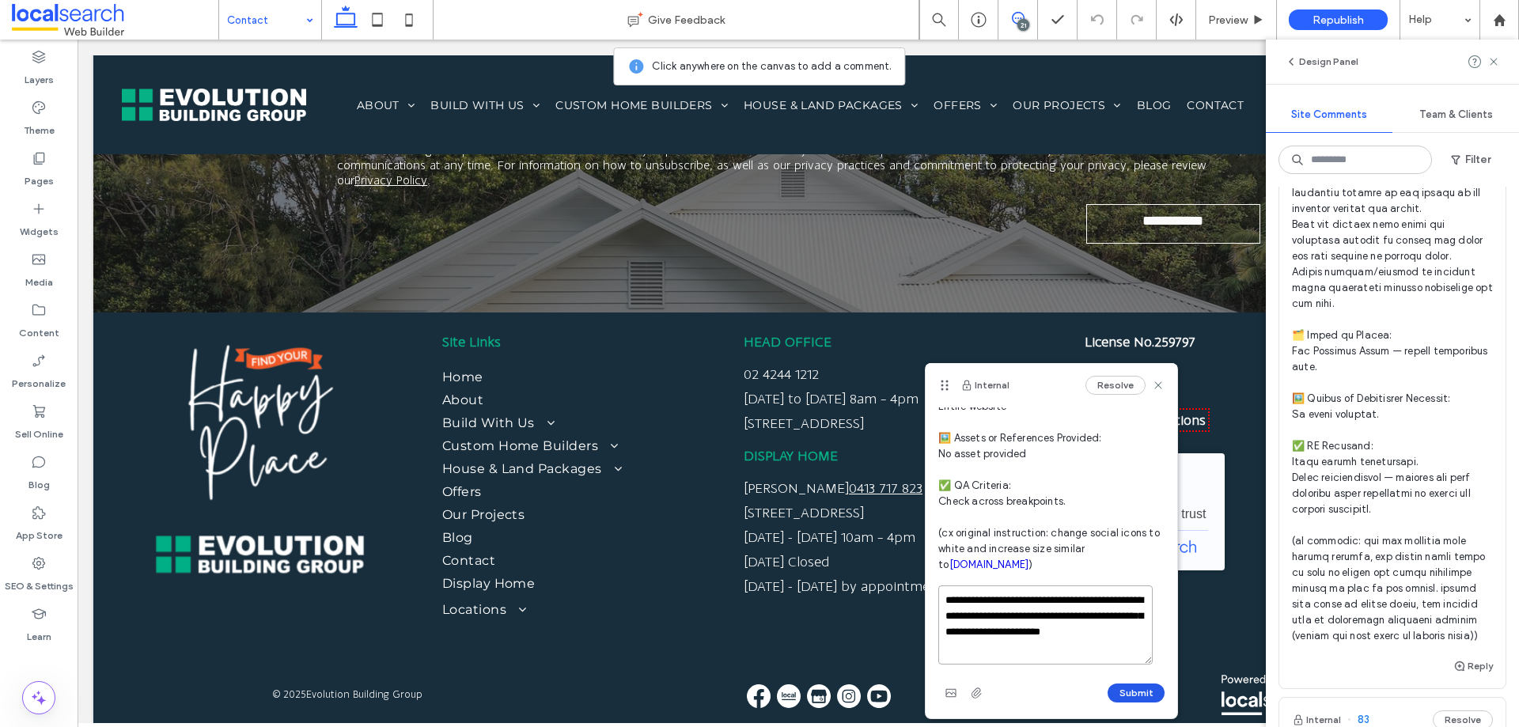
type textarea "**********"
click at [1125, 688] on button "Submit" at bounding box center [1136, 693] width 57 height 19
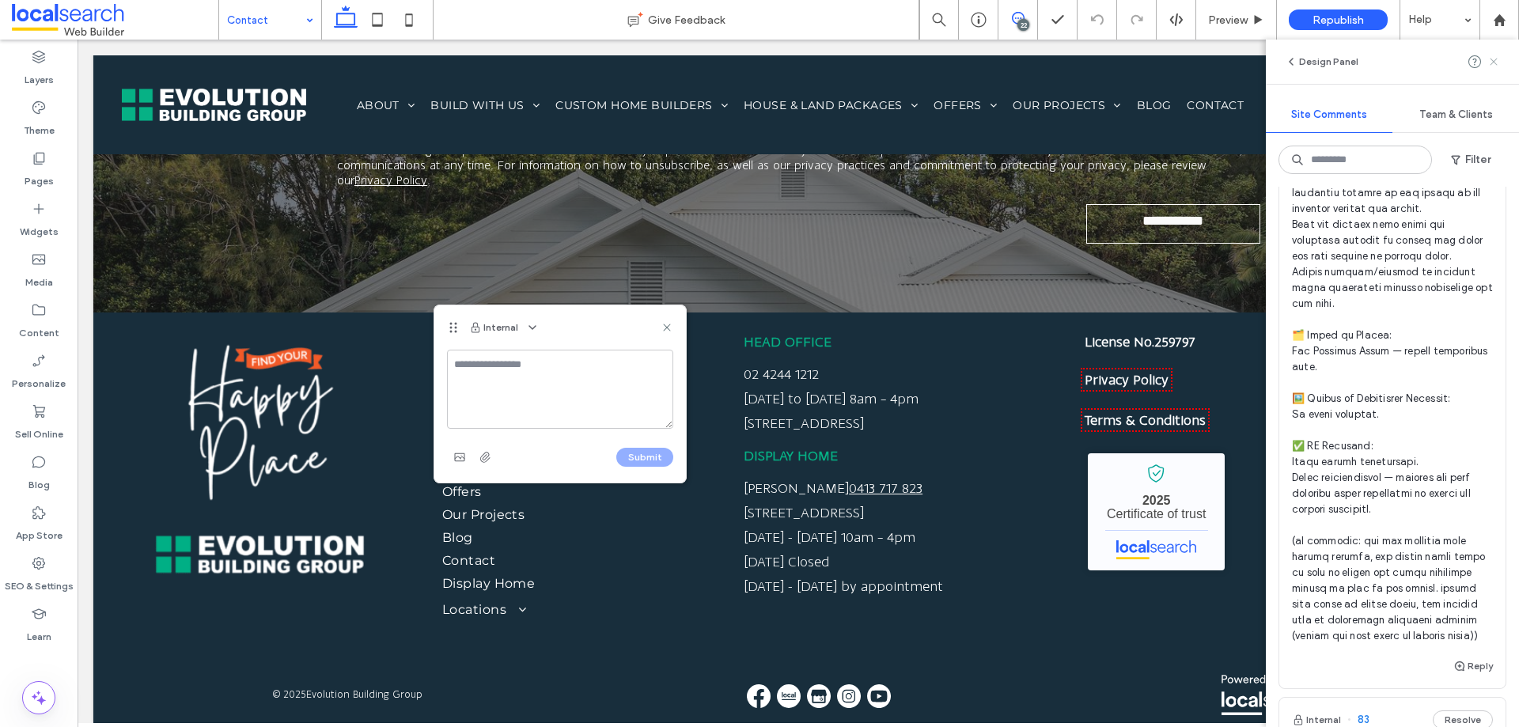
click at [1496, 56] on icon at bounding box center [1493, 61] width 13 height 13
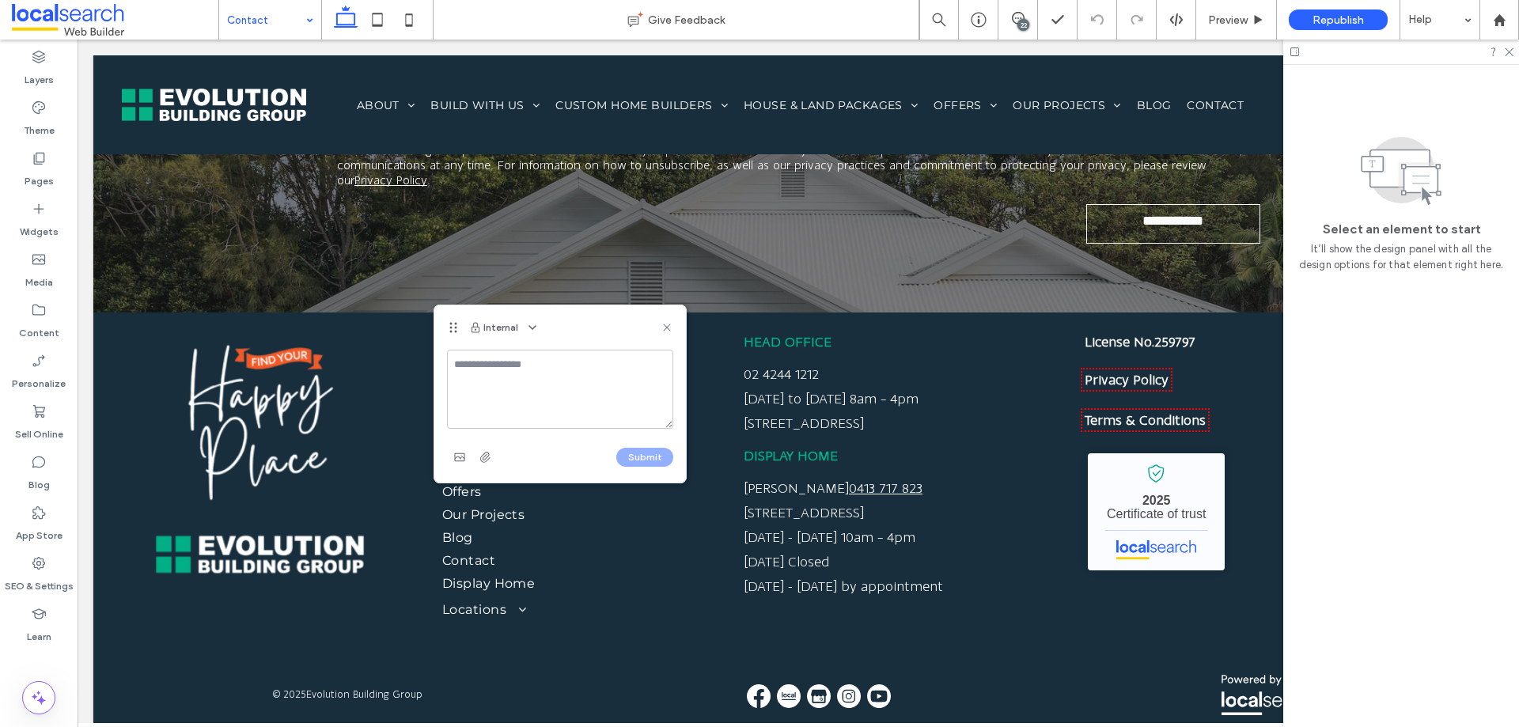
scroll to position [0, 0]
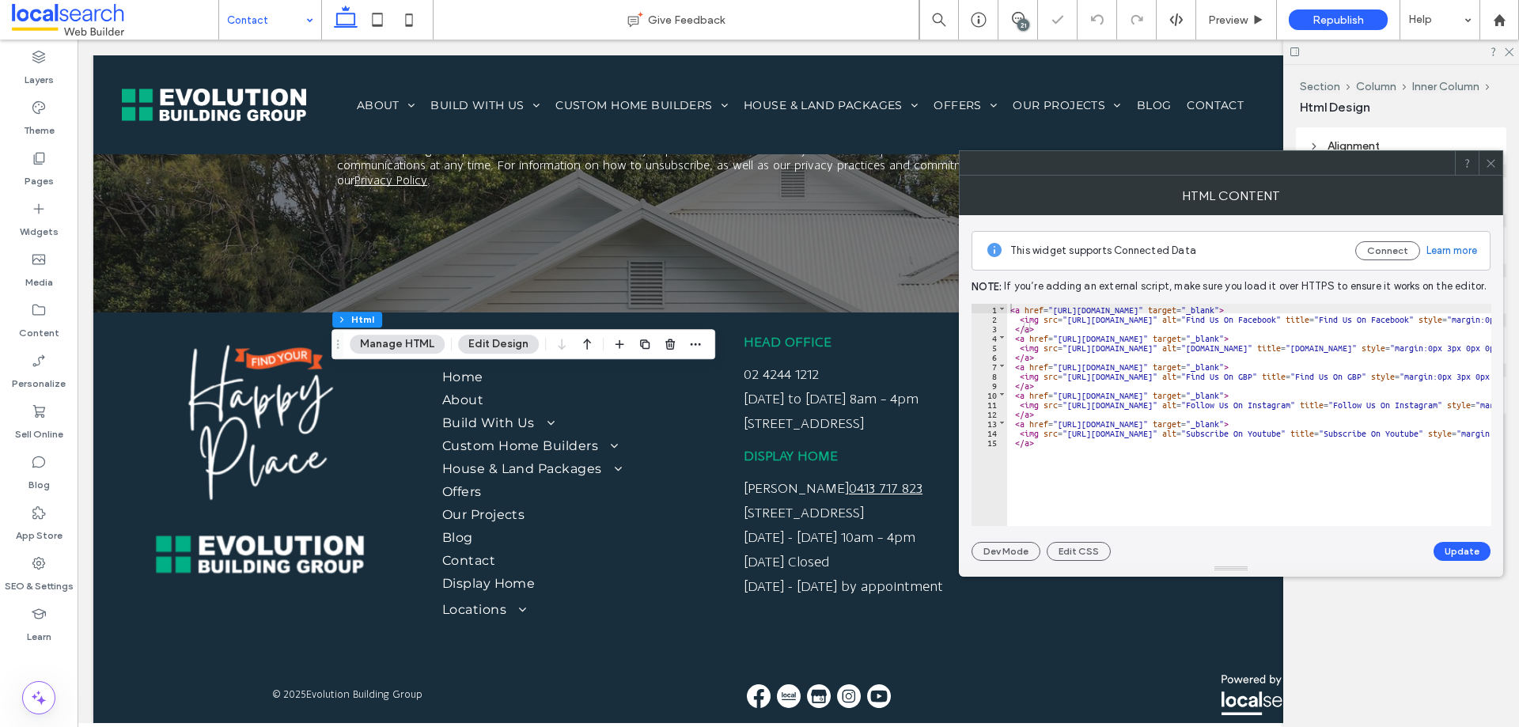
click at [1491, 157] on icon at bounding box center [1491, 163] width 12 height 12
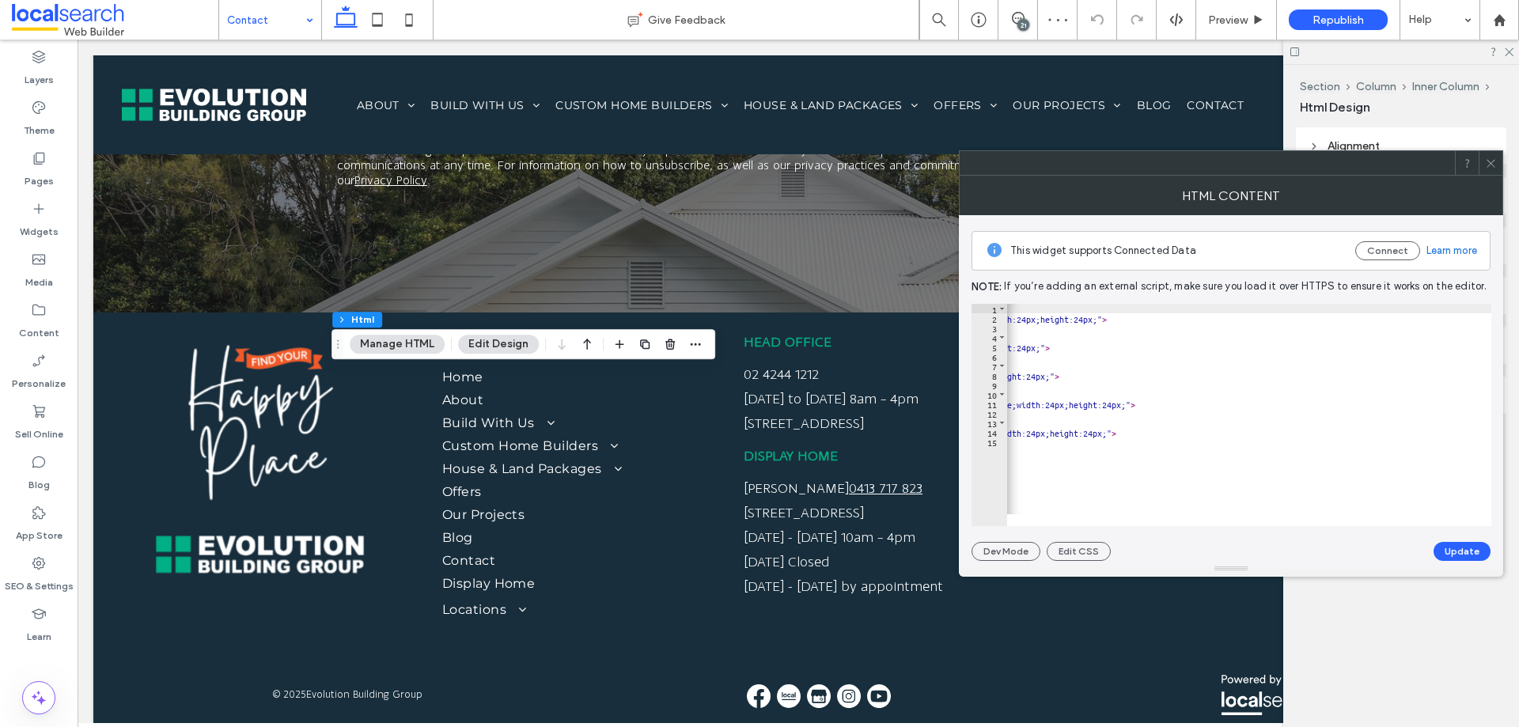
scroll to position [0, 638]
click at [1366, 318] on div "< a href = "https://www.facebook.com/evolutionbuildingnsw" target = "_blank" > …" at bounding box center [930, 418] width 1122 height 229
click at [1423, 316] on div "< a href = "https://www.facebook.com/evolutionbuildingnsw" target = "_blank" > …" at bounding box center [930, 418] width 1122 height 229
type textarea "**"
click at [1464, 553] on button "Update" at bounding box center [1462, 551] width 57 height 19
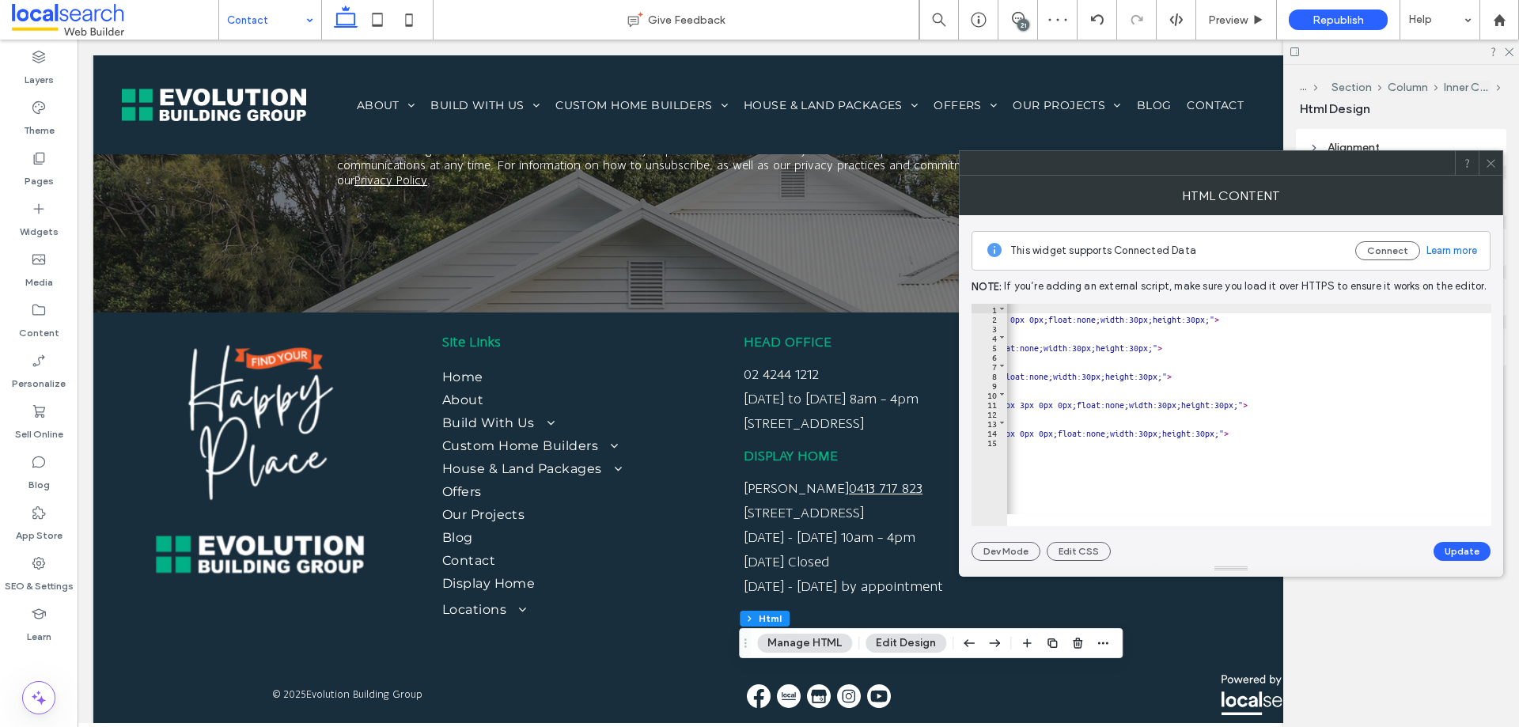
scroll to position [0, 633]
click at [1489, 157] on icon at bounding box center [1491, 163] width 12 height 12
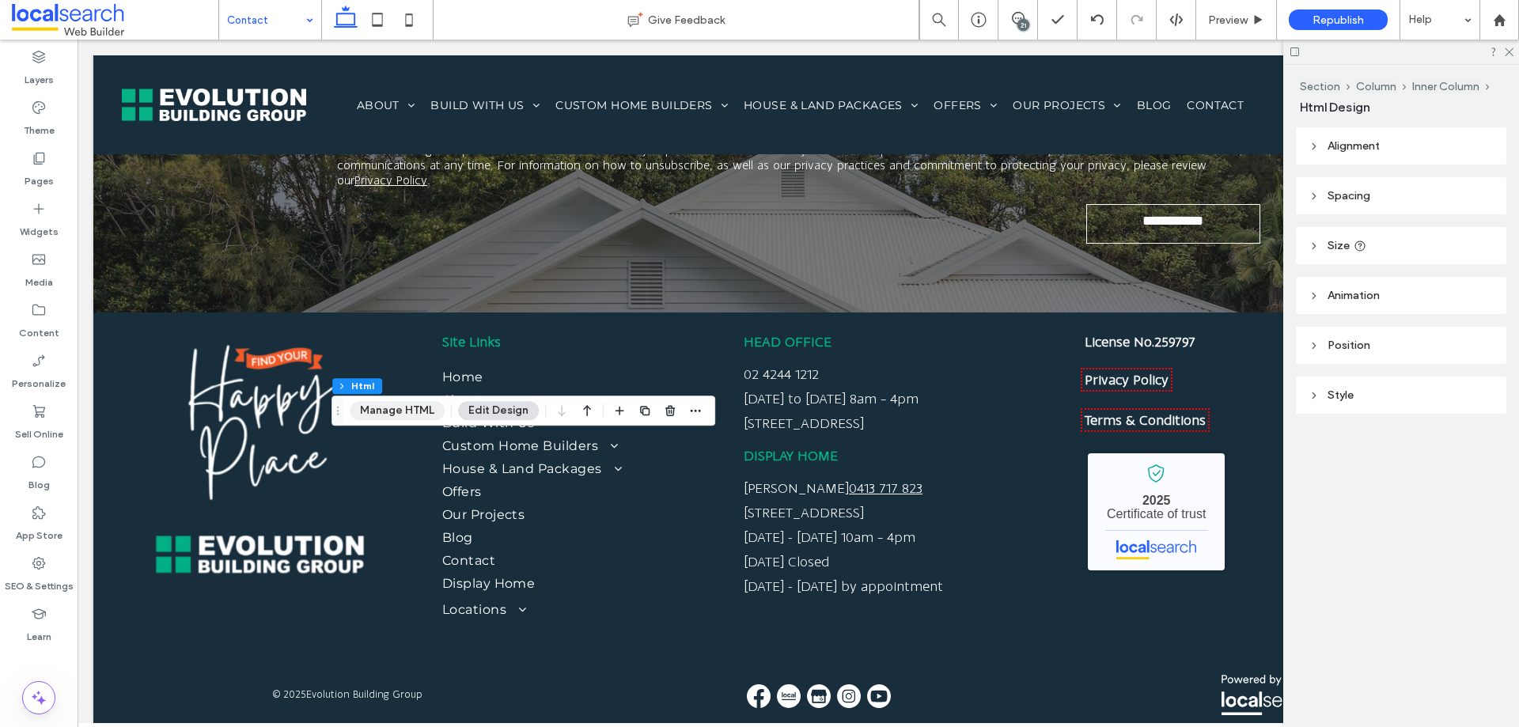
click at [391, 414] on button "Manage HTML" at bounding box center [397, 410] width 95 height 19
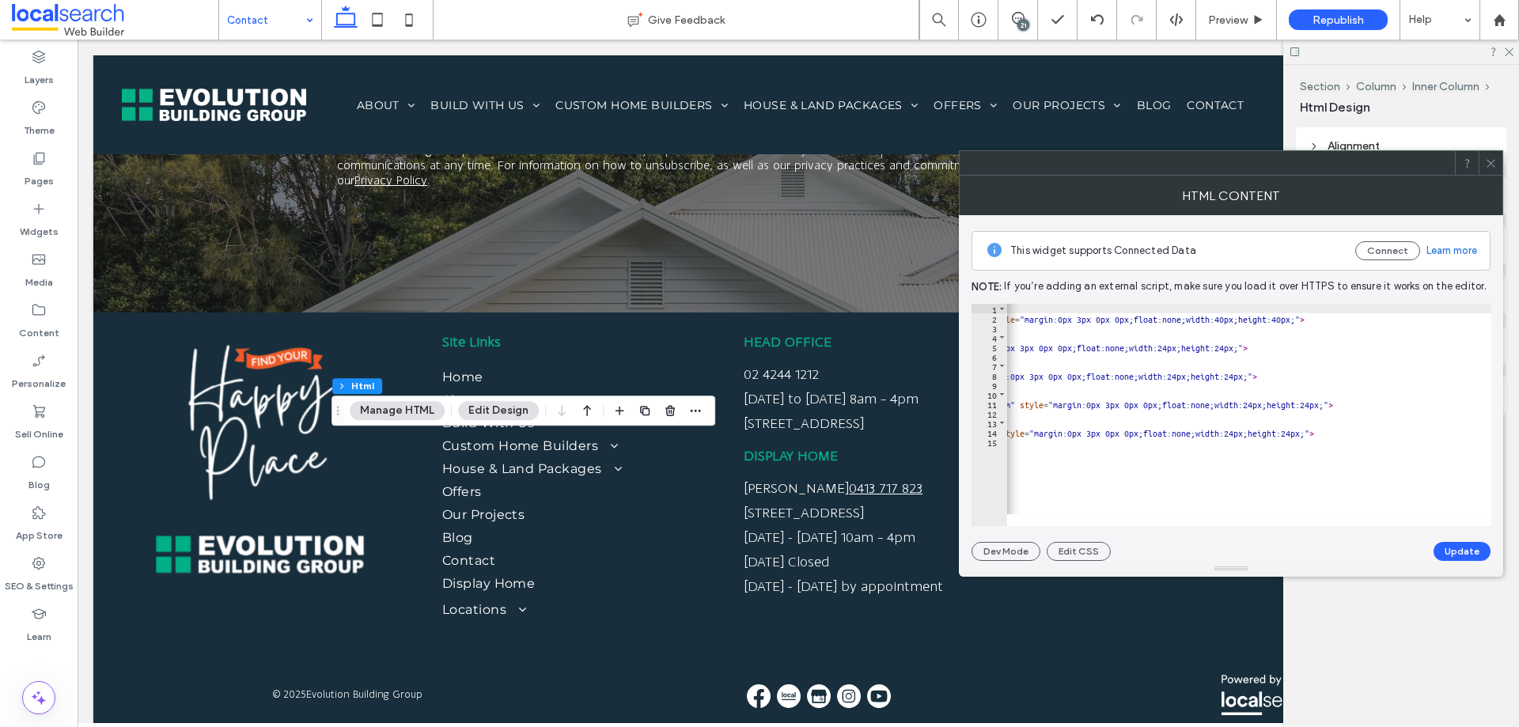
scroll to position [0, 638]
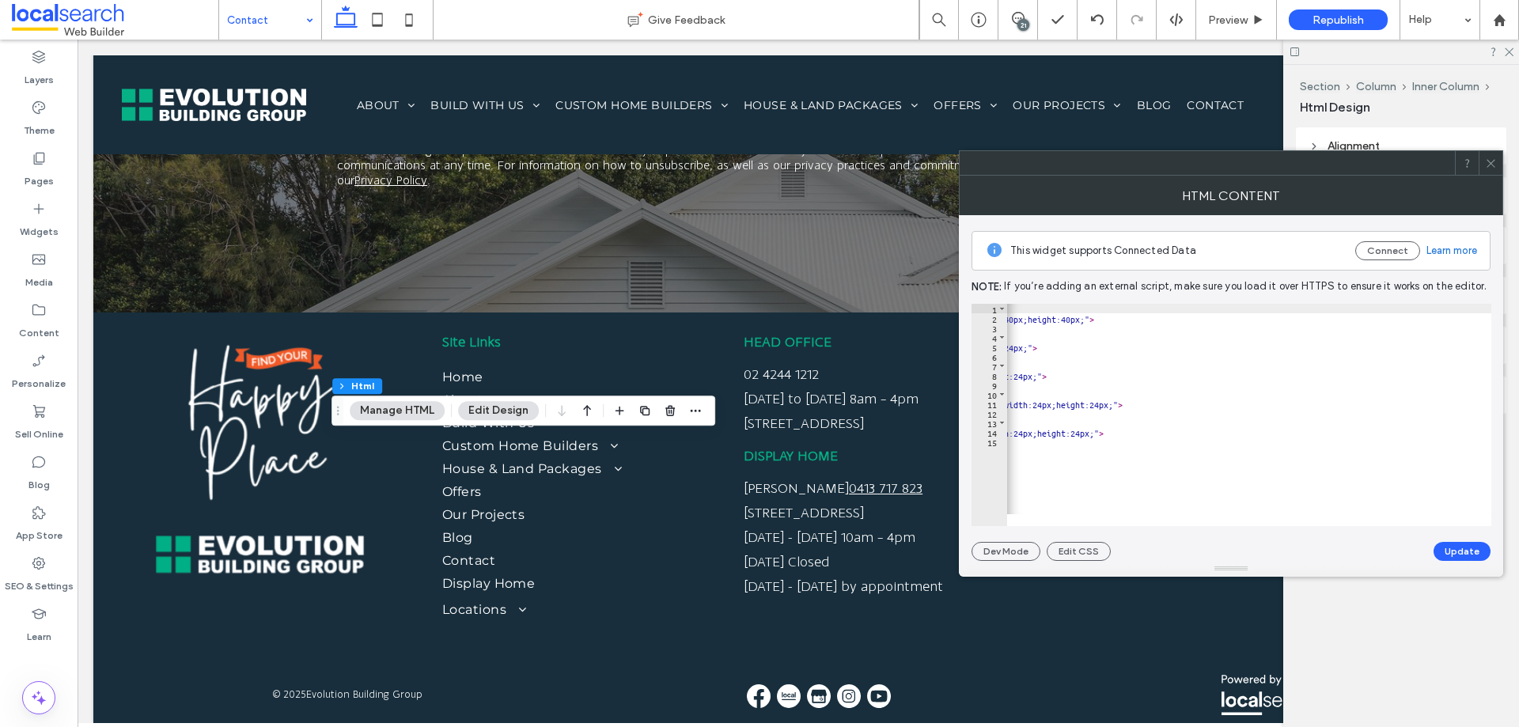
click at [1366, 318] on div "< a href = "https://www.facebook.com/evolutionbuildingnsw" target = "_blank" > …" at bounding box center [930, 418] width 1122 height 229
click at [1417, 321] on div "< a href = "https://www.facebook.com/evolutionbuildingnsw" target = "_blank" > …" at bounding box center [930, 418] width 1122 height 229
click at [1421, 350] on div "< a href = "https://www.facebook.com/evolutionbuildingnsw" target = "_blank" > …" at bounding box center [930, 418] width 1122 height 229
click at [1409, 350] on div "< a href = "https://www.facebook.com/evolutionbuildingnsw" target = "_blank" > …" at bounding box center [930, 418] width 1122 height 229
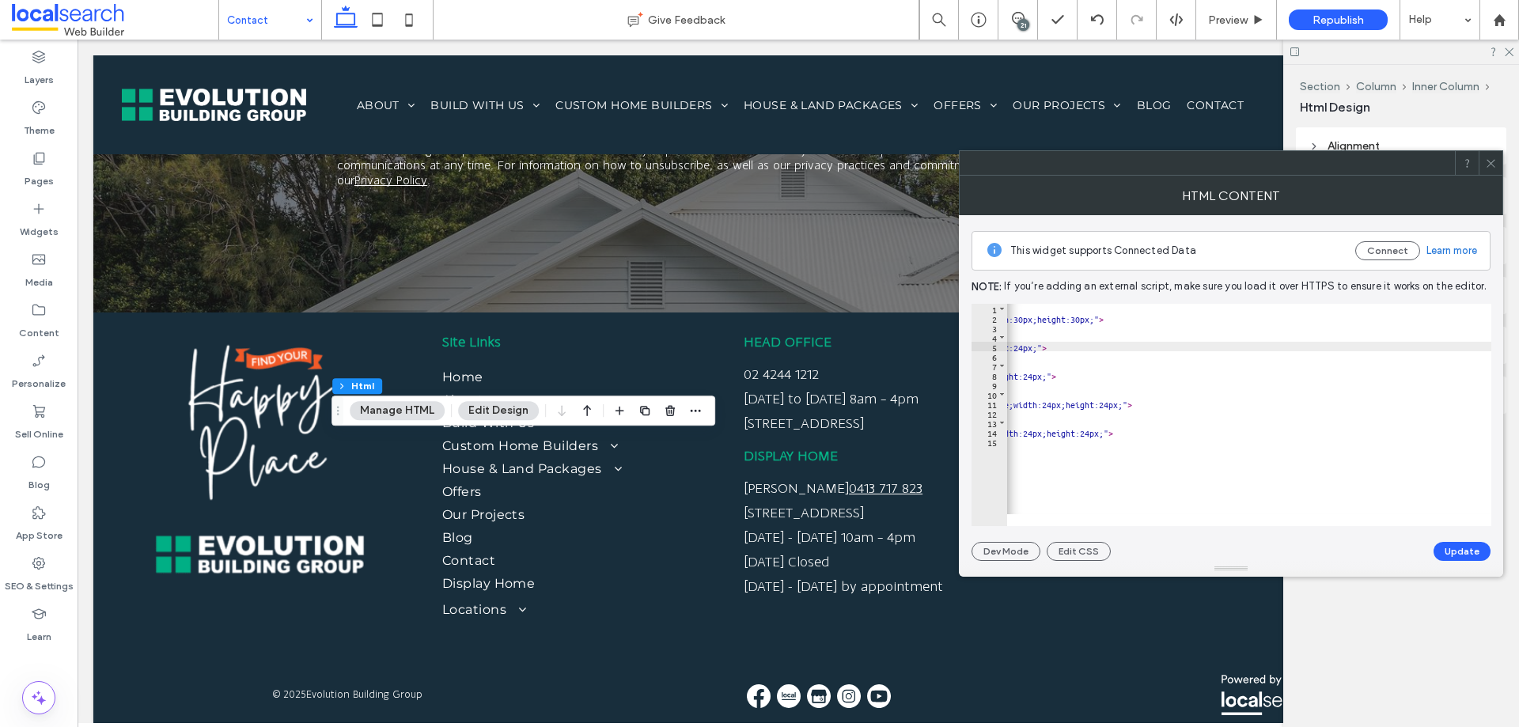
click at [1478, 345] on div "< a href = "https://www.facebook.com/evolutionbuildingnsw" target = "_blank" > …" at bounding box center [940, 418] width 1122 height 229
click at [1470, 350] on div "< a href = "https://www.facebook.com/evolutionbuildingnsw" target = "_blank" > …" at bounding box center [940, 418] width 1122 height 229
click at [1471, 350] on div "< a href = "https://www.facebook.com/evolutionbuildingnsw" target = "_blank" > …" at bounding box center [940, 418] width 1122 height 229
click at [1472, 350] on div "< a href = "https://www.facebook.com/evolutionbuildingnsw" target = "_blank" > …" at bounding box center [940, 418] width 1122 height 229
click at [1474, 351] on div "< a href = "https://www.facebook.com/evolutionbuildingnsw" target = "_blank" > …" at bounding box center [1249, 409] width 484 height 210
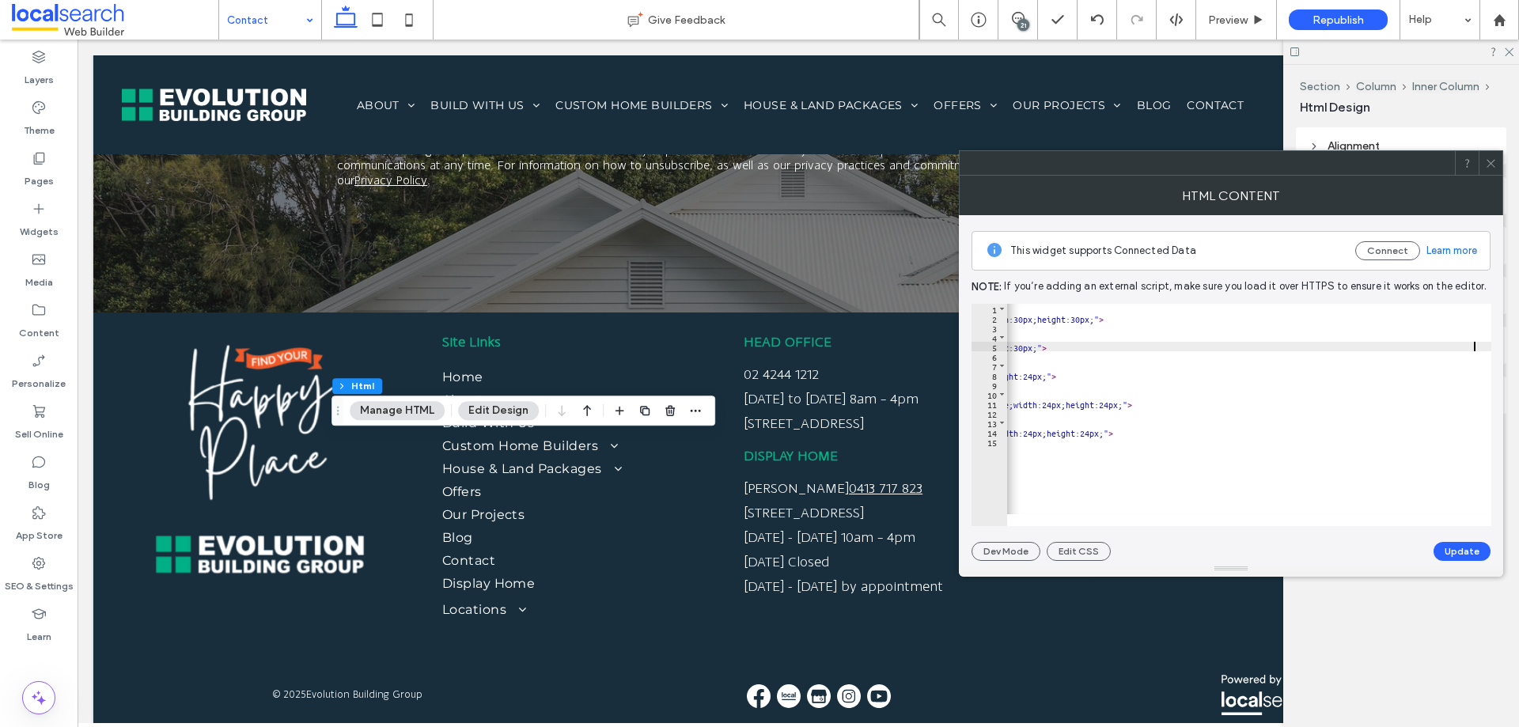
click at [1305, 374] on div "< a href = "https://www.facebook.com/evolutionbuildingnsw" target = "_blank" > …" at bounding box center [940, 418] width 1122 height 229
click at [1363, 377] on div "< a href = "https://www.facebook.com/evolutionbuildingnsw" target = "_blank" > …" at bounding box center [940, 418] width 1122 height 229
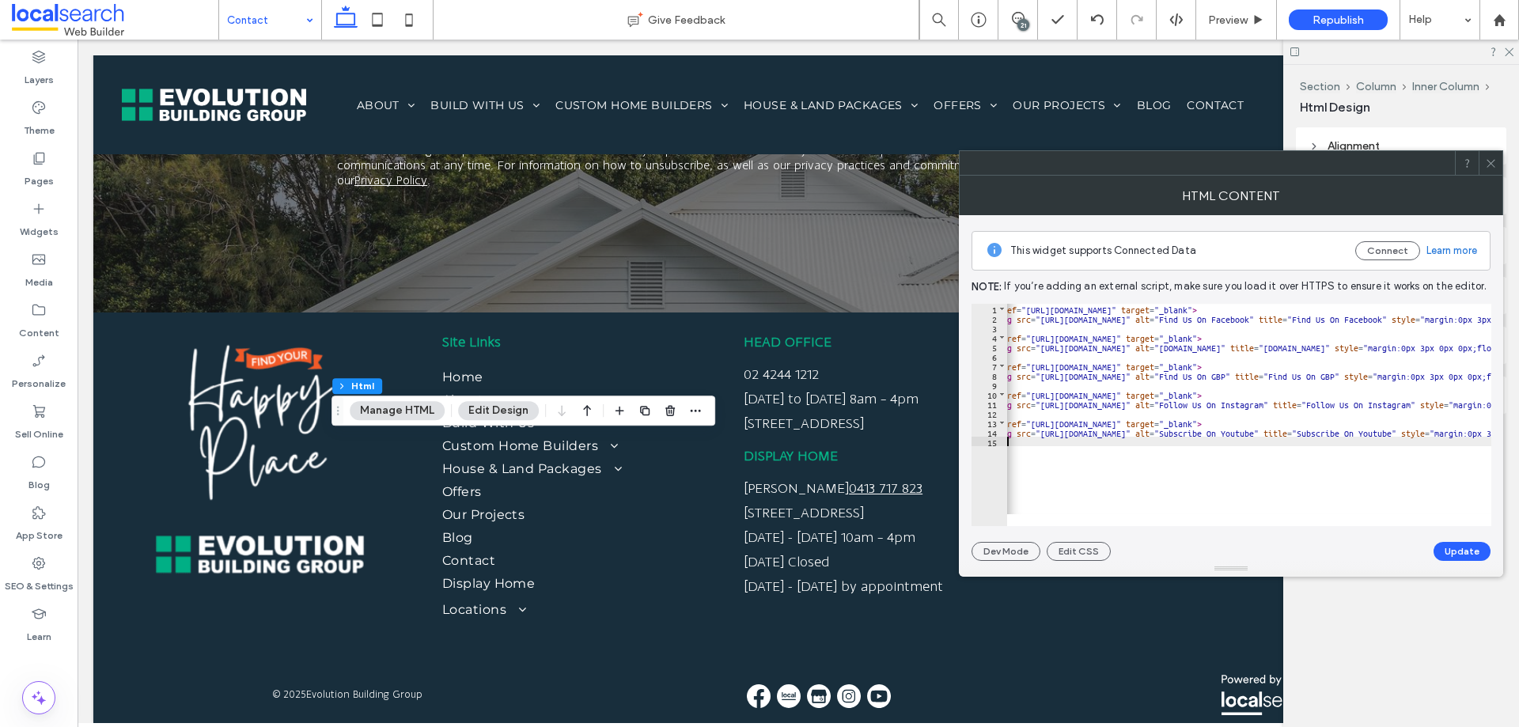
click at [1422, 453] on div "< a href = "https://www.facebook.com/evolutionbuildingnsw" target = "_blank" > …" at bounding box center [1541, 418] width 1122 height 229
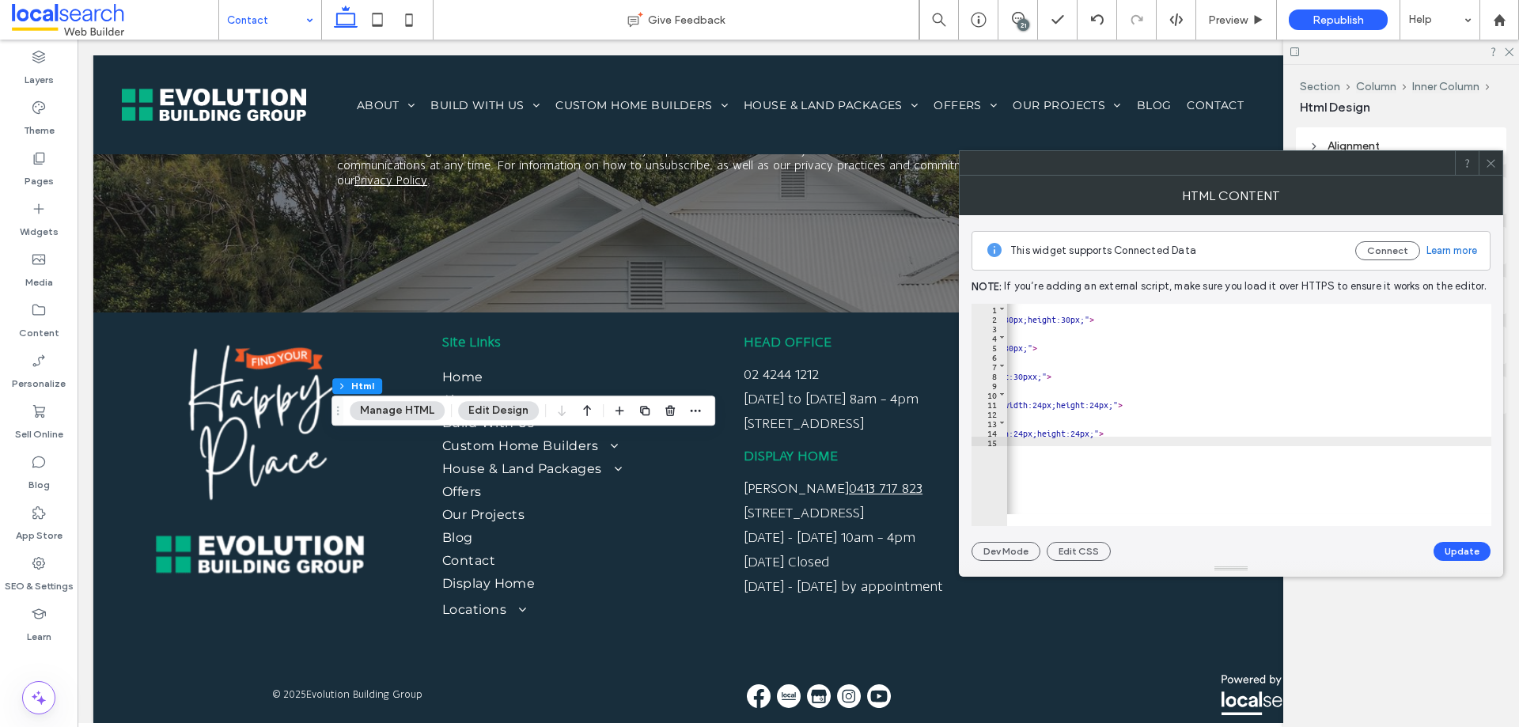
scroll to position [0, 638]
click at [1361, 377] on div "< a href = "https://www.facebook.com/evolutionbuildingnsw" target = "_blank" > …" at bounding box center [930, 418] width 1122 height 229
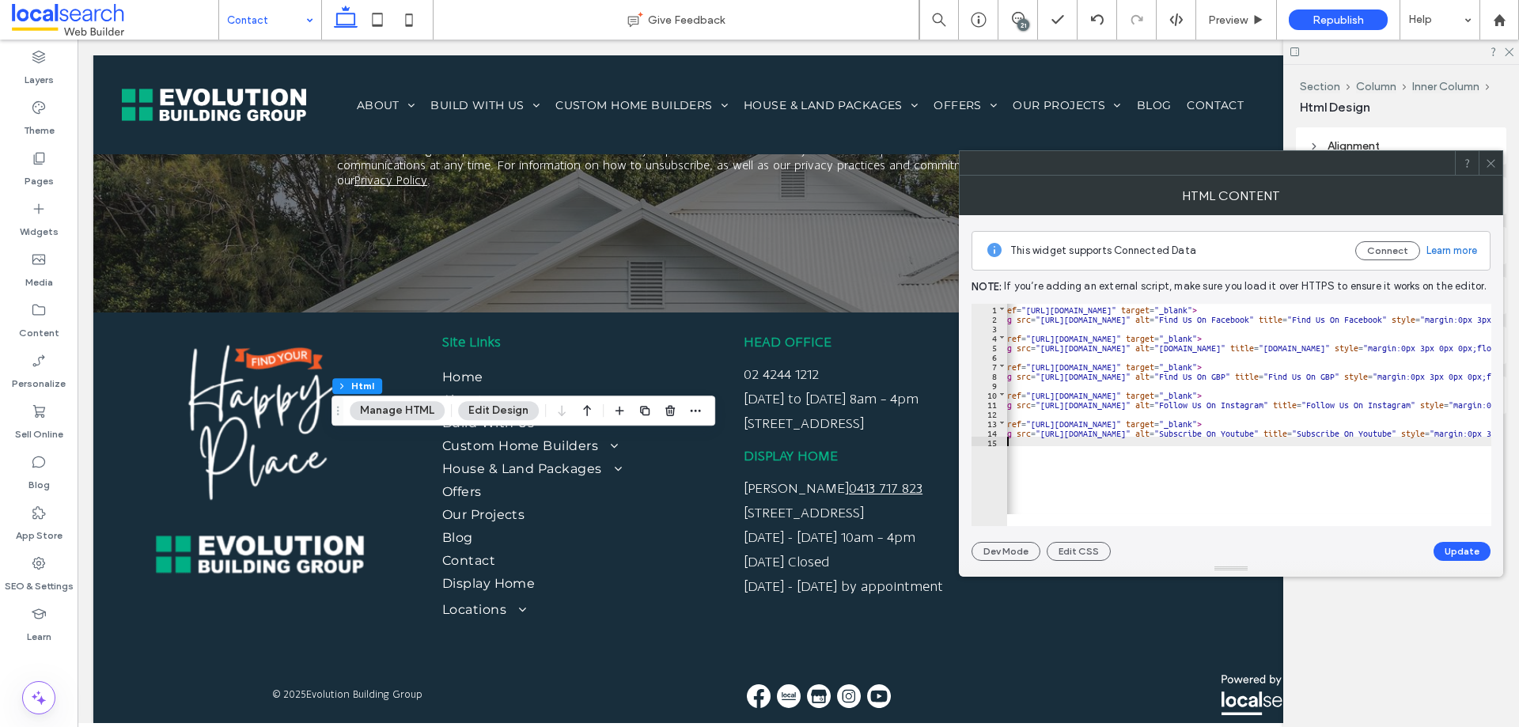
scroll to position [0, 27]
click at [1394, 459] on div "< a href = "https://www.facebook.com/evolutionbuildingnsw" target = "_blank" > …" at bounding box center [1541, 418] width 1122 height 229
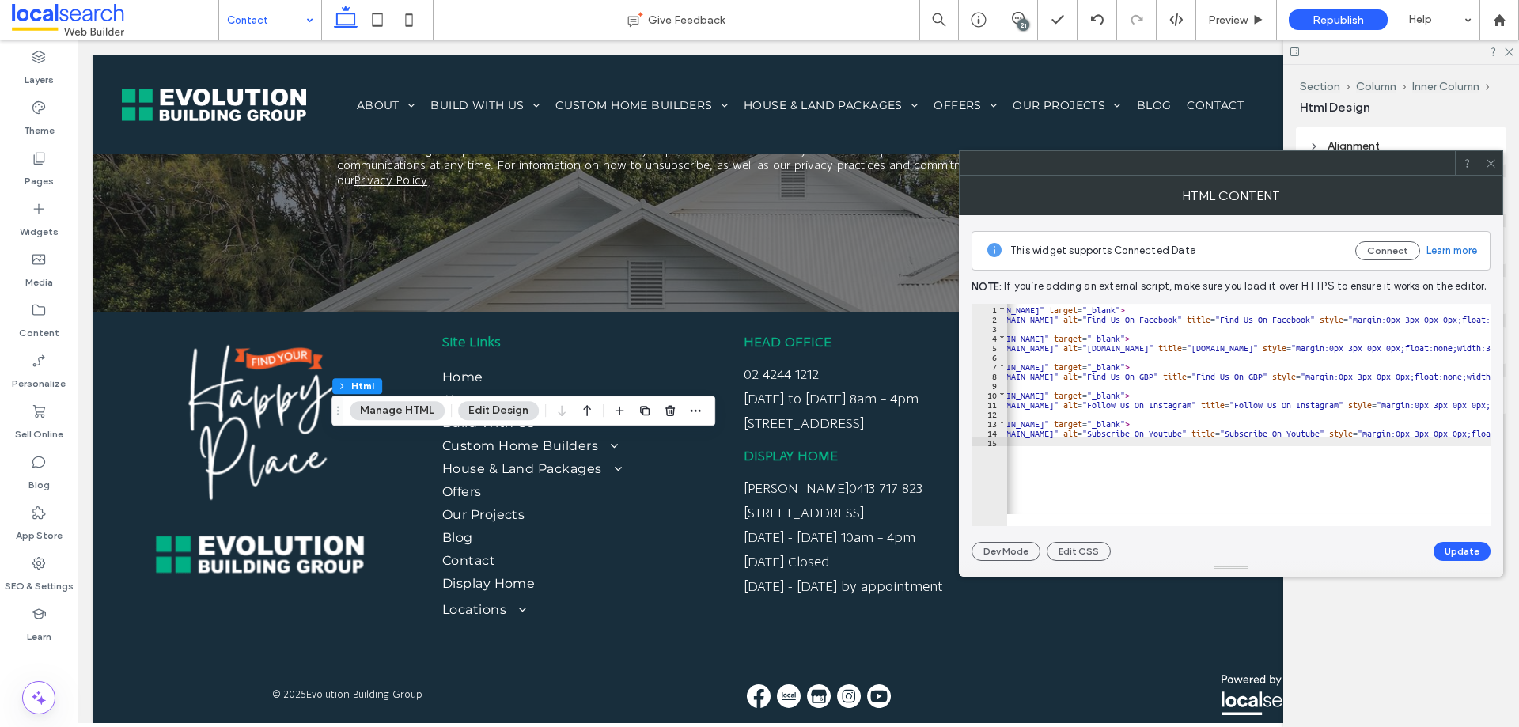
scroll to position [0, 638]
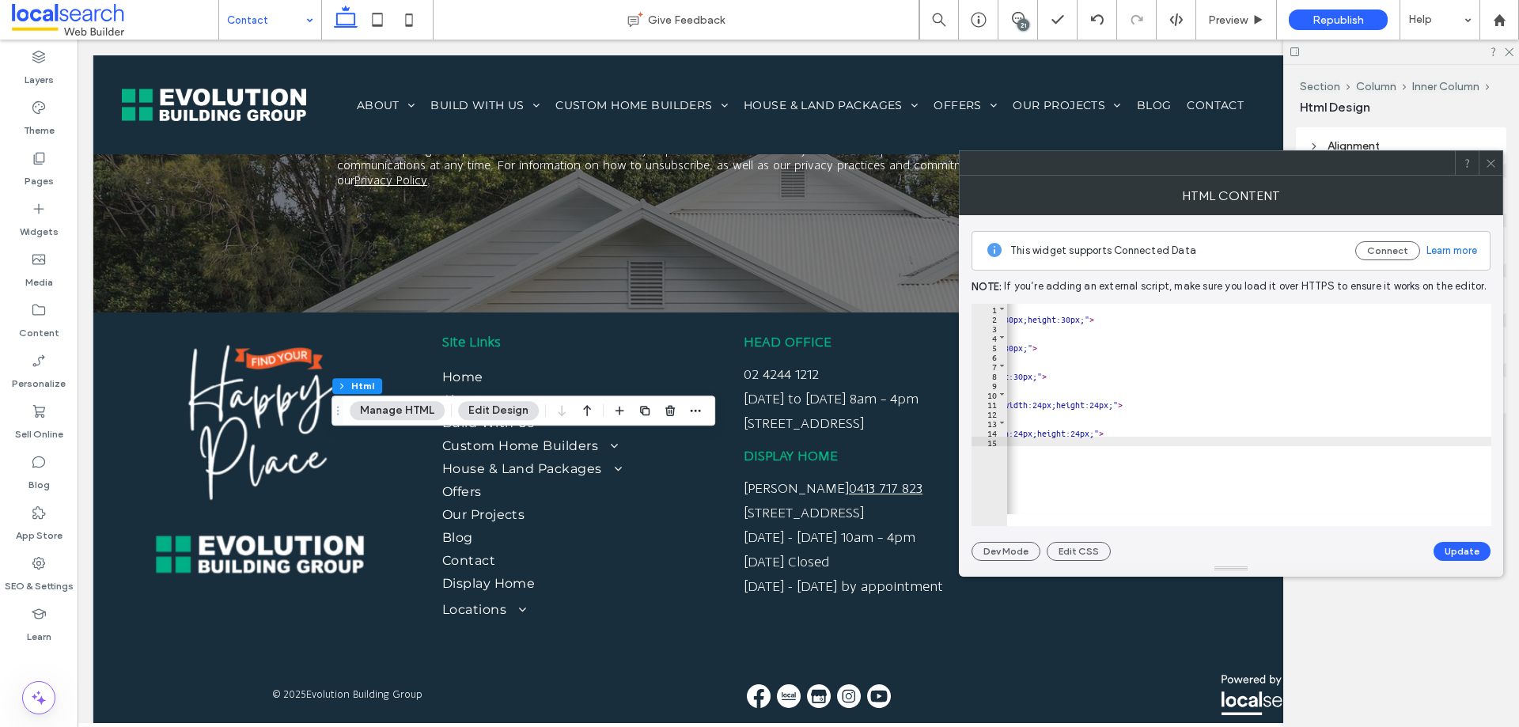
click at [1451, 400] on div "< a href = "https://www.facebook.com/evolutionbuildingnsw" target = "_blank" > …" at bounding box center [930, 418] width 1122 height 229
click at [1454, 405] on div "< a href = "https://www.facebook.com/evolutionbuildingnsw" target = "_blank" > …" at bounding box center [930, 418] width 1122 height 229
click at [1403, 402] on div "< a href = "https://www.facebook.com/evolutionbuildingnsw" target = "_blank" > …" at bounding box center [930, 418] width 1122 height 229
click at [1400, 404] on div "< a href = "https://www.facebook.com/evolutionbuildingnsw" target = "_blank" > …" at bounding box center [930, 418] width 1122 height 229
click at [1403, 405] on div "< a href = "https://www.facebook.com/evolutionbuildingnsw" target = "_blank" > …" at bounding box center [930, 418] width 1122 height 229
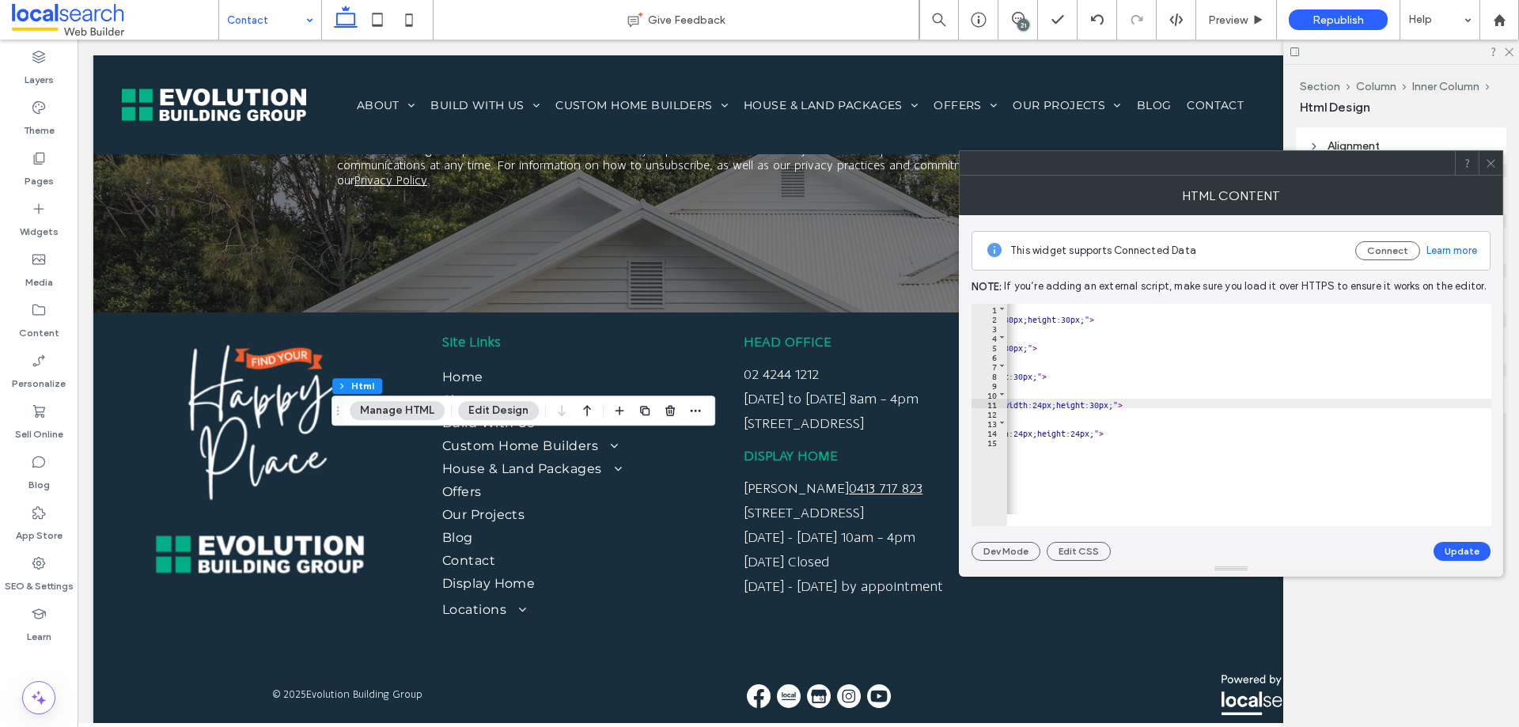
click at [1400, 405] on div "< a href = "https://www.facebook.com/evolutionbuildingnsw" target = "_blank" > …" at bounding box center [930, 418] width 1122 height 229
click at [1397, 398] on div "< a href = "https://www.facebook.com/evolutionbuildingnsw" target = "_blank" > …" at bounding box center [930, 418] width 1122 height 229
click at [1391, 400] on div "< a href = "https://www.facebook.com/evolutionbuildingnsw" target = "_blank" > …" at bounding box center [930, 418] width 1122 height 229
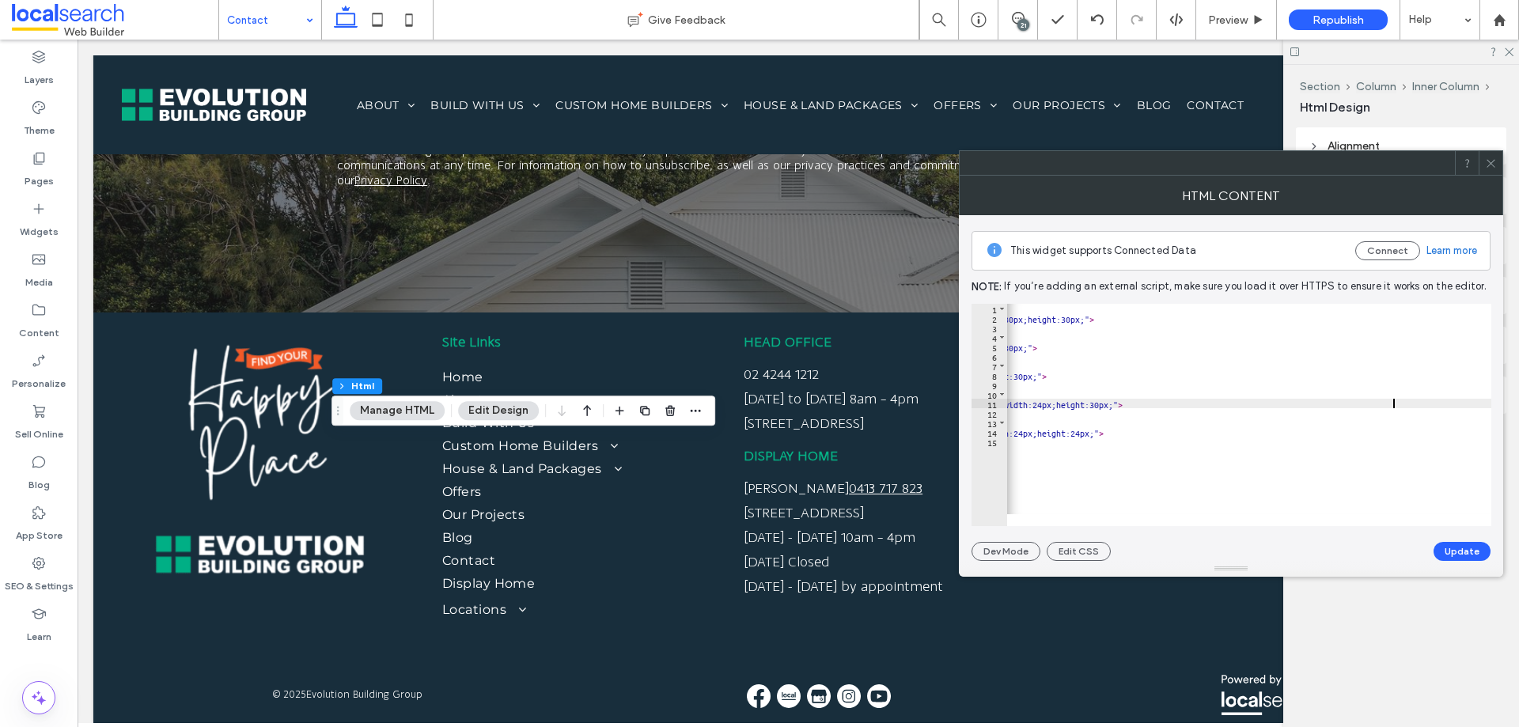
click at [1397, 406] on div "< a href = "https://www.facebook.com/evolutionbuildingnsw" target = "_blank" > …" at bounding box center [930, 418] width 1122 height 229
click at [1426, 429] on div "< a href = "https://www.facebook.com/evolutionbuildingnsw" target = "_blank" > …" at bounding box center [930, 418] width 1122 height 229
click at [1371, 429] on div "< a href = "https://www.facebook.com/evolutionbuildingnsw" target = "_blank" > …" at bounding box center [930, 418] width 1122 height 229
type textarea "**"
click at [1469, 553] on button "Update" at bounding box center [1462, 551] width 57 height 19
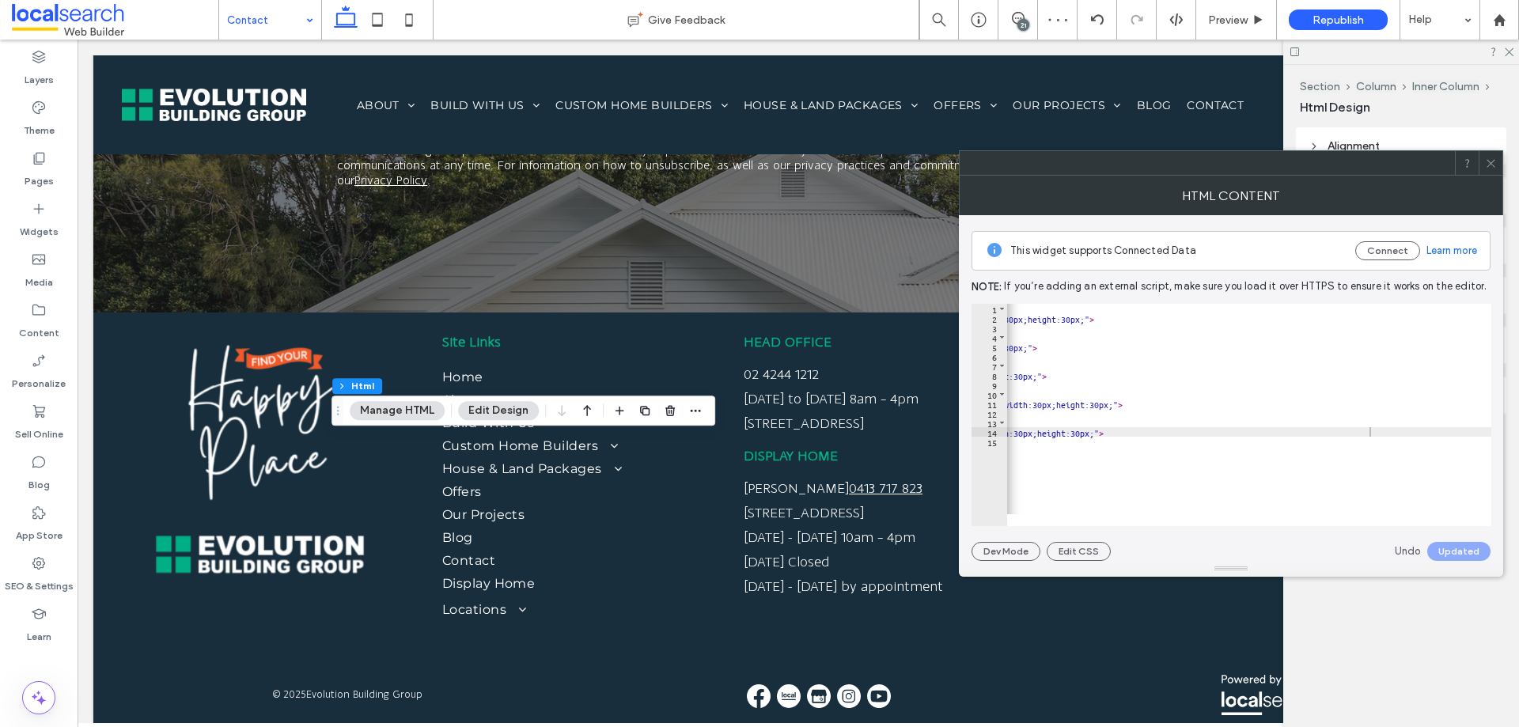
click at [1487, 157] on icon at bounding box center [1491, 163] width 12 height 12
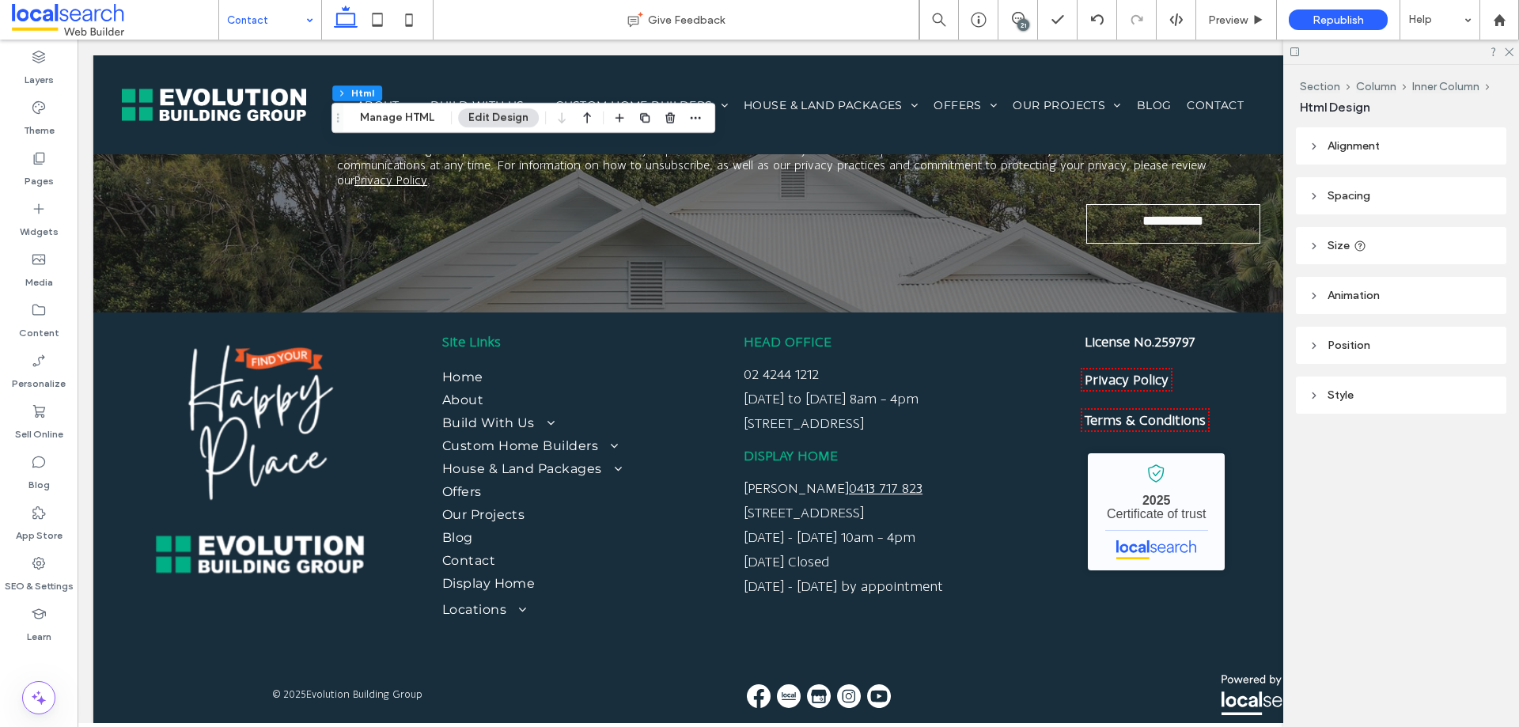
click at [1026, 21] on div "21" at bounding box center [1024, 25] width 12 height 12
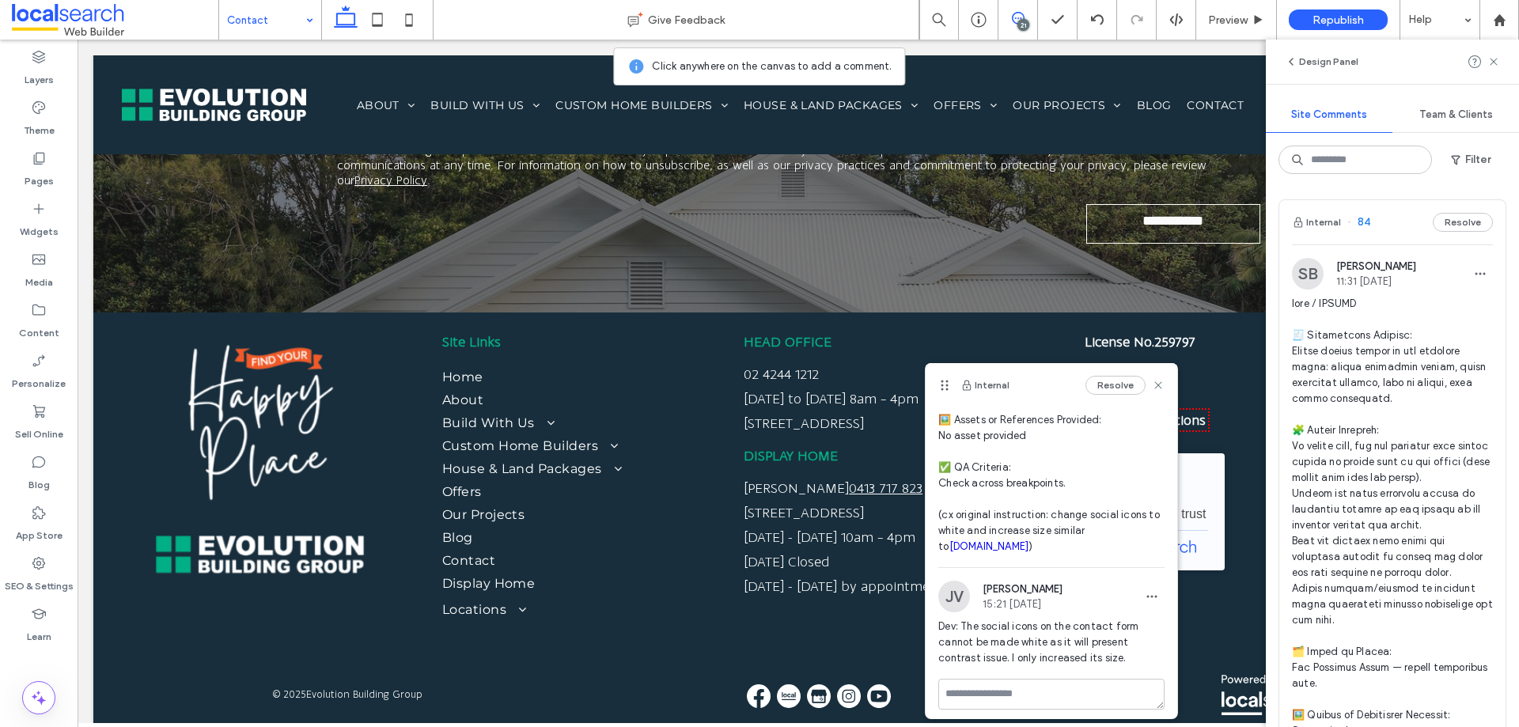
scroll to position [294, 0]
click at [1438, 478] on span at bounding box center [1392, 628] width 201 height 665
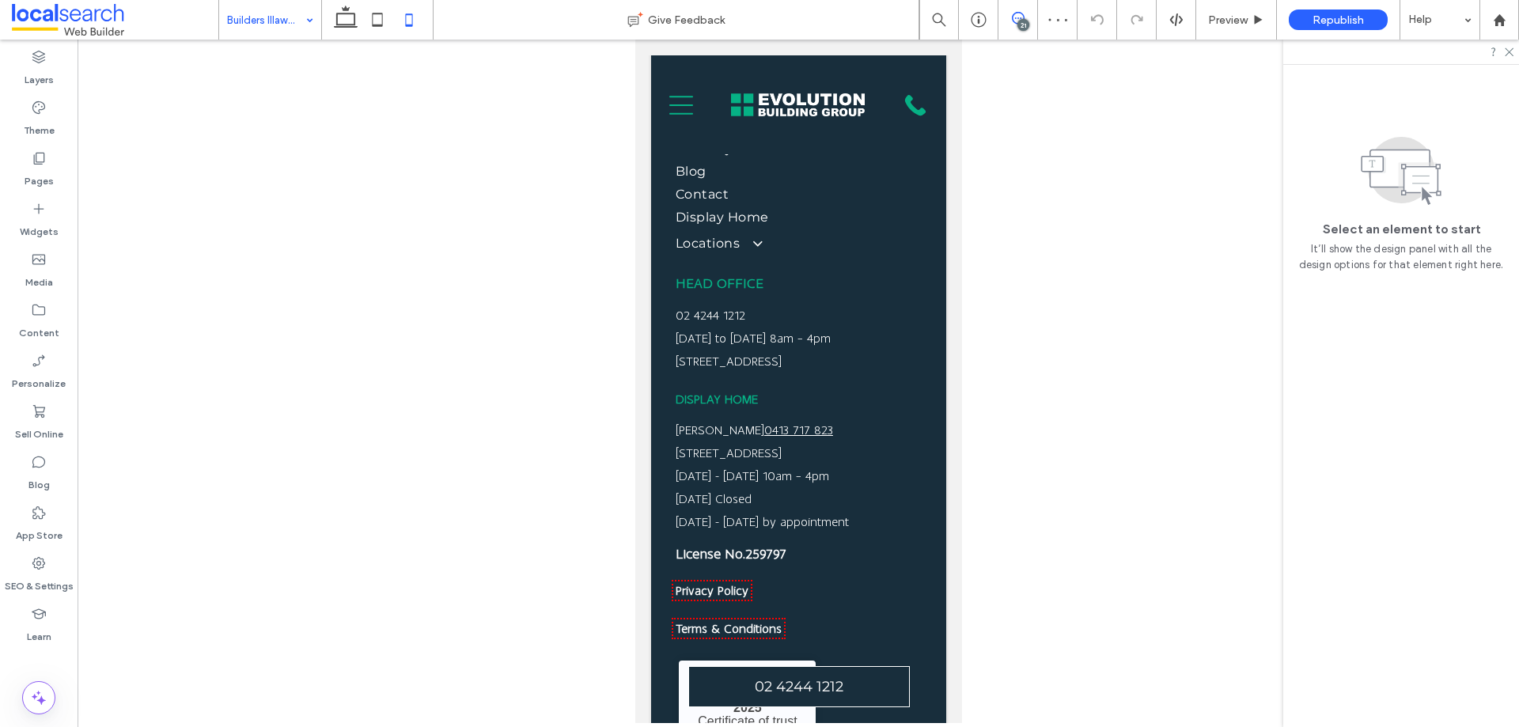
click at [1029, 18] on span at bounding box center [1018, 18] width 39 height 13
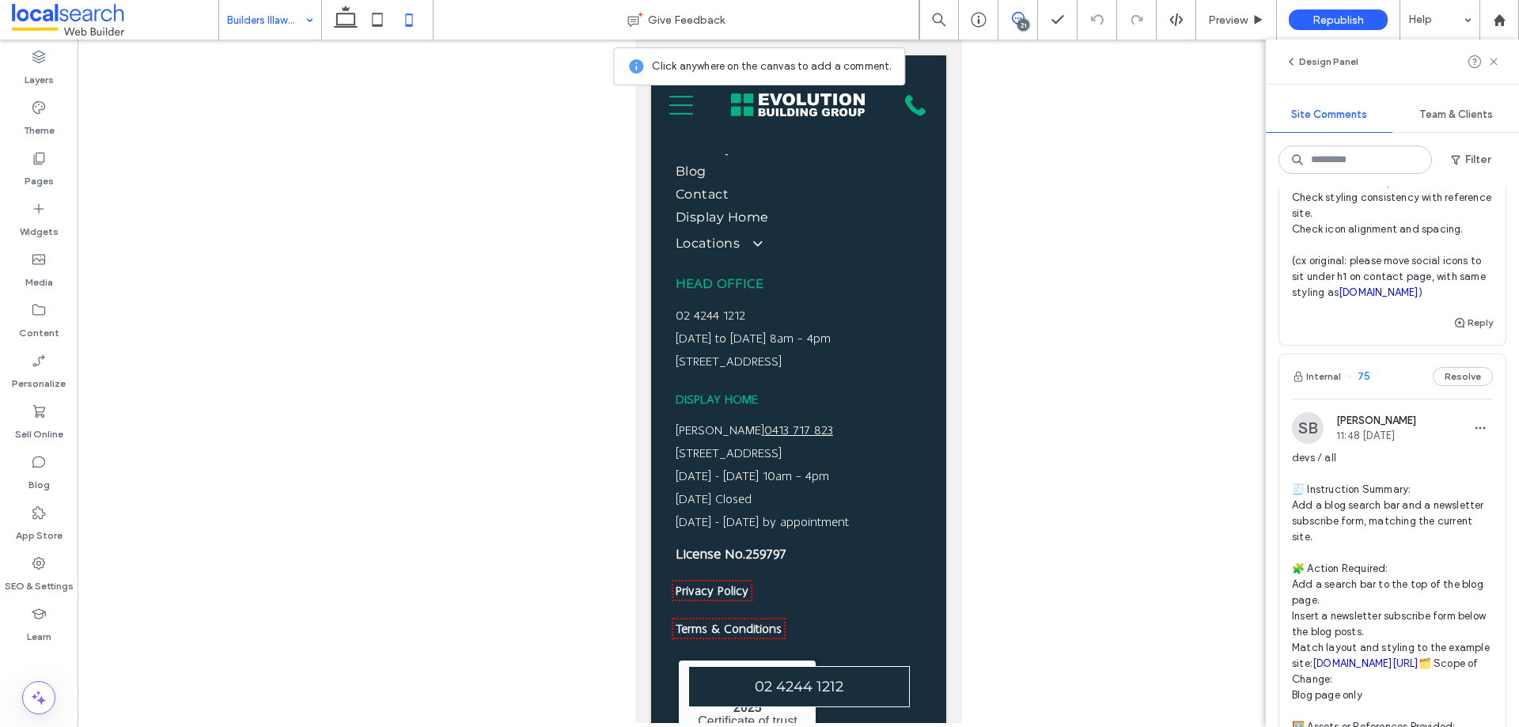
scroll to position [6171, 0]
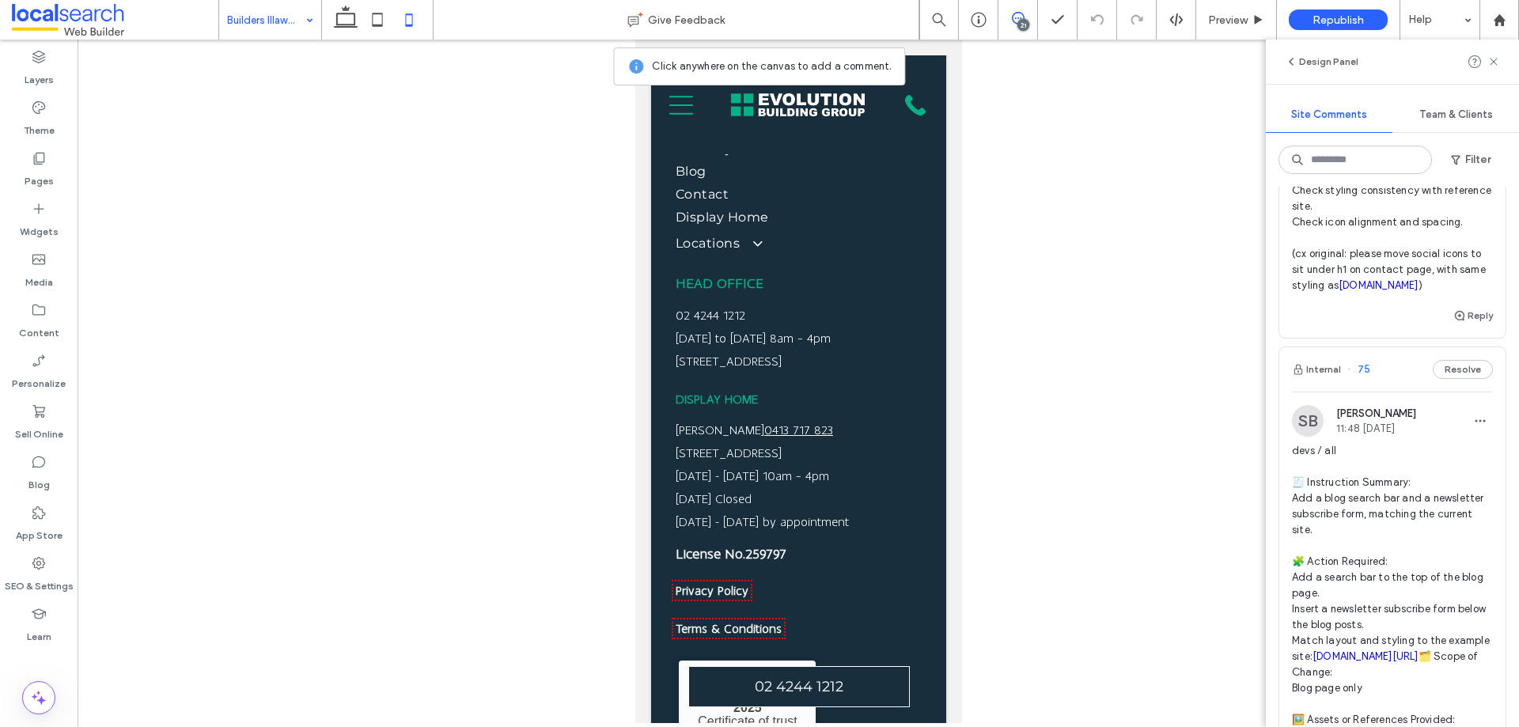
click at [1382, 6] on link "[DOMAIN_NAME]" at bounding box center [1369, 0] width 80 height 12
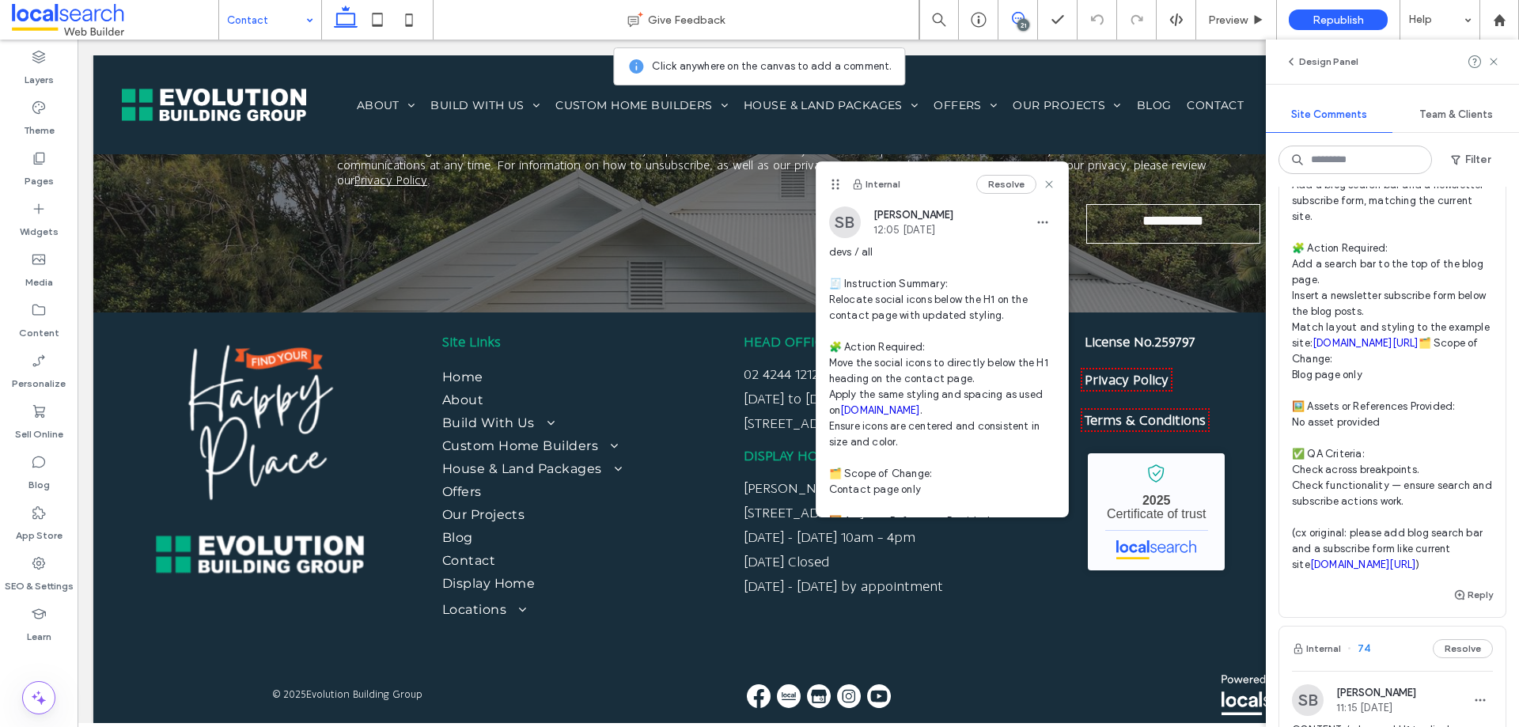
scroll to position [6469, 0]
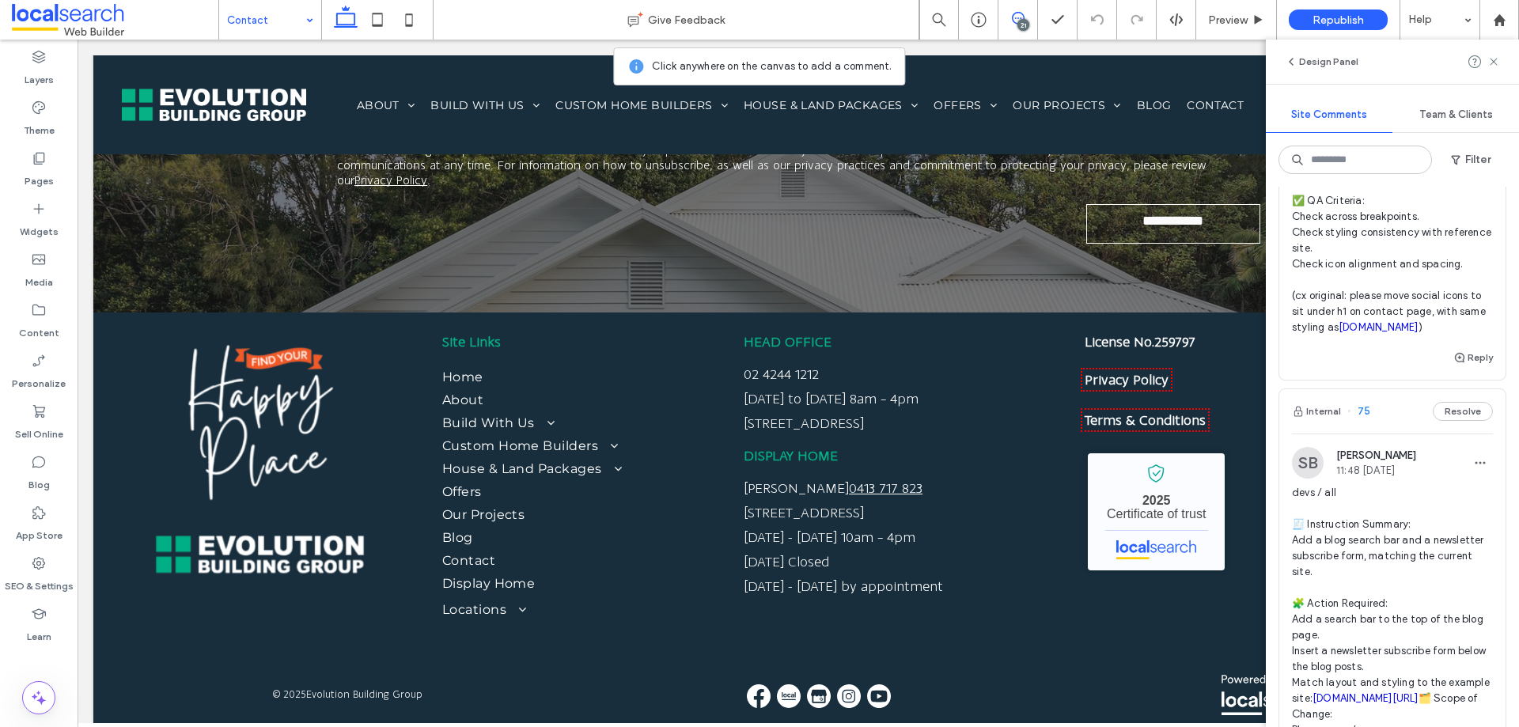
scroll to position [6073, 0]
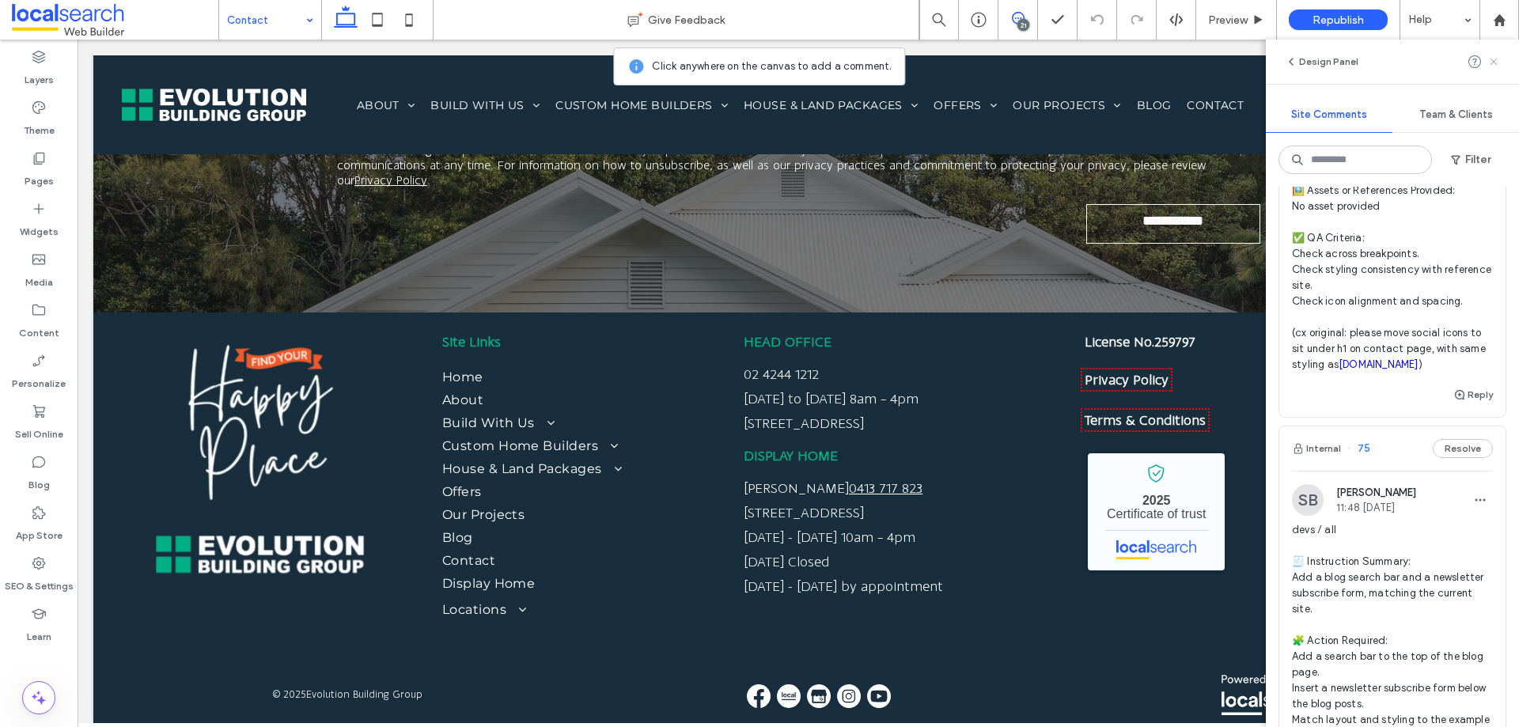
click at [1499, 63] on icon at bounding box center [1493, 61] width 13 height 13
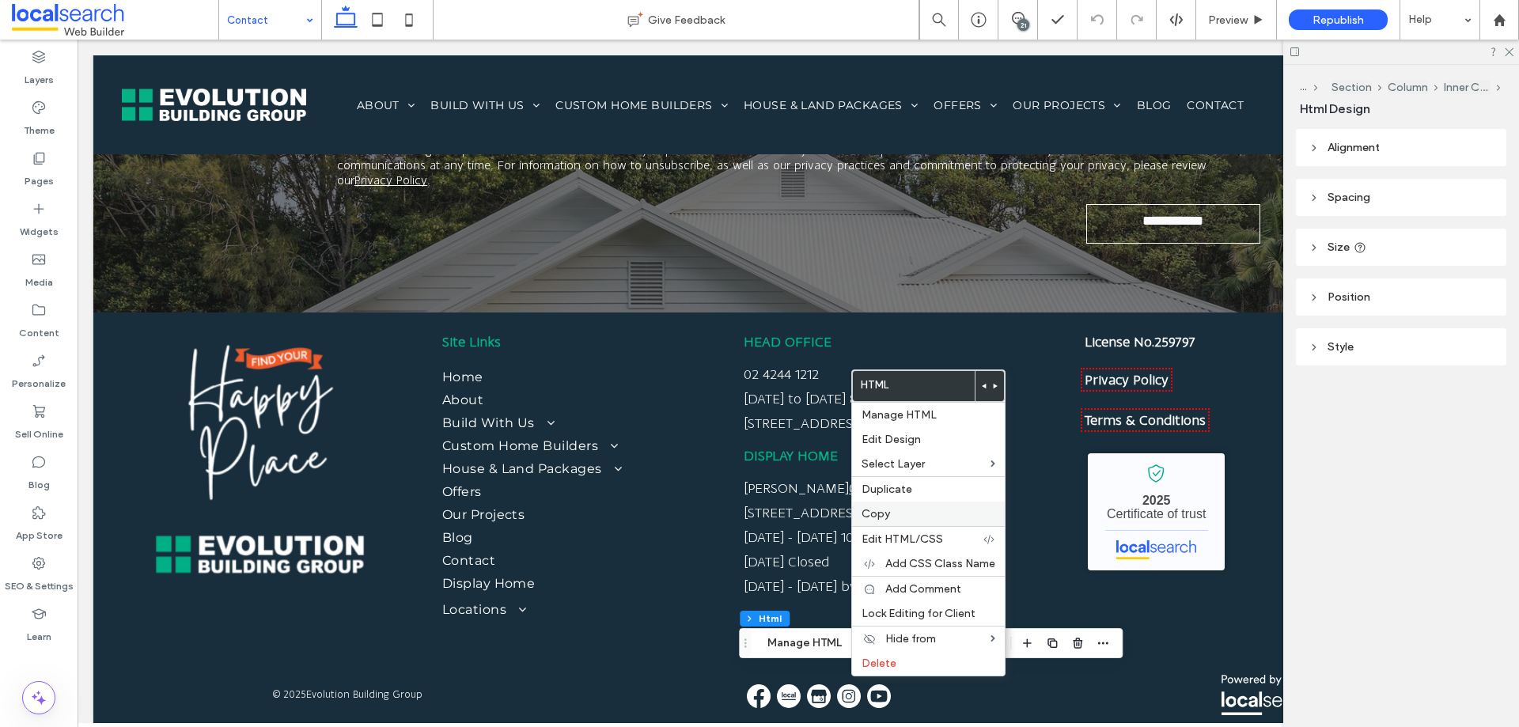
click at [890, 519] on label "Copy" at bounding box center [929, 513] width 134 height 13
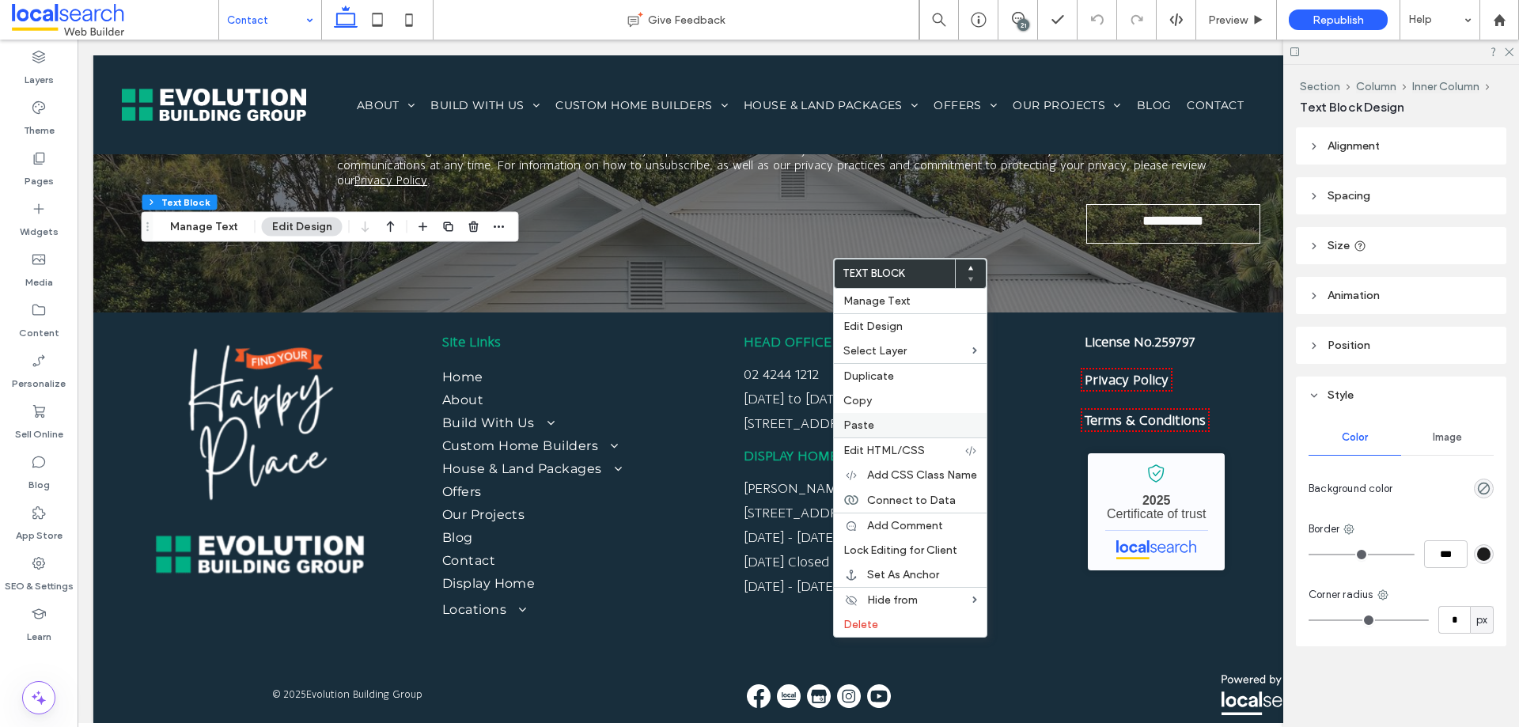
click at [874, 428] on label "Paste" at bounding box center [910, 425] width 134 height 13
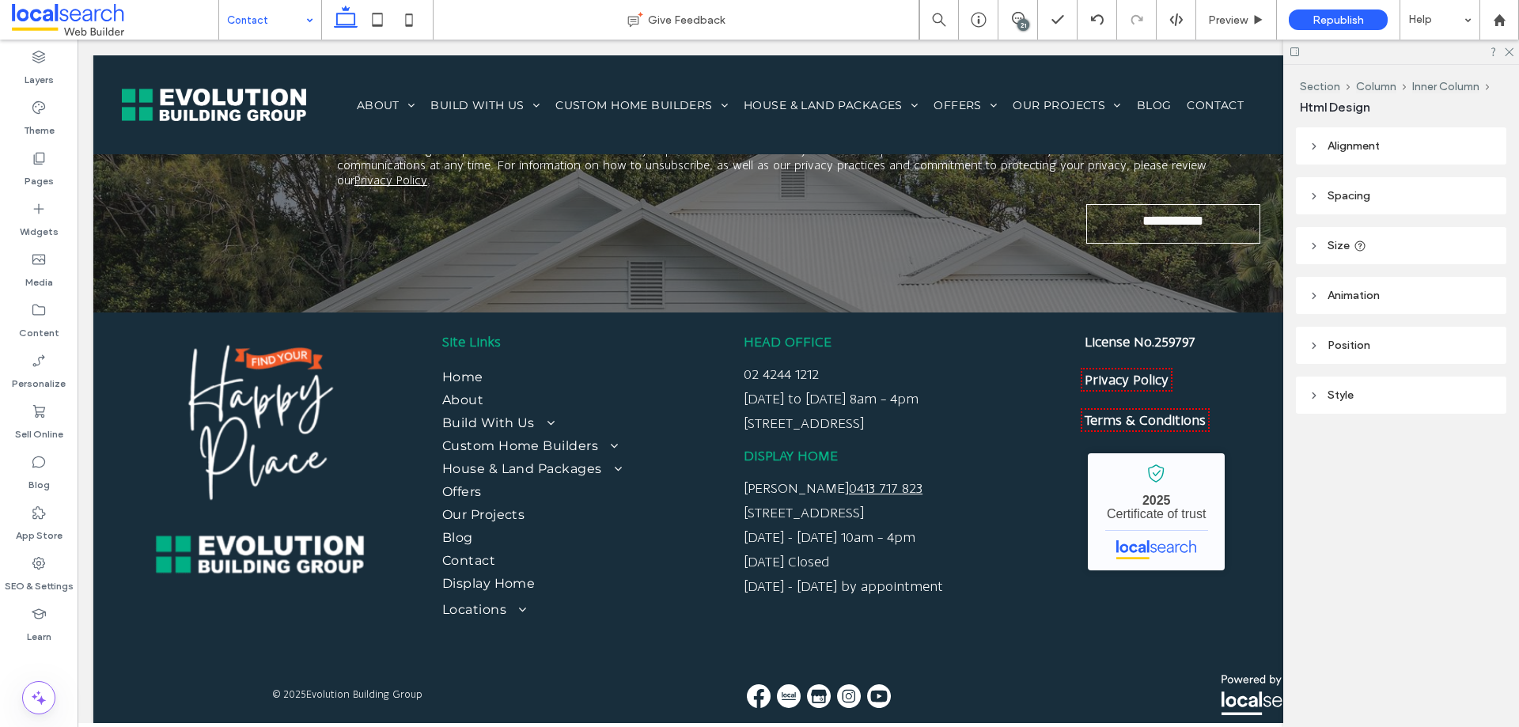
type input "**"
type input "****"
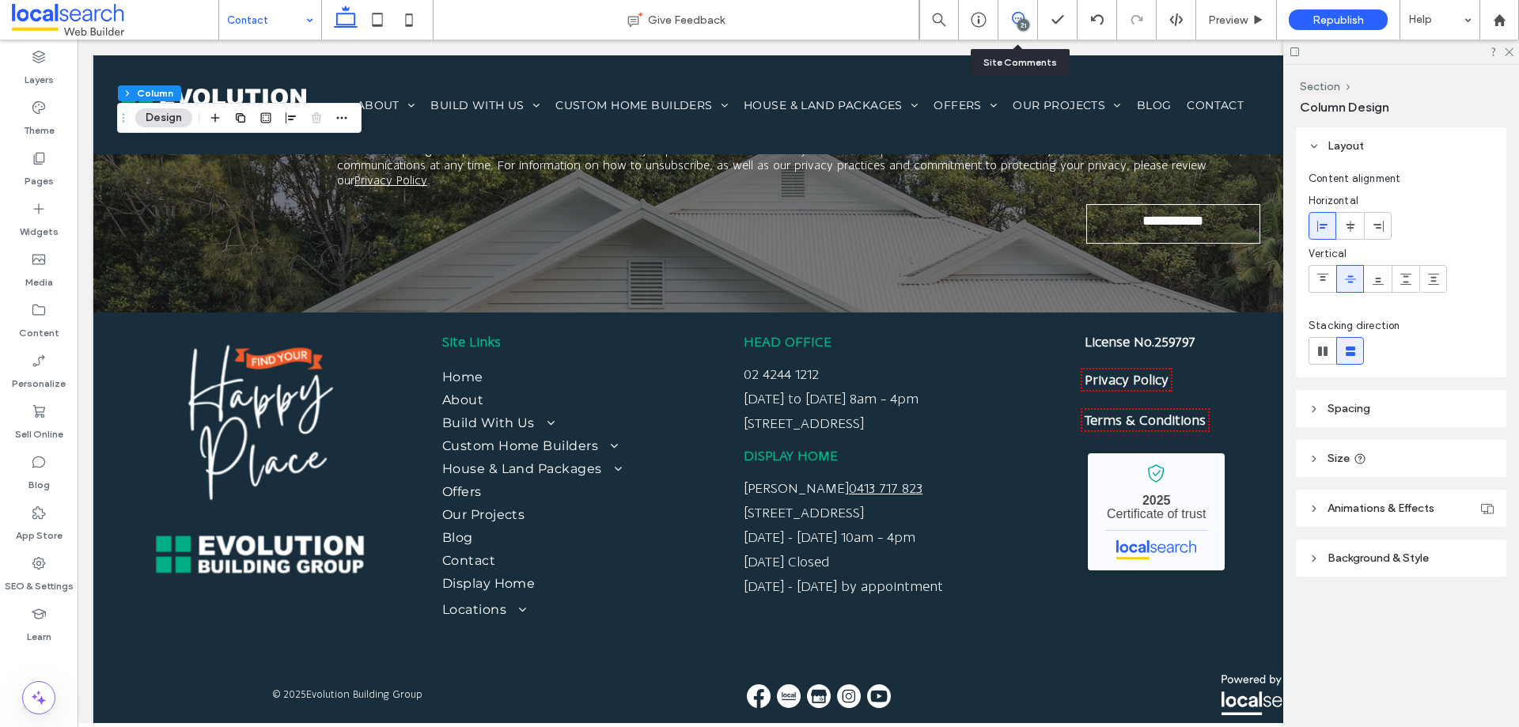
click at [1014, 16] on icon at bounding box center [1018, 18] width 13 height 13
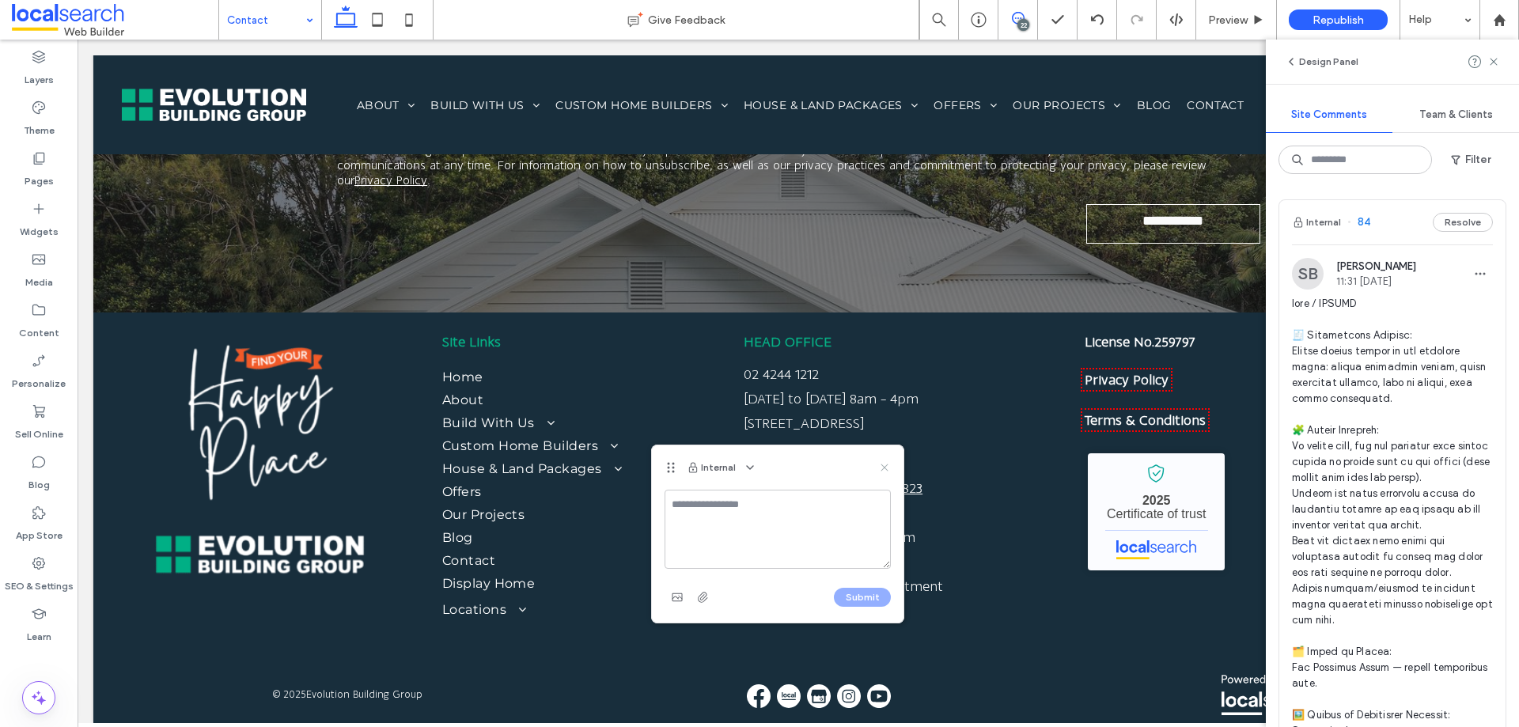
click at [885, 464] on icon at bounding box center [884, 467] width 13 height 13
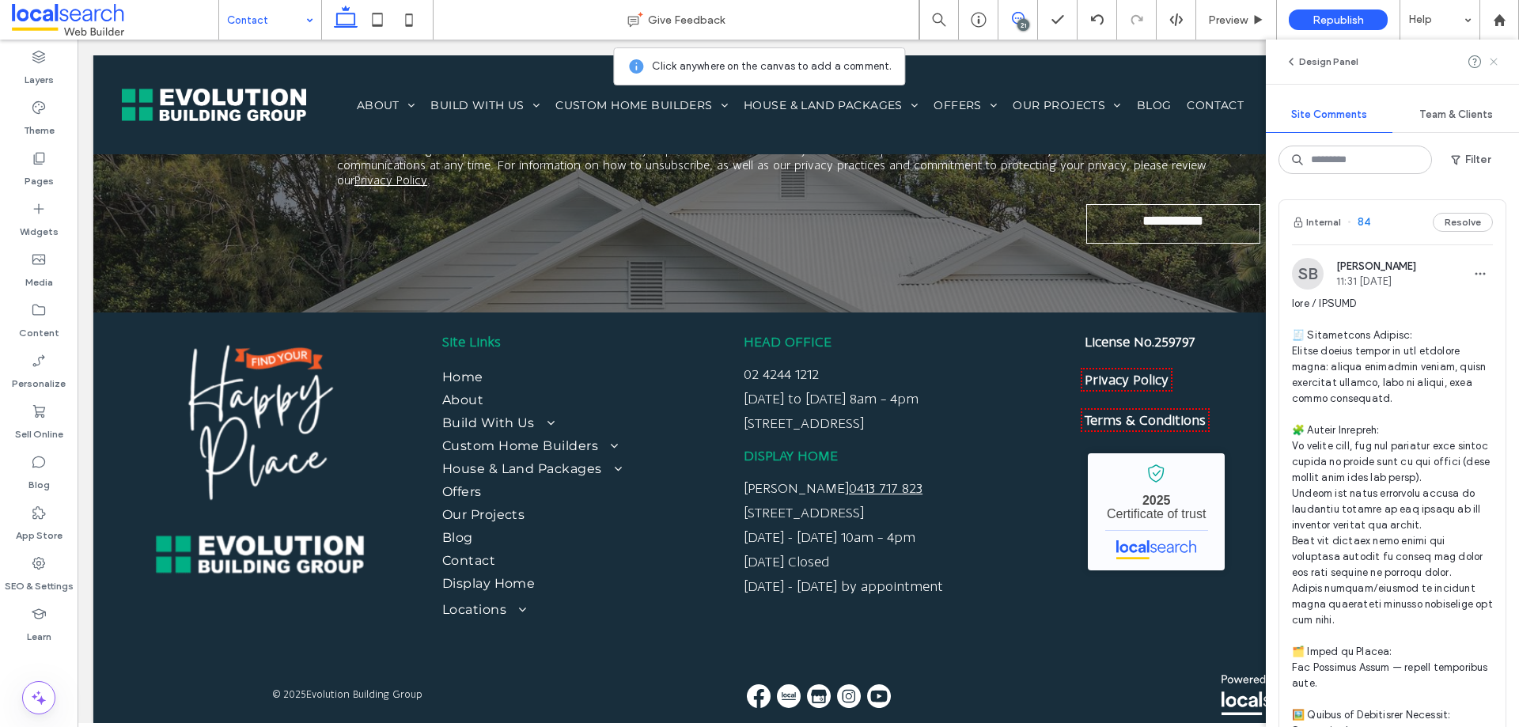
click at [1491, 63] on icon at bounding box center [1493, 61] width 13 height 13
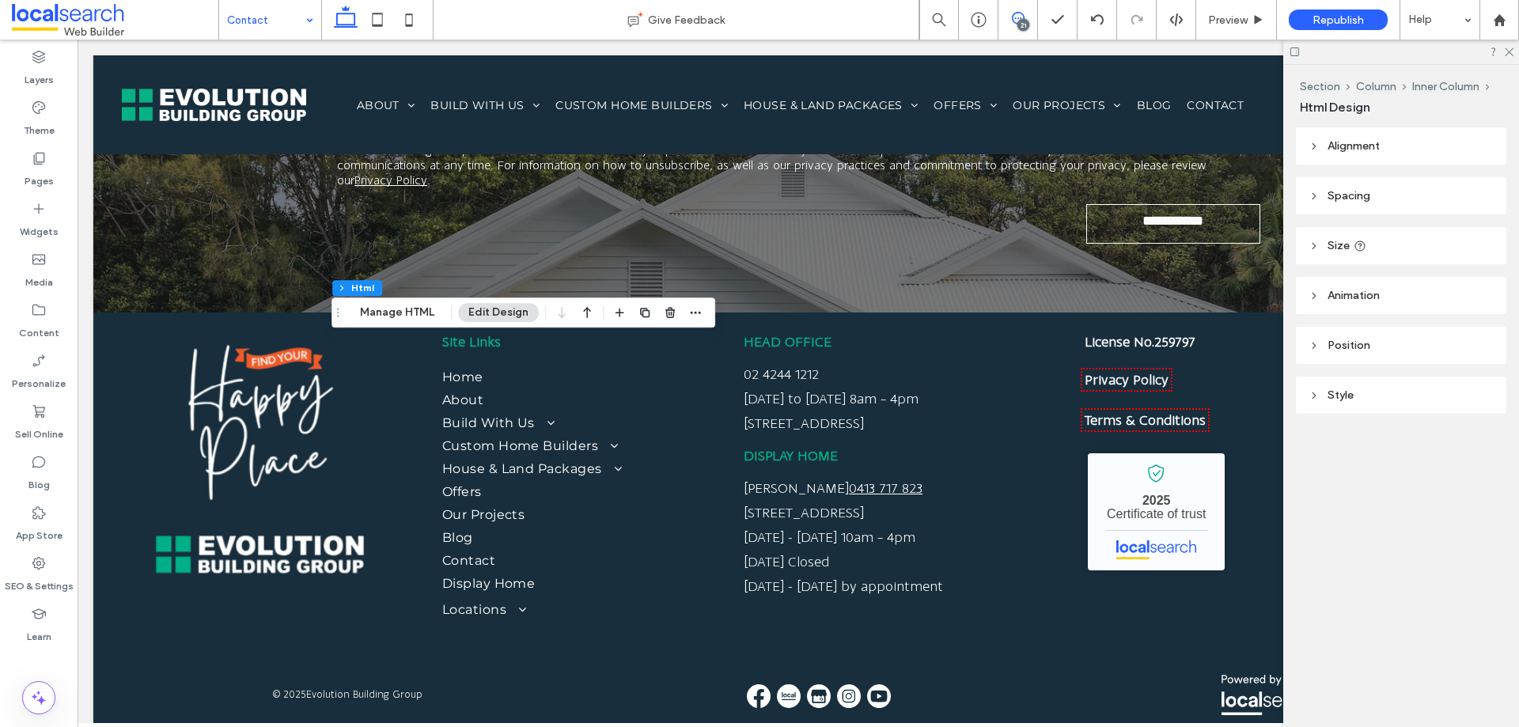
click at [1000, 15] on span at bounding box center [1018, 18] width 39 height 13
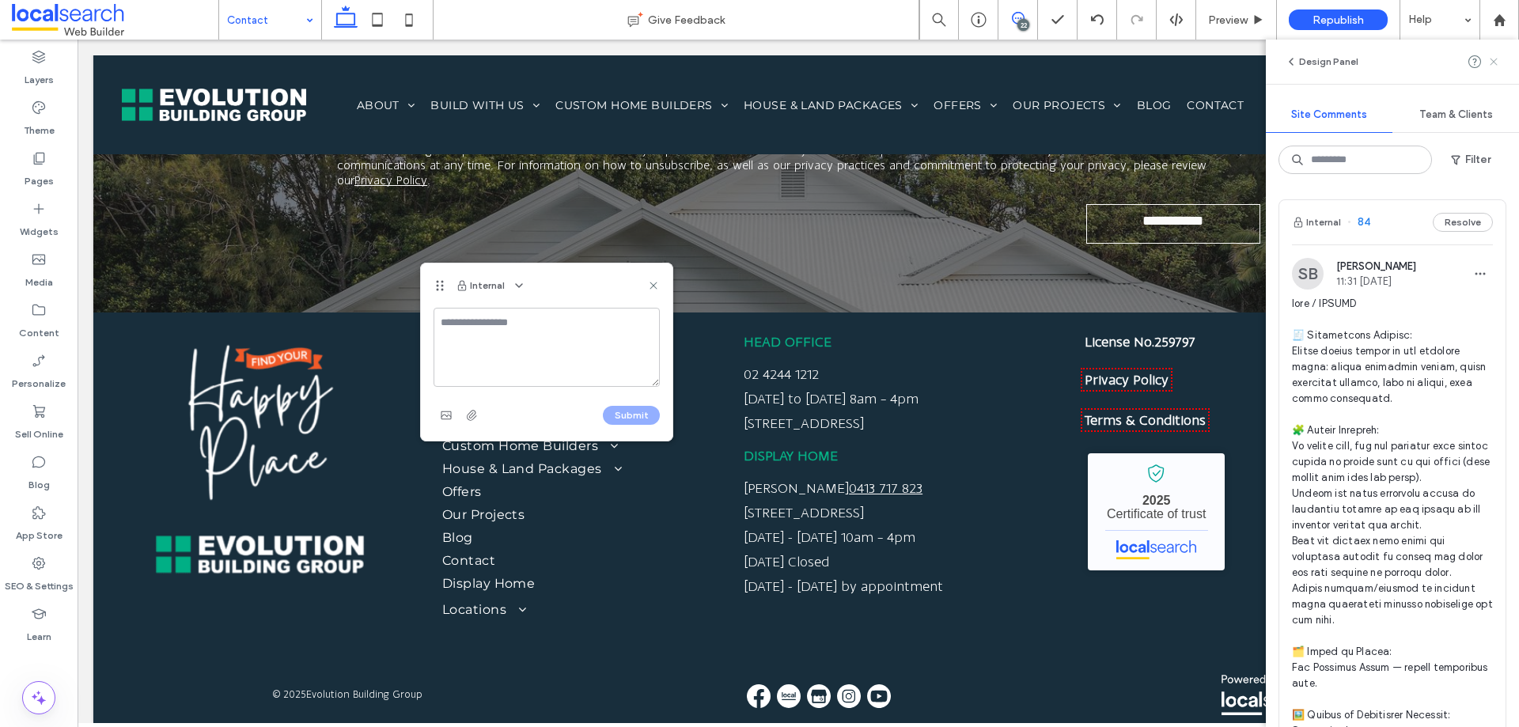
click at [1492, 63] on use at bounding box center [1493, 61] width 7 height 7
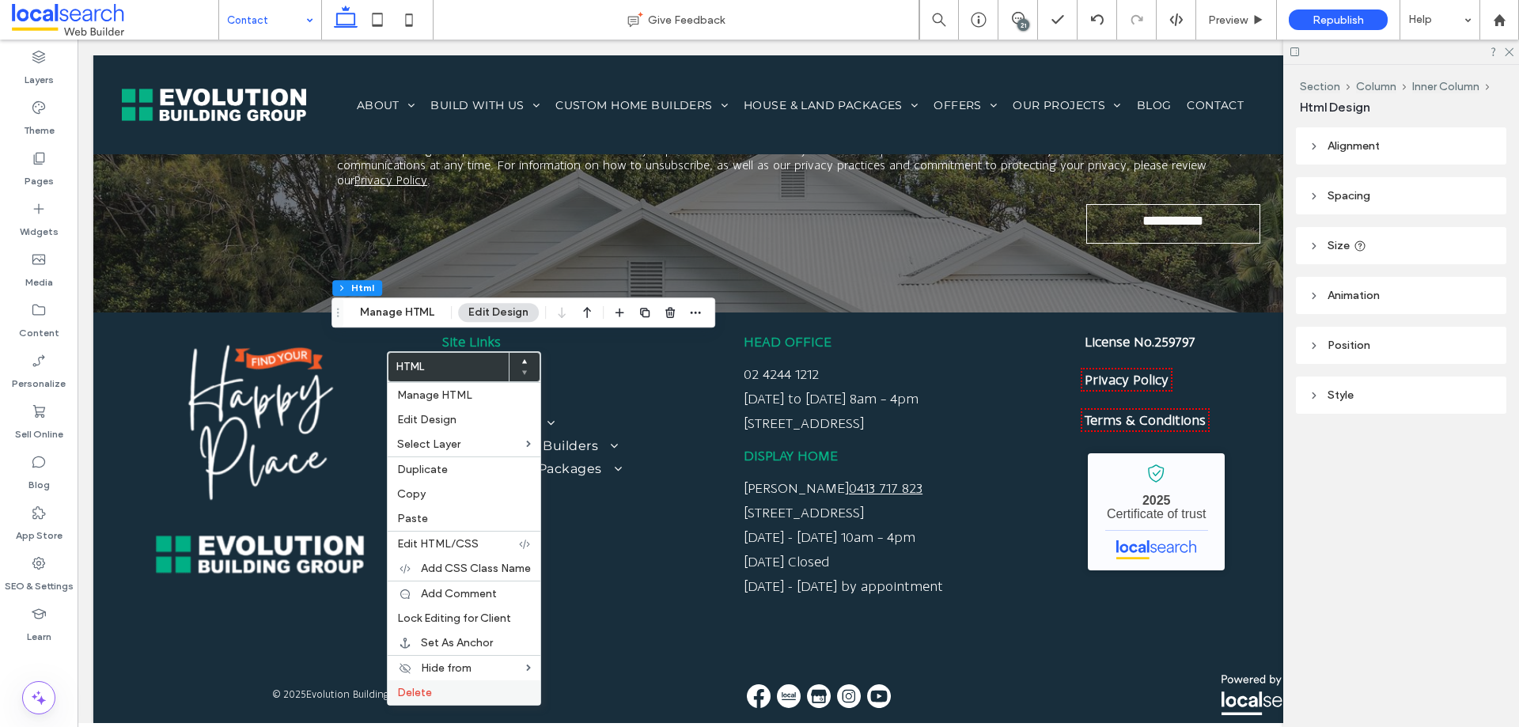
click at [412, 691] on span "Delete" at bounding box center [414, 692] width 35 height 13
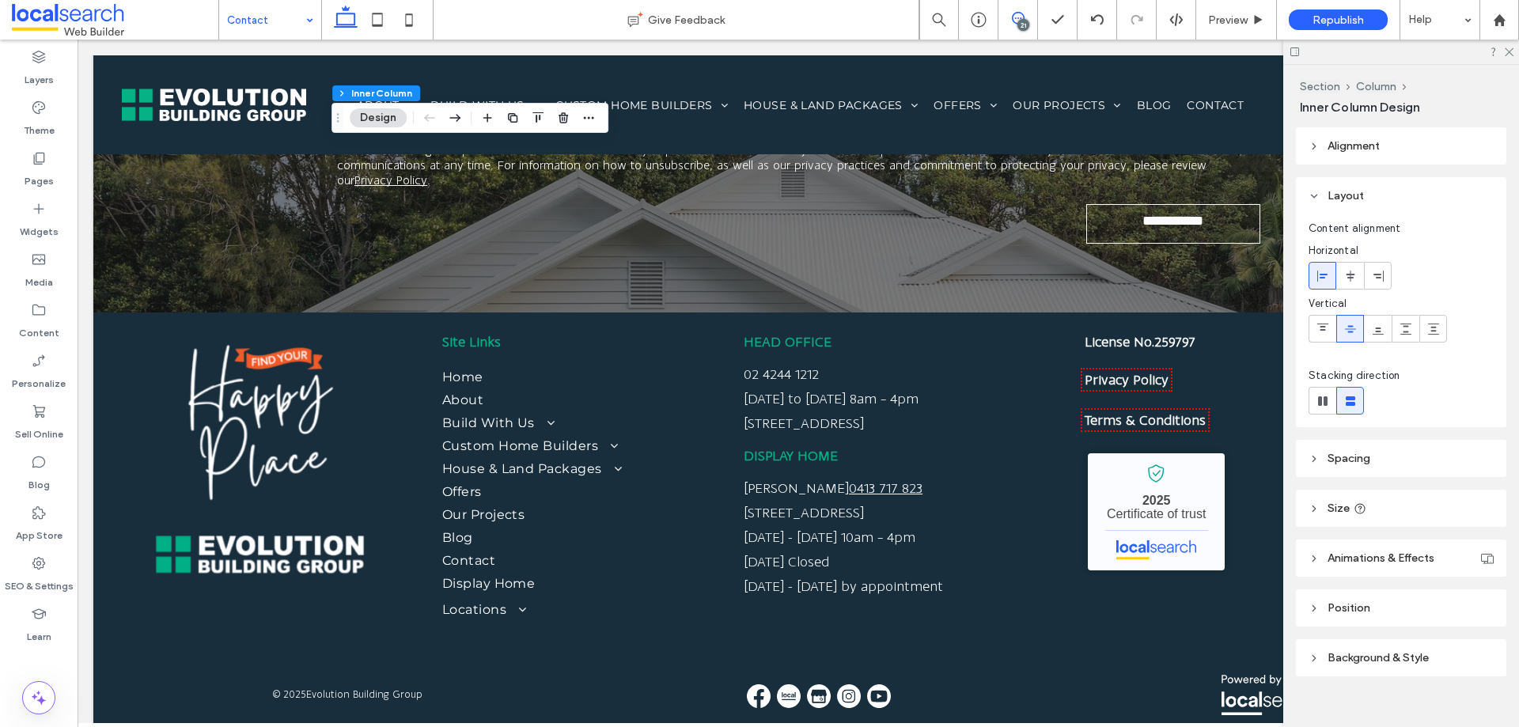
click at [1014, 18] on icon at bounding box center [1018, 18] width 13 height 13
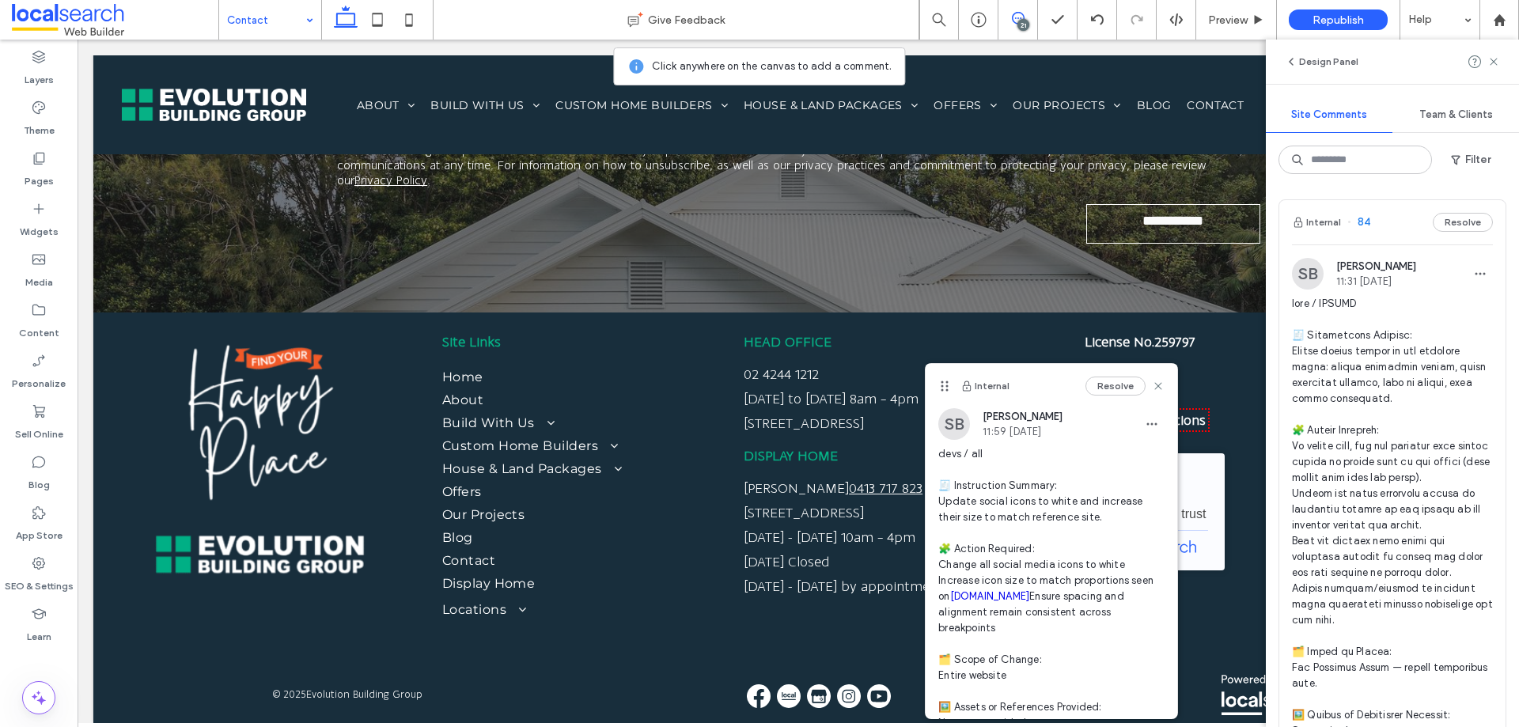
scroll to position [294, 0]
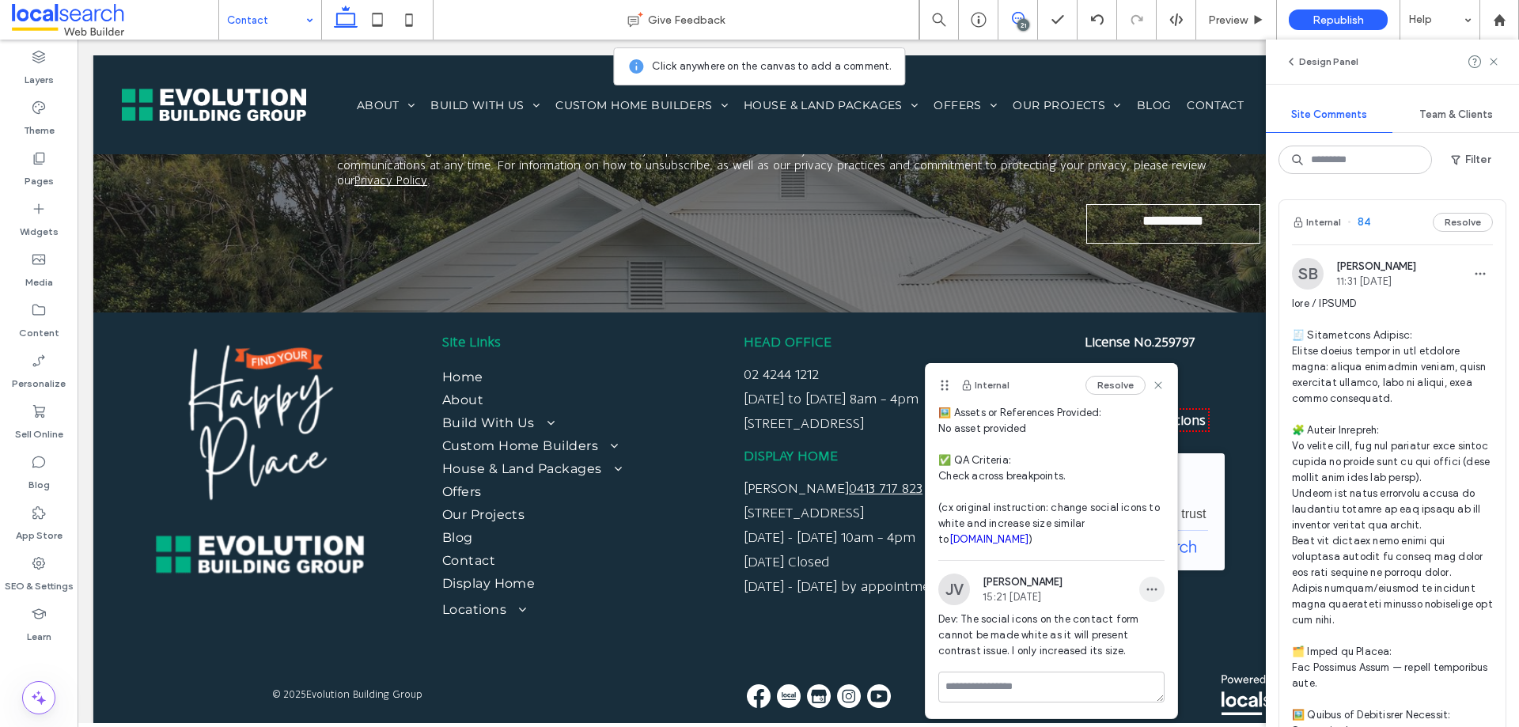
click at [1150, 583] on span "button" at bounding box center [1151, 589] width 25 height 25
click at [1146, 619] on div "Edit" at bounding box center [1198, 631] width 141 height 30
click at [1069, 669] on textarea "**********" at bounding box center [1045, 667] width 214 height 79
type textarea "**********"
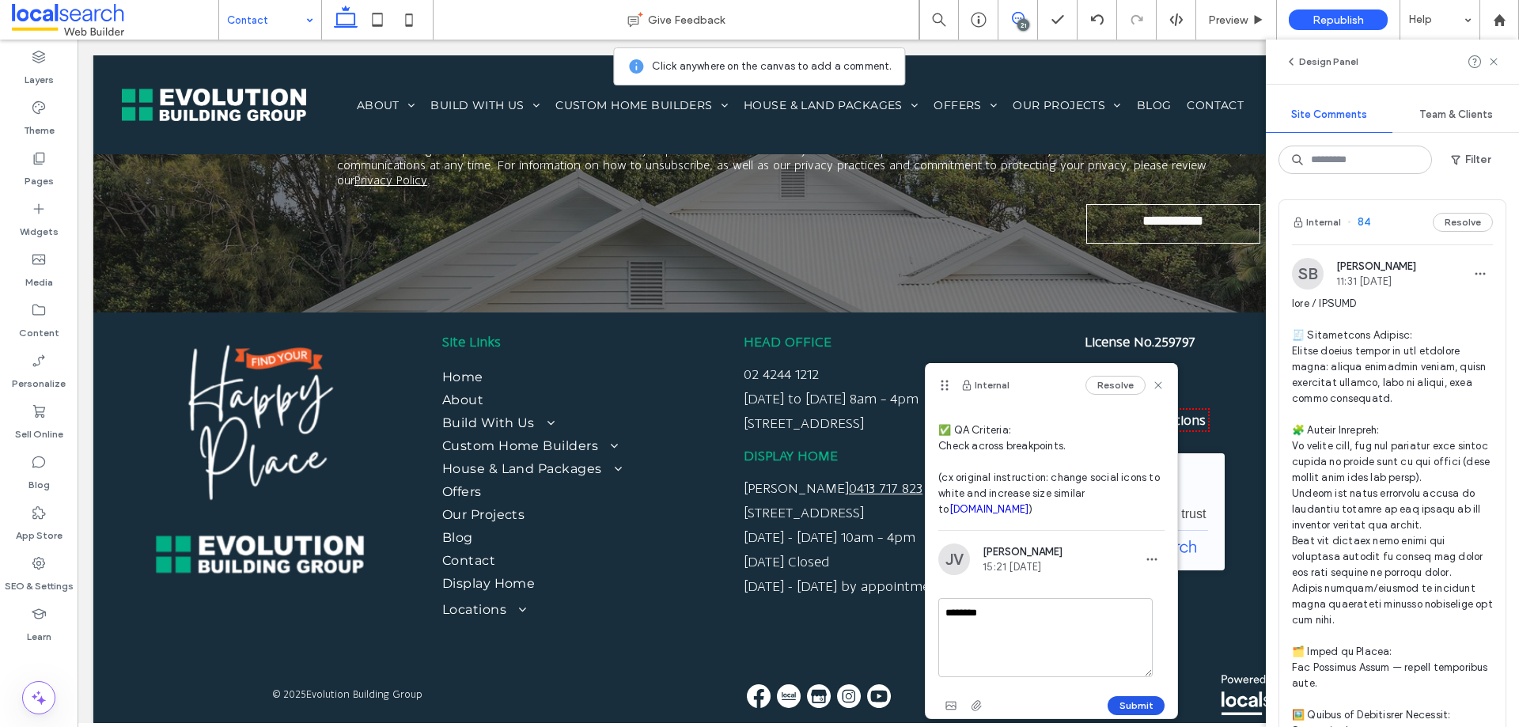
type textarea "********"
click at [1112, 698] on button "Submit" at bounding box center [1136, 705] width 57 height 19
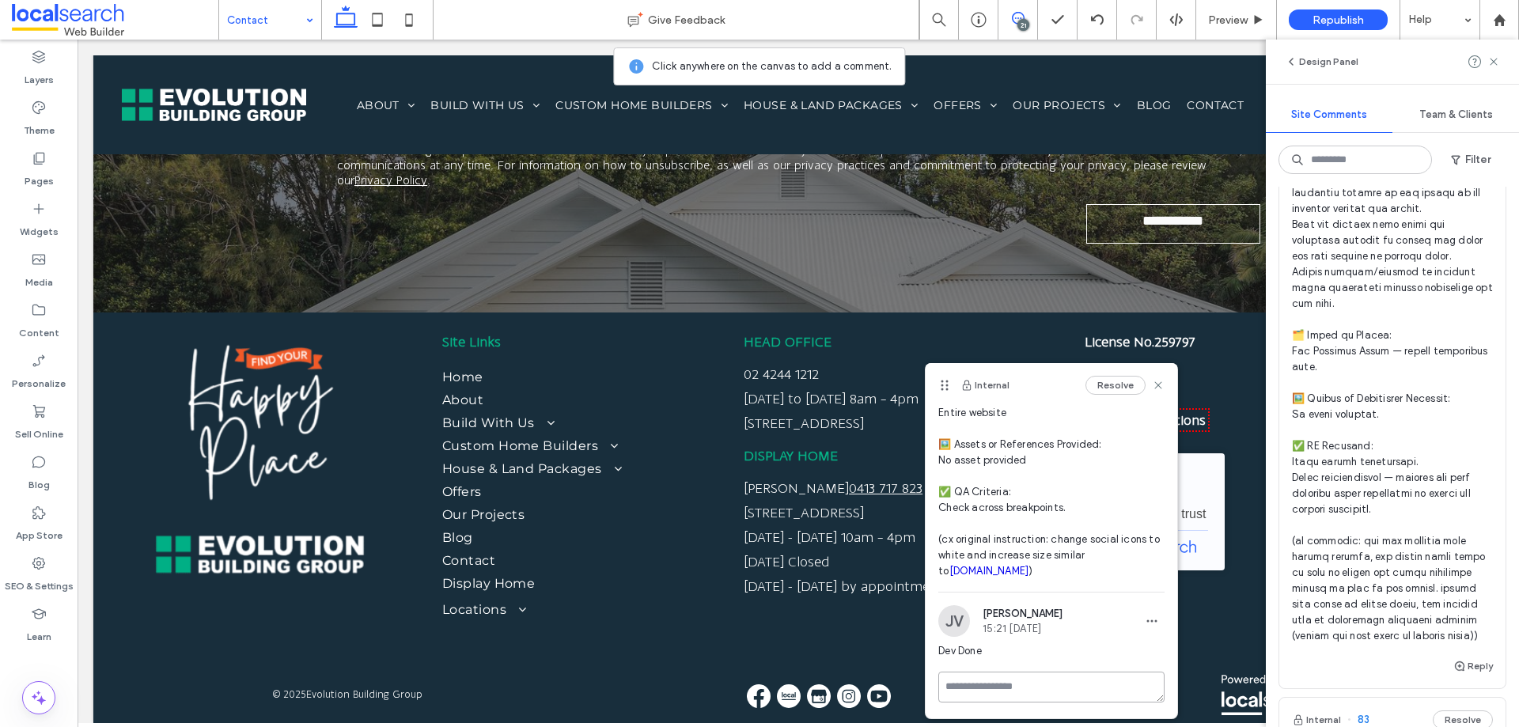
scroll to position [324, 0]
click at [1016, 697] on div at bounding box center [1051, 689] width 226 height 34
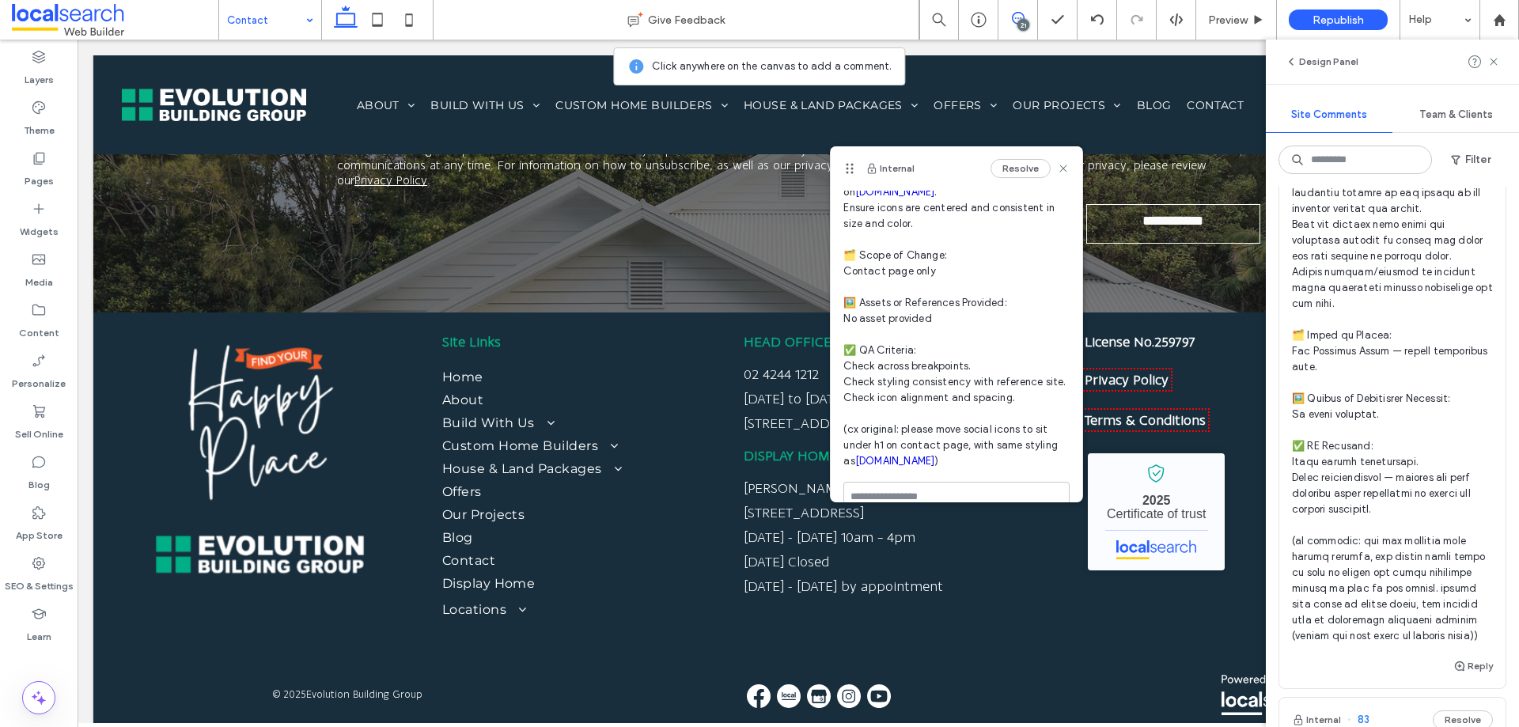
scroll to position [246, 0]
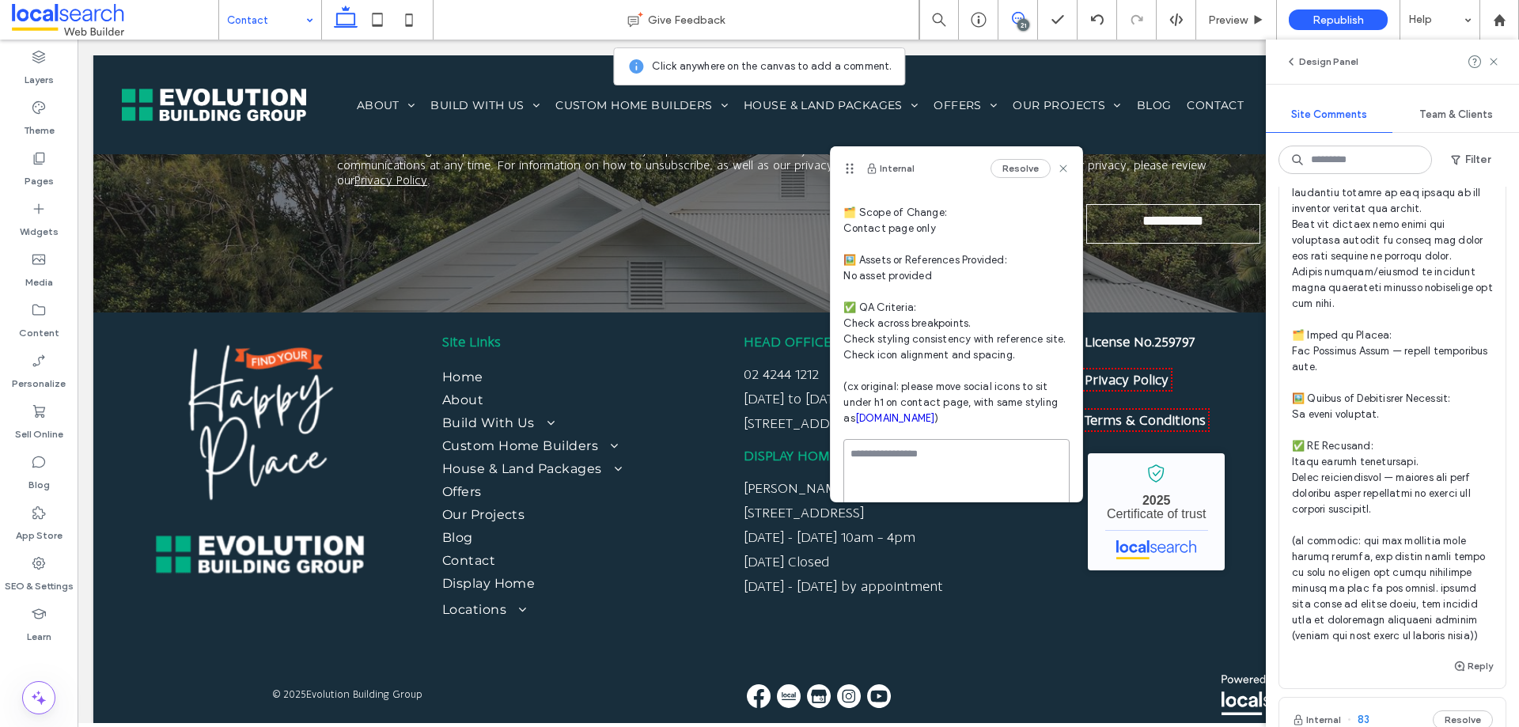
click at [949, 476] on textarea at bounding box center [956, 478] width 226 height 79
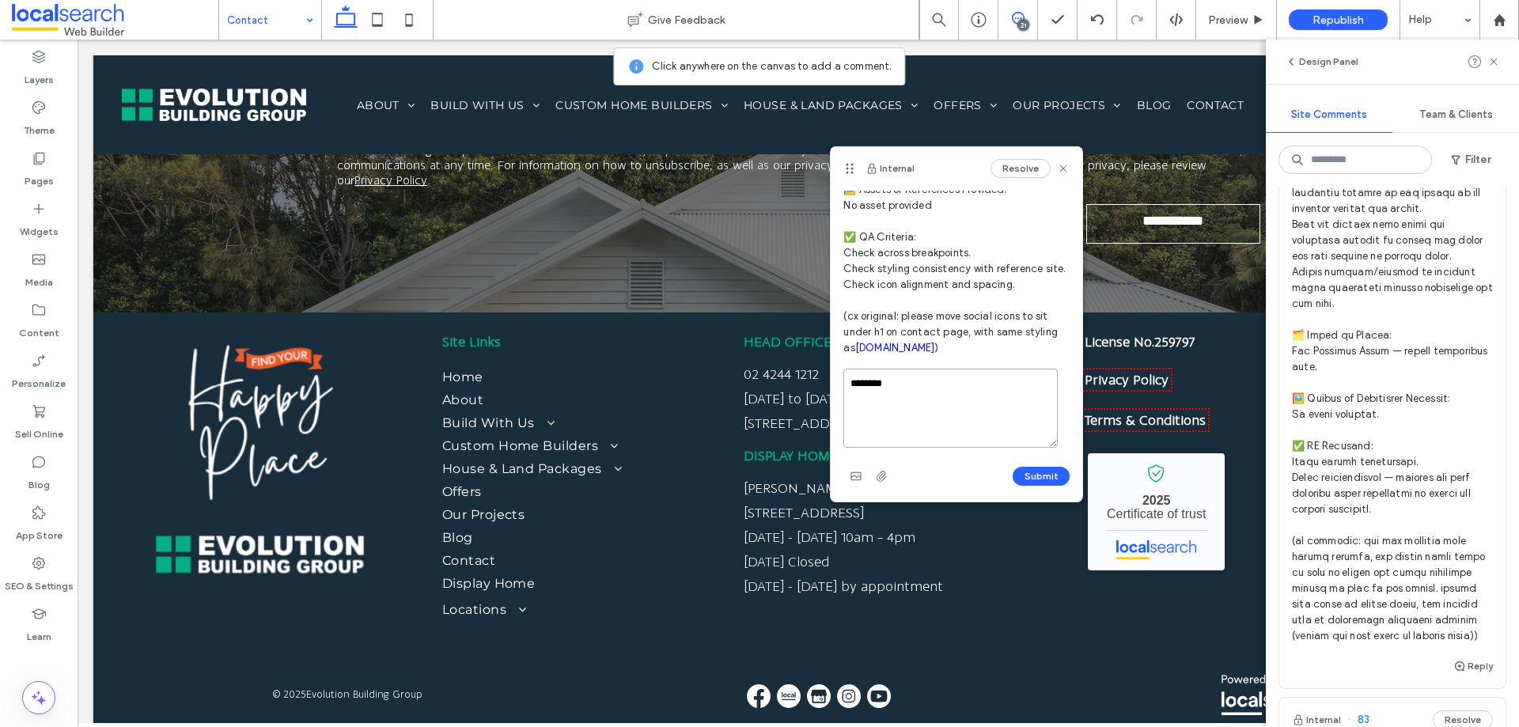
scroll to position [332, 0]
type textarea "********"
click at [1015, 477] on button "Submit" at bounding box center [1041, 476] width 57 height 19
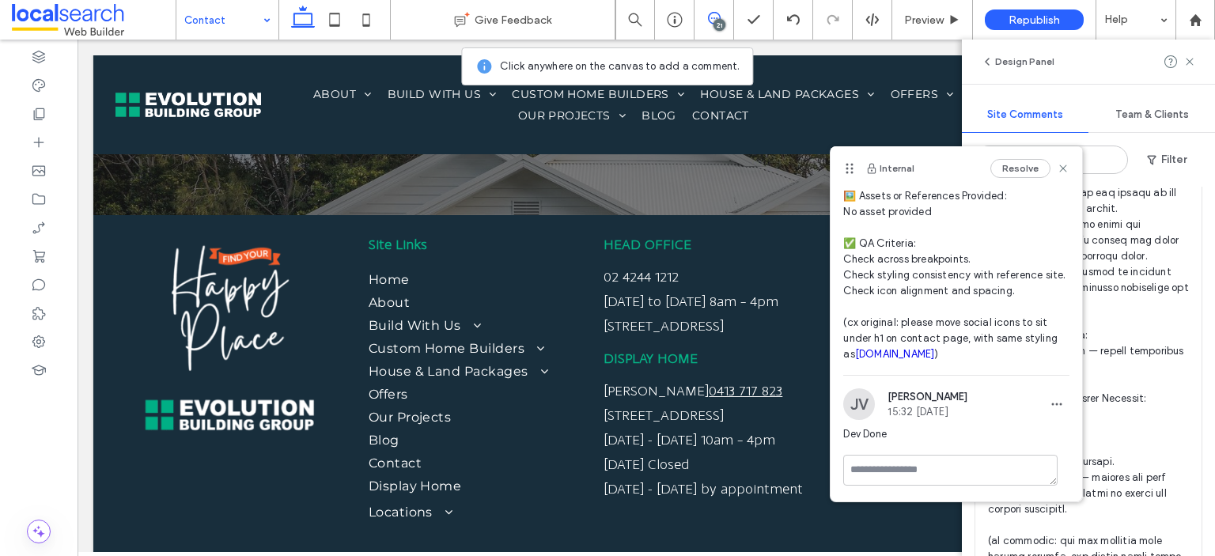
scroll to position [324, 0]
